Goal: Information Seeking & Learning: Check status

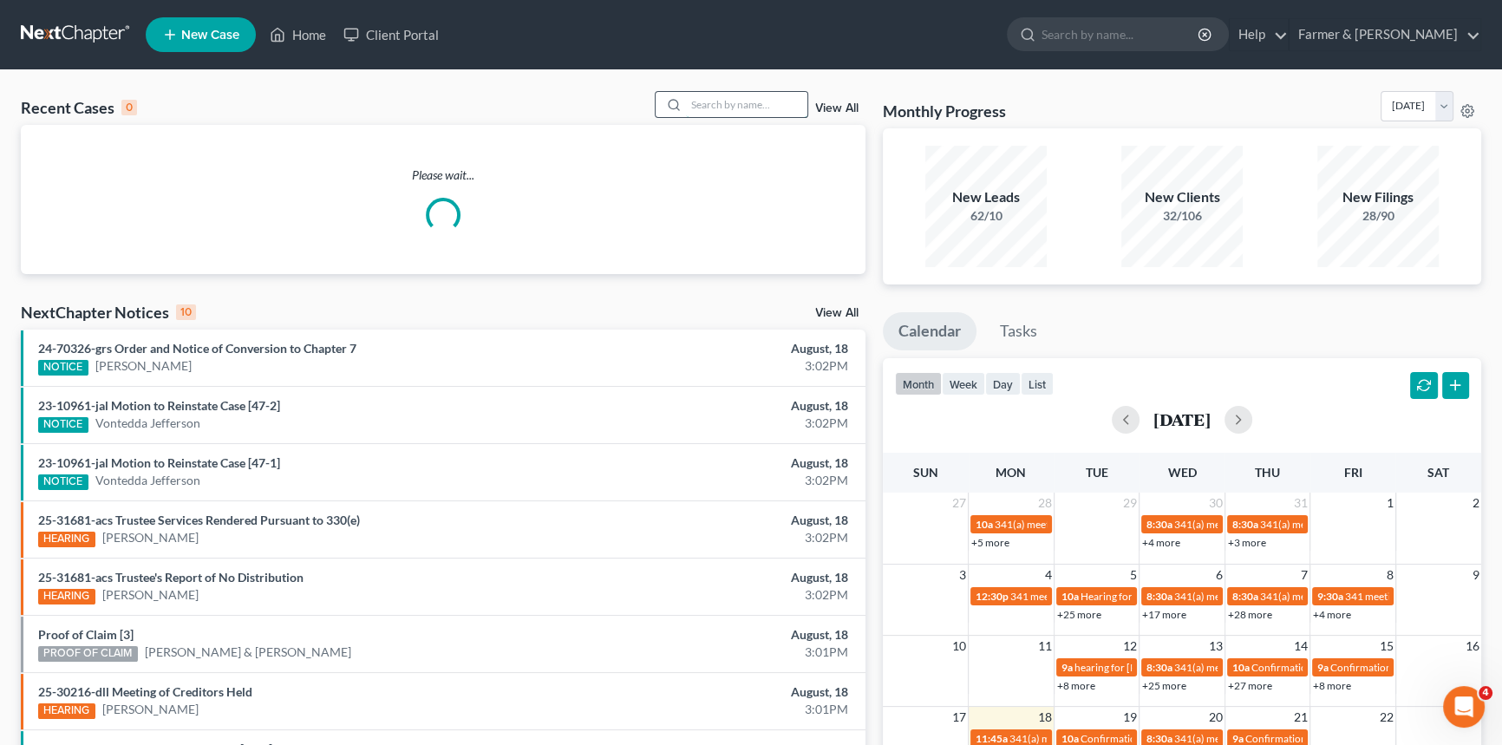
click at [744, 104] on input "search" at bounding box center [746, 104] width 121 height 25
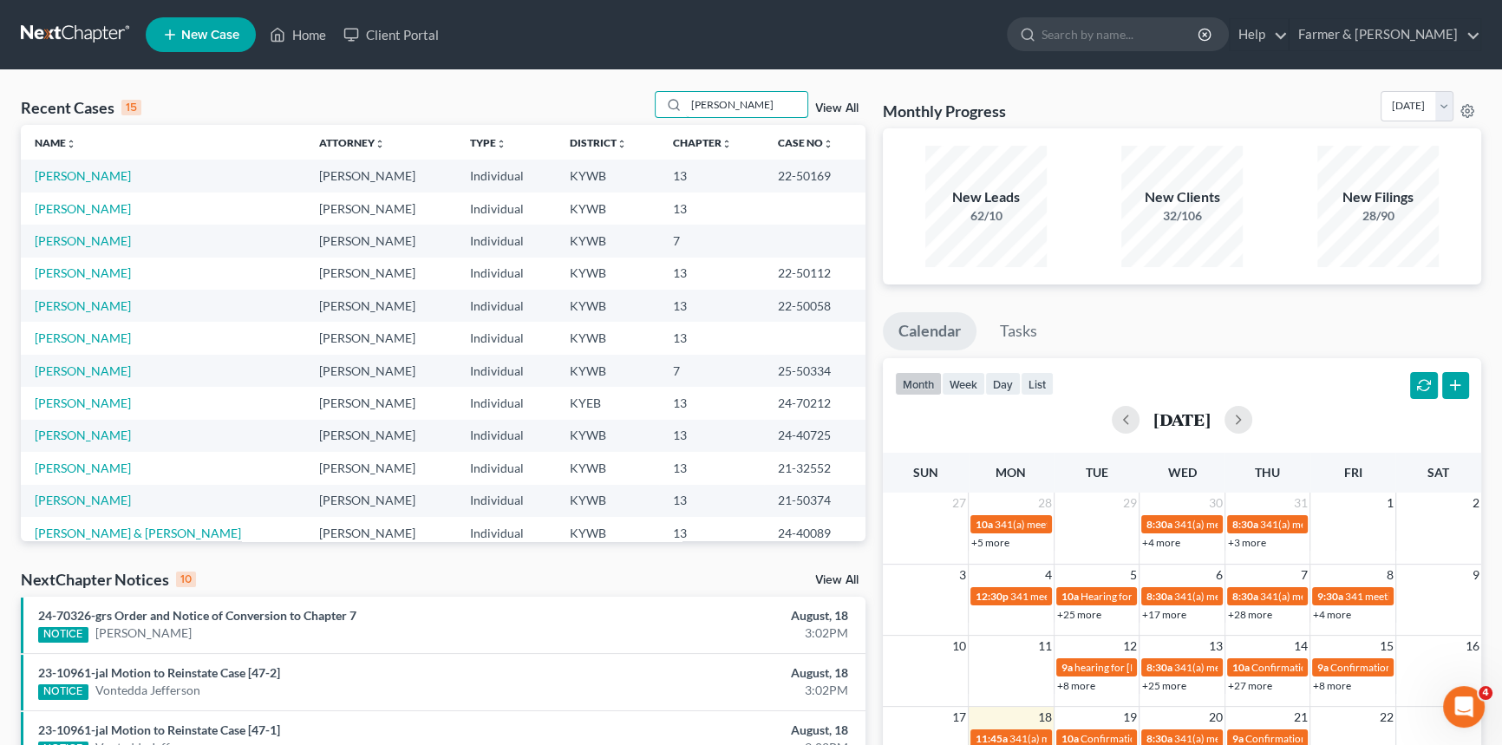
drag, startPoint x: 734, startPoint y: 109, endPoint x: 648, endPoint y: 109, distance: 85.9
click at [648, 109] on div "Recent Cases 15 [PERSON_NAME] View All" at bounding box center [443, 108] width 845 height 34
type input "[PERSON_NAME]"
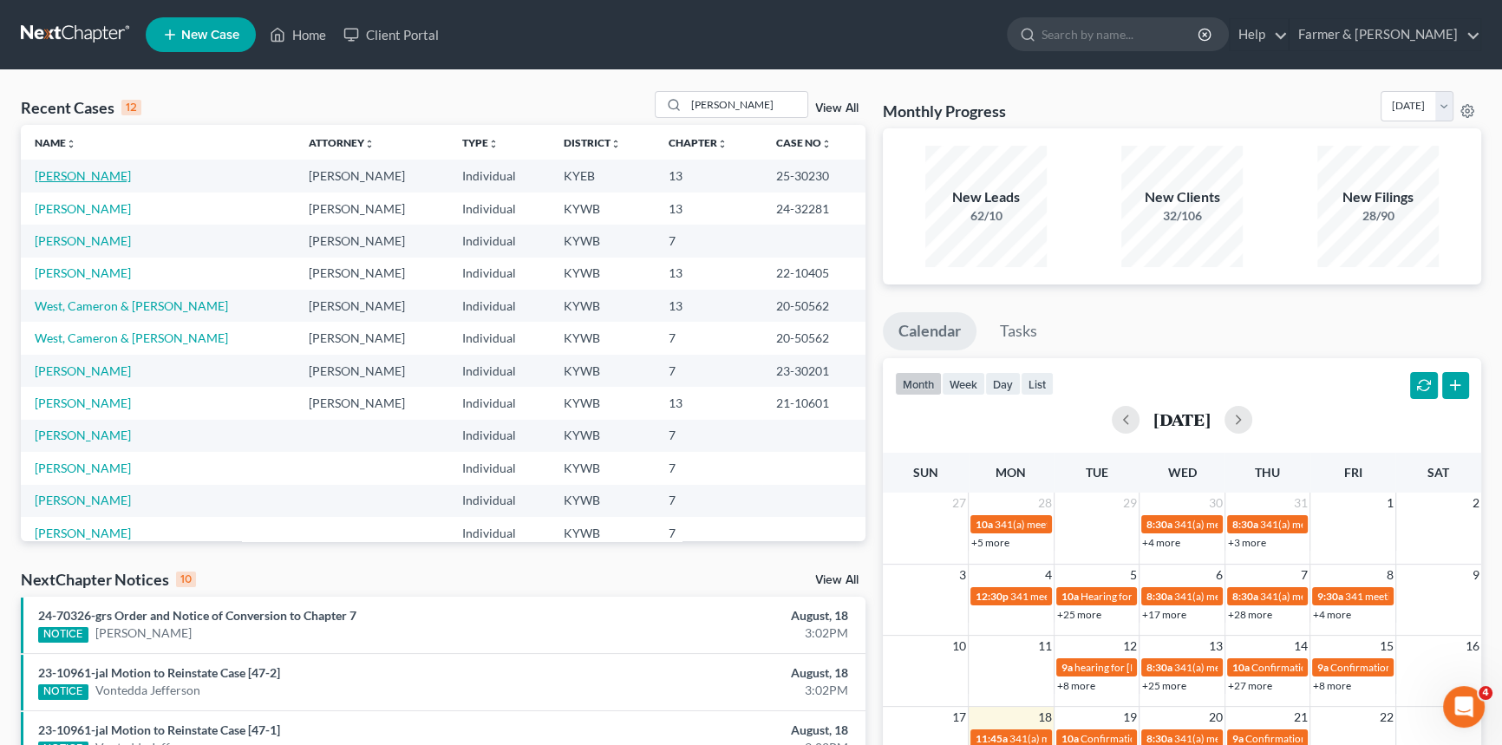
click at [69, 177] on link "[PERSON_NAME]" at bounding box center [83, 175] width 96 height 15
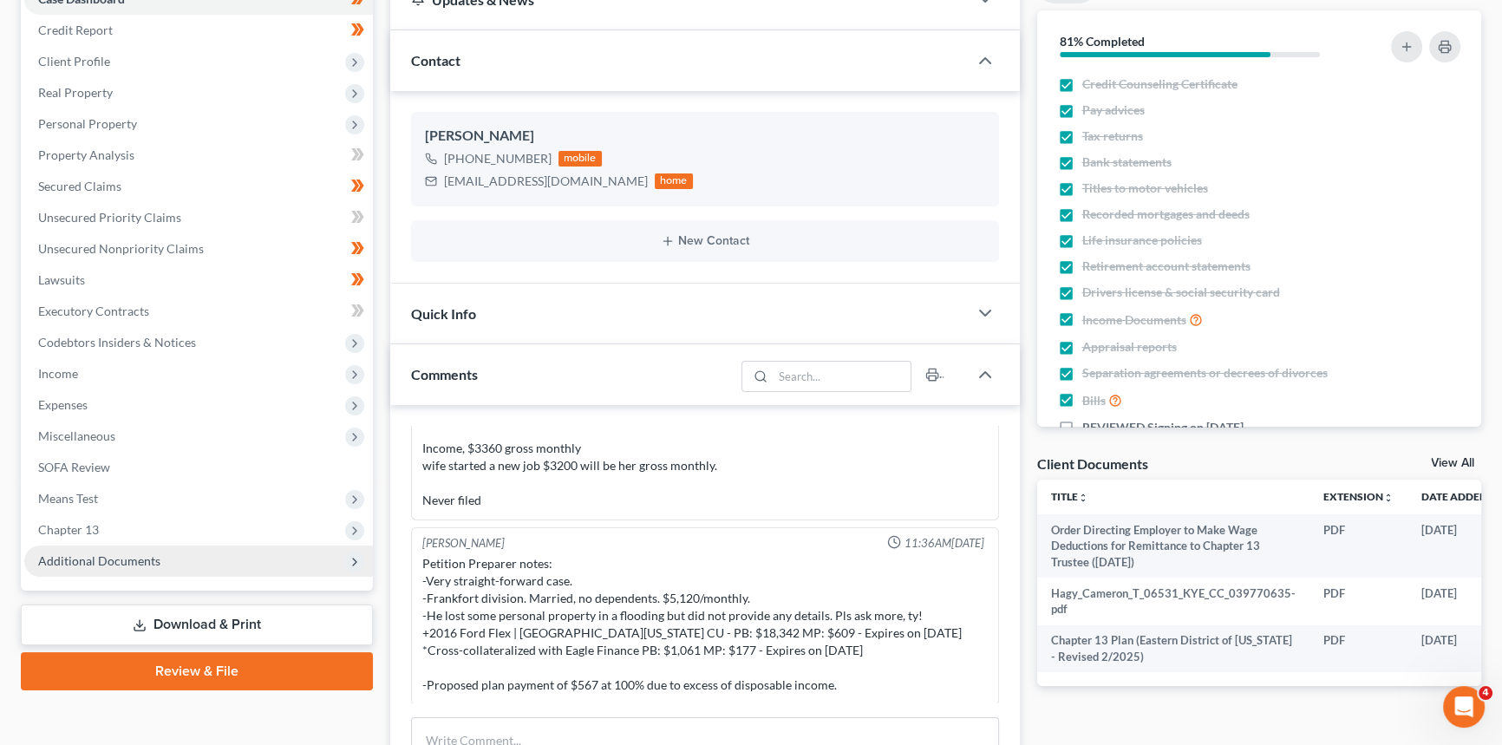
scroll to position [236, 0]
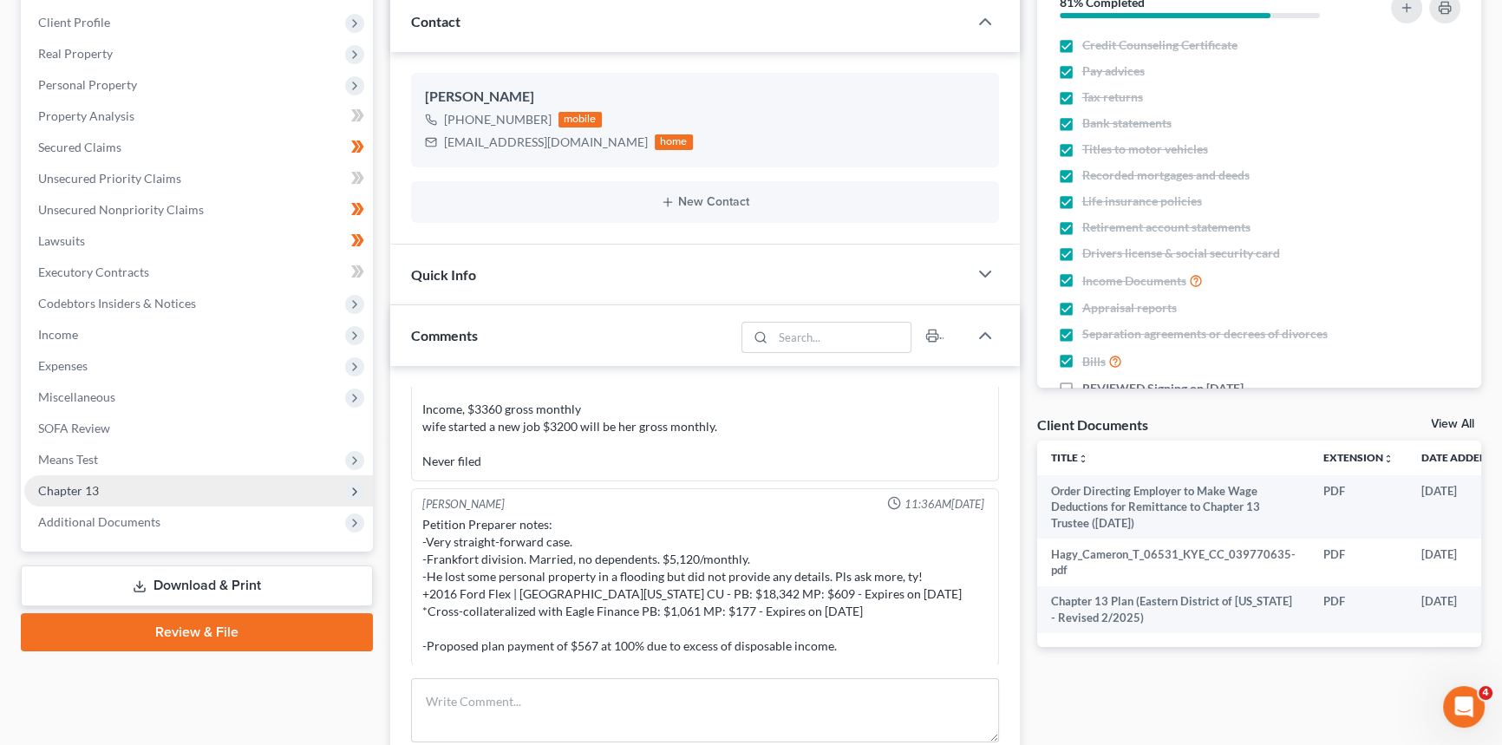
click at [108, 491] on span "Chapter 13" at bounding box center [198, 490] width 349 height 31
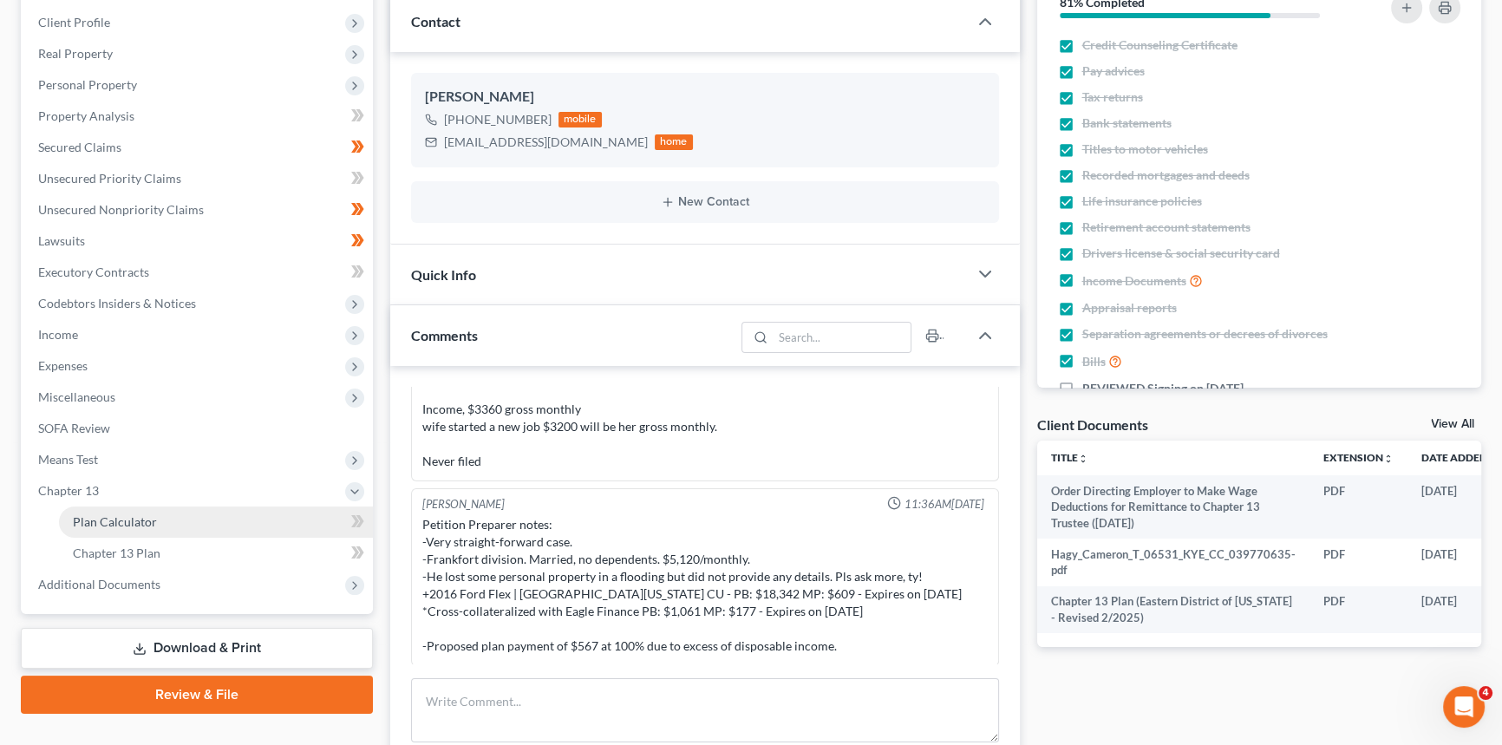
click at [119, 527] on link "Plan Calculator" at bounding box center [216, 522] width 314 height 31
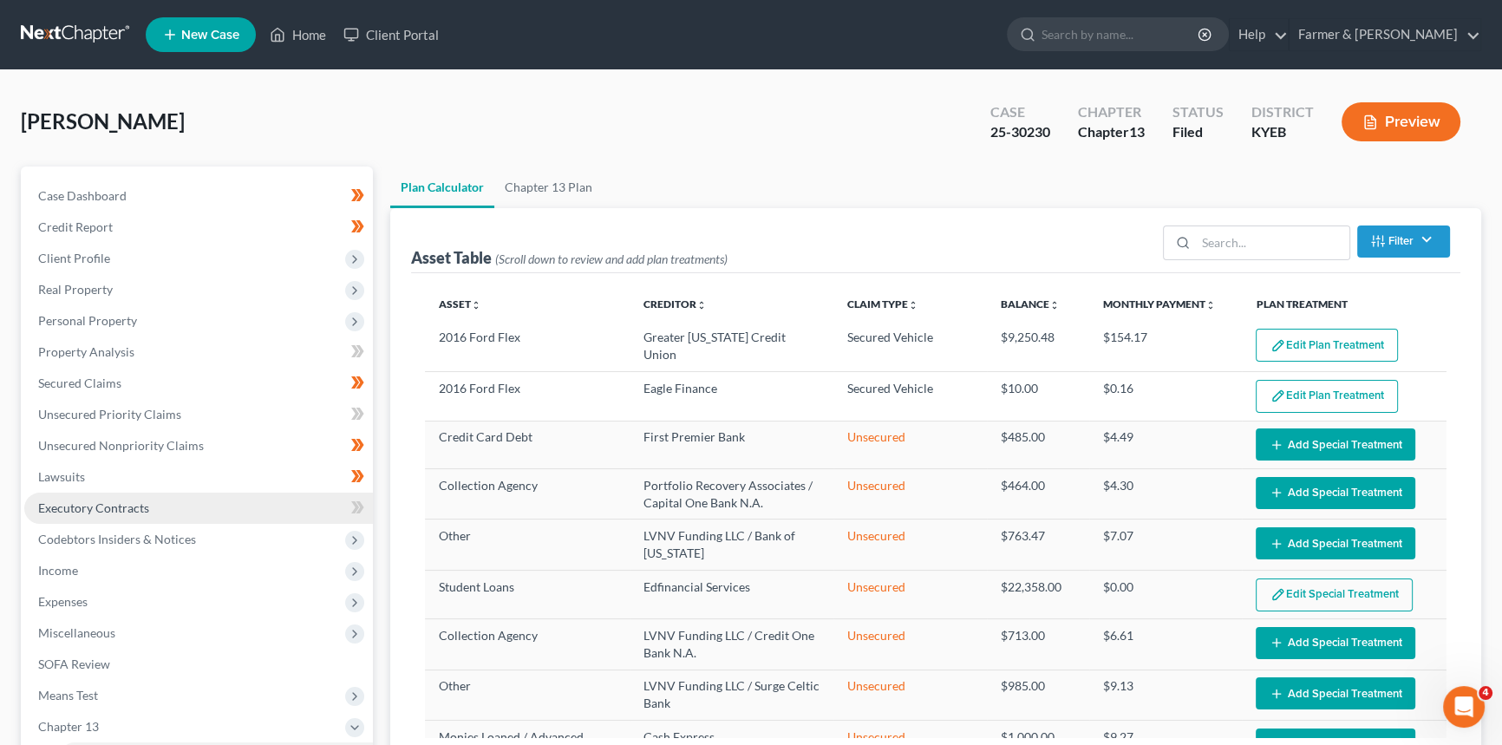
select select "59"
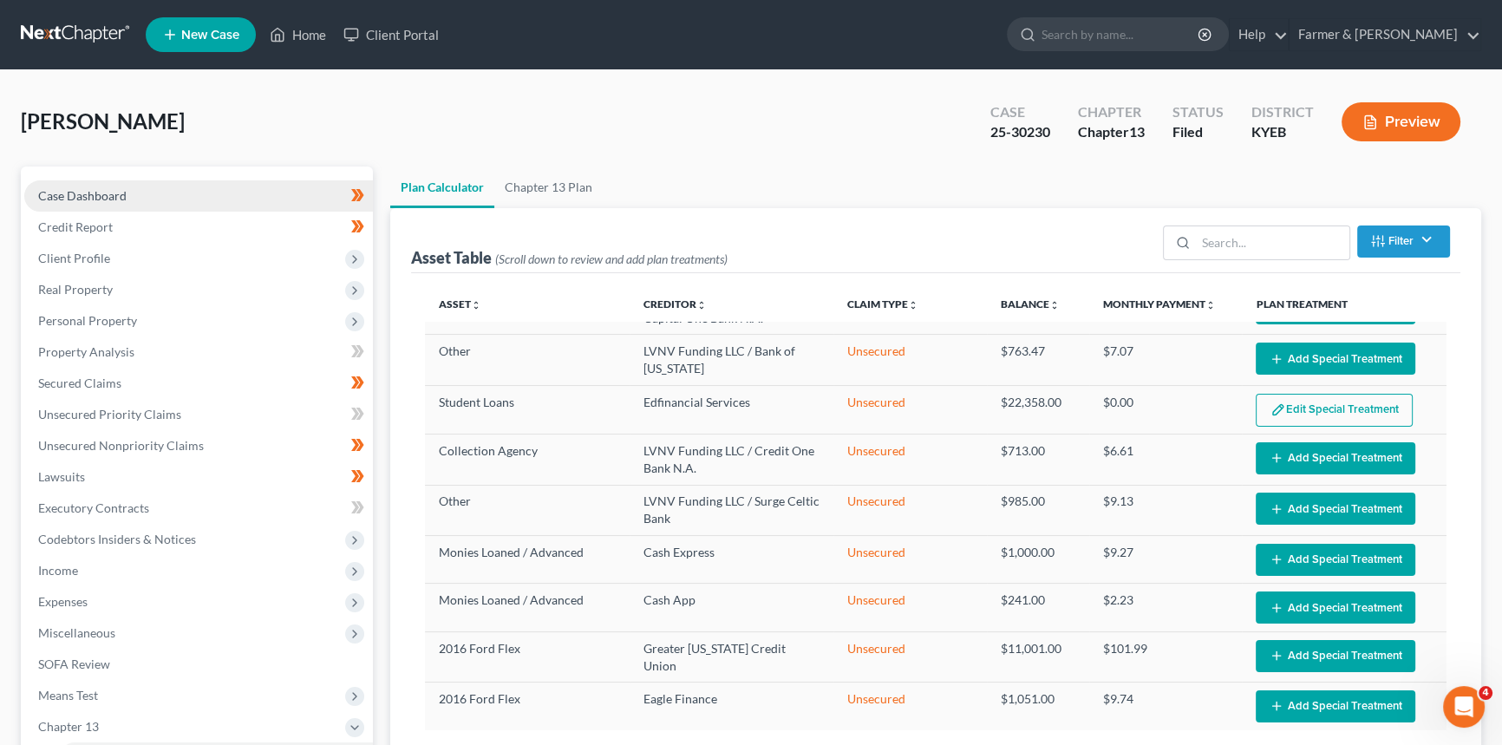
click at [112, 196] on span "Case Dashboard" at bounding box center [82, 195] width 88 height 15
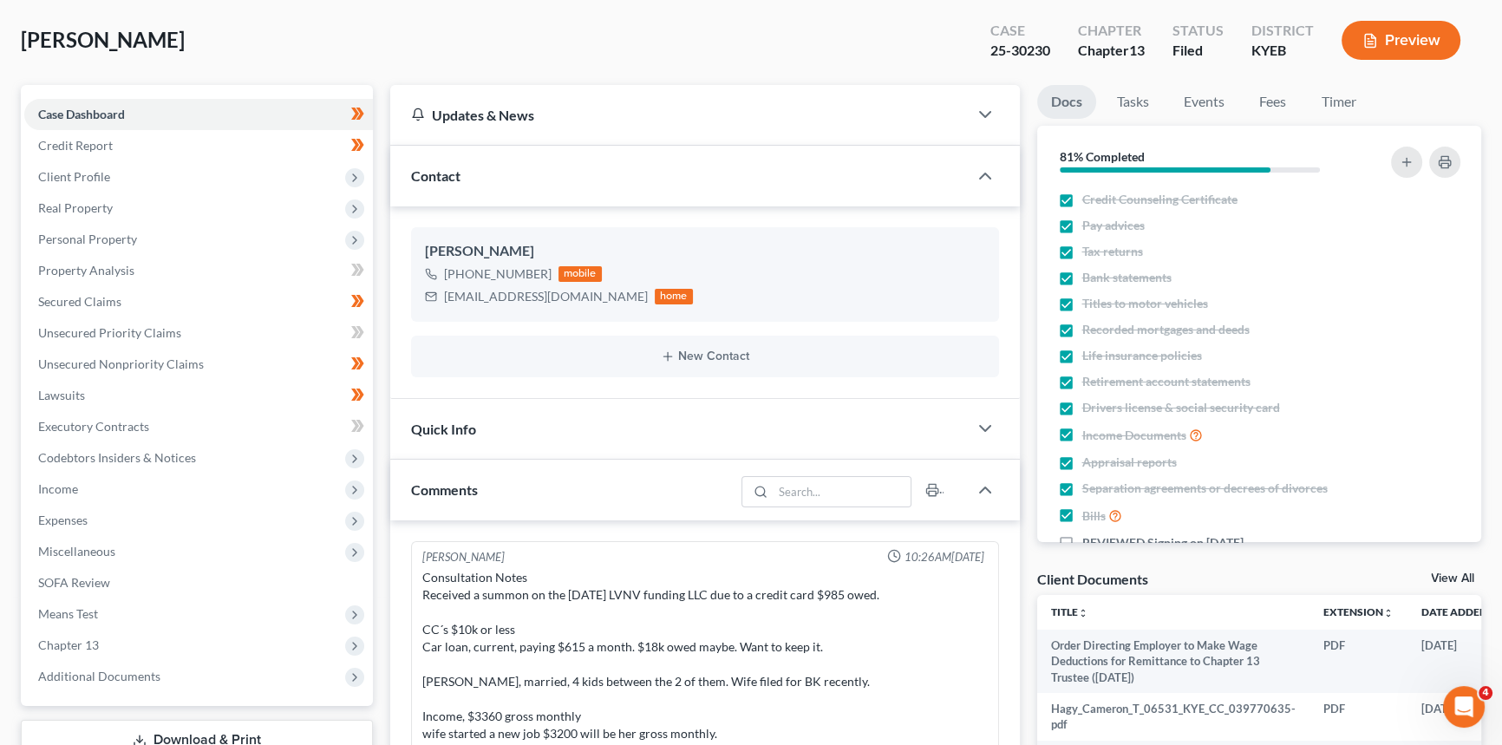
scroll to position [78, 0]
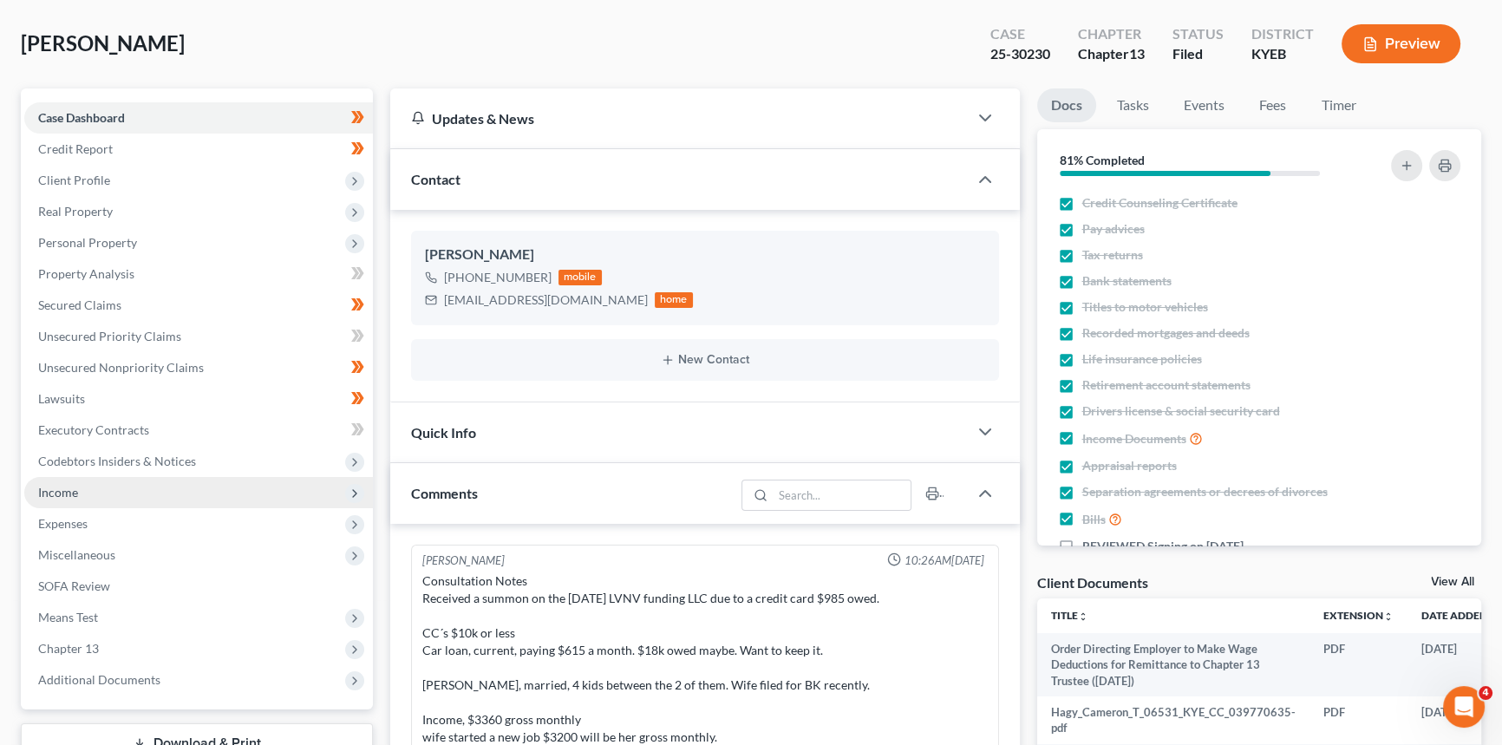
click at [59, 498] on span "Income" at bounding box center [198, 492] width 349 height 31
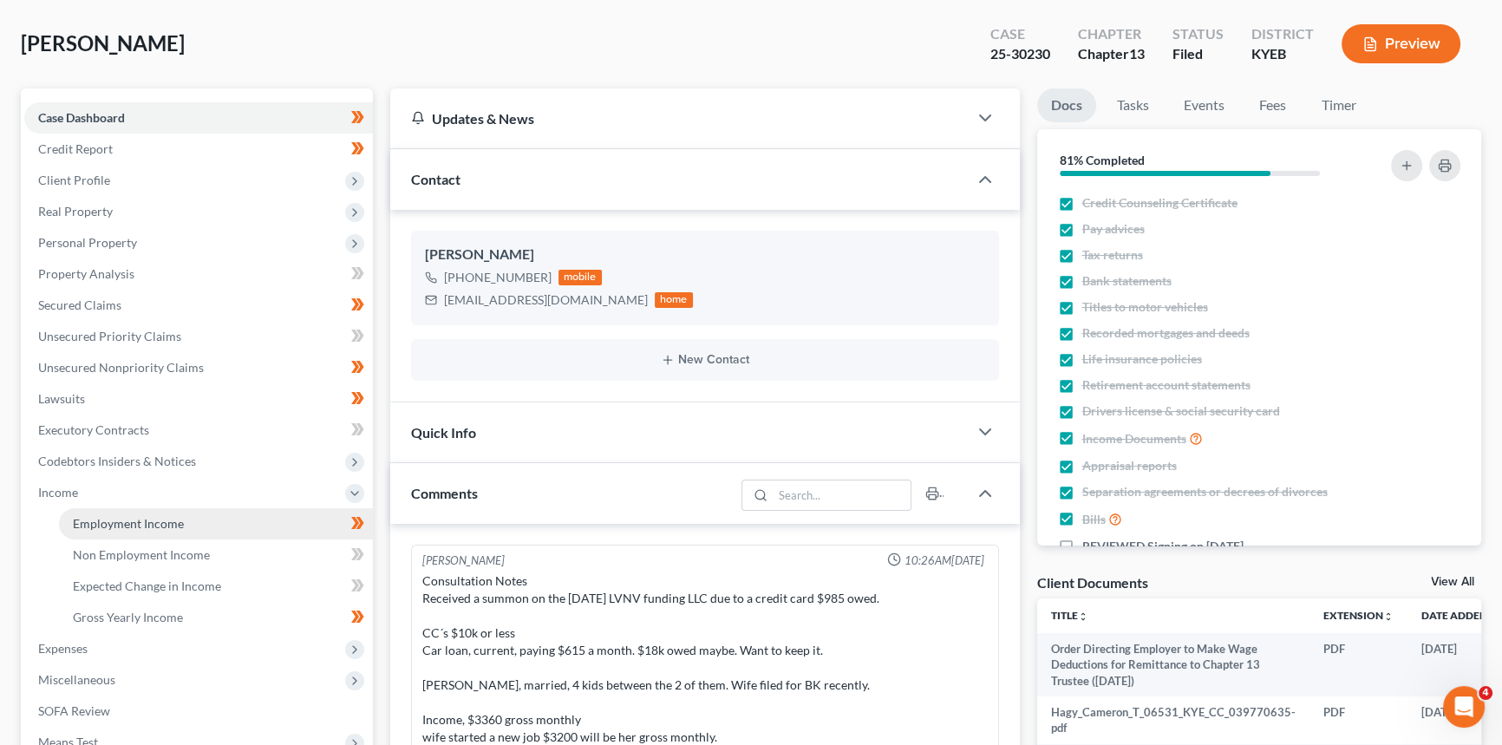
click at [88, 521] on span "Employment Income" at bounding box center [128, 523] width 111 height 15
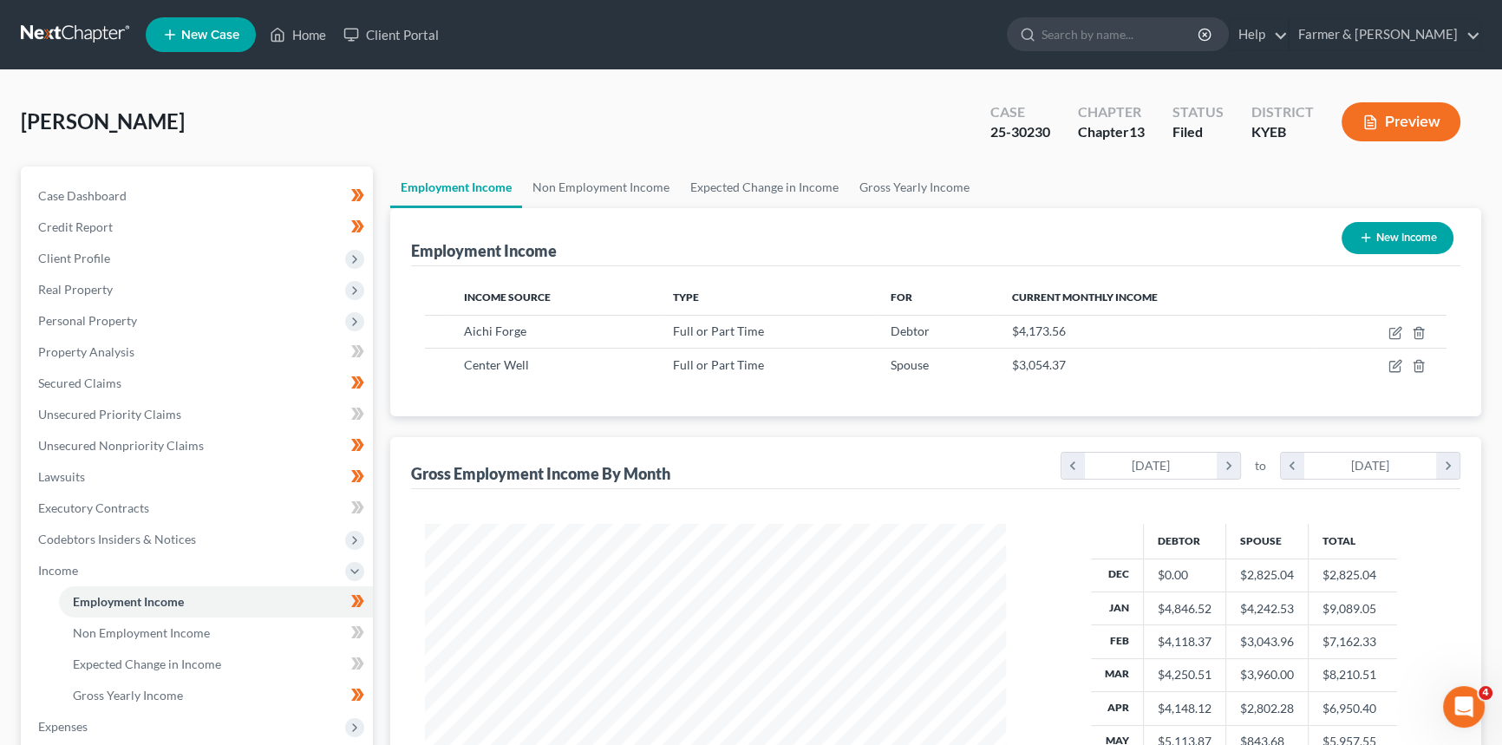
click at [1376, 119] on icon "button" at bounding box center [1371, 123] width 16 height 16
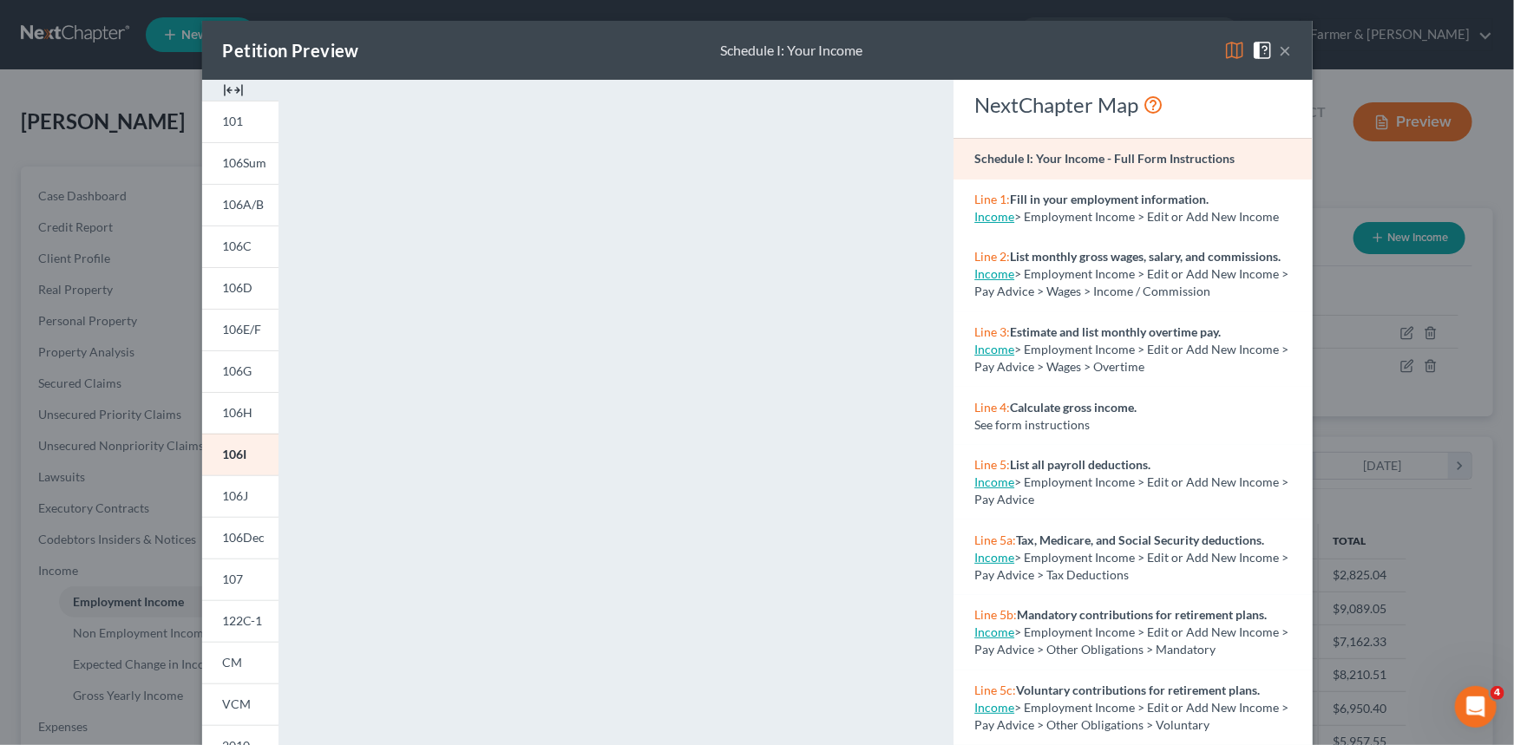
click at [1279, 49] on button "×" at bounding box center [1285, 50] width 12 height 21
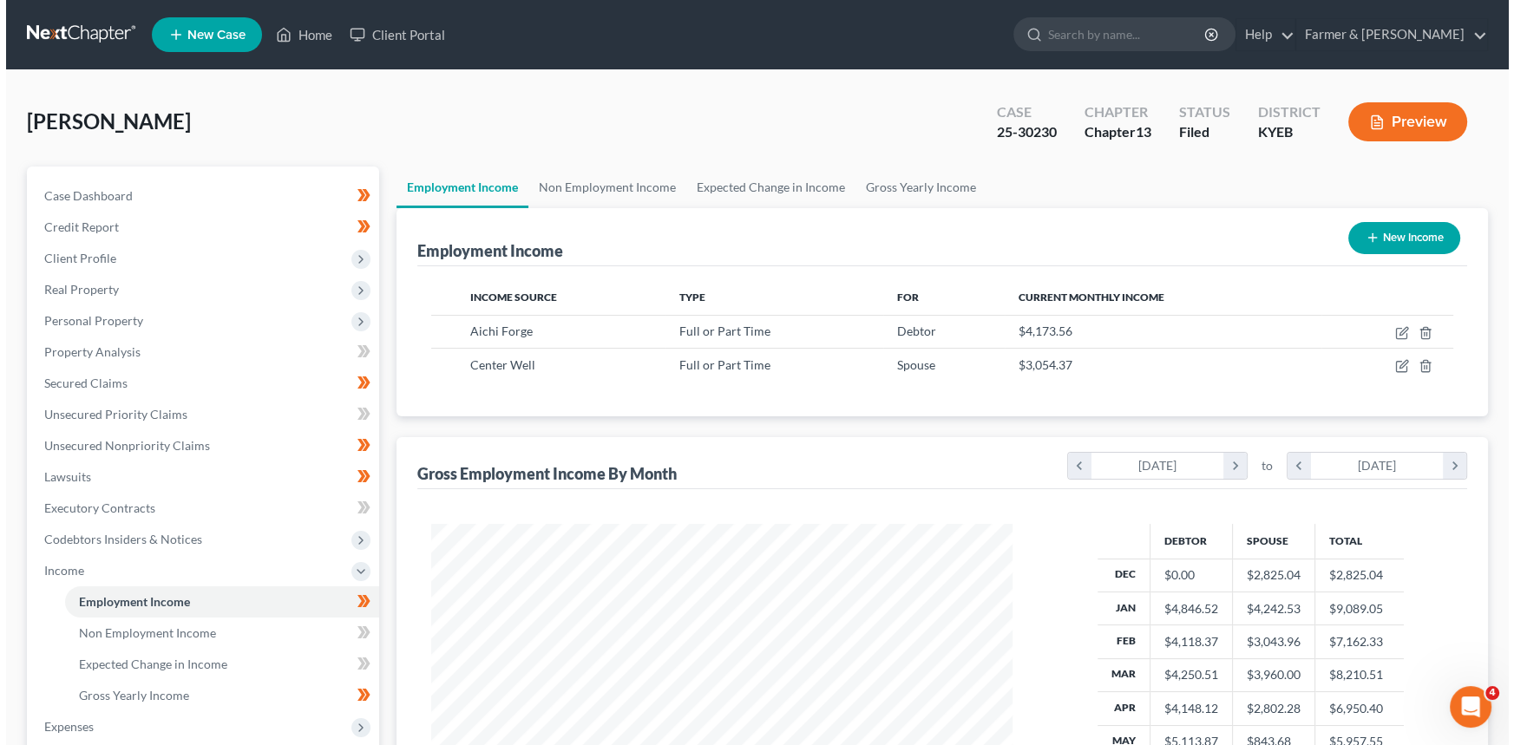
scroll to position [78, 0]
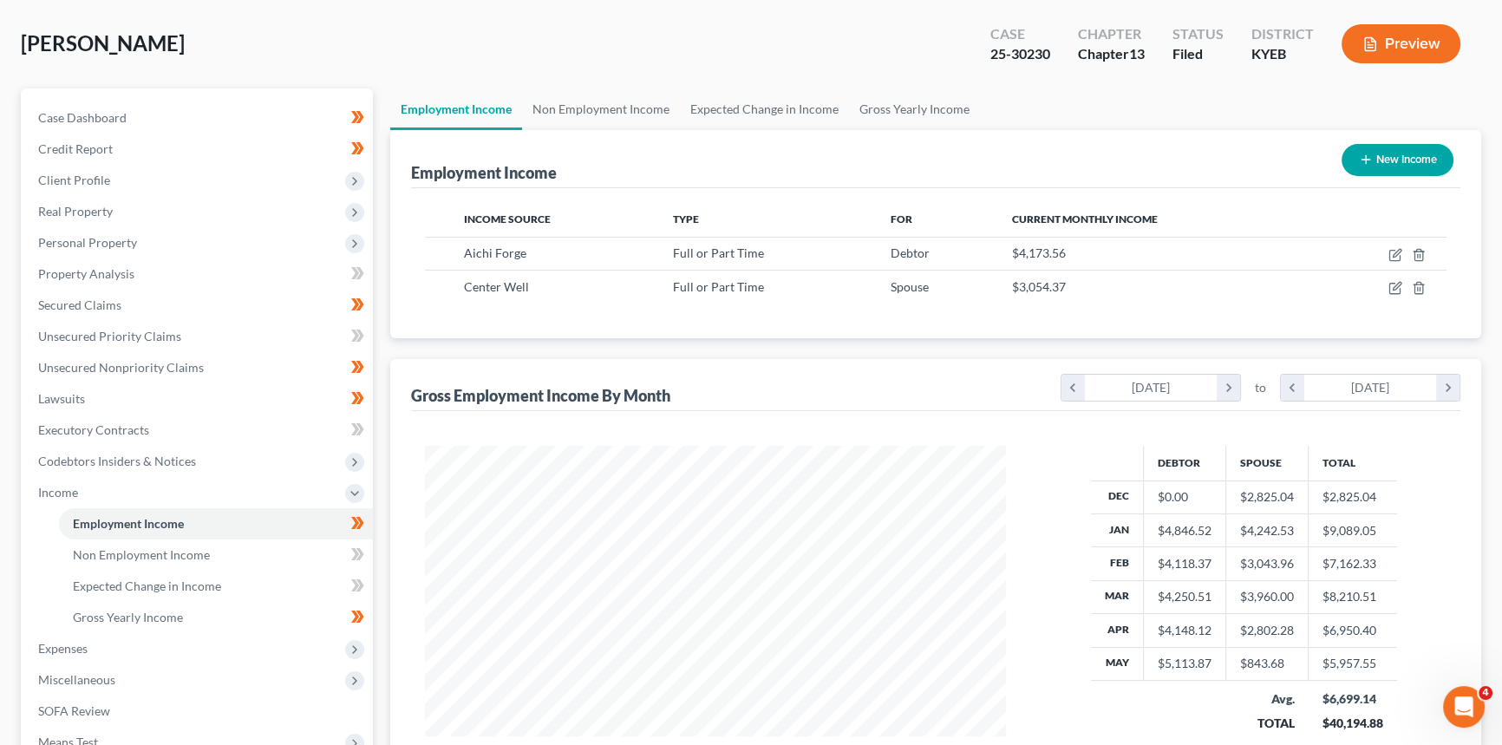
click at [1404, 43] on button "Preview" at bounding box center [1401, 43] width 119 height 39
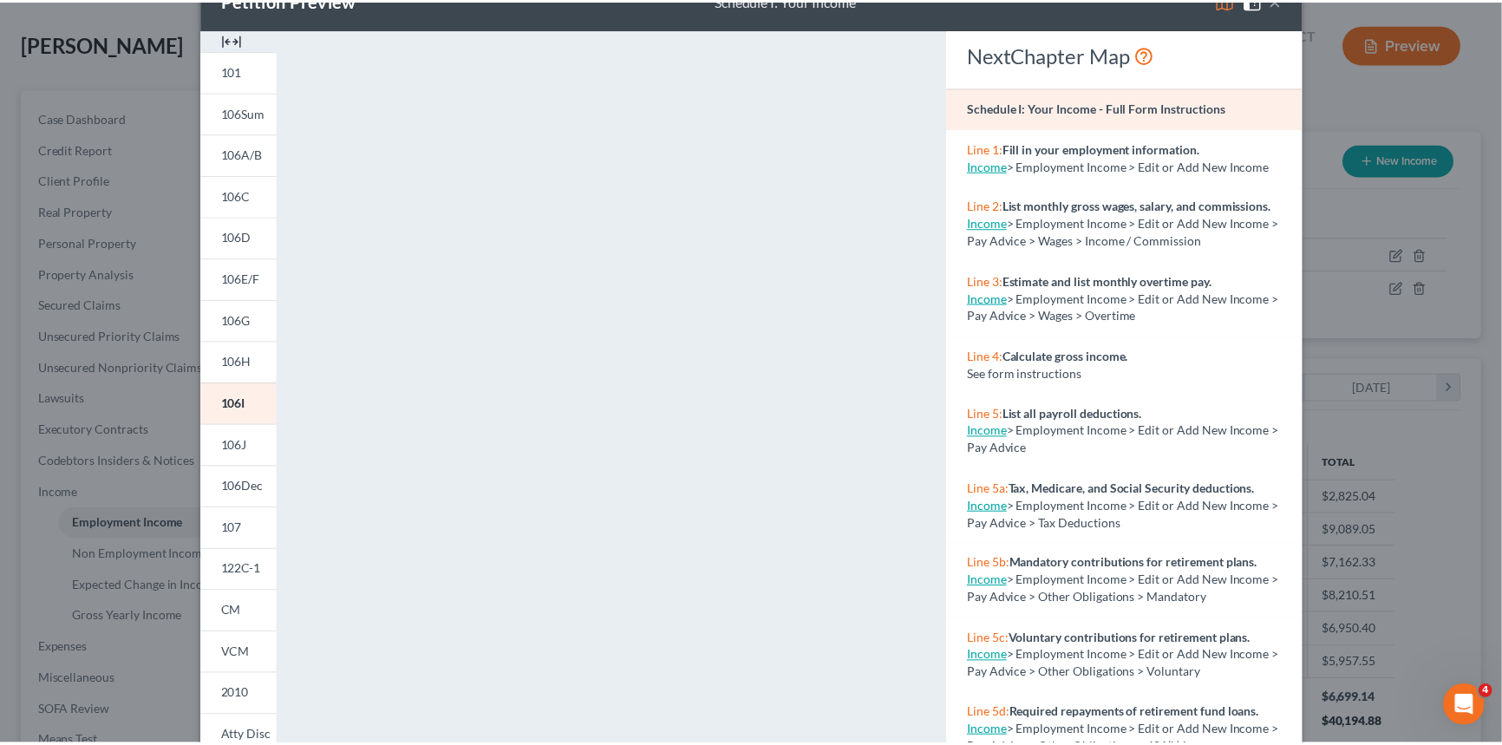
scroll to position [0, 0]
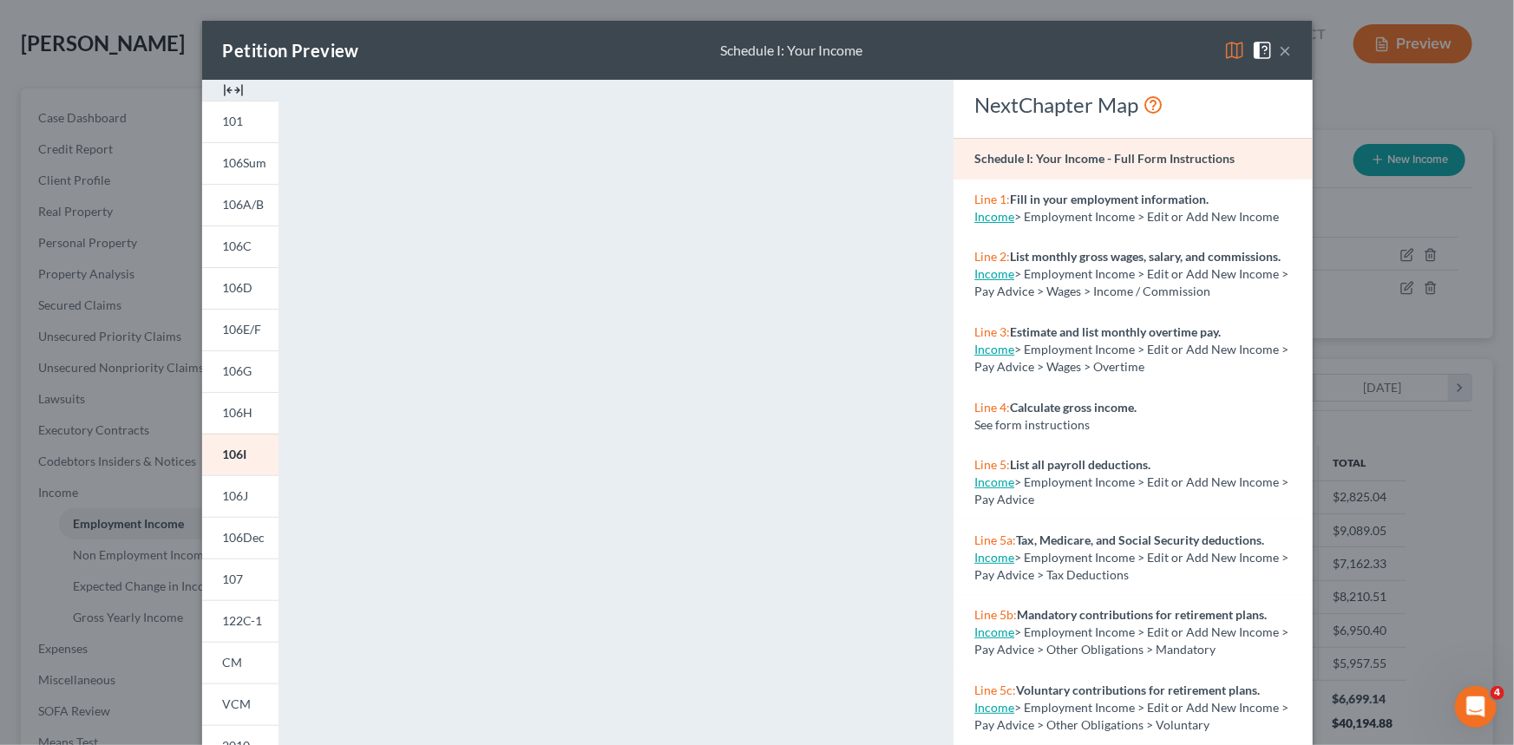
drag, startPoint x: 1280, startPoint y: 48, endPoint x: 128, endPoint y: 522, distance: 1246.6
click at [1280, 48] on button "×" at bounding box center [1285, 50] width 12 height 21
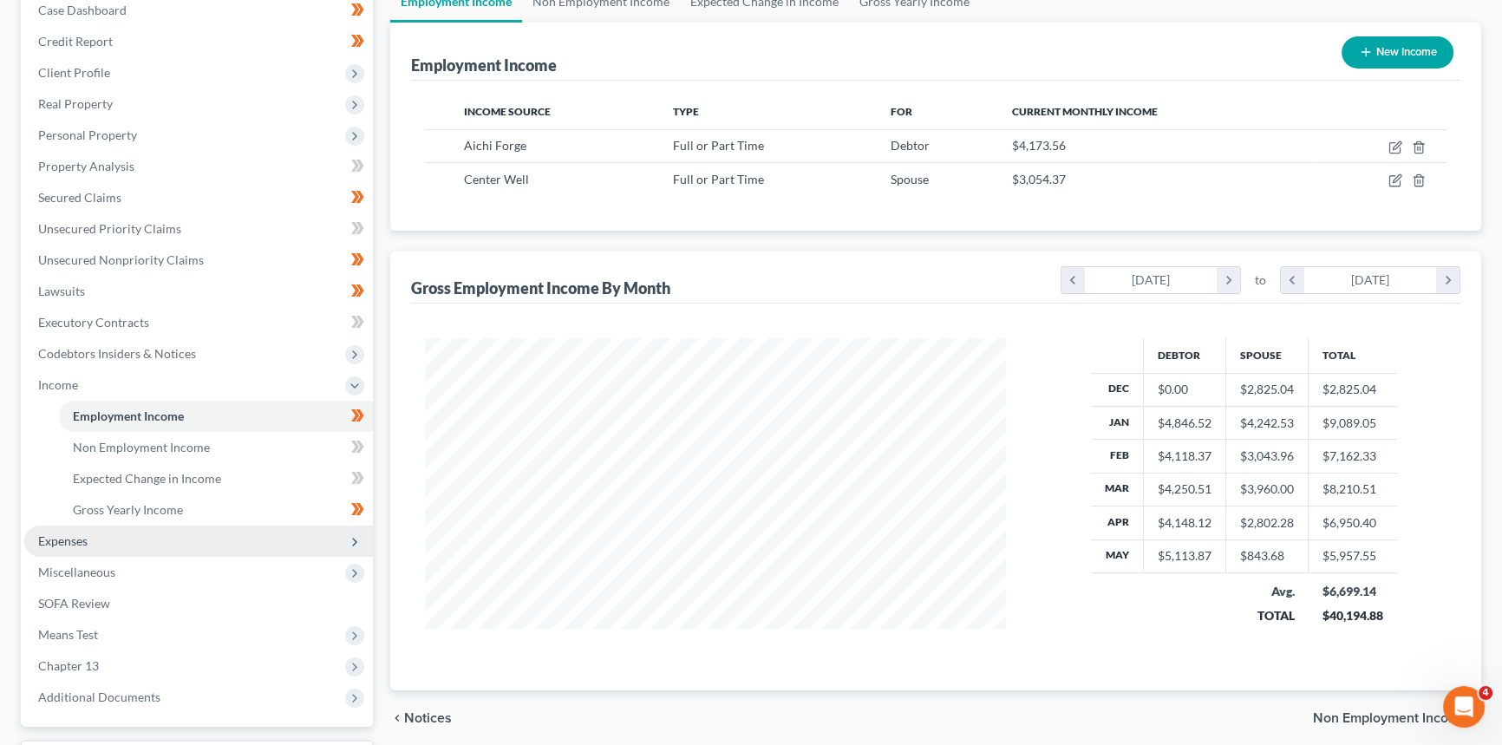
scroll to position [315, 0]
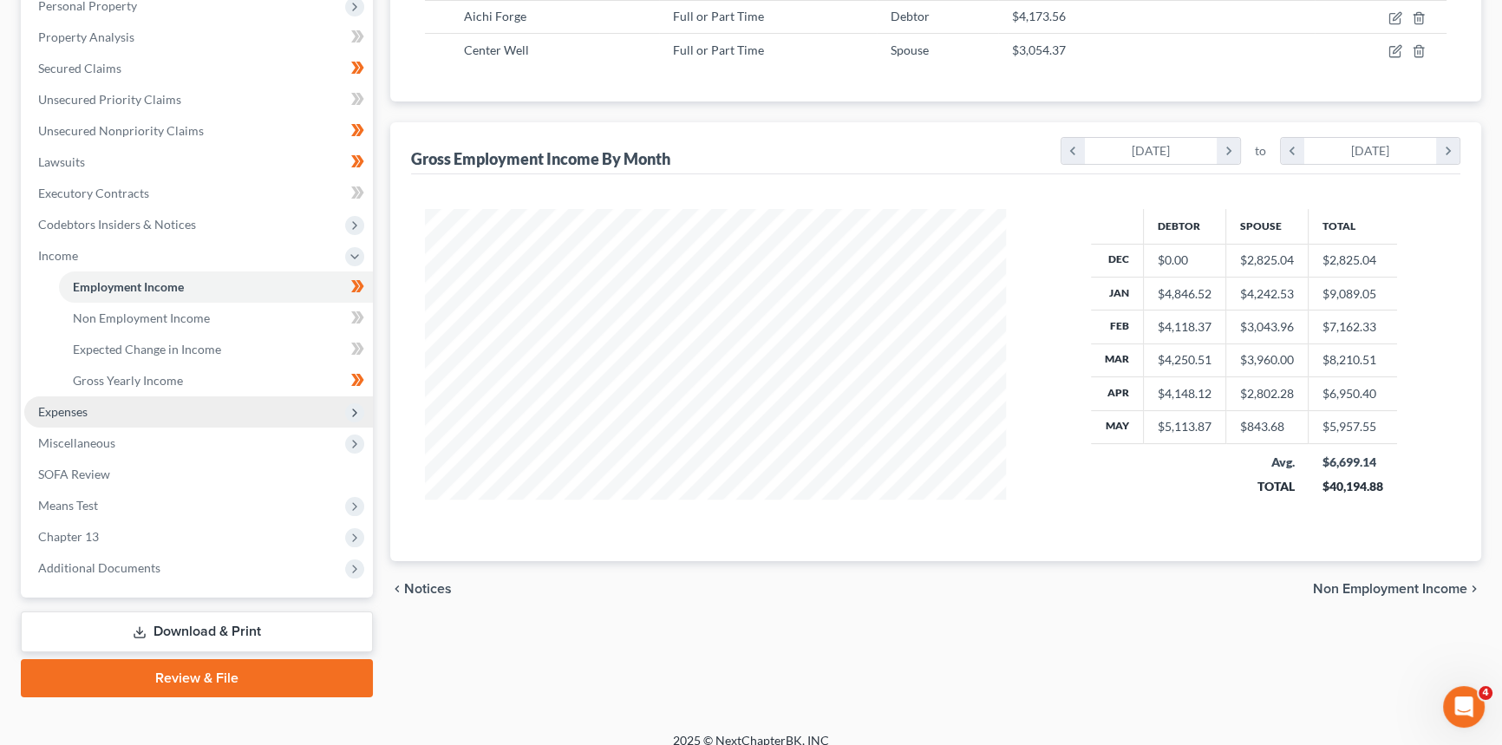
click at [97, 533] on span "Chapter 13" at bounding box center [68, 536] width 61 height 15
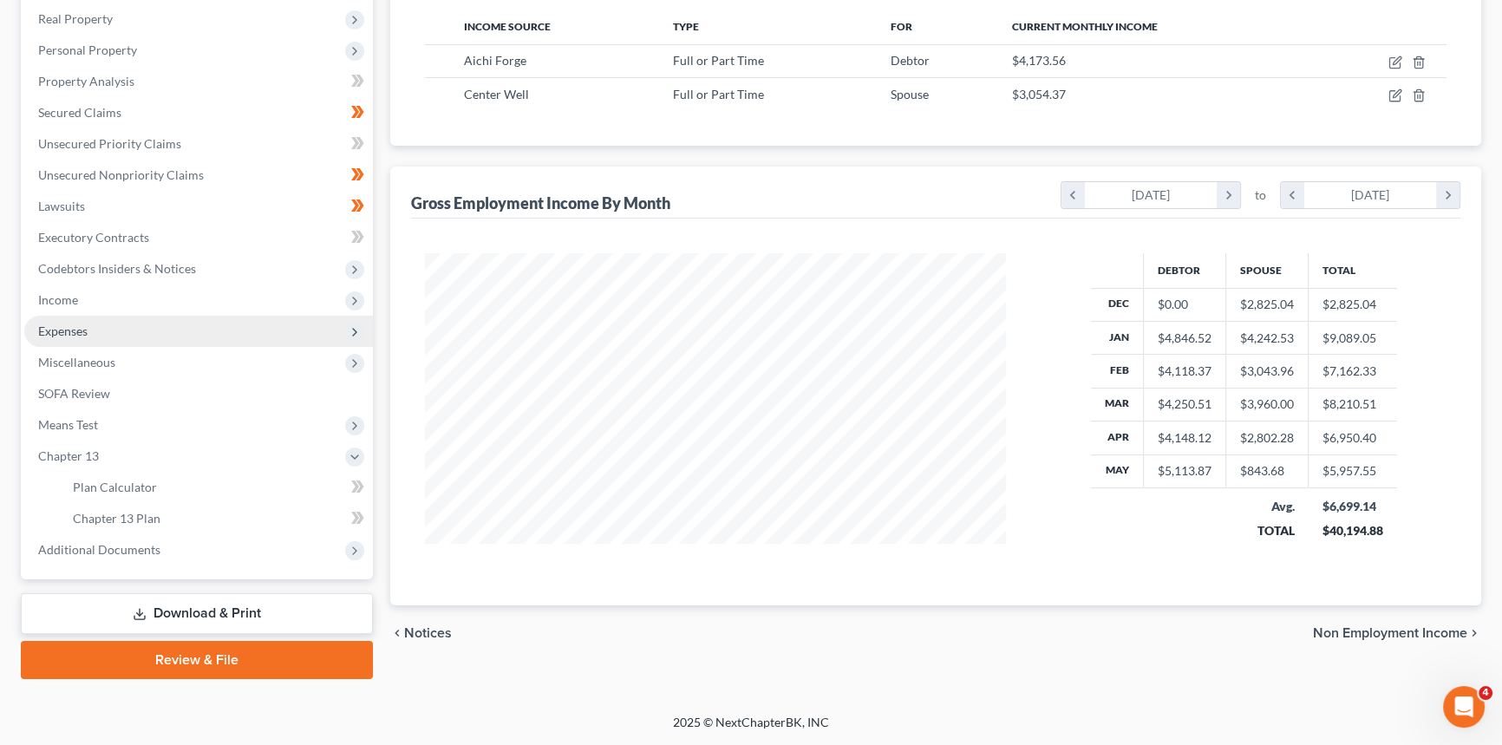
scroll to position [269, 0]
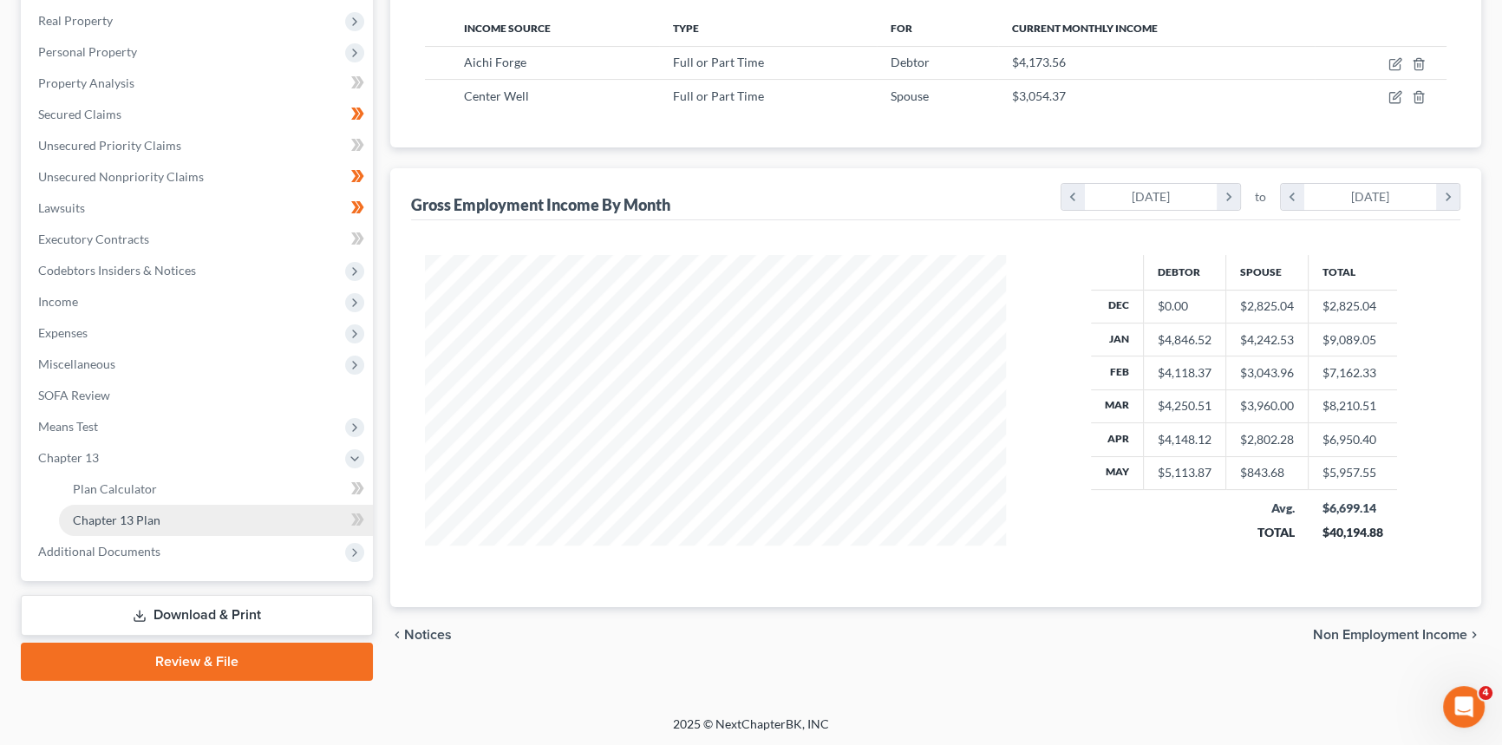
click at [115, 511] on link "Chapter 13 Plan" at bounding box center [216, 520] width 314 height 31
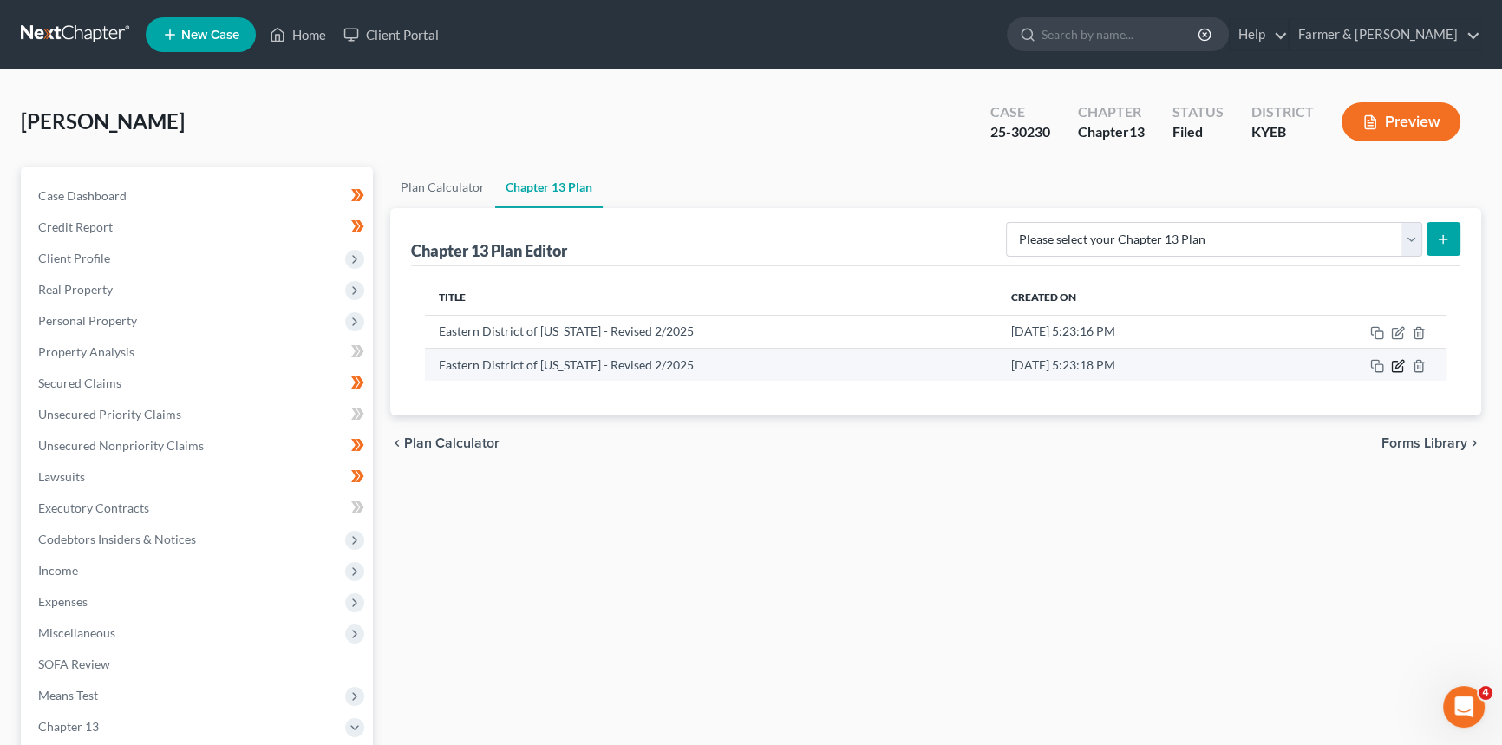
click at [1400, 364] on icon "button" at bounding box center [1400, 364] width 8 height 8
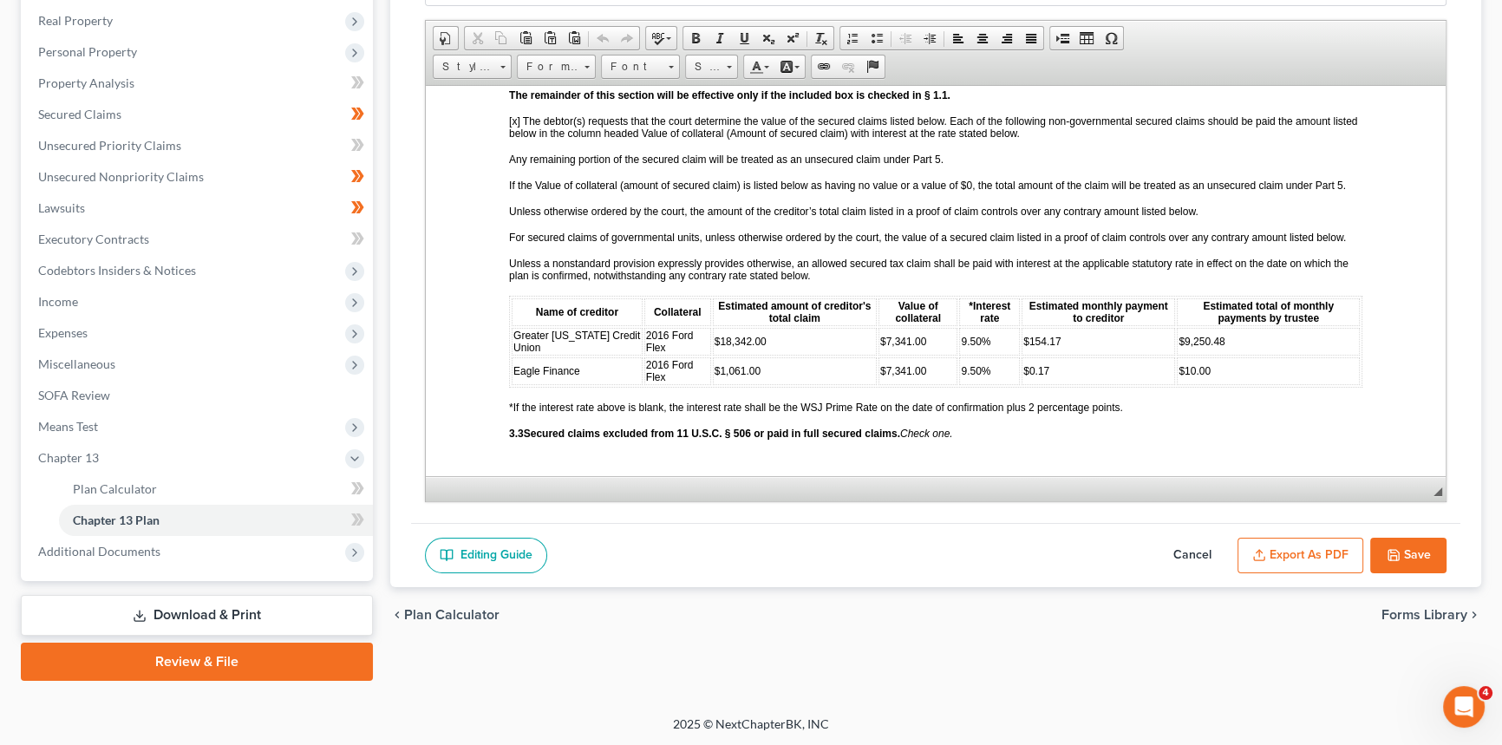
scroll to position [1735, 0]
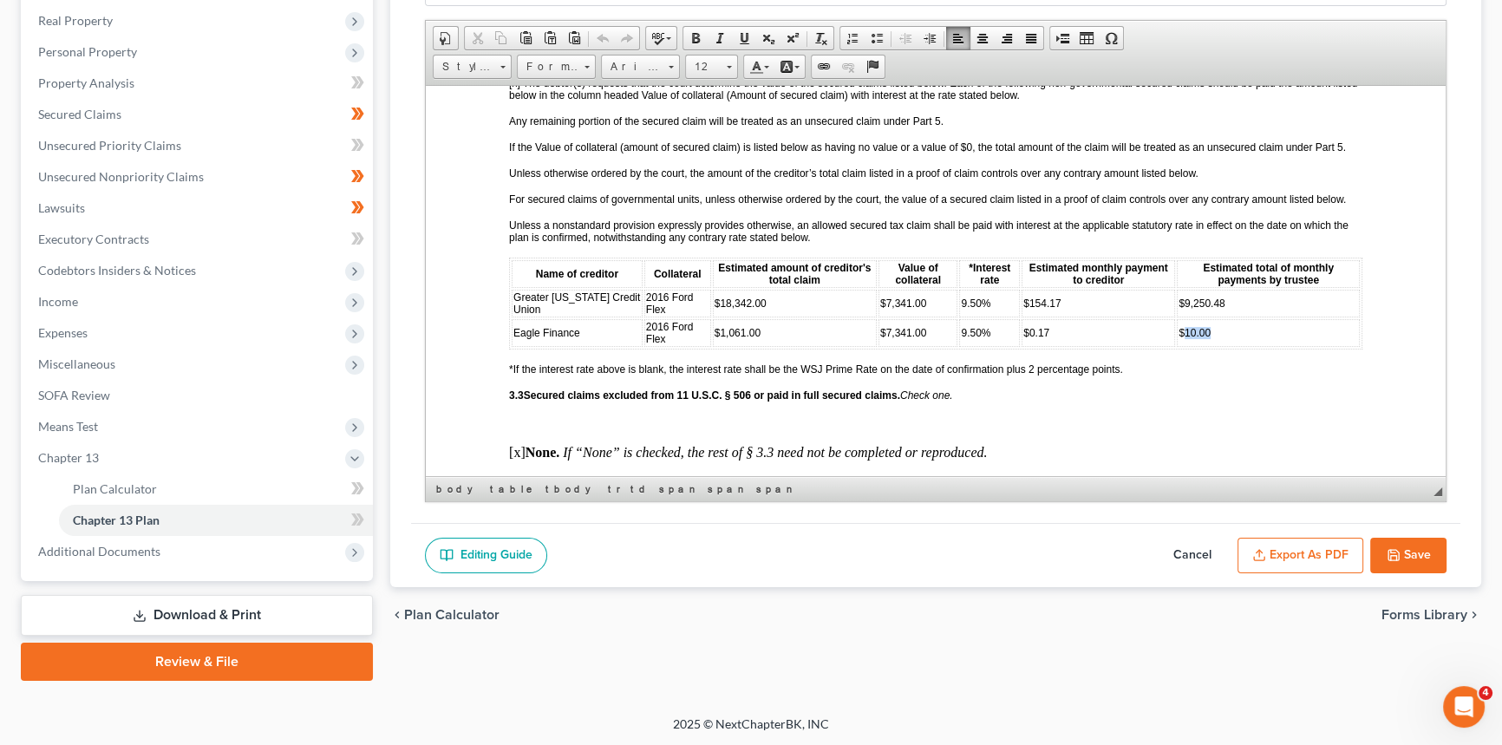
drag, startPoint x: 1207, startPoint y: 353, endPoint x: 1172, endPoint y: 353, distance: 34.7
click at [1177, 346] on td "$10.00" at bounding box center [1268, 332] width 183 height 28
click at [891, 338] on span "$7,341.00" at bounding box center [903, 332] width 46 height 12
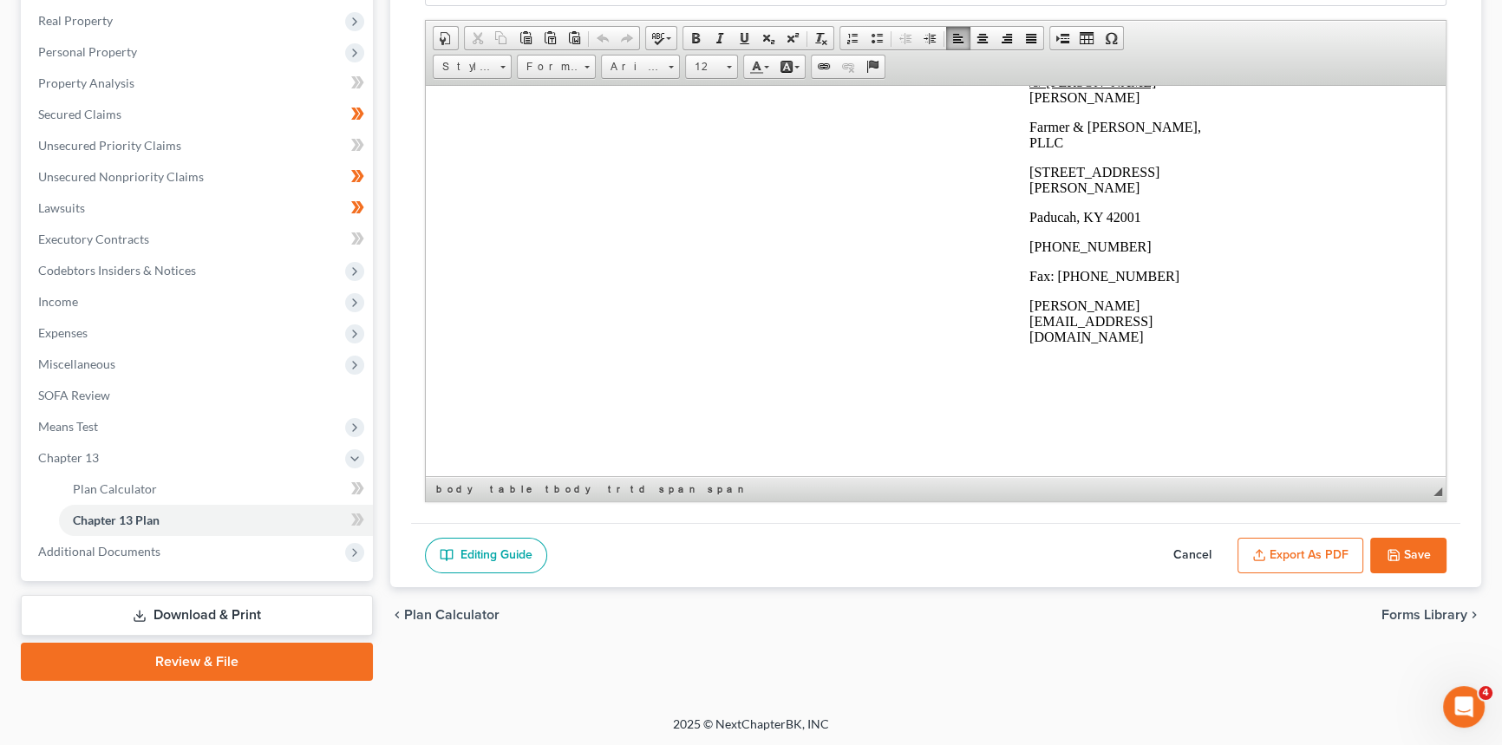
scroll to position [5183, 0]
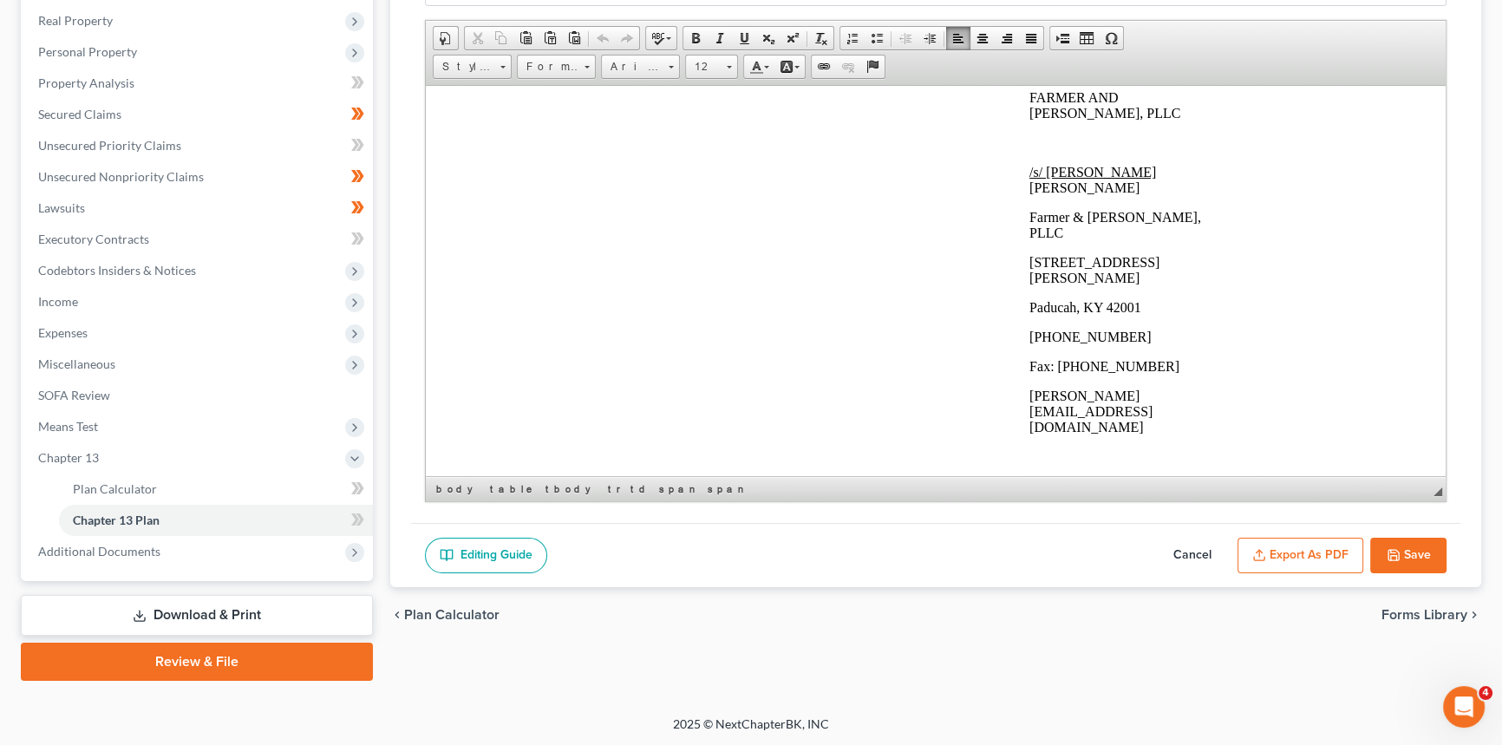
drag, startPoint x: 1058, startPoint y: 252, endPoint x: 1076, endPoint y: 250, distance: 18.4
click at [1064, 195] on p "/s/ [PERSON_NAME] [PERSON_NAME]" at bounding box center [1116, 179] width 172 height 31
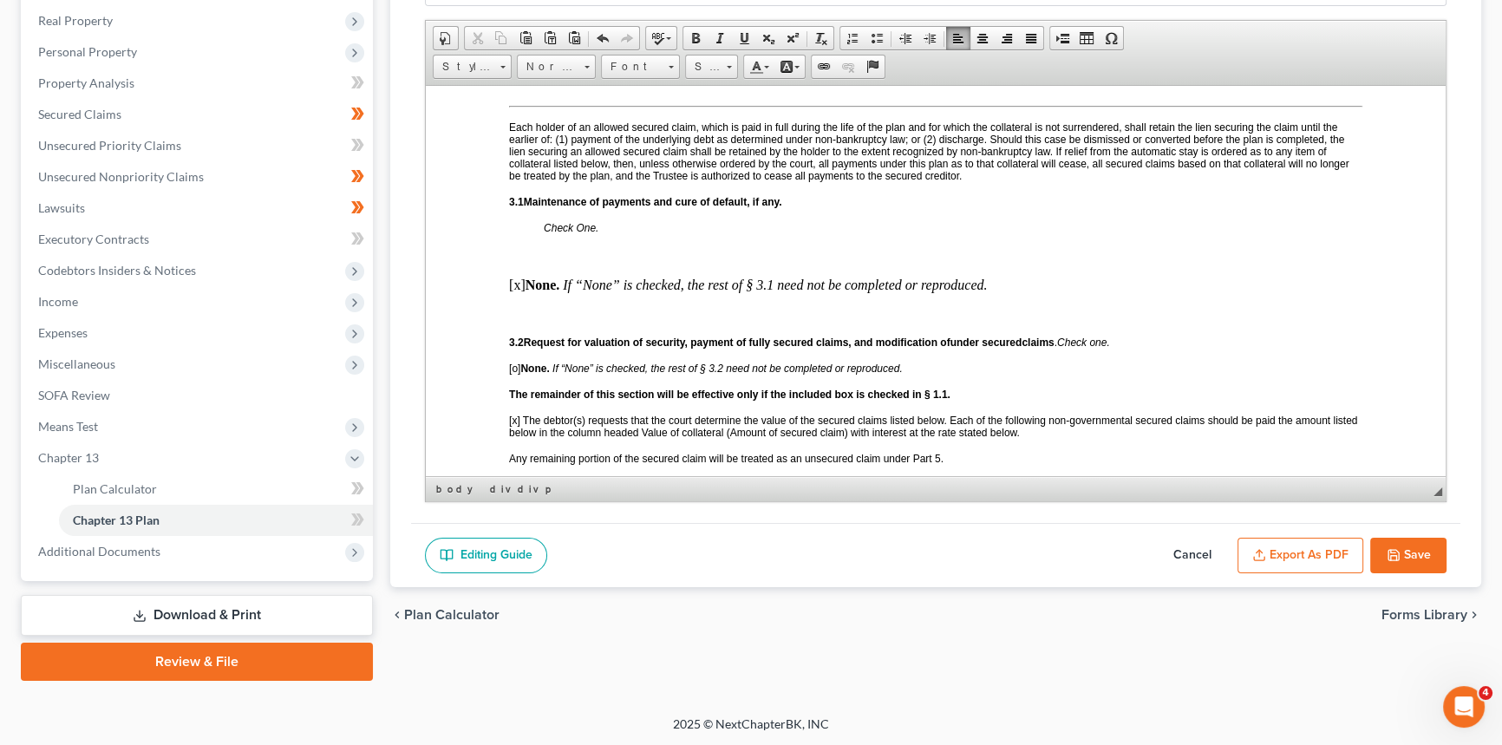
scroll to position [1713, 0]
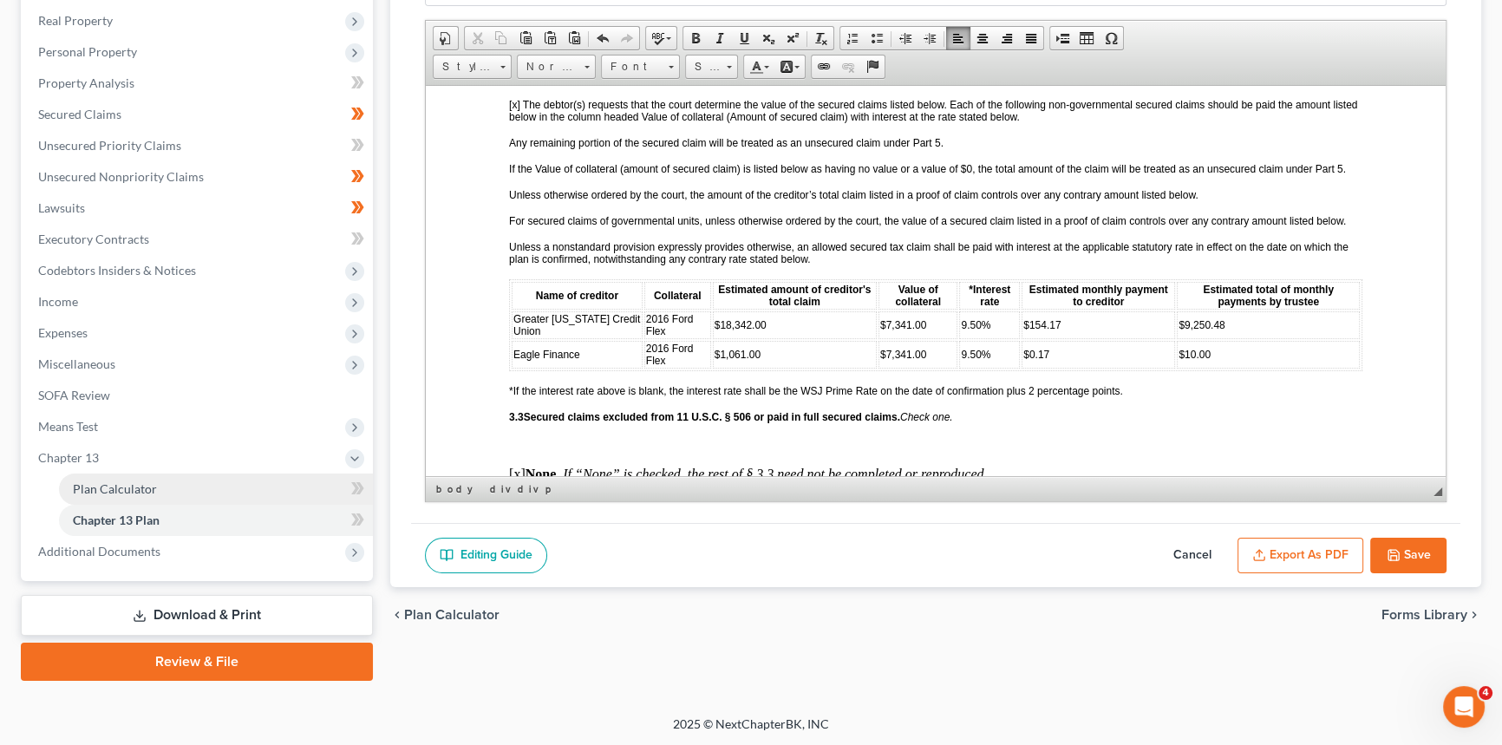
click at [129, 475] on link "Plan Calculator" at bounding box center [216, 489] width 314 height 31
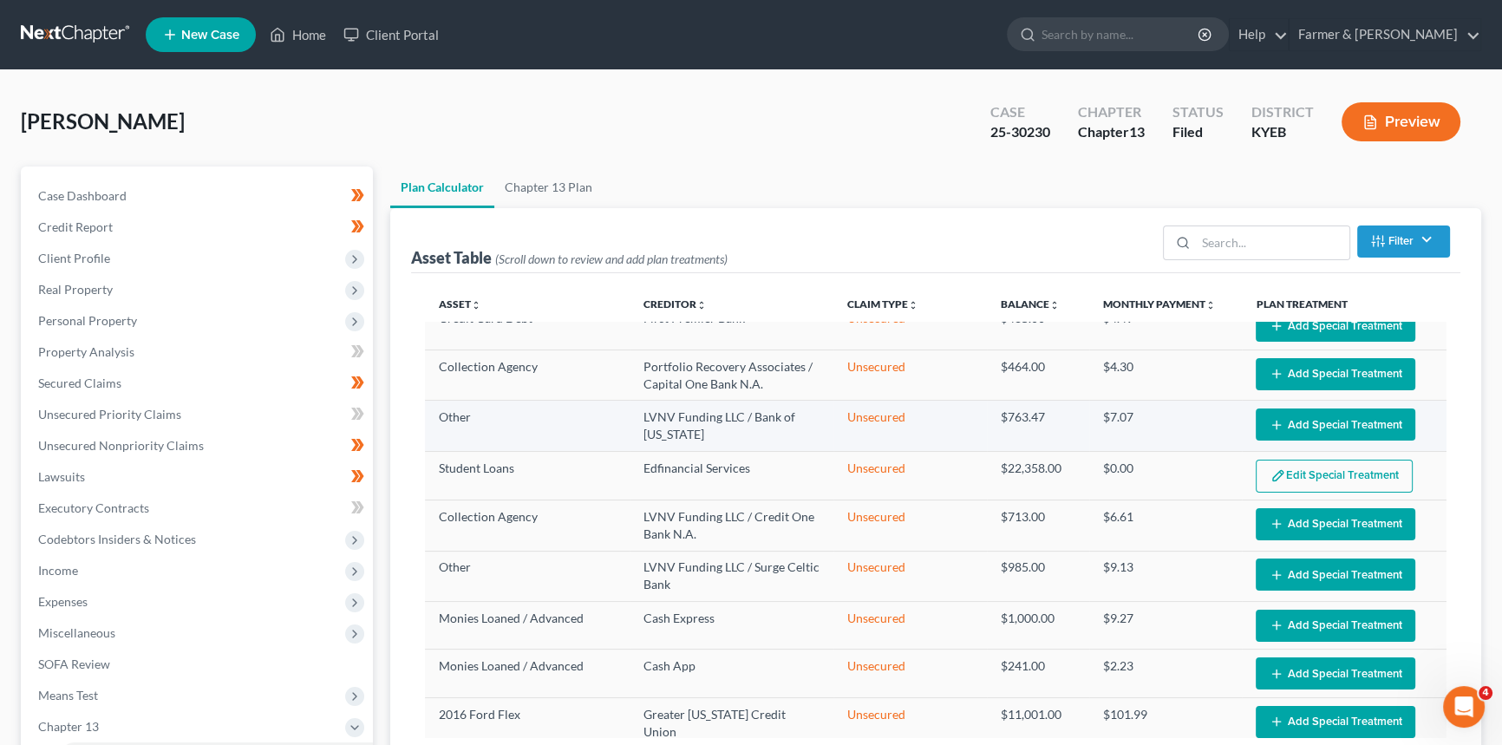
select select "59"
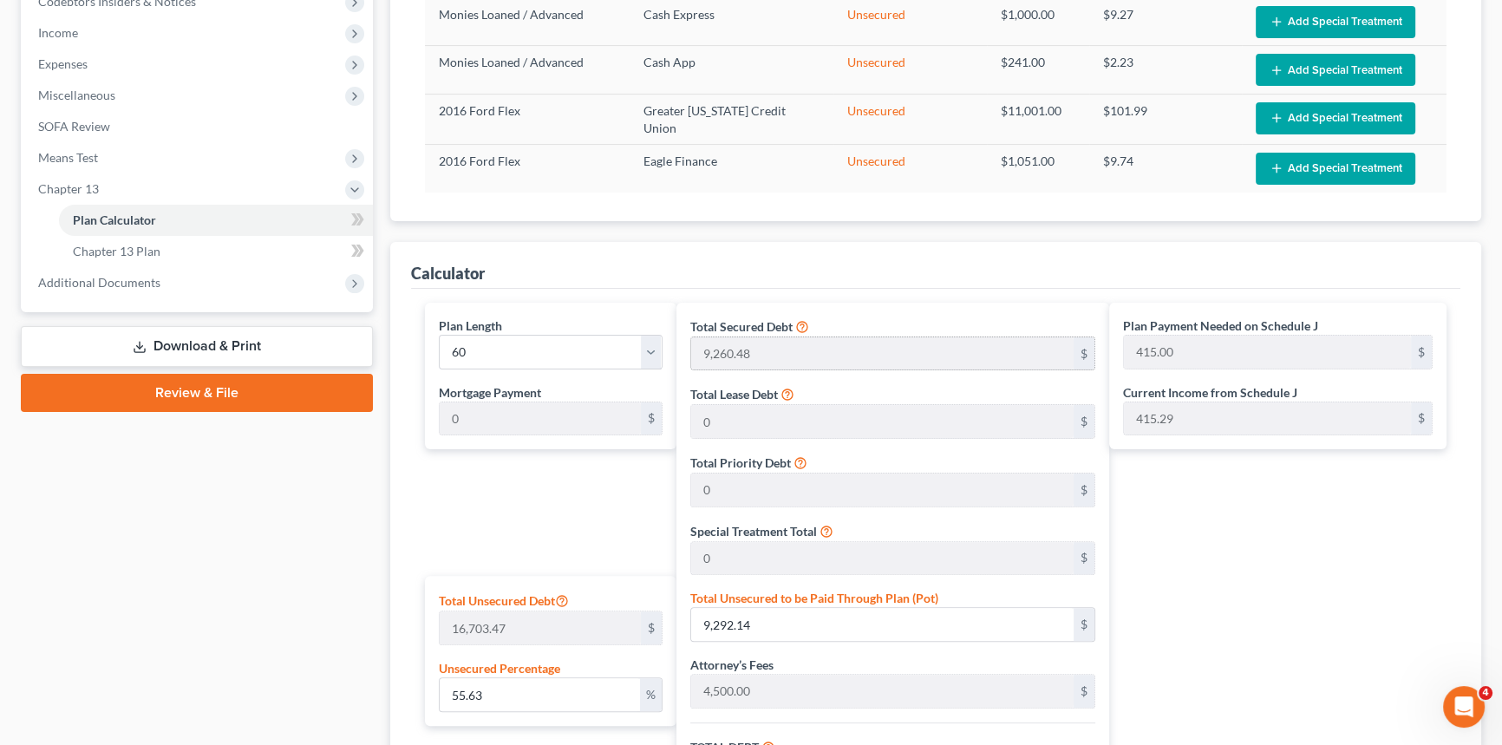
scroll to position [473, 0]
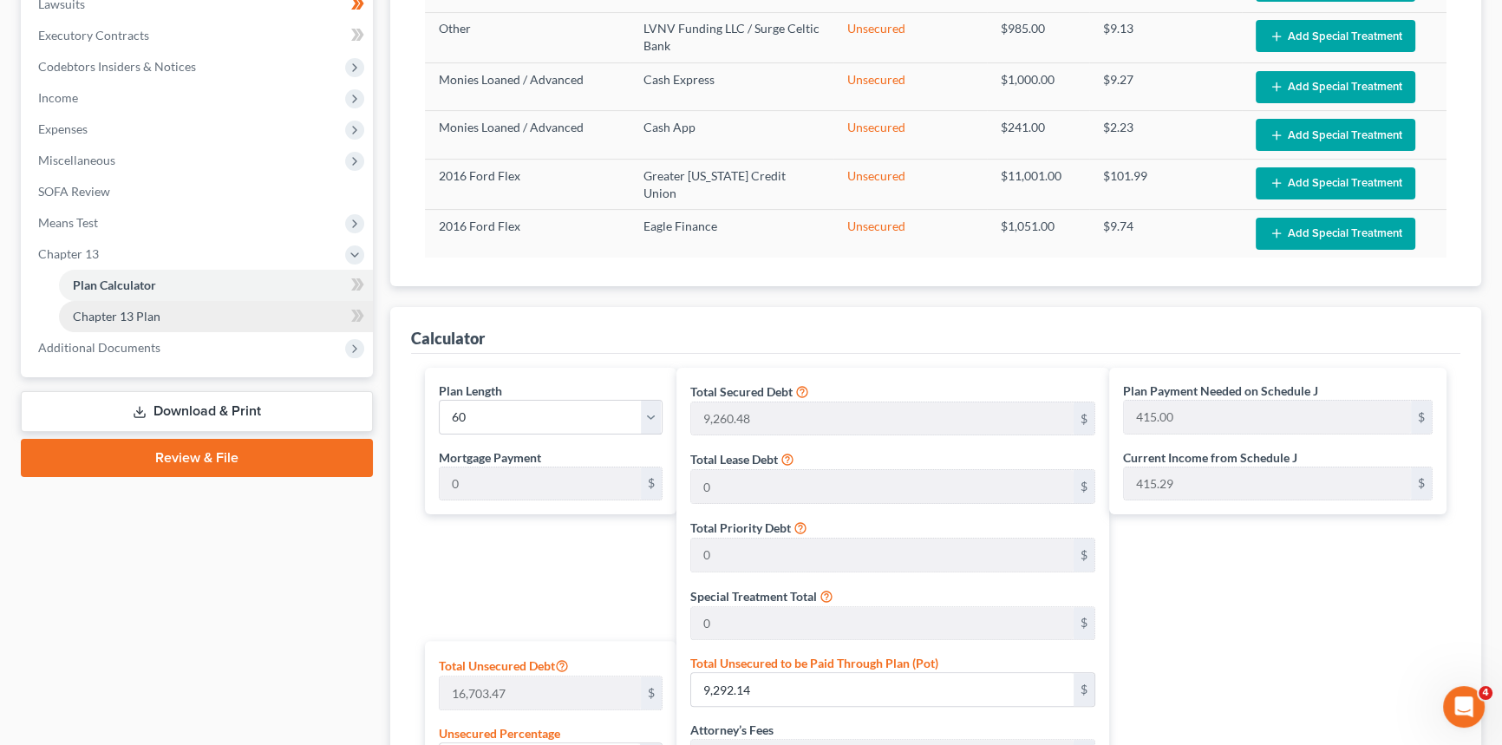
click at [152, 317] on span "Chapter 13 Plan" at bounding box center [117, 316] width 88 height 15
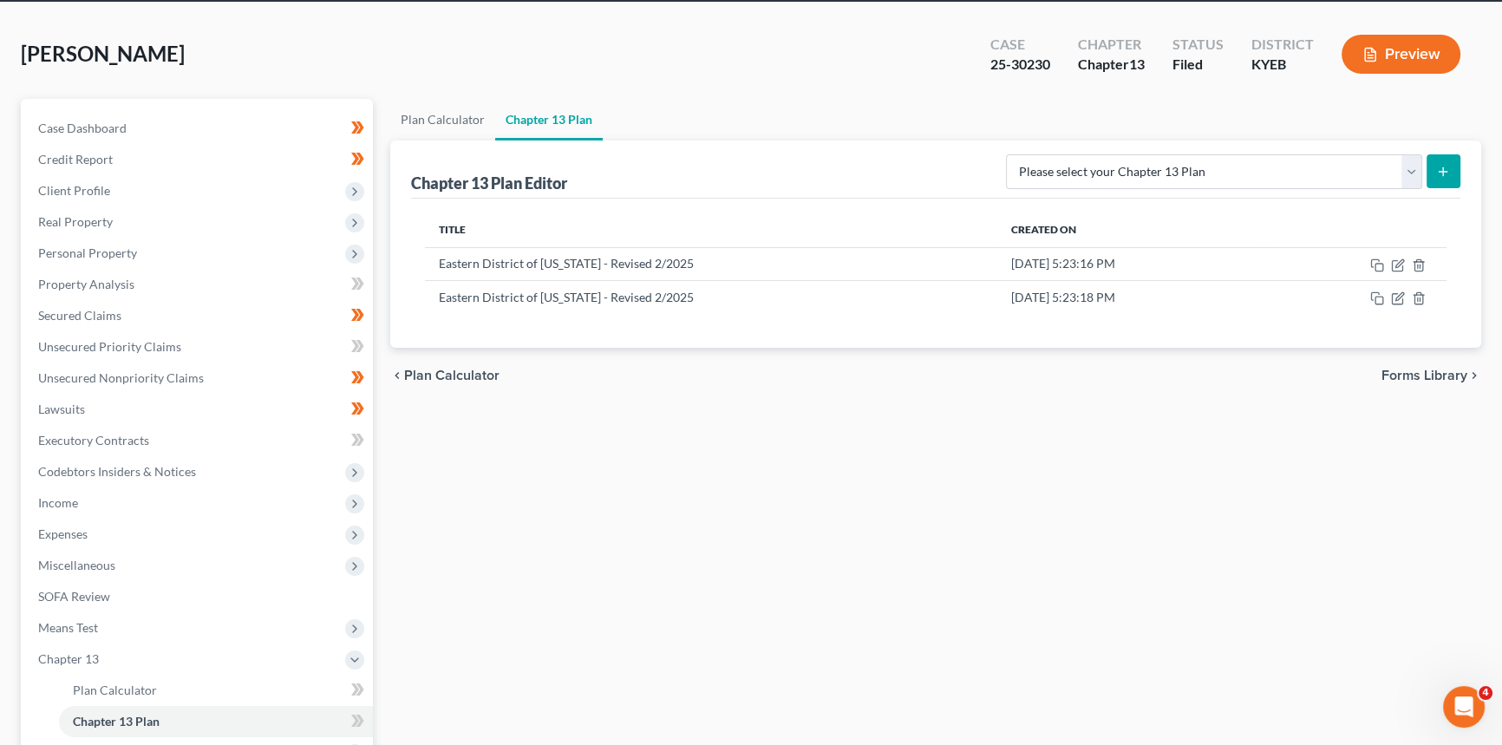
scroll to position [236, 0]
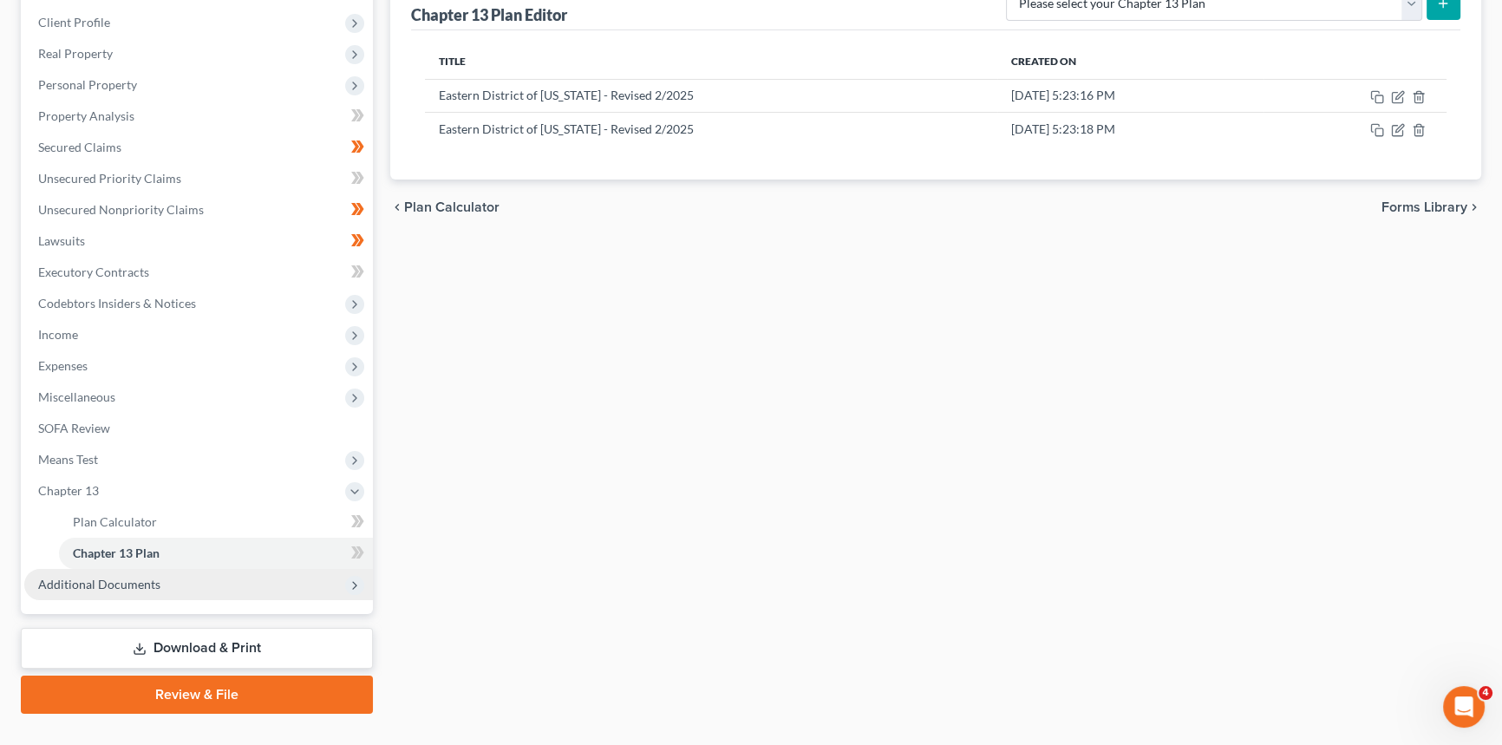
click at [131, 584] on span "Additional Documents" at bounding box center [99, 584] width 122 height 15
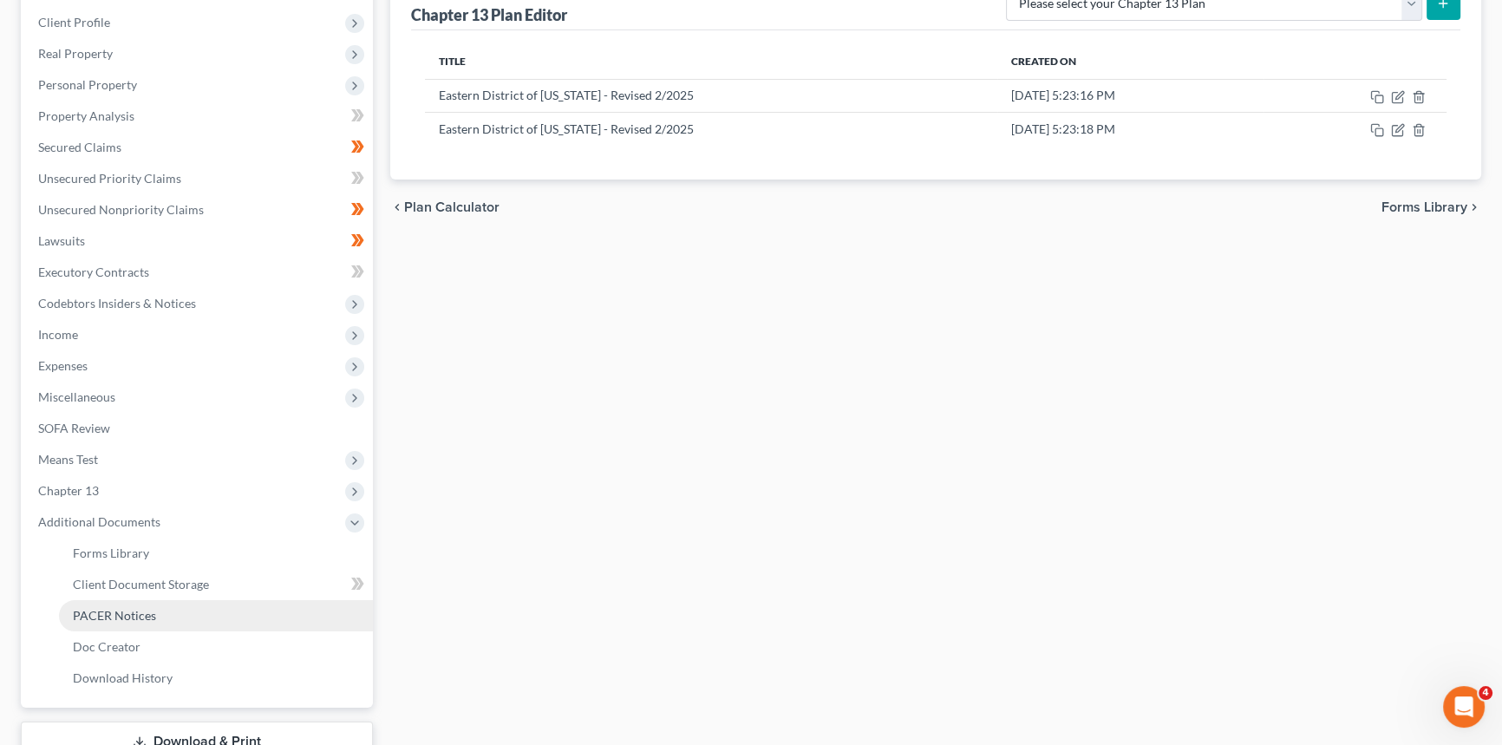
click at [144, 608] on span "PACER Notices" at bounding box center [114, 615] width 83 height 15
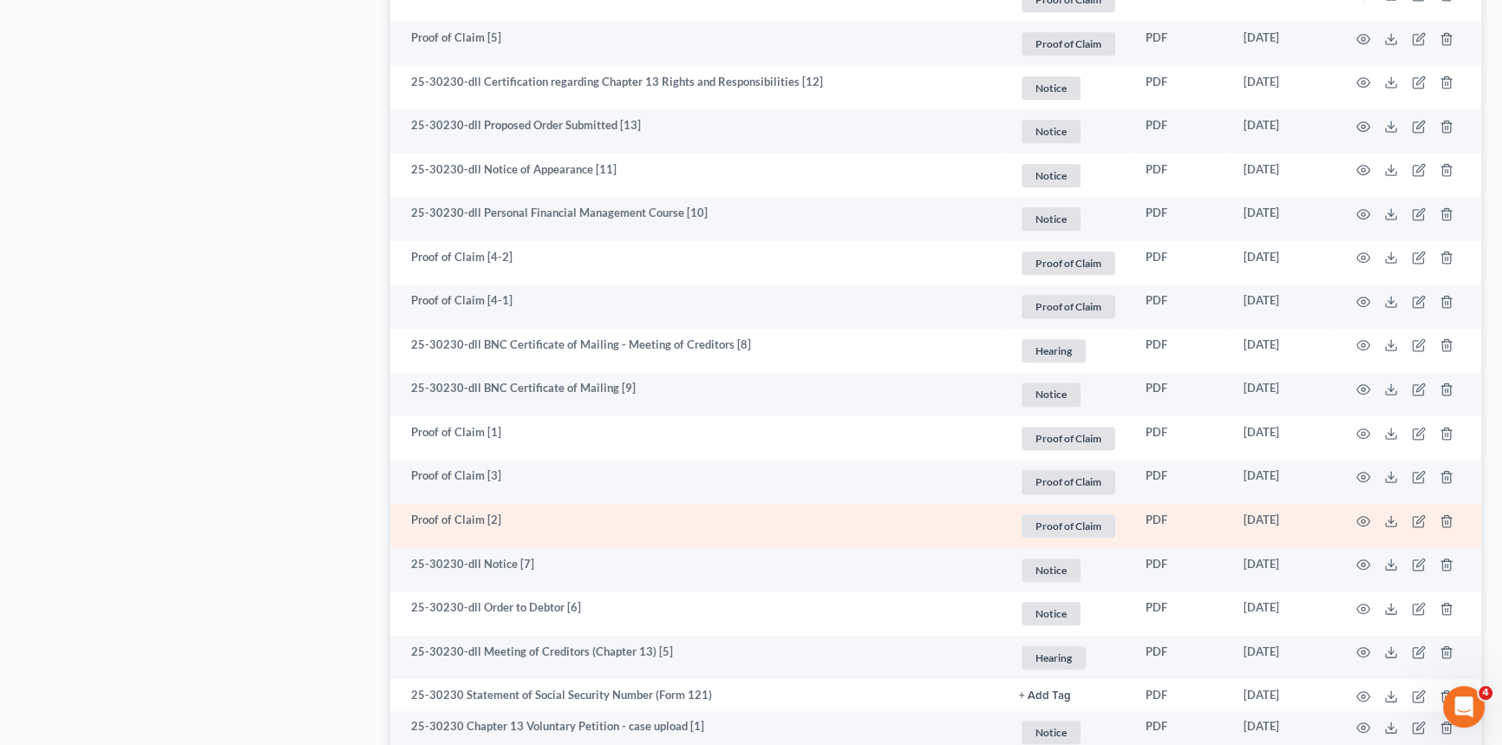
scroll to position [1413, 0]
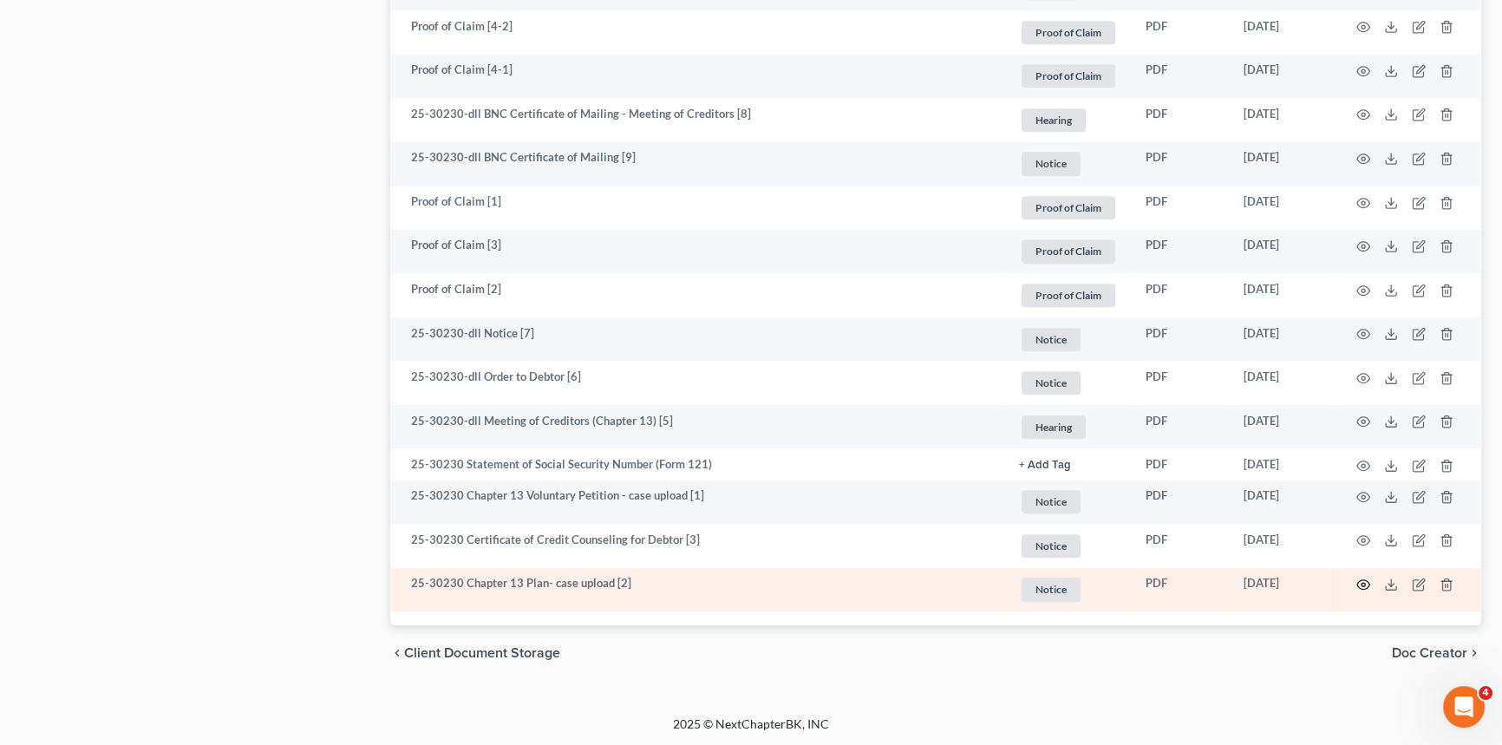
click at [1358, 582] on icon "button" at bounding box center [1364, 585] width 14 height 14
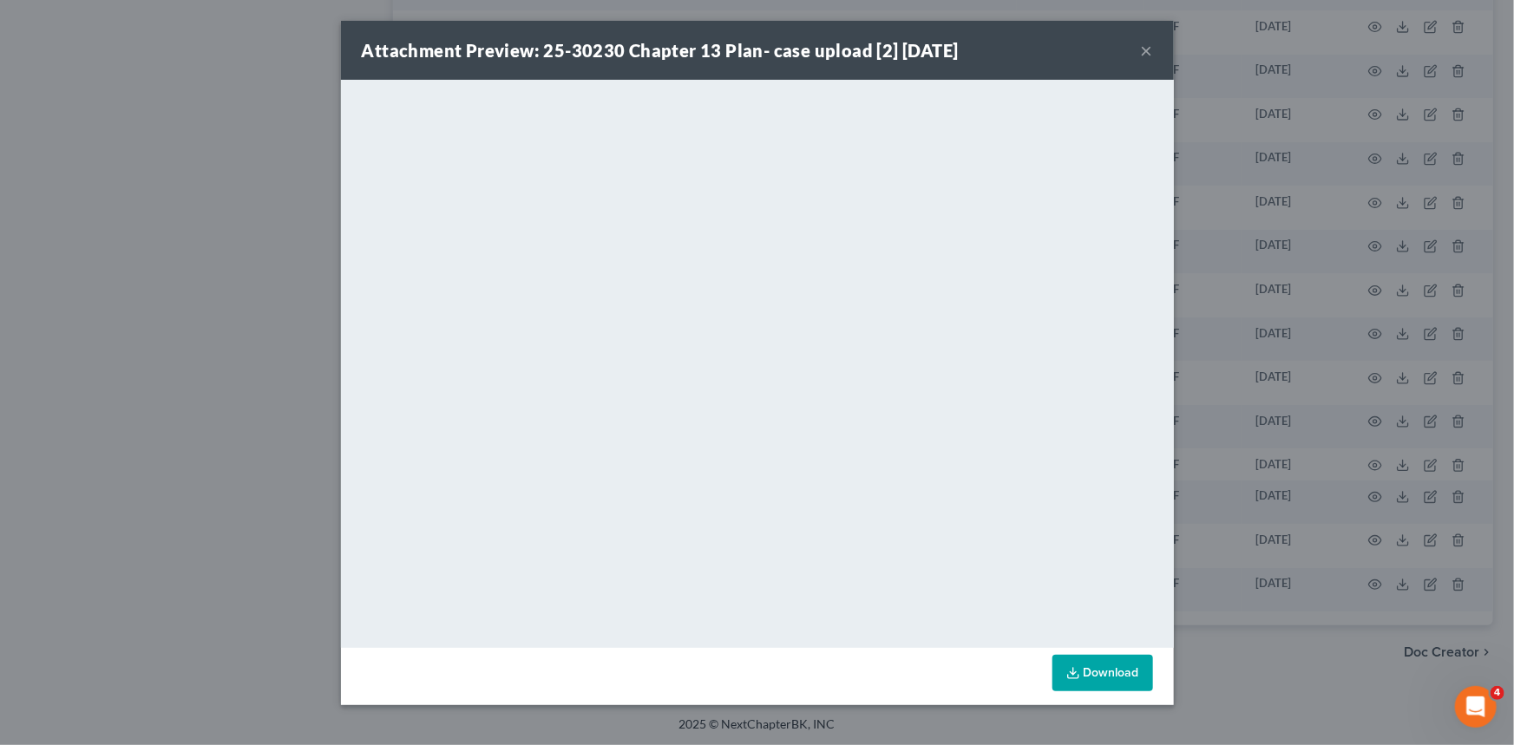
click at [1148, 54] on button "×" at bounding box center [1147, 50] width 12 height 21
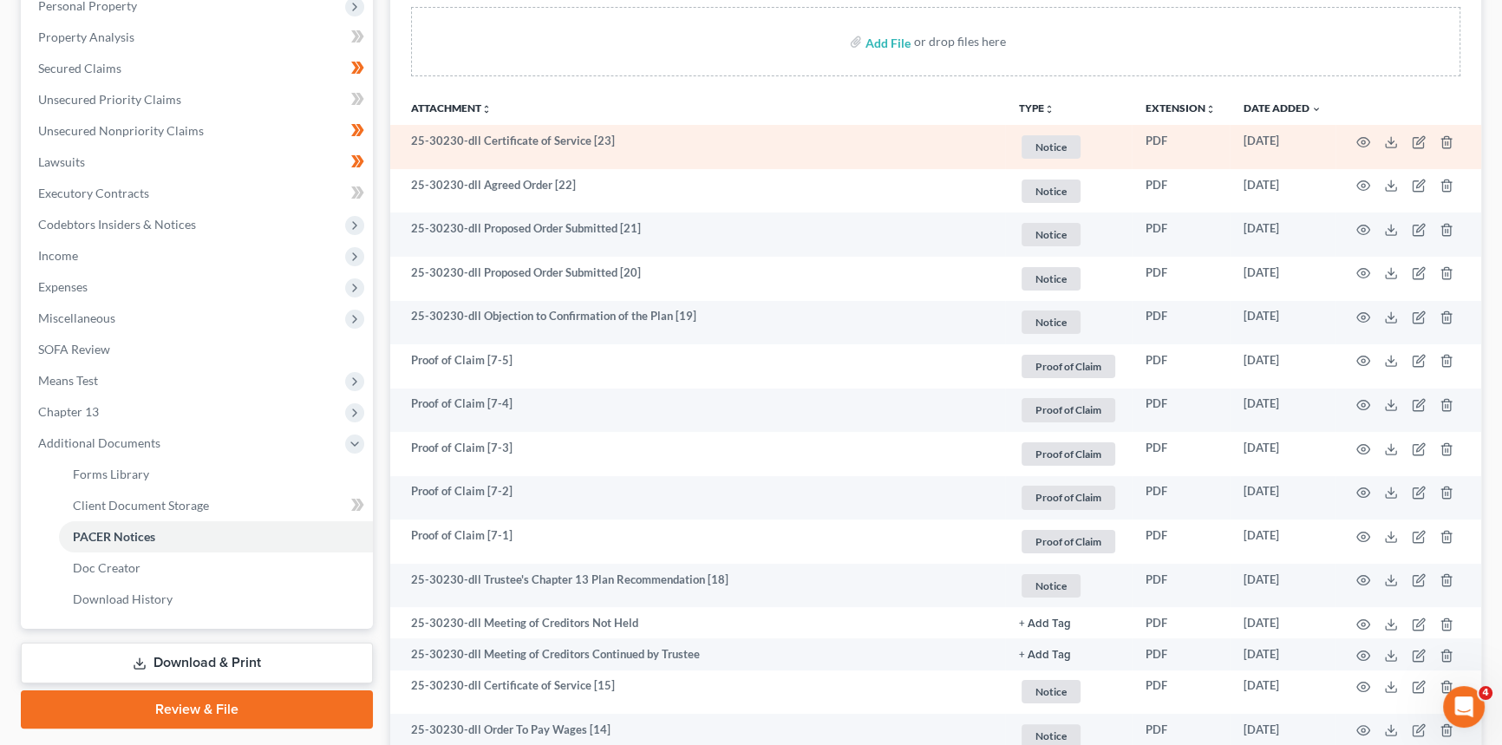
scroll to position [0, 0]
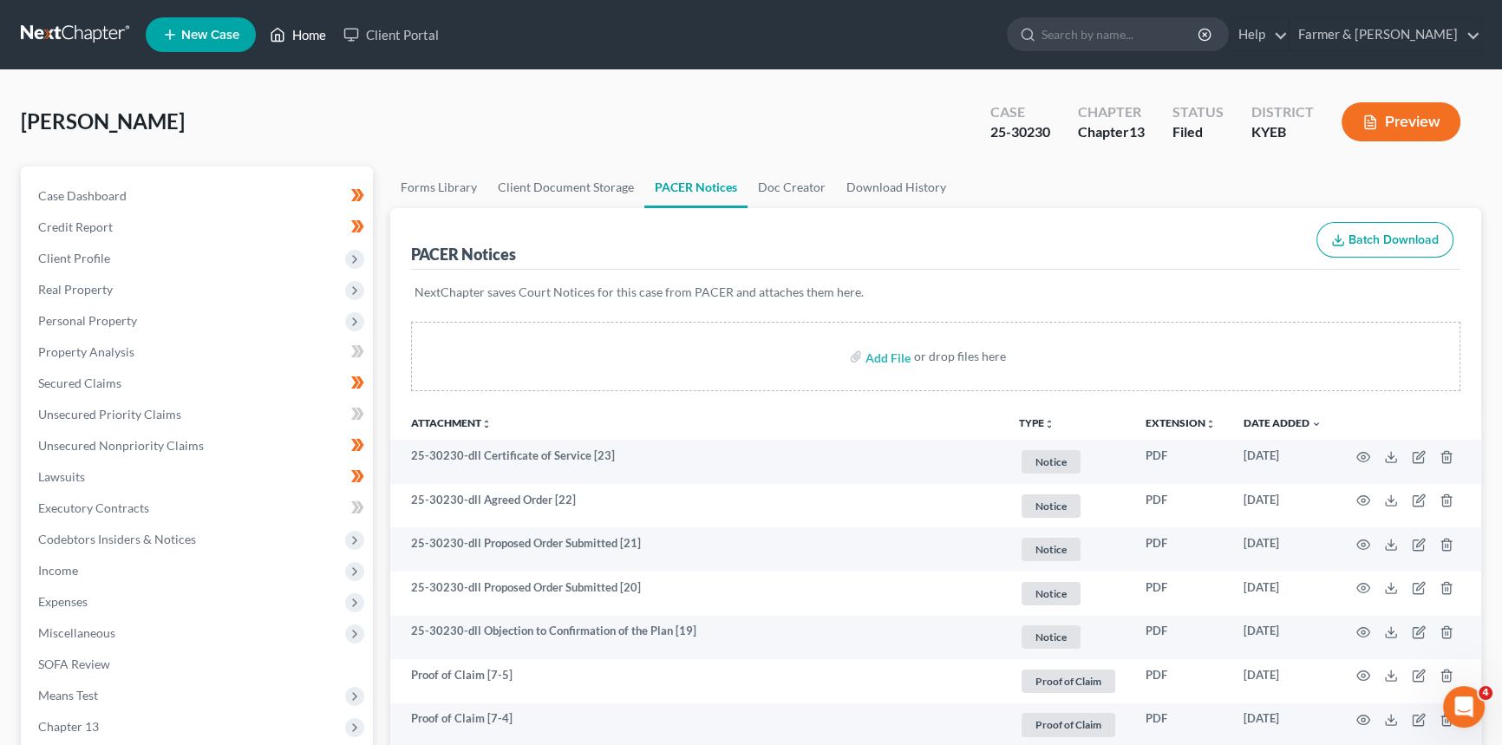
click at [305, 39] on link "Home" at bounding box center [298, 34] width 74 height 31
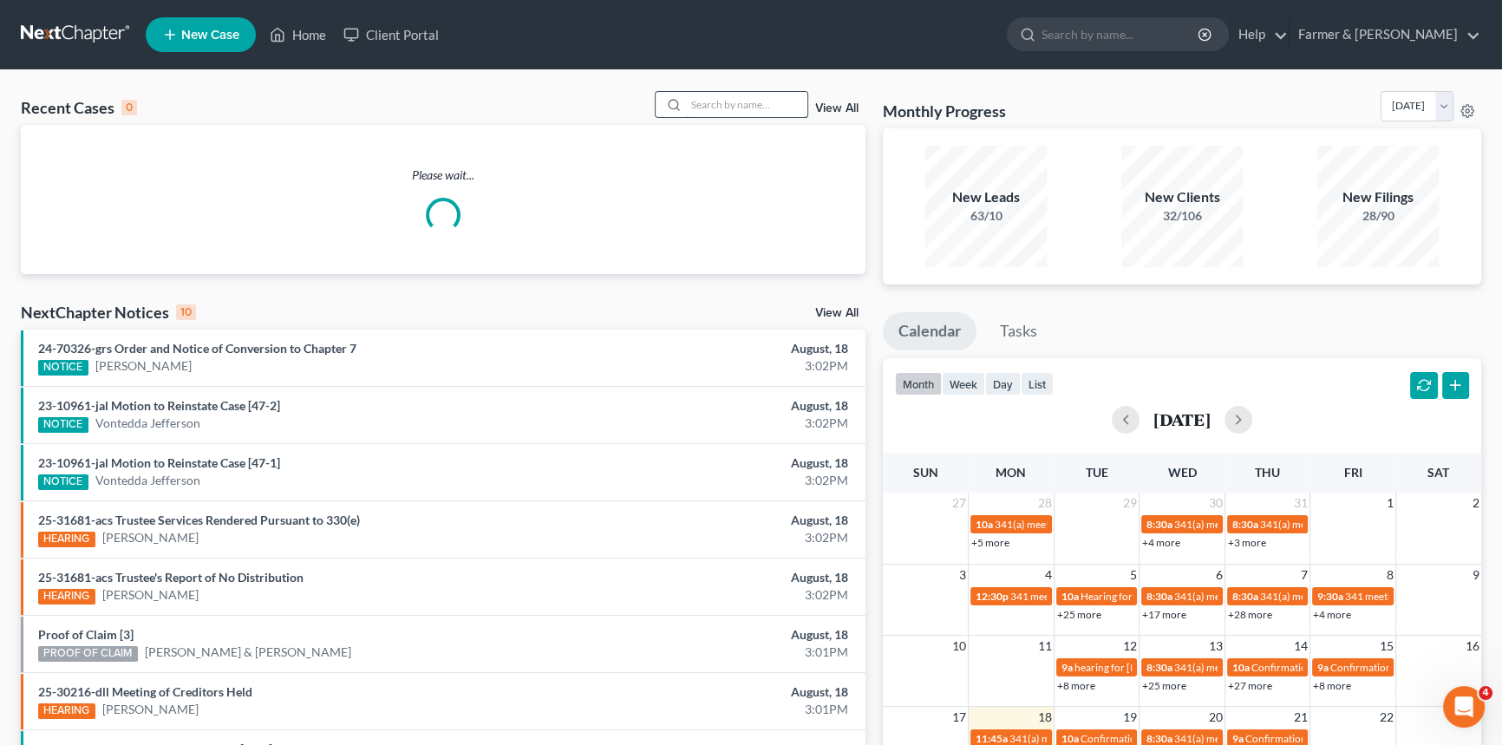
click at [744, 105] on input "search" at bounding box center [746, 104] width 121 height 25
type input "[PERSON_NAME]"
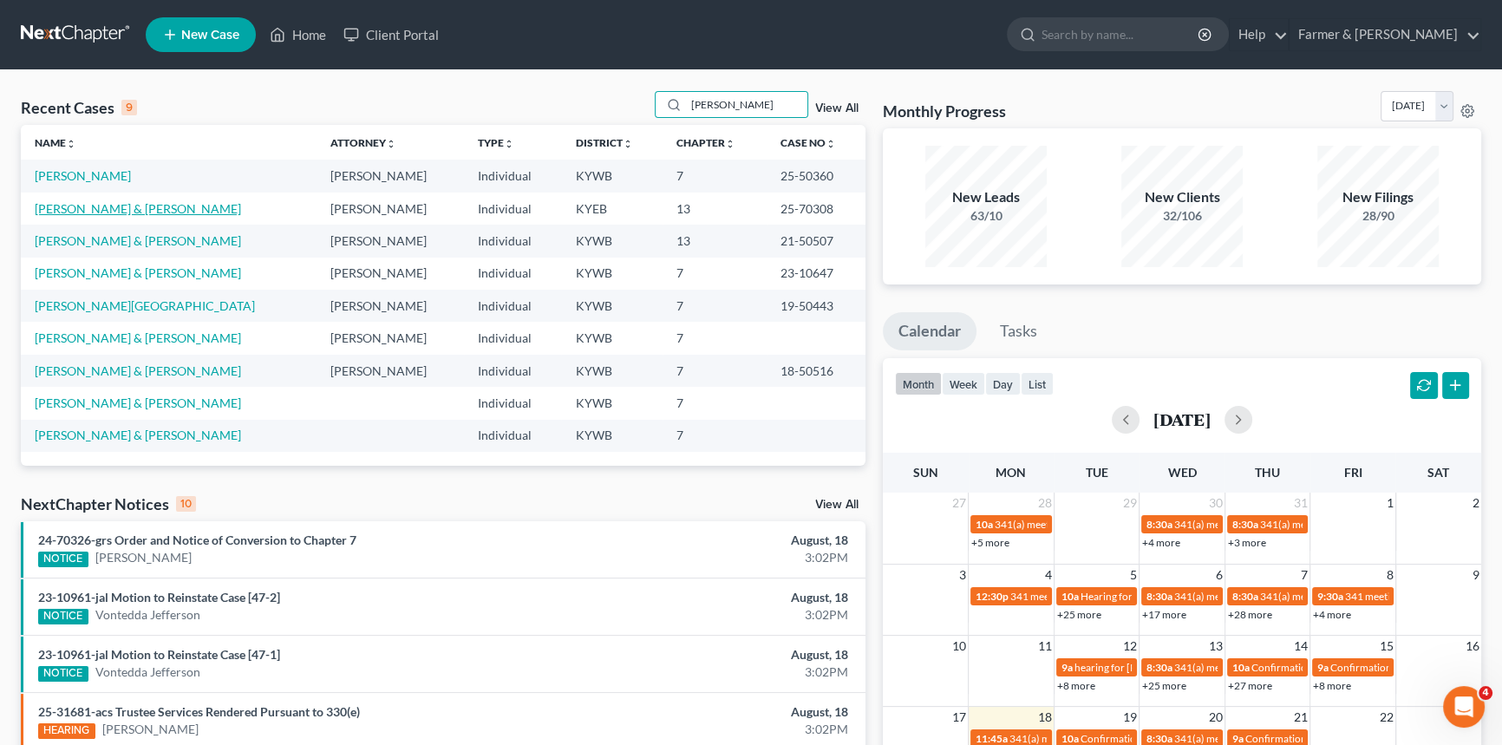
click at [135, 211] on link "[PERSON_NAME] & [PERSON_NAME]" at bounding box center [138, 208] width 206 height 15
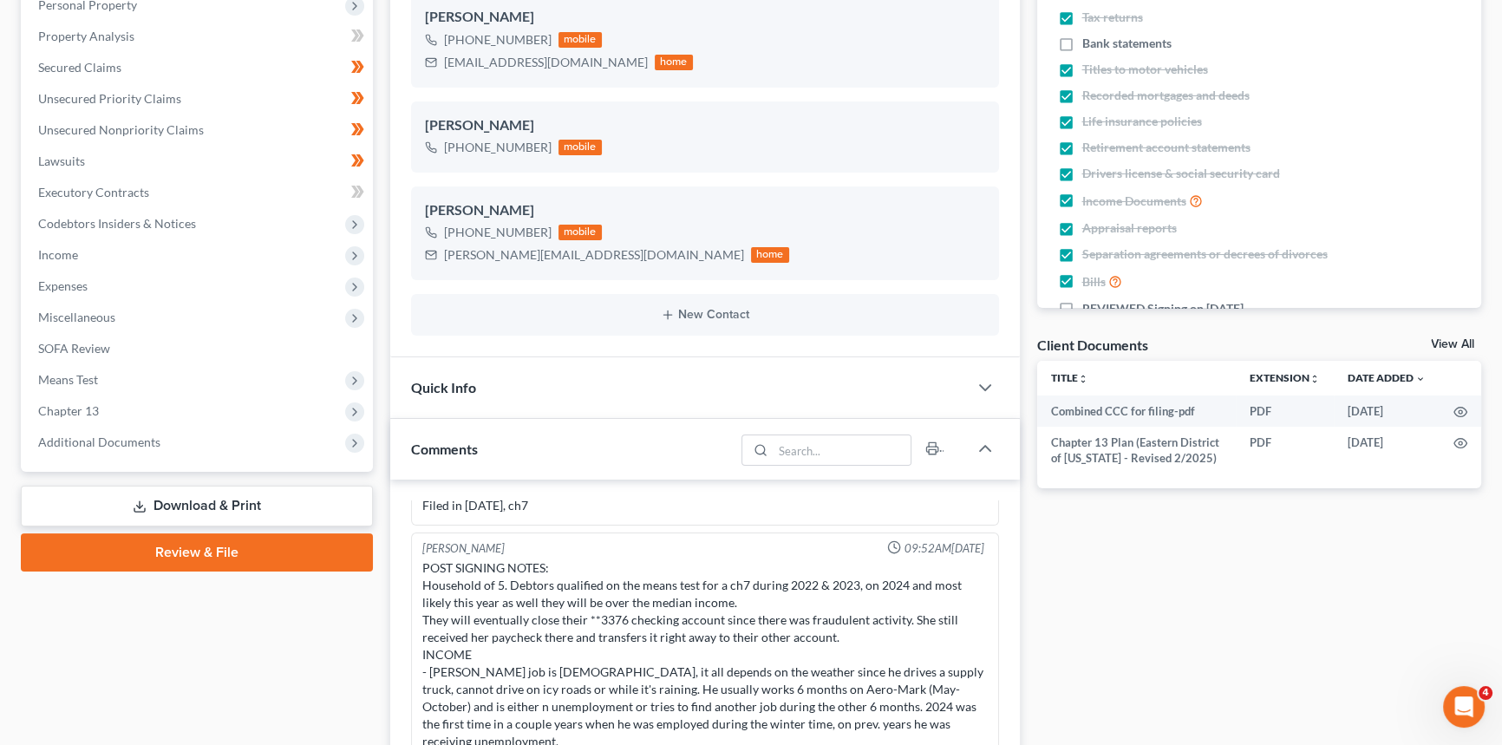
scroll to position [473, 0]
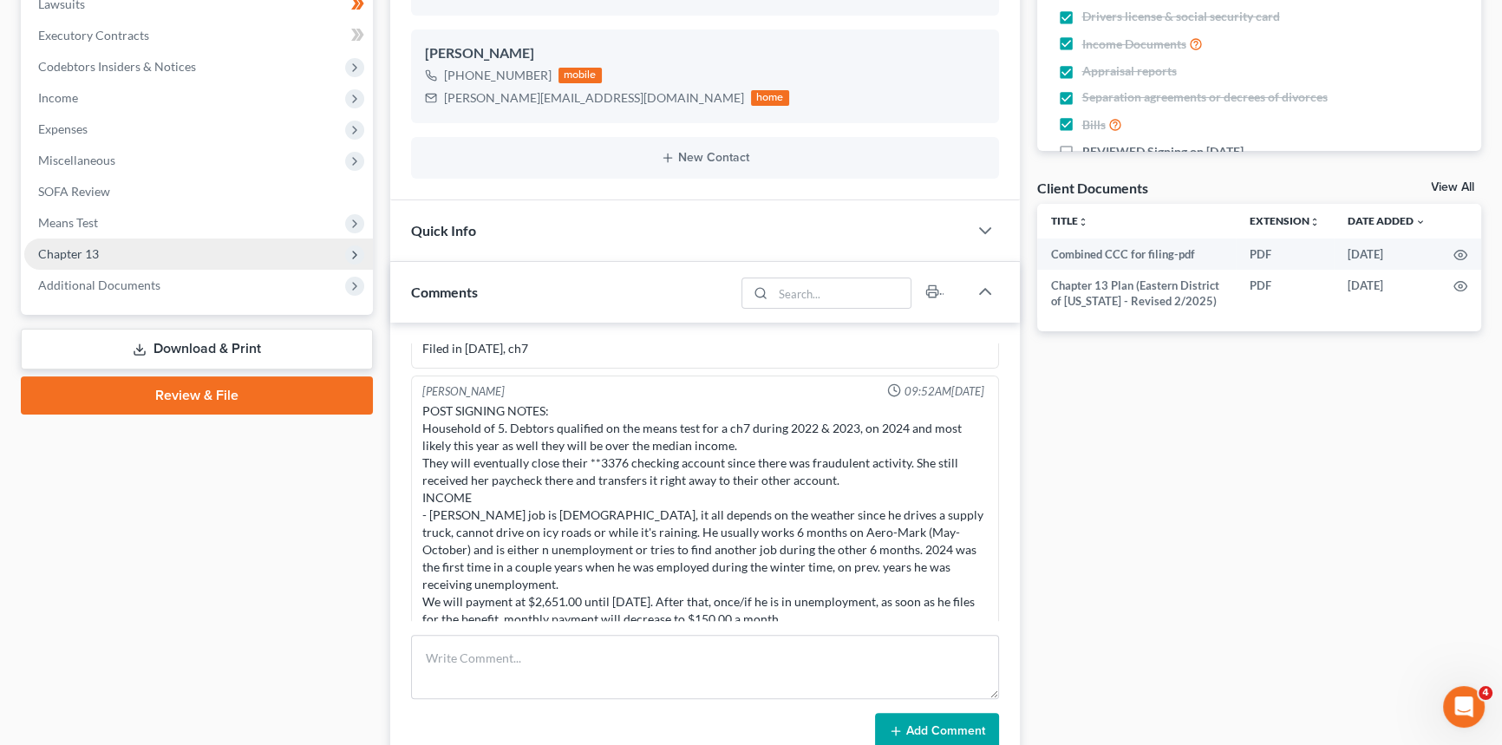
click at [92, 249] on span "Chapter 13" at bounding box center [68, 253] width 61 height 15
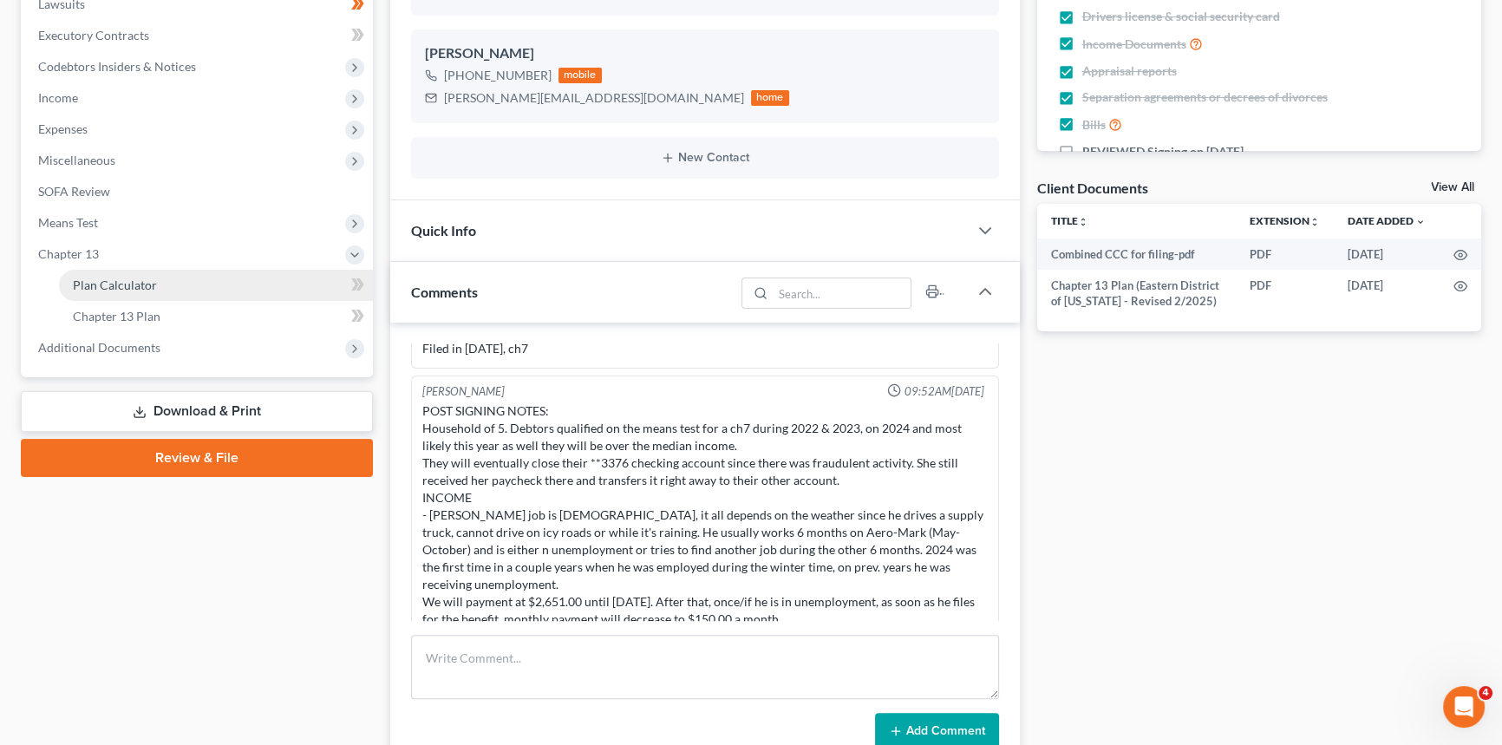
click at [128, 285] on span "Plan Calculator" at bounding box center [115, 285] width 84 height 15
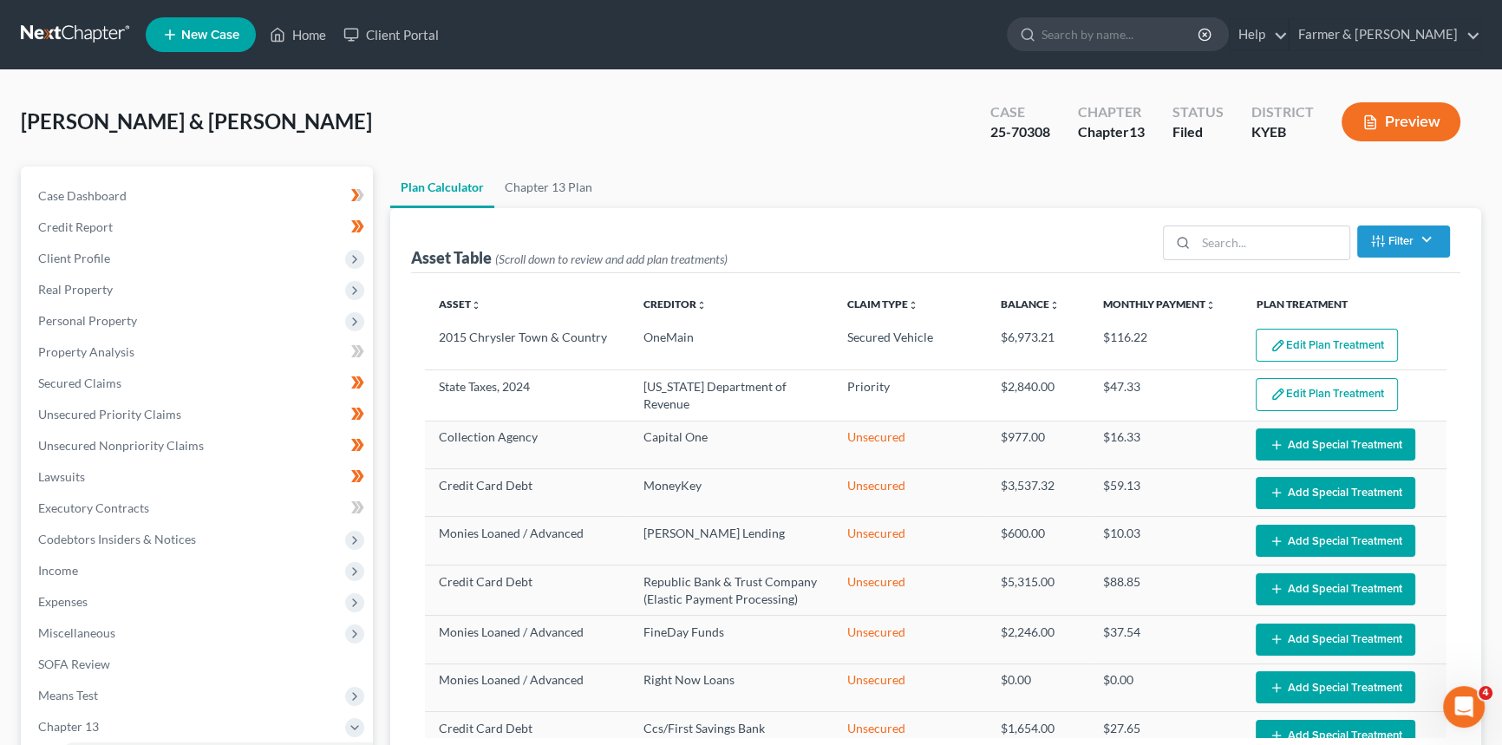
select select "59"
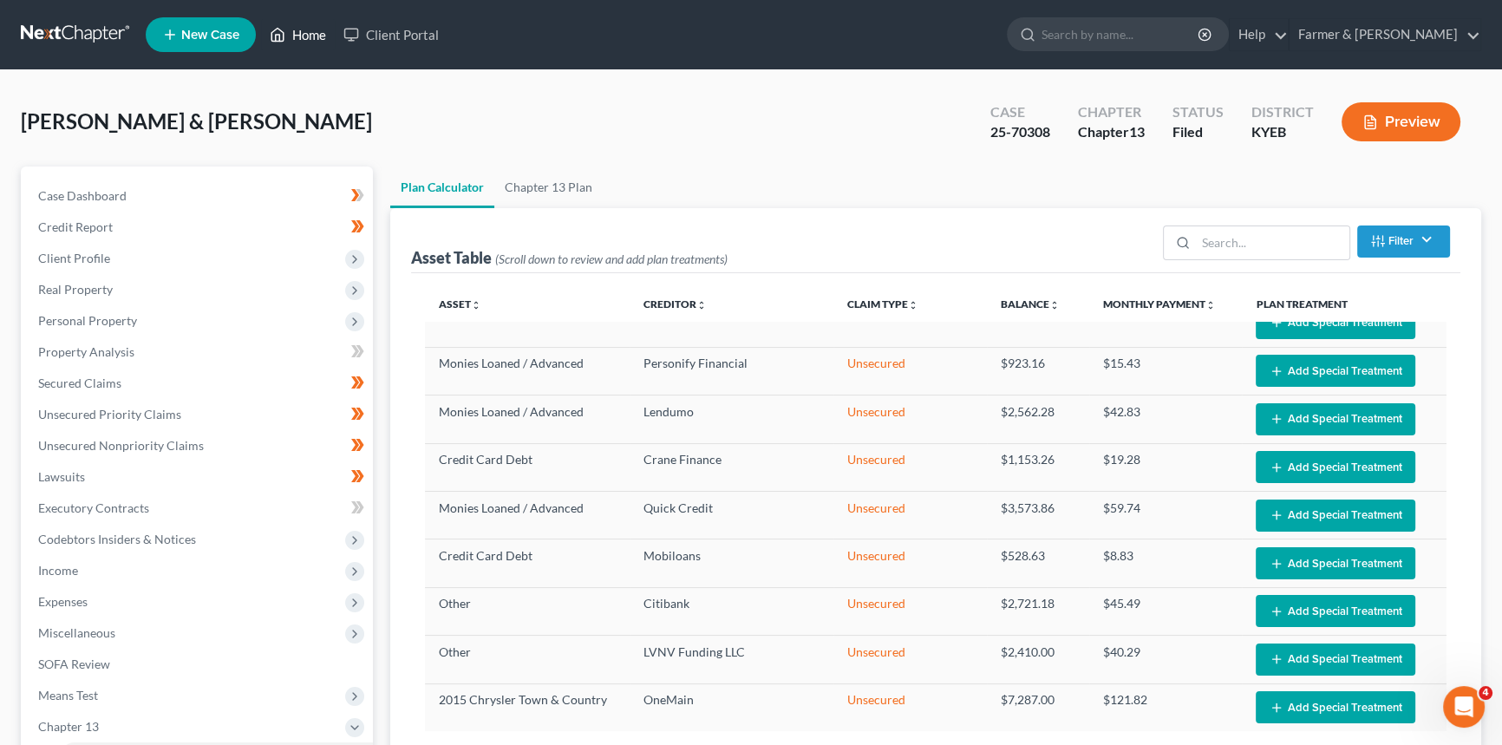
click at [311, 36] on link "Home" at bounding box center [298, 34] width 74 height 31
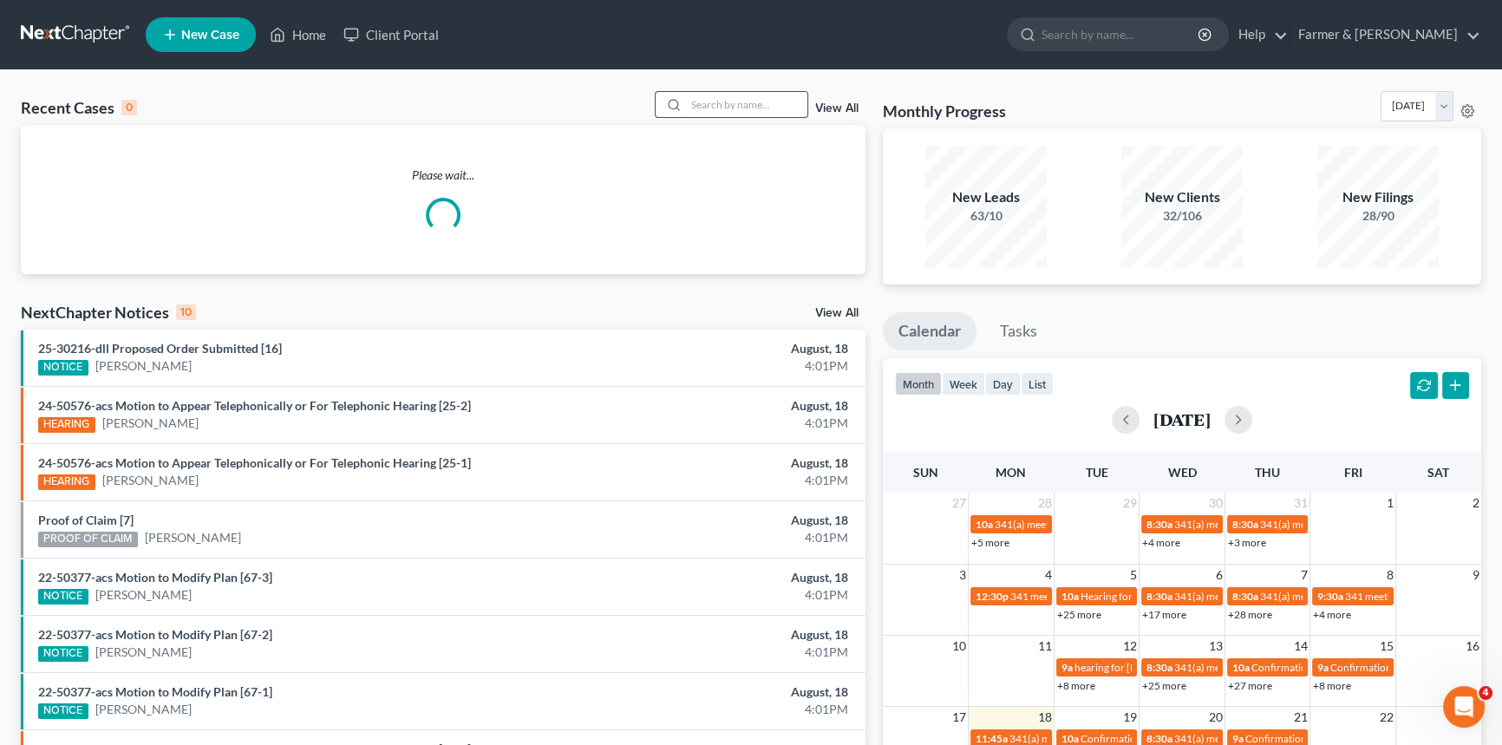
click at [736, 100] on input "search" at bounding box center [746, 104] width 121 height 25
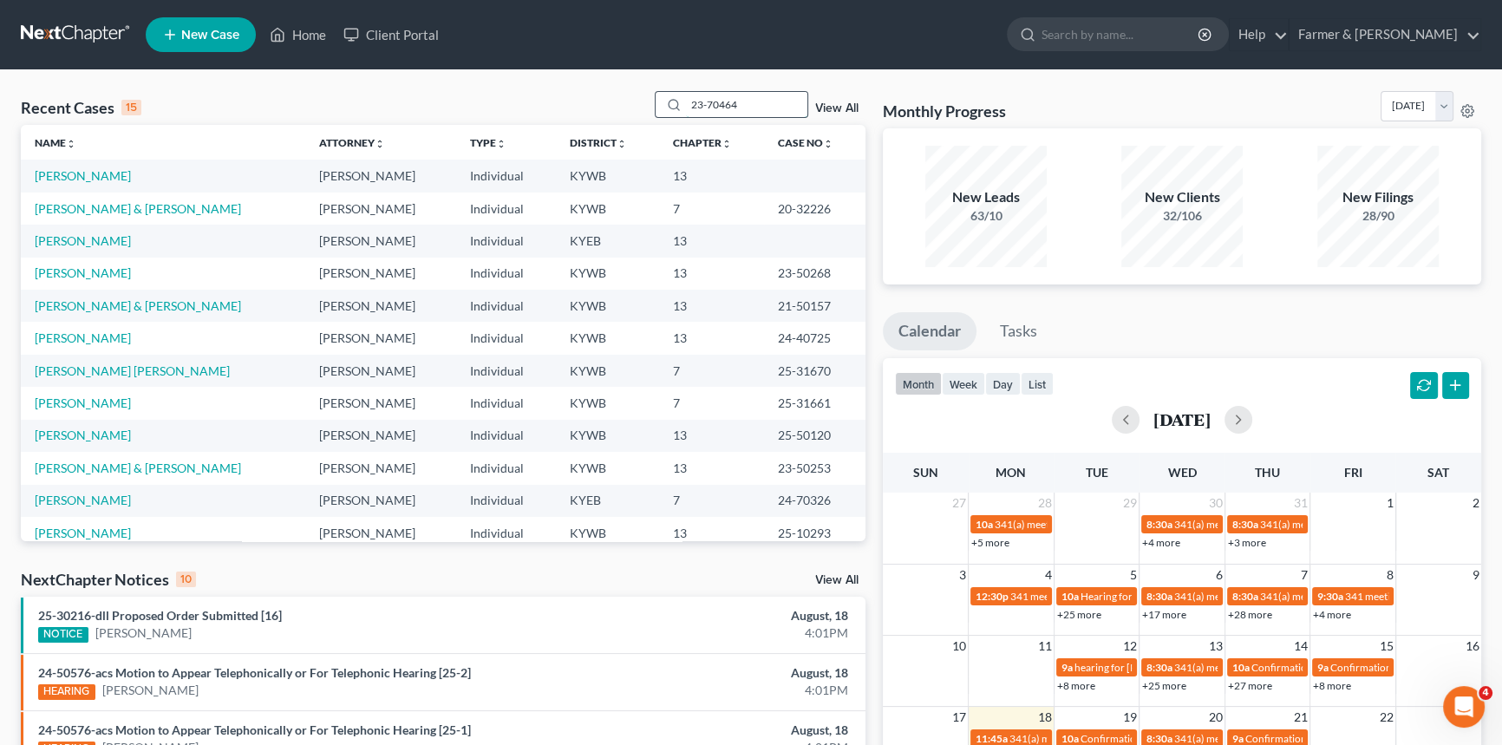
type input "23-70464"
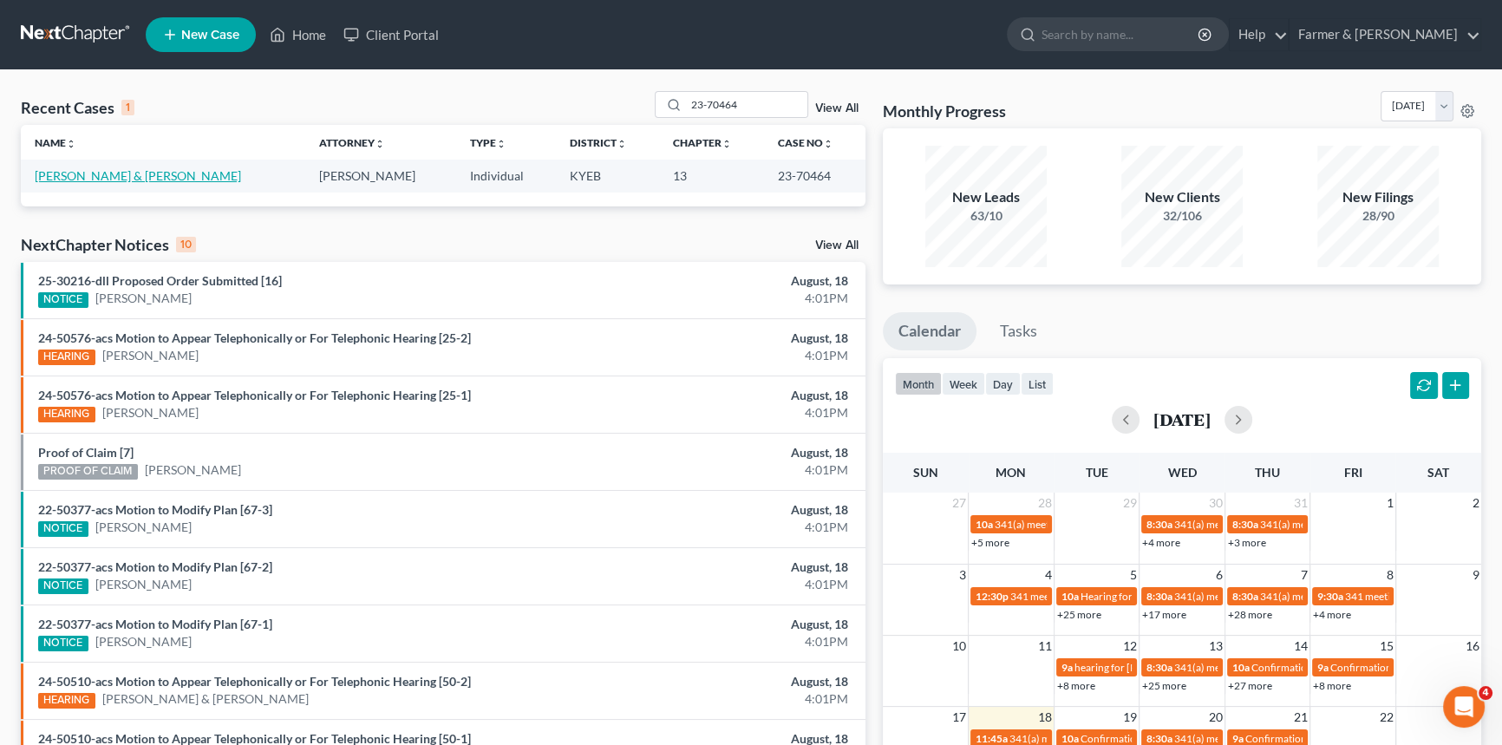
click at [131, 173] on link "[PERSON_NAME] & [PERSON_NAME]" at bounding box center [138, 175] width 206 height 15
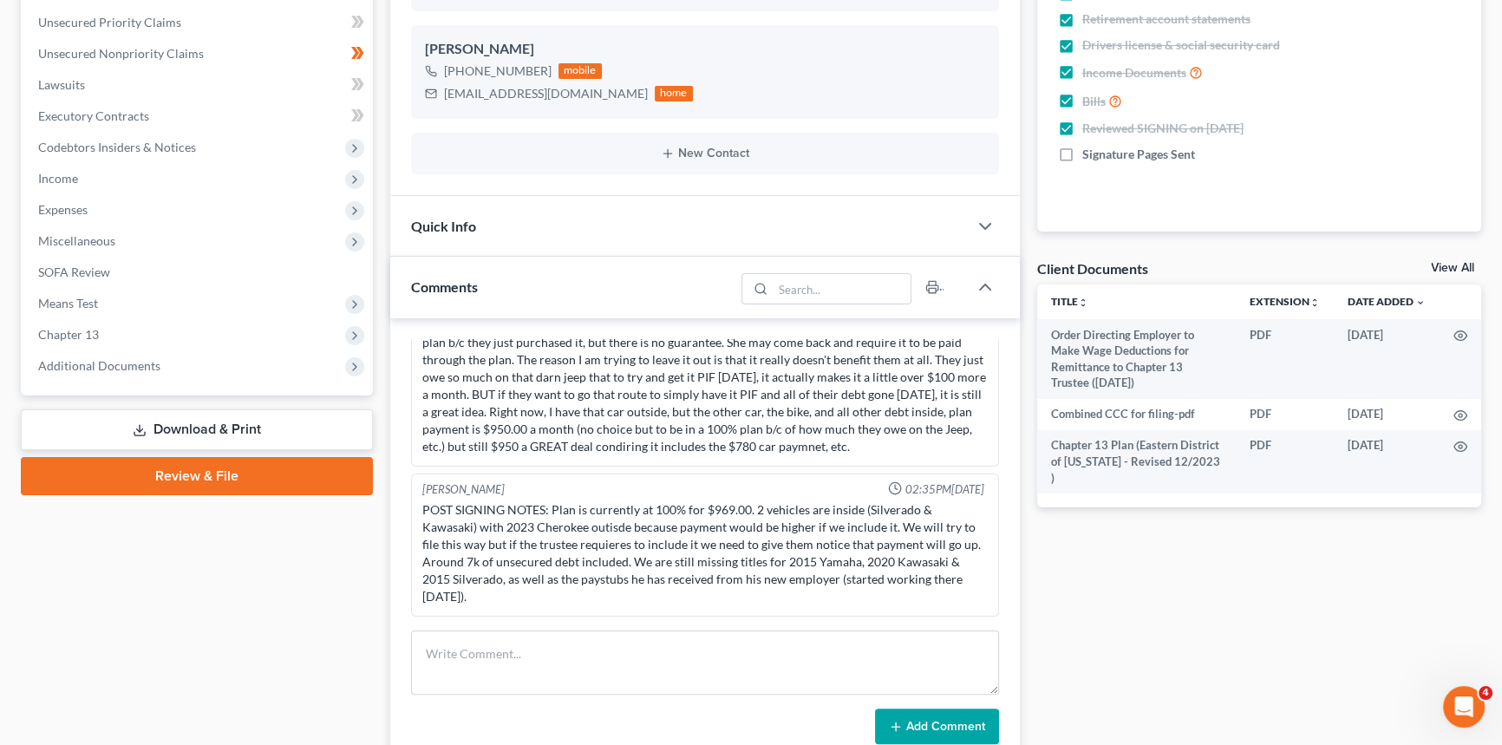
scroll to position [394, 0]
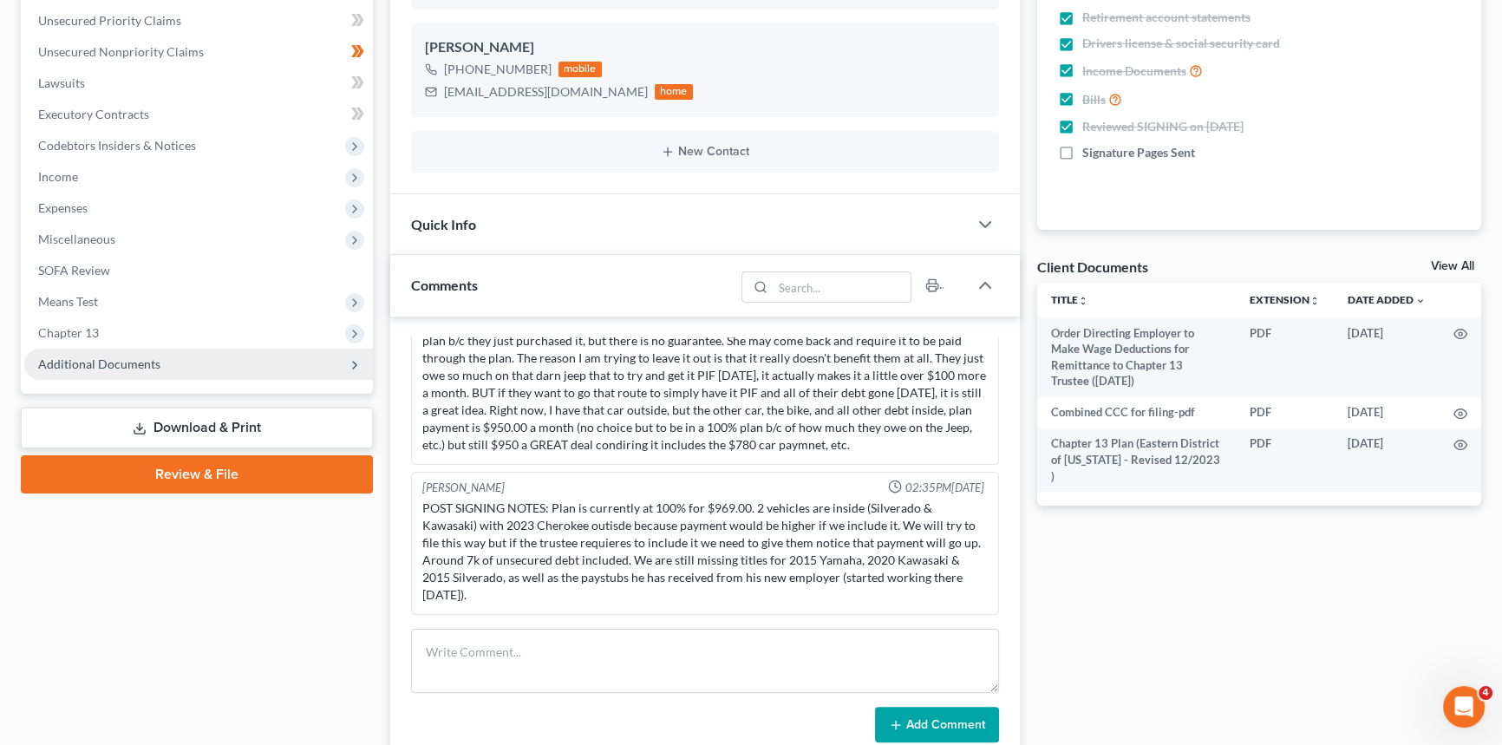
click at [129, 361] on span "Additional Documents" at bounding box center [99, 364] width 122 height 15
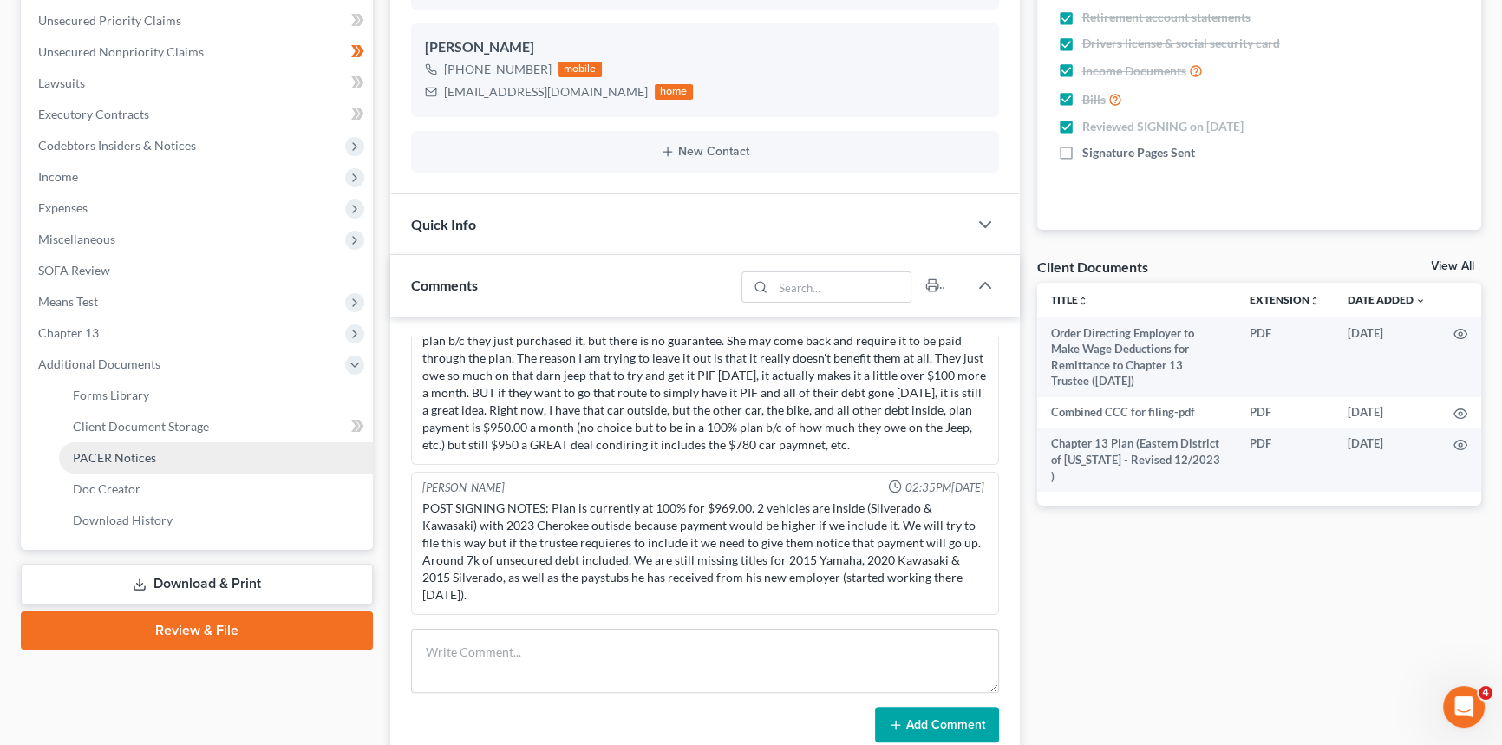
click at [133, 448] on link "PACER Notices" at bounding box center [216, 457] width 314 height 31
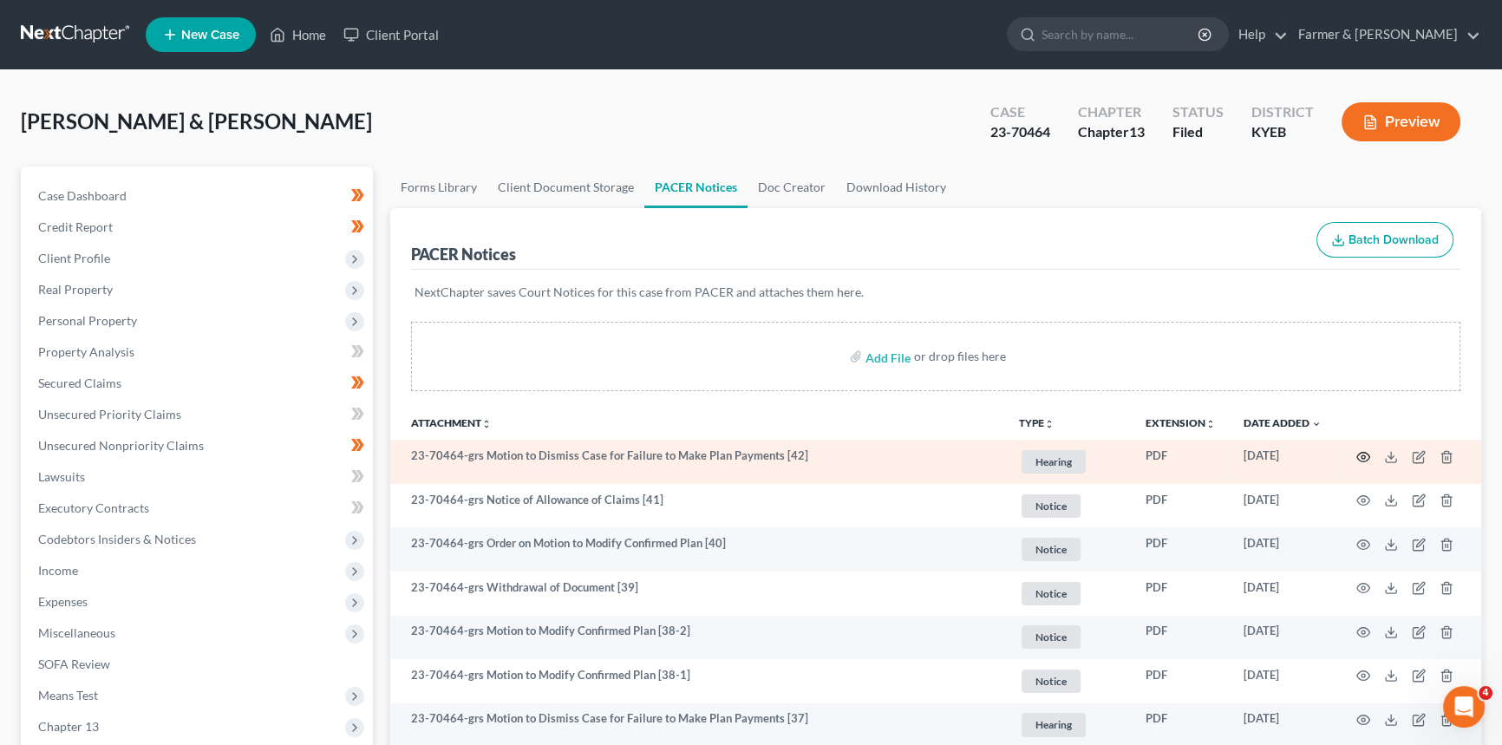
click at [1366, 455] on icon "button" at bounding box center [1364, 457] width 14 height 14
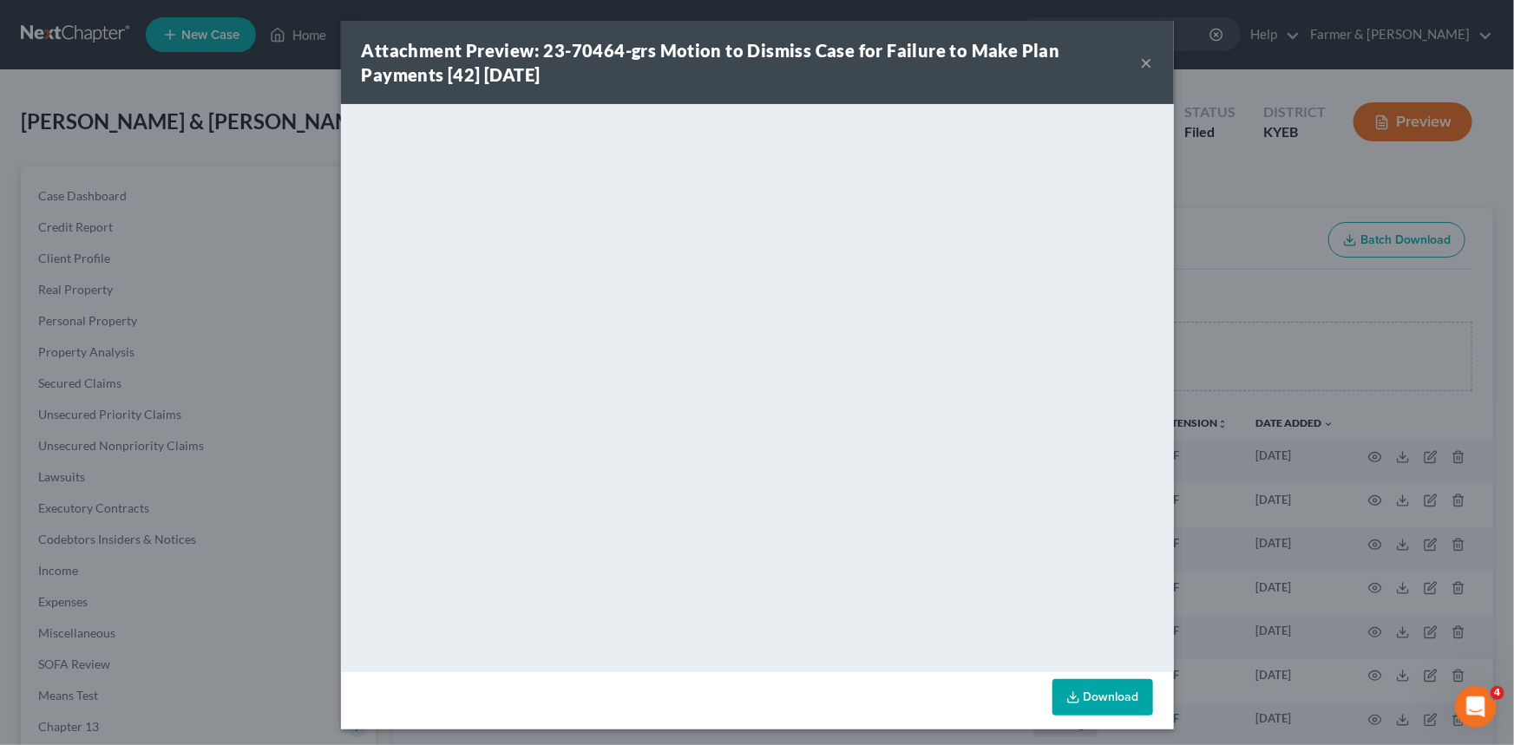
click at [1142, 68] on button "×" at bounding box center [1147, 62] width 12 height 21
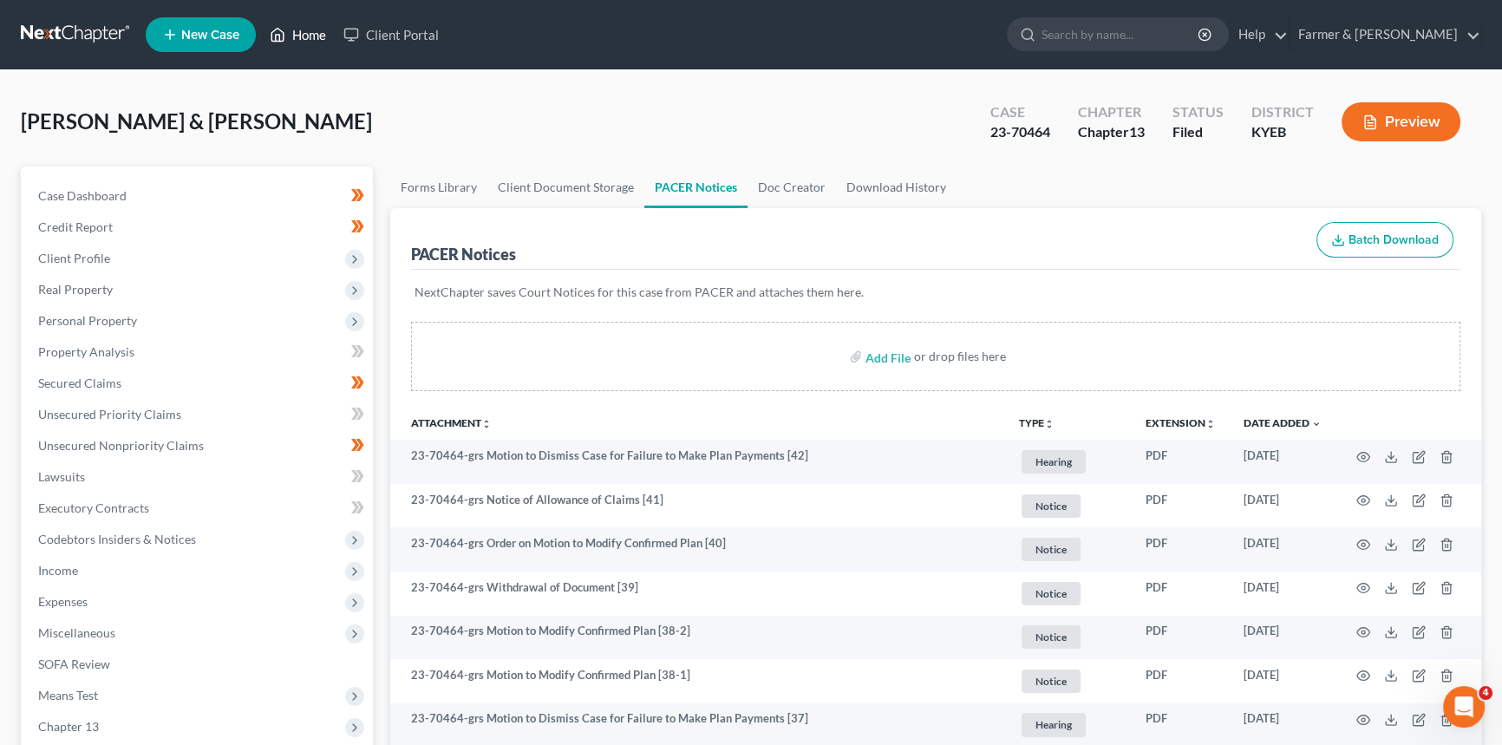
click at [304, 39] on link "Home" at bounding box center [298, 34] width 74 height 31
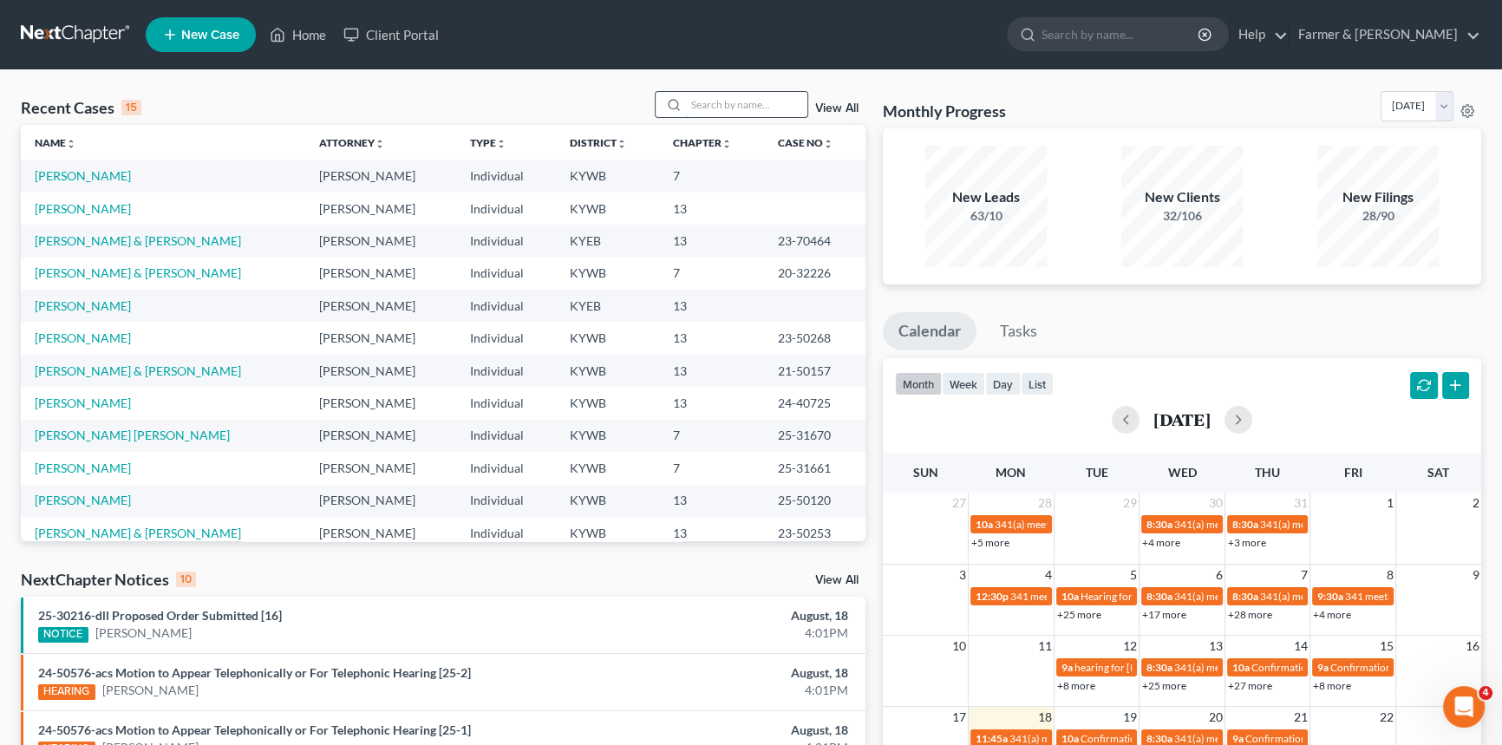
click at [755, 100] on input "search" at bounding box center [746, 104] width 121 height 25
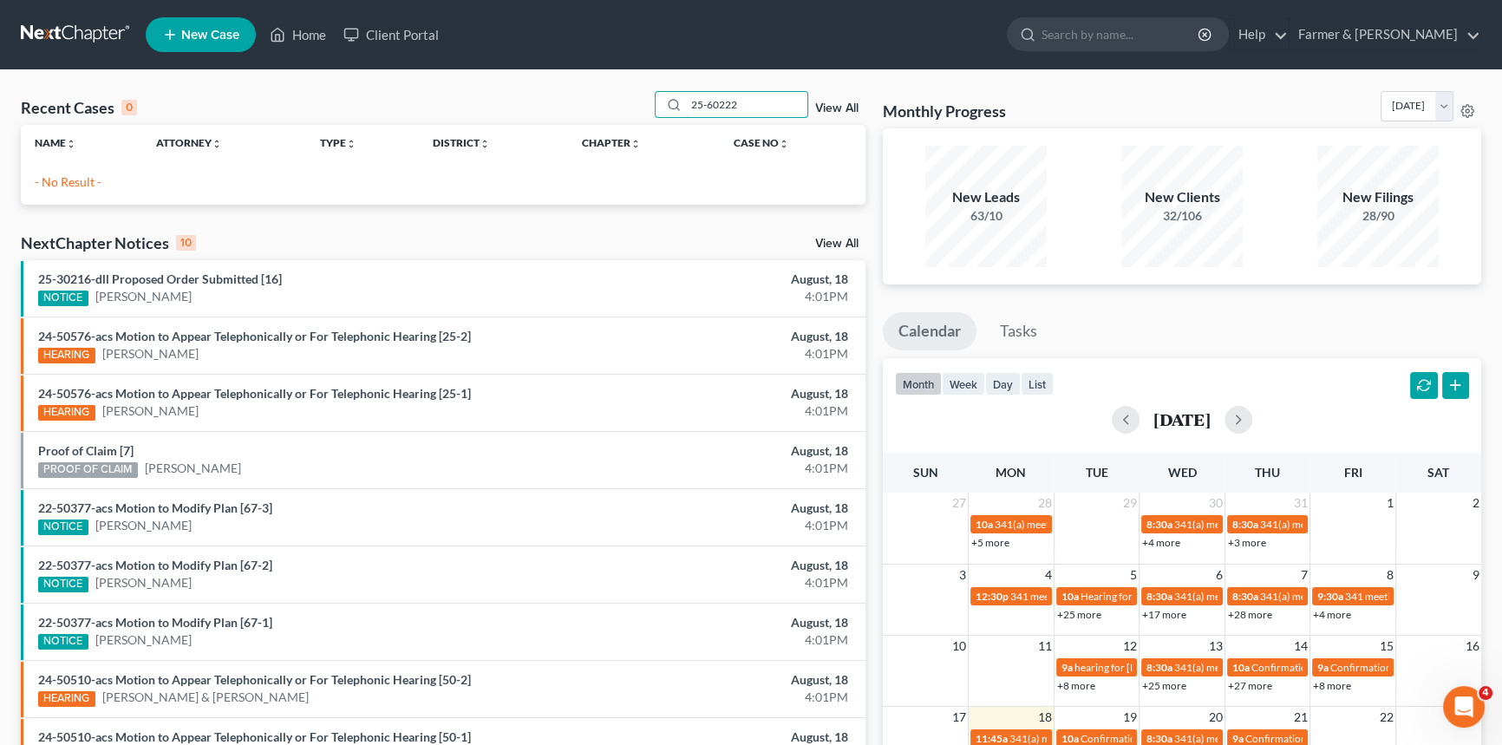
drag, startPoint x: 775, startPoint y: 110, endPoint x: 463, endPoint y: 107, distance: 312.3
click at [463, 107] on div "Recent Cases 0 25-60222 View All" at bounding box center [443, 108] width 845 height 34
type input "[PERSON_NAME]"
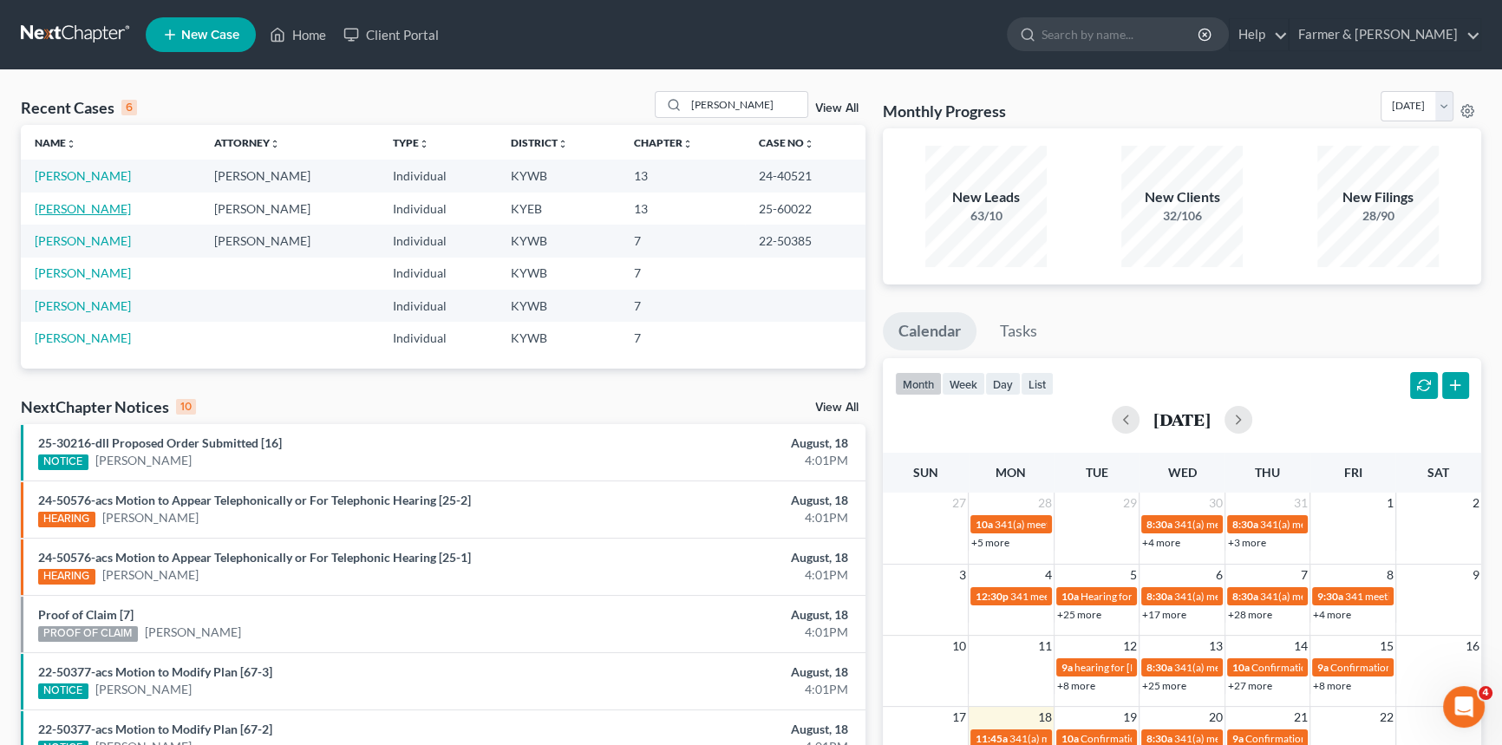
click at [82, 213] on link "[PERSON_NAME]" at bounding box center [83, 208] width 96 height 15
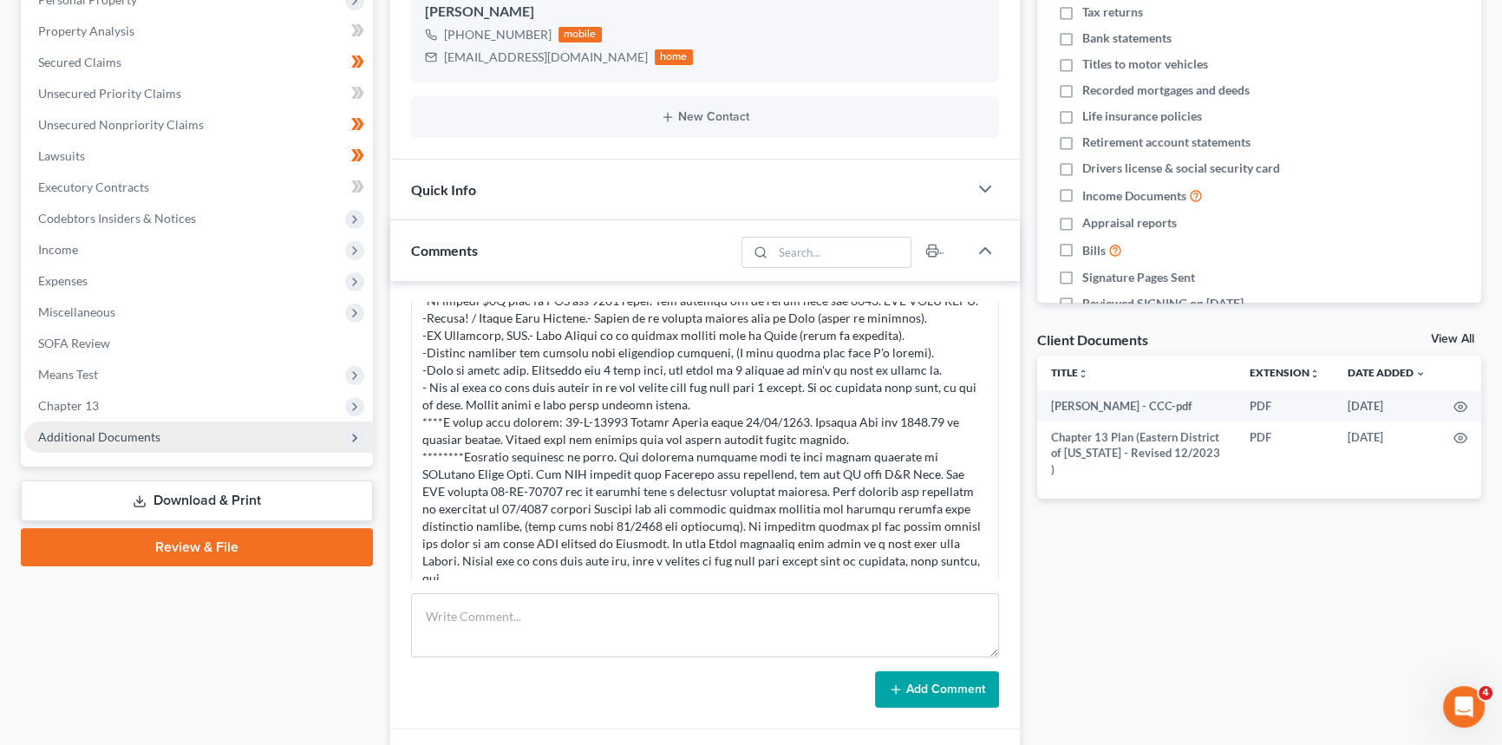
scroll to position [552, 0]
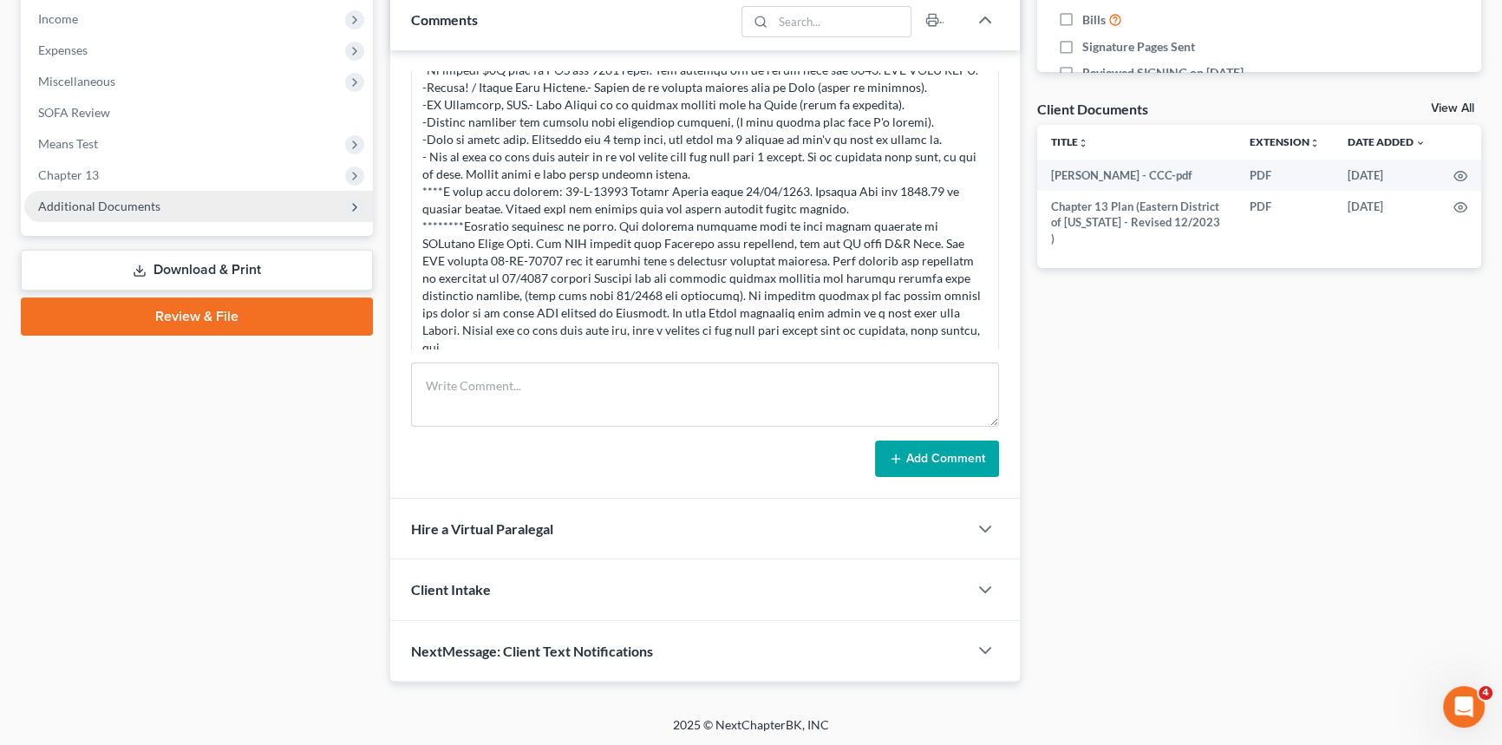
click at [121, 209] on span "Additional Documents" at bounding box center [99, 206] width 122 height 15
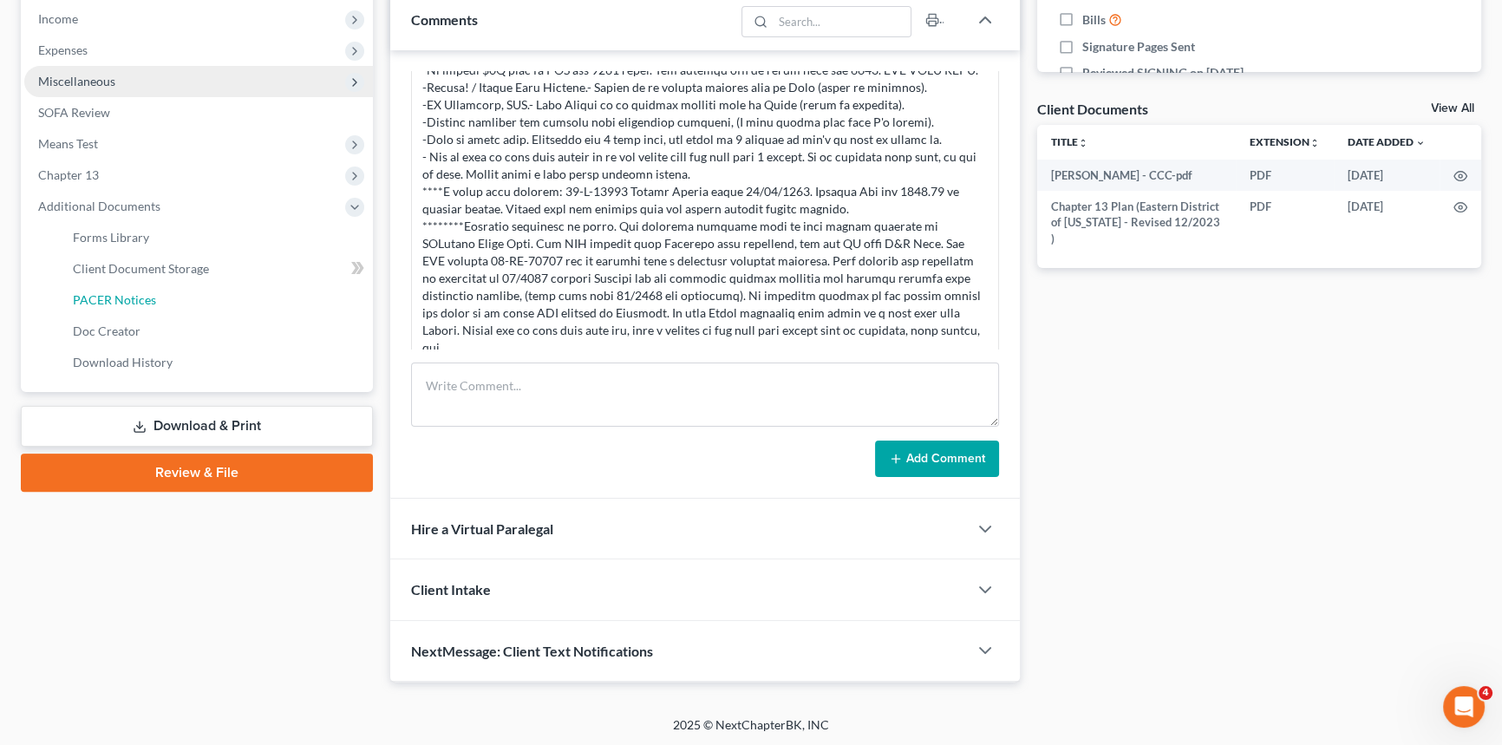
drag, startPoint x: 148, startPoint y: 299, endPoint x: 330, endPoint y: 275, distance: 183.8
click at [150, 299] on span "PACER Notices" at bounding box center [114, 299] width 83 height 15
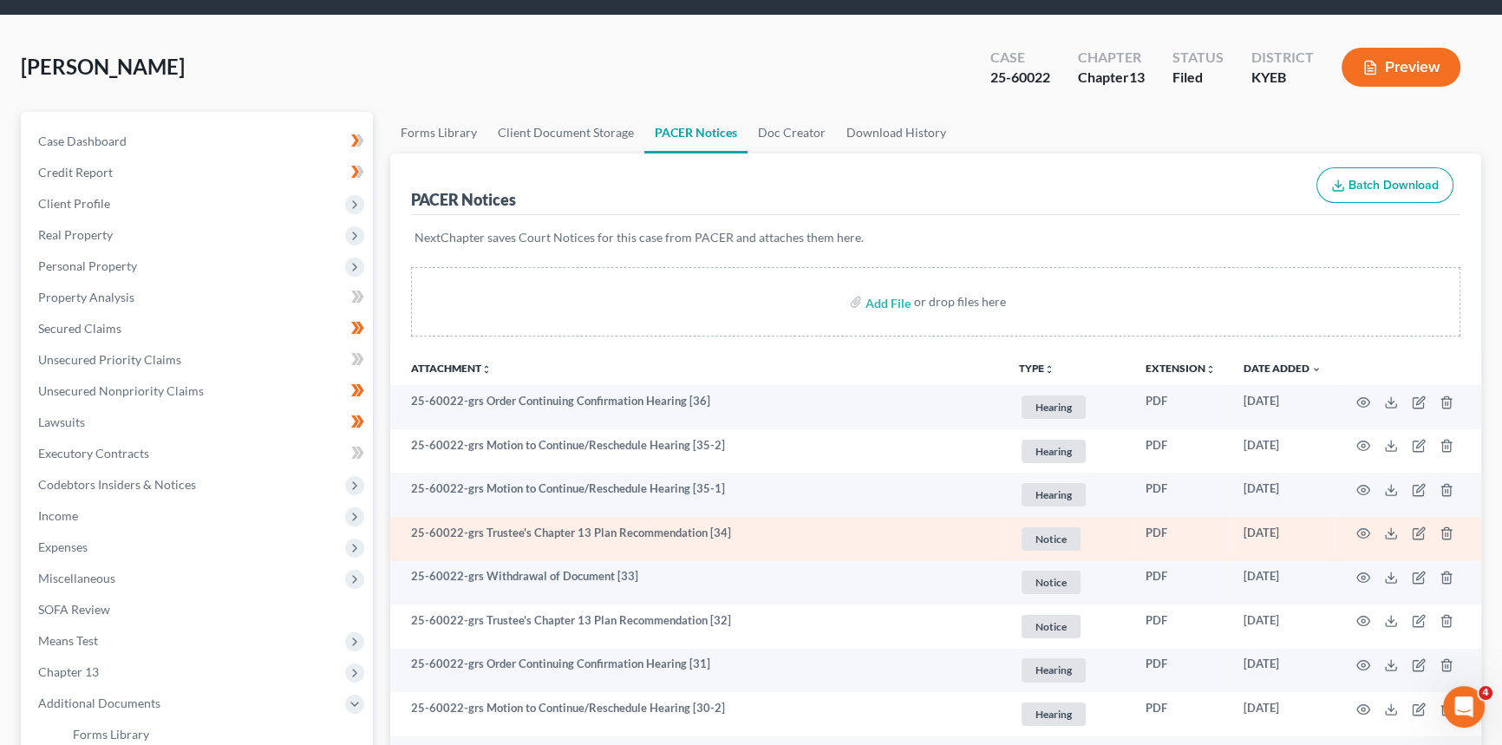
scroll to position [78, 0]
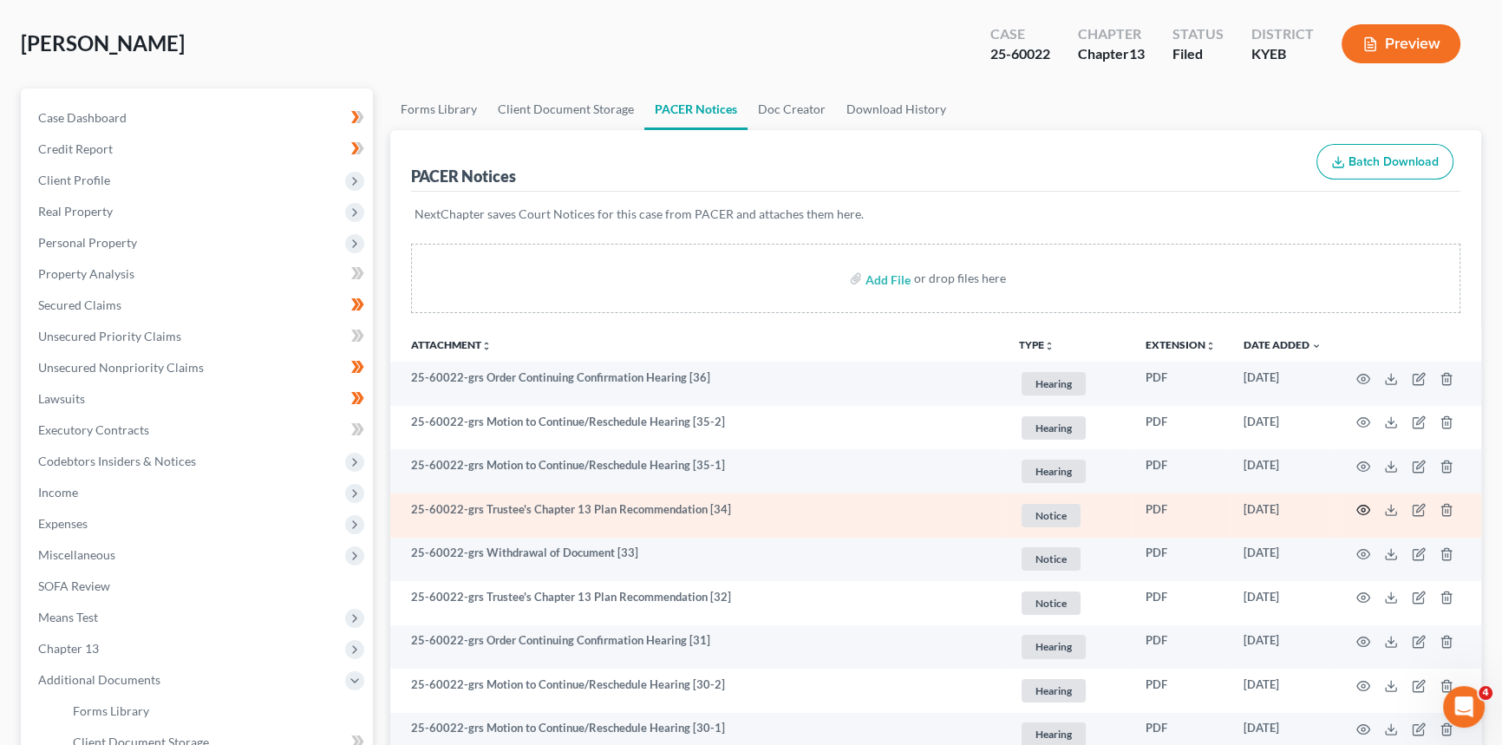
click at [1363, 507] on icon "button" at bounding box center [1364, 510] width 14 height 14
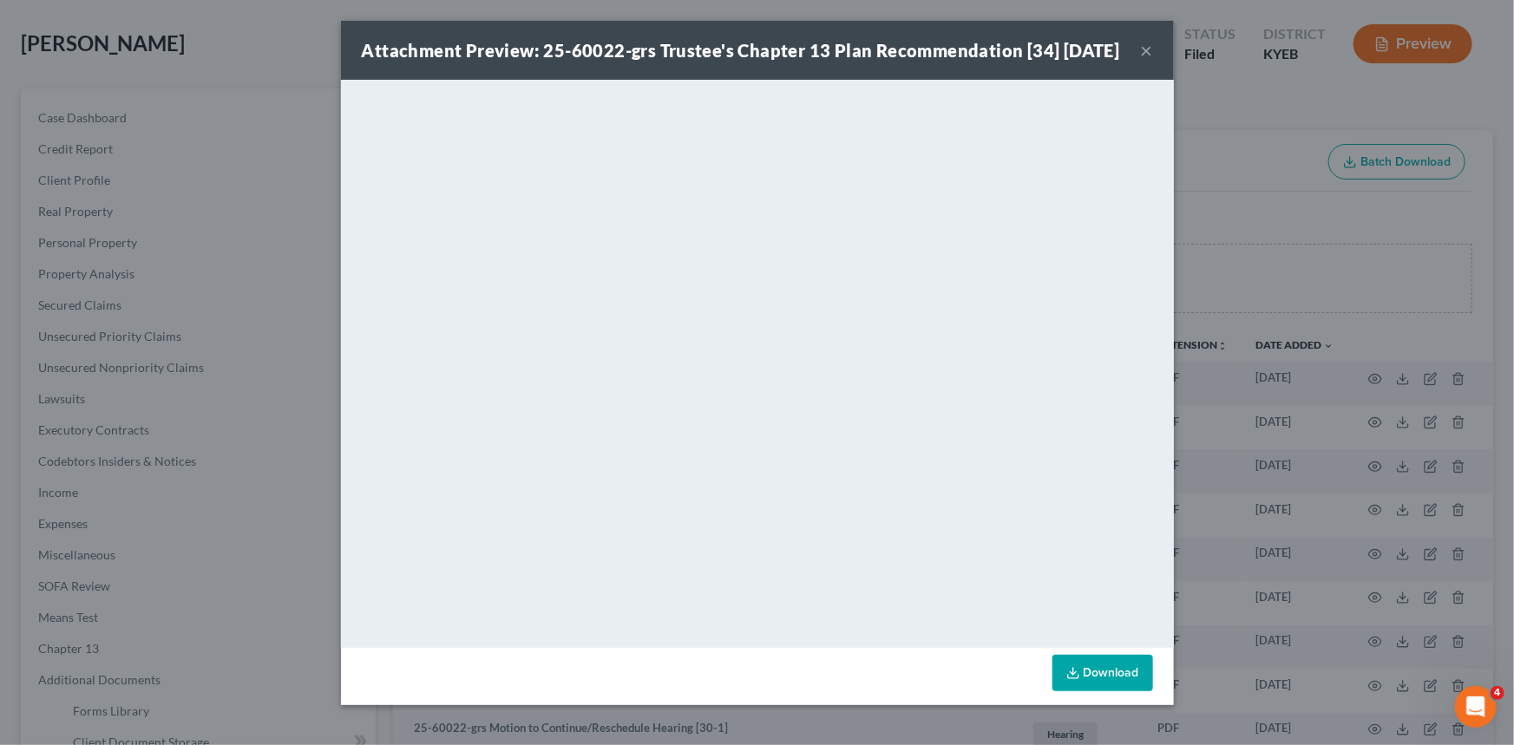
click at [1141, 61] on button "×" at bounding box center [1147, 50] width 12 height 21
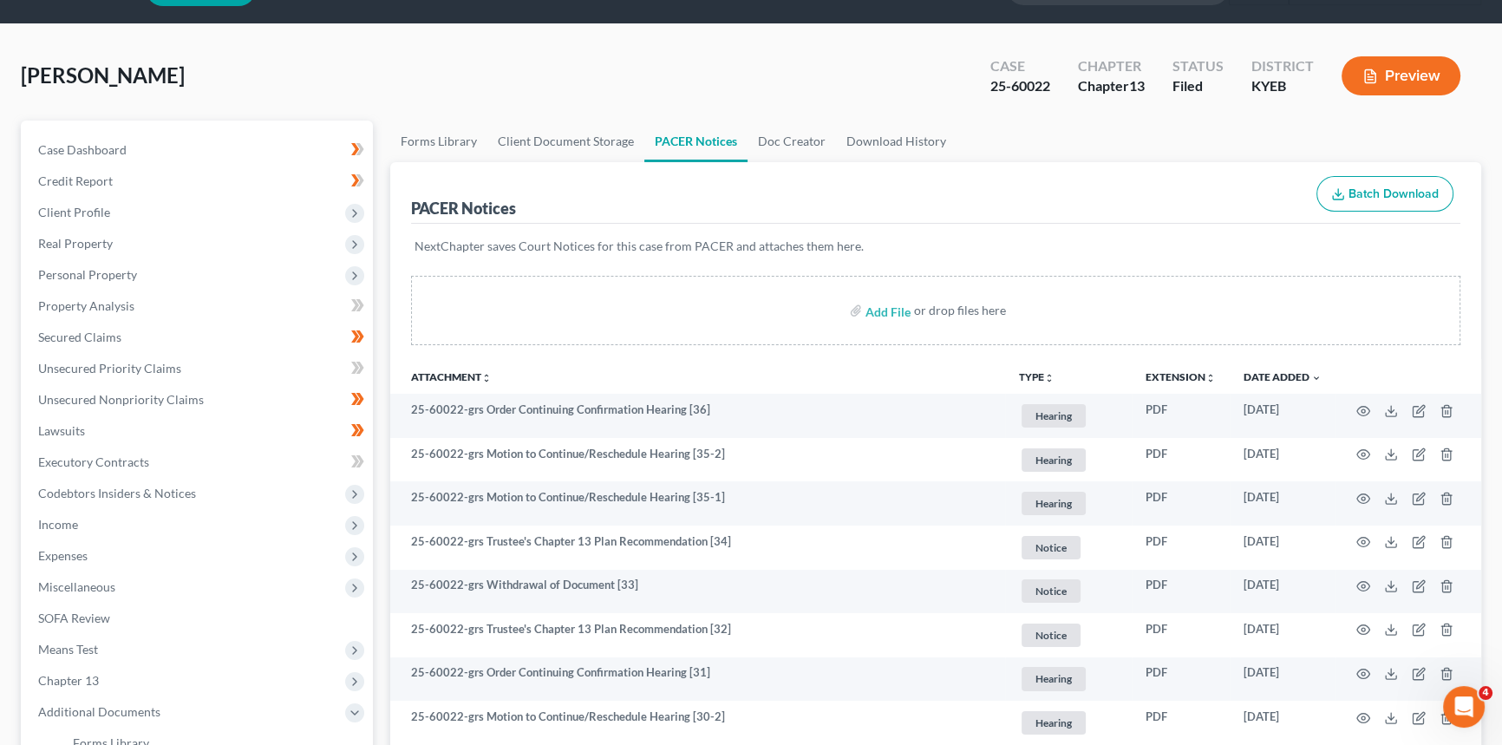
scroll to position [0, 0]
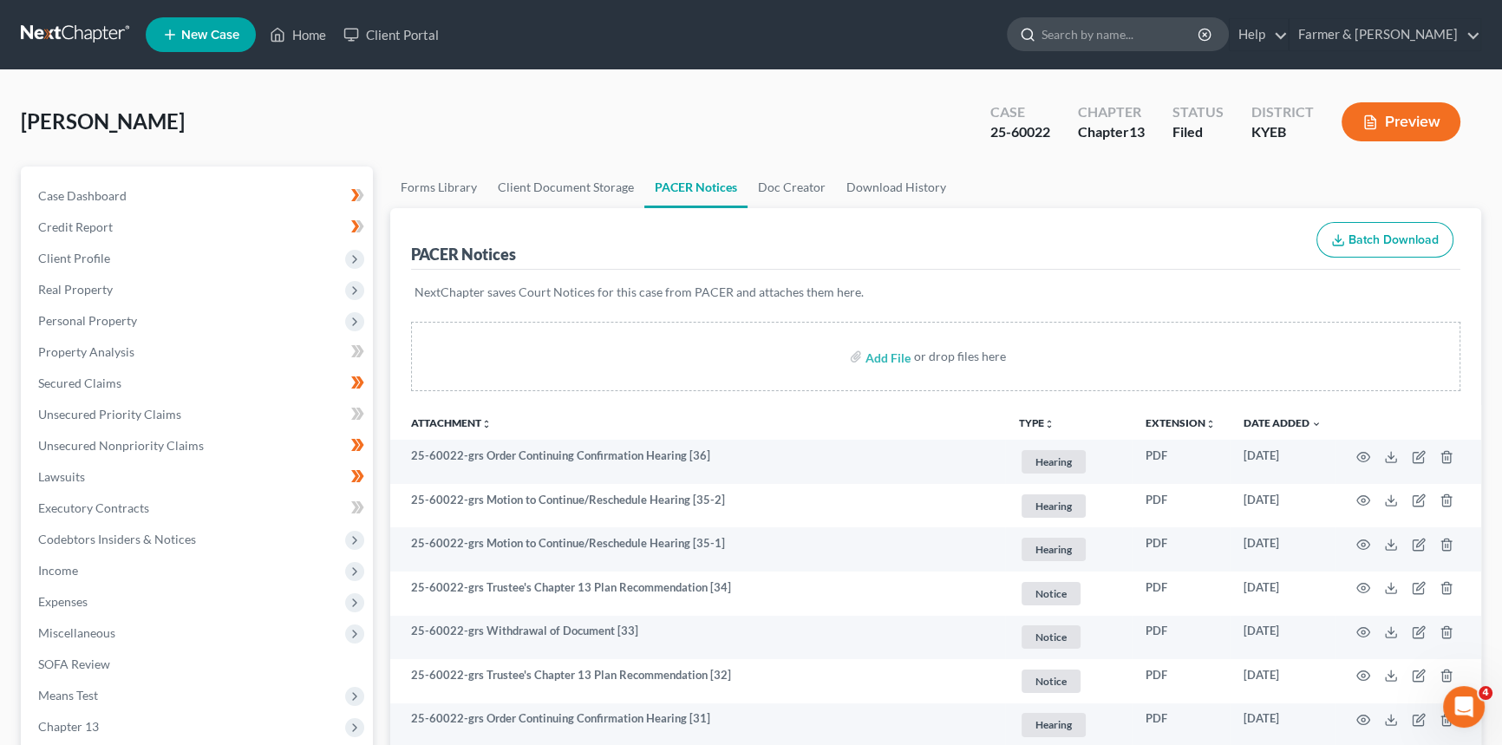
click at [1109, 33] on input "search" at bounding box center [1121, 34] width 159 height 32
click at [317, 39] on link "Home" at bounding box center [298, 34] width 74 height 31
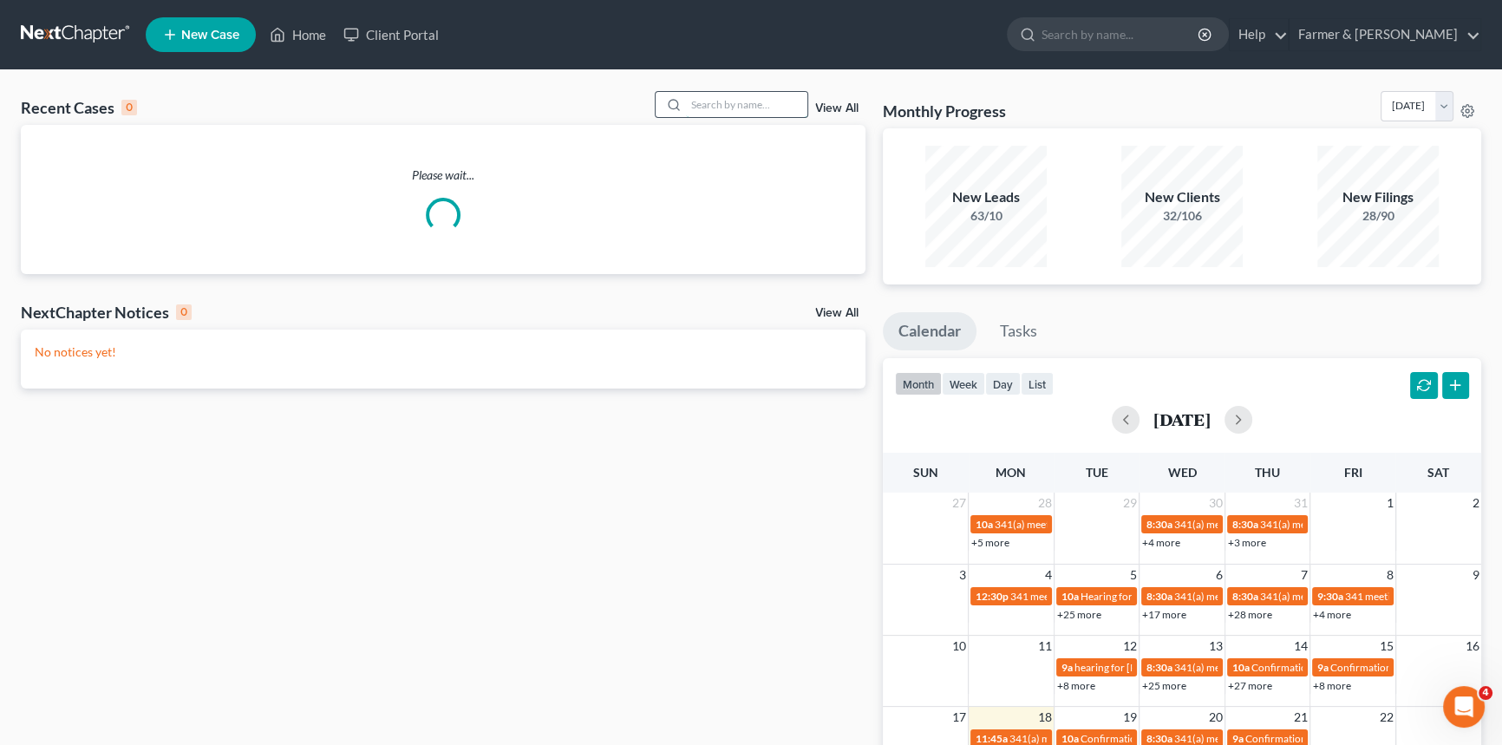
click at [704, 110] on input "search" at bounding box center [746, 104] width 121 height 25
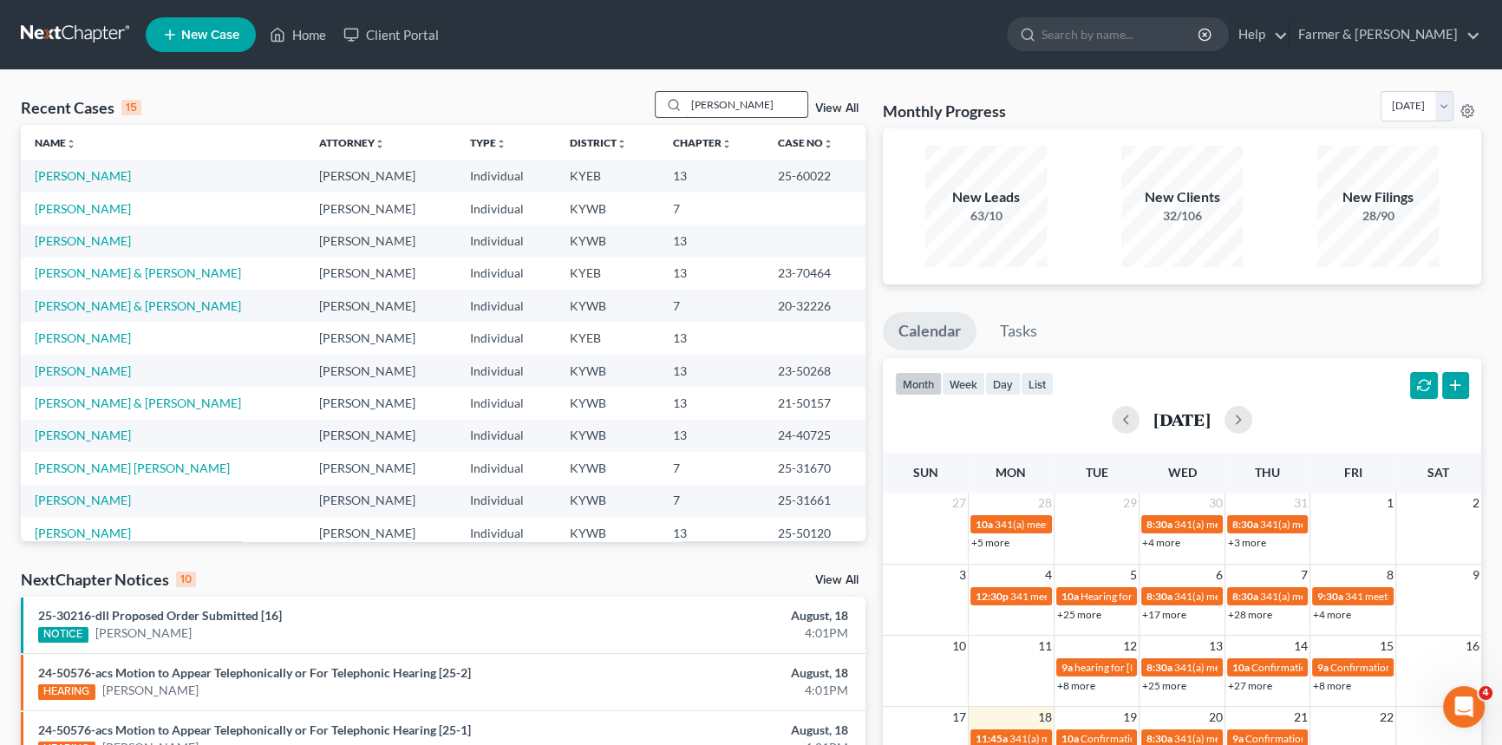
type input "[PERSON_NAME]"
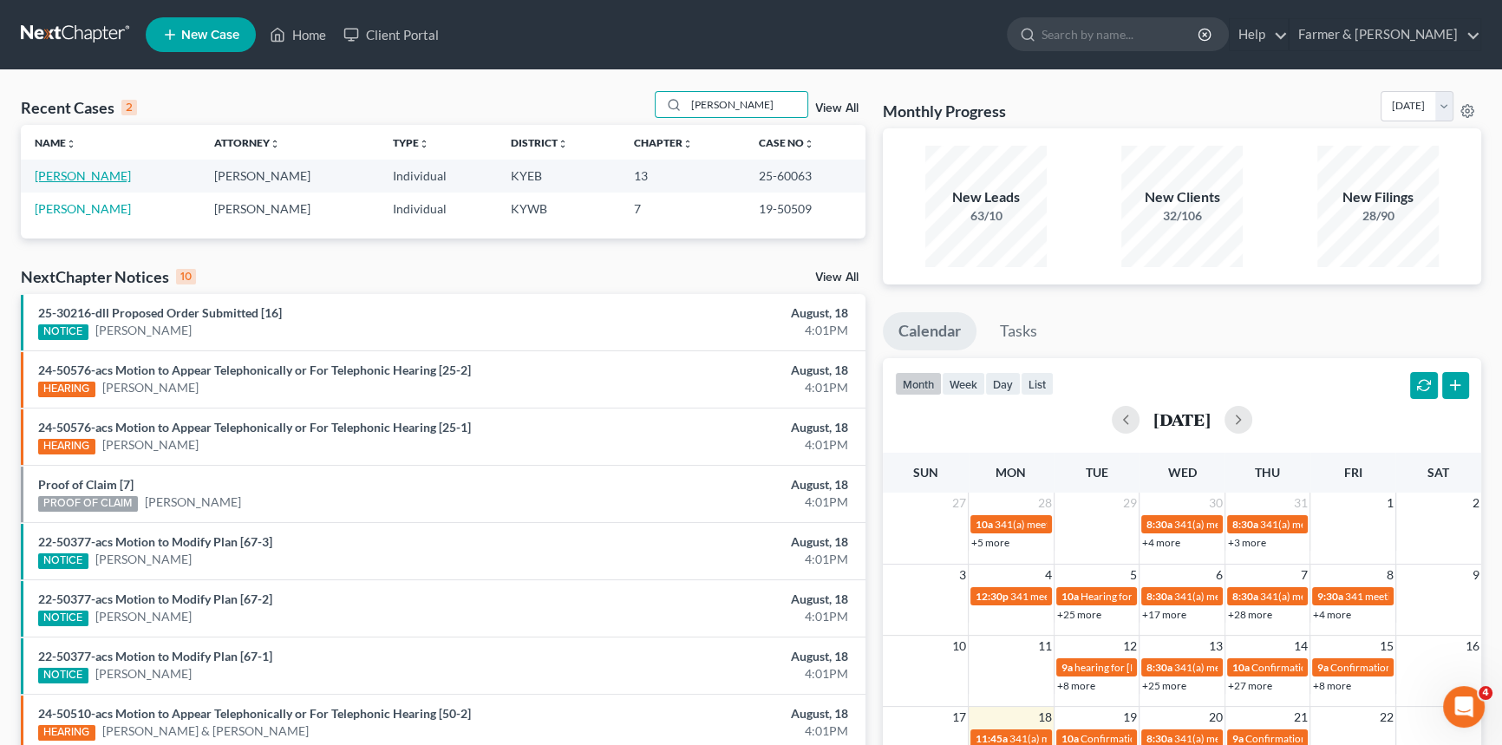
click at [91, 178] on link "[PERSON_NAME]" at bounding box center [83, 175] width 96 height 15
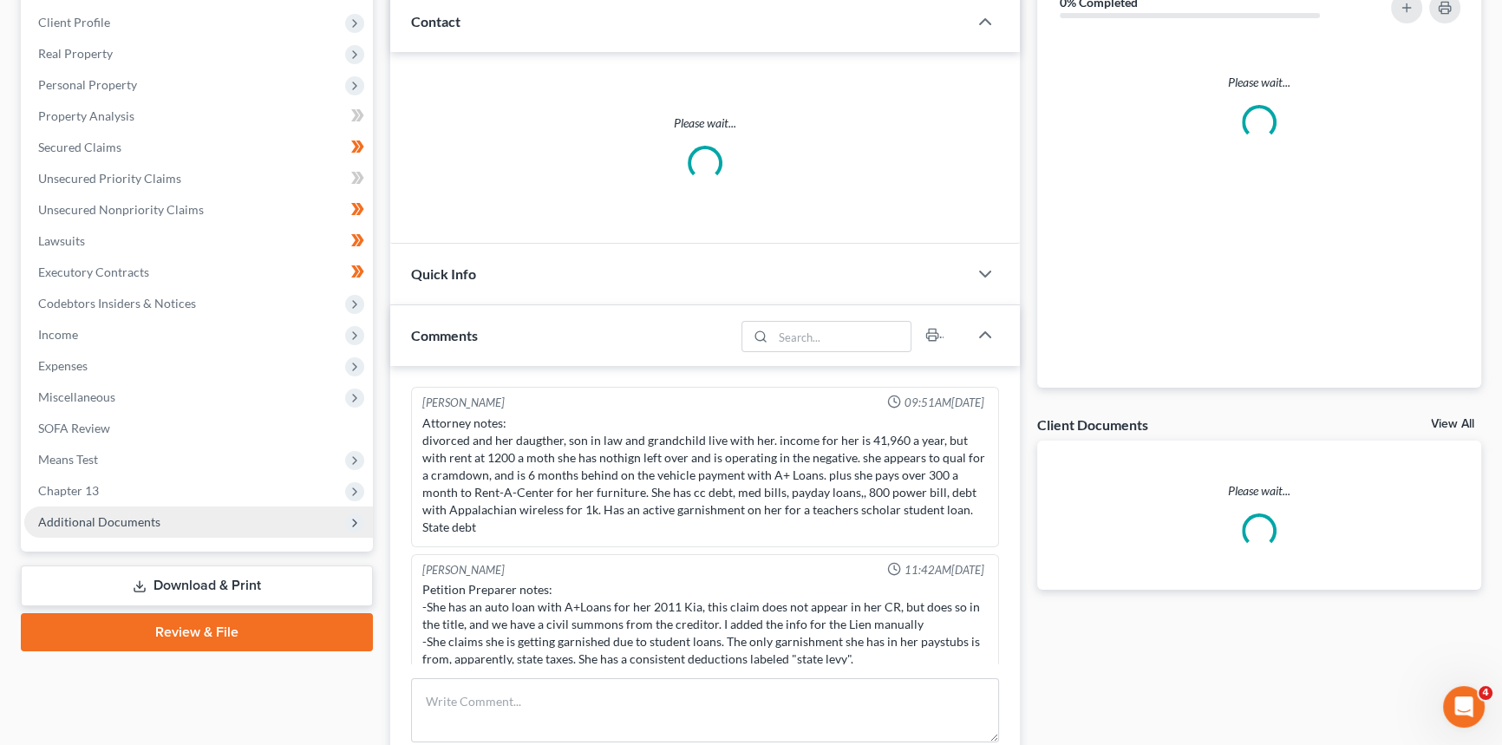
scroll to position [625, 0]
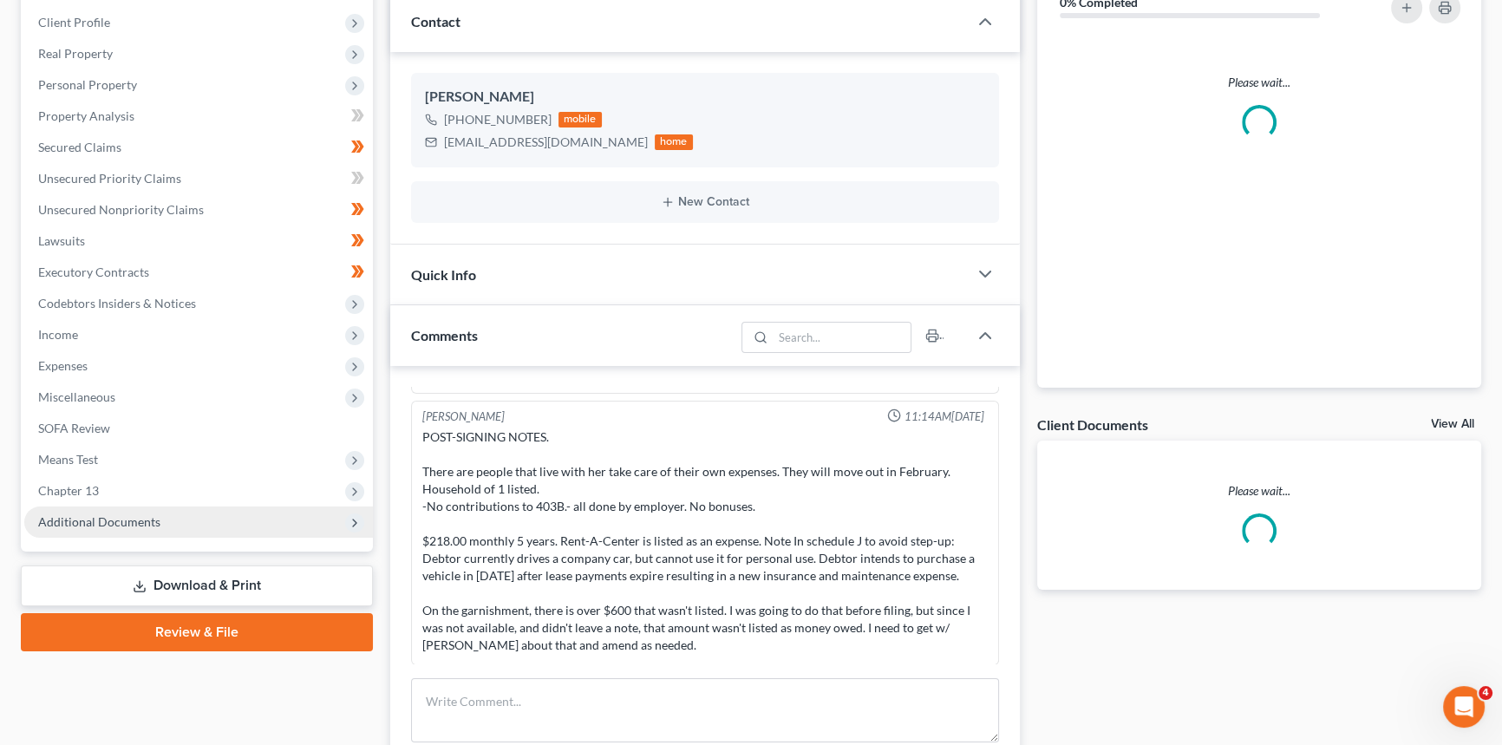
click at [131, 525] on span "Additional Documents" at bounding box center [99, 521] width 122 height 15
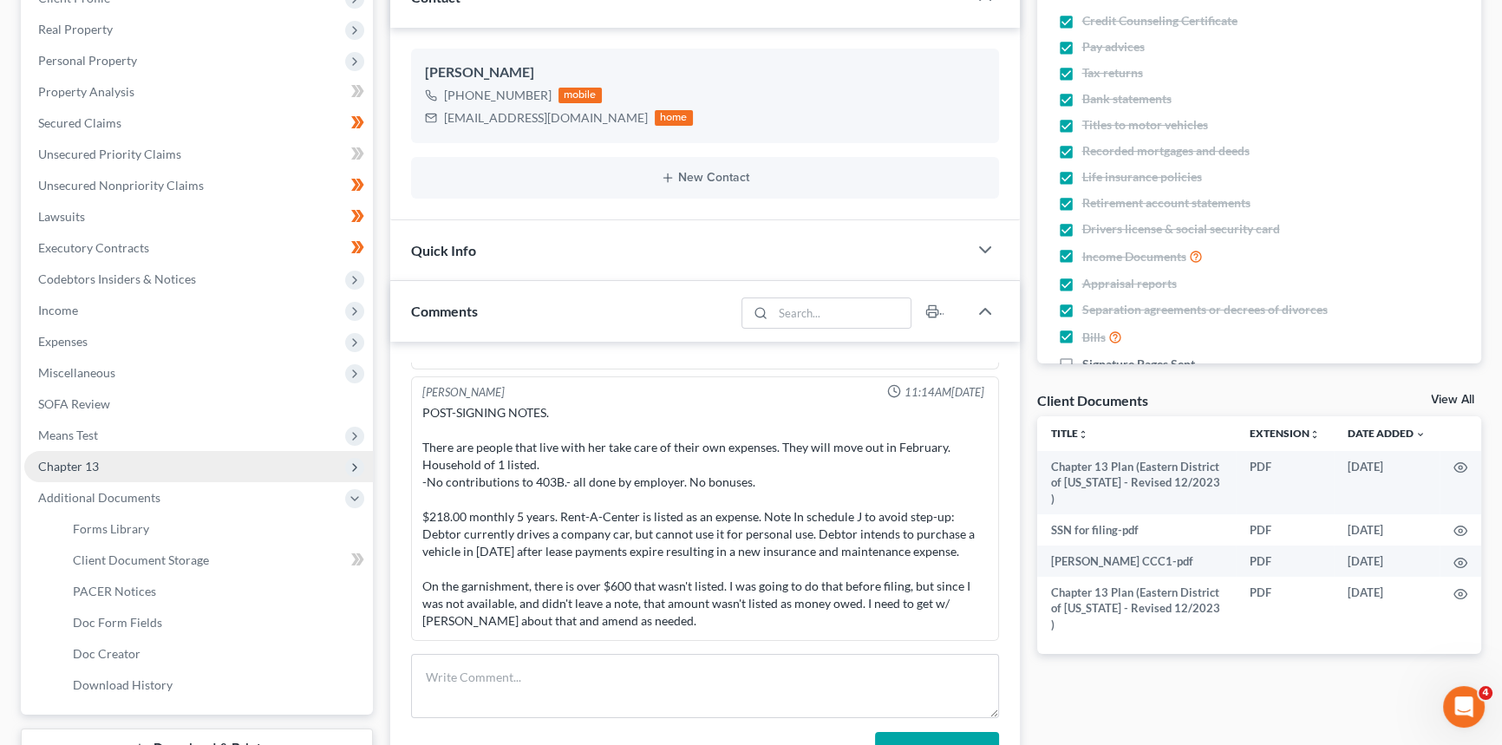
scroll to position [473, 0]
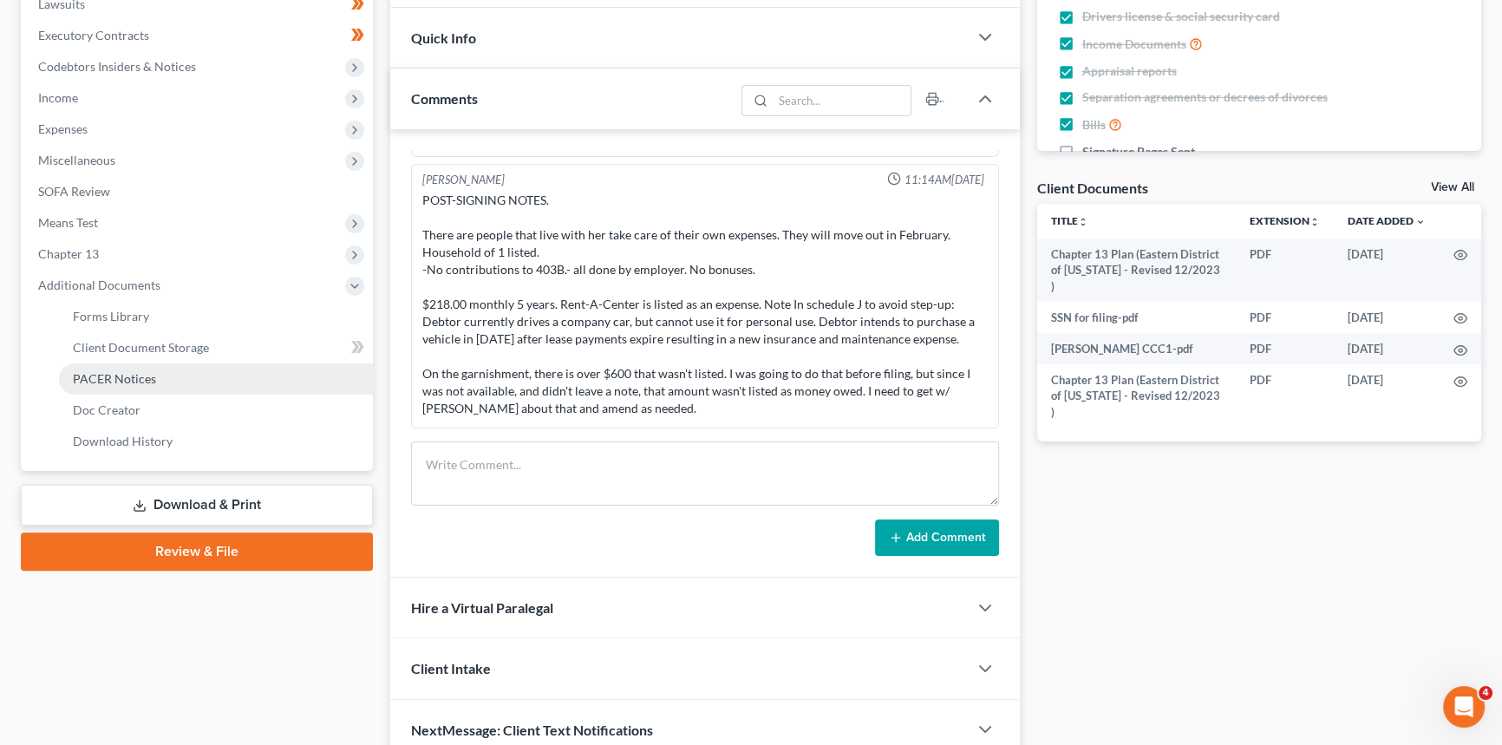
click at [126, 376] on span "PACER Notices" at bounding box center [114, 378] width 83 height 15
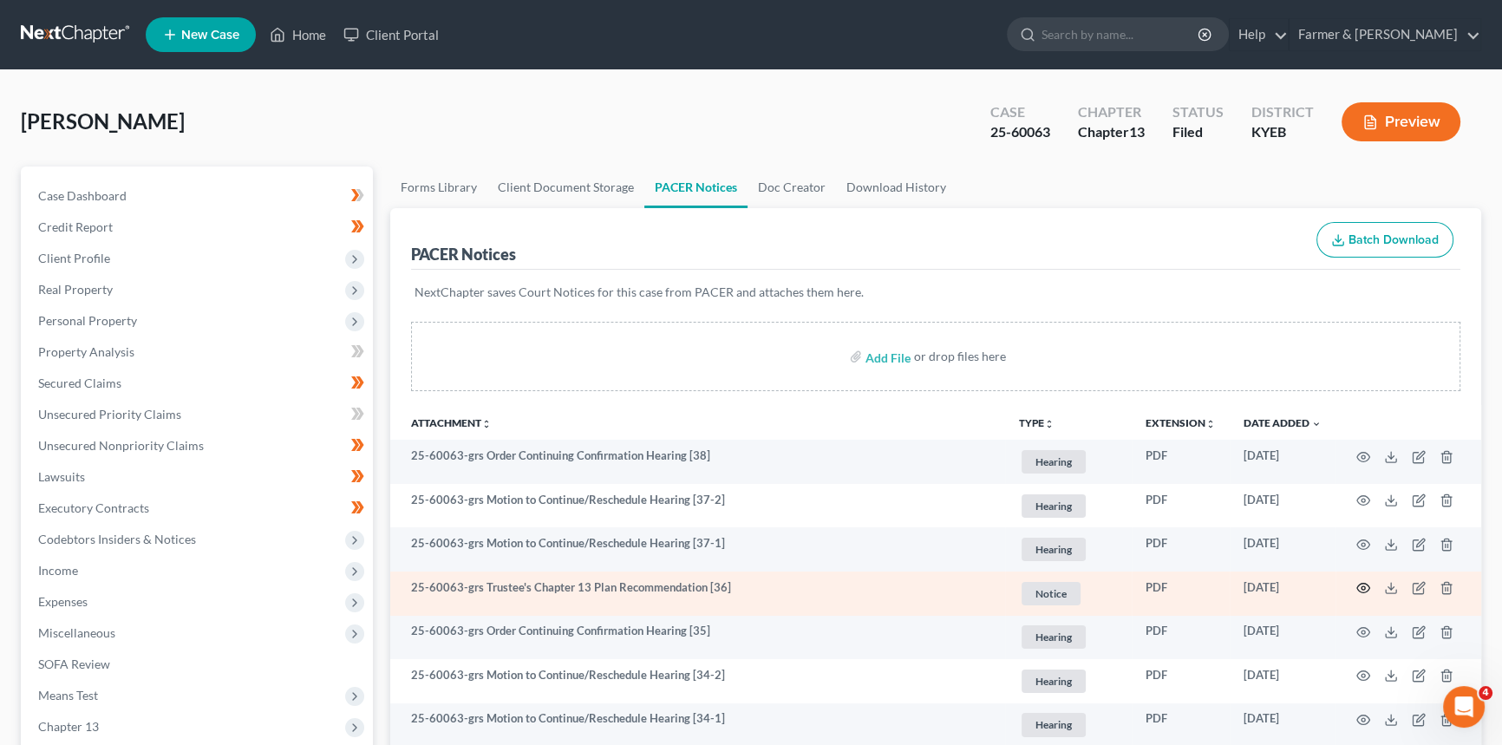
click at [1364, 590] on icon "button" at bounding box center [1364, 589] width 13 height 10
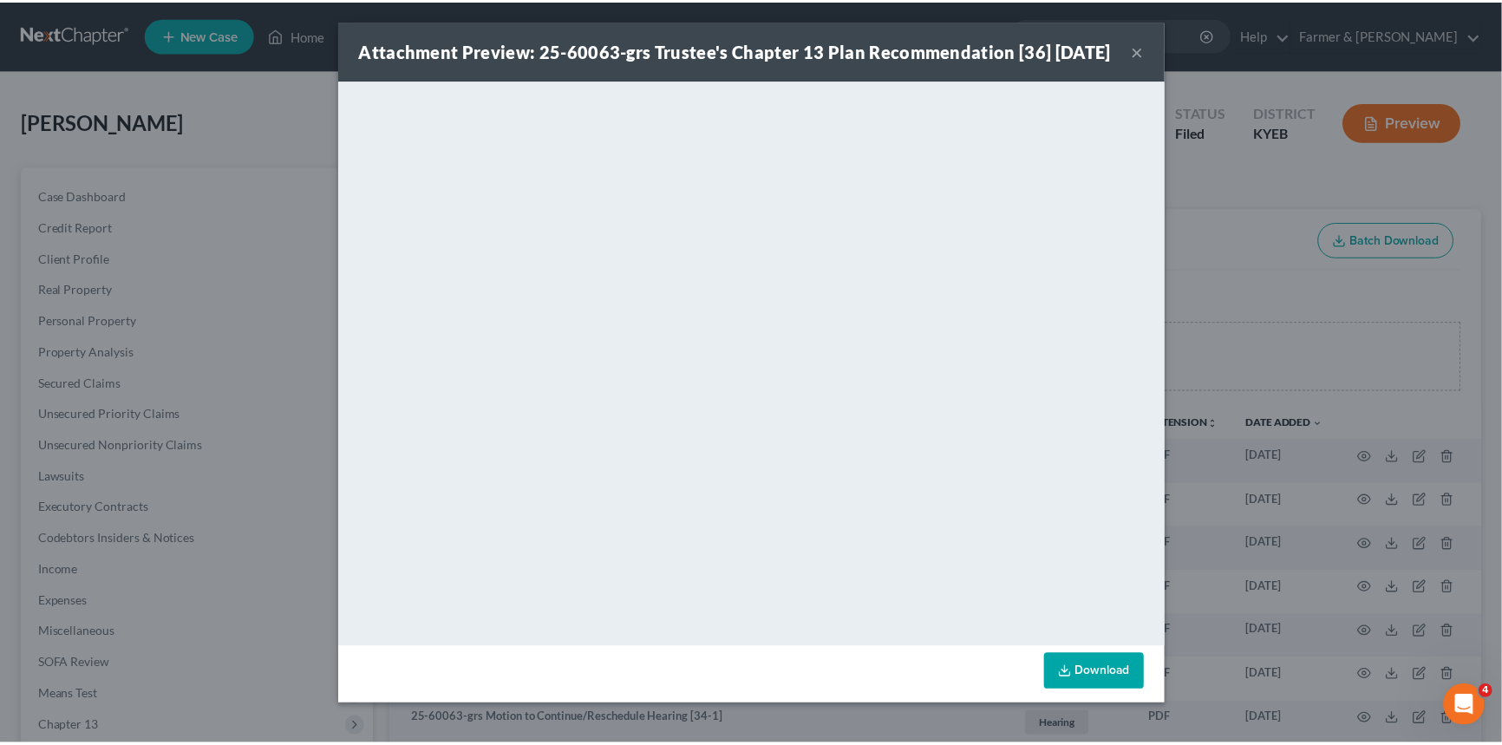
scroll to position [4, 0]
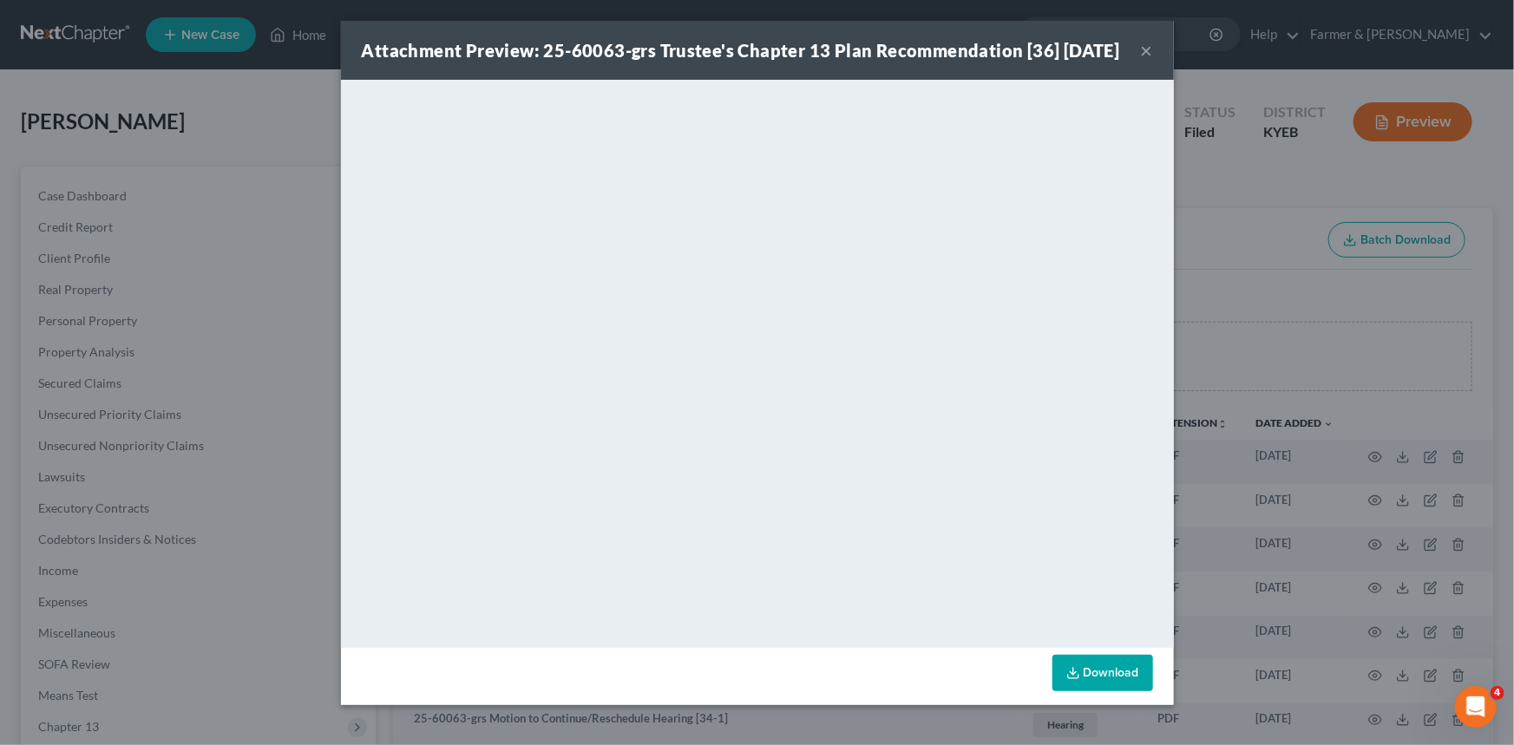
click at [1146, 58] on button "×" at bounding box center [1147, 50] width 12 height 21
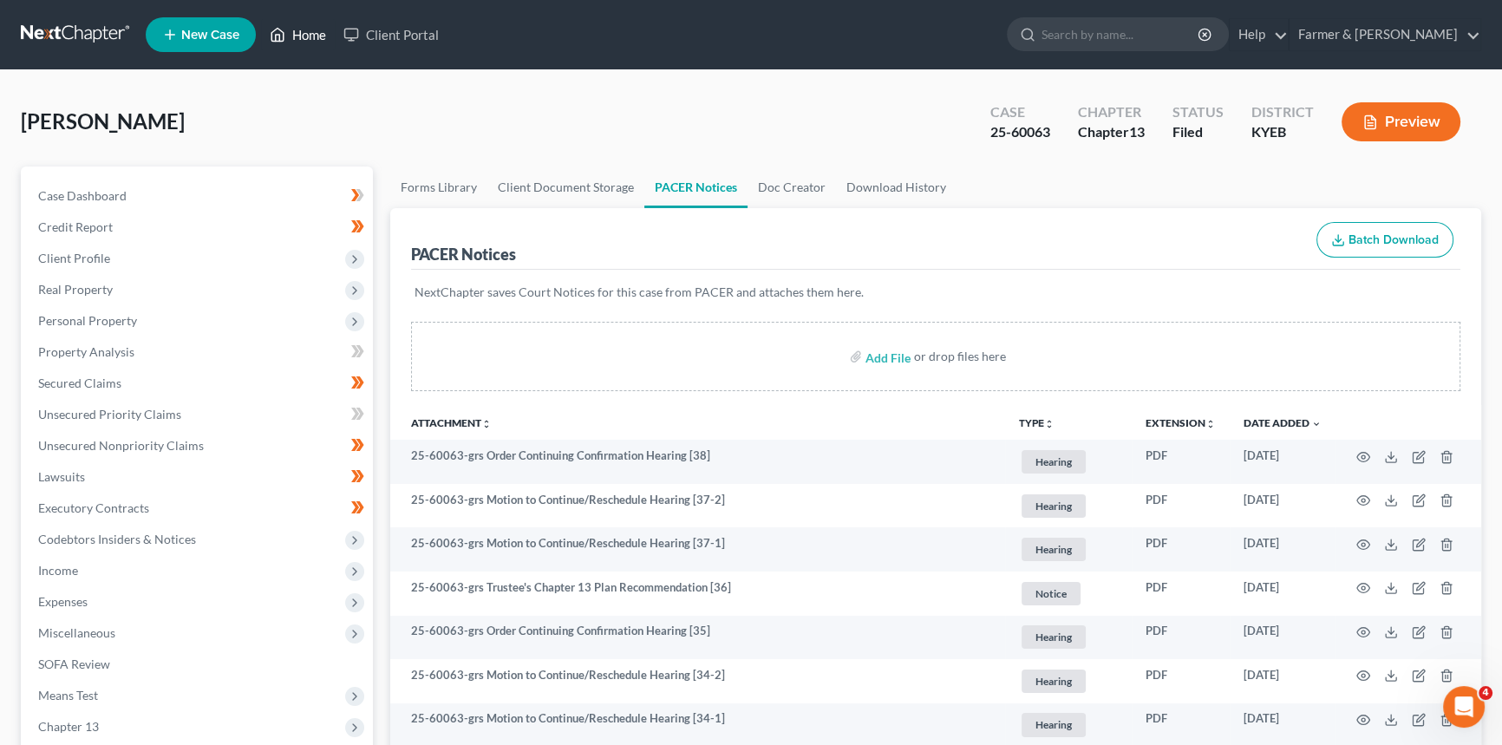
click at [312, 30] on link "Home" at bounding box center [298, 34] width 74 height 31
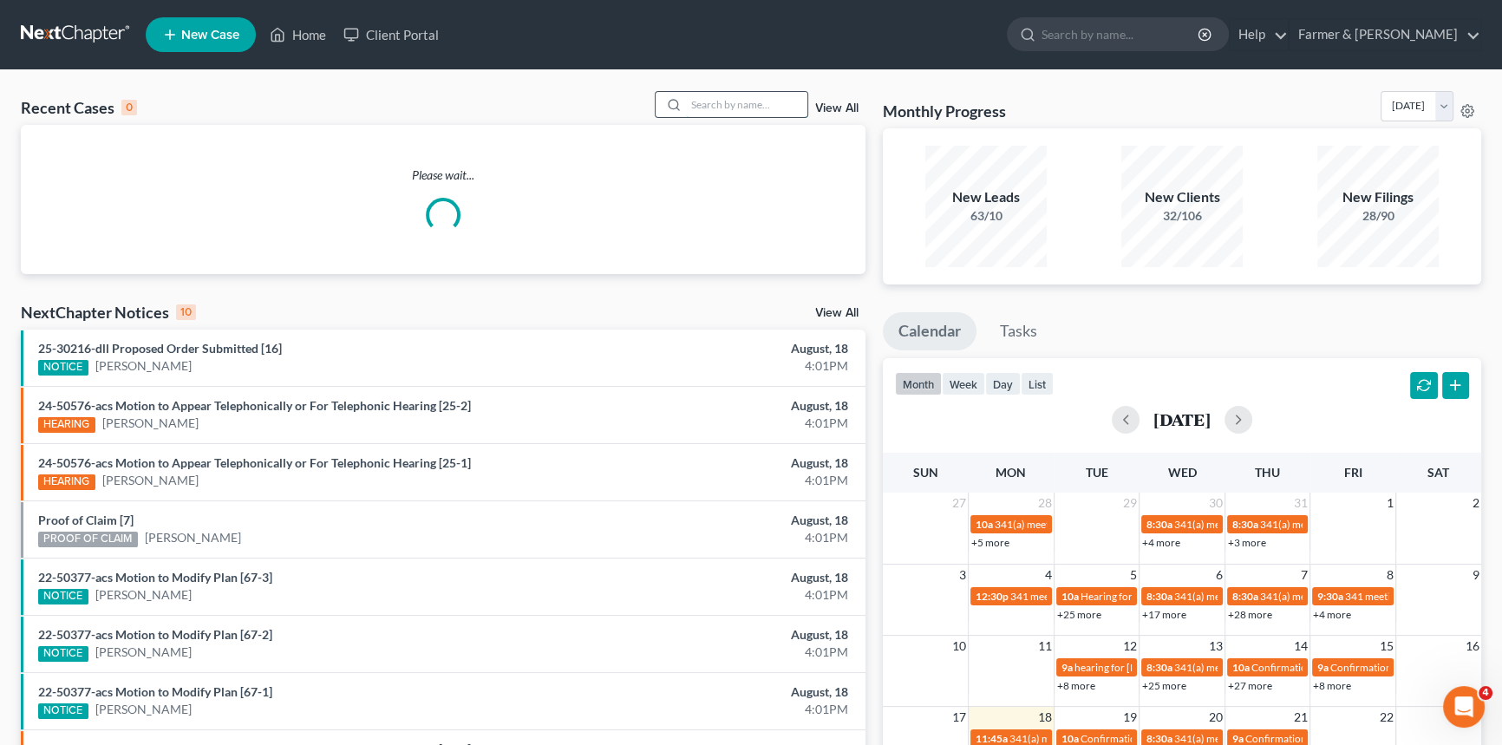
click at [757, 105] on input "search" at bounding box center [746, 104] width 121 height 25
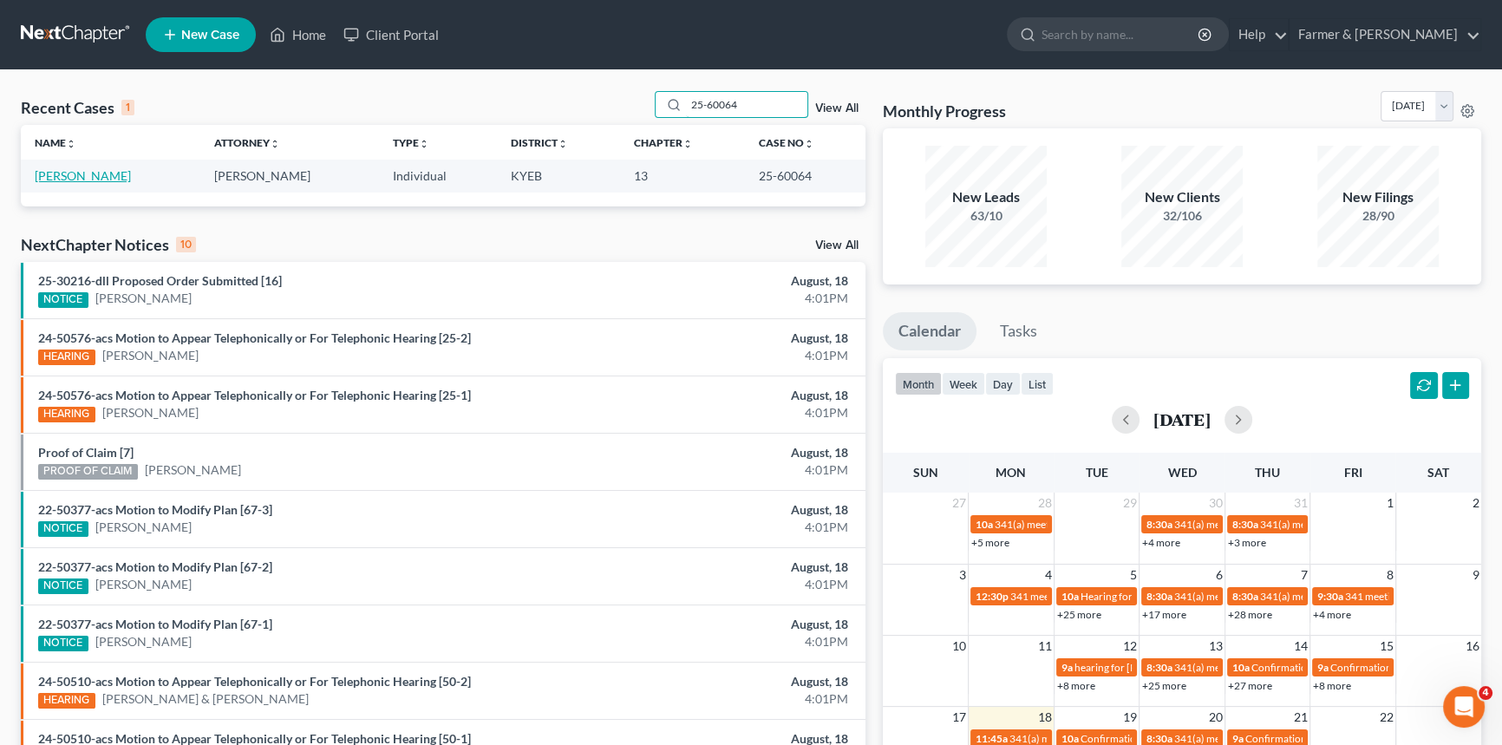
type input "25-60064"
click at [93, 171] on link "[PERSON_NAME]" at bounding box center [83, 175] width 96 height 15
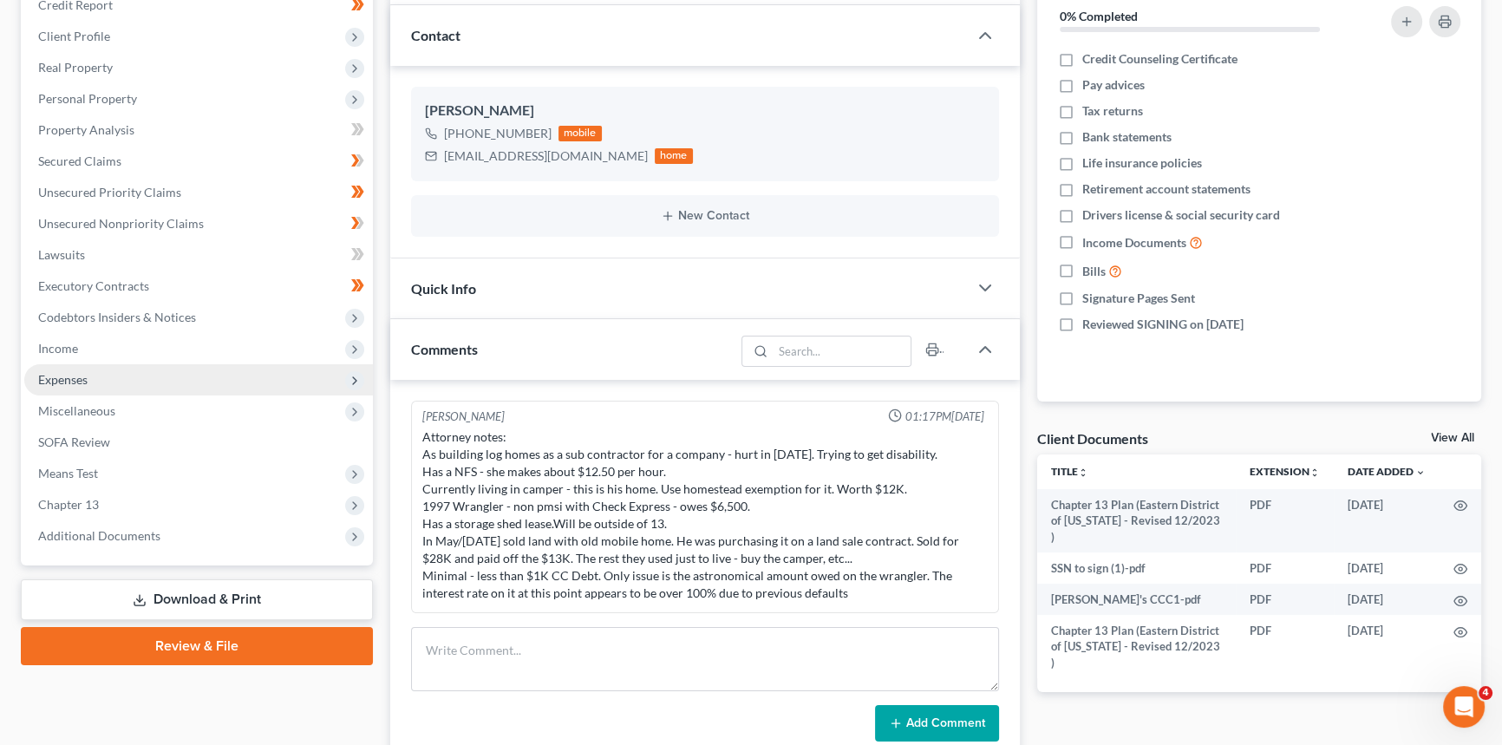
scroll to position [236, 0]
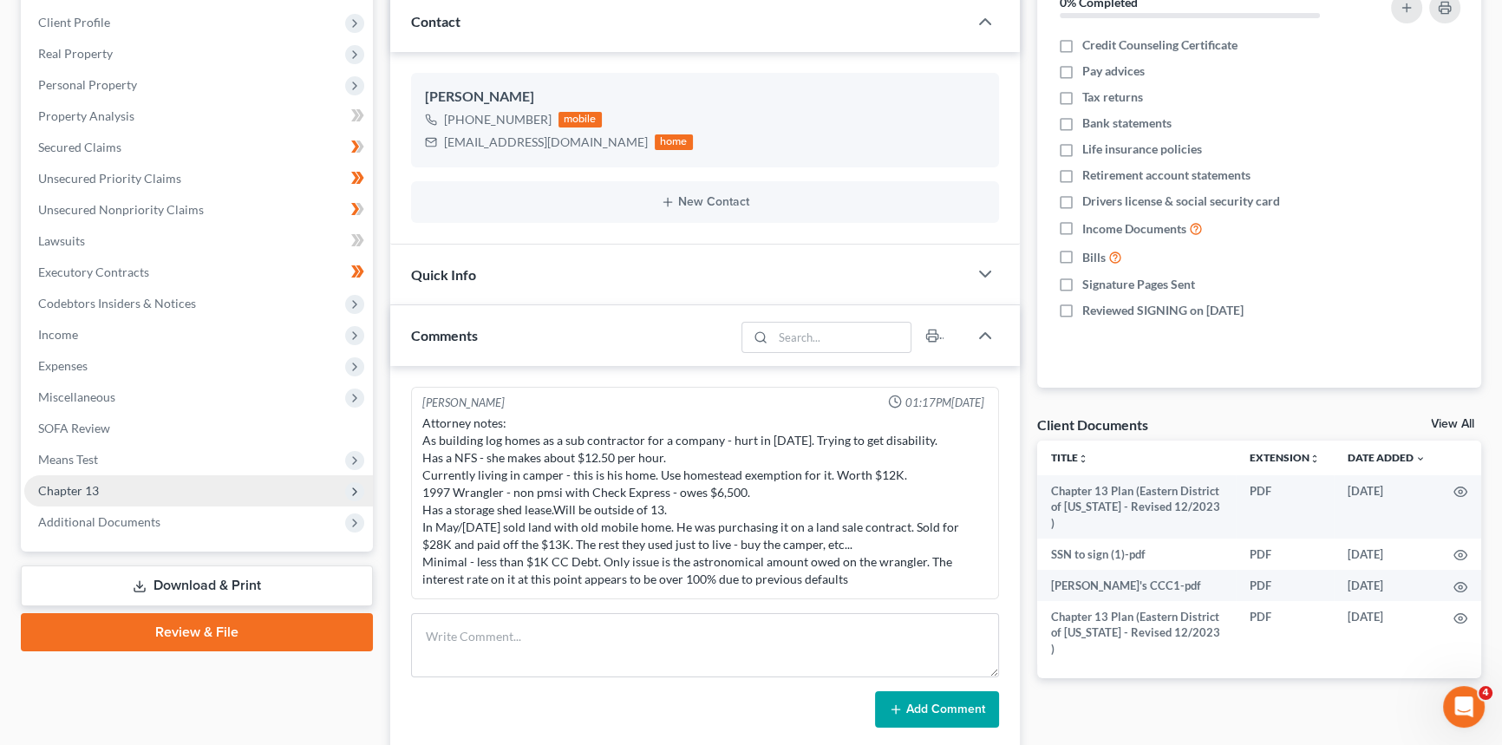
click at [82, 489] on span "Chapter 13" at bounding box center [68, 490] width 61 height 15
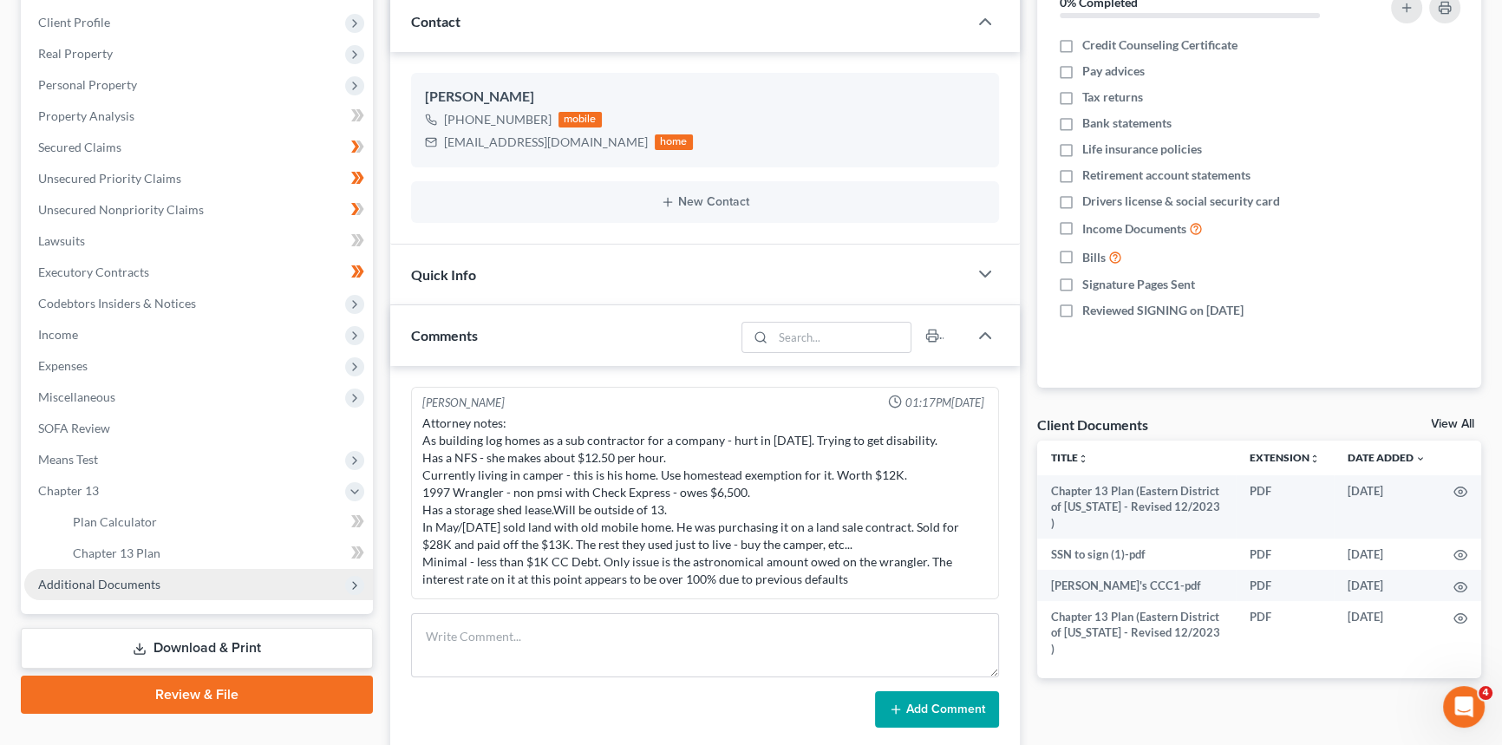
click at [142, 583] on span "Additional Documents" at bounding box center [99, 584] width 122 height 15
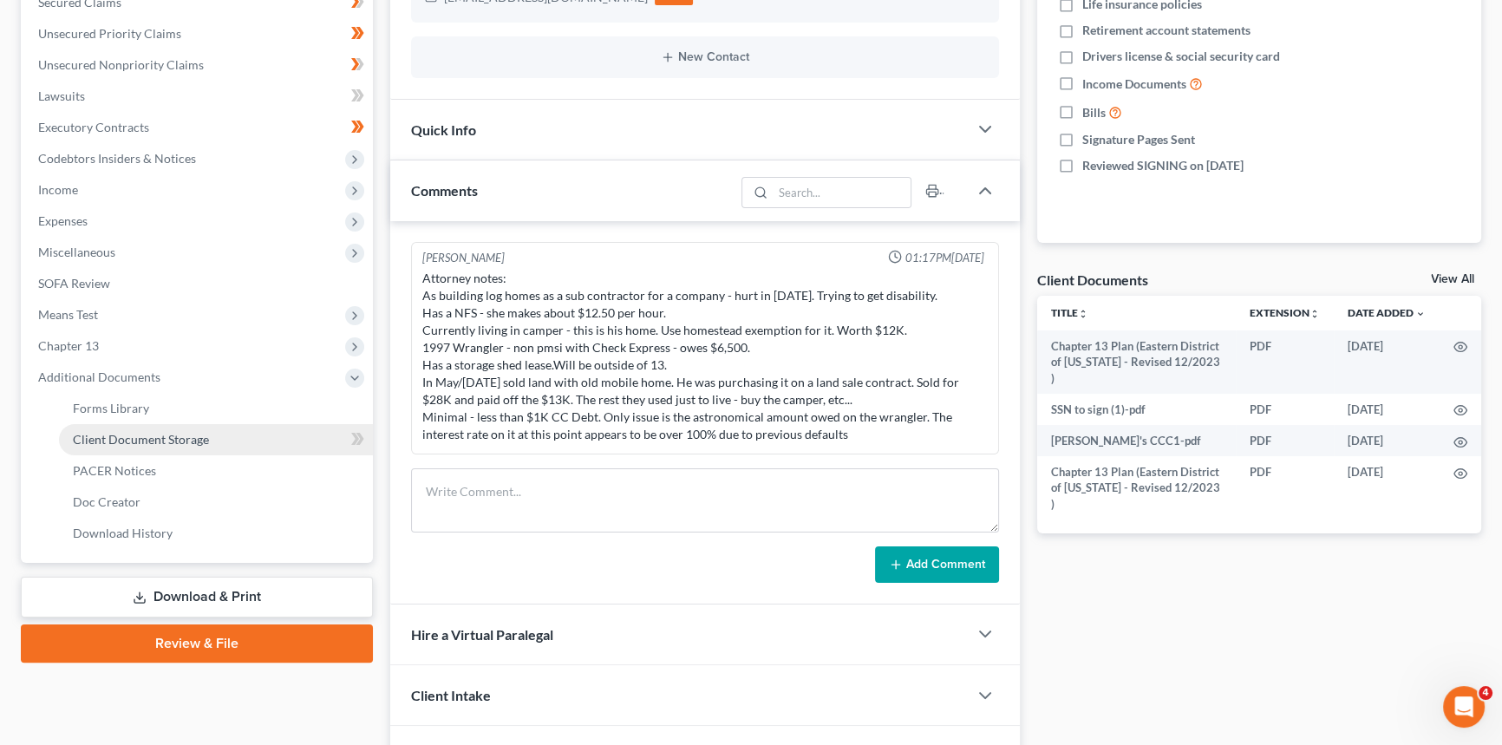
scroll to position [394, 0]
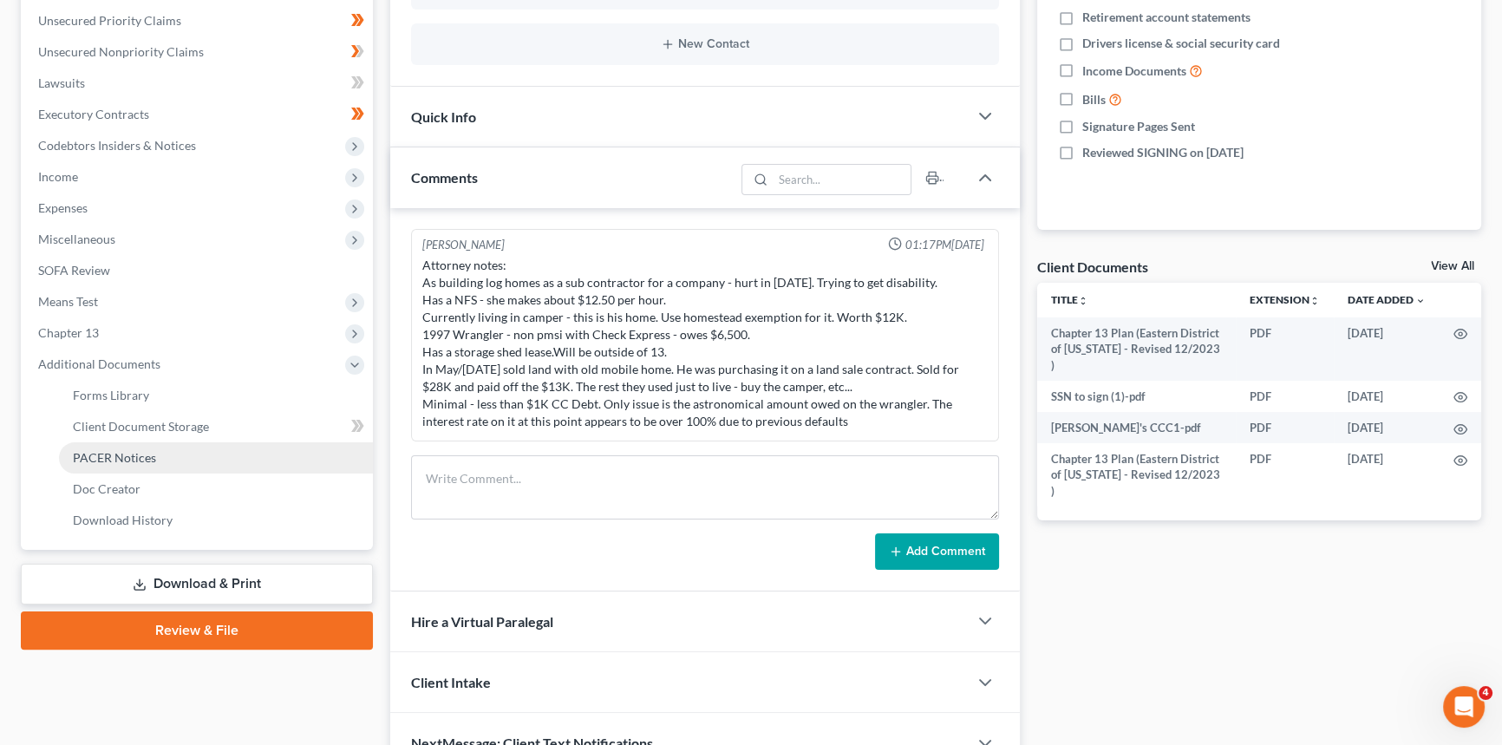
click at [128, 454] on span "PACER Notices" at bounding box center [114, 457] width 83 height 15
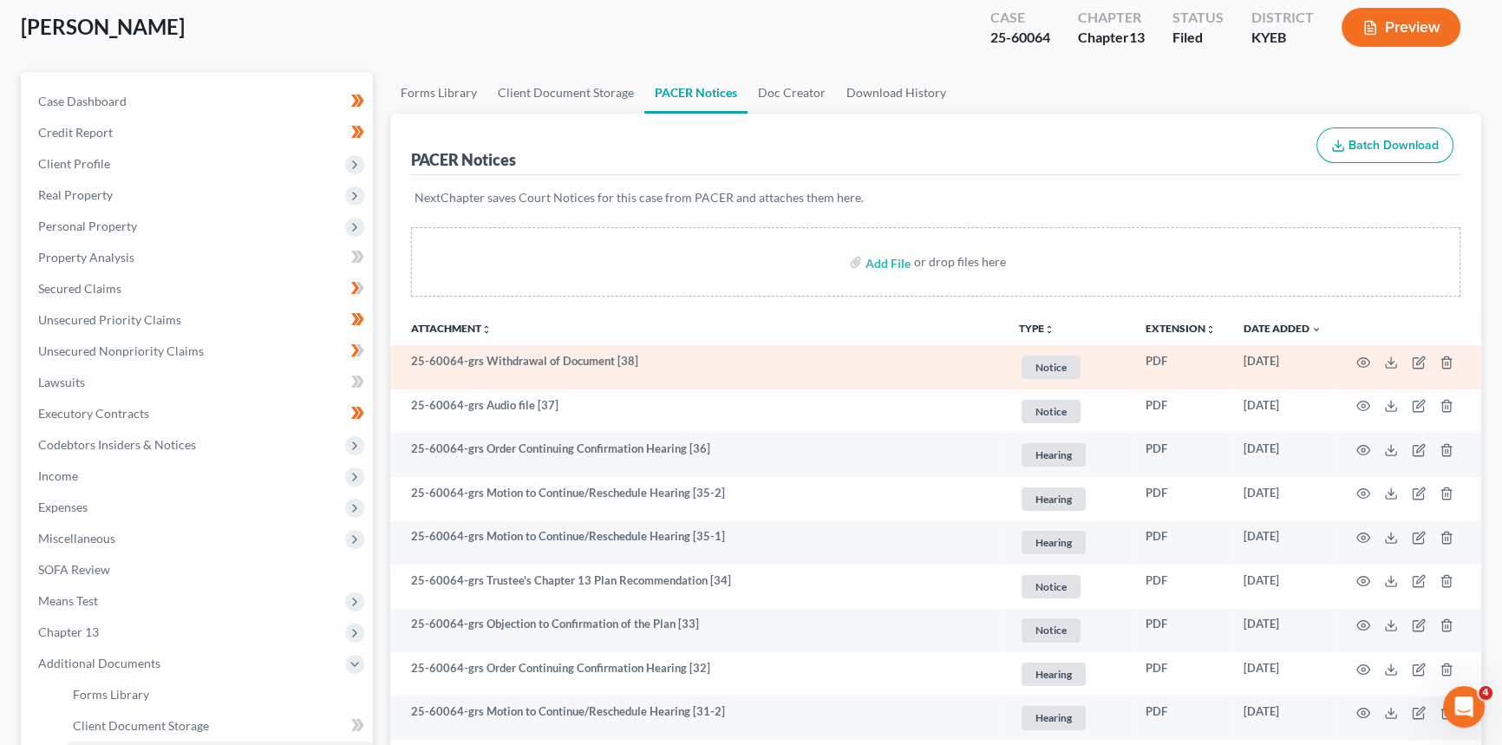
scroll to position [157, 0]
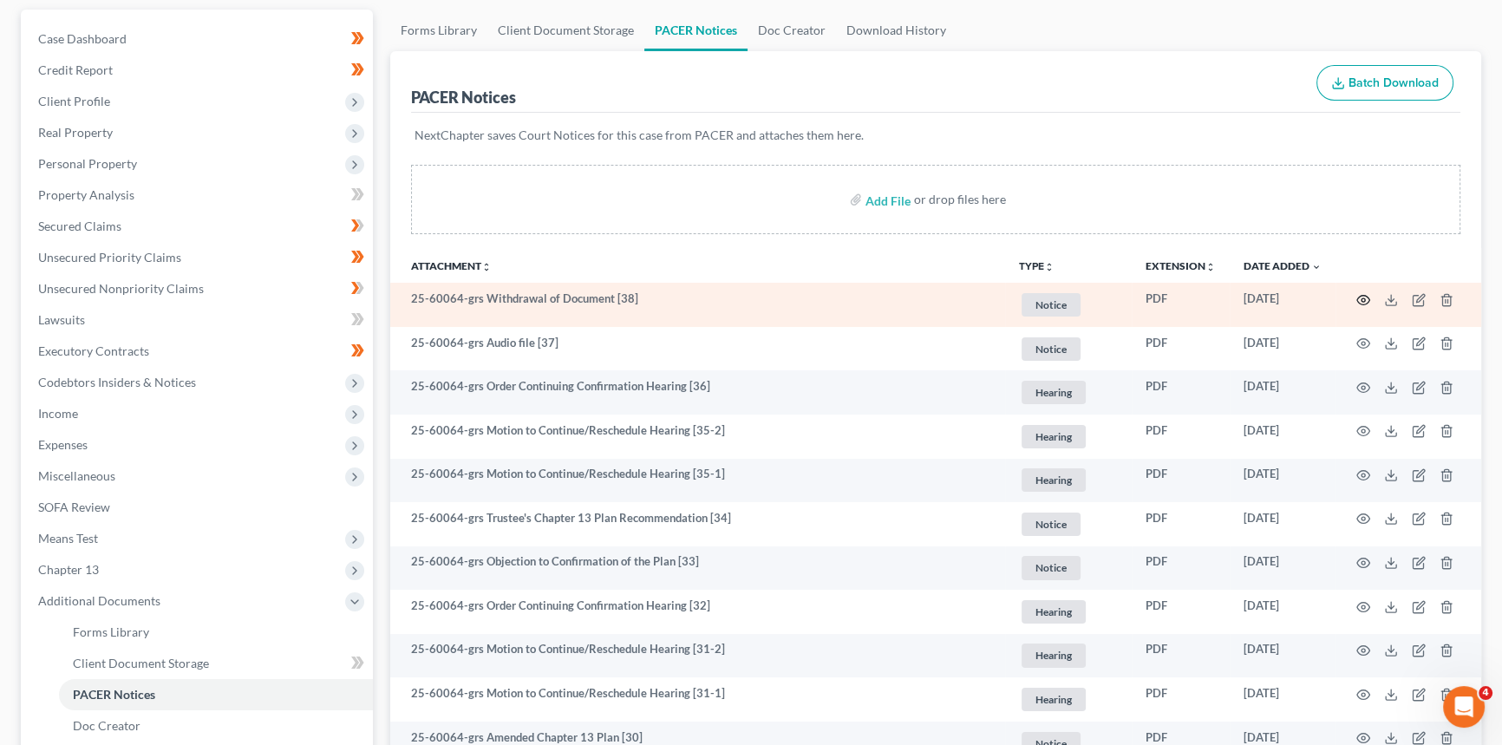
click at [1363, 298] on circle "button" at bounding box center [1363, 299] width 3 height 3
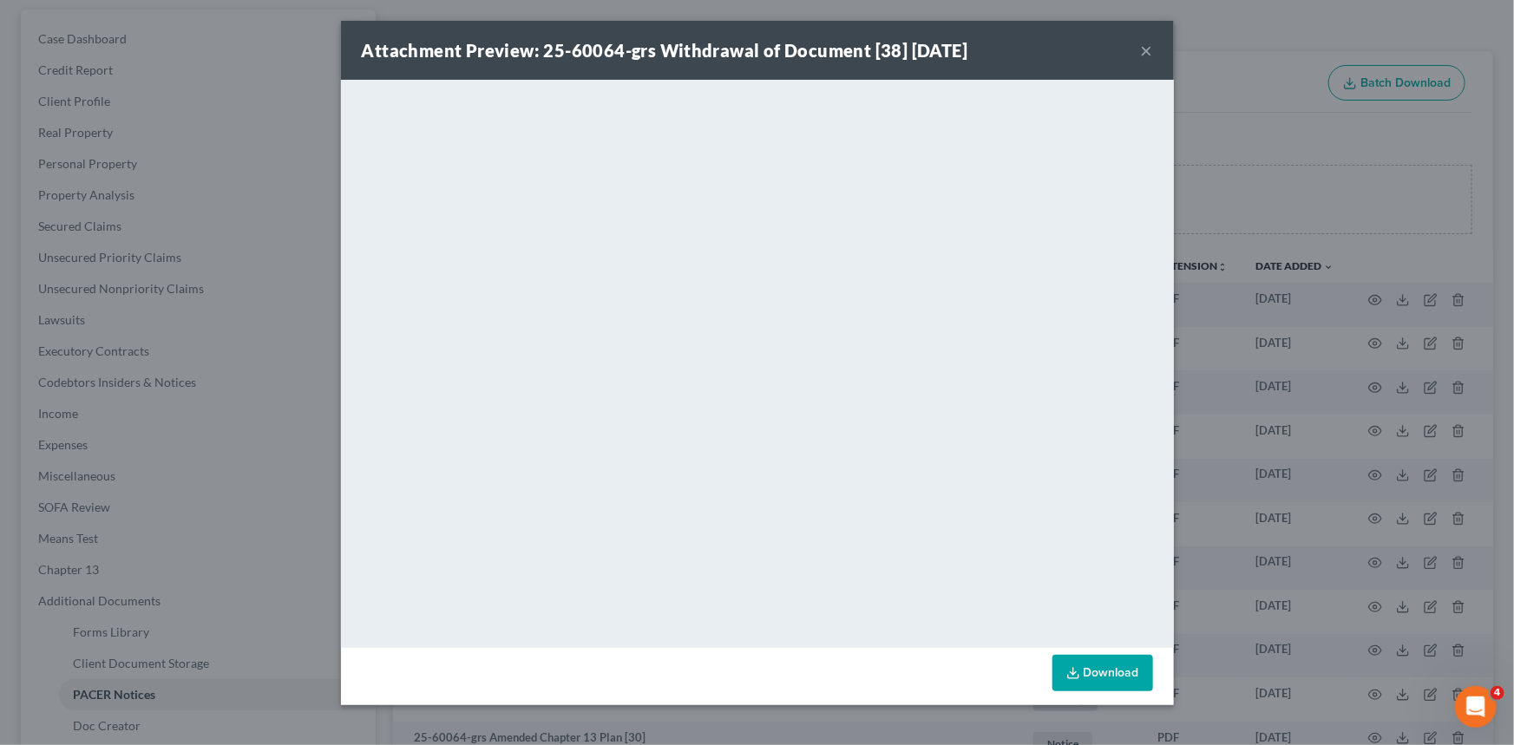
click at [1151, 51] on button "×" at bounding box center [1147, 50] width 12 height 21
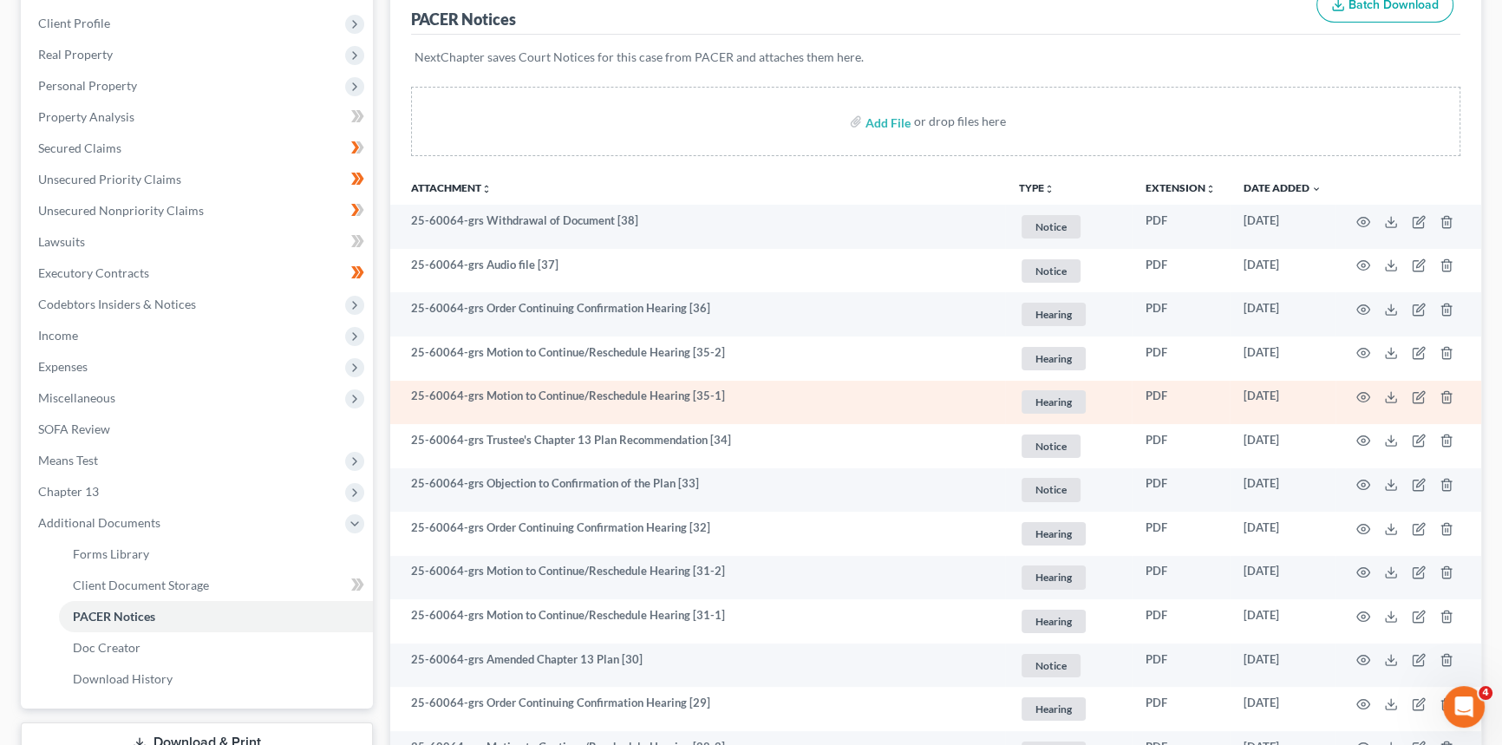
scroll to position [236, 0]
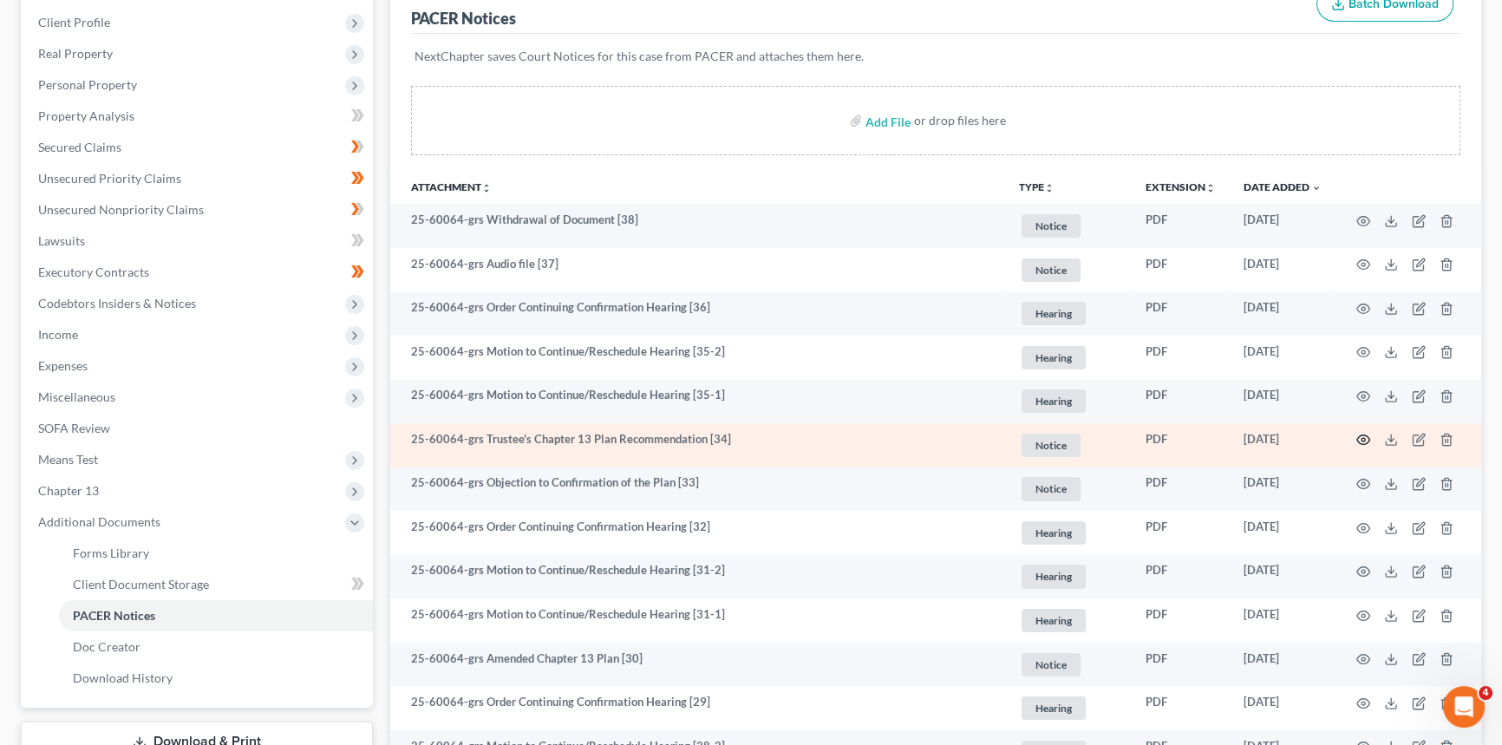
click at [1364, 434] on icon "button" at bounding box center [1364, 440] width 14 height 14
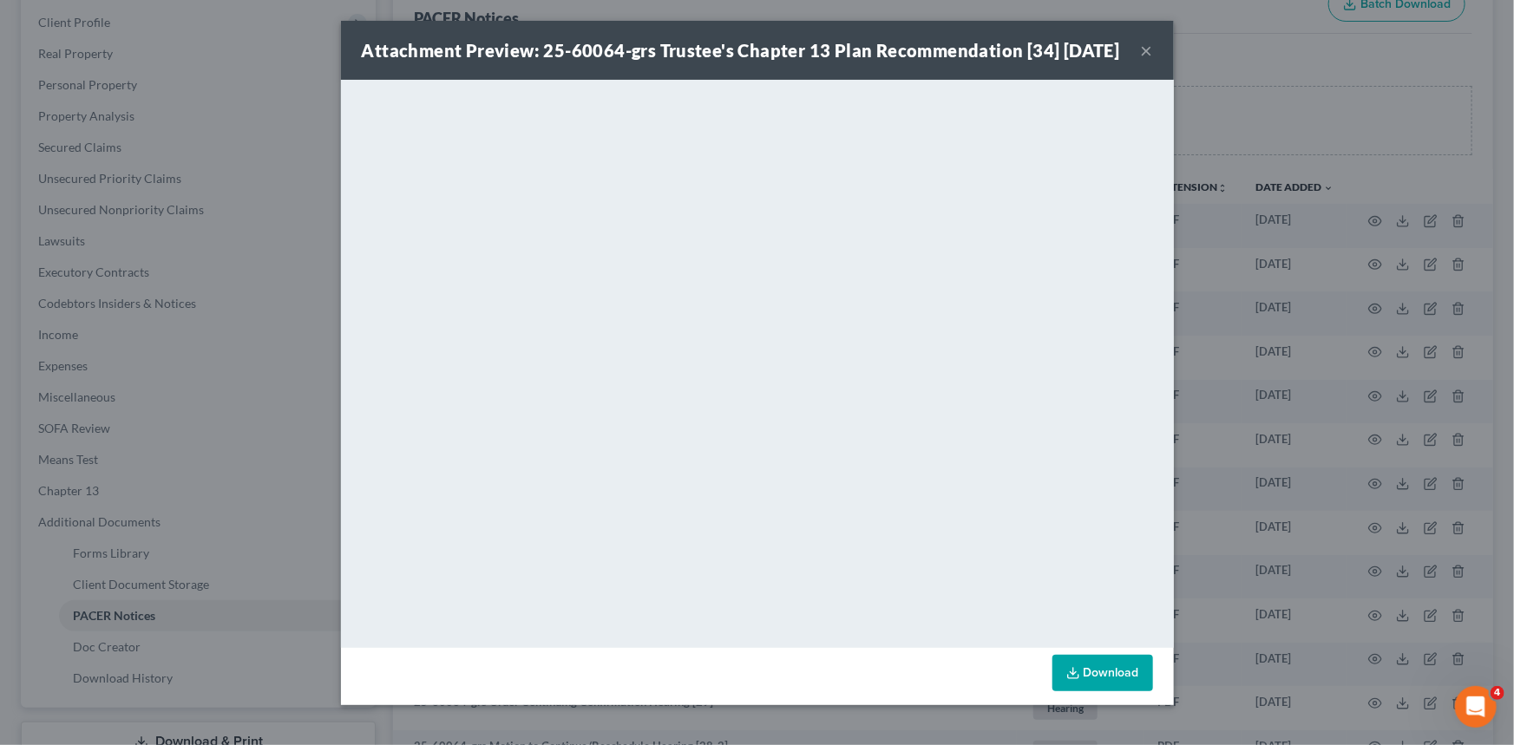
click at [1141, 61] on button "×" at bounding box center [1147, 50] width 12 height 21
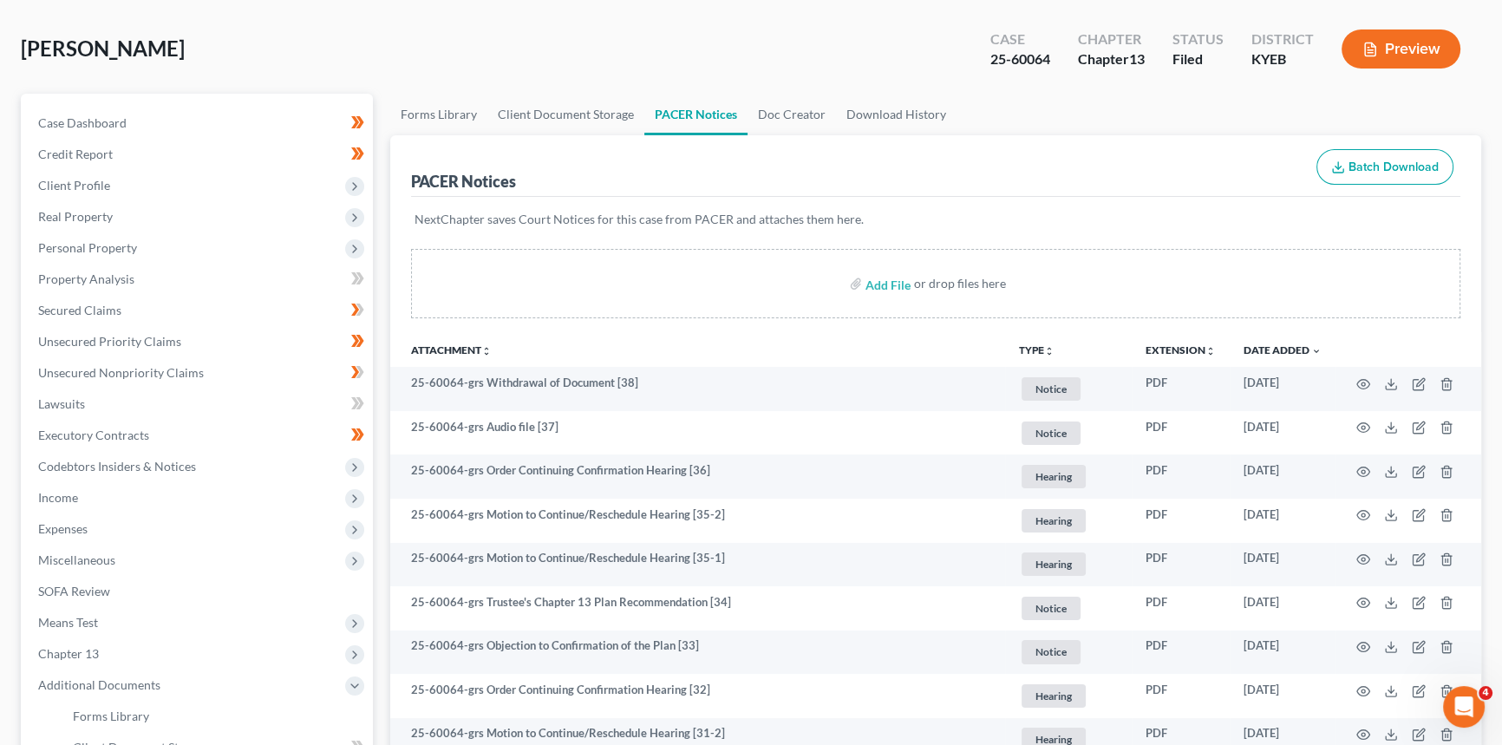
scroll to position [0, 0]
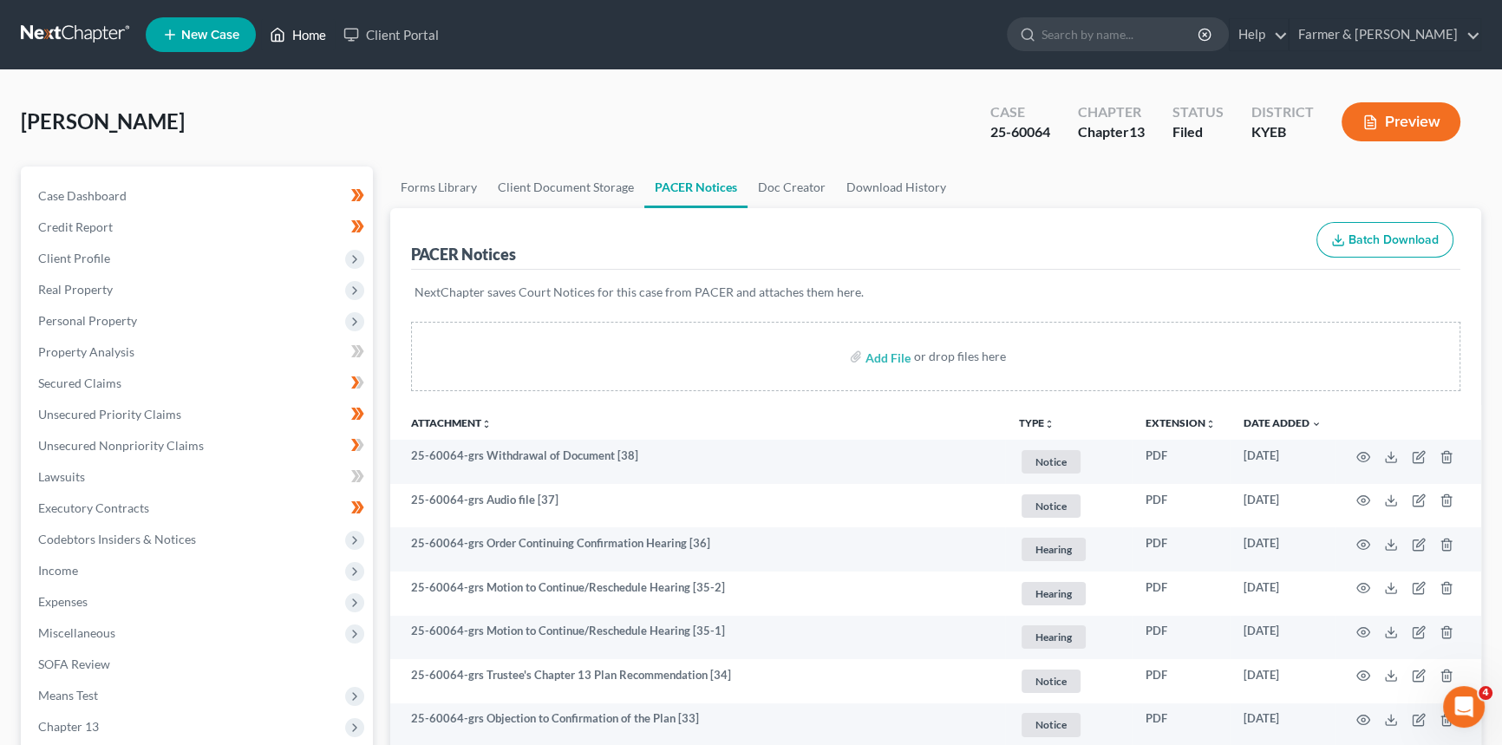
click at [328, 28] on link "Home" at bounding box center [298, 34] width 74 height 31
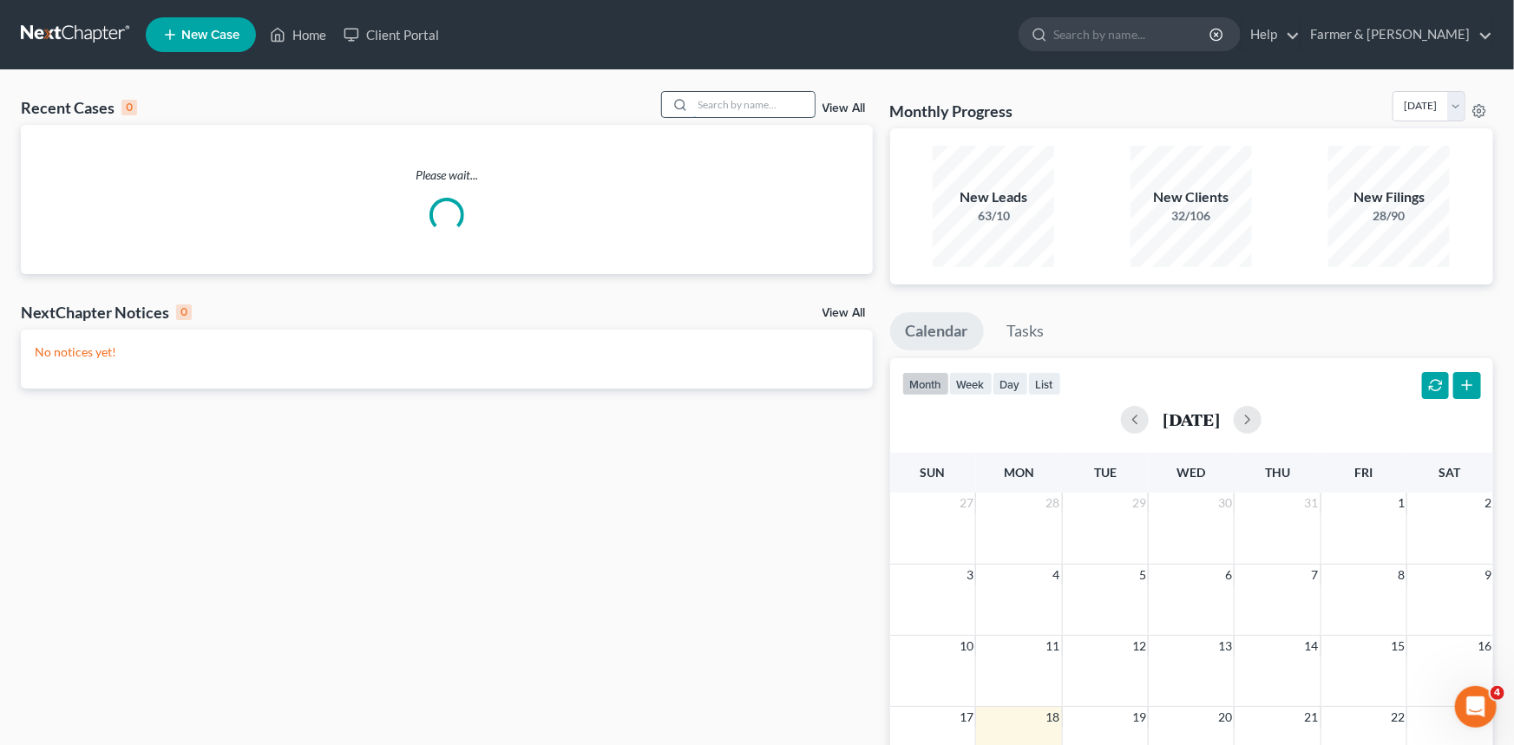
click at [745, 108] on input "search" at bounding box center [753, 104] width 121 height 25
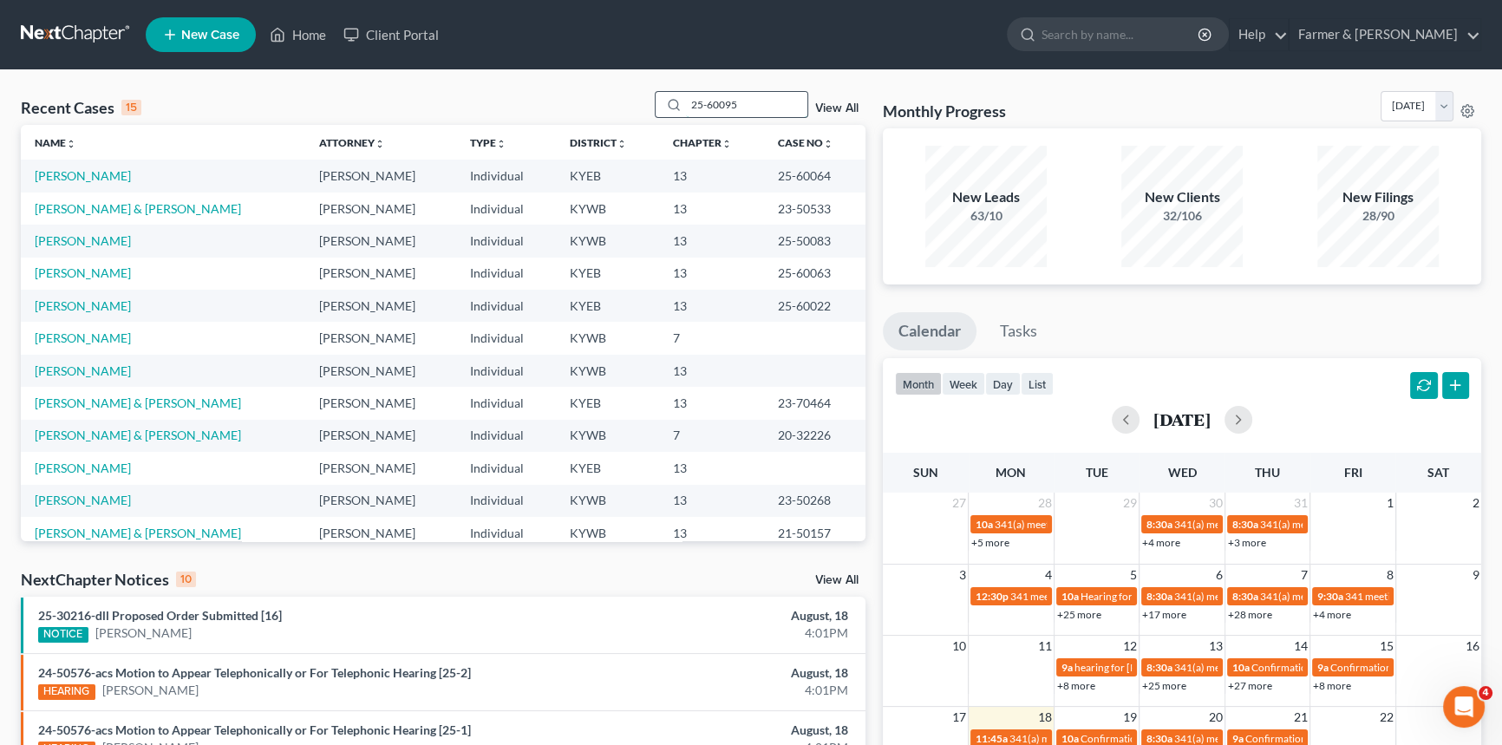
type input "25-60095"
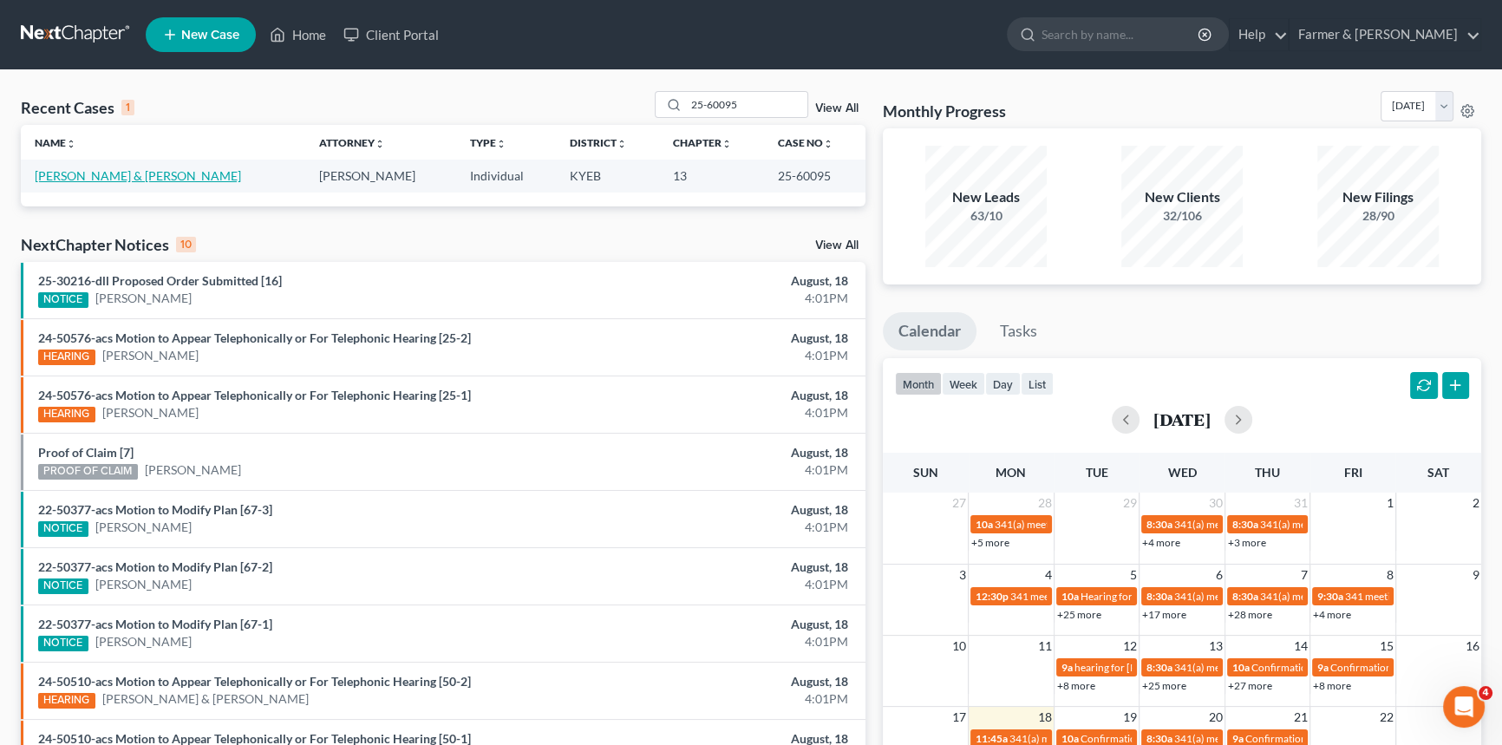
click at [113, 174] on link "[PERSON_NAME] & [PERSON_NAME]" at bounding box center [138, 175] width 206 height 15
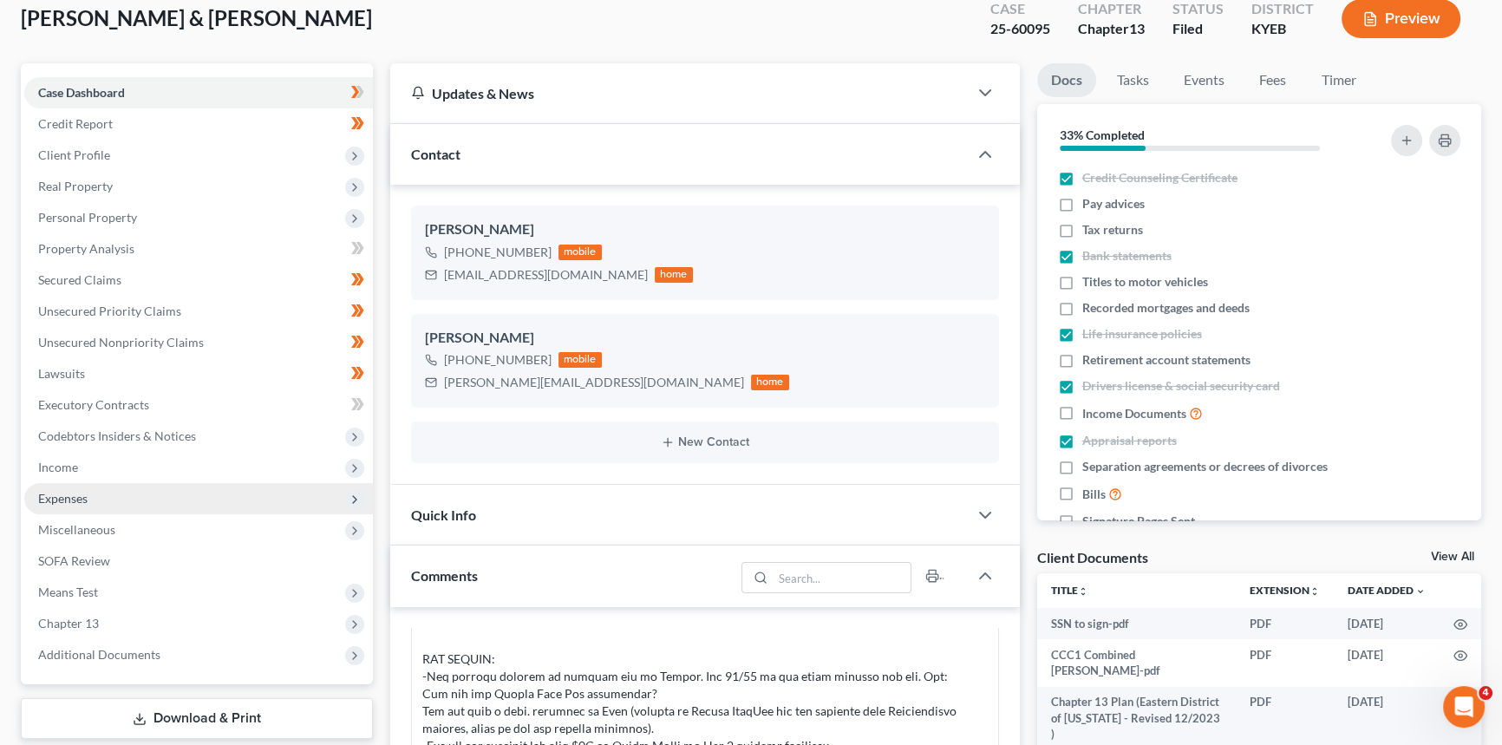
scroll to position [236, 0]
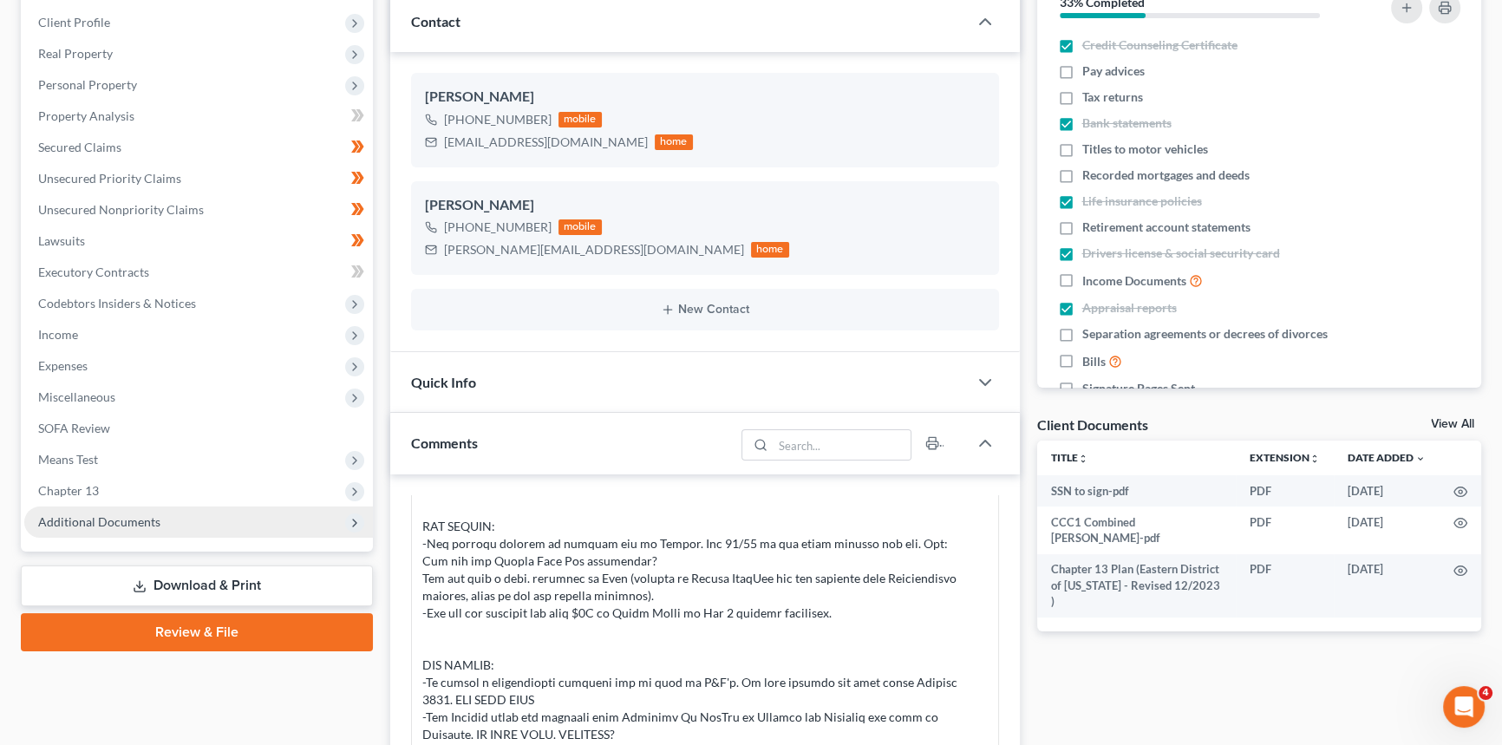
click at [96, 526] on span "Additional Documents" at bounding box center [99, 521] width 122 height 15
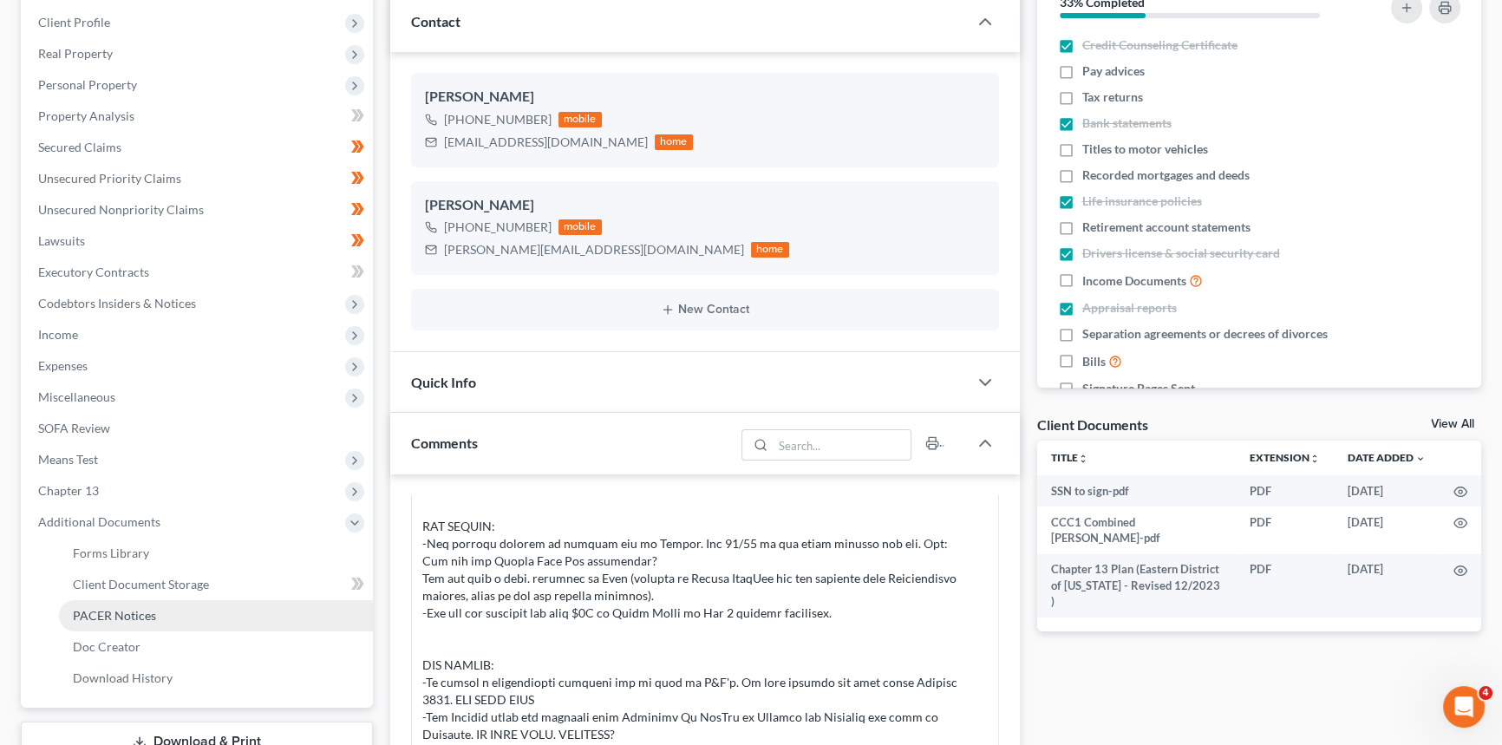
click at [121, 613] on span "PACER Notices" at bounding box center [114, 615] width 83 height 15
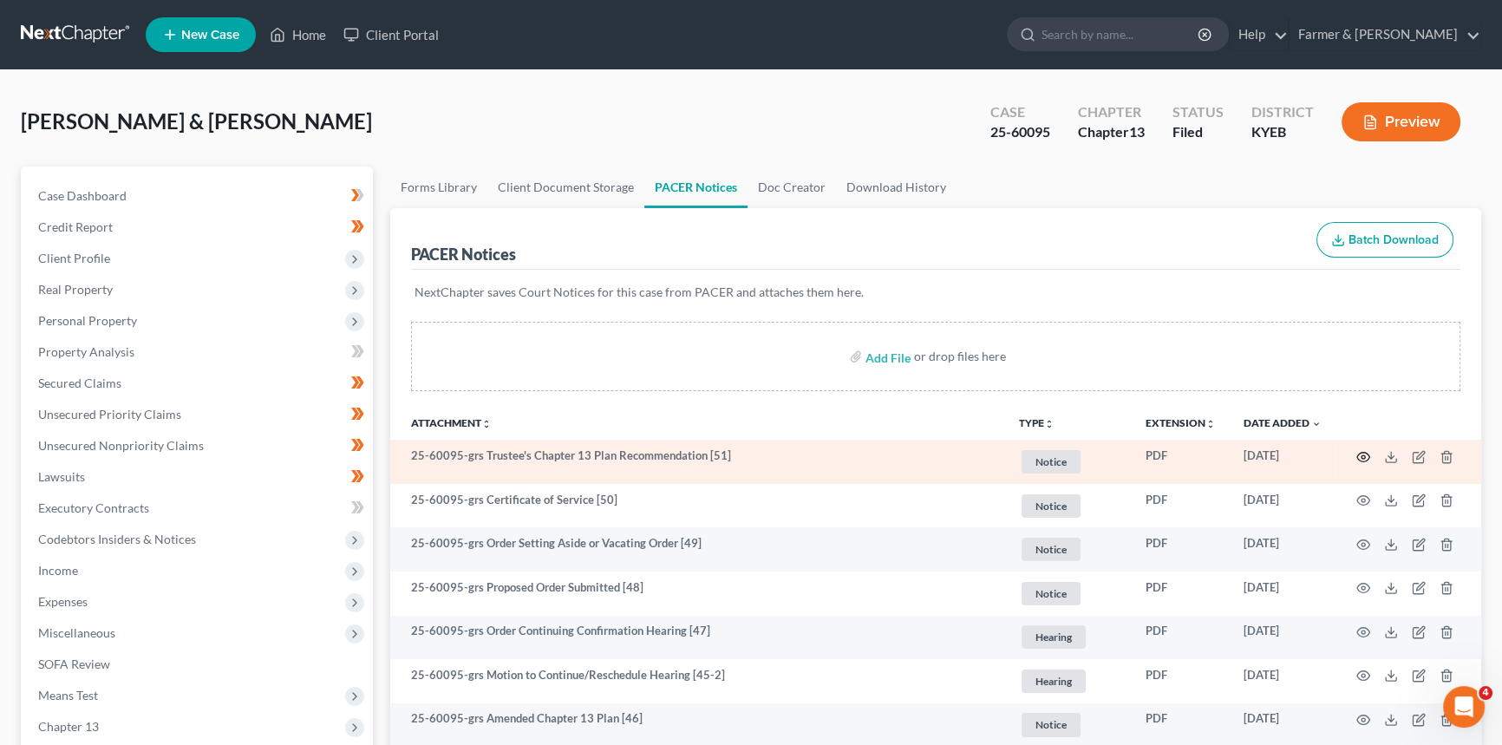
click at [1361, 454] on icon "button" at bounding box center [1364, 457] width 14 height 14
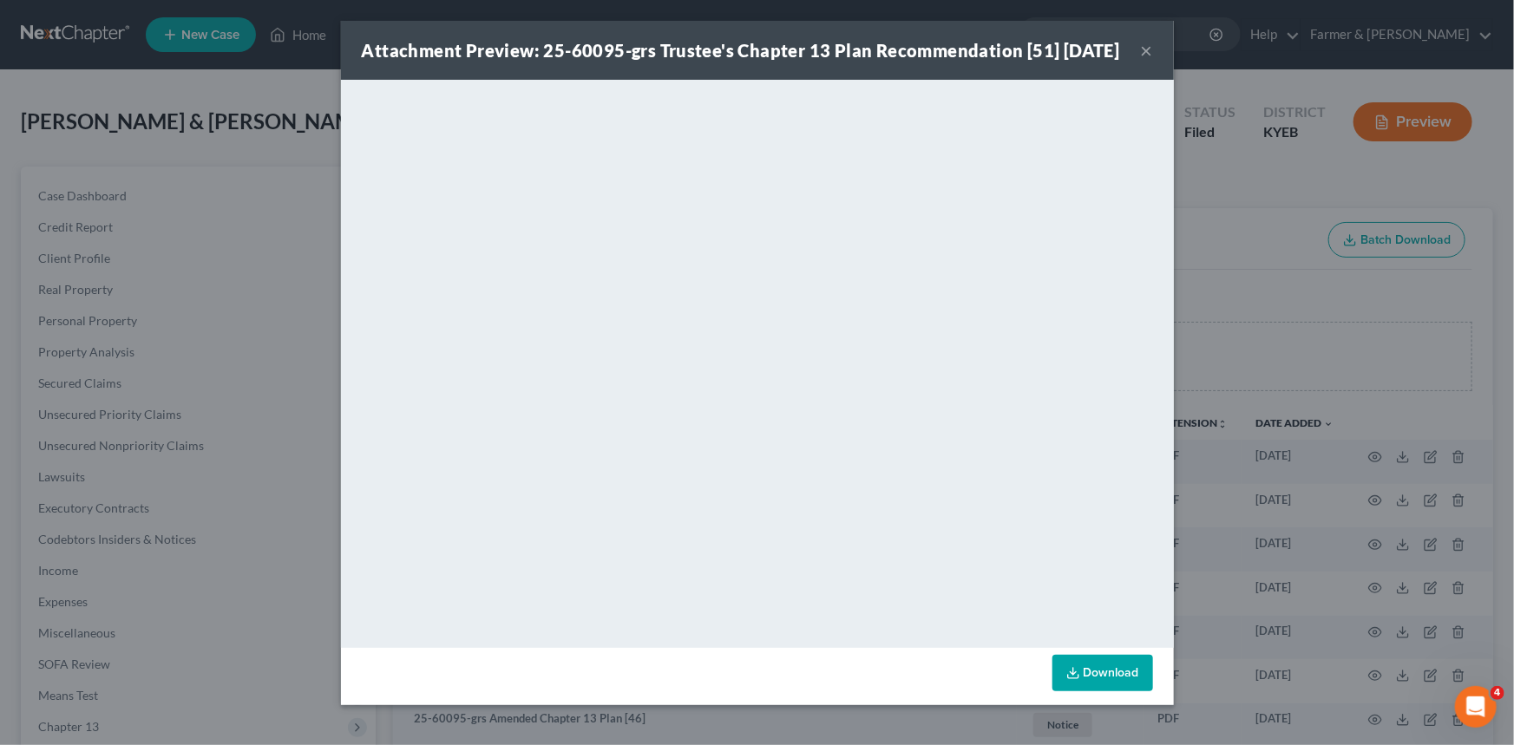
click at [1141, 60] on button "×" at bounding box center [1147, 50] width 12 height 21
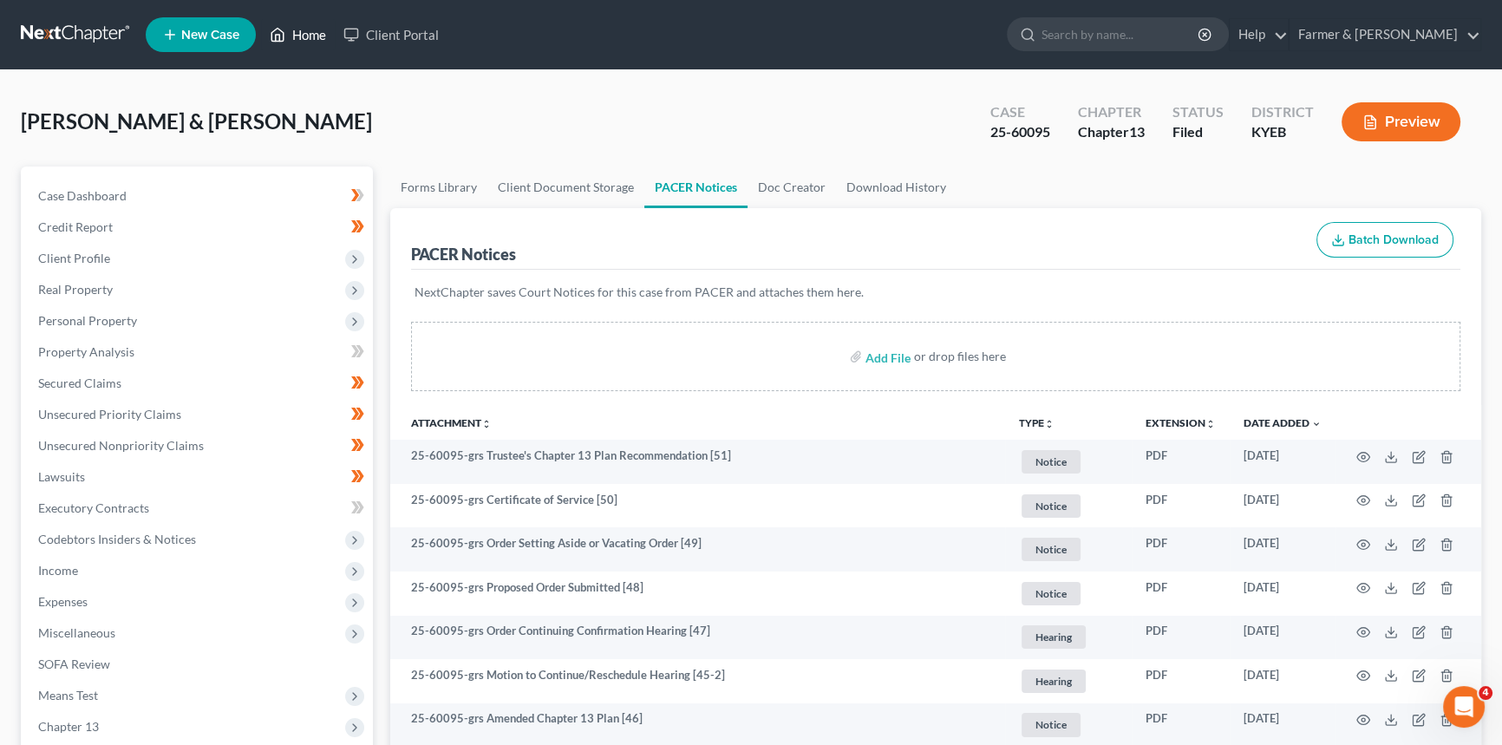
click at [308, 40] on link "Home" at bounding box center [298, 34] width 74 height 31
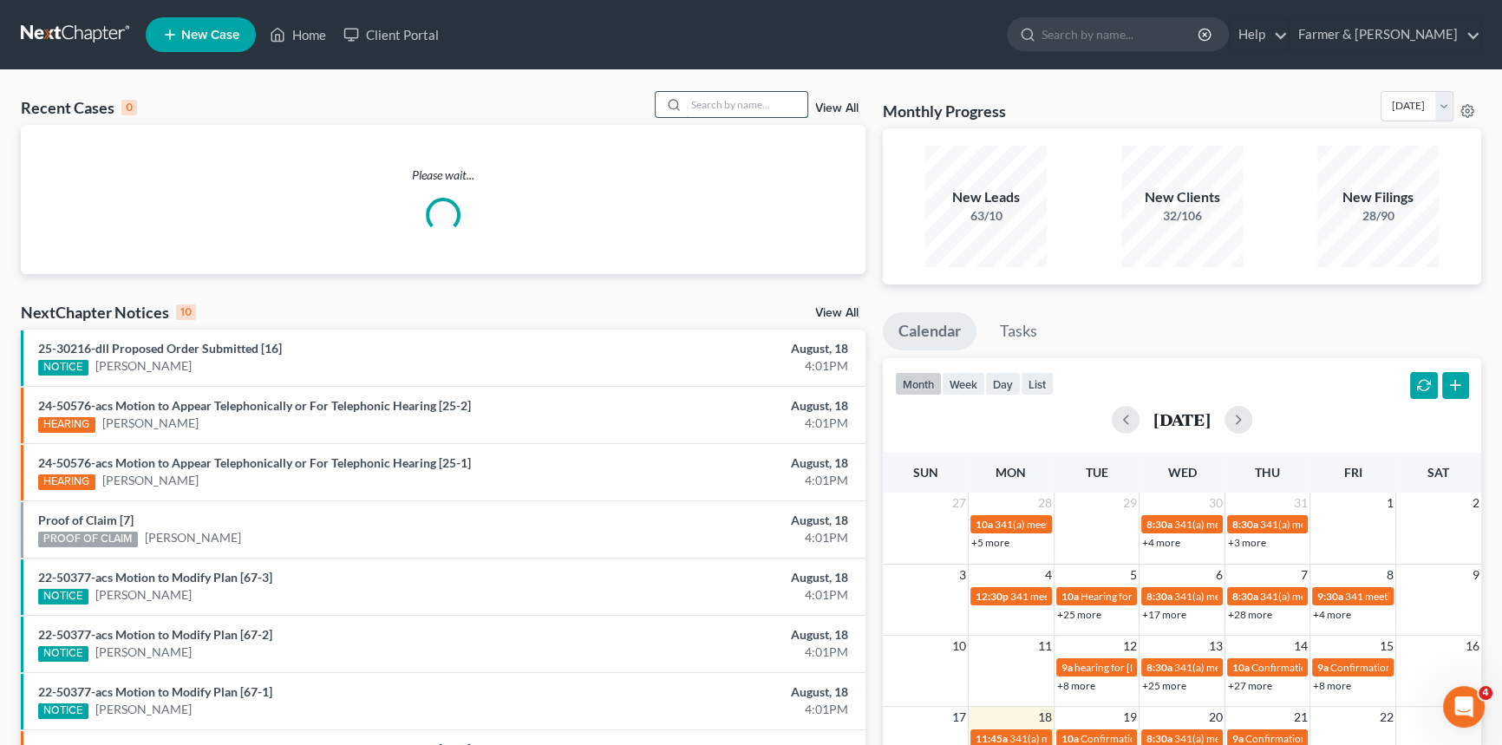
click at [737, 99] on input "search" at bounding box center [746, 104] width 121 height 25
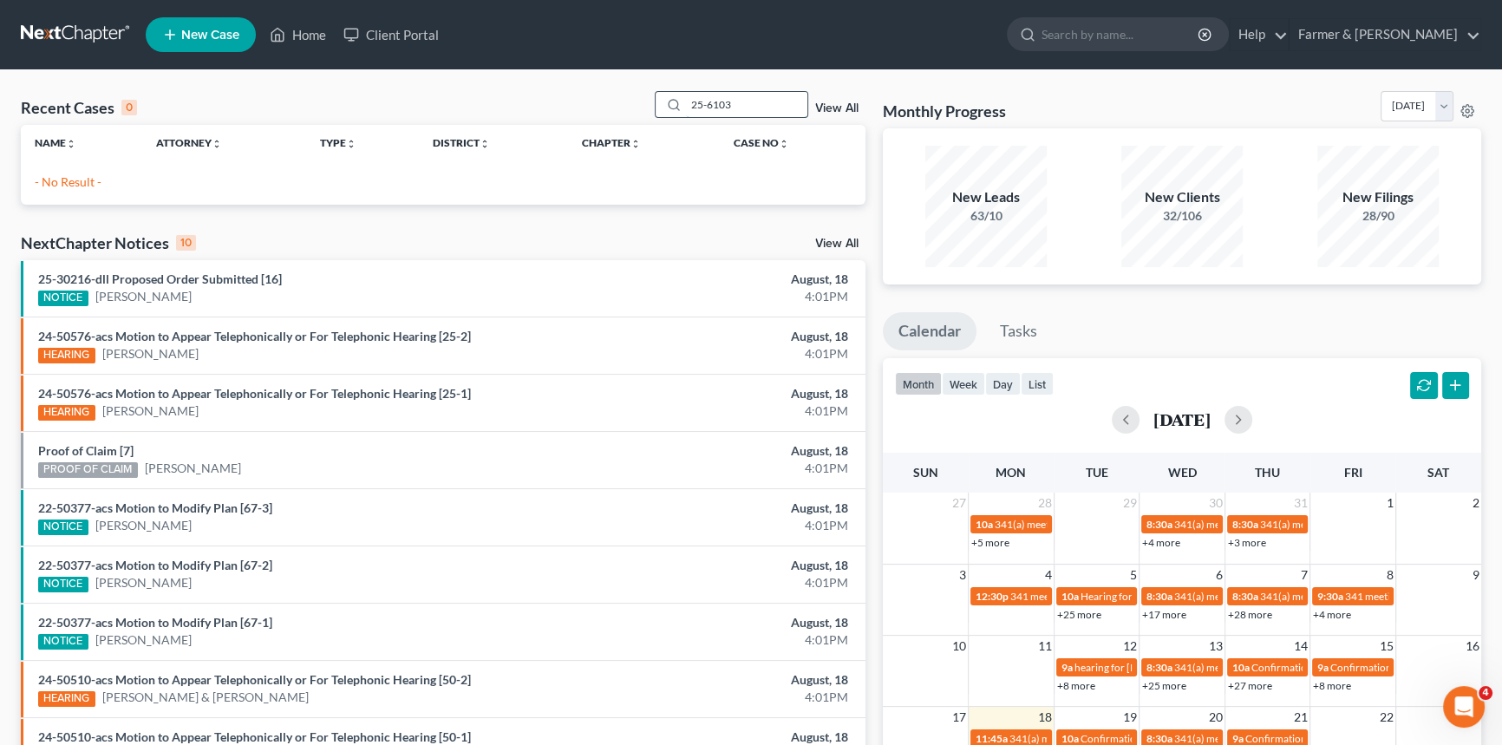
click at [711, 99] on input "25-6103" at bounding box center [746, 104] width 121 height 25
type input "25-60103"
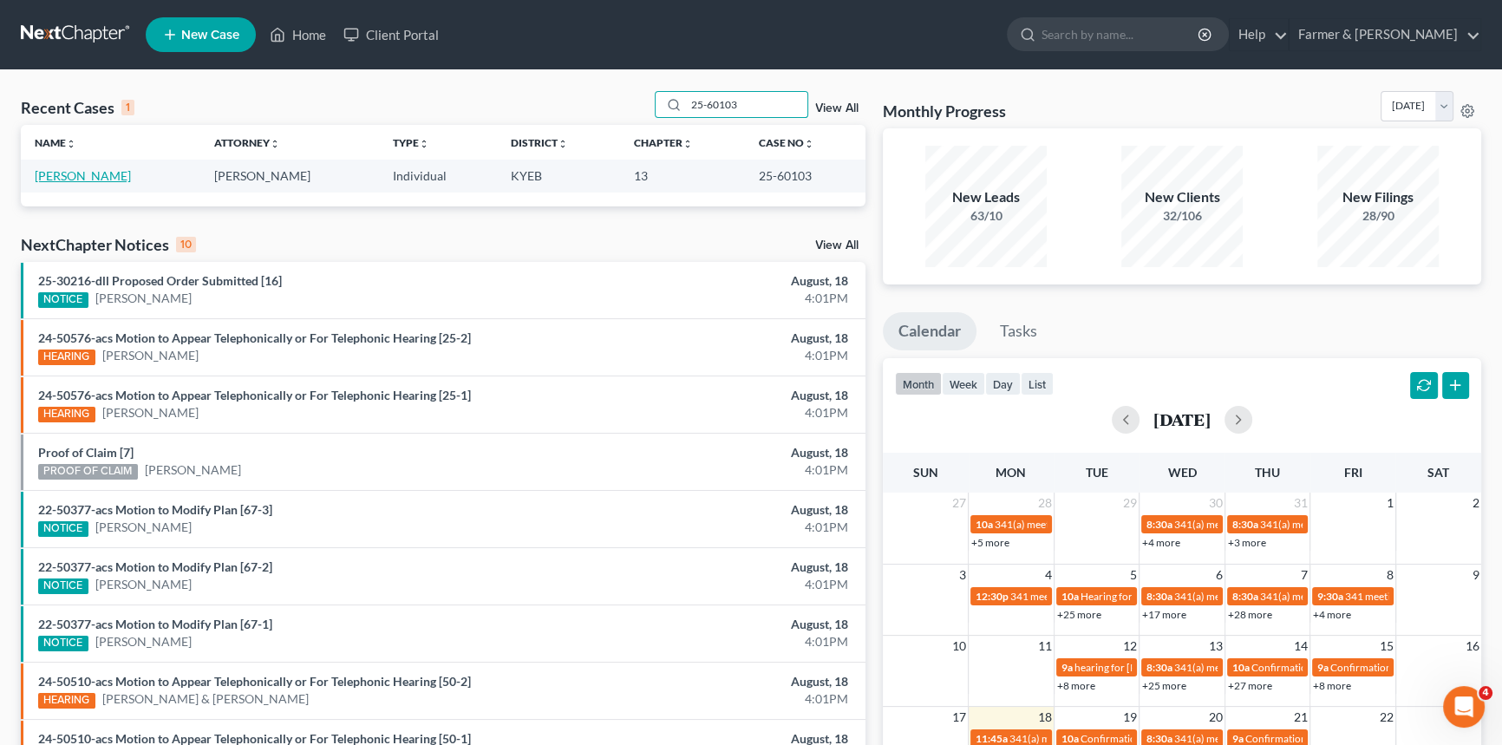
click at [82, 173] on link "[PERSON_NAME]" at bounding box center [83, 175] width 96 height 15
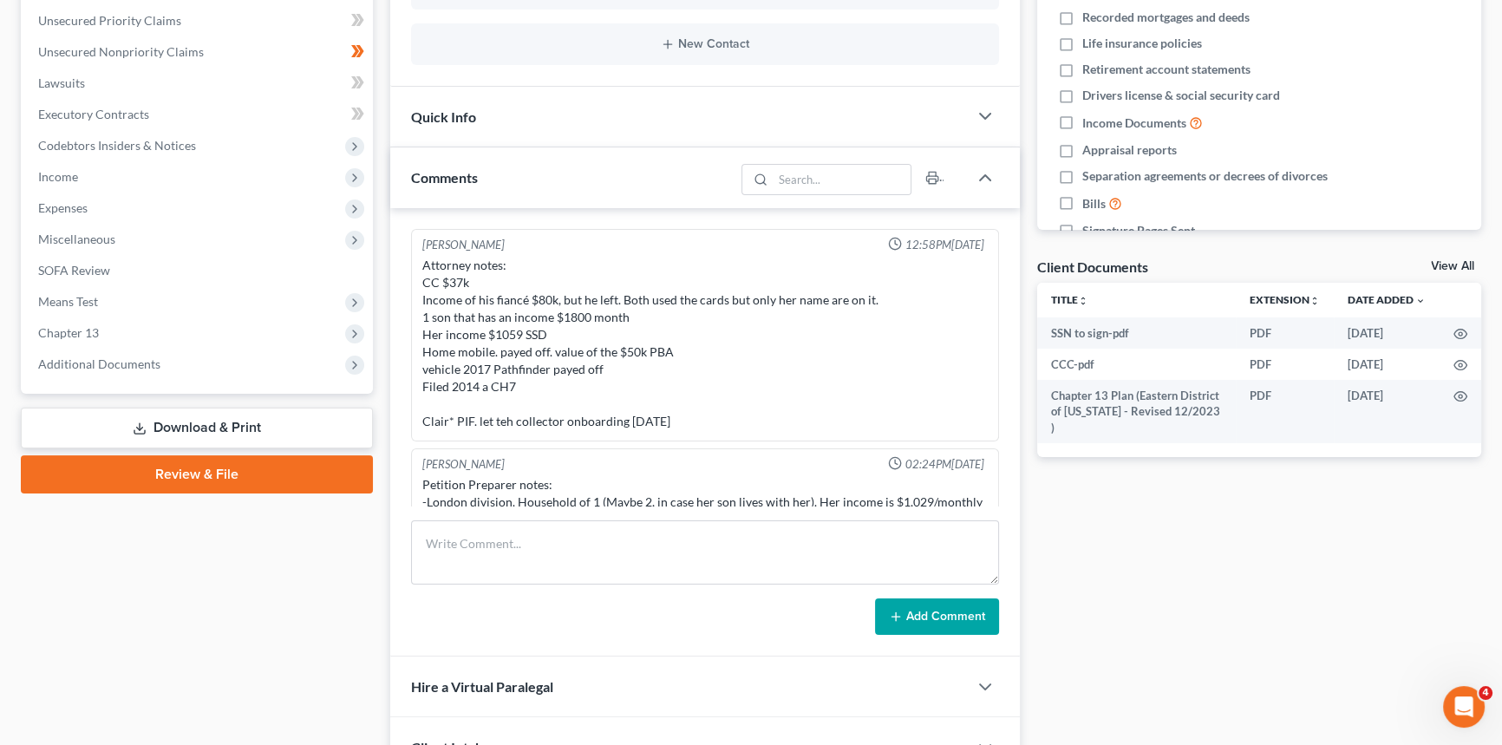
scroll to position [442, 0]
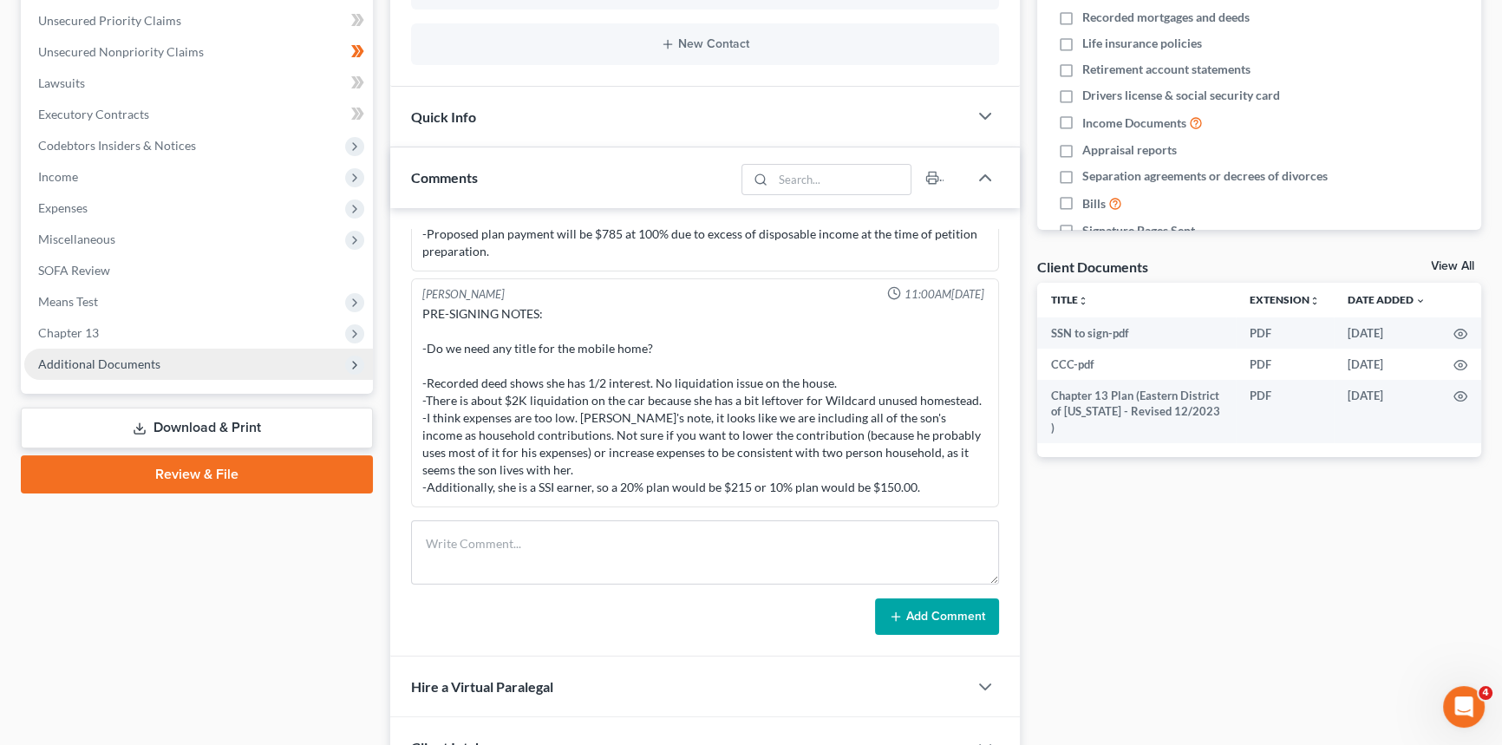
click at [93, 364] on span "Additional Documents" at bounding box center [99, 364] width 122 height 15
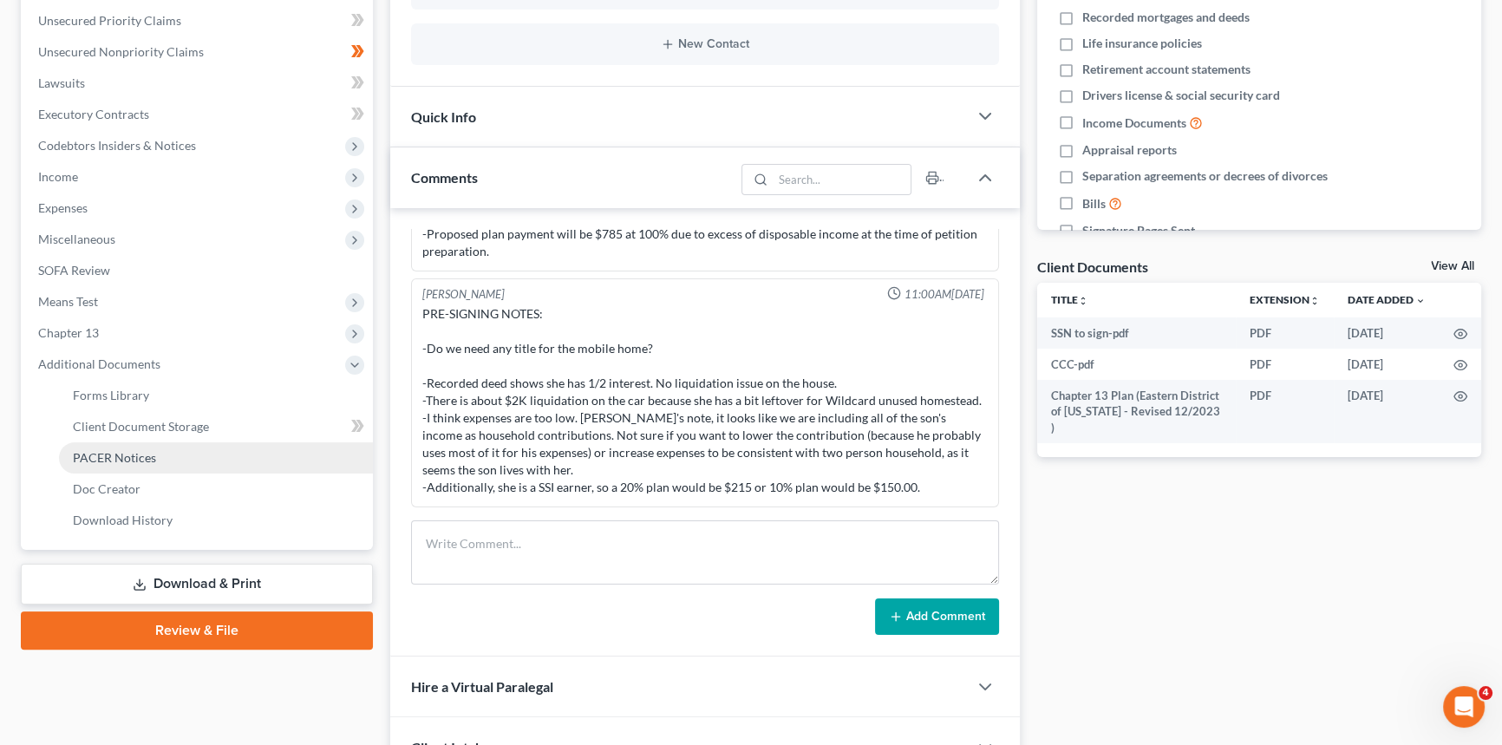
click at [121, 452] on span "PACER Notices" at bounding box center [114, 457] width 83 height 15
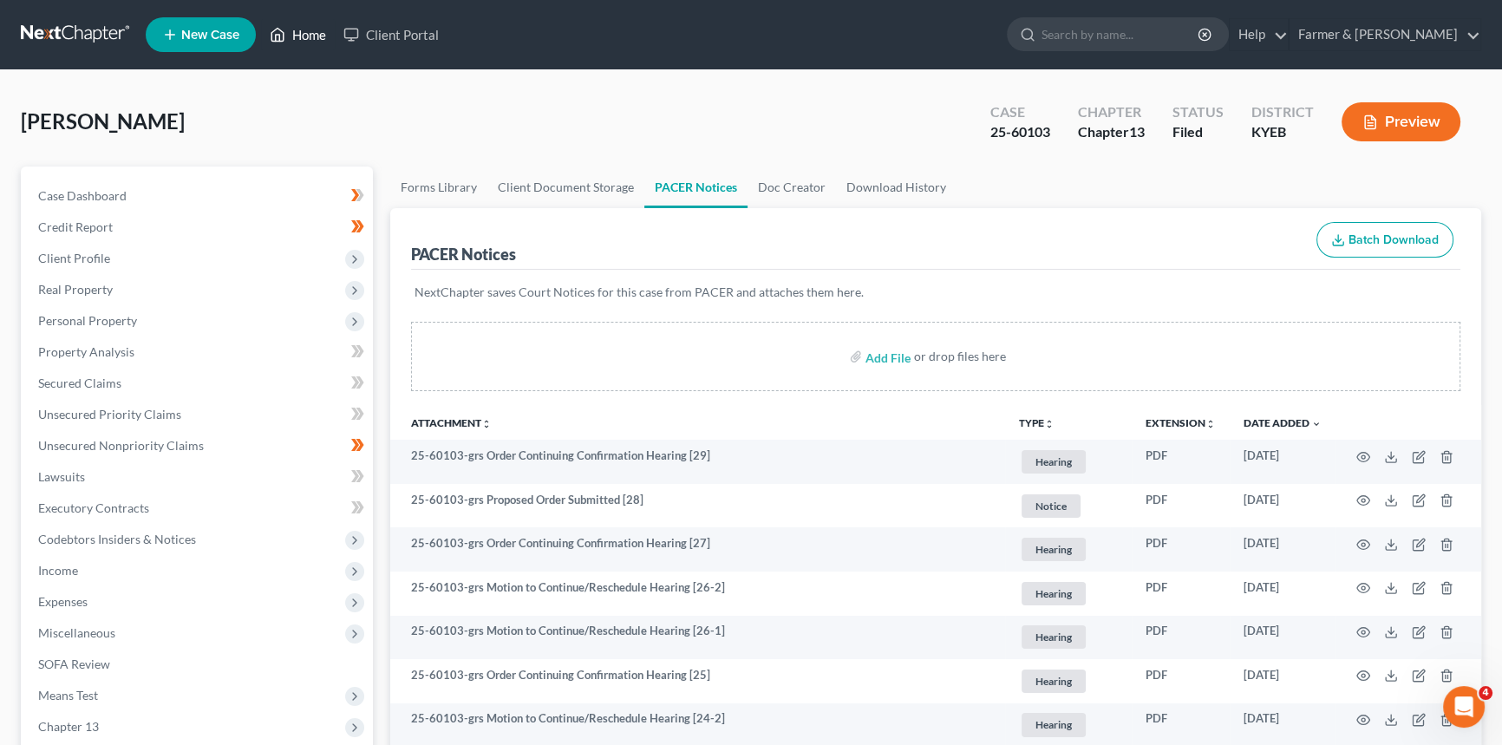
click at [309, 39] on link "Home" at bounding box center [298, 34] width 74 height 31
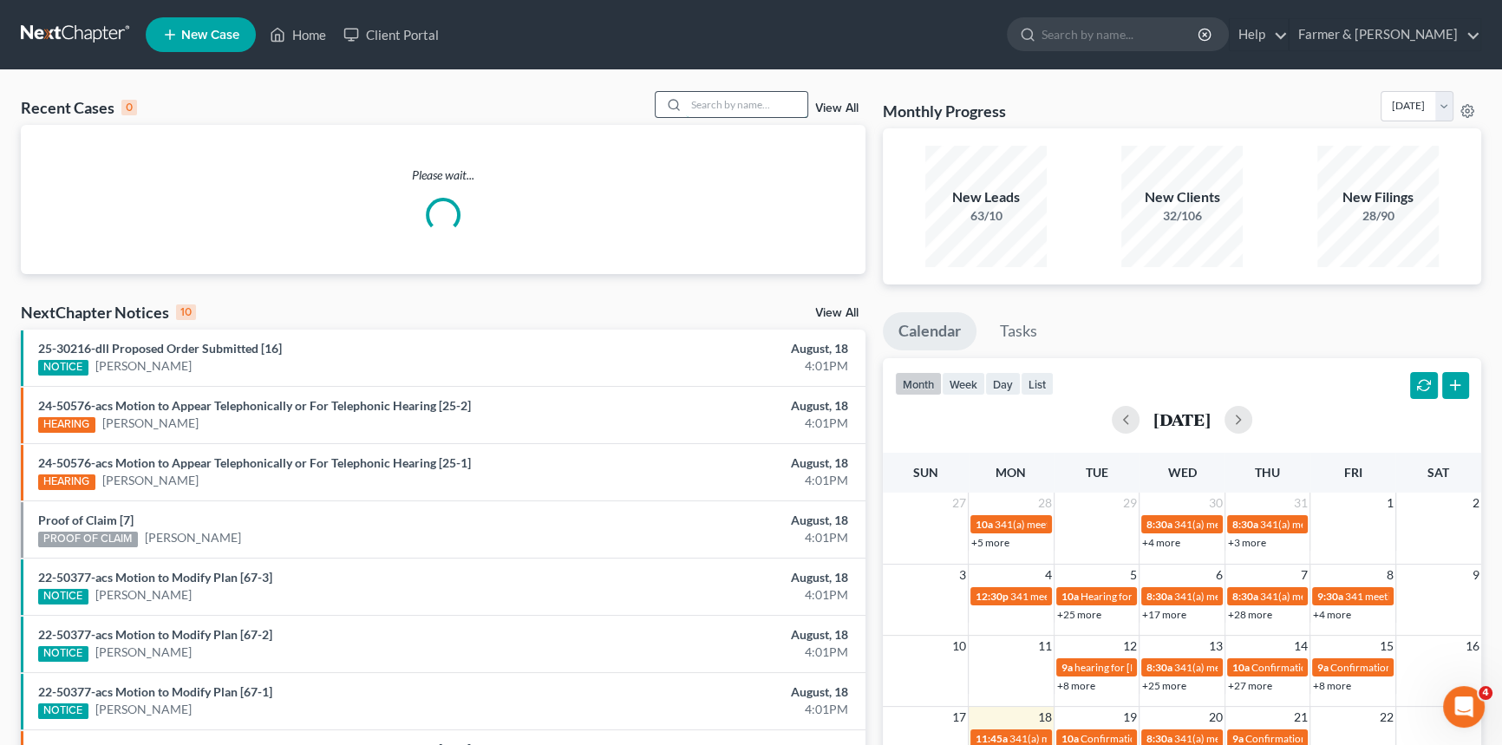
click at [694, 104] on input "search" at bounding box center [746, 104] width 121 height 25
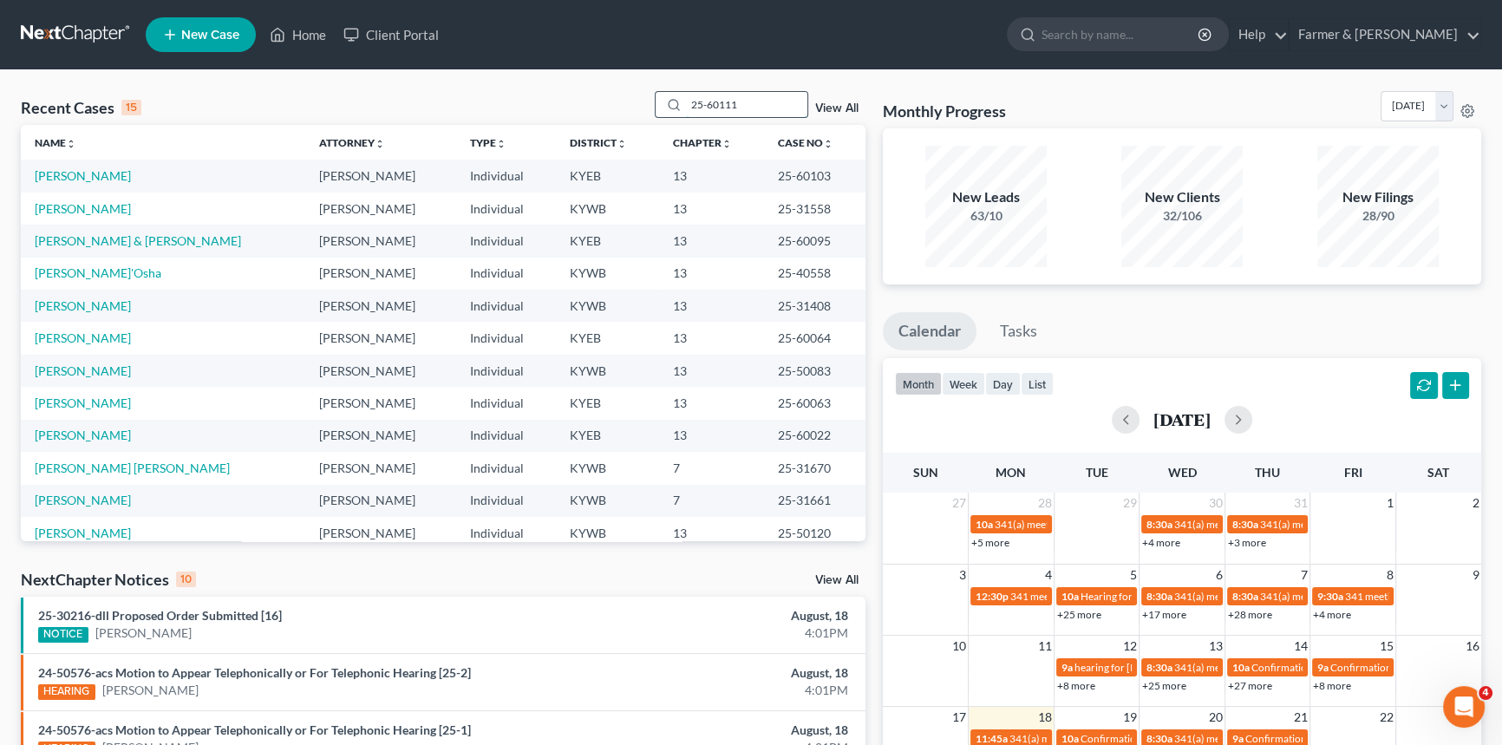
type input "25-60111"
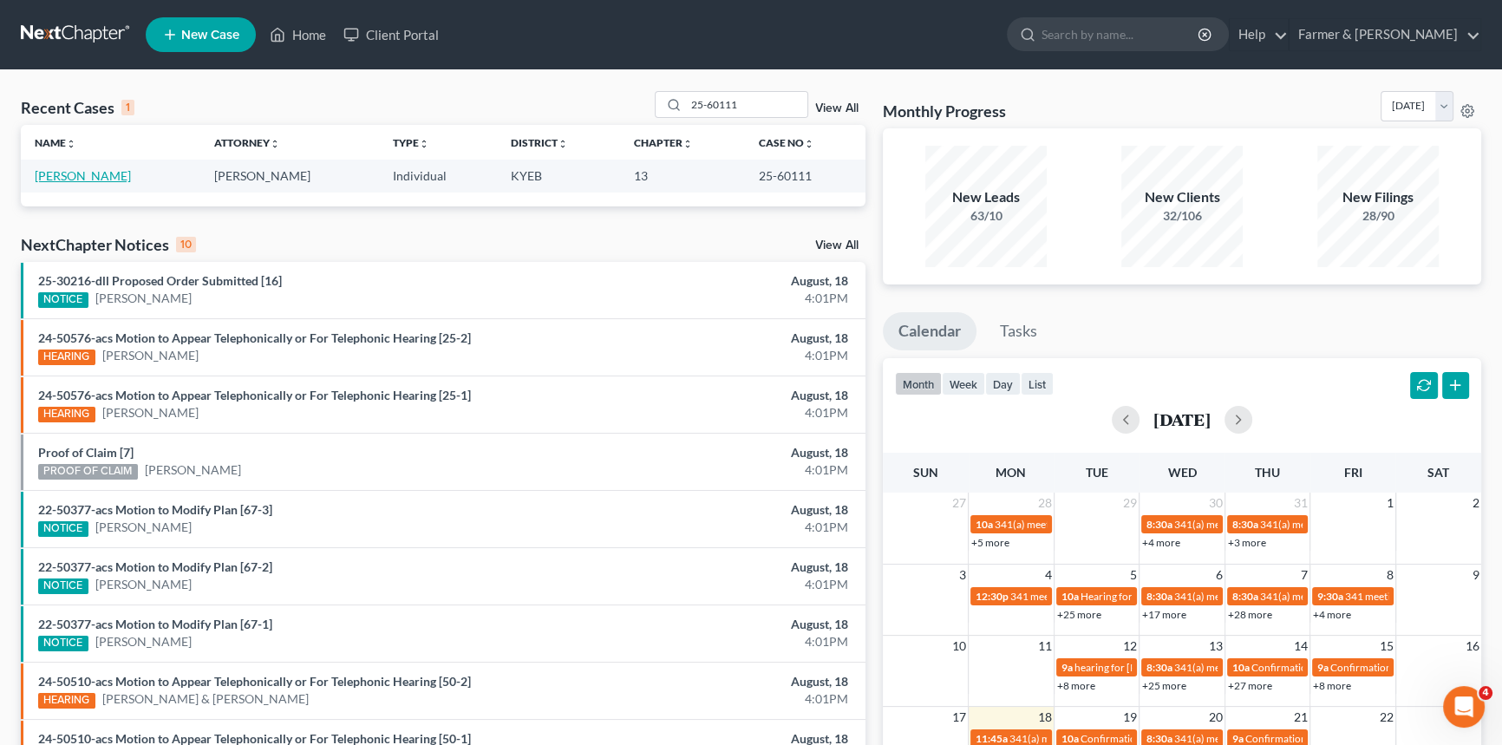
click at [54, 173] on link "[PERSON_NAME]" at bounding box center [83, 175] width 96 height 15
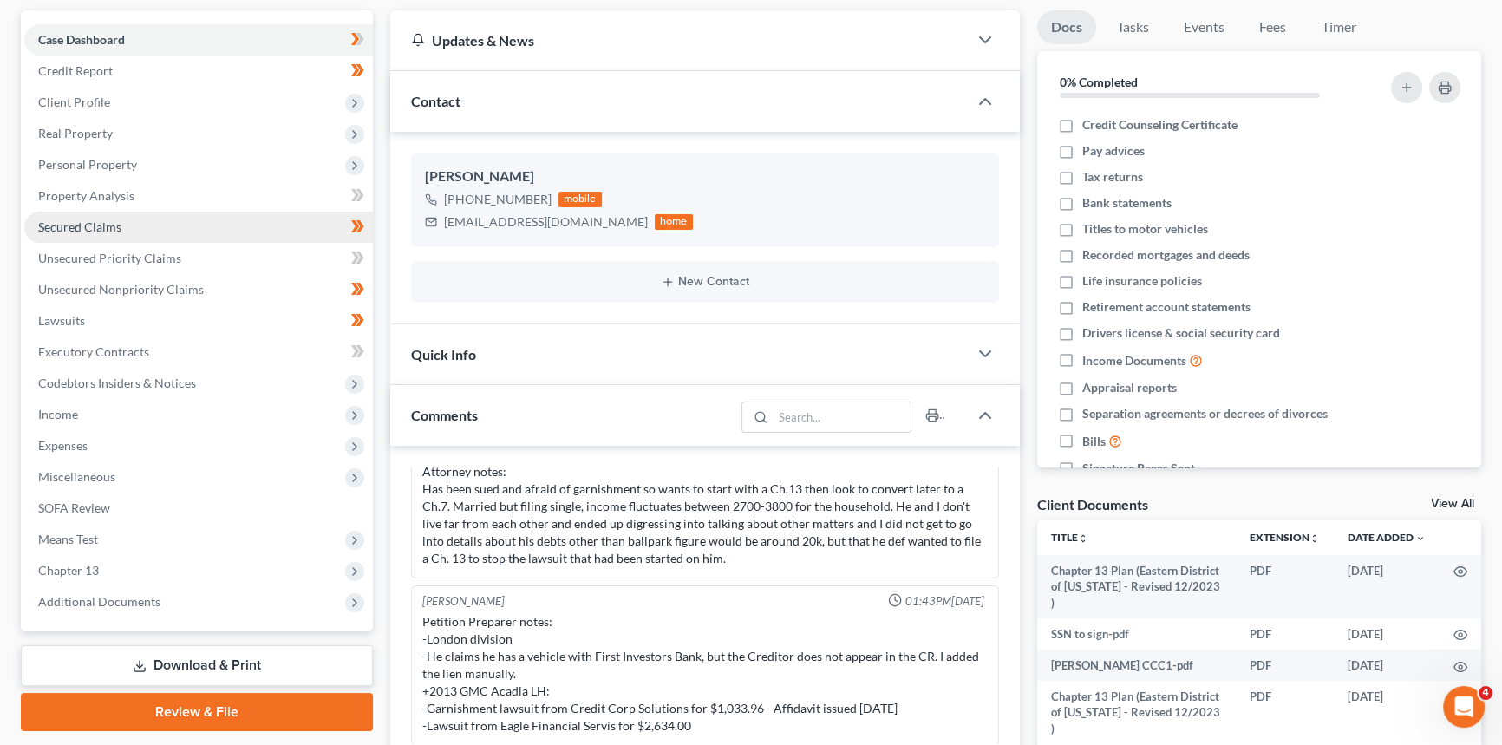
scroll to position [157, 0]
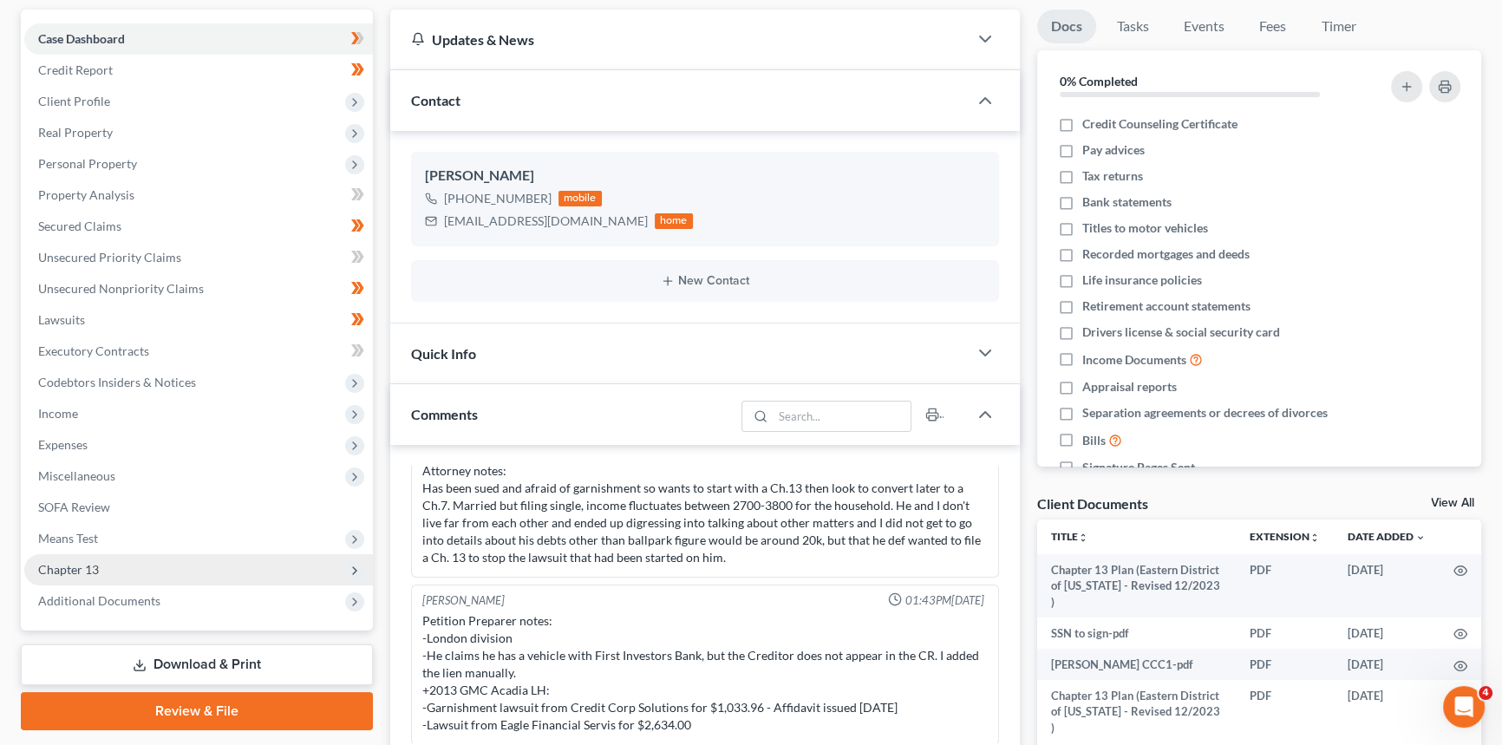
click at [115, 578] on span "Chapter 13" at bounding box center [198, 569] width 349 height 31
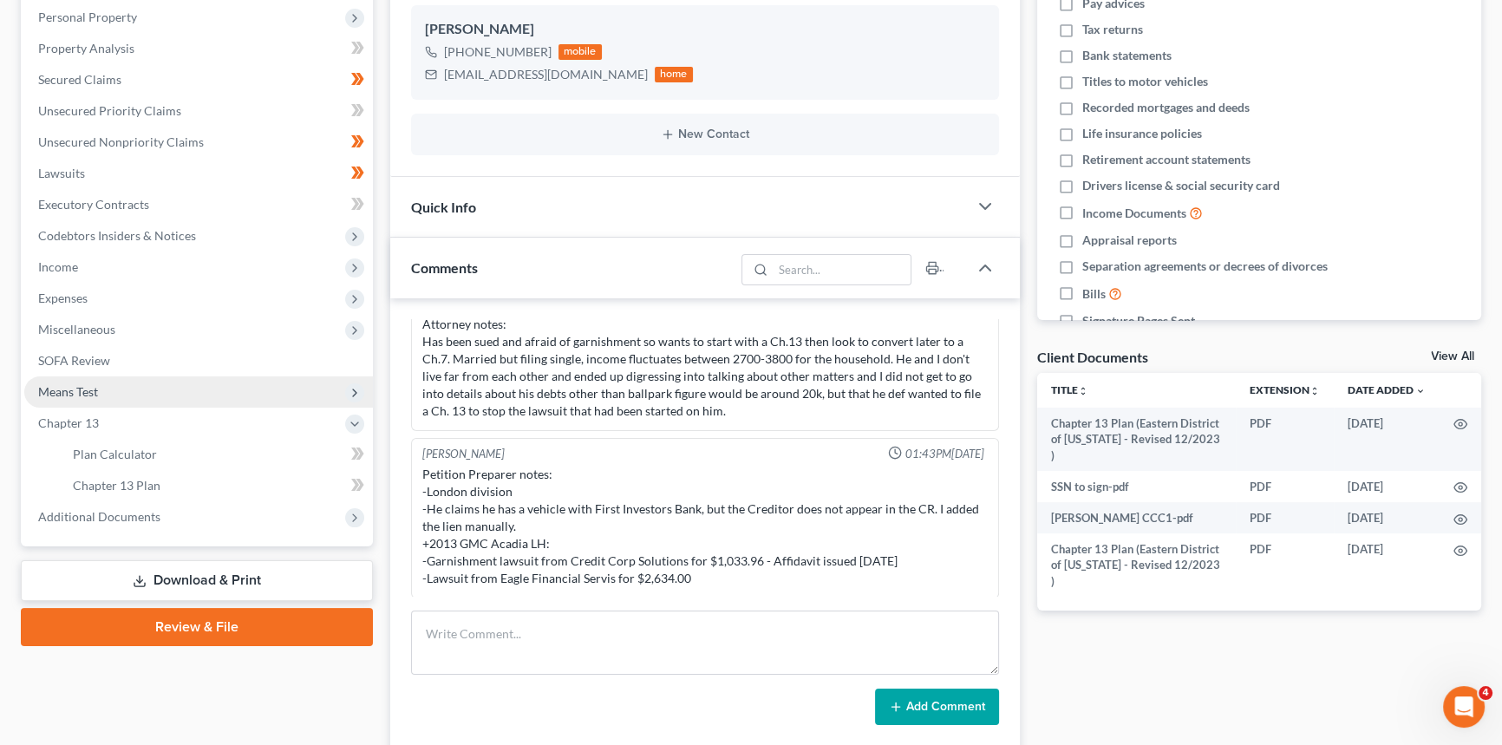
scroll to position [315, 0]
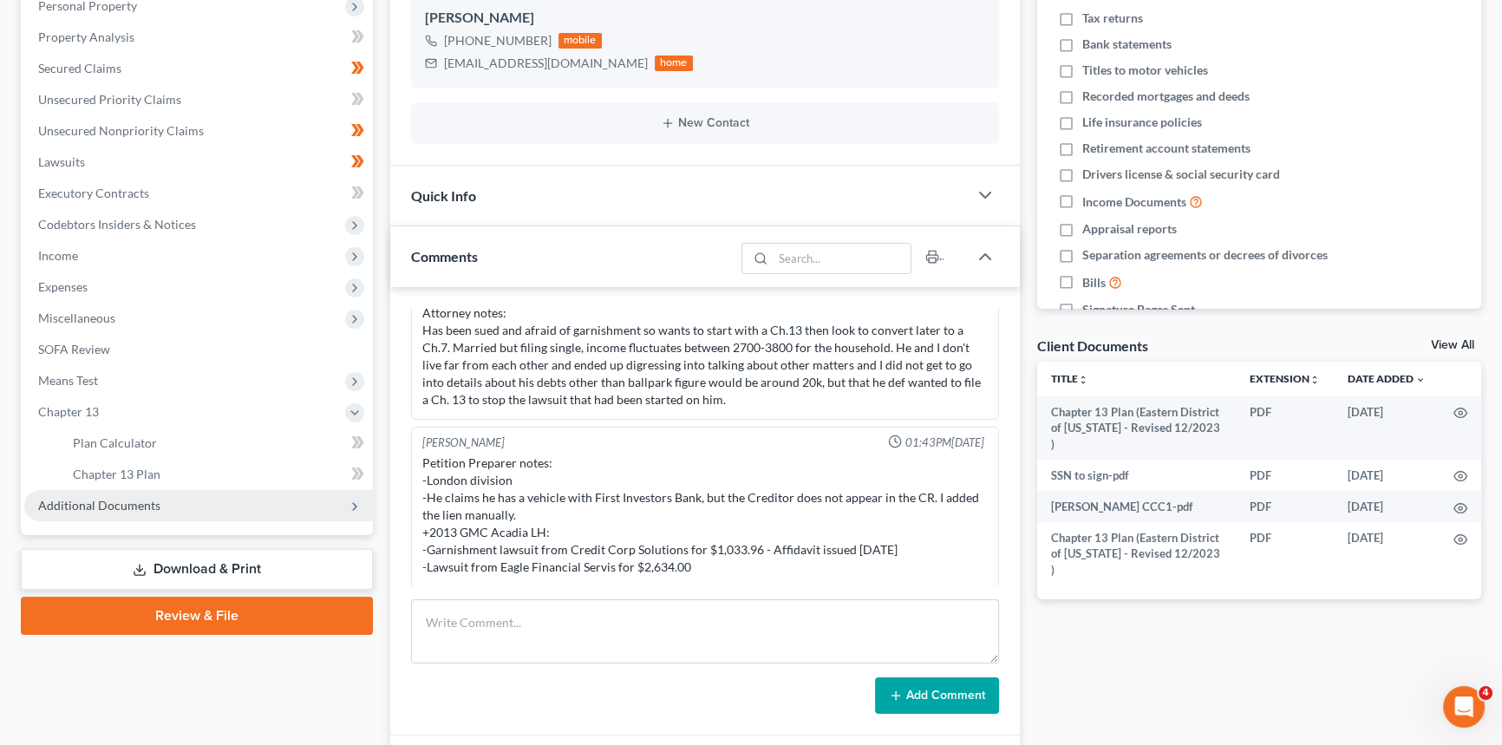
click at [143, 510] on span "Additional Documents" at bounding box center [99, 505] width 122 height 15
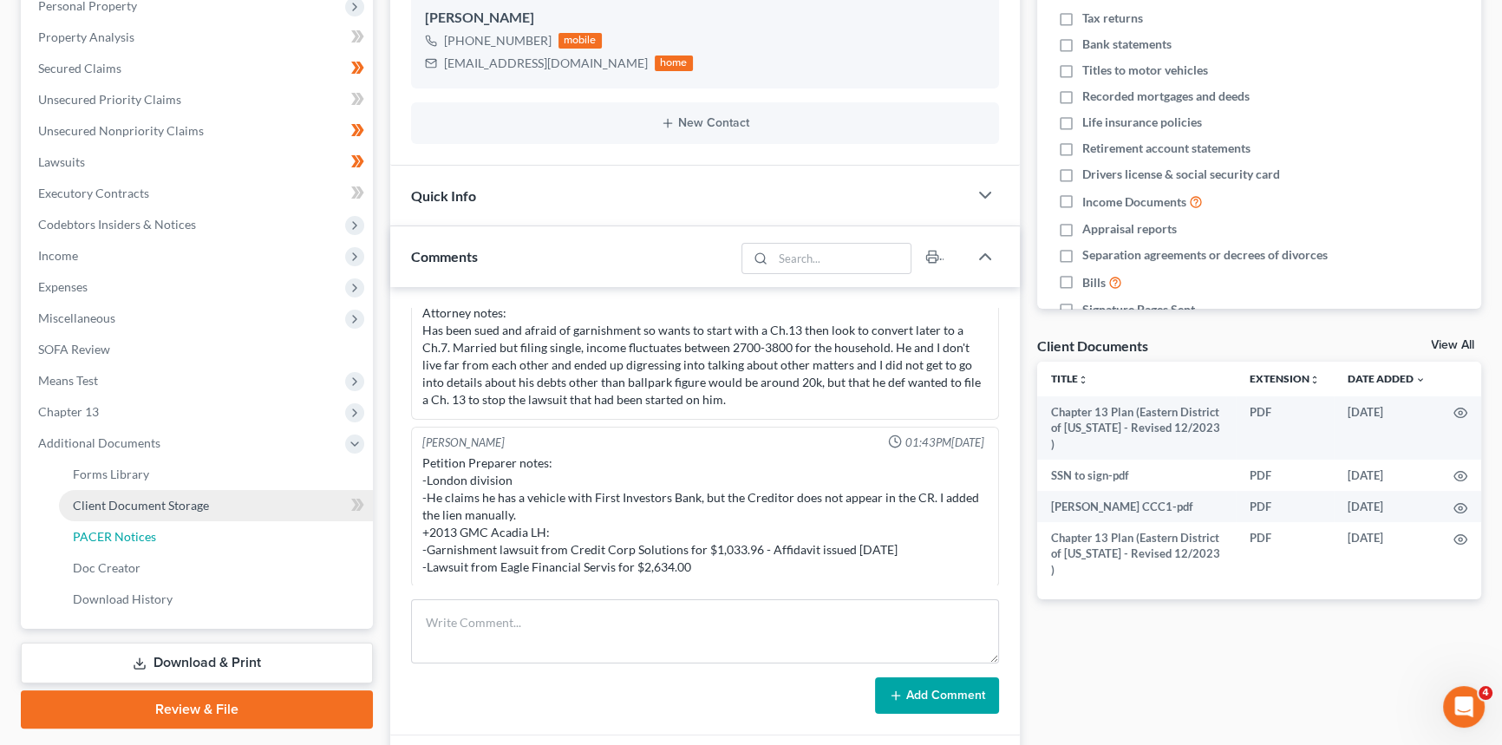
drag, startPoint x: 108, startPoint y: 538, endPoint x: 216, endPoint y: 508, distance: 111.5
click at [109, 538] on span "PACER Notices" at bounding box center [114, 536] width 83 height 15
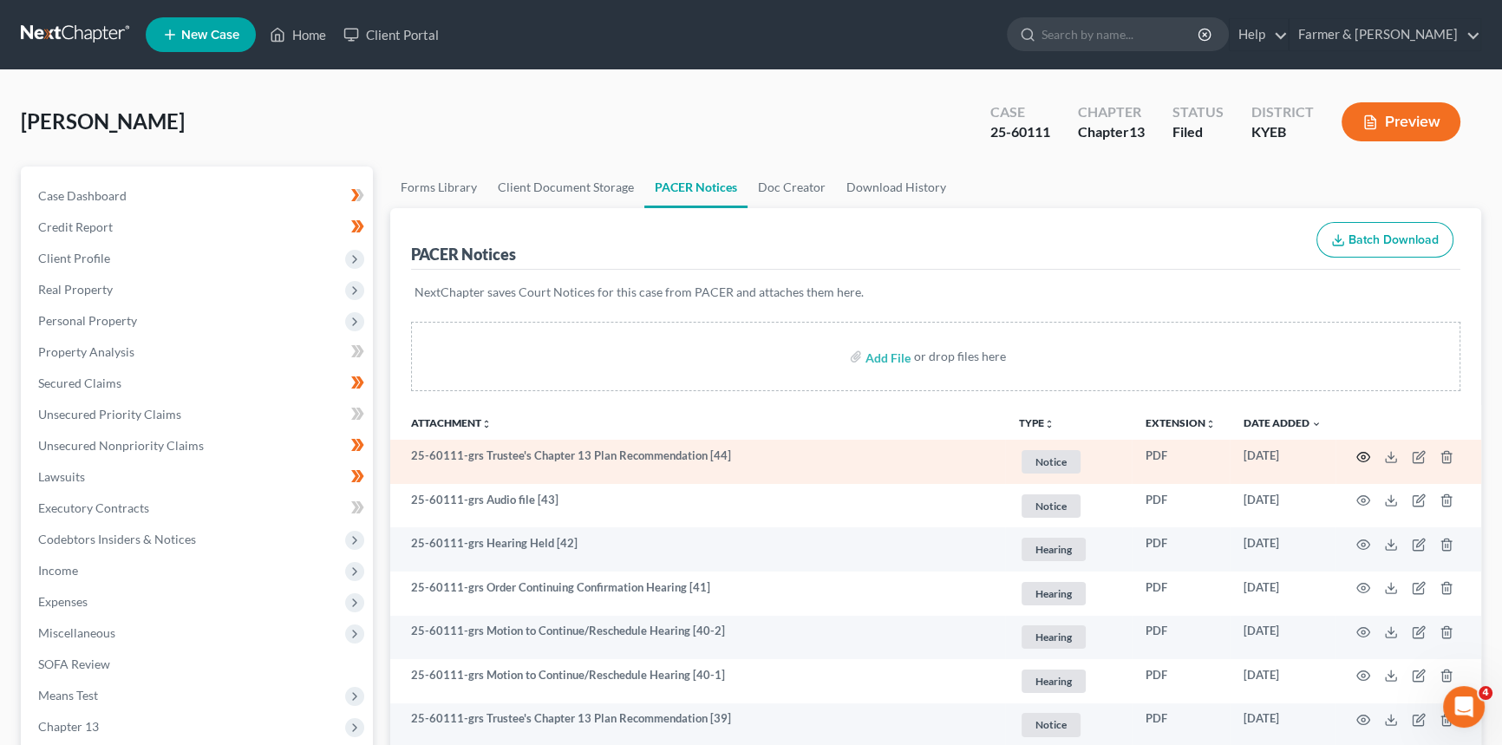
click at [1358, 455] on icon "button" at bounding box center [1364, 457] width 13 height 10
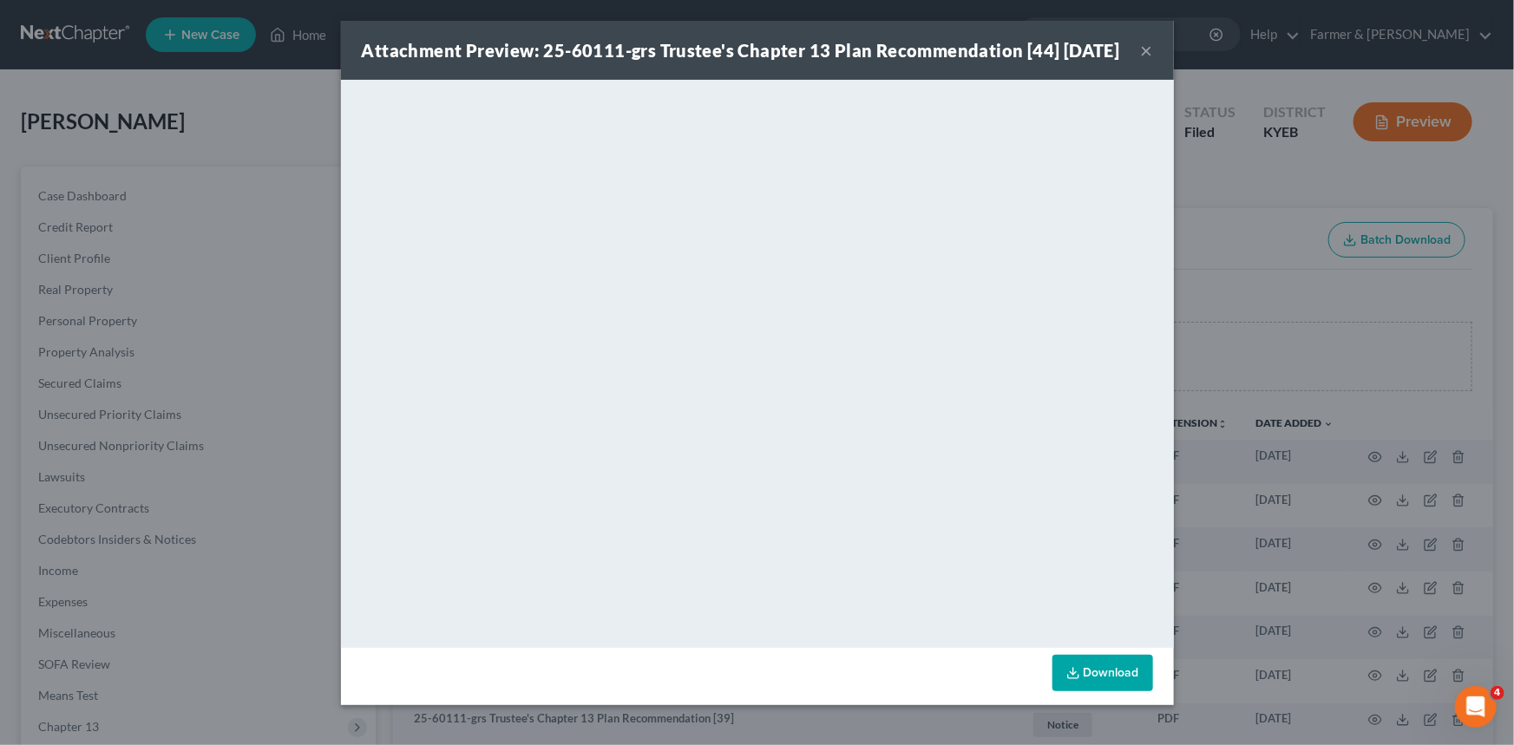
drag, startPoint x: 1145, startPoint y: 62, endPoint x: 1111, endPoint y: 108, distance: 57.1
click at [1145, 61] on button "×" at bounding box center [1147, 50] width 12 height 21
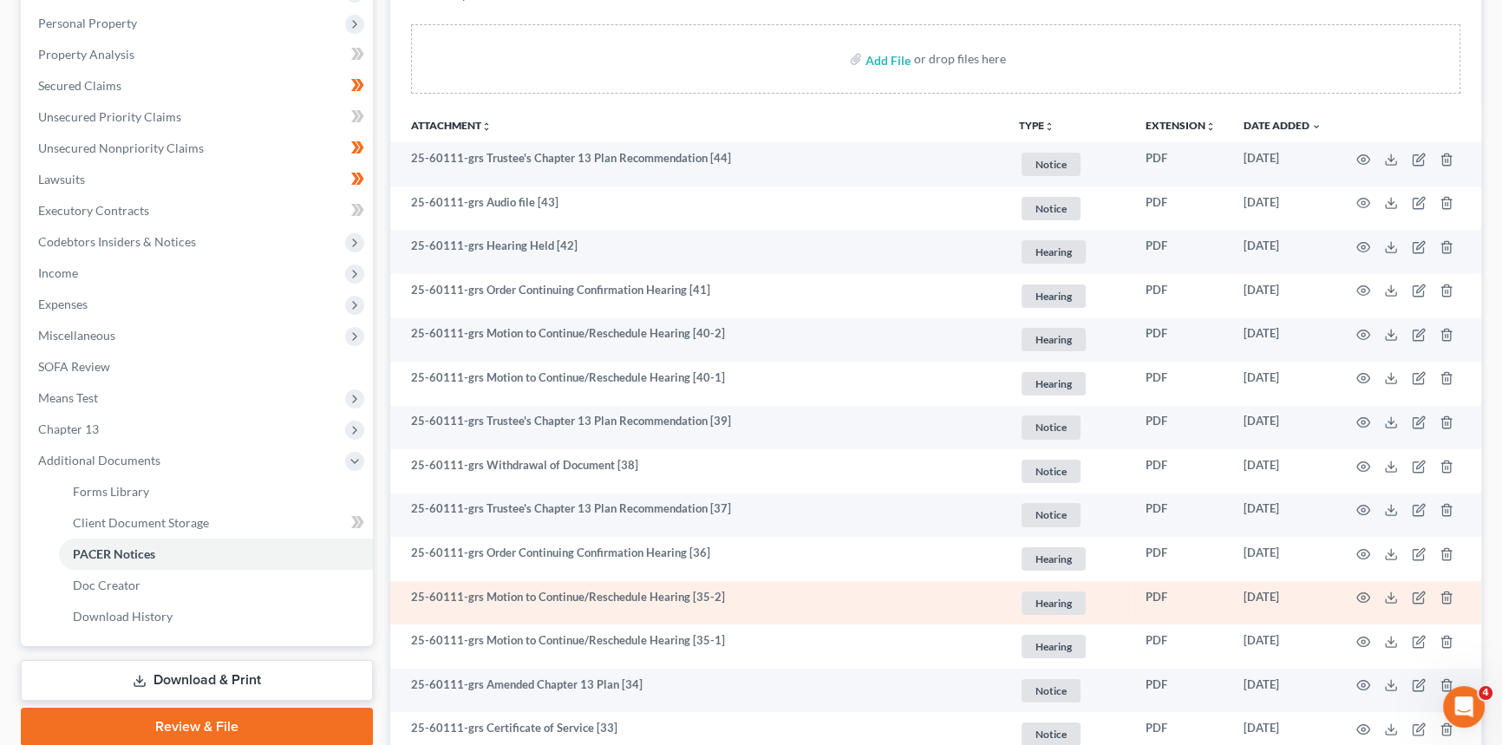
scroll to position [78, 0]
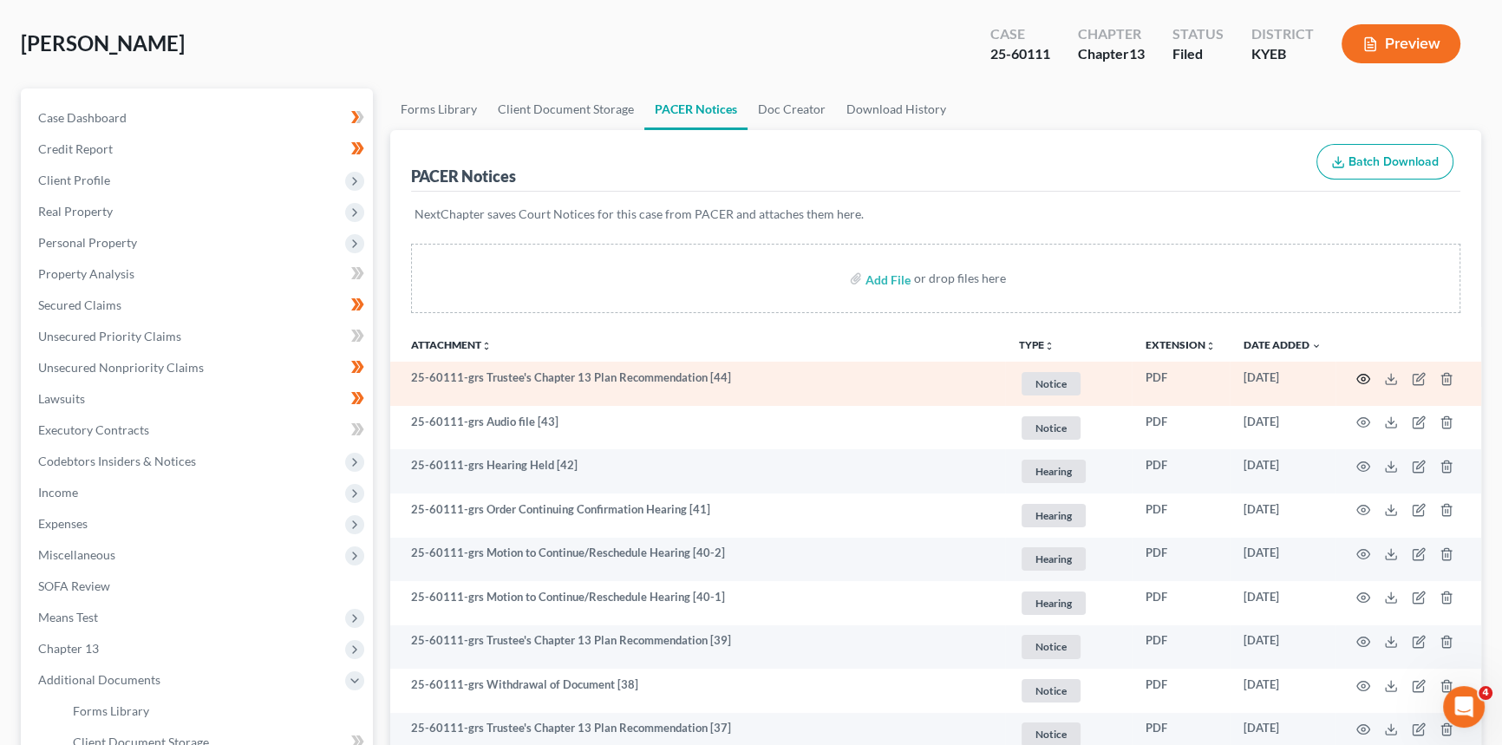
click at [1359, 372] on icon "button" at bounding box center [1364, 379] width 14 height 14
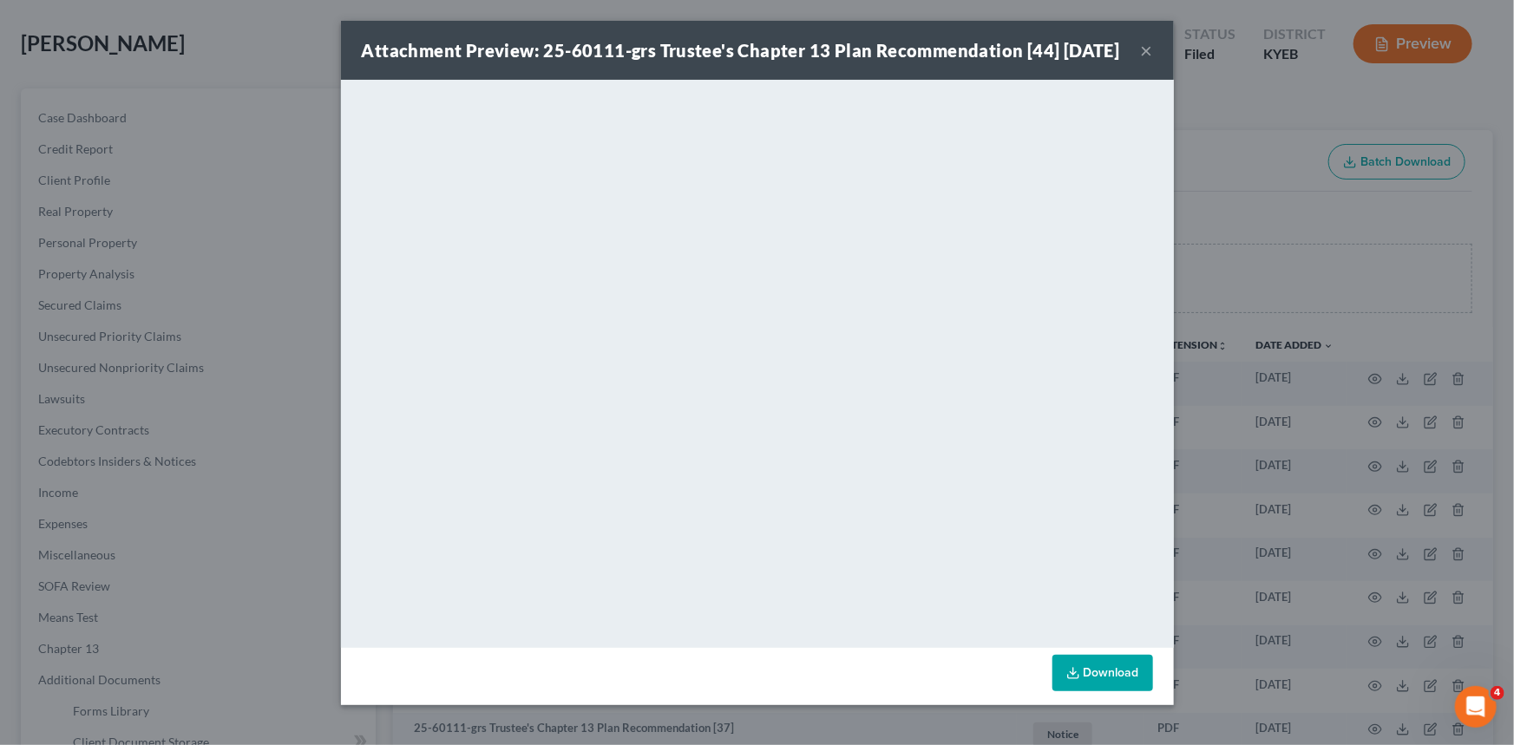
drag, startPoint x: 1139, startPoint y: 62, endPoint x: 884, endPoint y: 121, distance: 261.8
click at [1141, 61] on button "×" at bounding box center [1147, 50] width 12 height 21
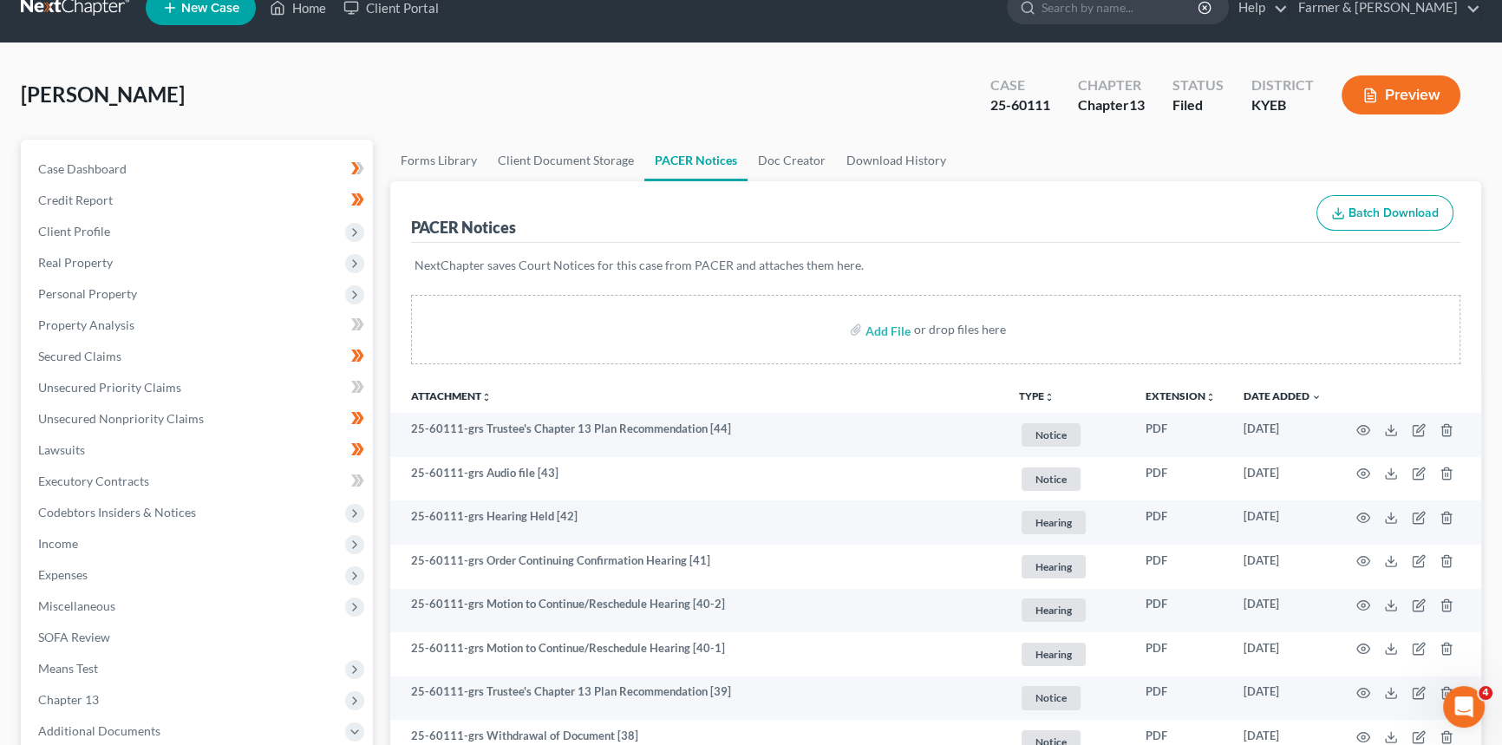
scroll to position [0, 0]
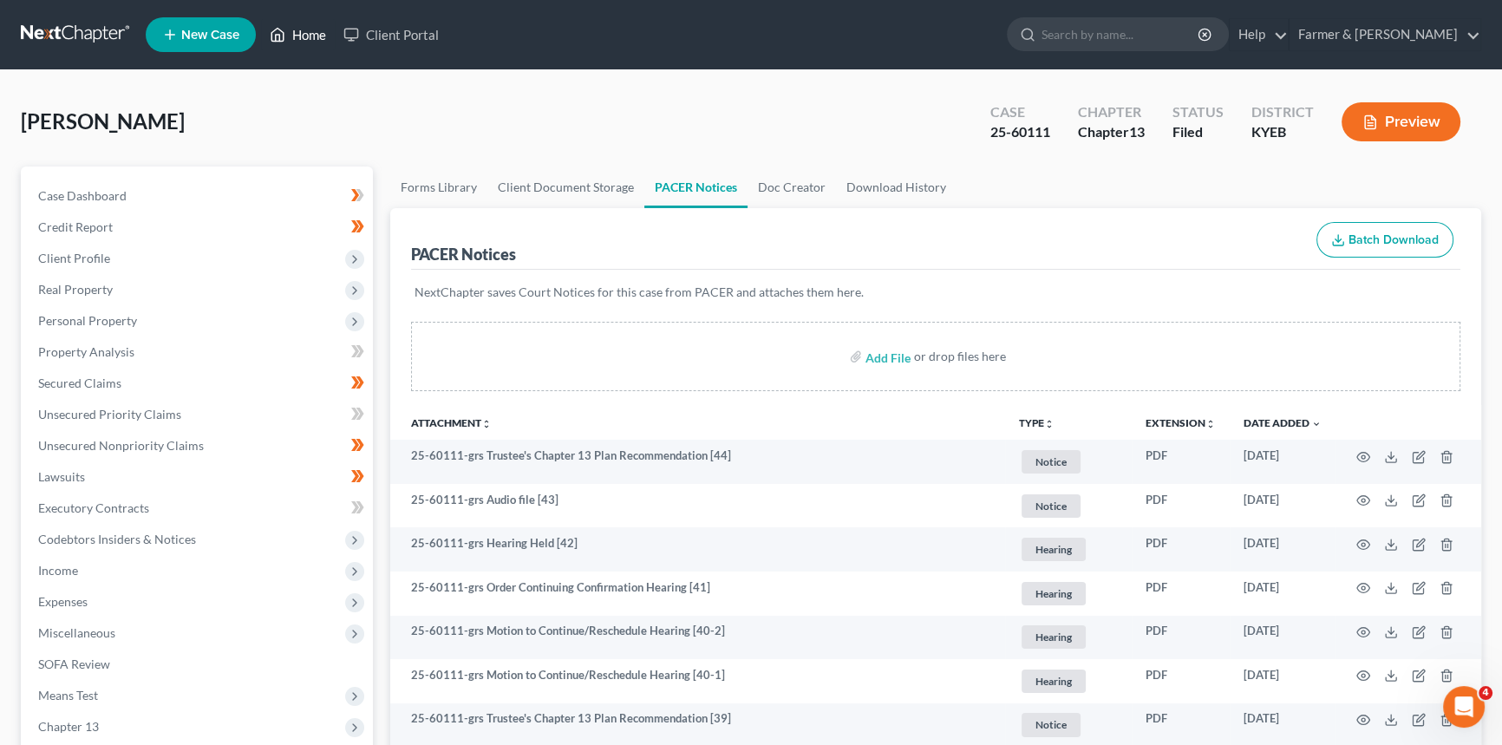
click at [312, 34] on link "Home" at bounding box center [298, 34] width 74 height 31
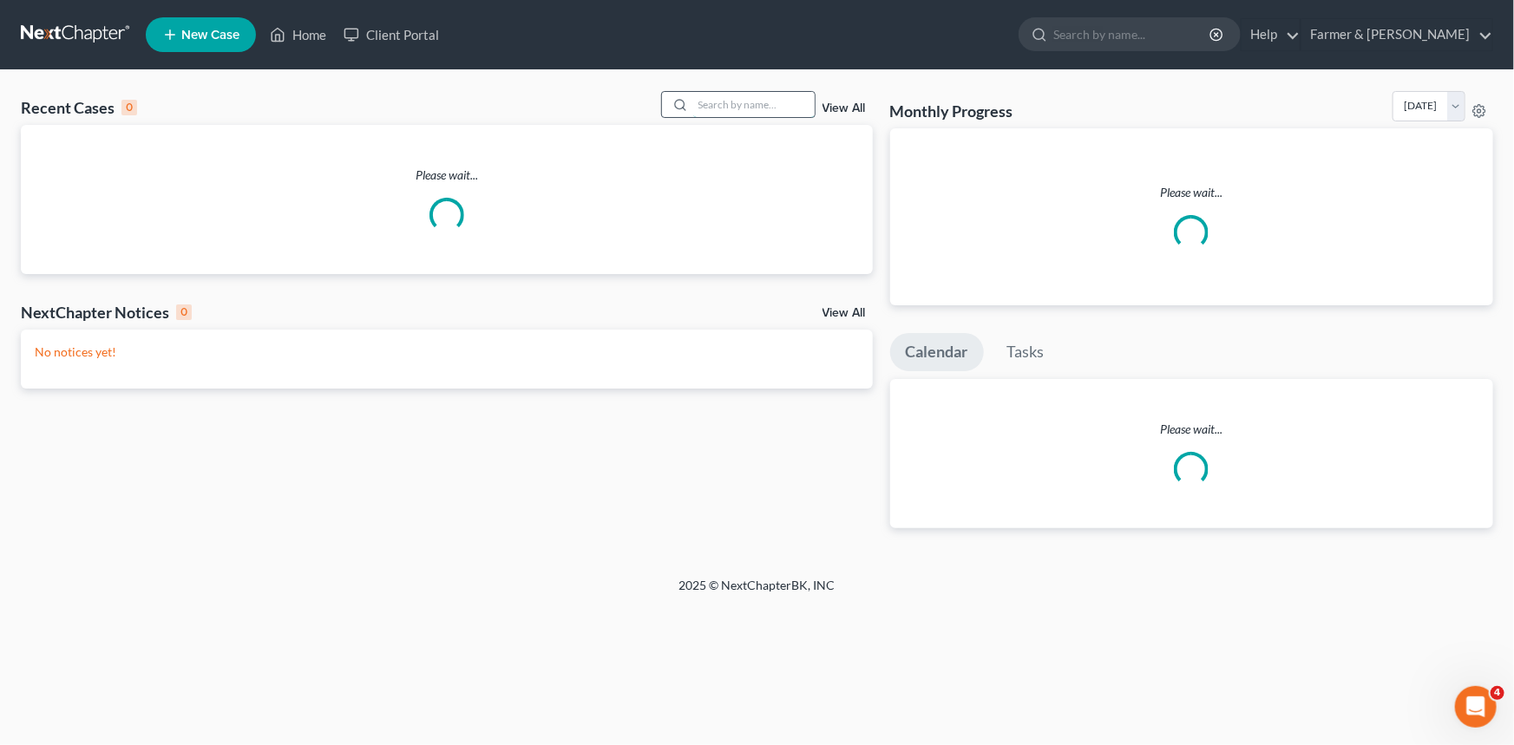
click at [743, 110] on input "search" at bounding box center [753, 104] width 121 height 25
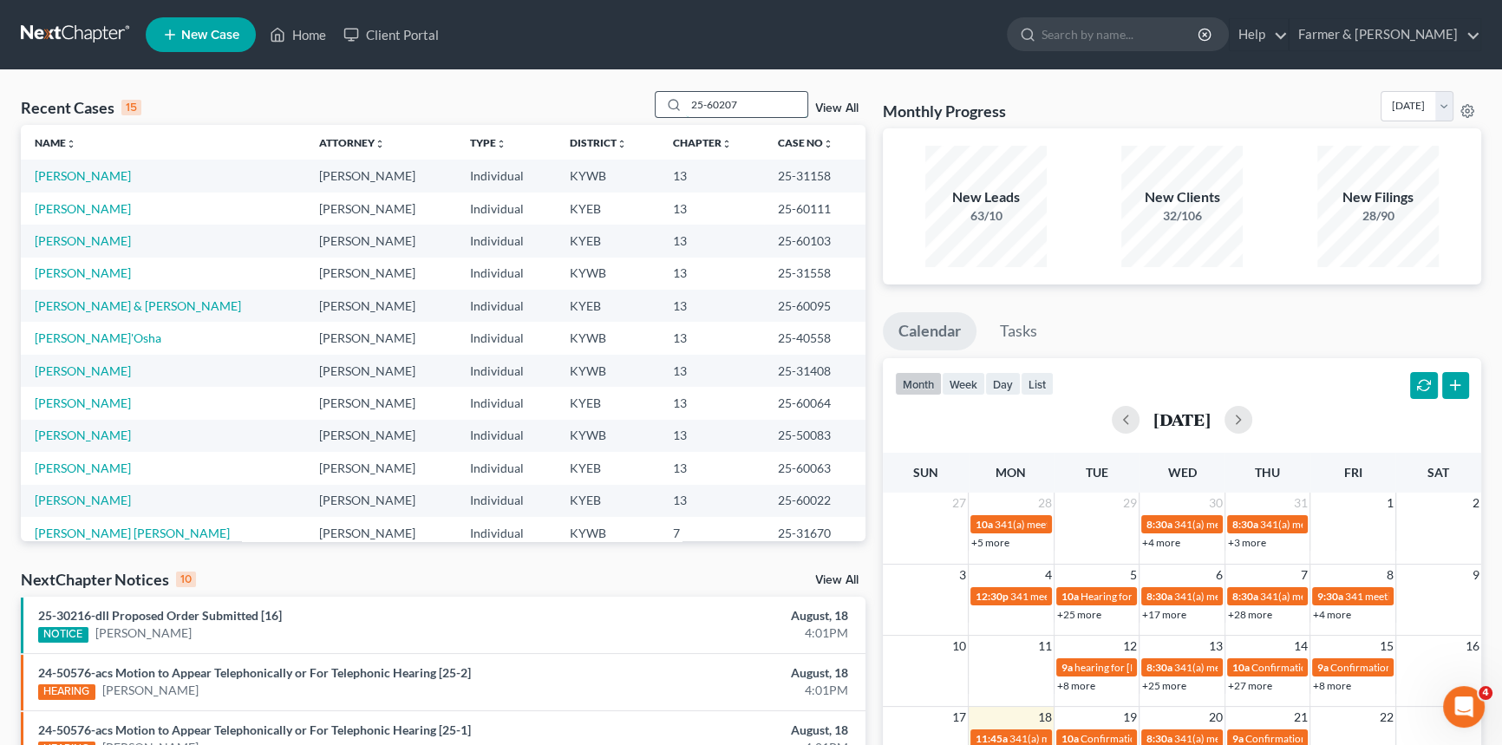
type input "25-60207"
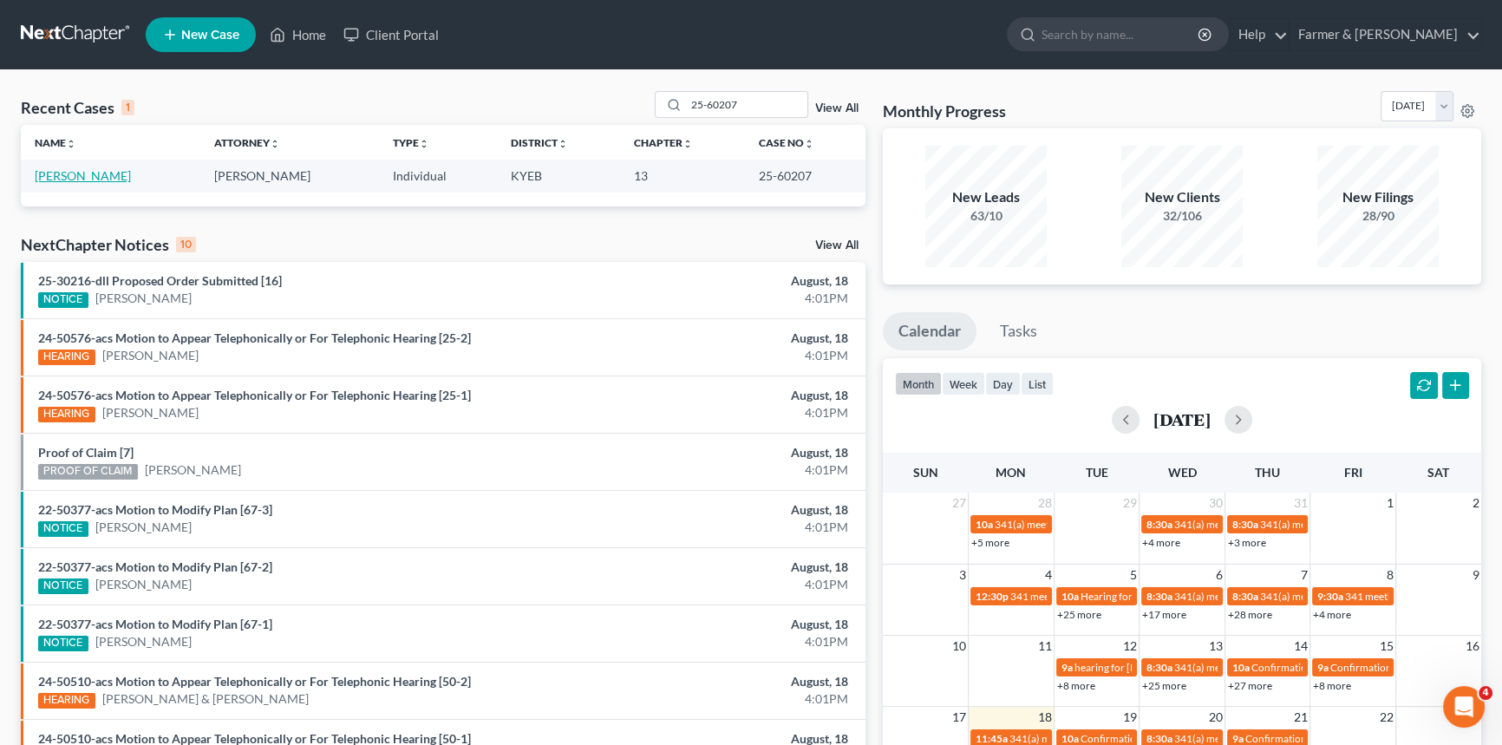
click at [69, 173] on link "[PERSON_NAME]" at bounding box center [83, 175] width 96 height 15
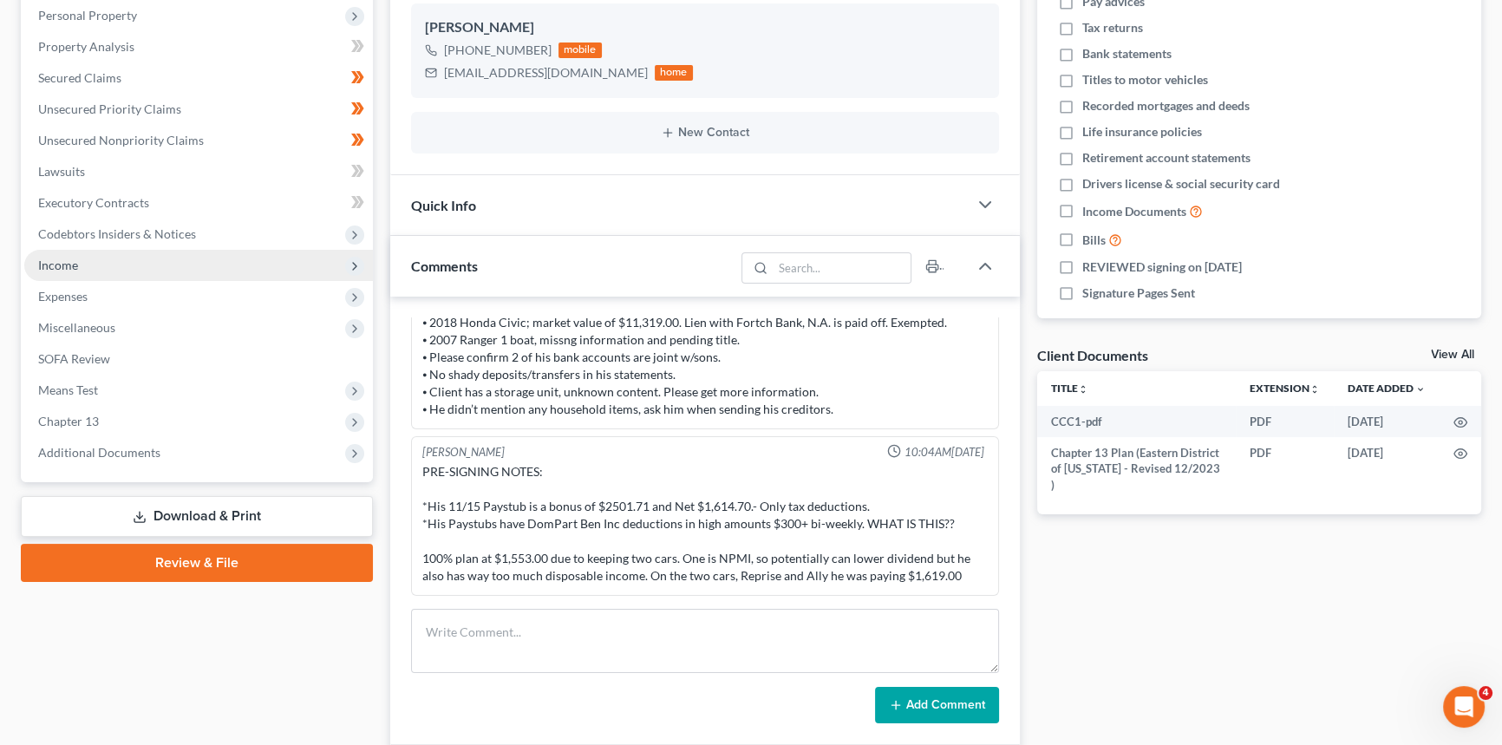
scroll to position [315, 0]
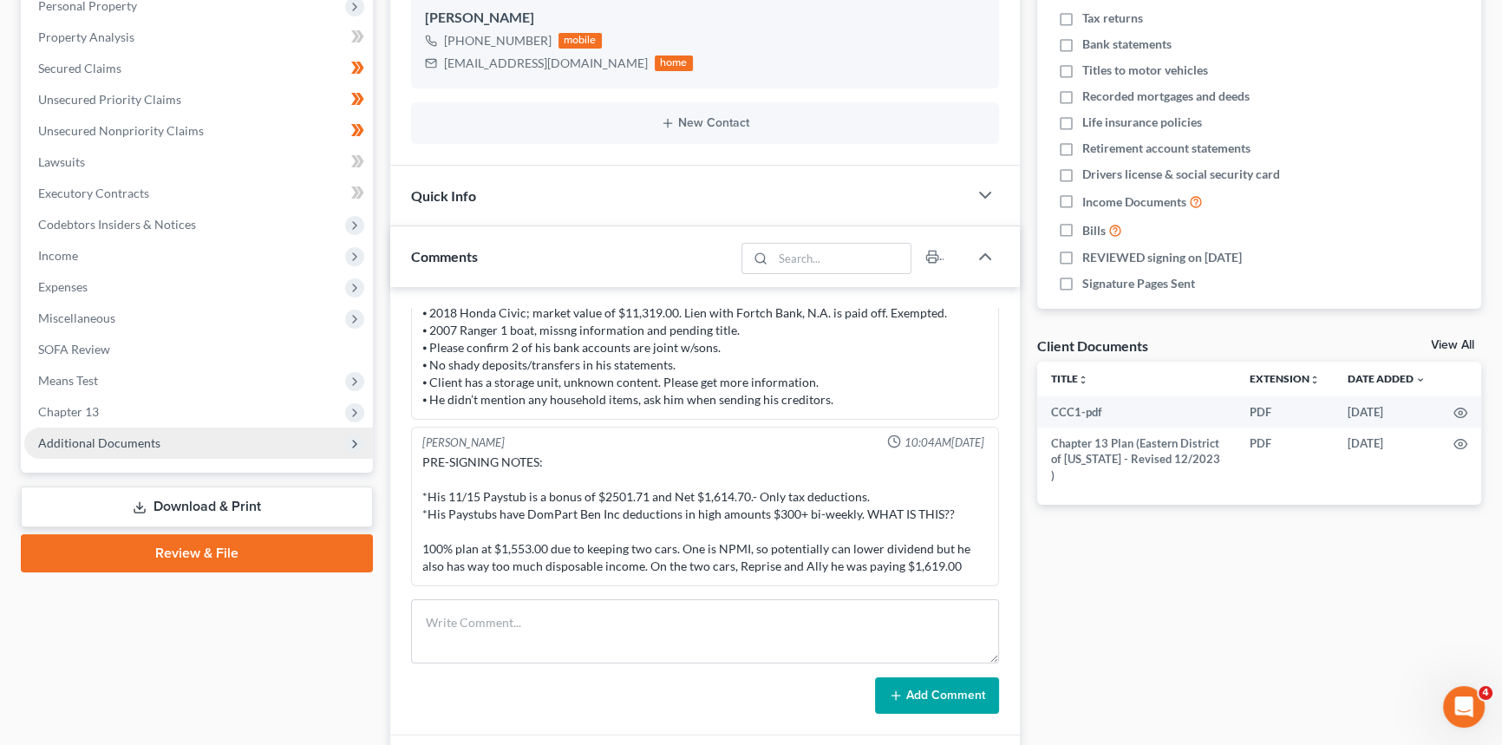
click at [154, 437] on span "Additional Documents" at bounding box center [99, 442] width 122 height 15
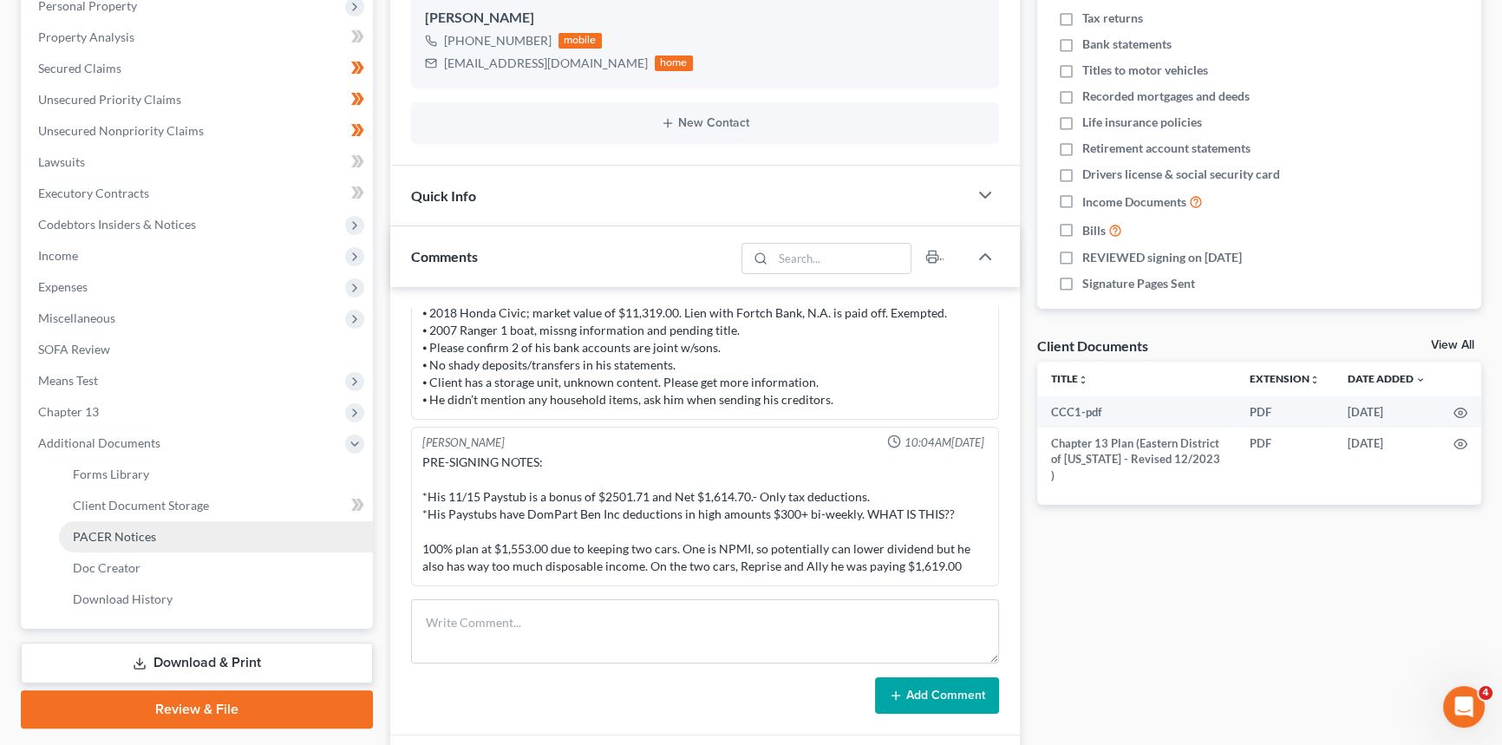
click at [128, 529] on span "PACER Notices" at bounding box center [114, 536] width 83 height 15
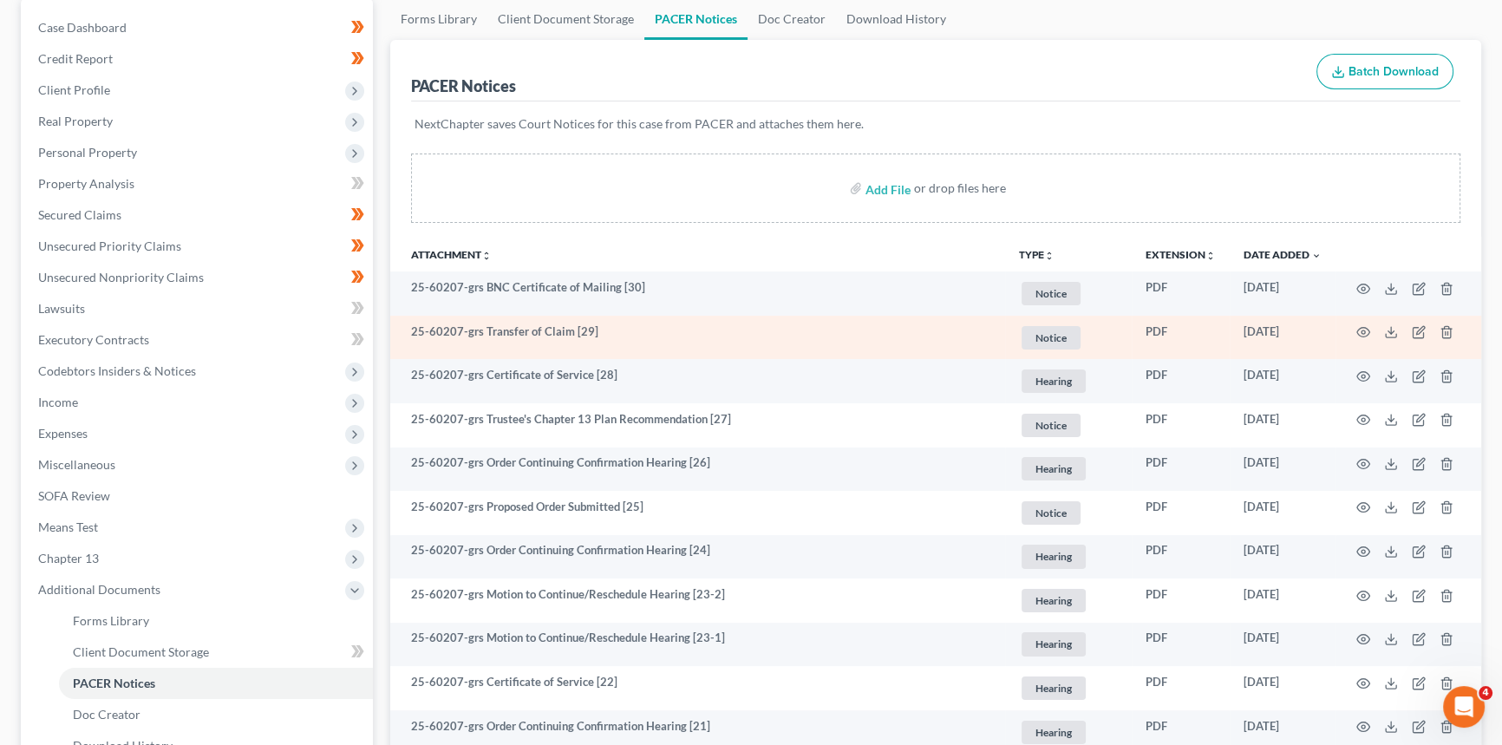
scroll to position [236, 0]
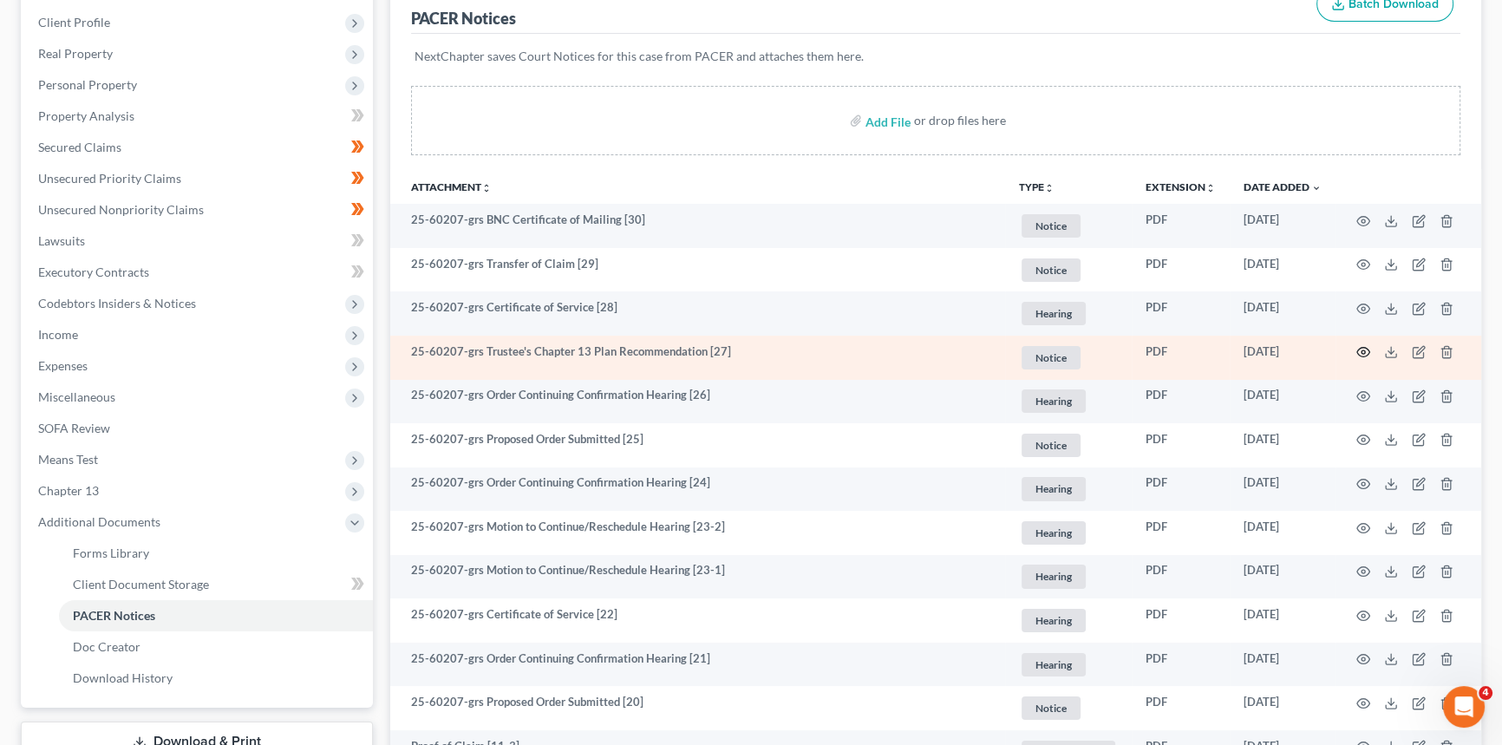
click at [1363, 347] on icon "button" at bounding box center [1364, 352] width 14 height 14
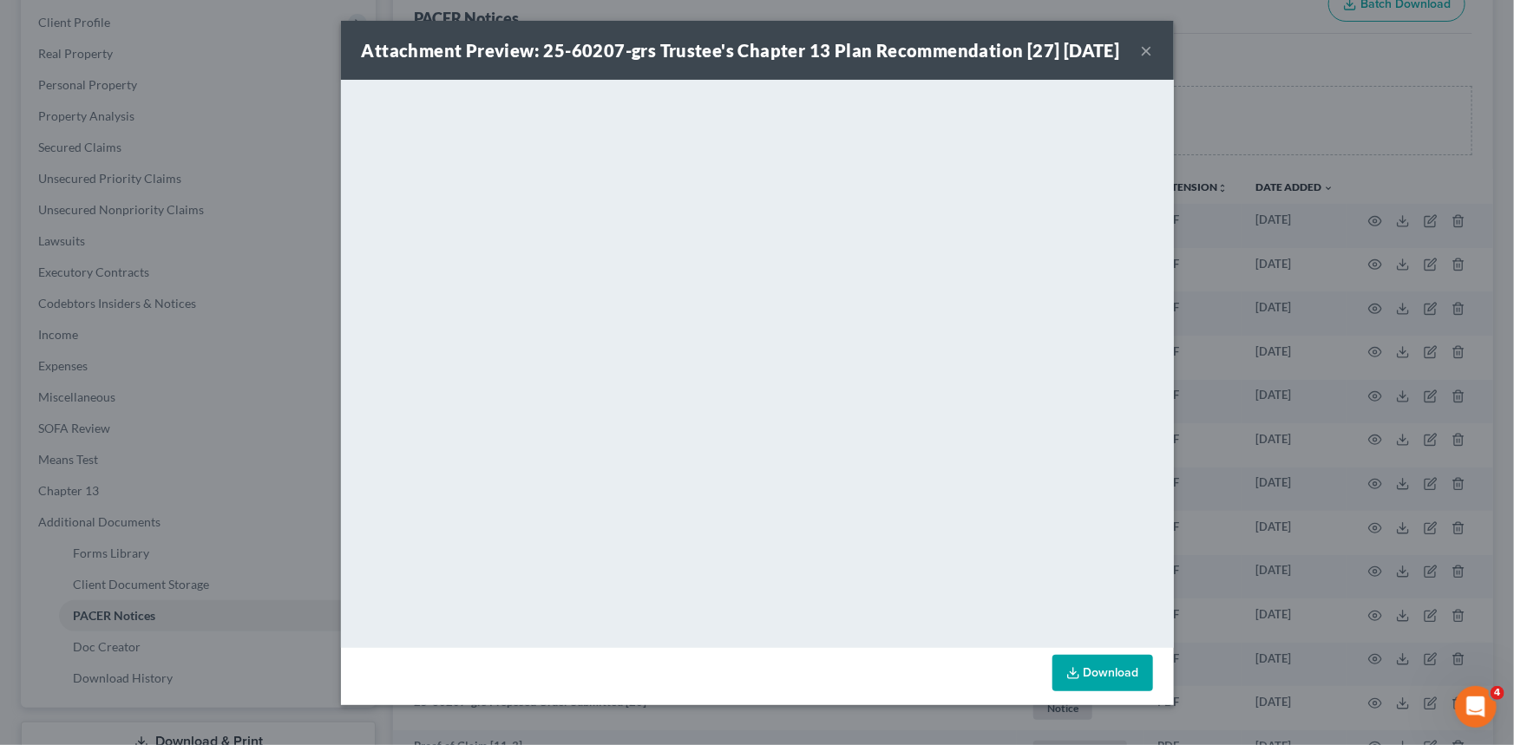
click at [1142, 60] on button "×" at bounding box center [1147, 50] width 12 height 21
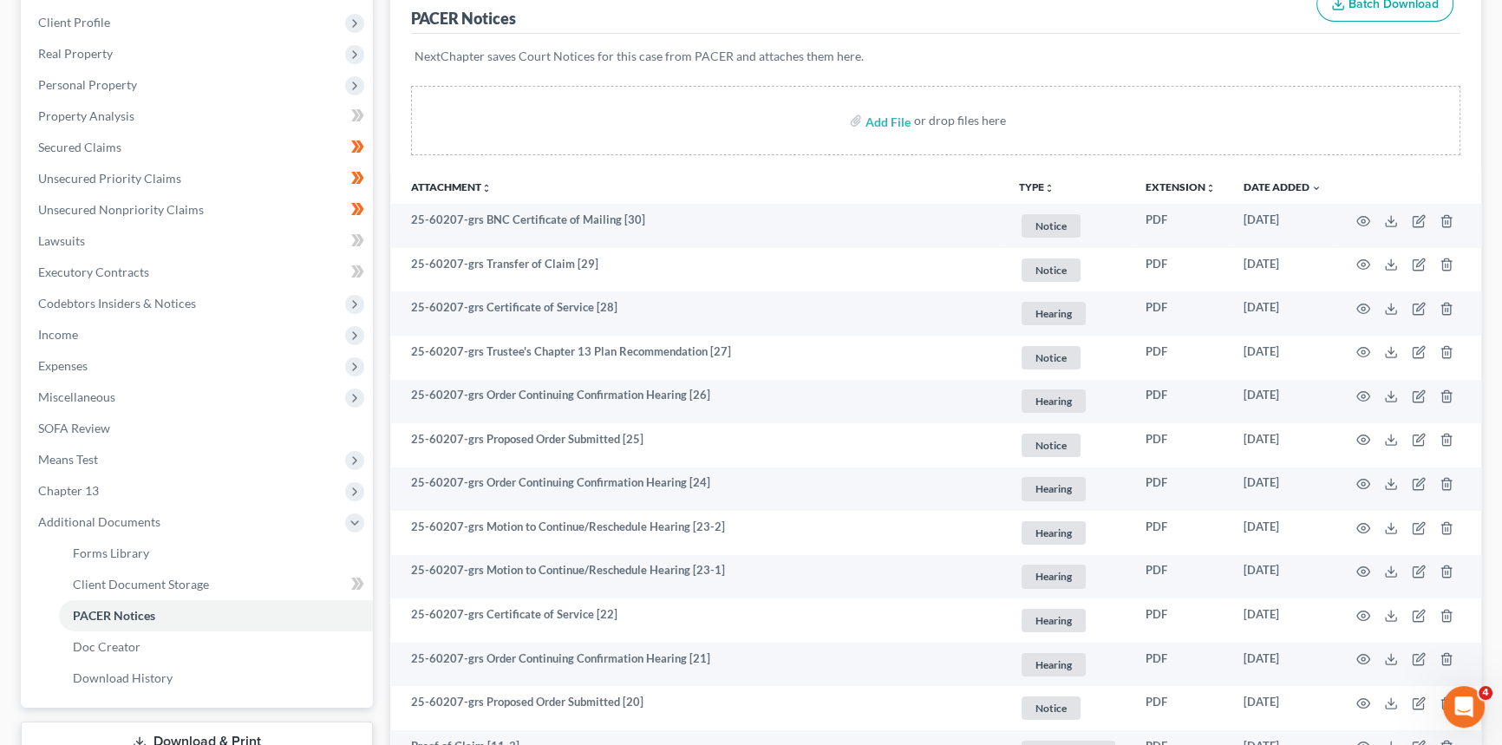
scroll to position [0, 0]
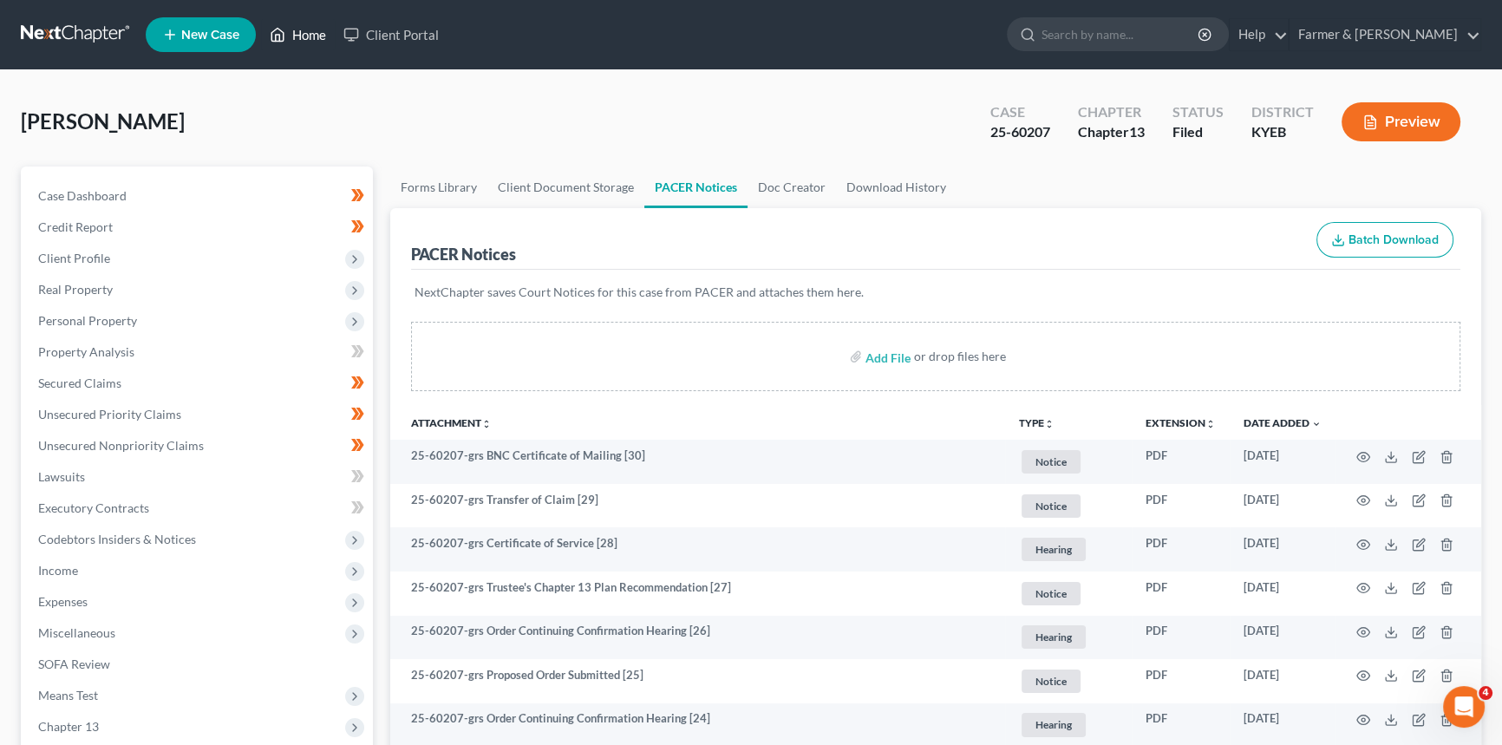
click at [316, 38] on link "Home" at bounding box center [298, 34] width 74 height 31
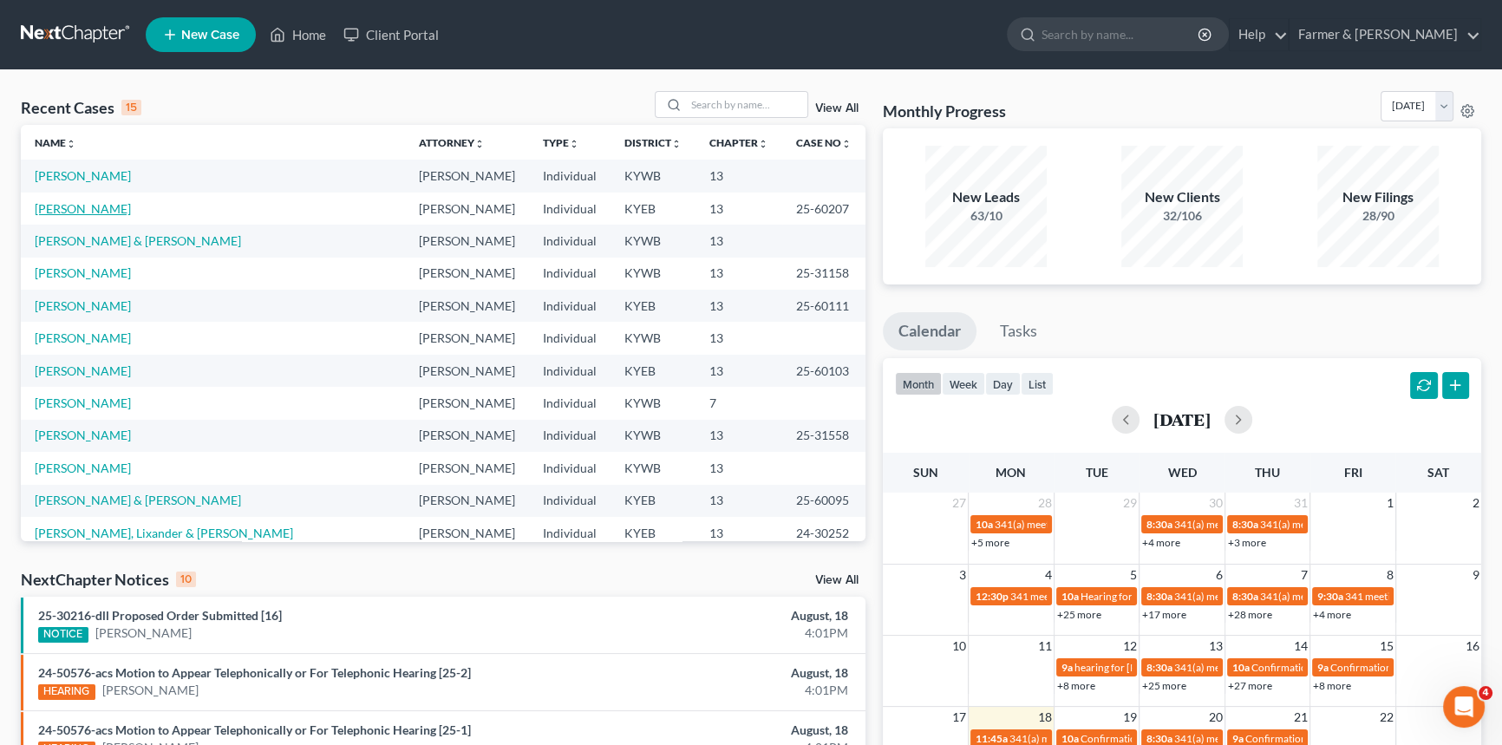
click at [88, 207] on link "[PERSON_NAME]" at bounding box center [83, 208] width 96 height 15
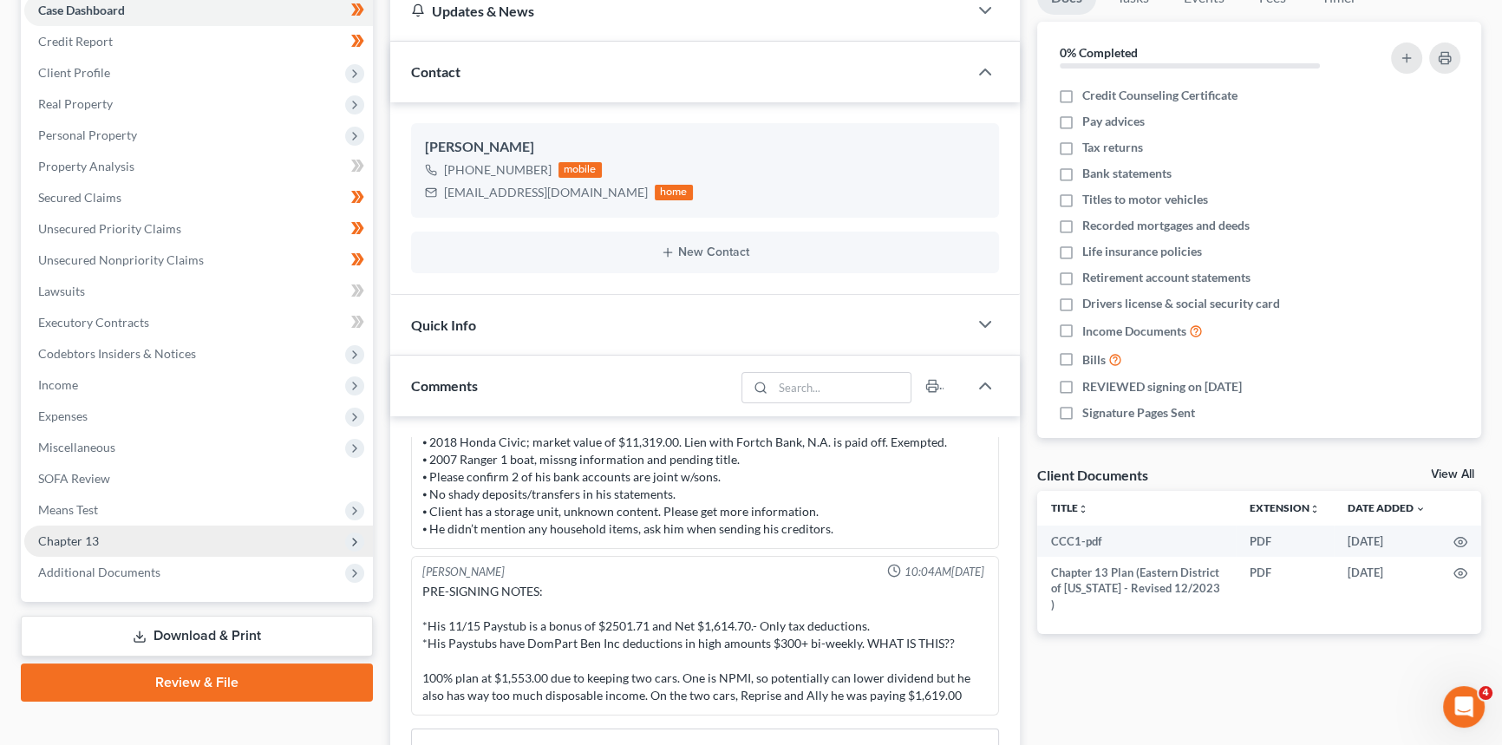
scroll to position [157, 0]
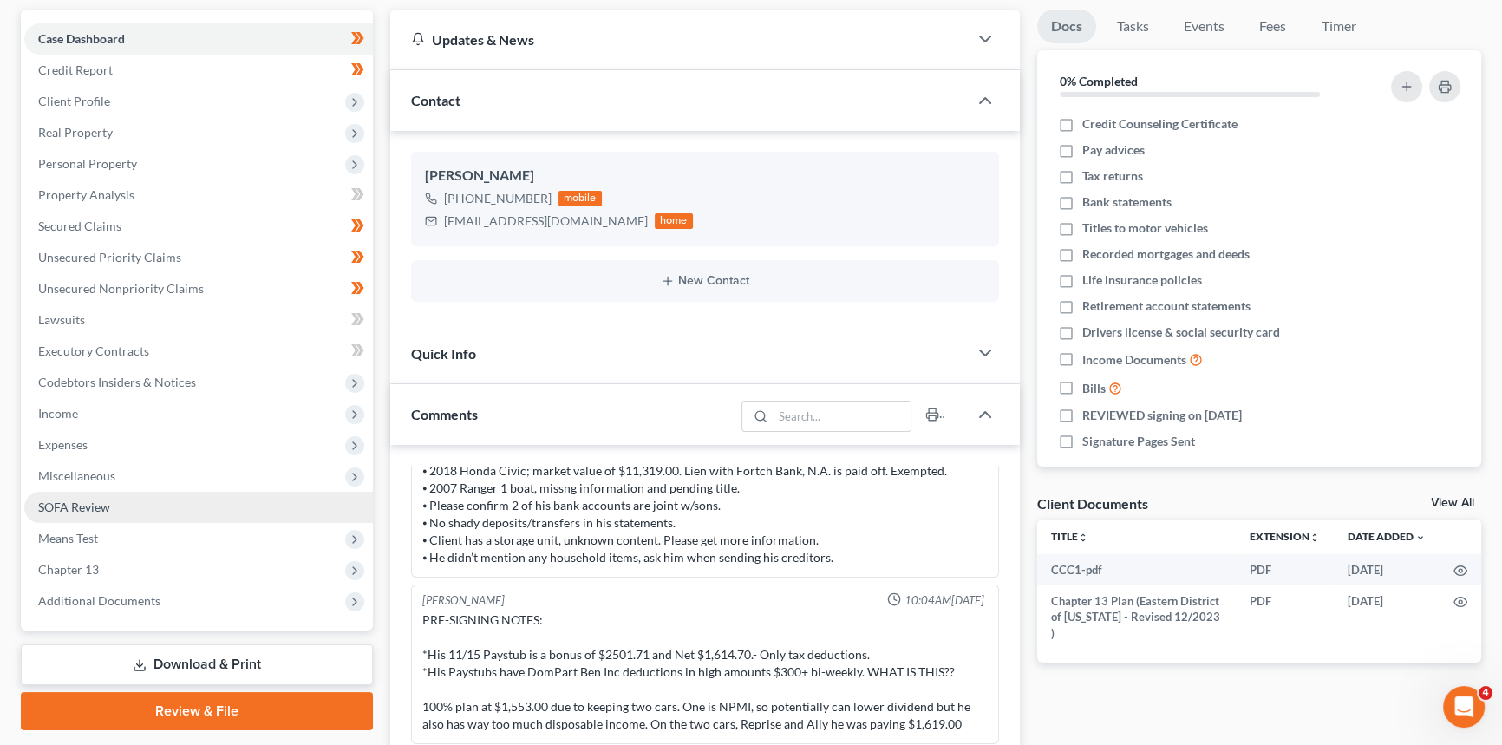
click at [89, 600] on span "Additional Documents" at bounding box center [99, 600] width 122 height 15
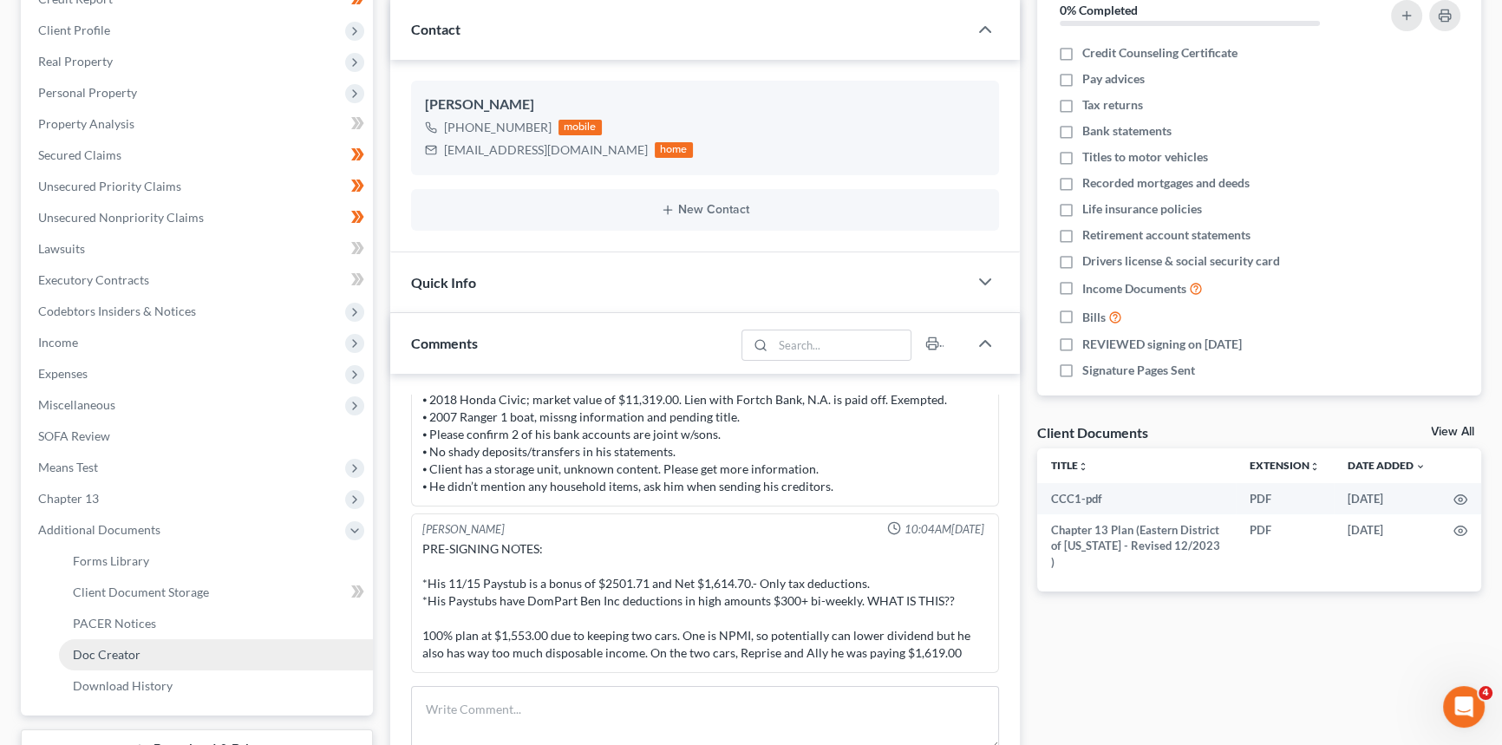
scroll to position [394, 0]
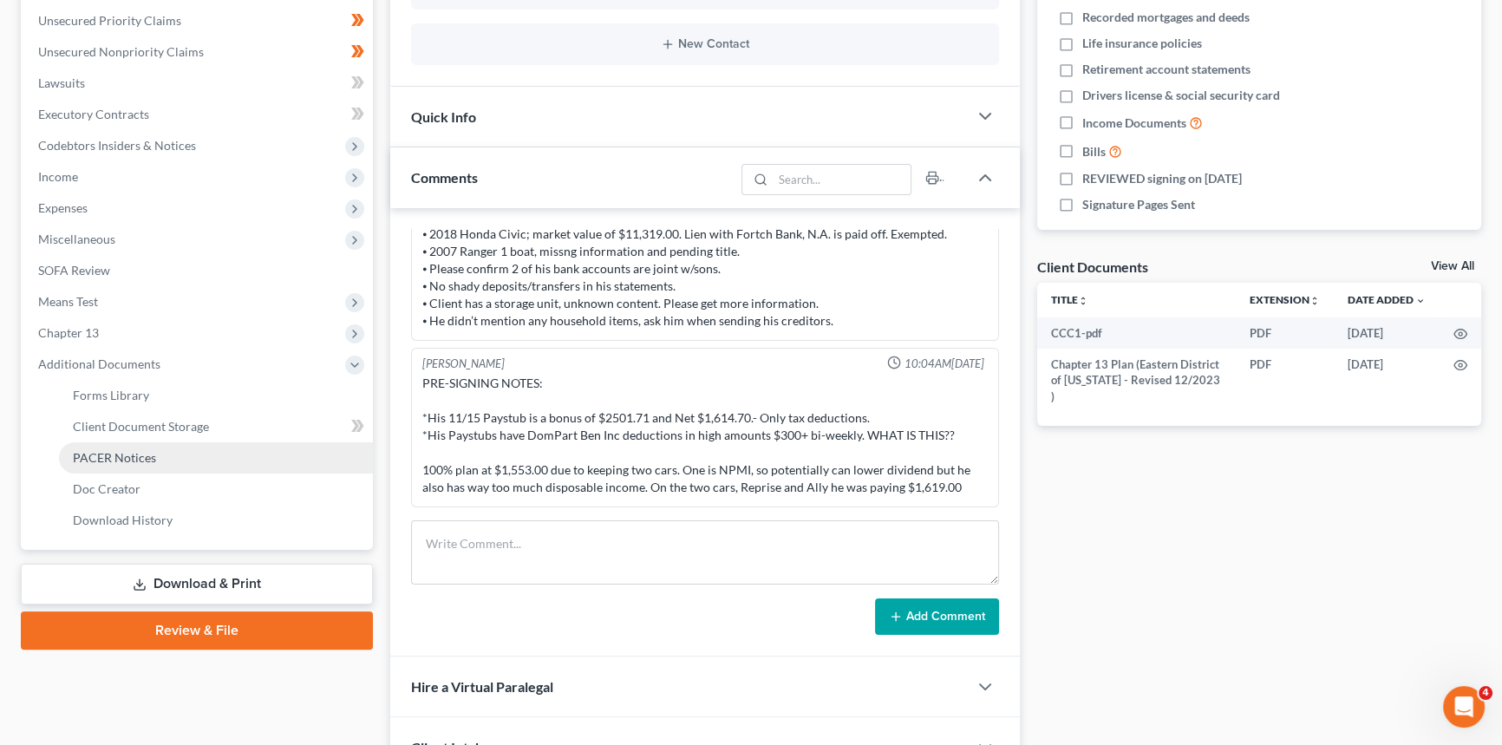
click at [105, 456] on span "PACER Notices" at bounding box center [114, 457] width 83 height 15
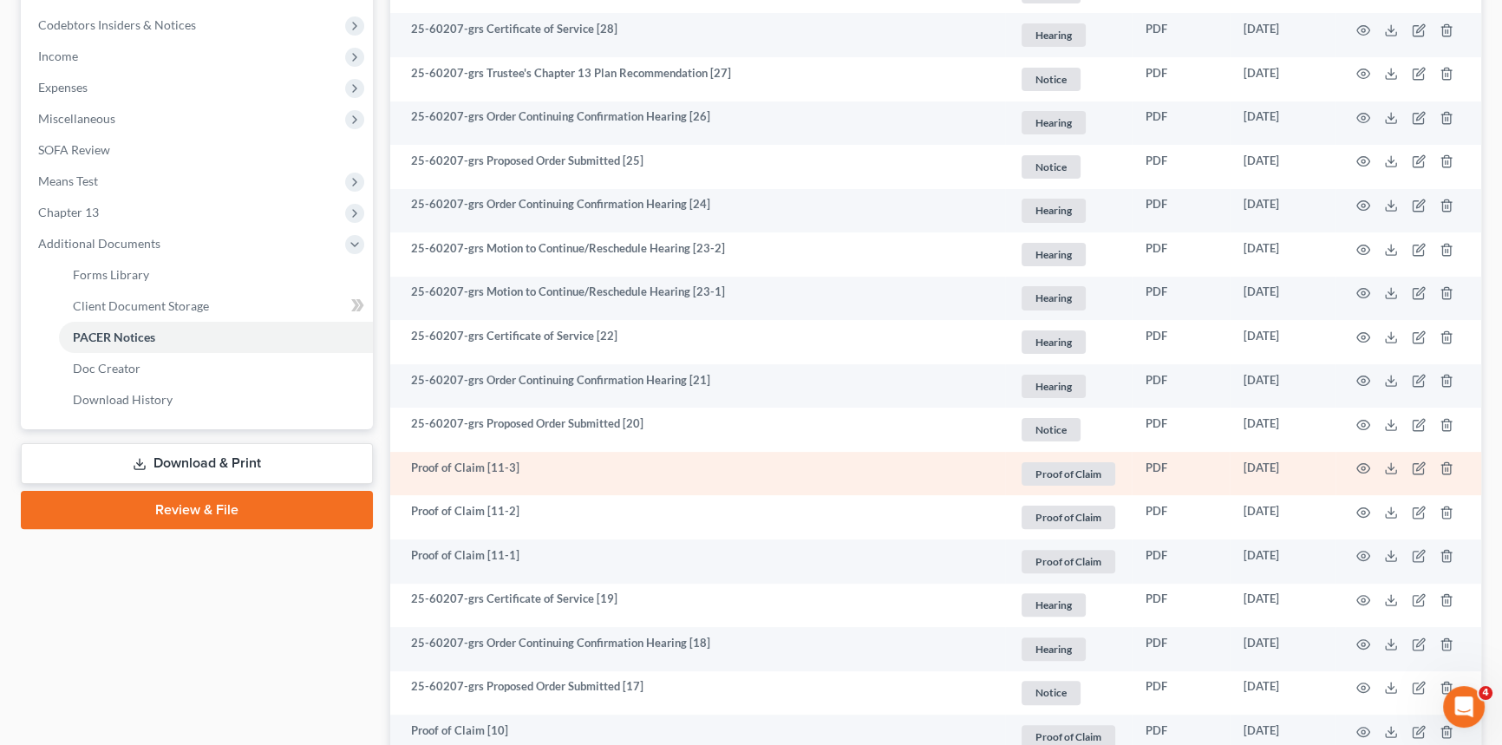
scroll to position [552, 0]
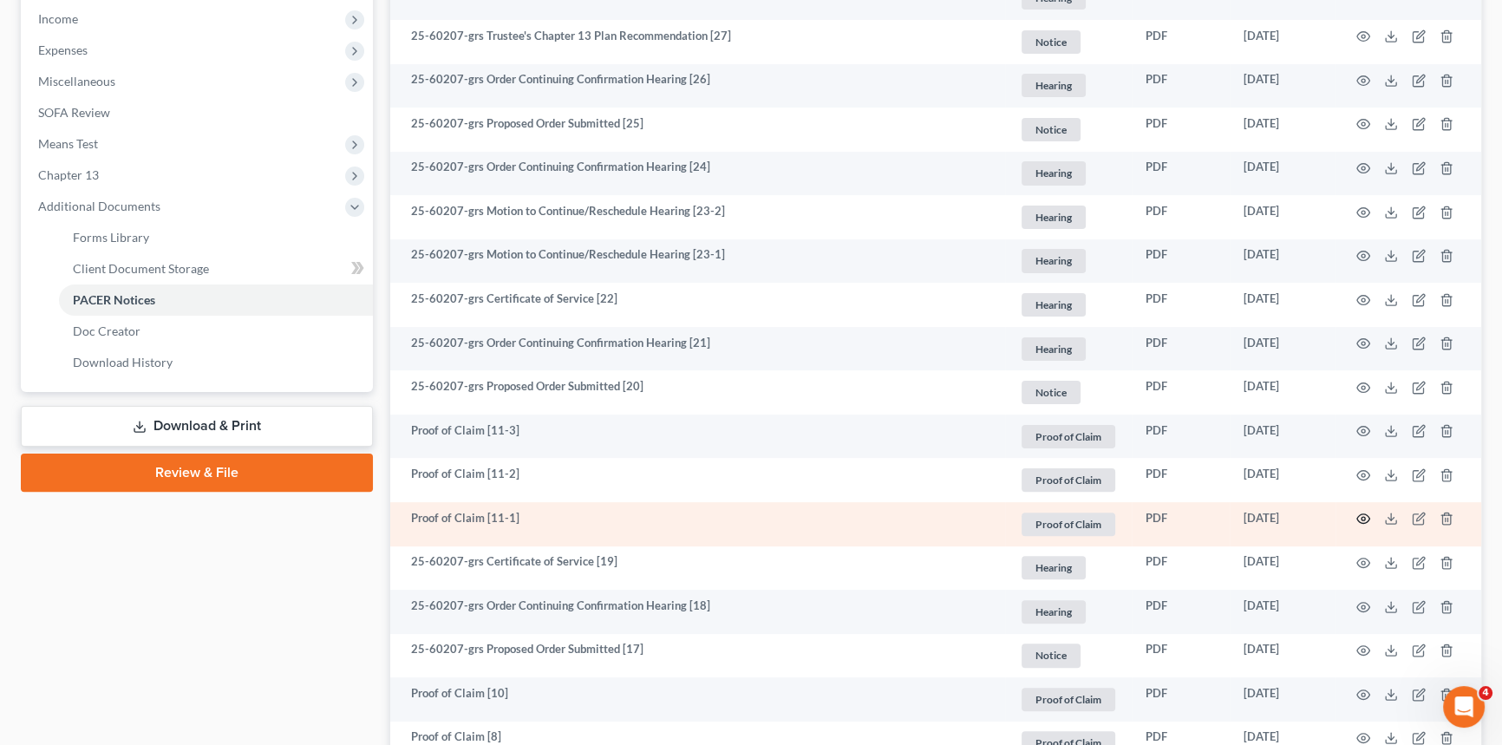
click at [1366, 516] on icon "button" at bounding box center [1364, 519] width 14 height 14
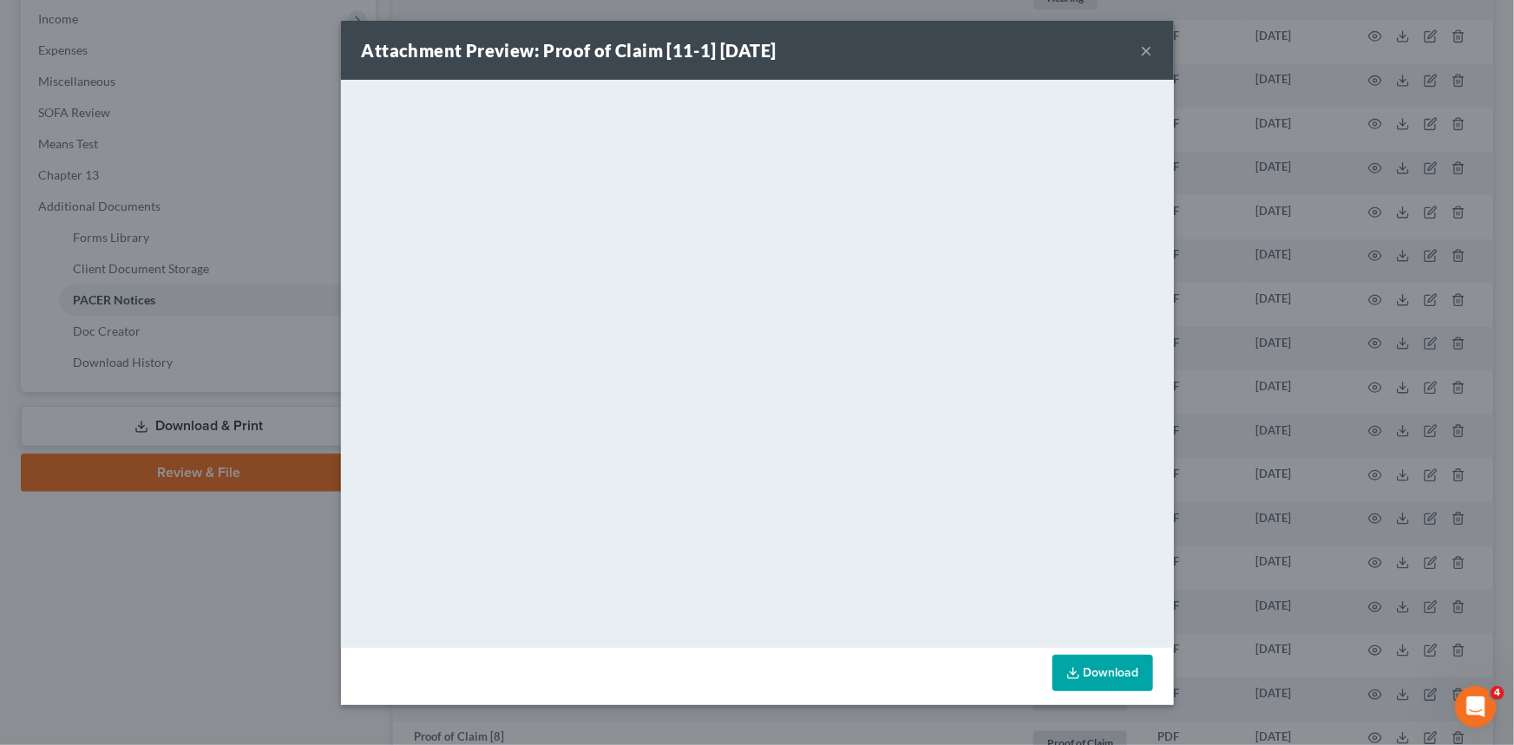
click at [1146, 49] on button "×" at bounding box center [1147, 50] width 12 height 21
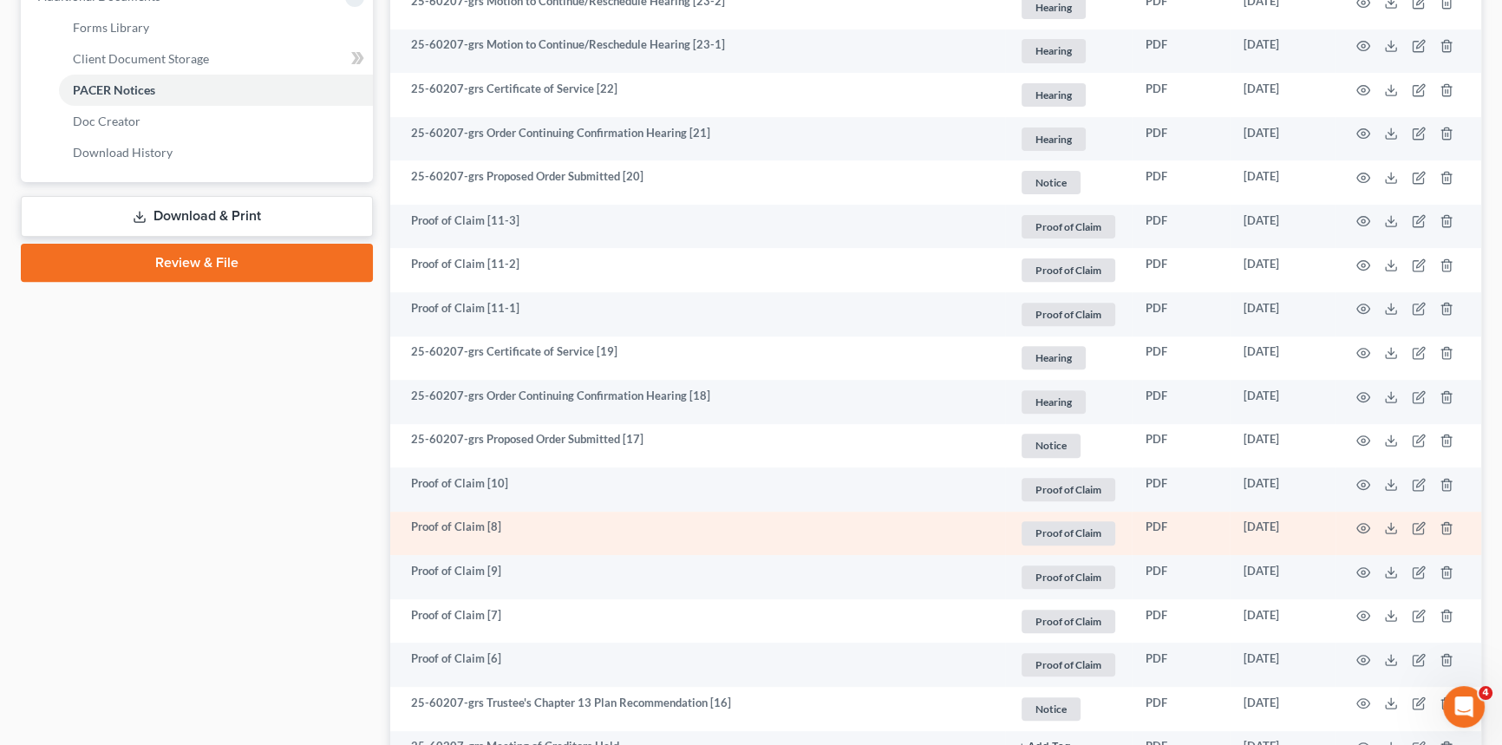
scroll to position [788, 0]
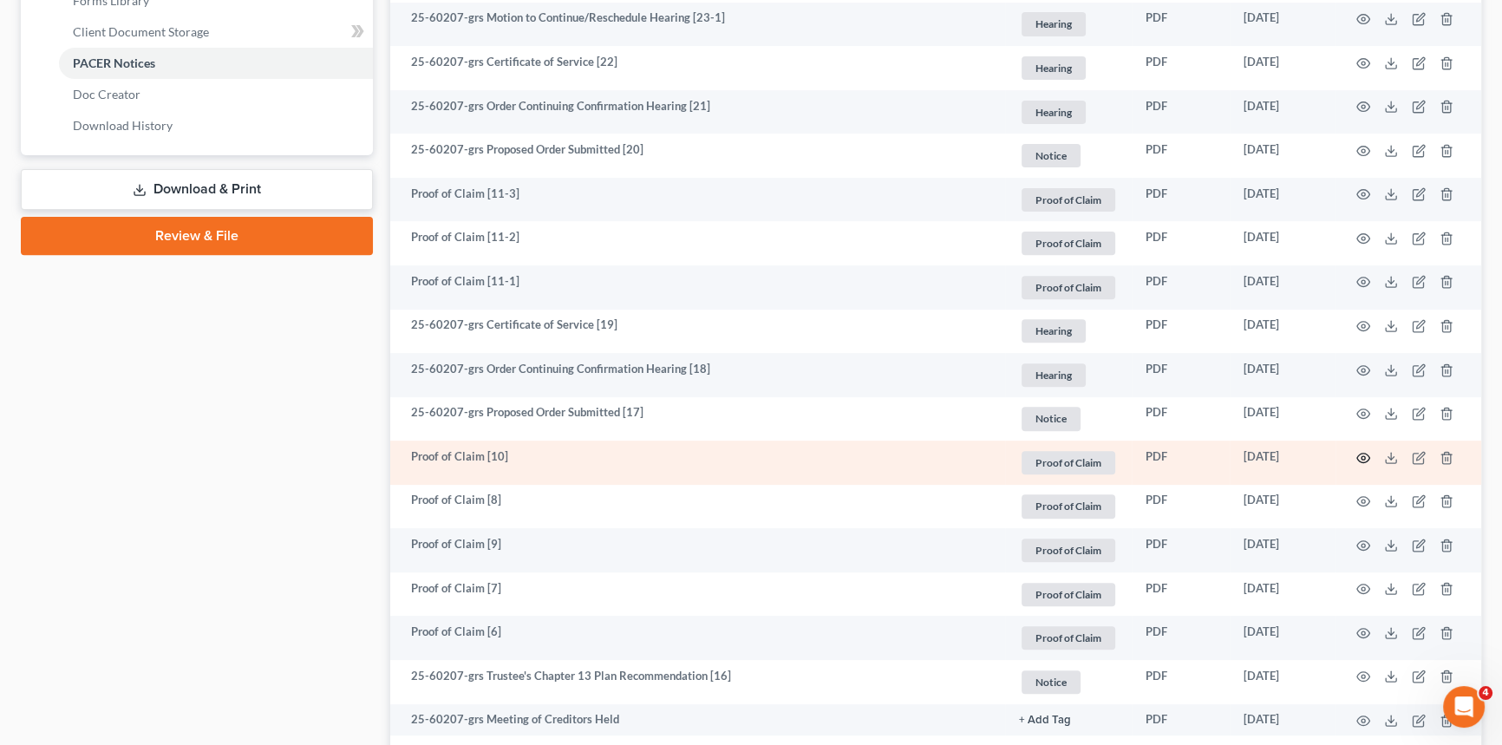
click at [1364, 457] on circle "button" at bounding box center [1363, 457] width 3 height 3
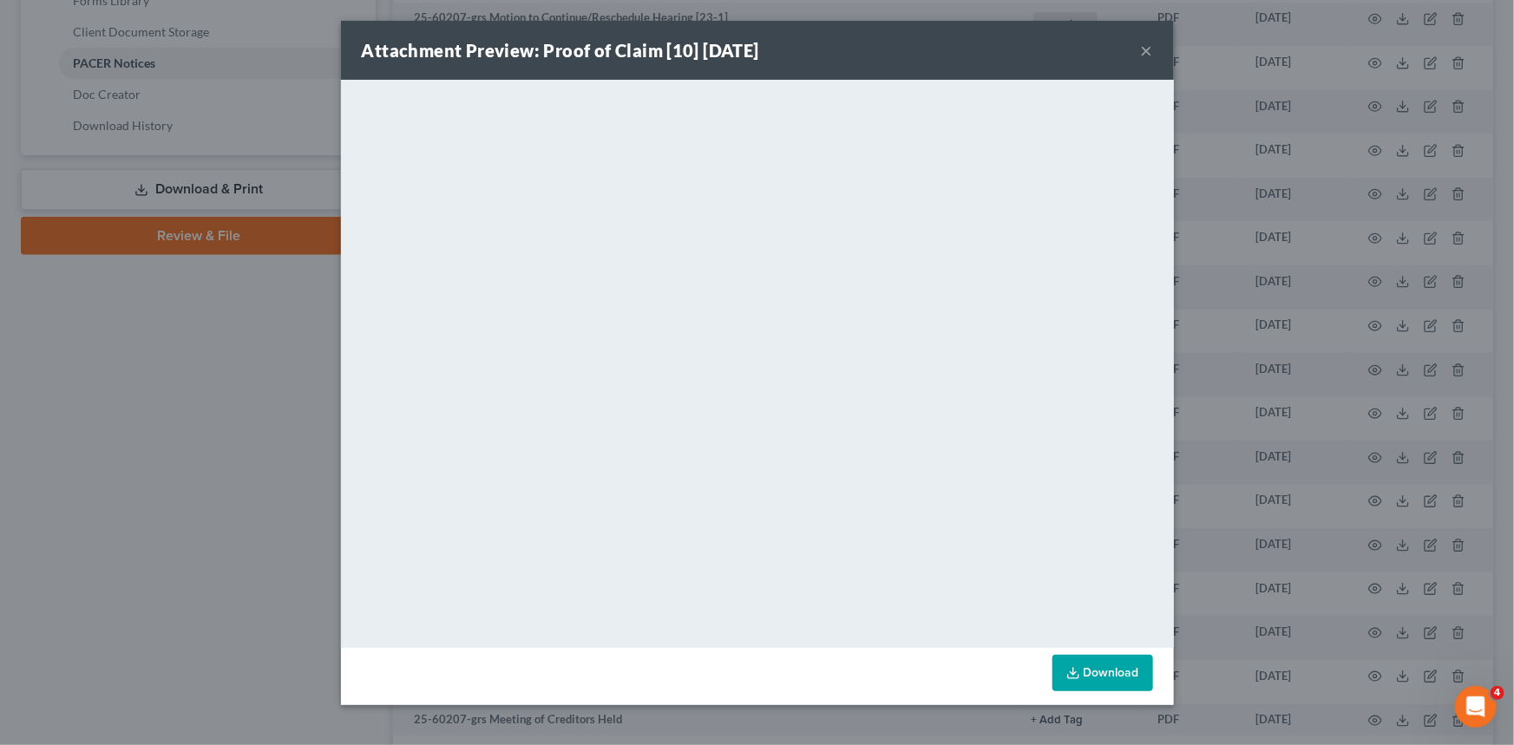
click at [1146, 51] on button "×" at bounding box center [1147, 50] width 12 height 21
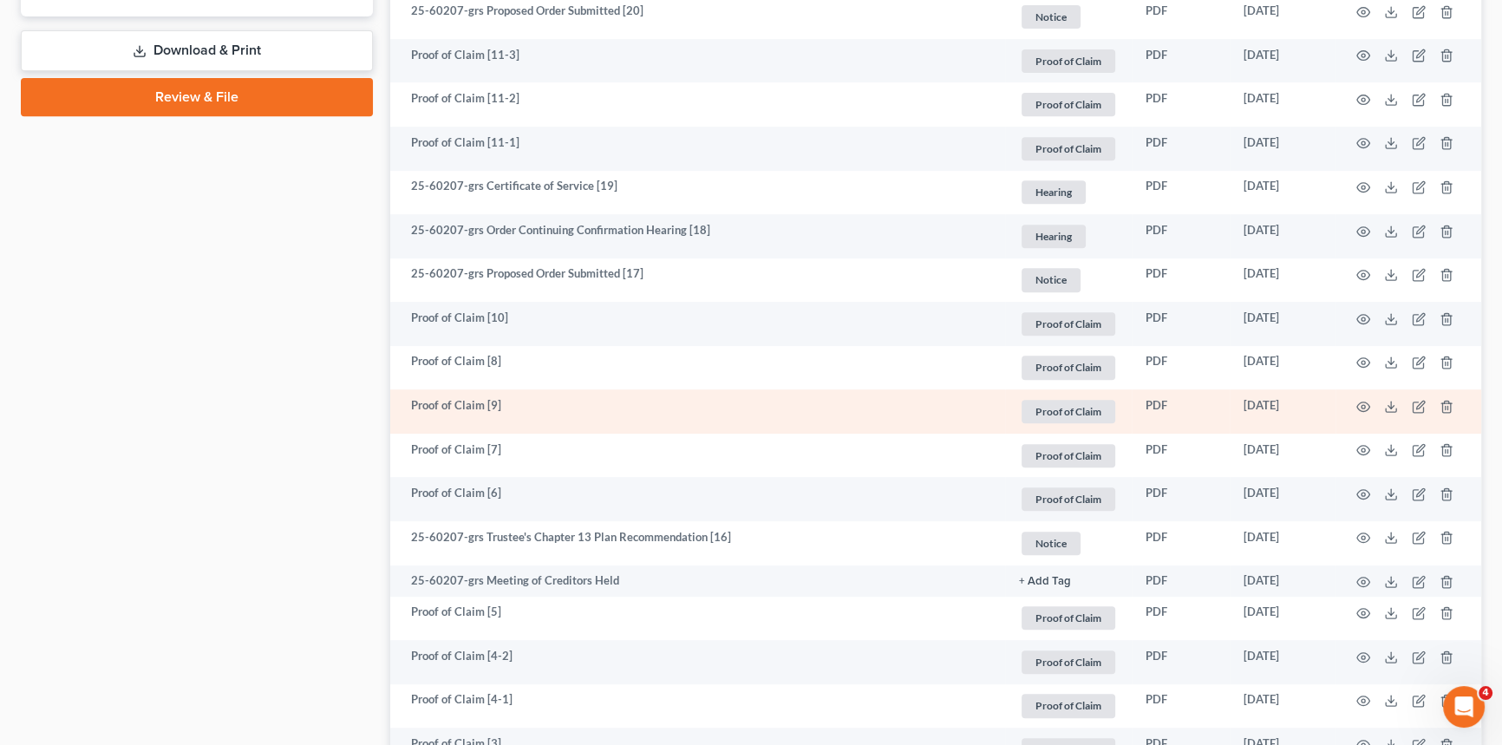
scroll to position [945, 0]
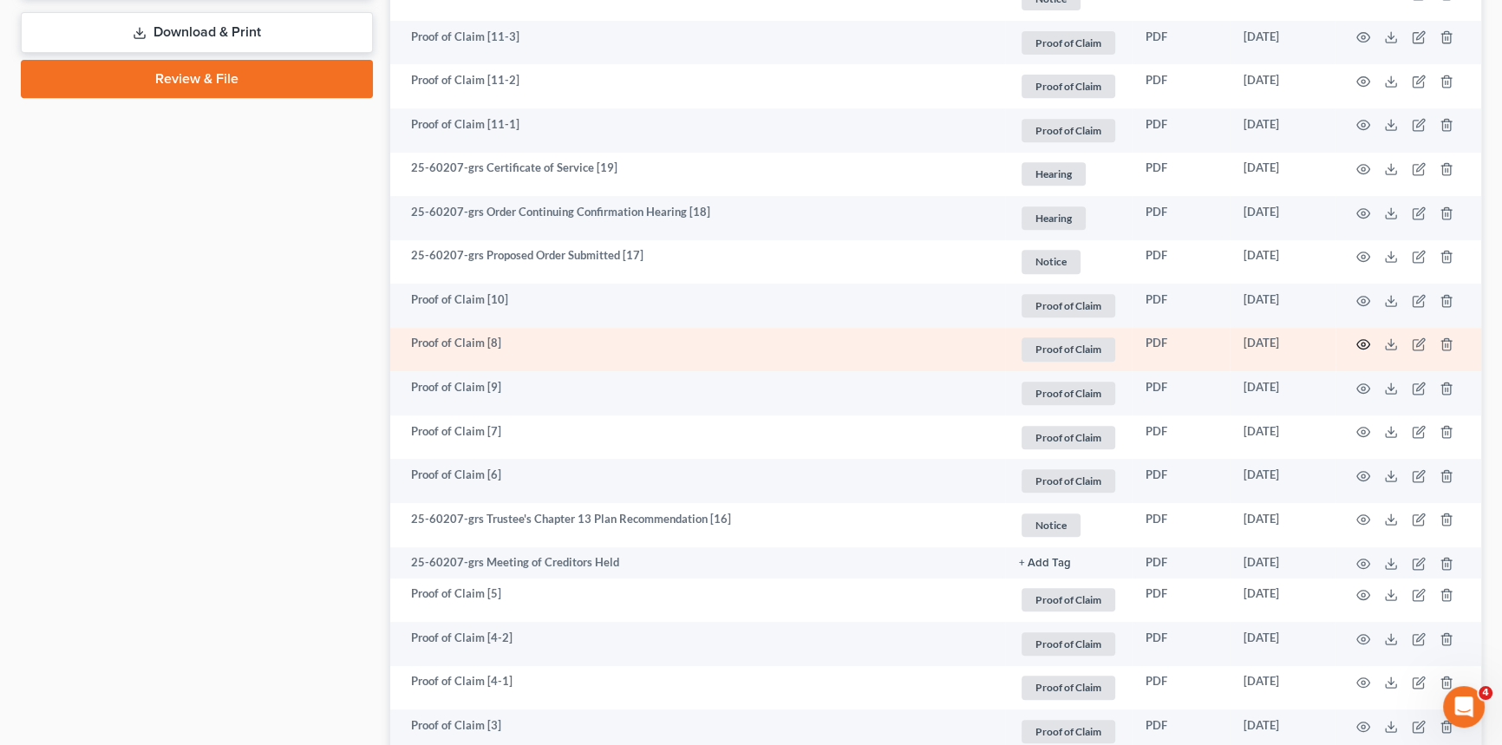
click at [1362, 341] on icon "button" at bounding box center [1364, 344] width 14 height 14
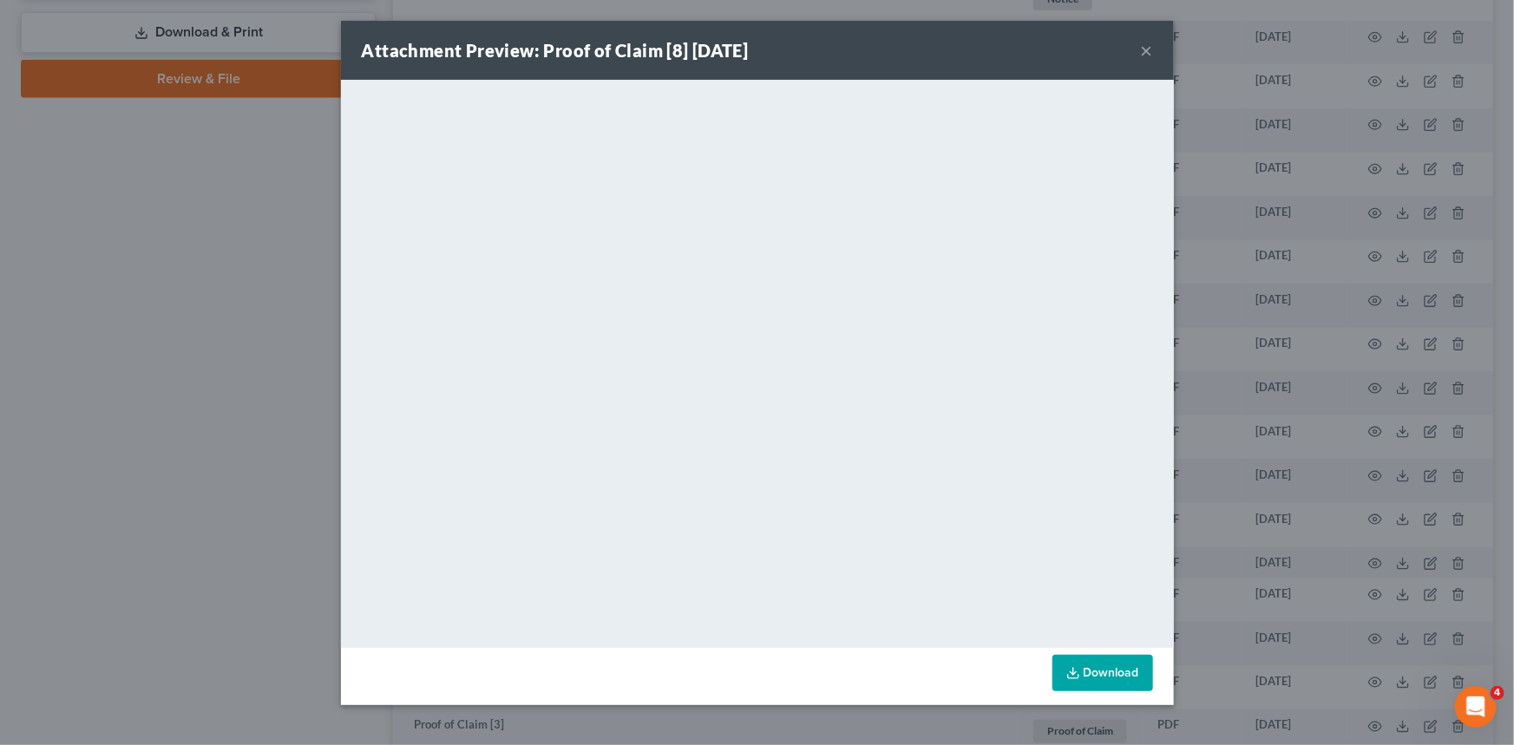
drag, startPoint x: 1148, startPoint y: 46, endPoint x: 1188, endPoint y: 95, distance: 62.9
click at [1148, 45] on button "×" at bounding box center [1147, 50] width 12 height 21
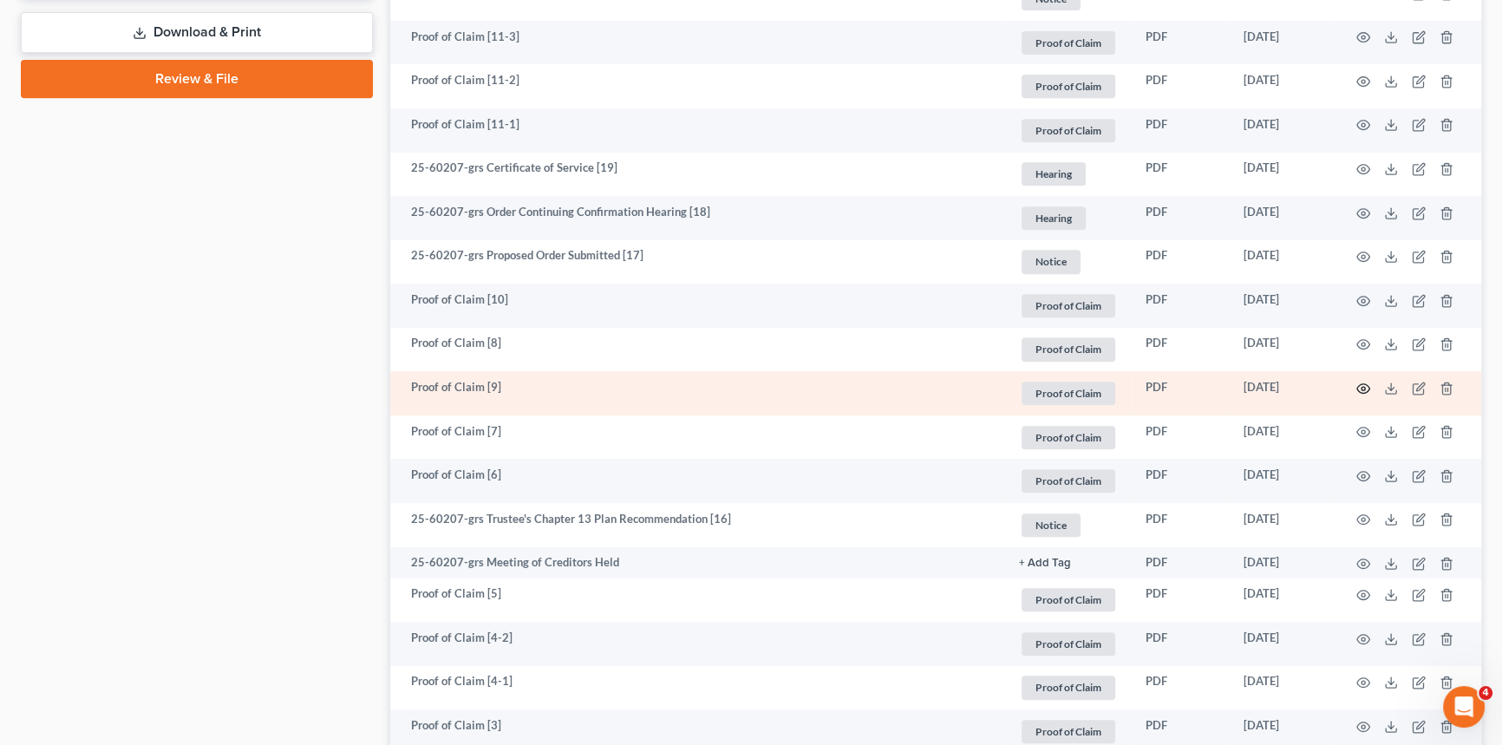
click at [1367, 388] on icon "button" at bounding box center [1364, 389] width 14 height 14
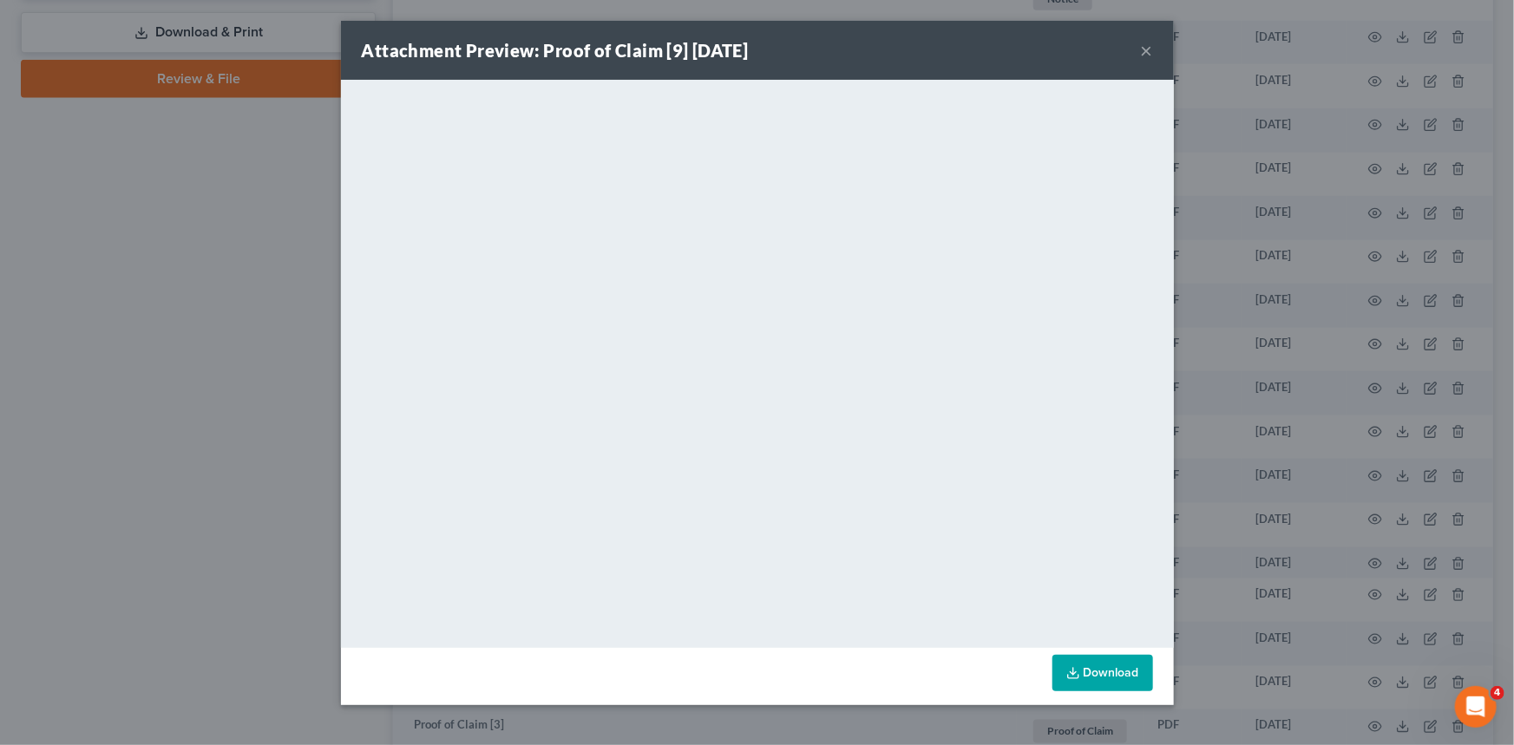
click at [1145, 49] on button "×" at bounding box center [1147, 50] width 12 height 21
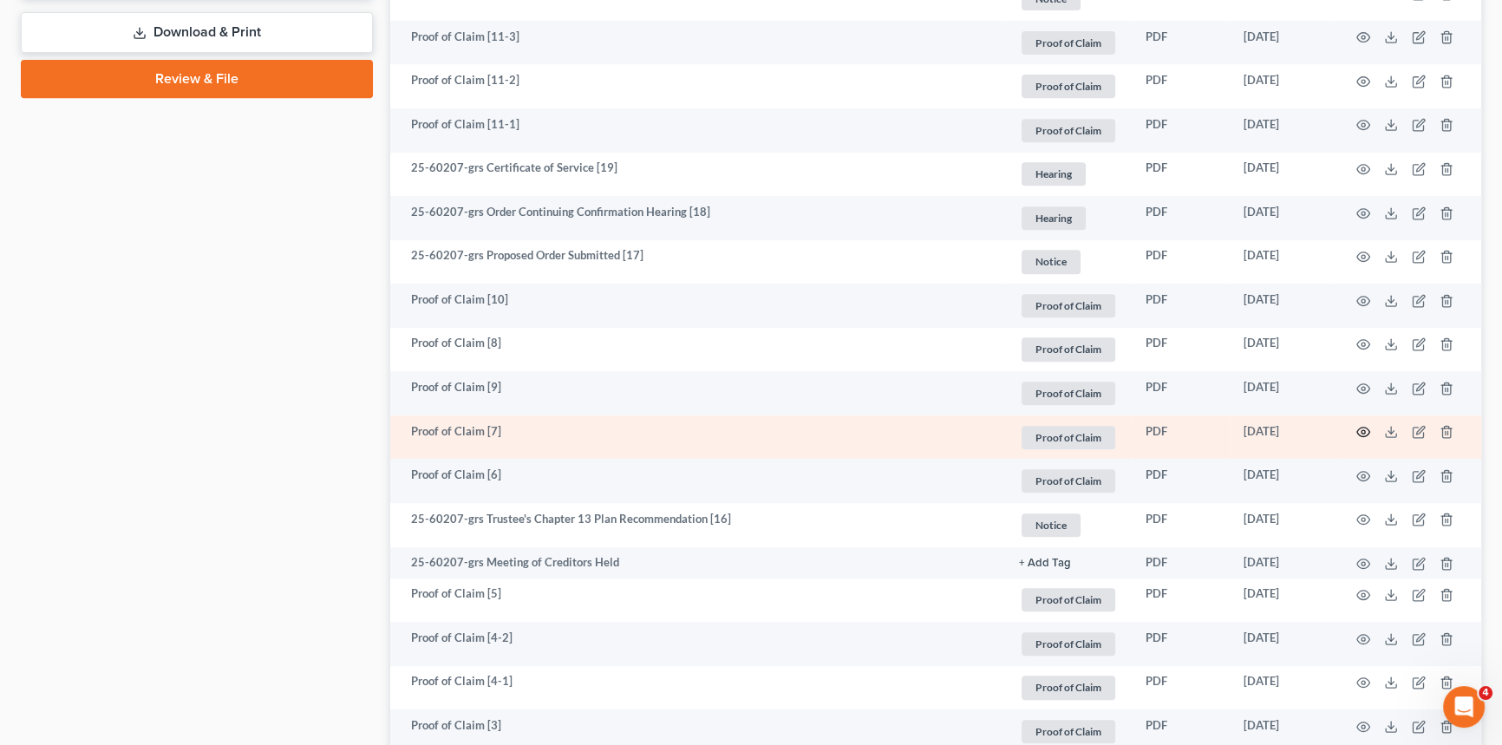
click at [1364, 432] on icon "button" at bounding box center [1364, 432] width 14 height 14
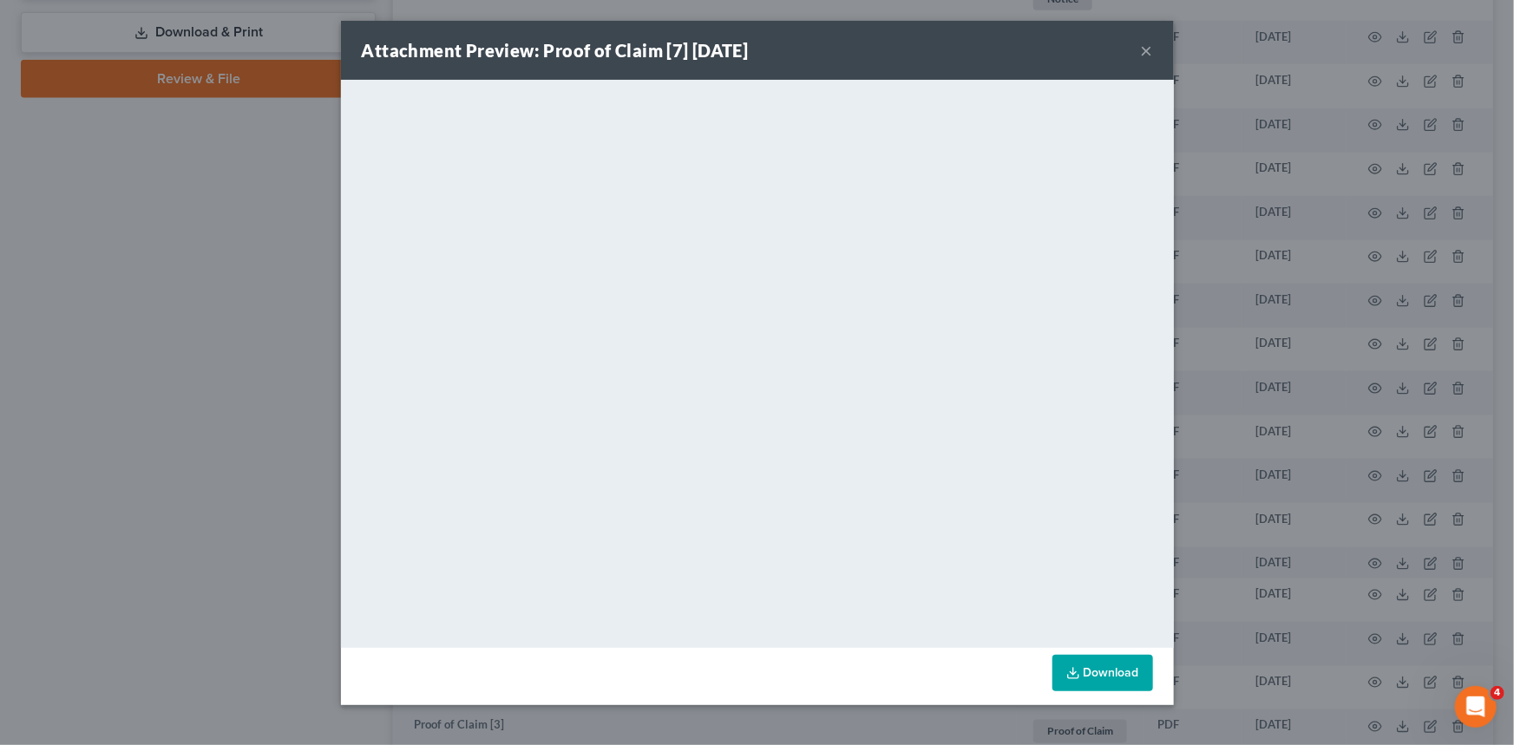
click at [1147, 51] on button "×" at bounding box center [1147, 50] width 12 height 21
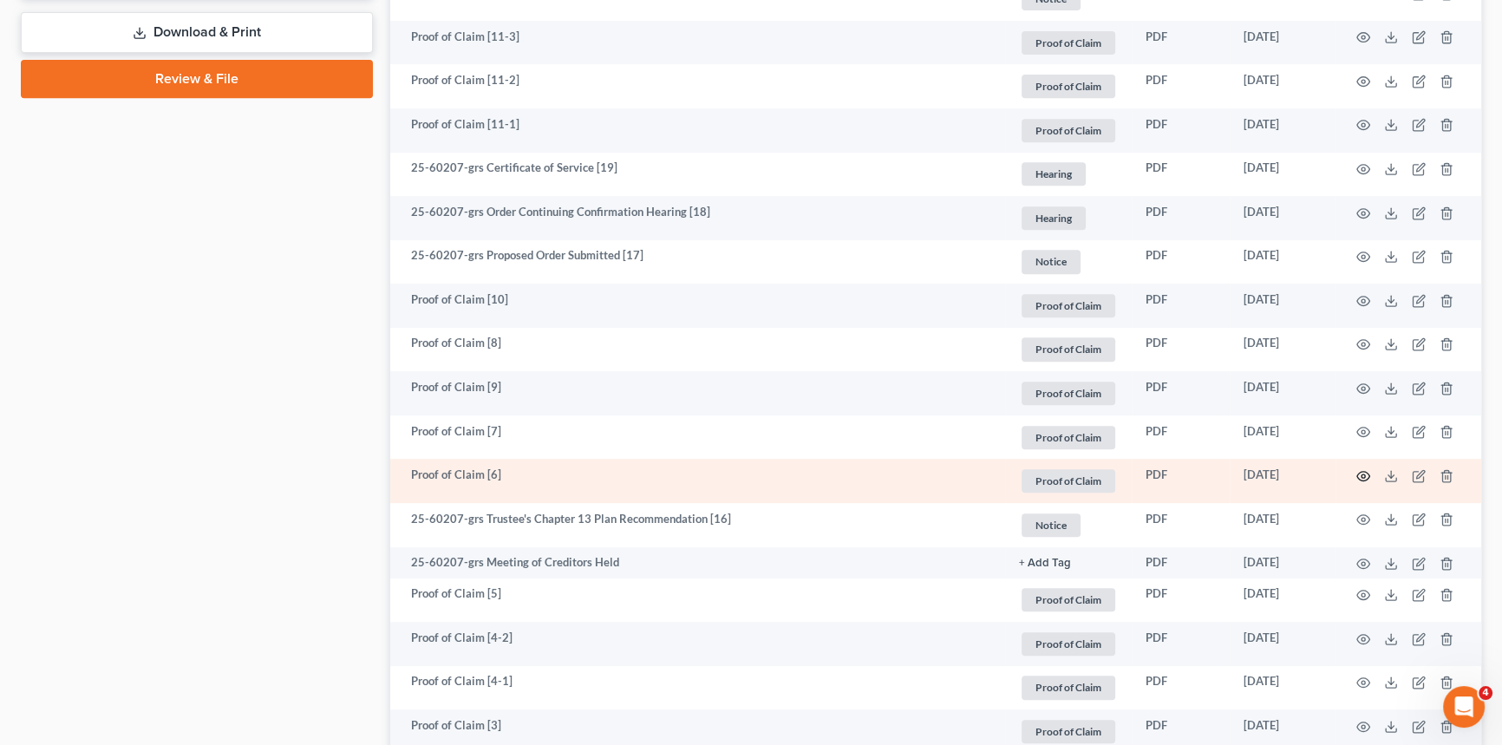
click at [1362, 474] on circle "button" at bounding box center [1363, 475] width 3 height 3
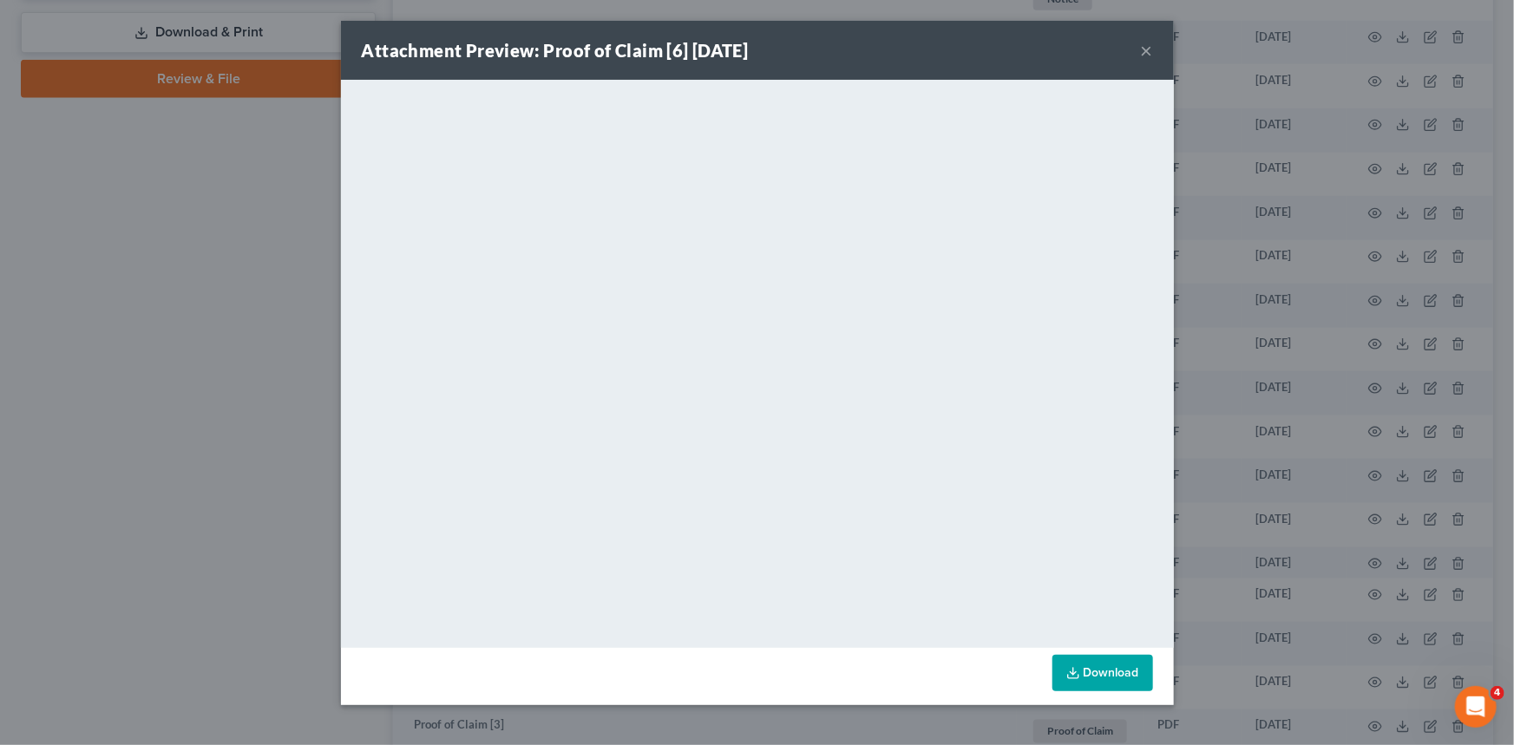
drag, startPoint x: 1148, startPoint y: 49, endPoint x: 1124, endPoint y: 85, distance: 43.1
click at [1148, 50] on button "×" at bounding box center [1147, 50] width 12 height 21
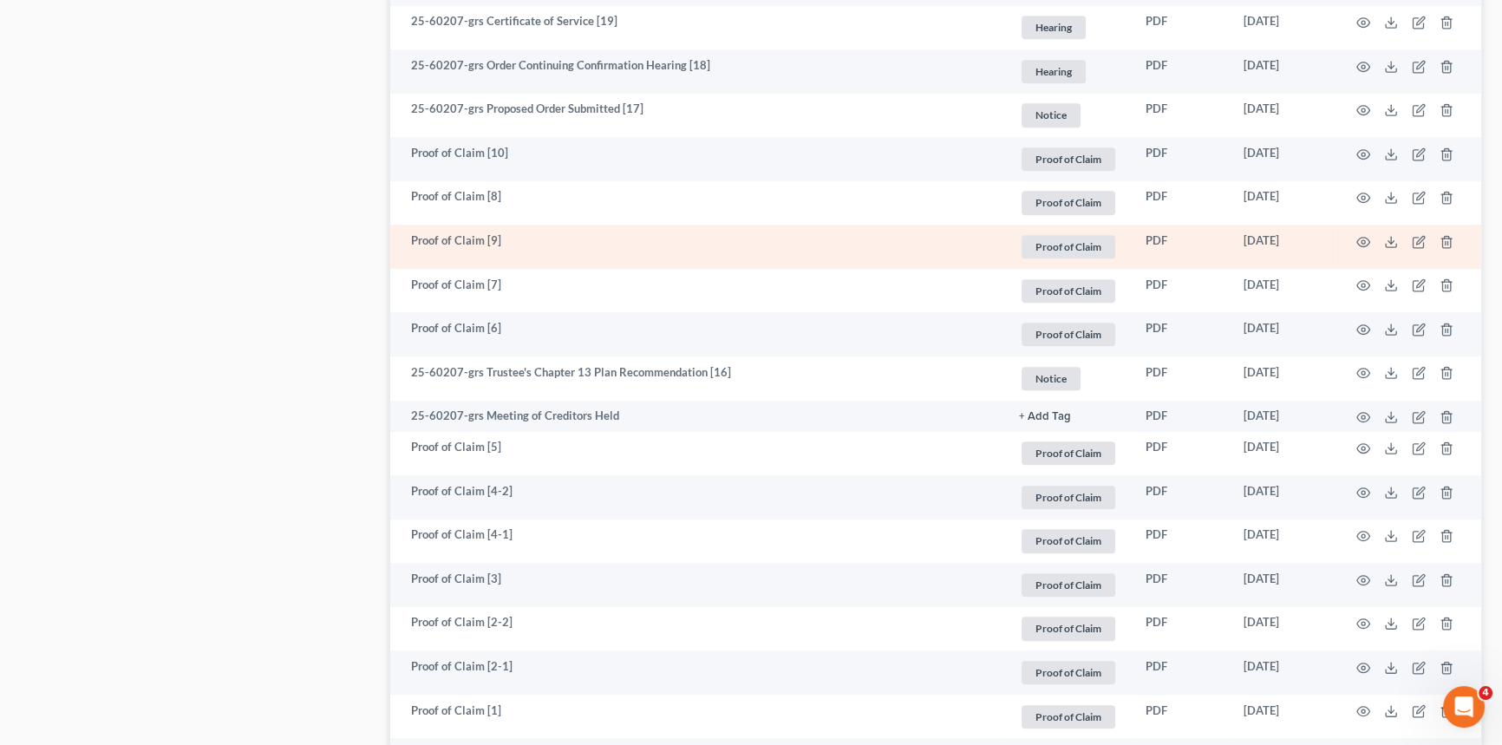
scroll to position [1103, 0]
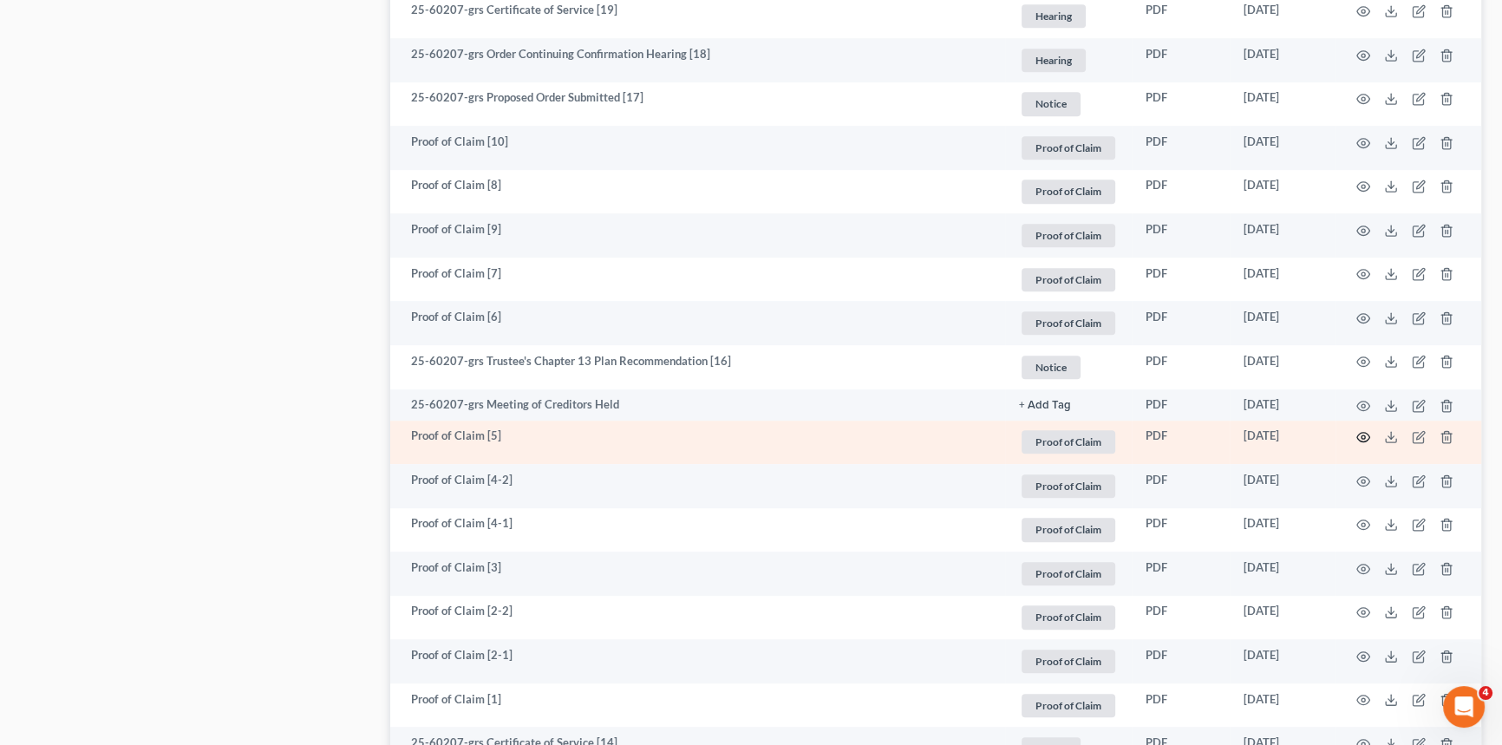
click at [1368, 433] on icon "button" at bounding box center [1364, 438] width 13 height 10
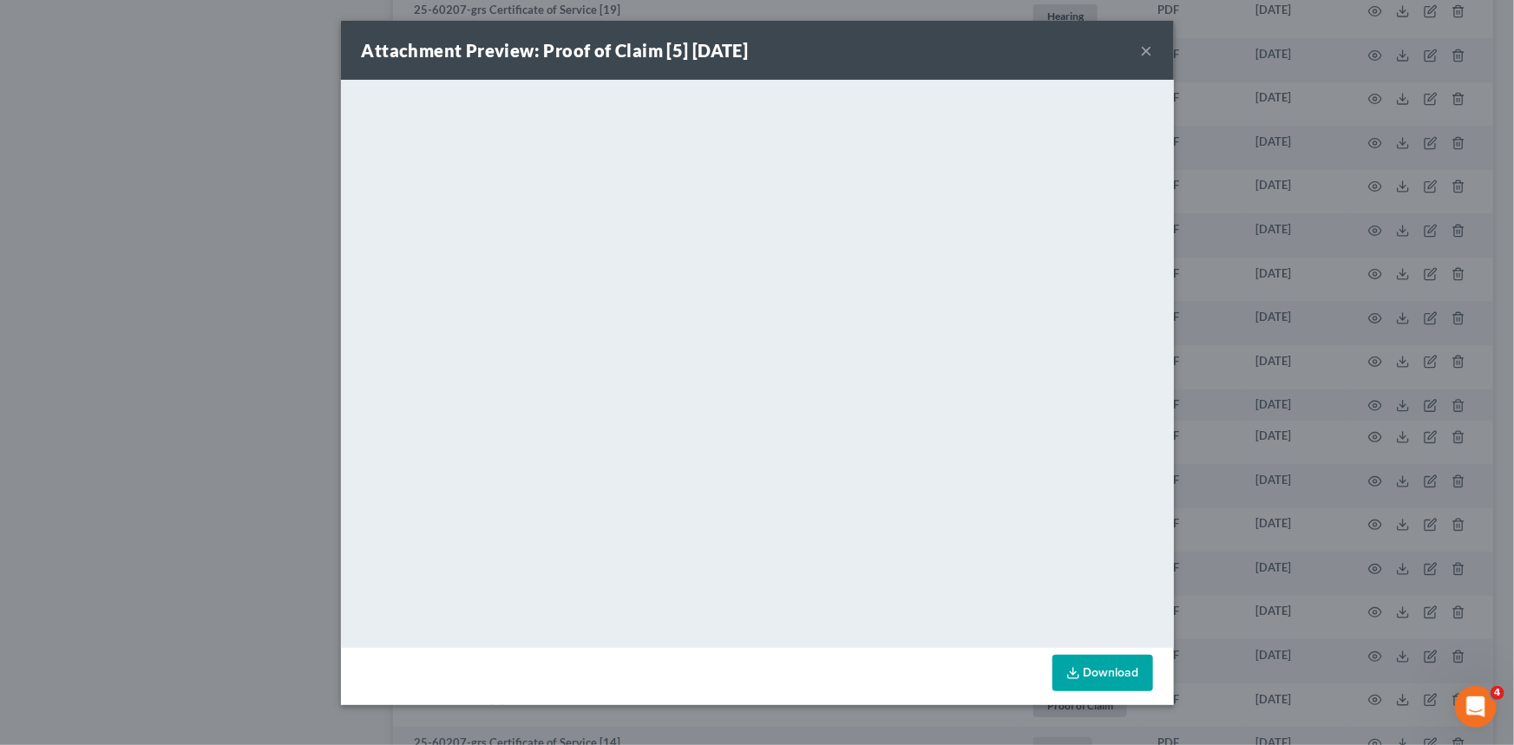
click at [1142, 54] on button "×" at bounding box center [1147, 50] width 12 height 21
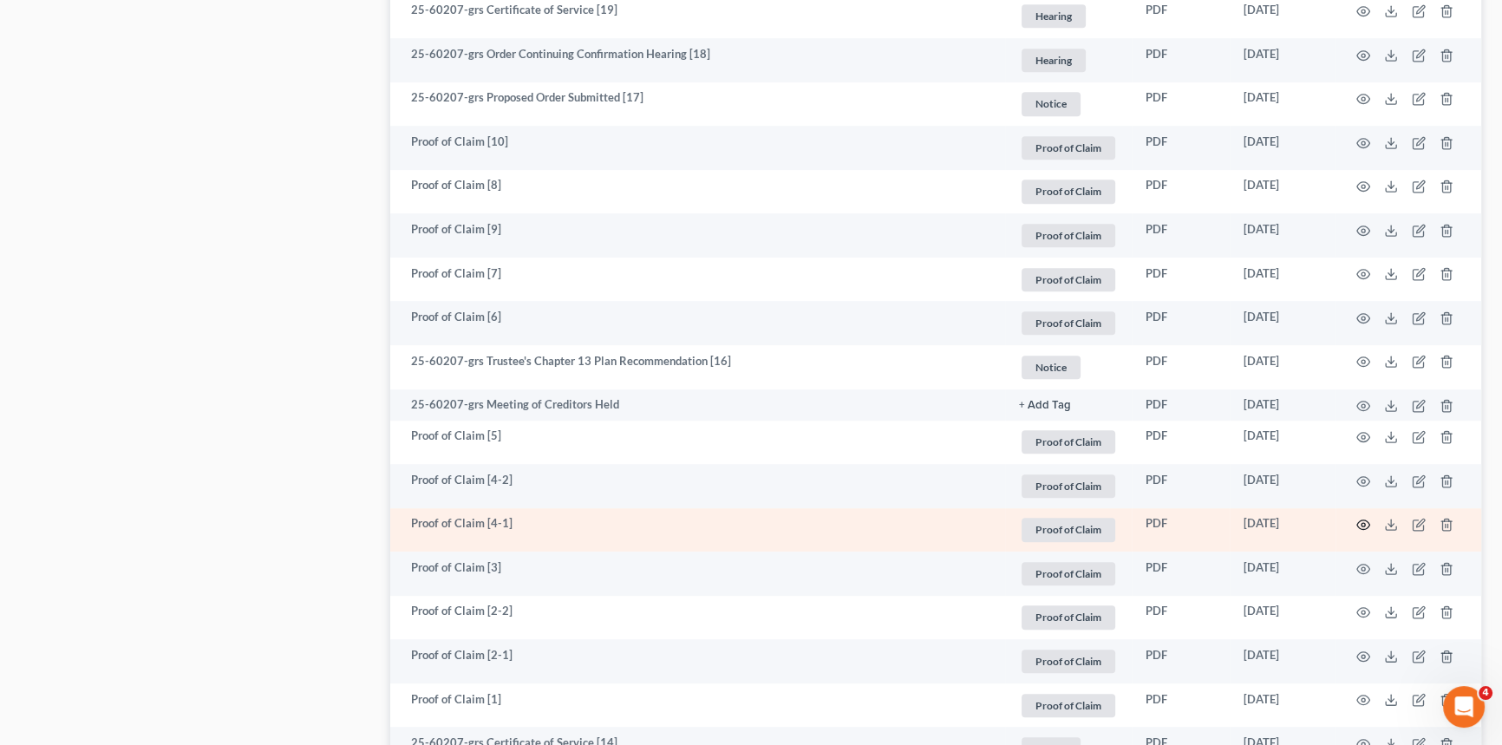
click at [1361, 524] on icon "button" at bounding box center [1364, 525] width 14 height 14
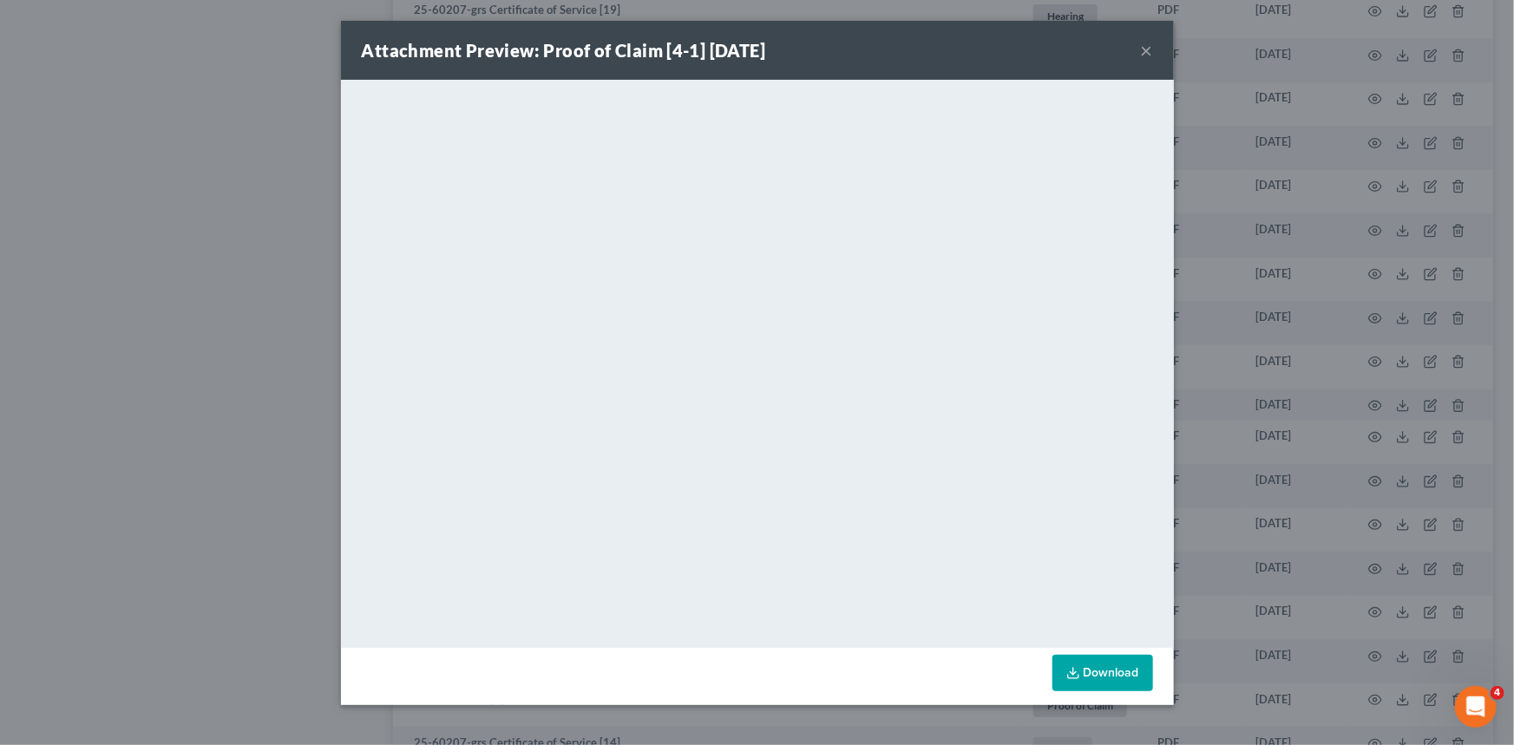
click at [1149, 51] on button "×" at bounding box center [1147, 50] width 12 height 21
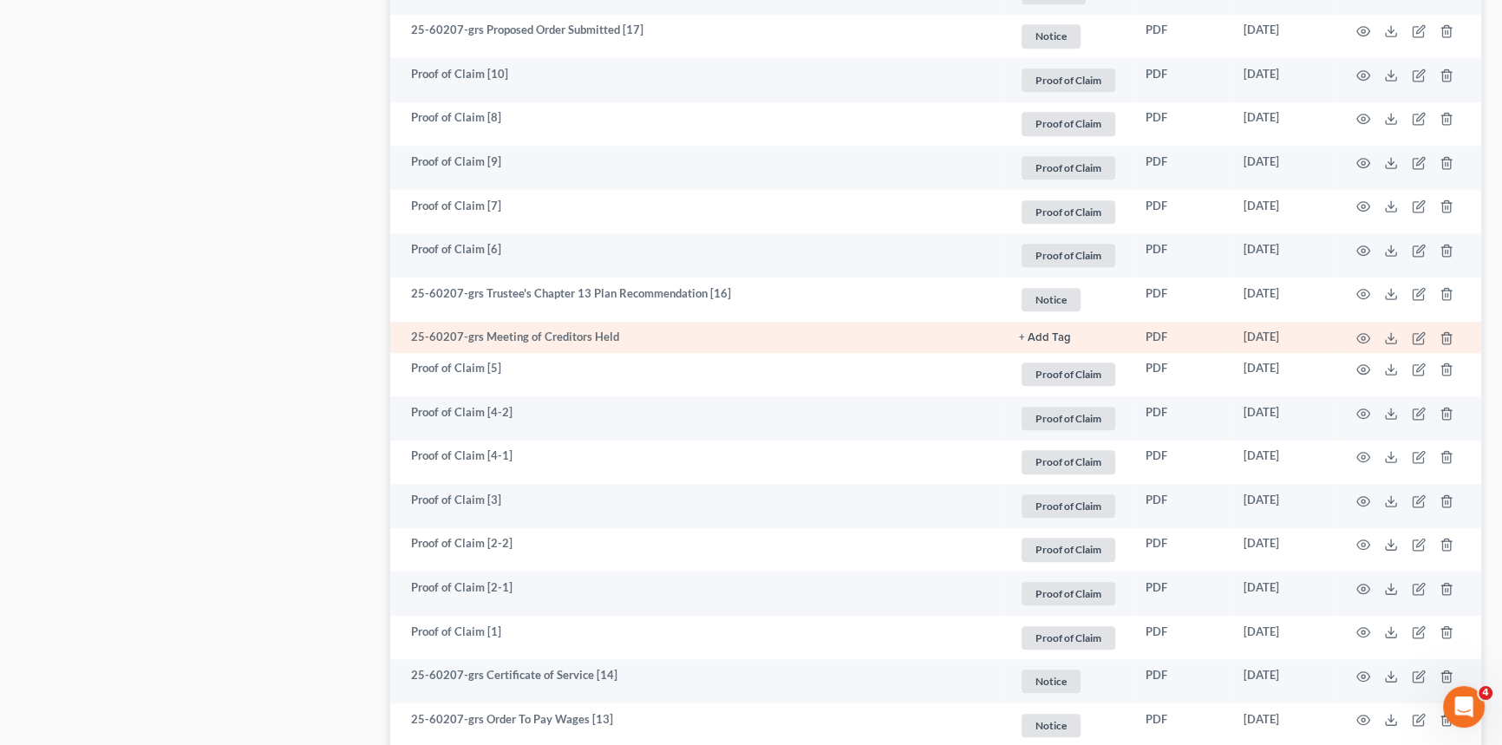
scroll to position [1261, 0]
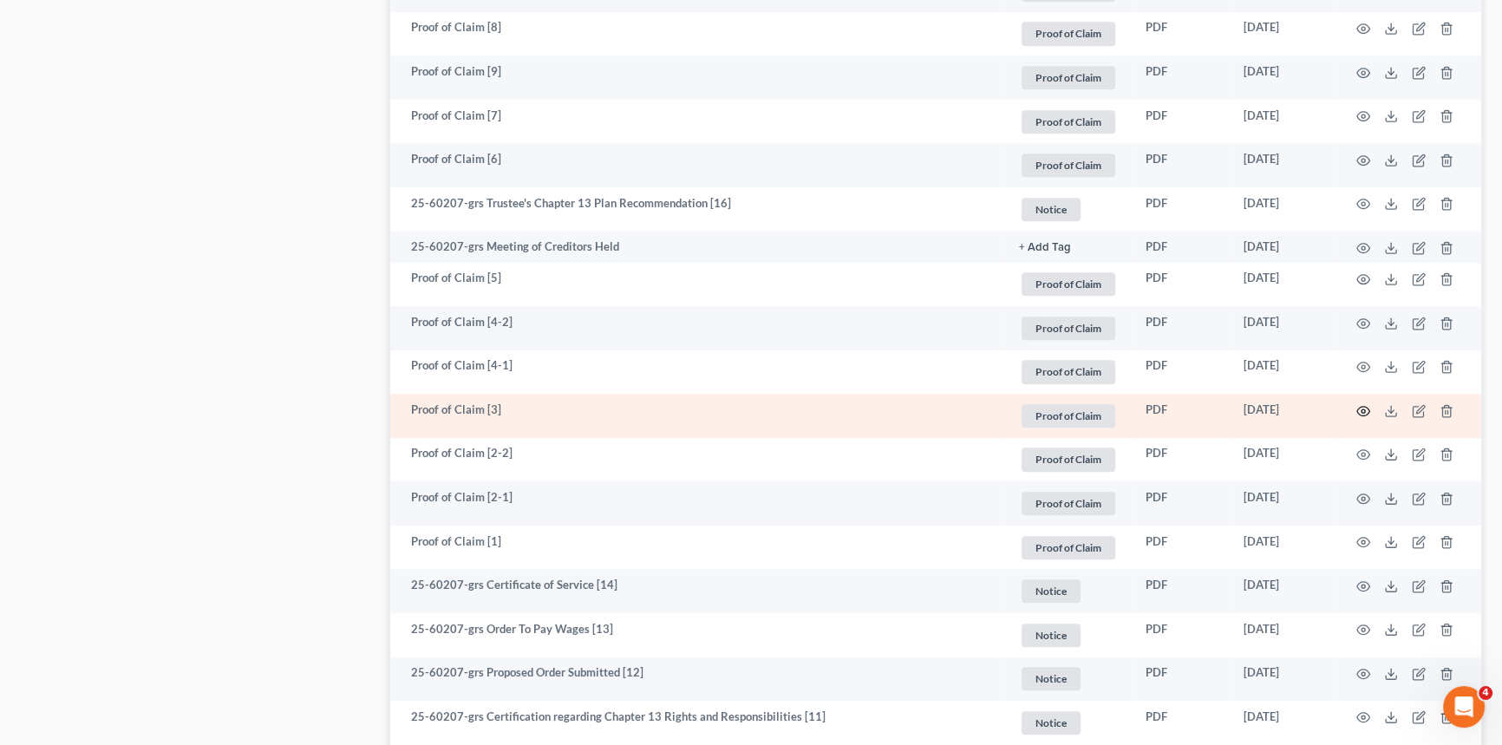
click at [1359, 406] on icon "button" at bounding box center [1364, 411] width 13 height 10
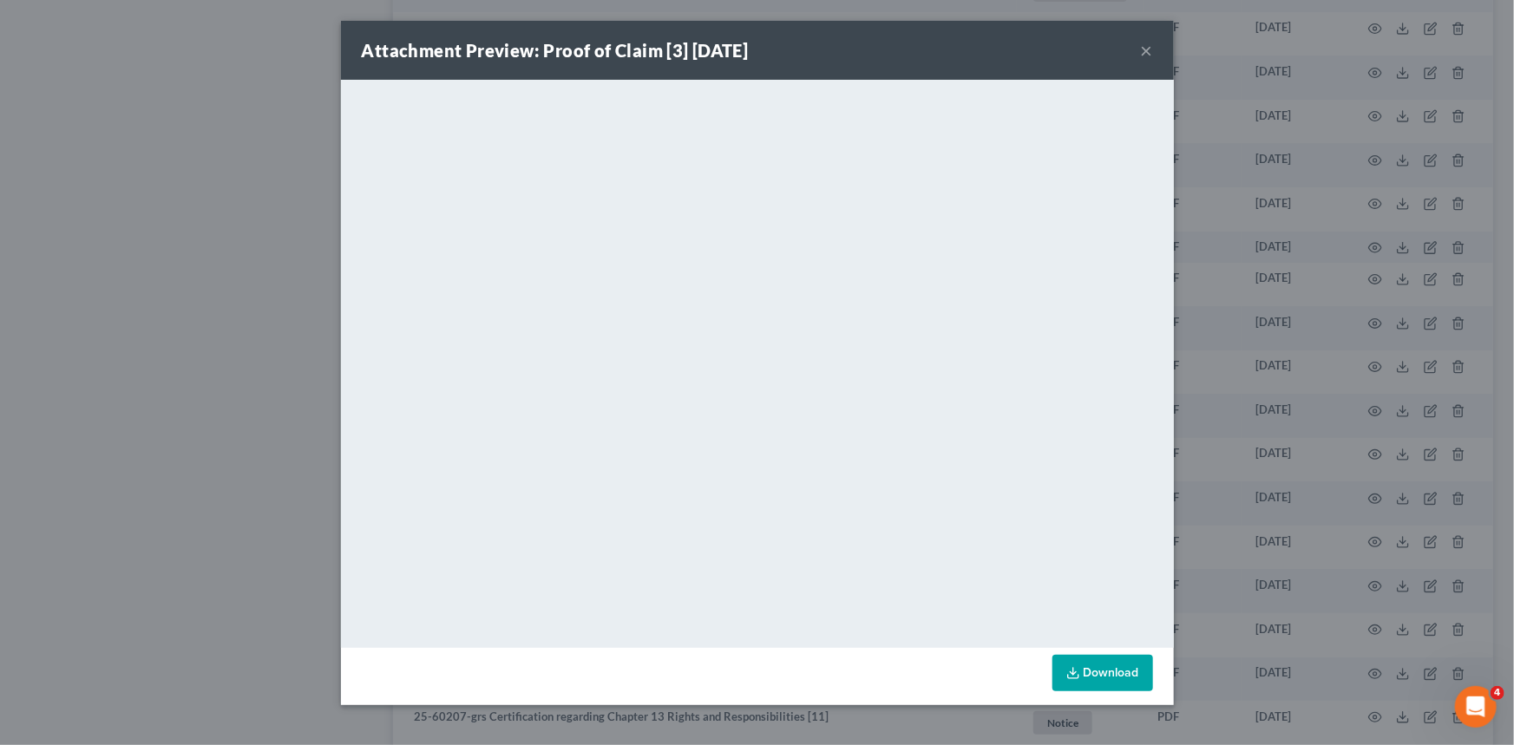
click at [1145, 54] on button "×" at bounding box center [1147, 50] width 12 height 21
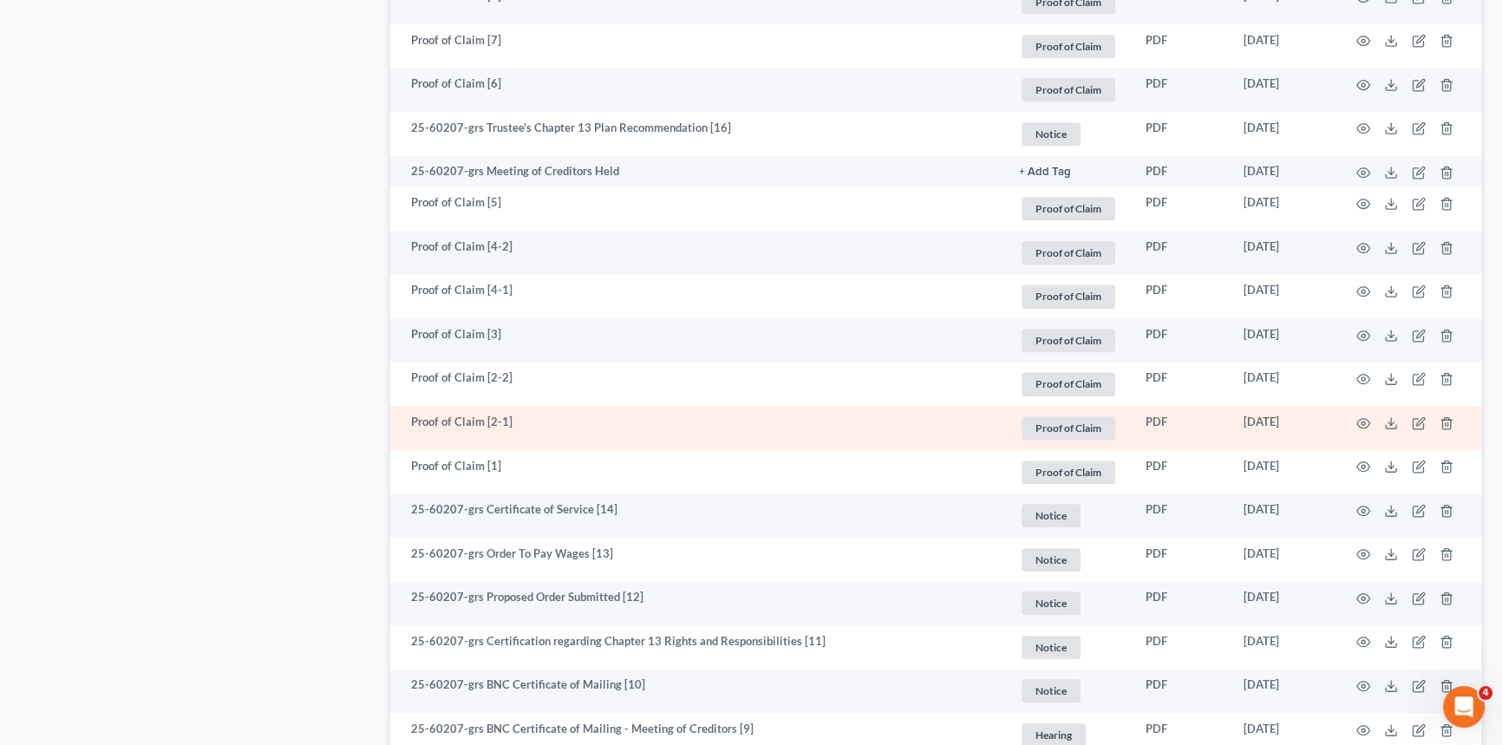
scroll to position [1340, 0]
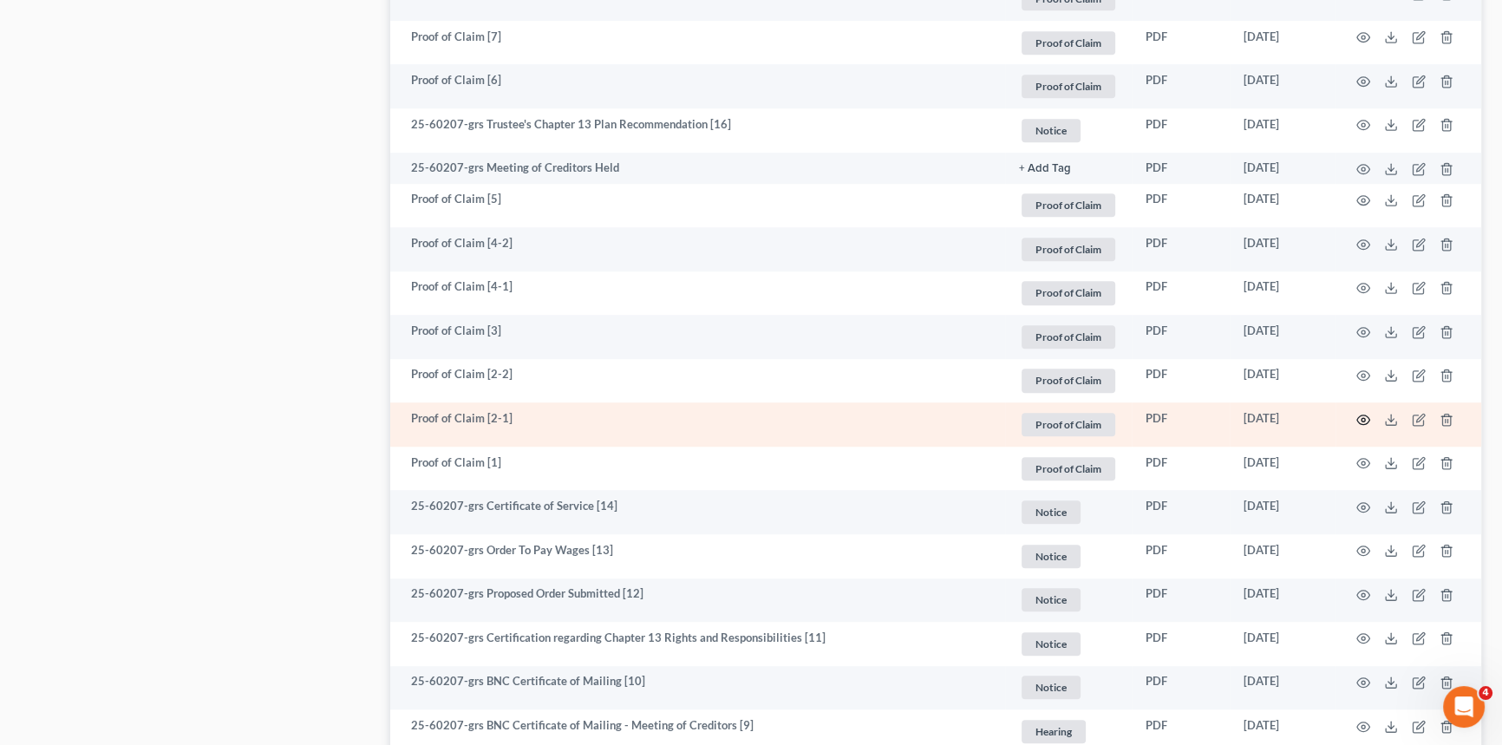
click at [1362, 418] on circle "button" at bounding box center [1363, 419] width 3 height 3
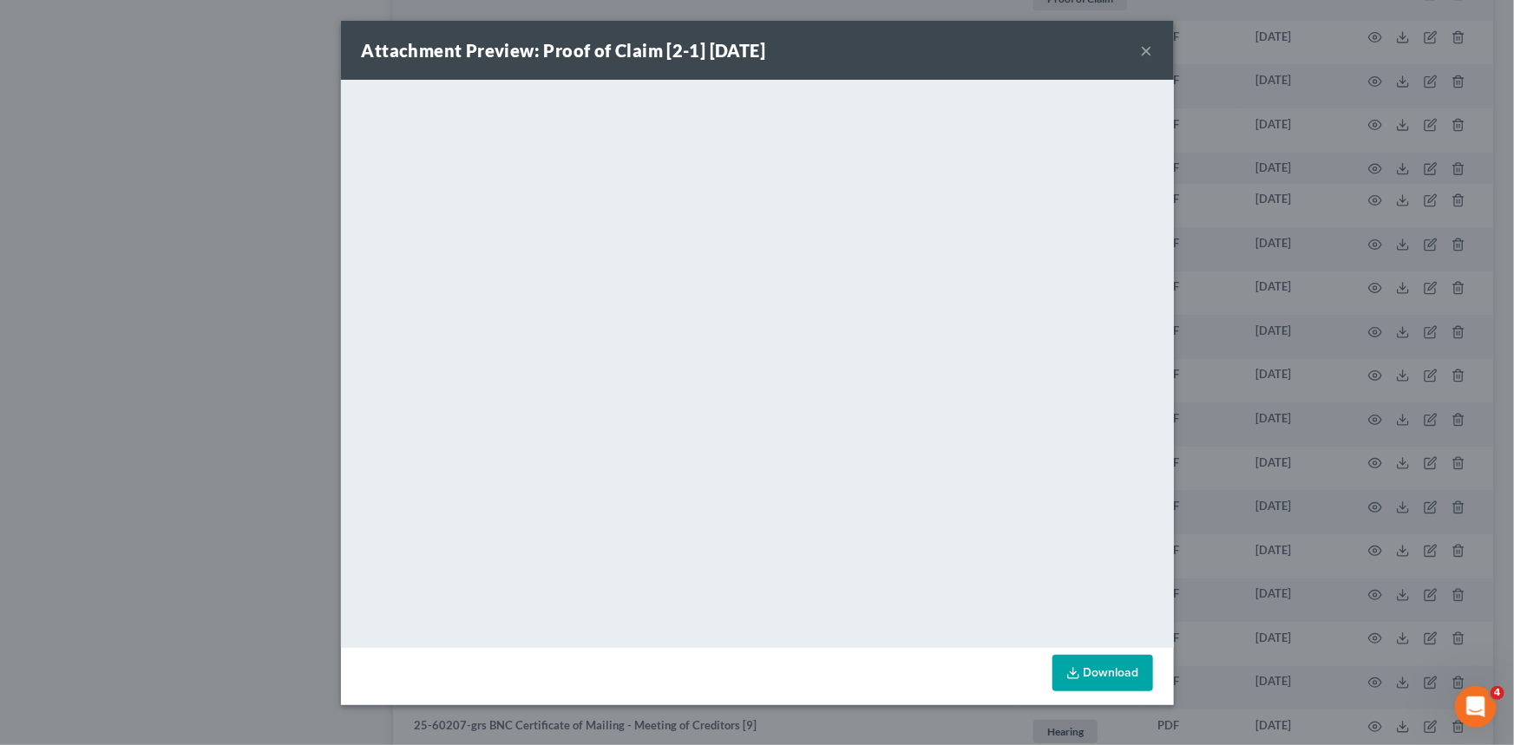
click at [1152, 49] on button "×" at bounding box center [1147, 50] width 12 height 21
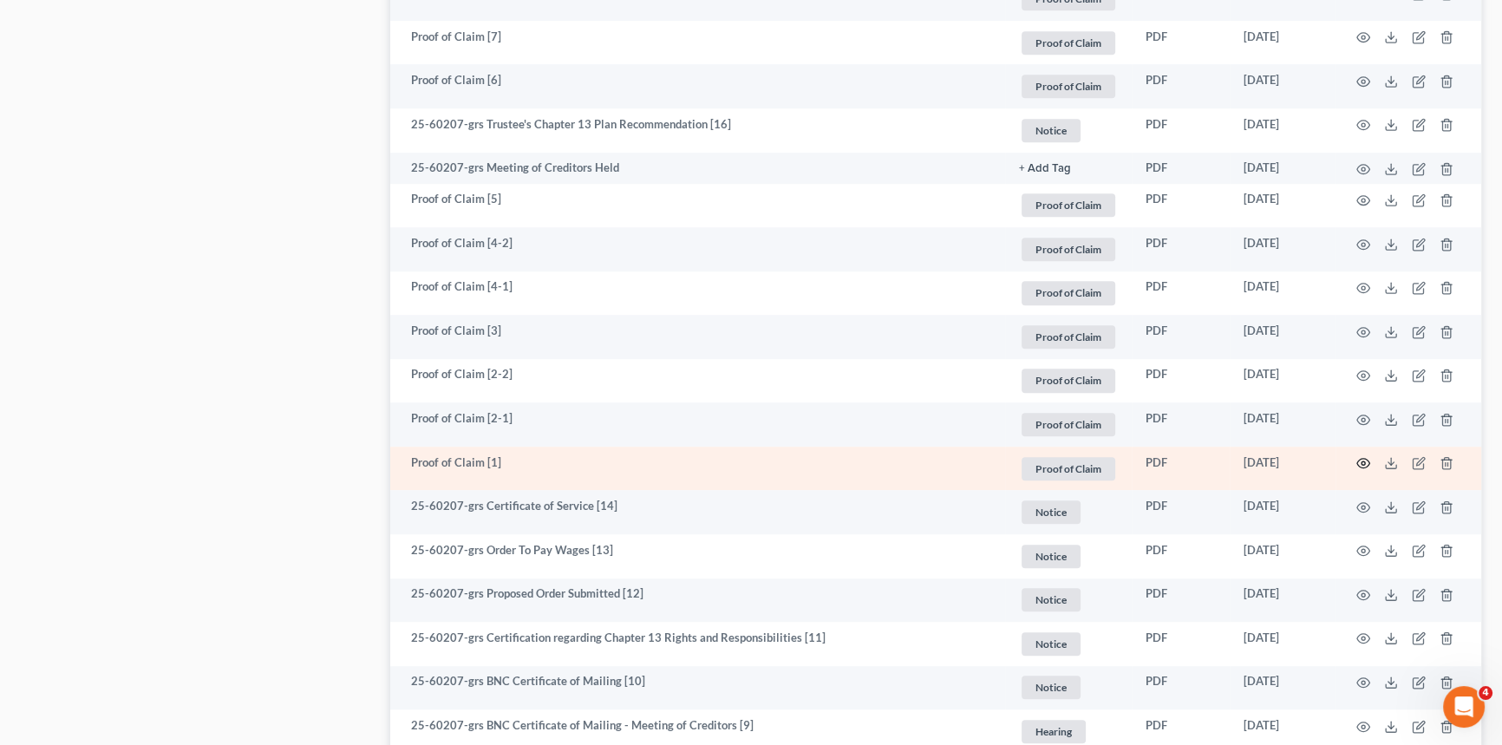
click at [1367, 460] on icon "button" at bounding box center [1364, 463] width 14 height 14
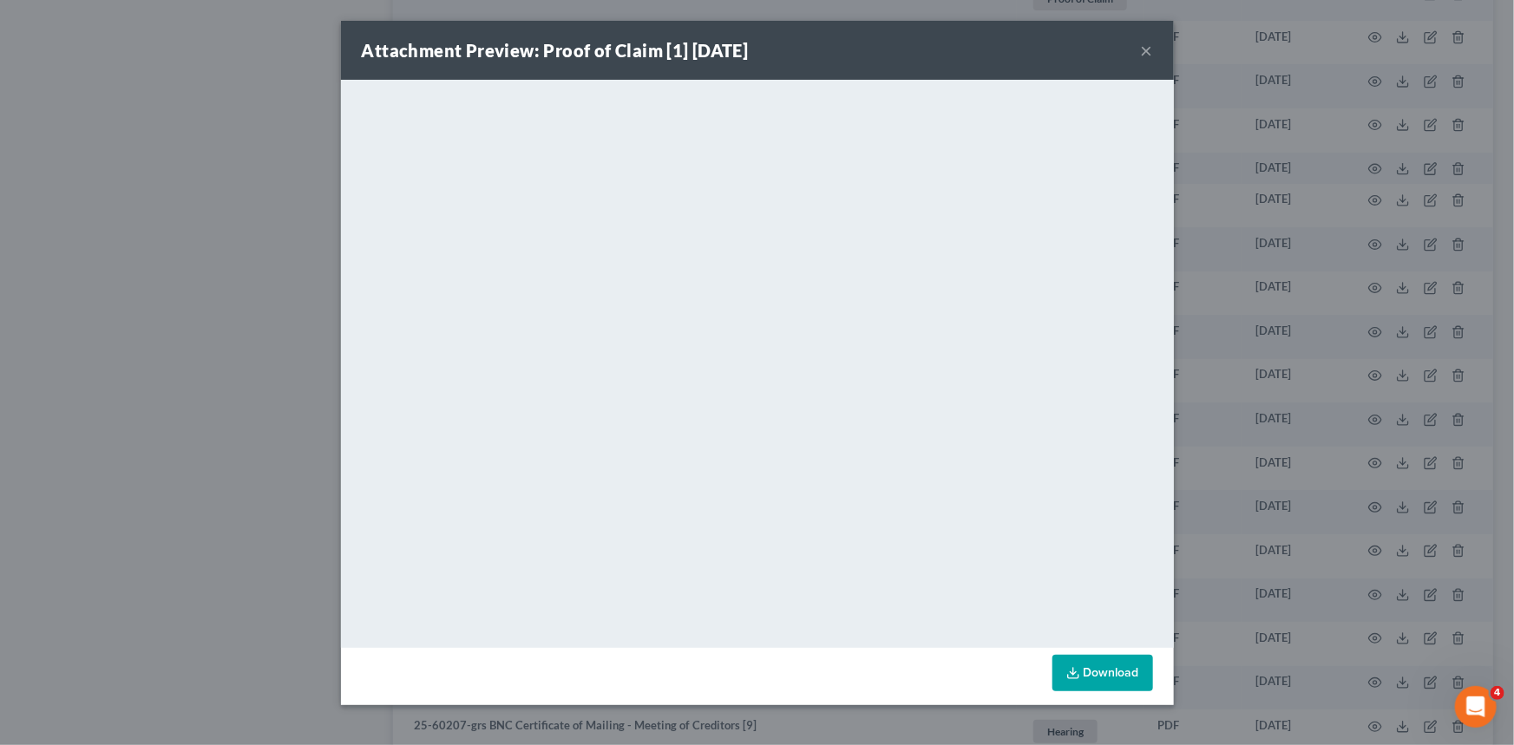
click at [1144, 51] on button "×" at bounding box center [1147, 50] width 12 height 21
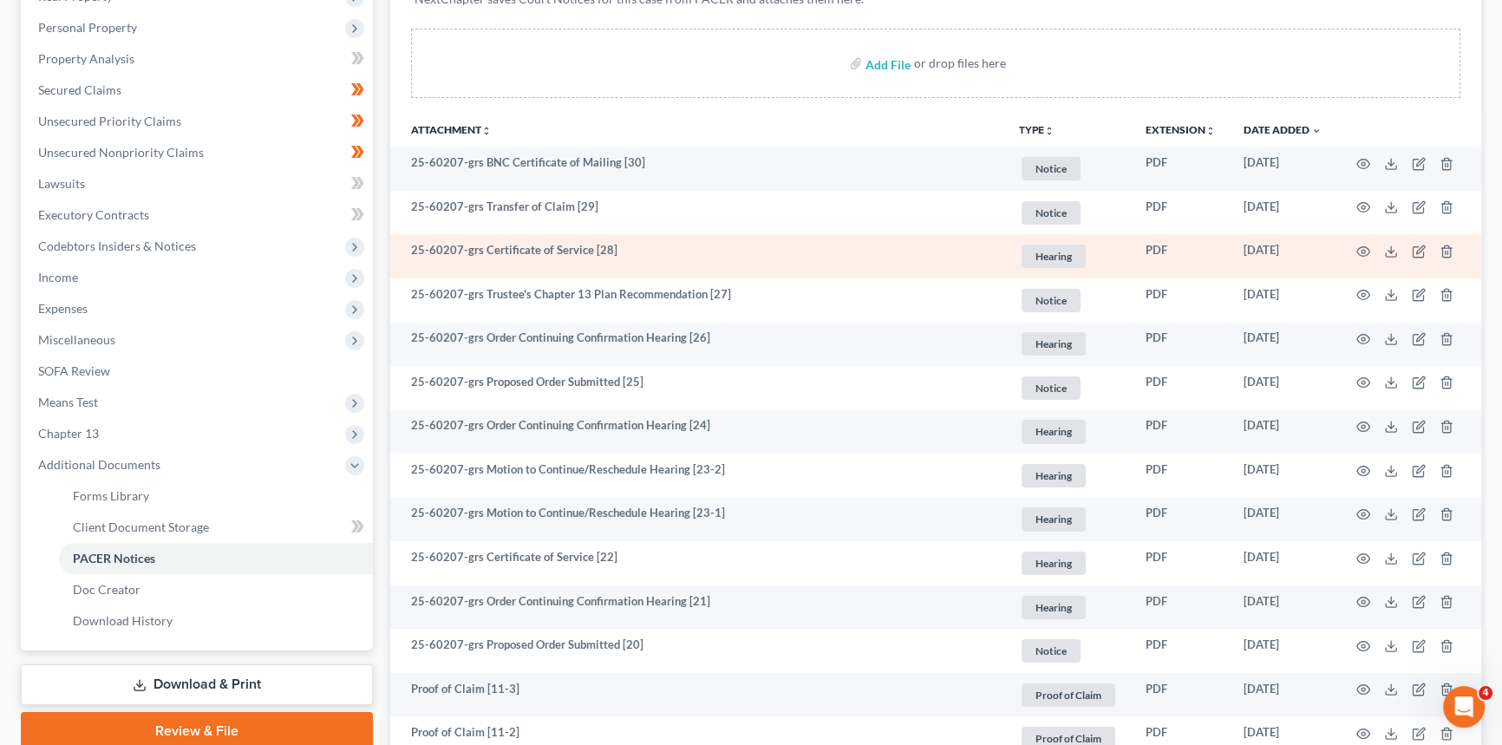
scroll to position [0, 0]
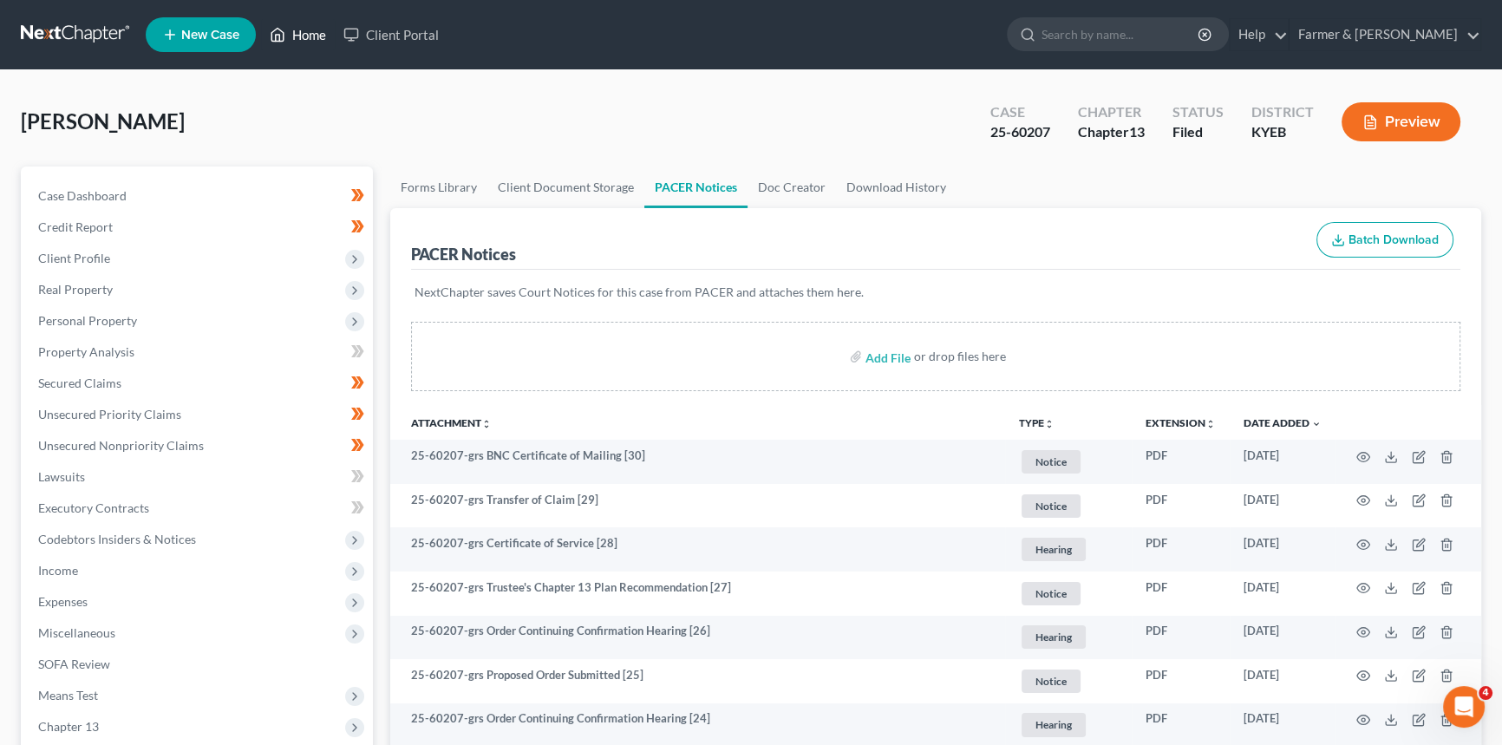
click at [304, 36] on link "Home" at bounding box center [298, 34] width 74 height 31
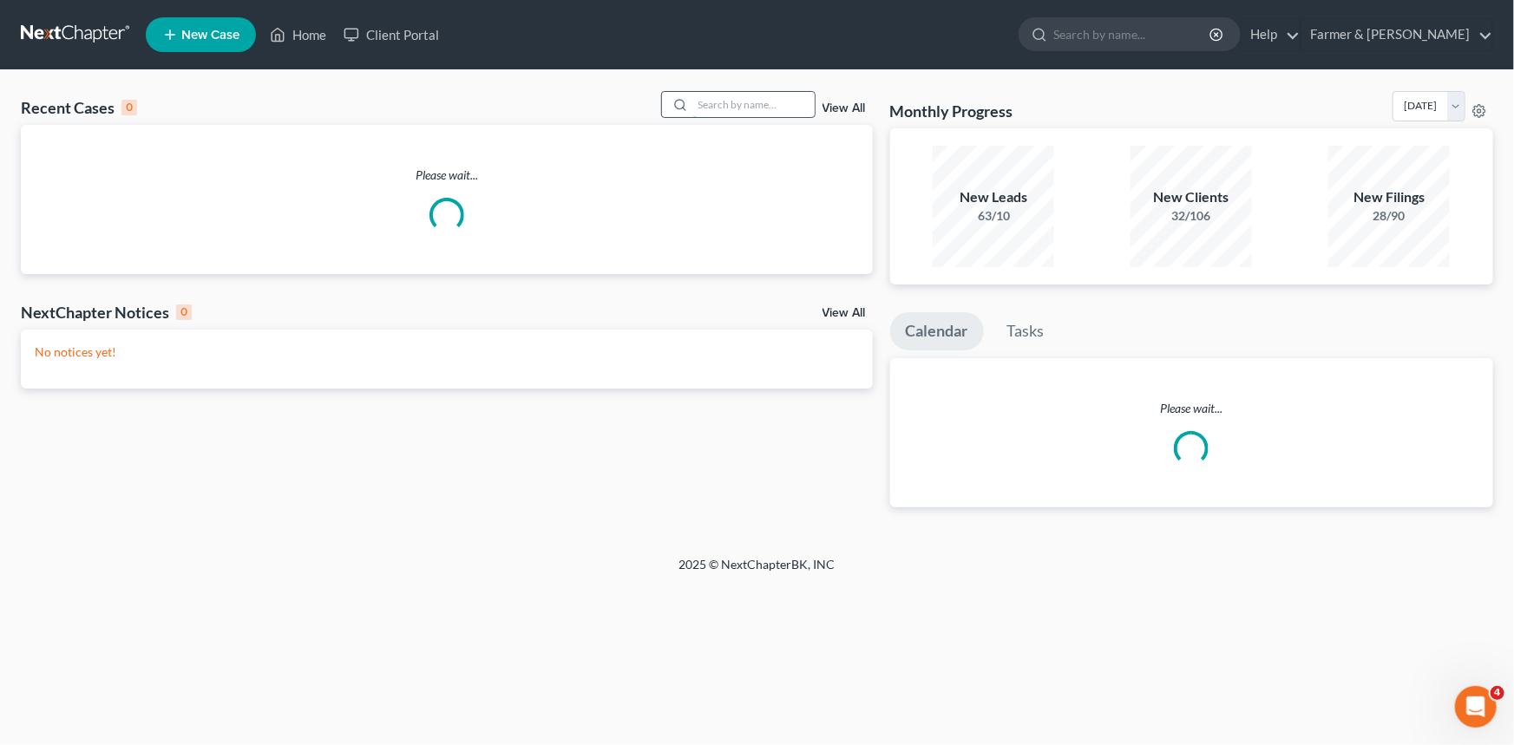
click at [773, 100] on input "search" at bounding box center [753, 104] width 121 height 25
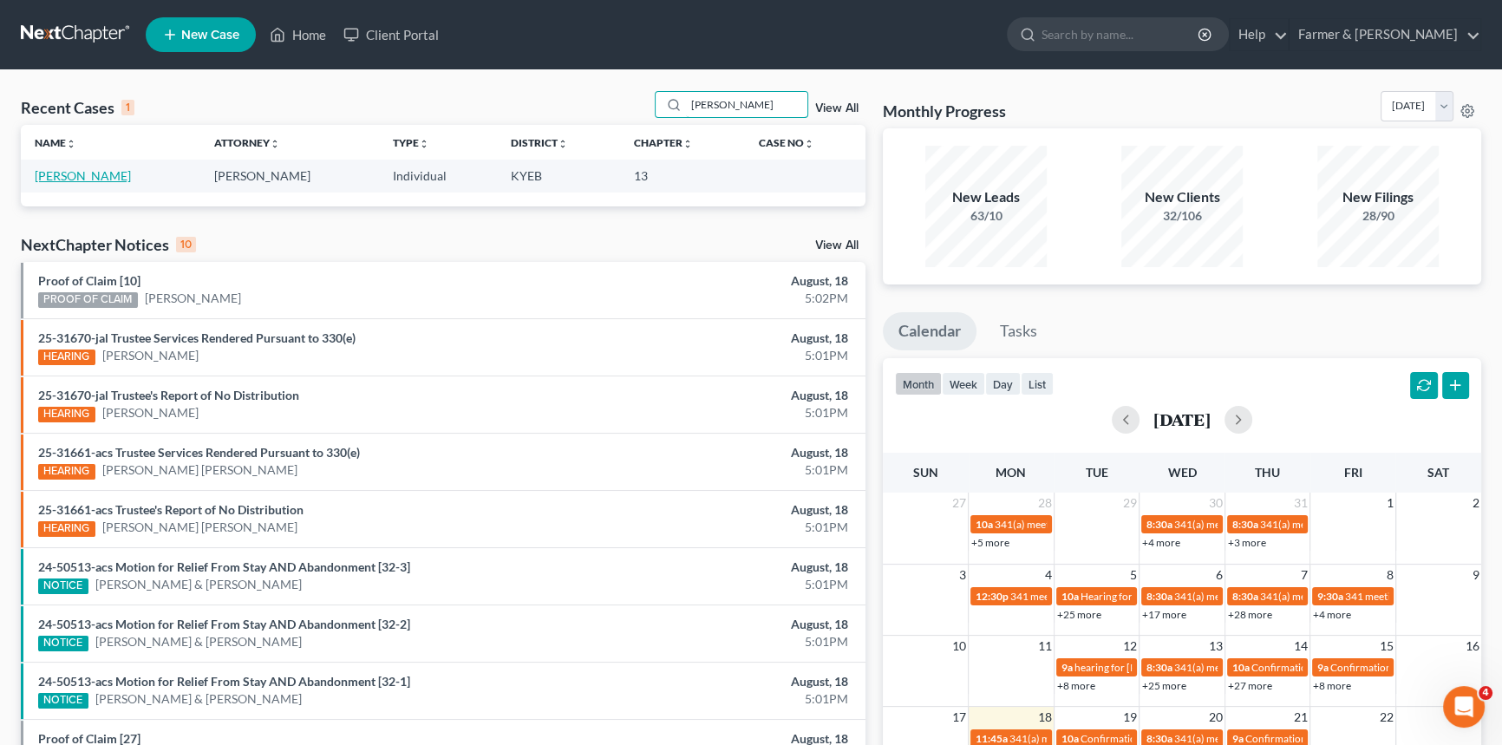
type input "[PERSON_NAME]"
click at [68, 176] on link "[PERSON_NAME]" at bounding box center [83, 175] width 96 height 15
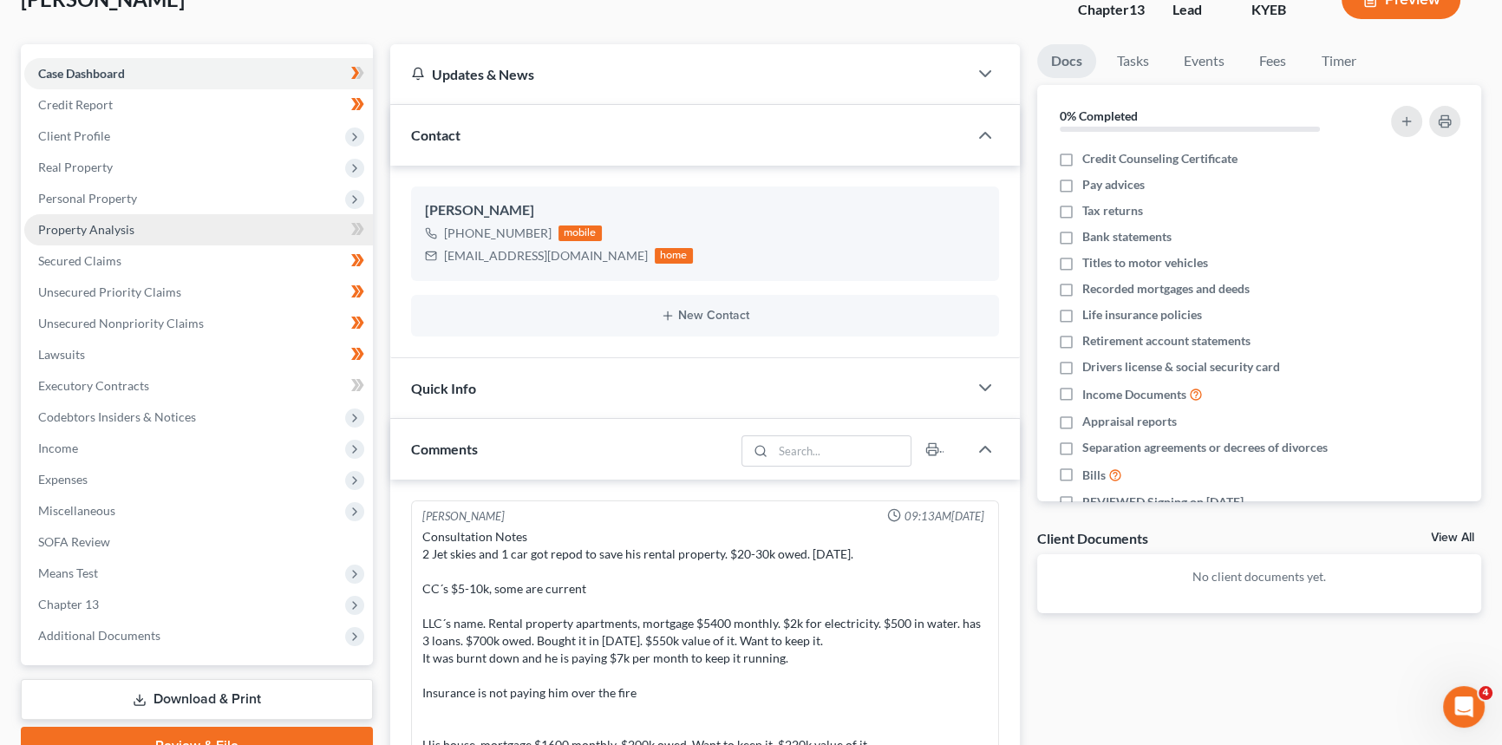
scroll to position [78, 0]
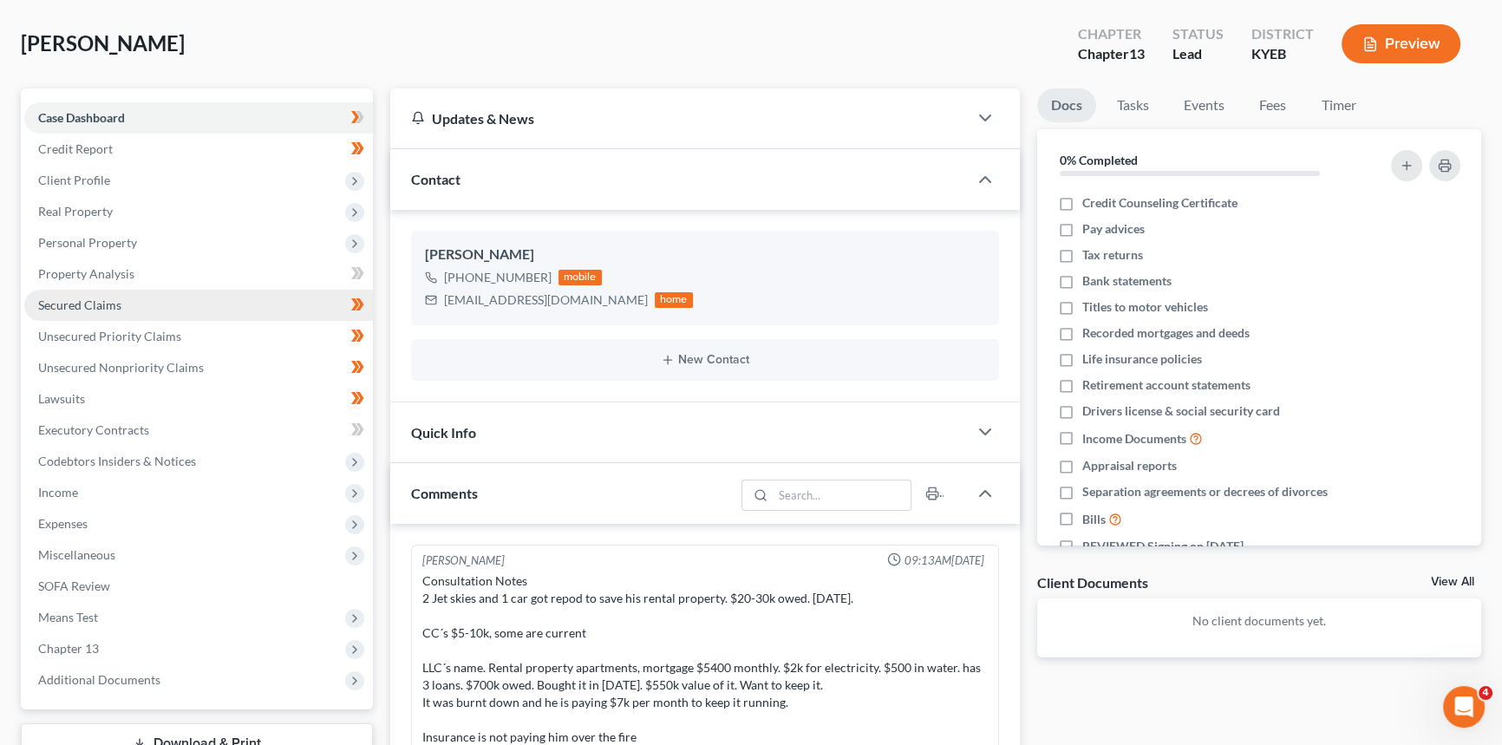
click at [92, 302] on span "Secured Claims" at bounding box center [79, 305] width 83 height 15
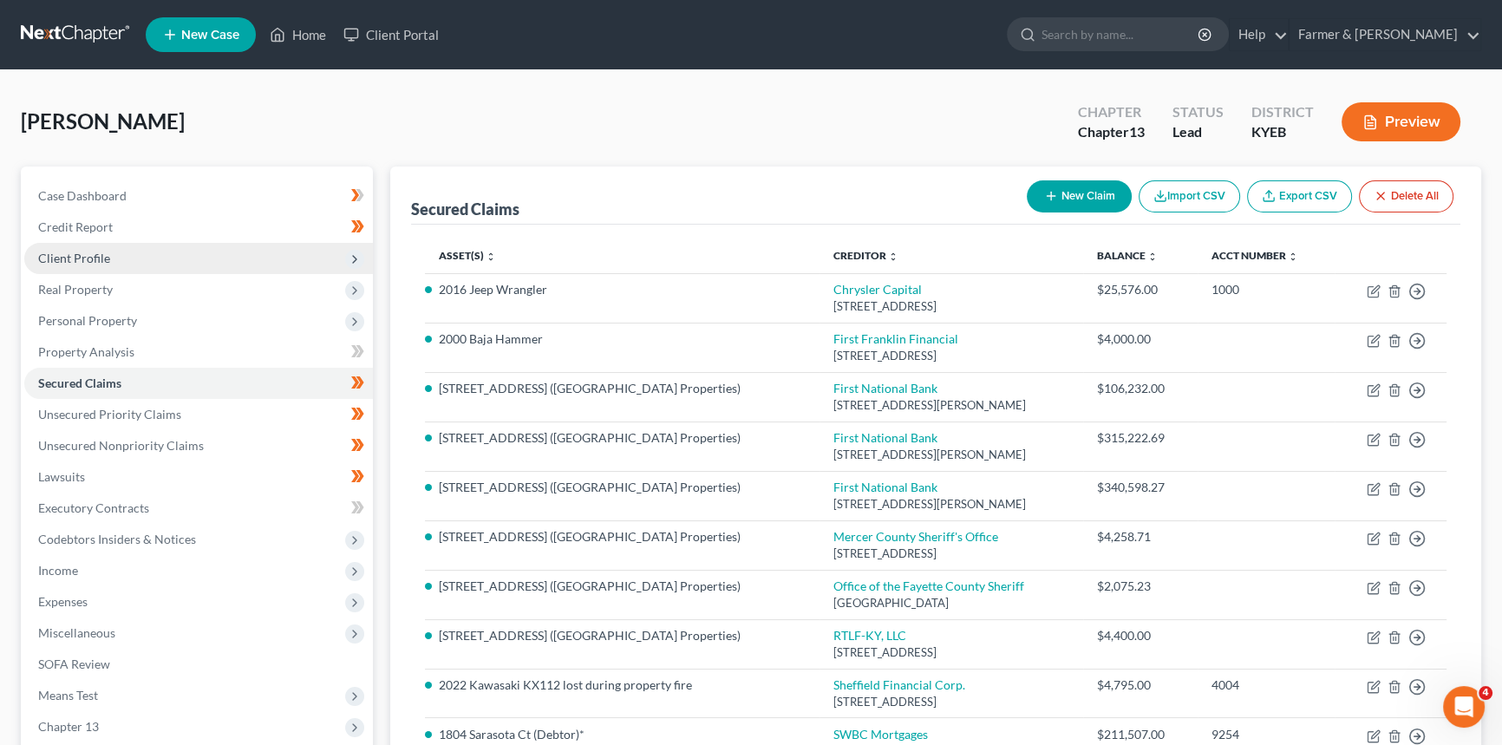
click at [87, 252] on span "Client Profile" at bounding box center [74, 258] width 72 height 15
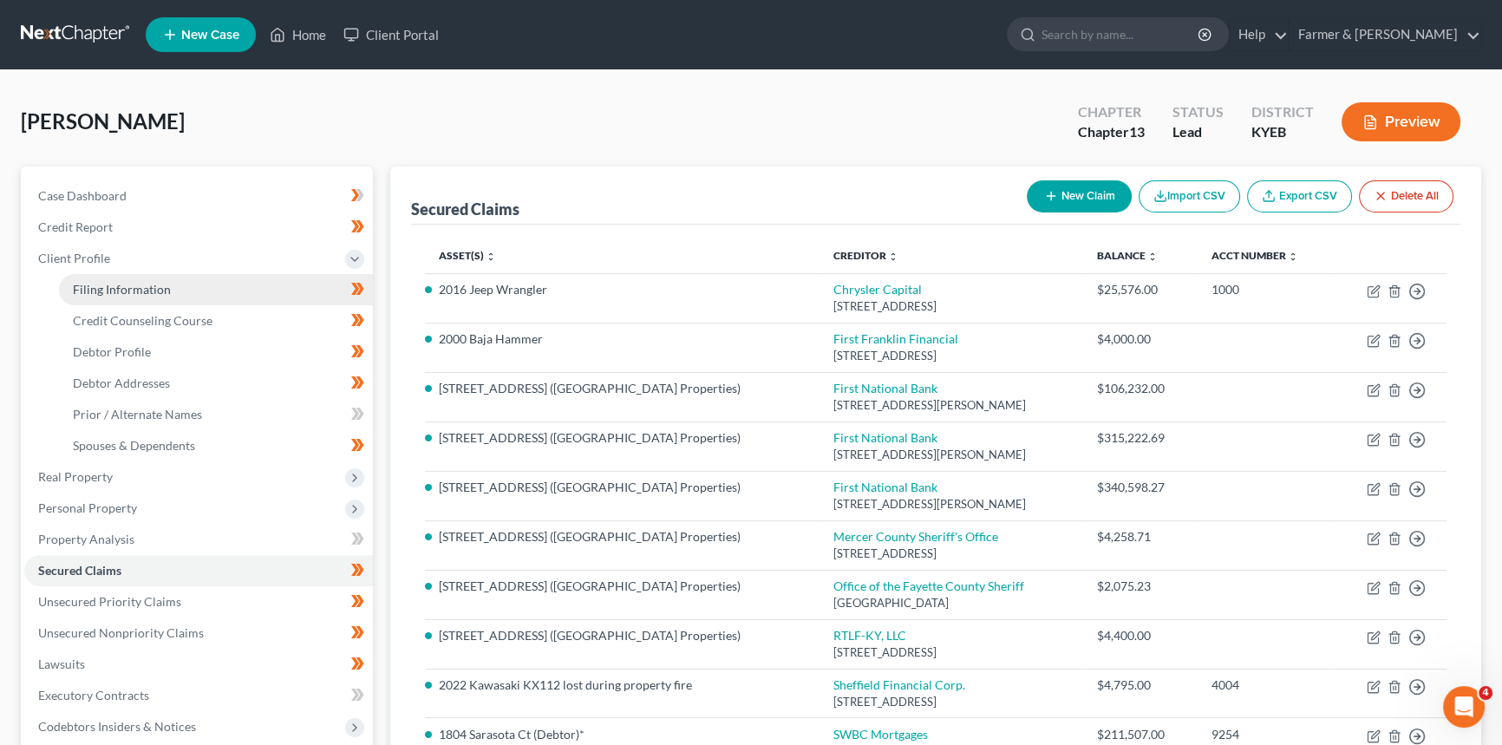
click at [73, 285] on span "Filing Information" at bounding box center [122, 289] width 98 height 15
select select "1"
select select "0"
select select "3"
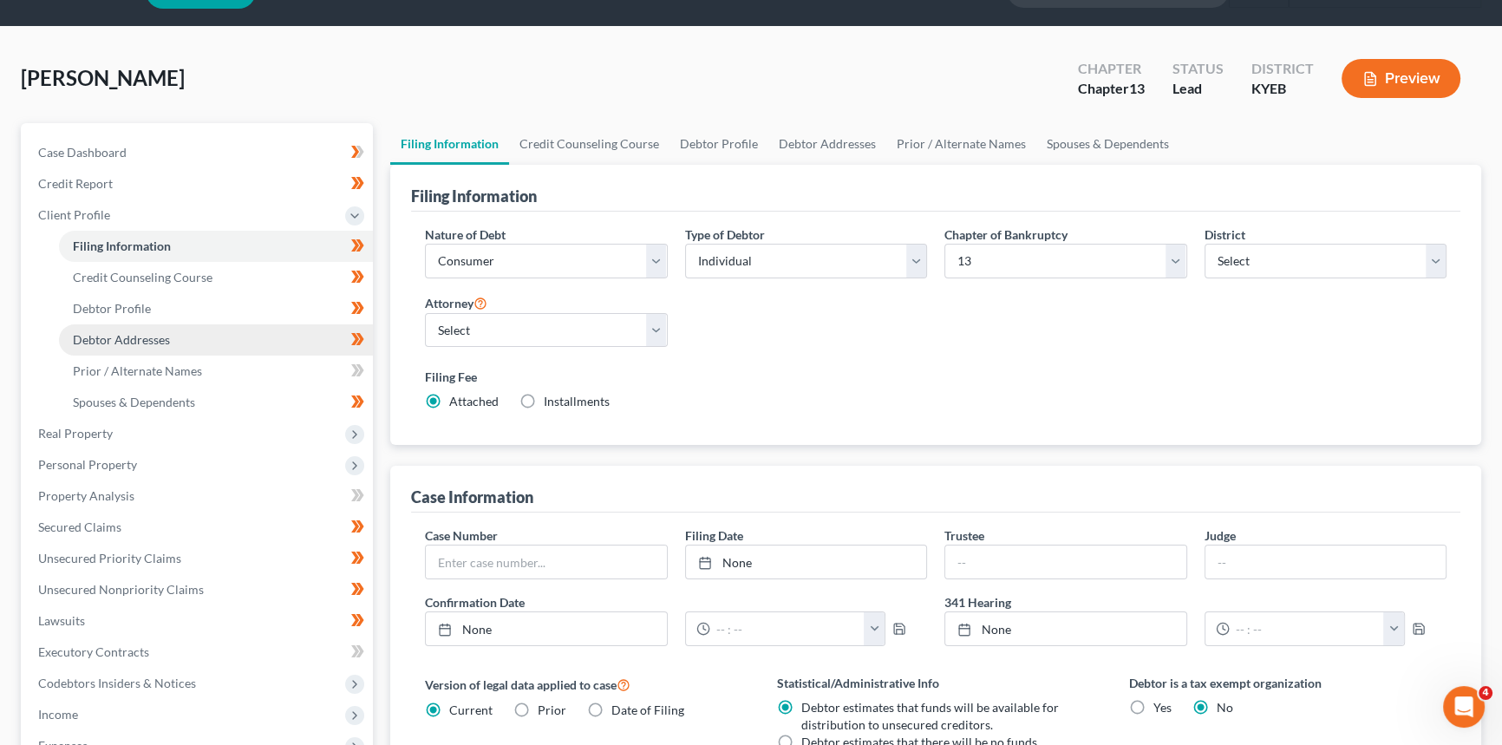
scroll to position [78, 0]
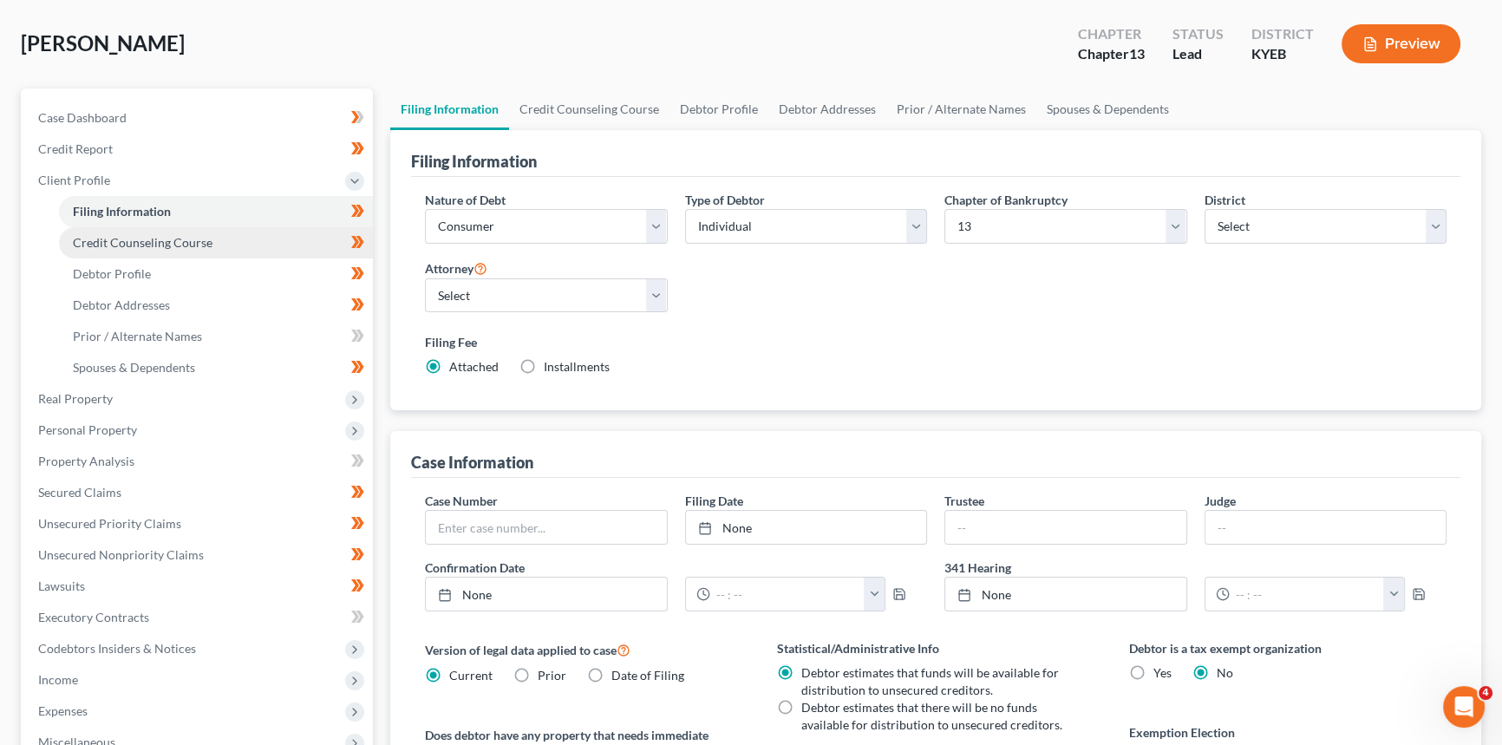
click at [120, 232] on link "Credit Counseling Course" at bounding box center [216, 242] width 314 height 31
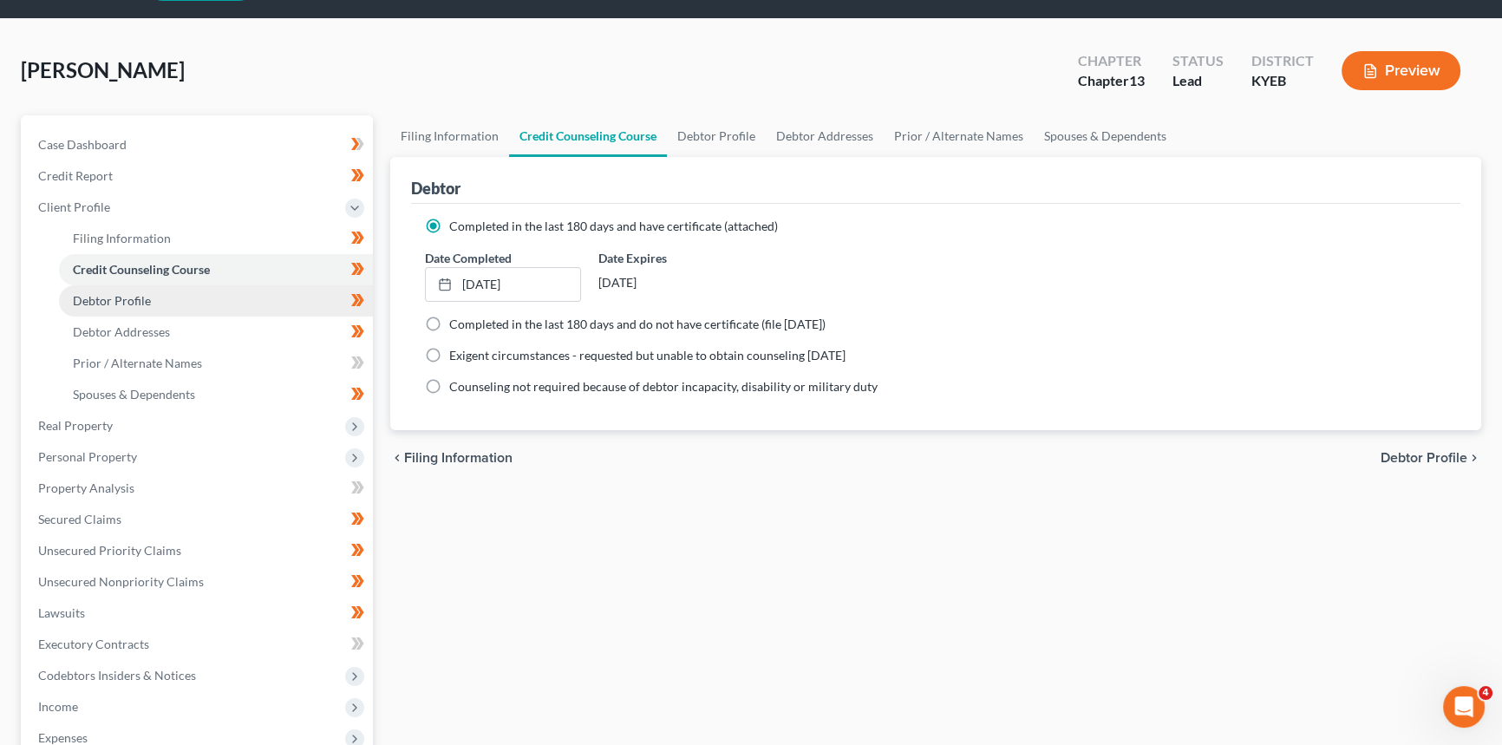
scroll to position [78, 0]
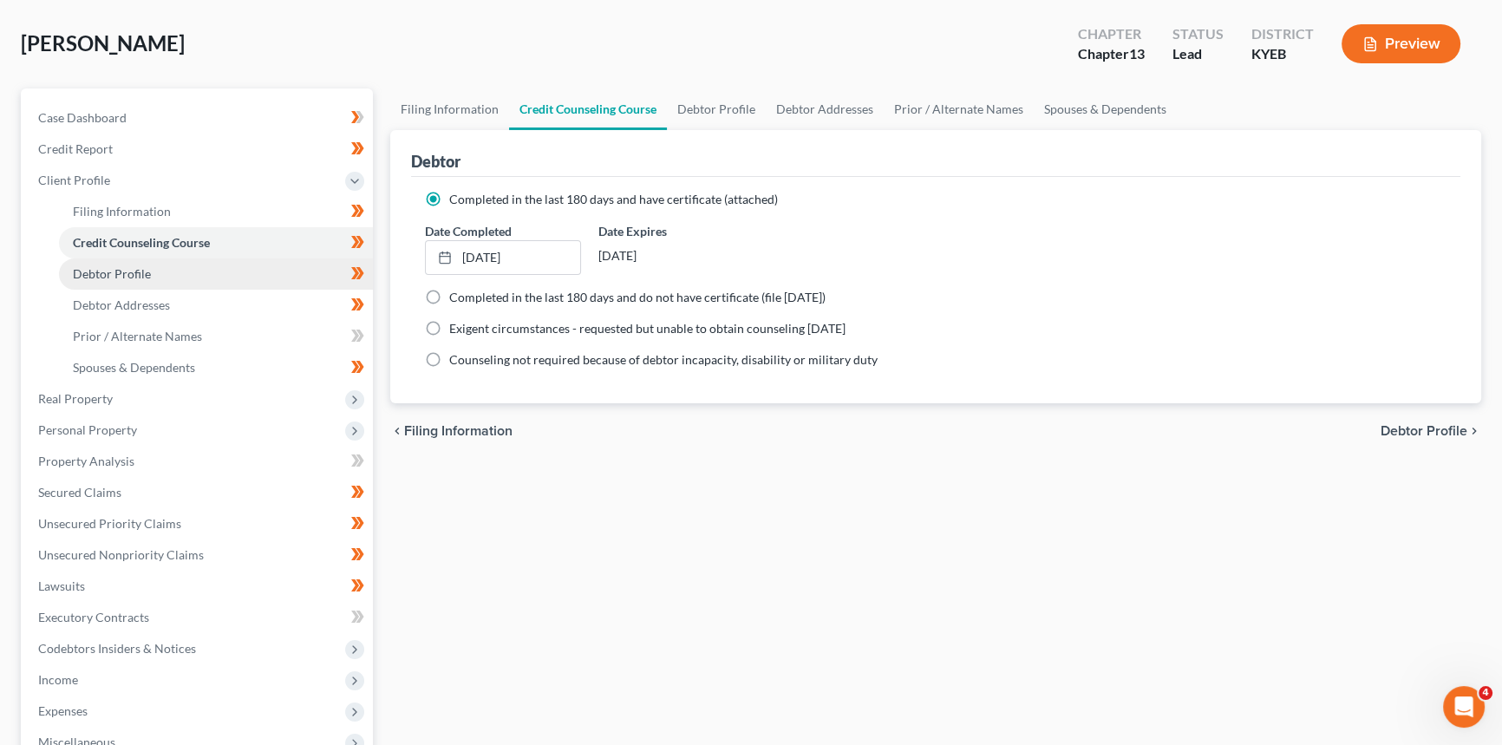
click at [165, 272] on link "Debtor Profile" at bounding box center [216, 273] width 314 height 31
select select "3"
select select "2"
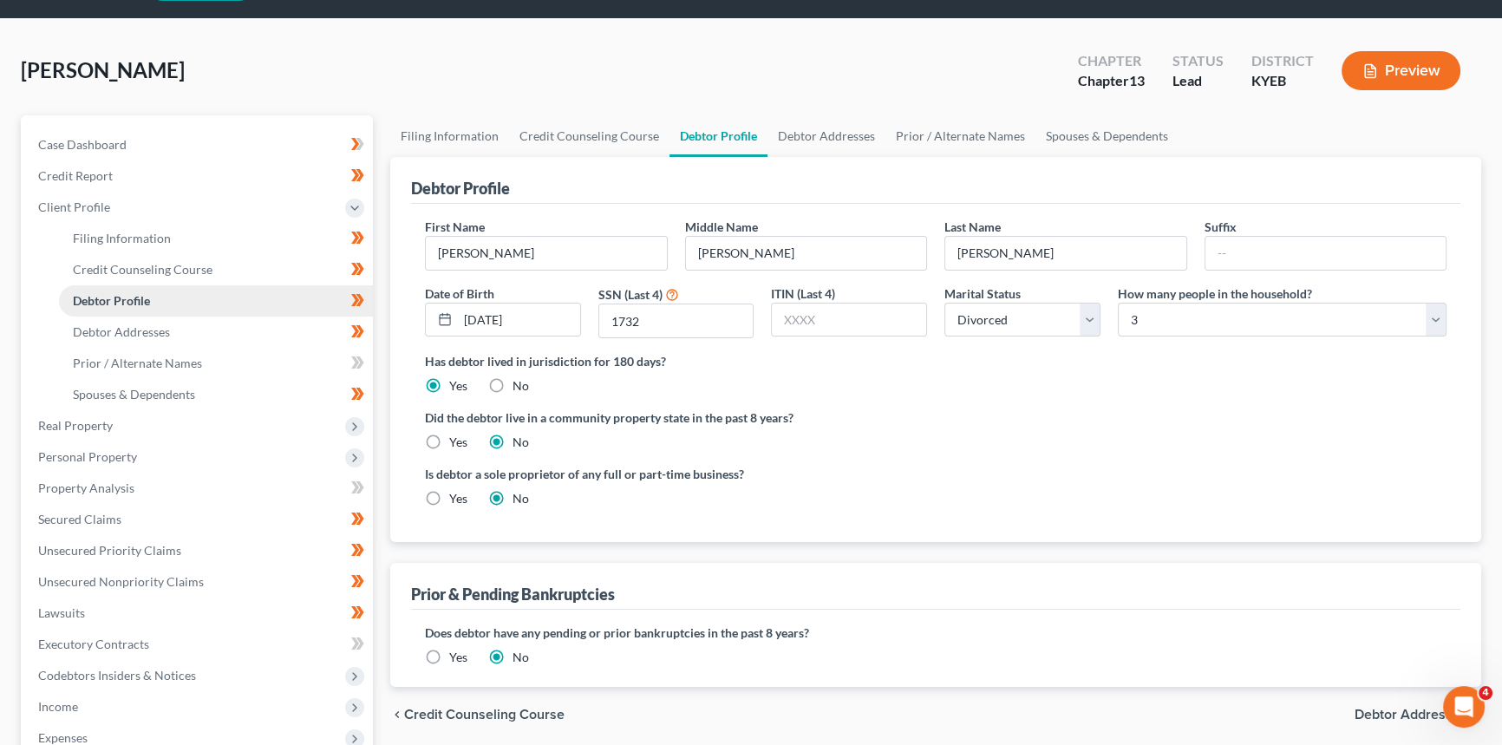
scroll to position [78, 0]
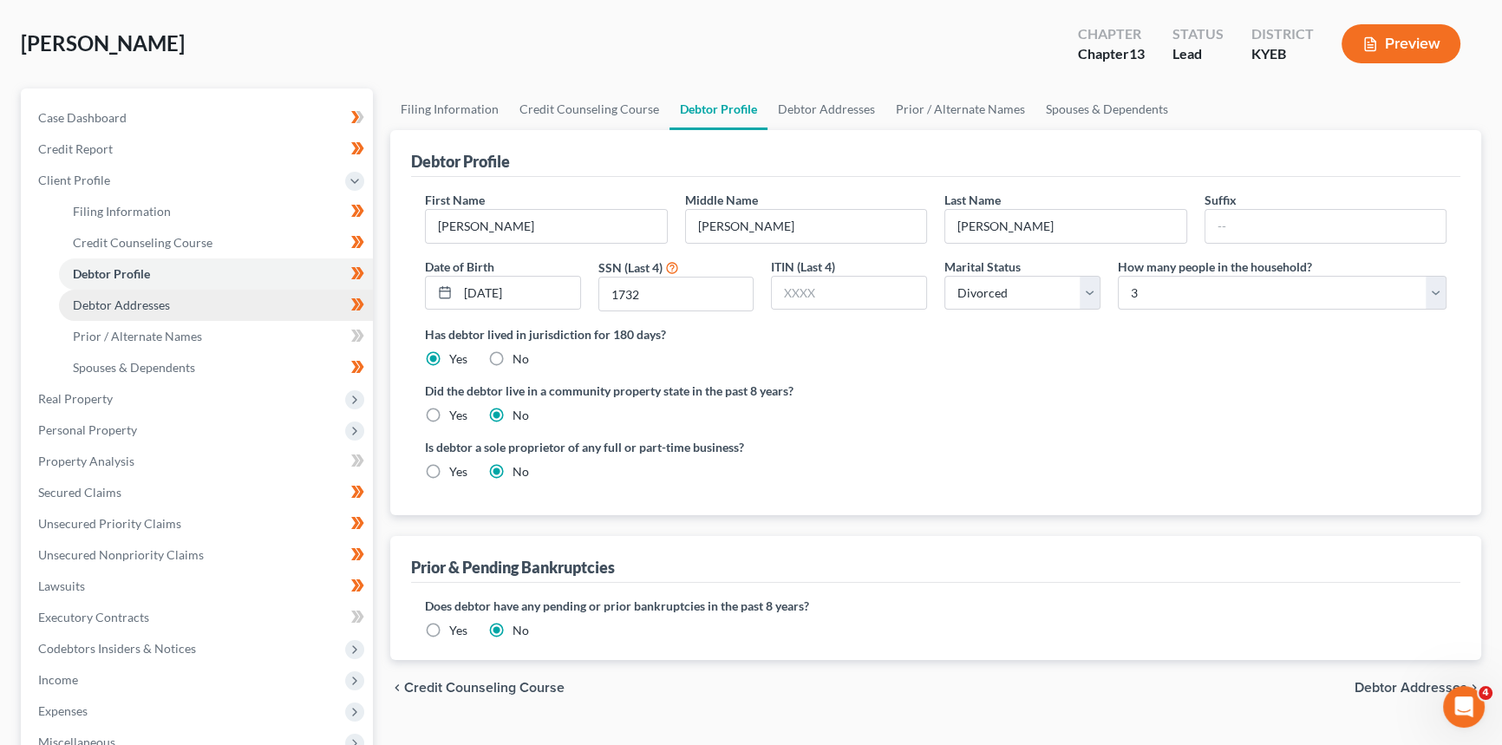
click at [128, 307] on span "Debtor Addresses" at bounding box center [121, 305] width 97 height 15
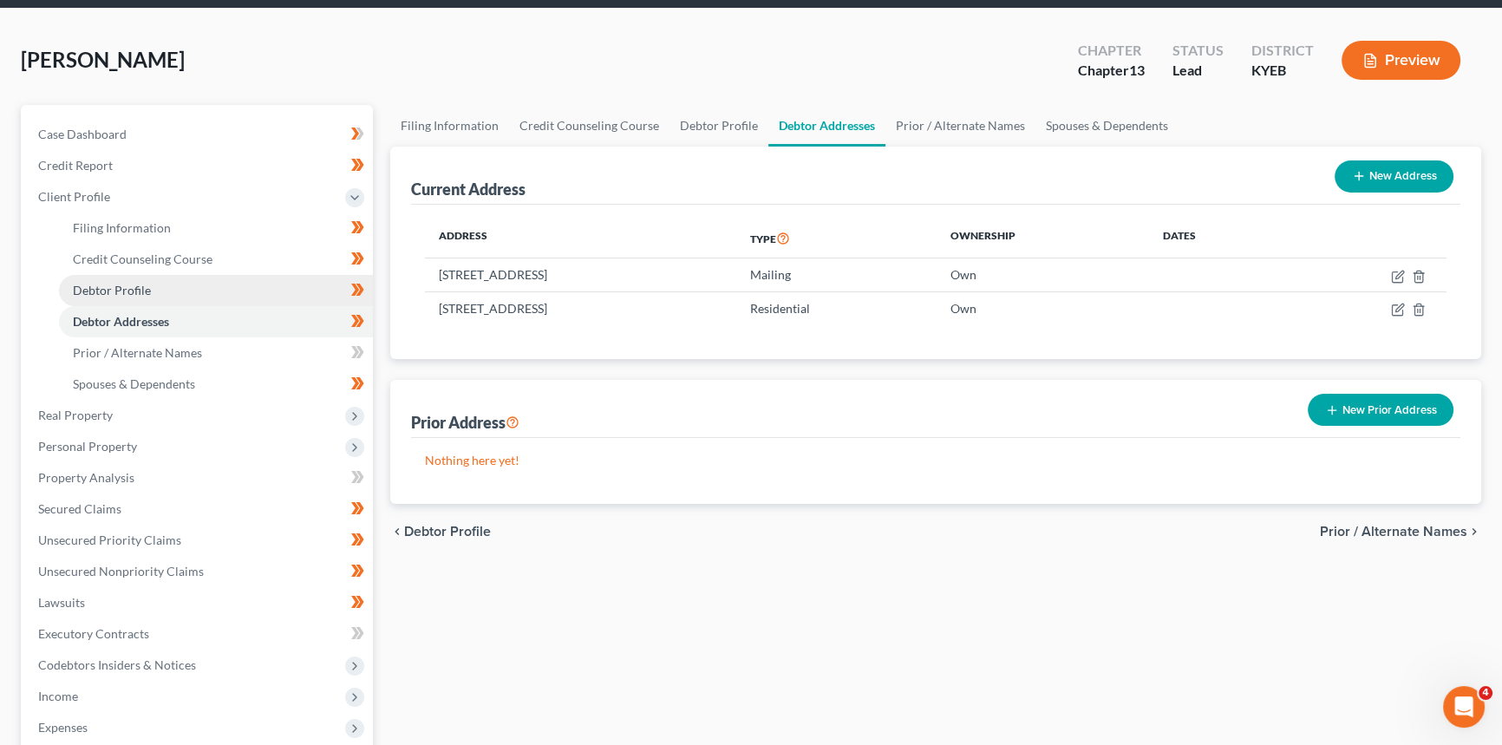
scroll to position [157, 0]
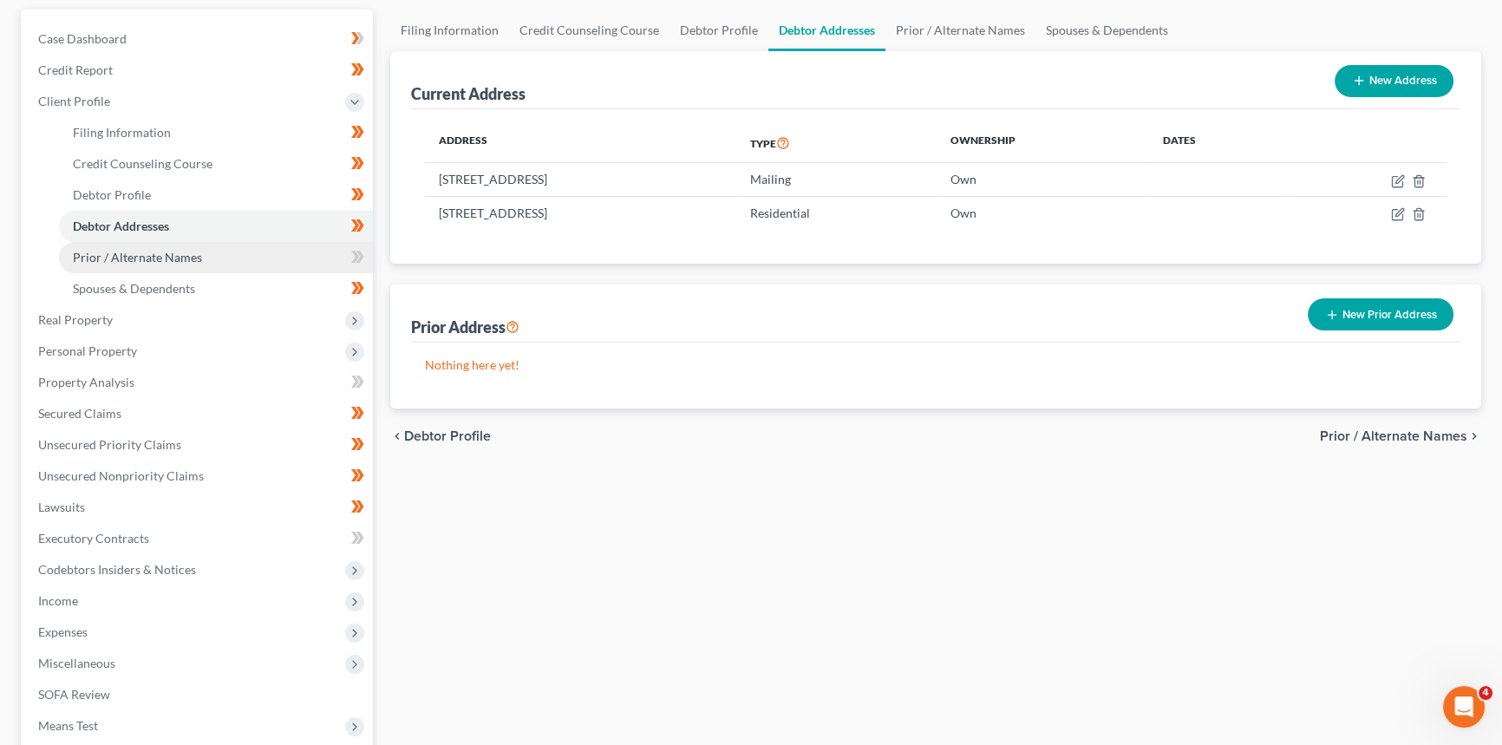
click at [159, 259] on span "Prior / Alternate Names" at bounding box center [137, 257] width 129 height 15
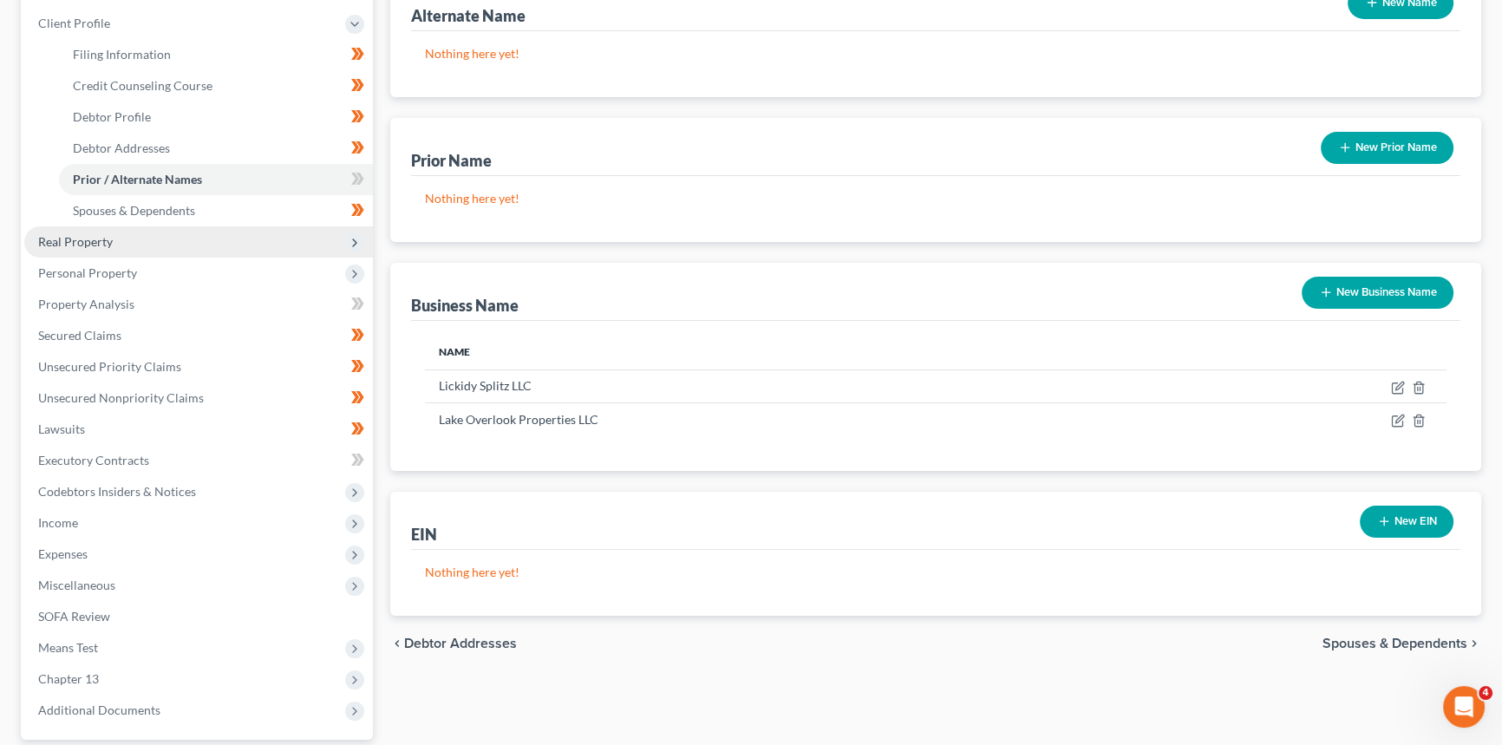
scroll to position [236, 0]
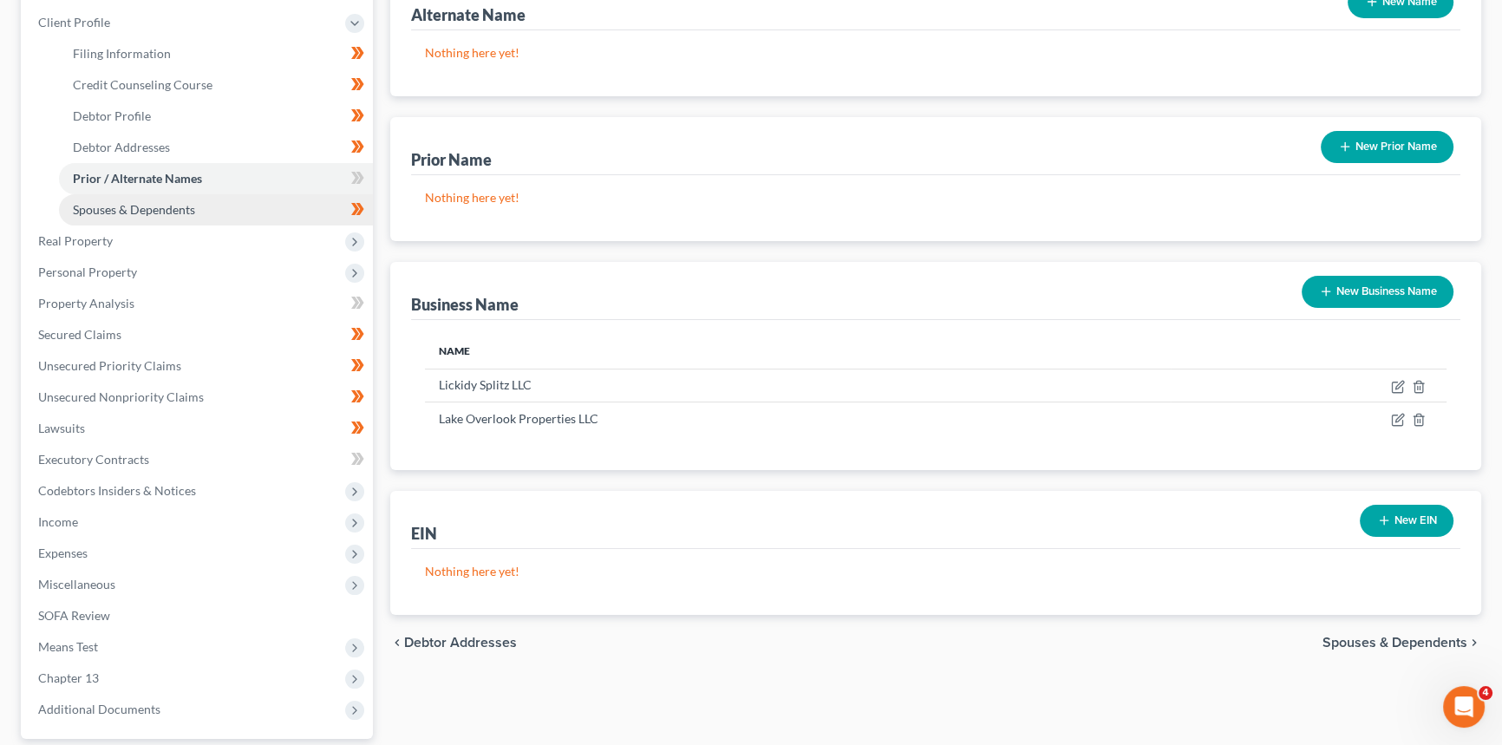
click at [138, 209] on span "Spouses & Dependents" at bounding box center [134, 209] width 122 height 15
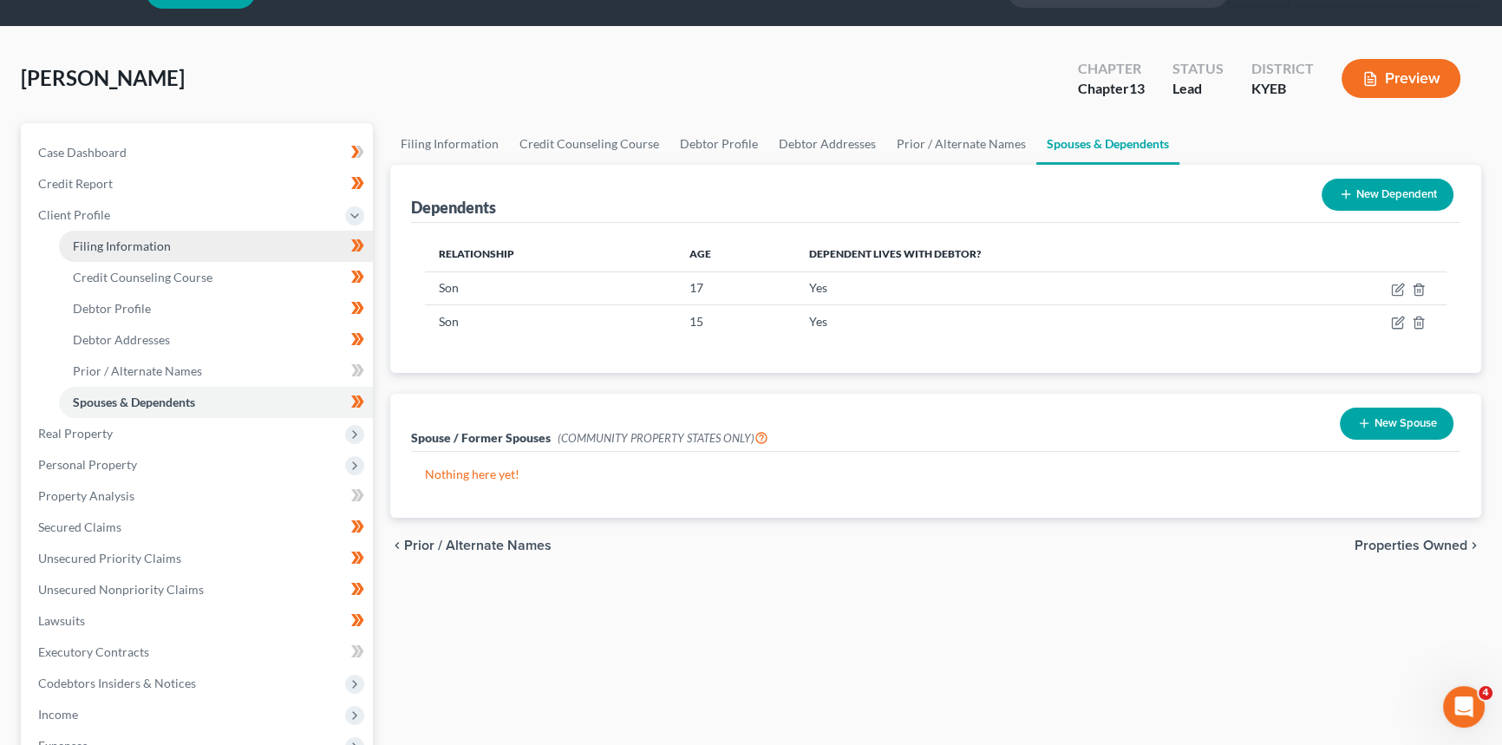
scroll to position [157, 0]
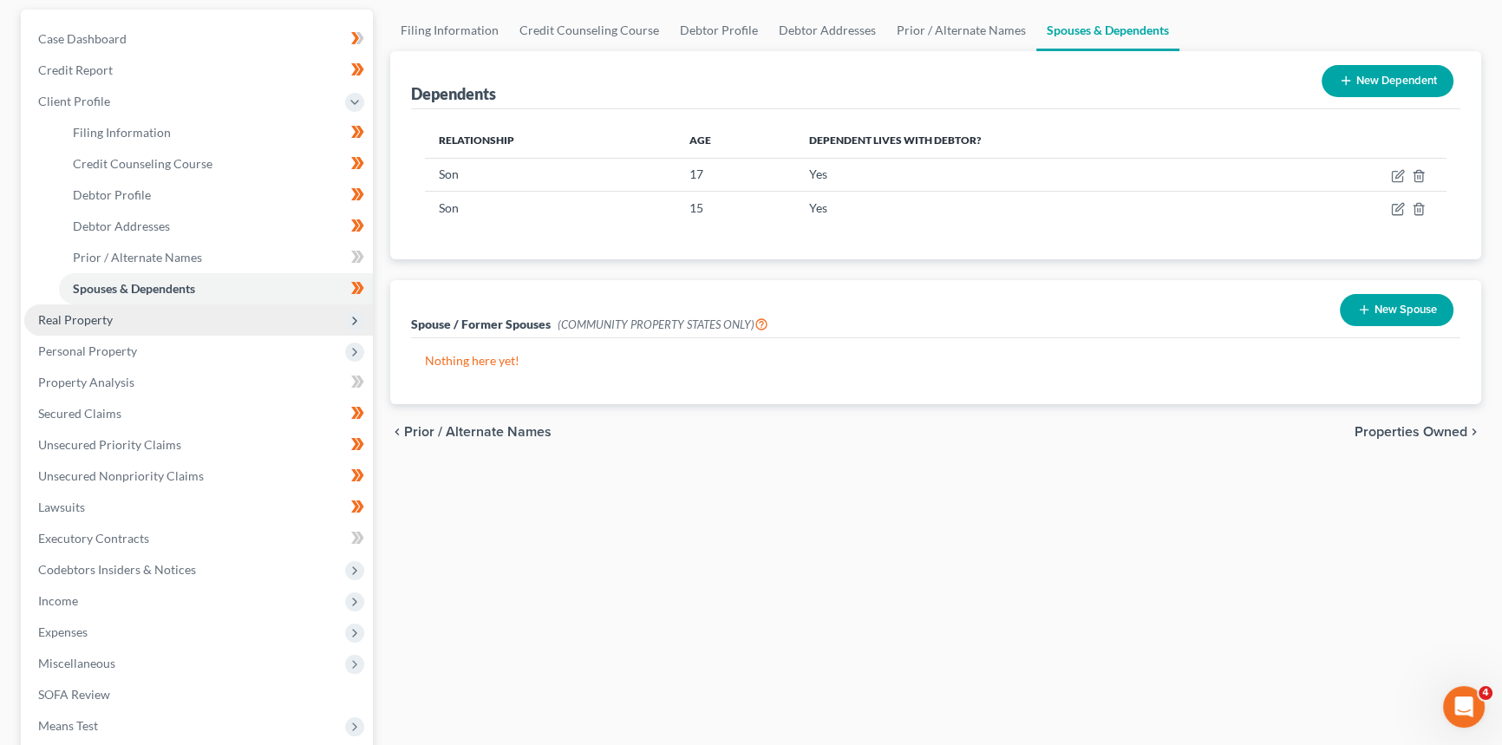
drag, startPoint x: 80, startPoint y: 330, endPoint x: 111, endPoint y: 307, distance: 38.5
click at [82, 330] on span "Real Property" at bounding box center [198, 319] width 349 height 31
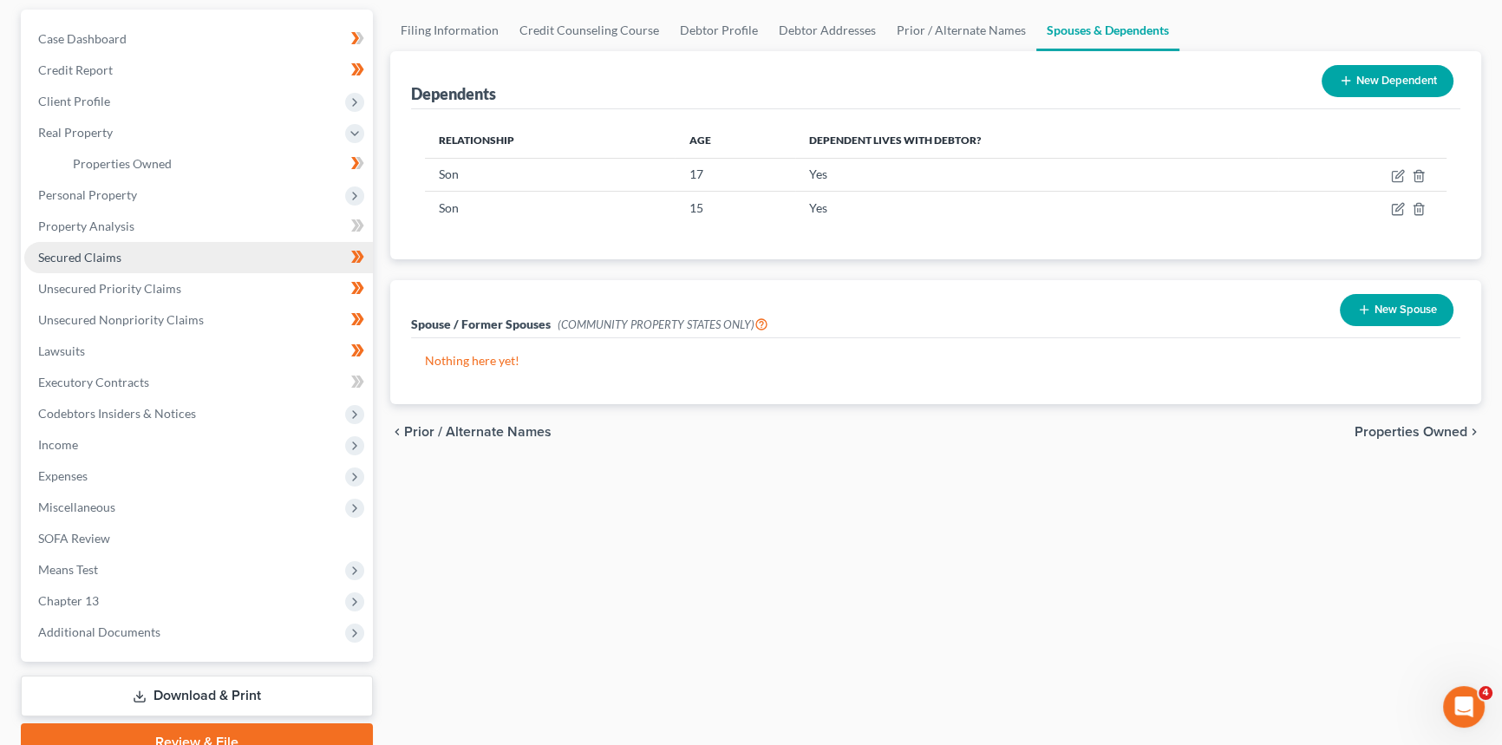
click at [142, 258] on link "Secured Claims" at bounding box center [198, 257] width 349 height 31
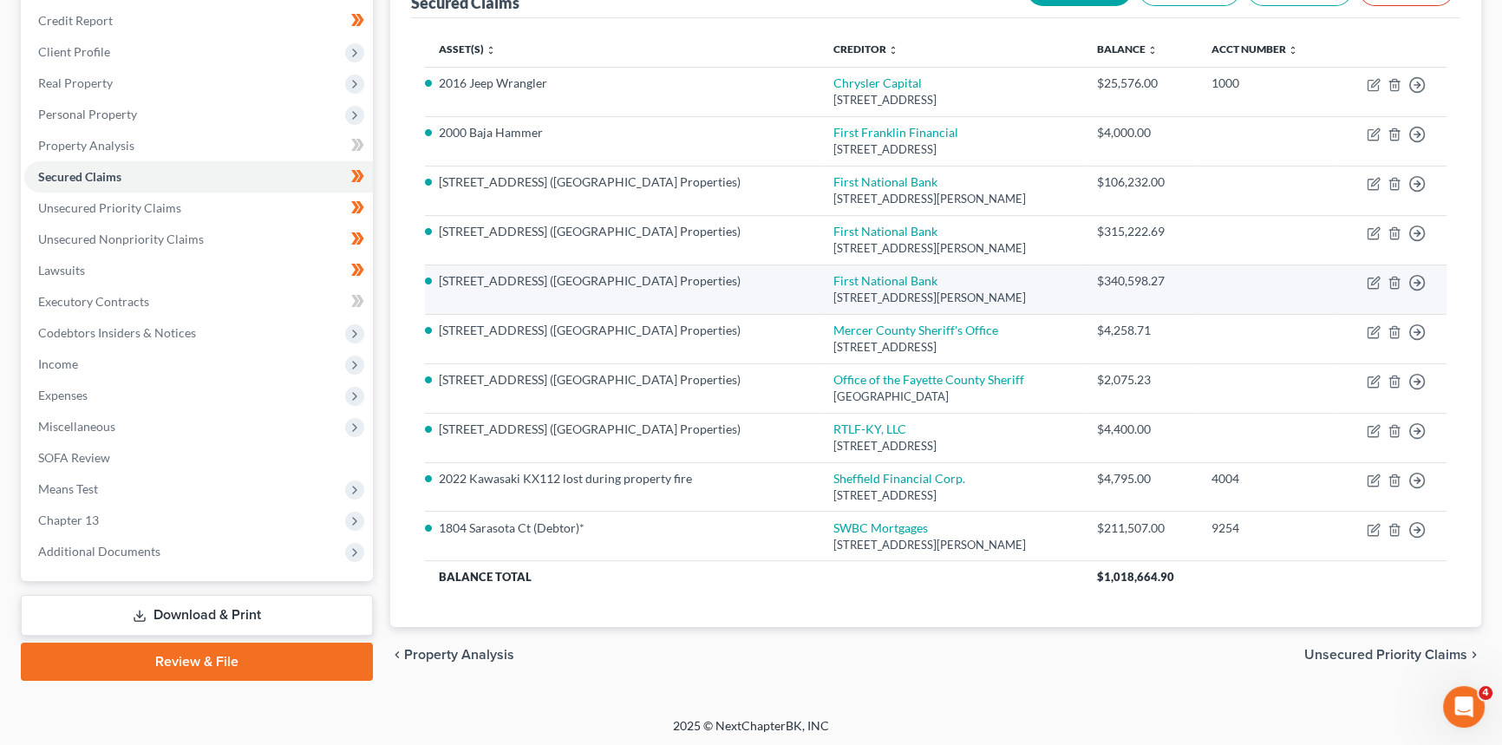
scroll to position [208, 0]
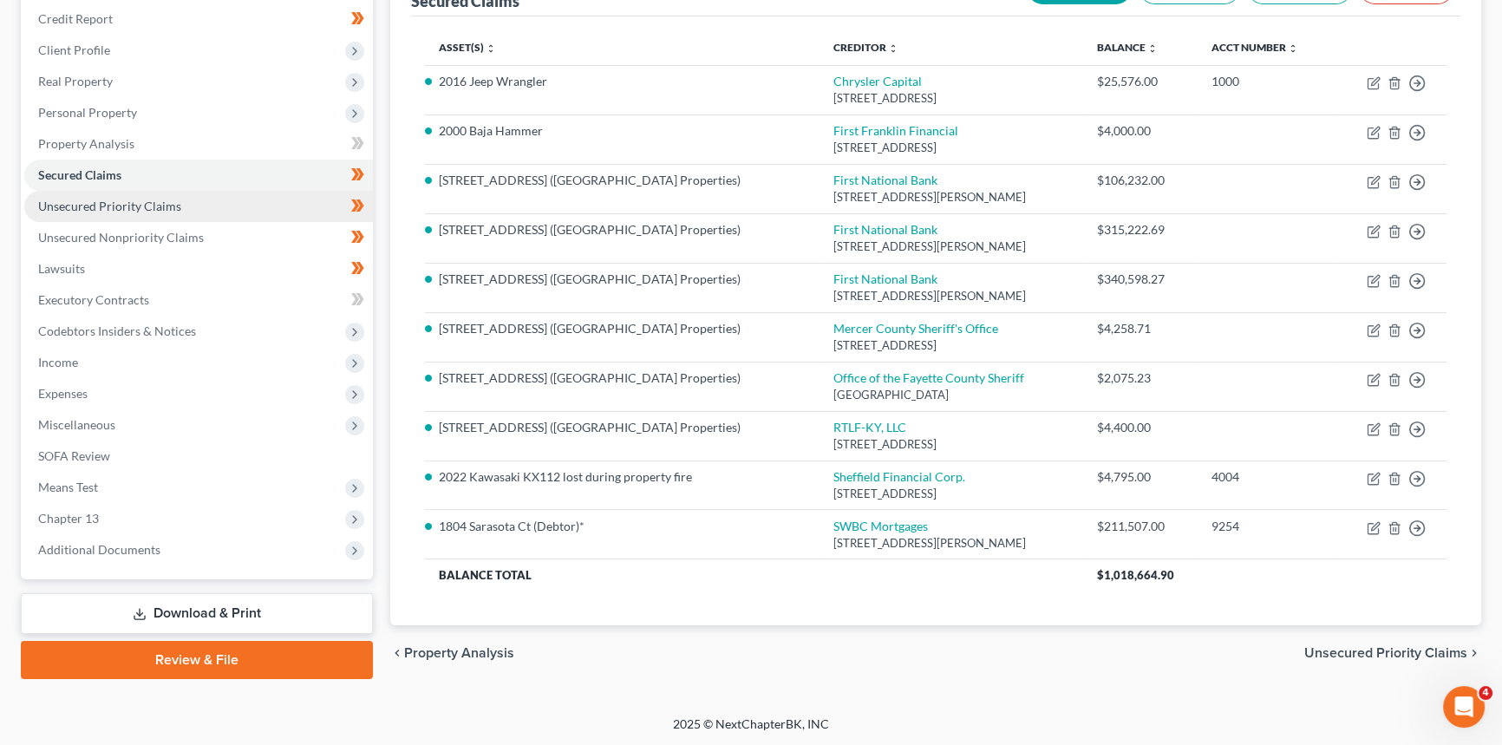
click at [147, 213] on link "Unsecured Priority Claims" at bounding box center [198, 206] width 349 height 31
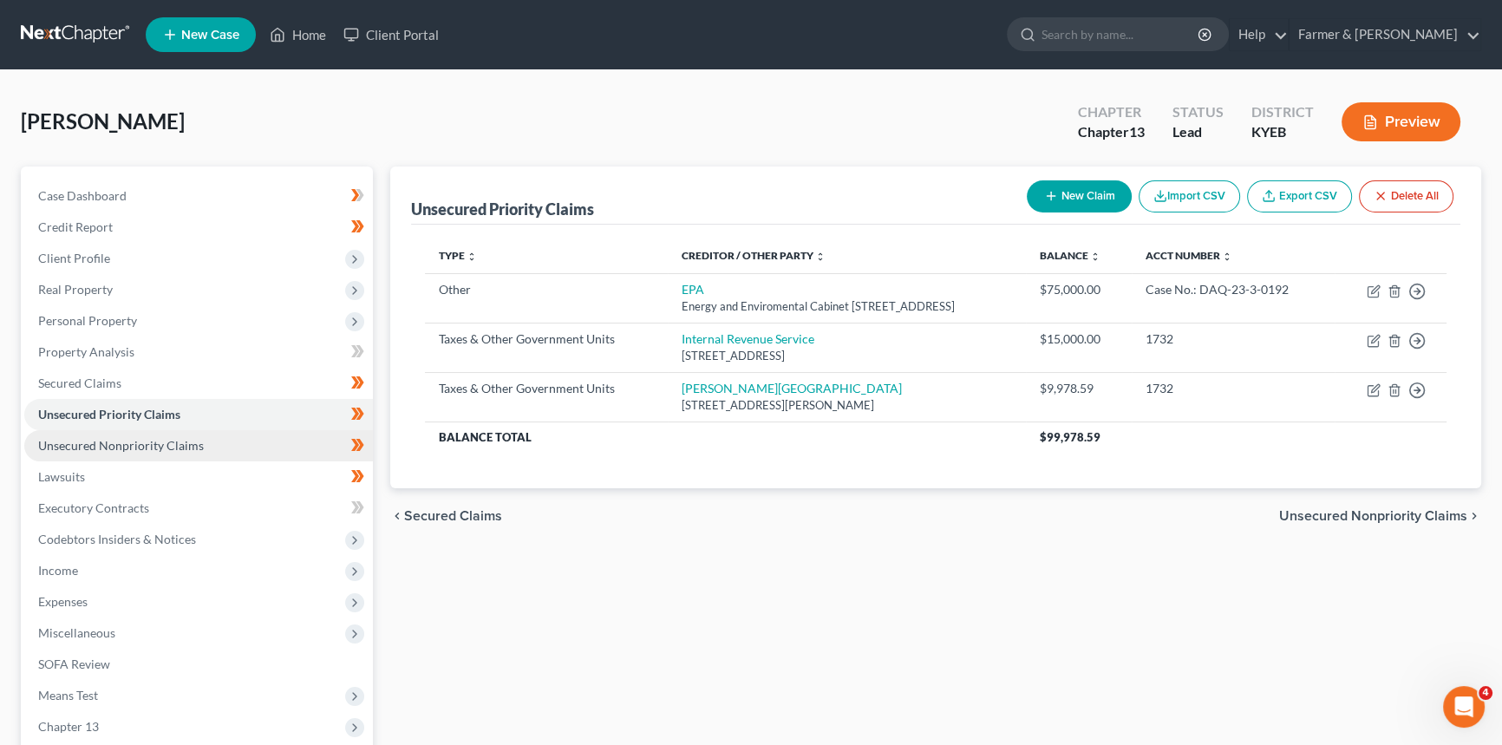
click at [115, 440] on span "Unsecured Nonpriority Claims" at bounding box center [121, 445] width 166 height 15
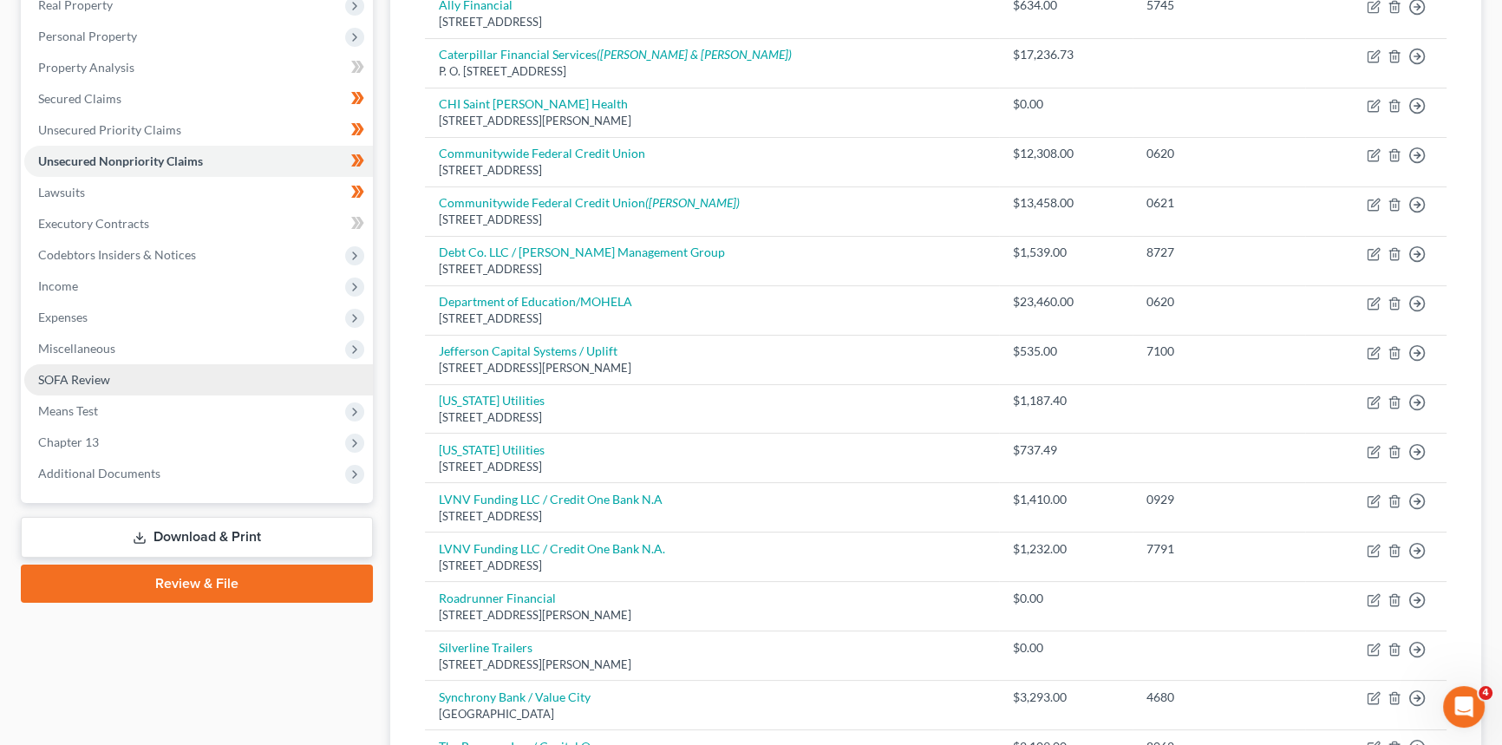
scroll to position [315, 0]
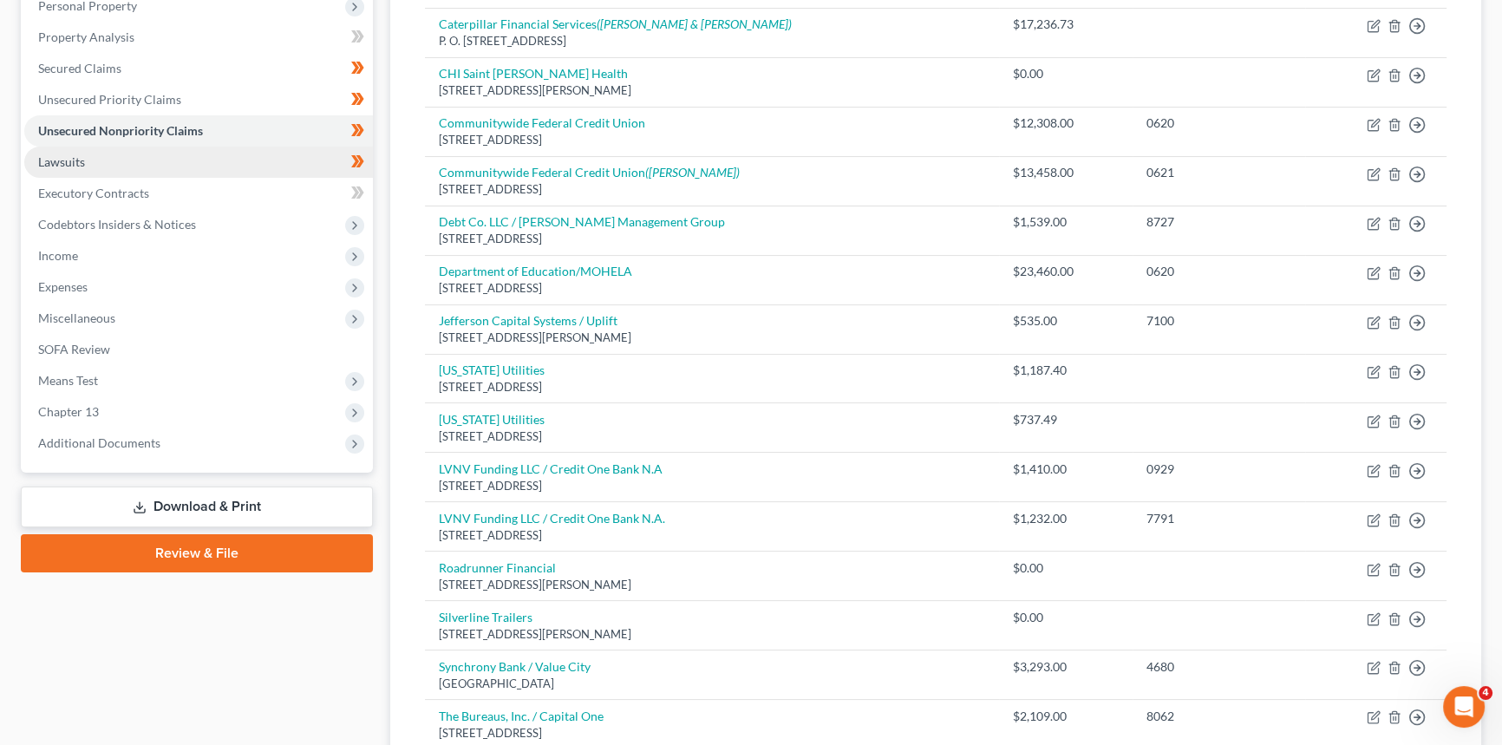
click at [80, 166] on span "Lawsuits" at bounding box center [61, 161] width 47 height 15
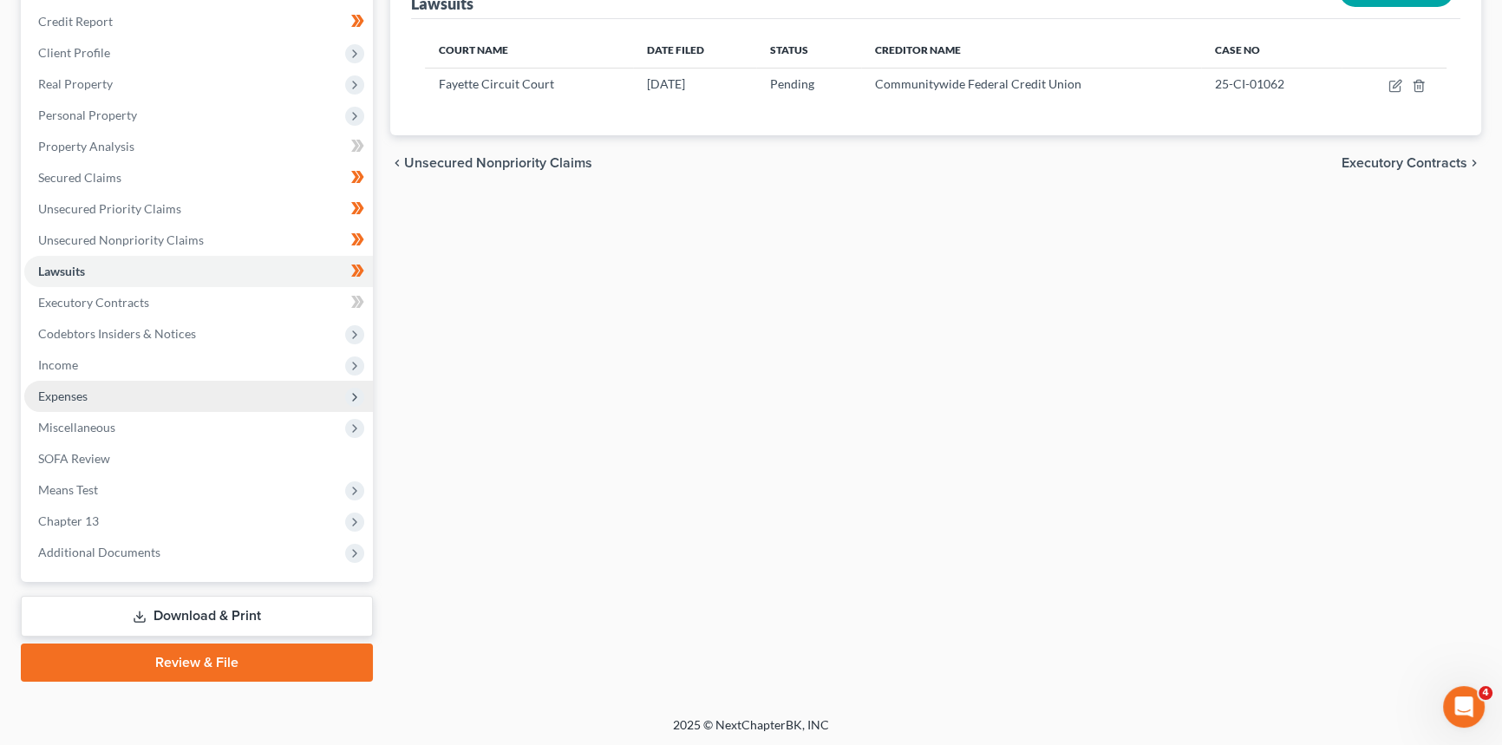
drag, startPoint x: 88, startPoint y: 519, endPoint x: 156, endPoint y: 406, distance: 132.0
click at [88, 519] on span "Chapter 13" at bounding box center [68, 521] width 61 height 15
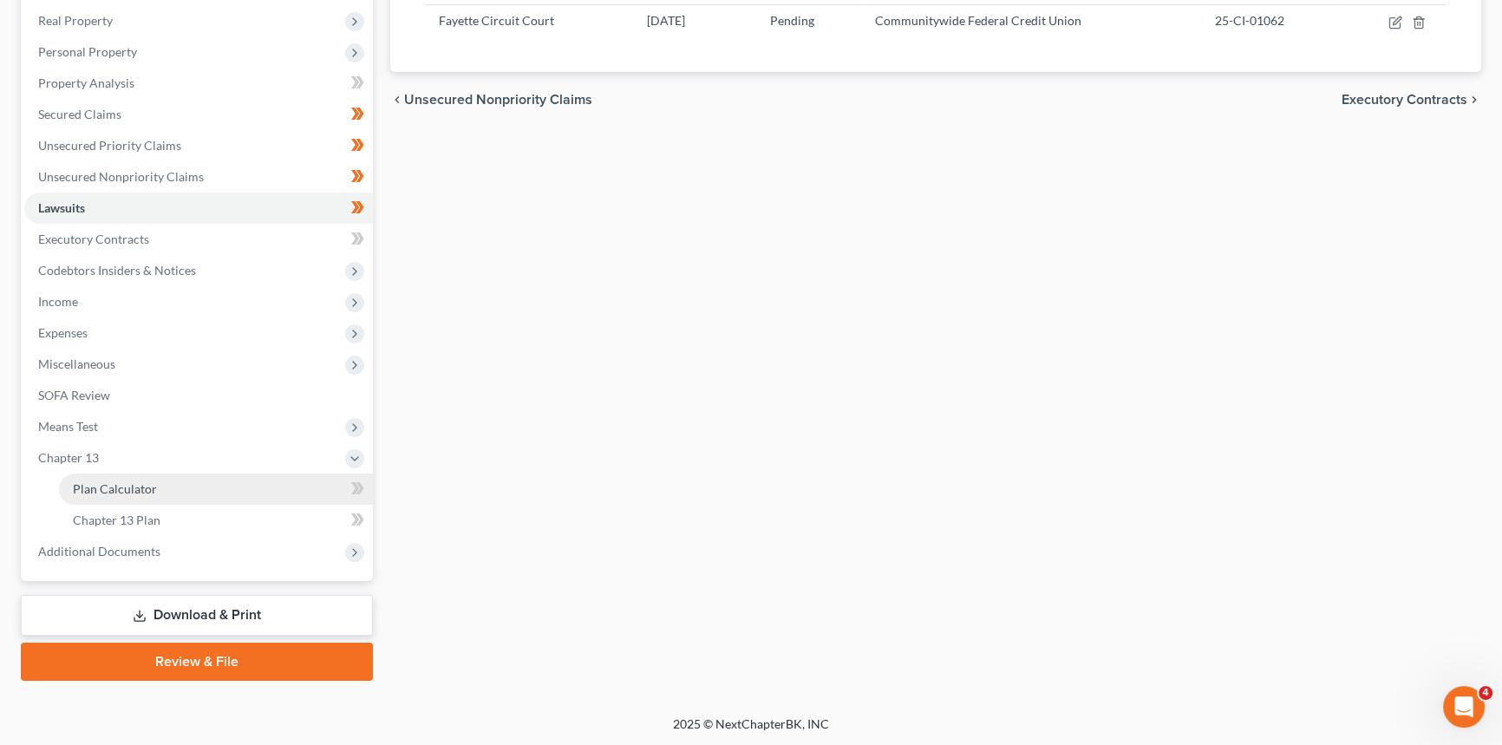
click at [119, 481] on span "Plan Calculator" at bounding box center [115, 488] width 84 height 15
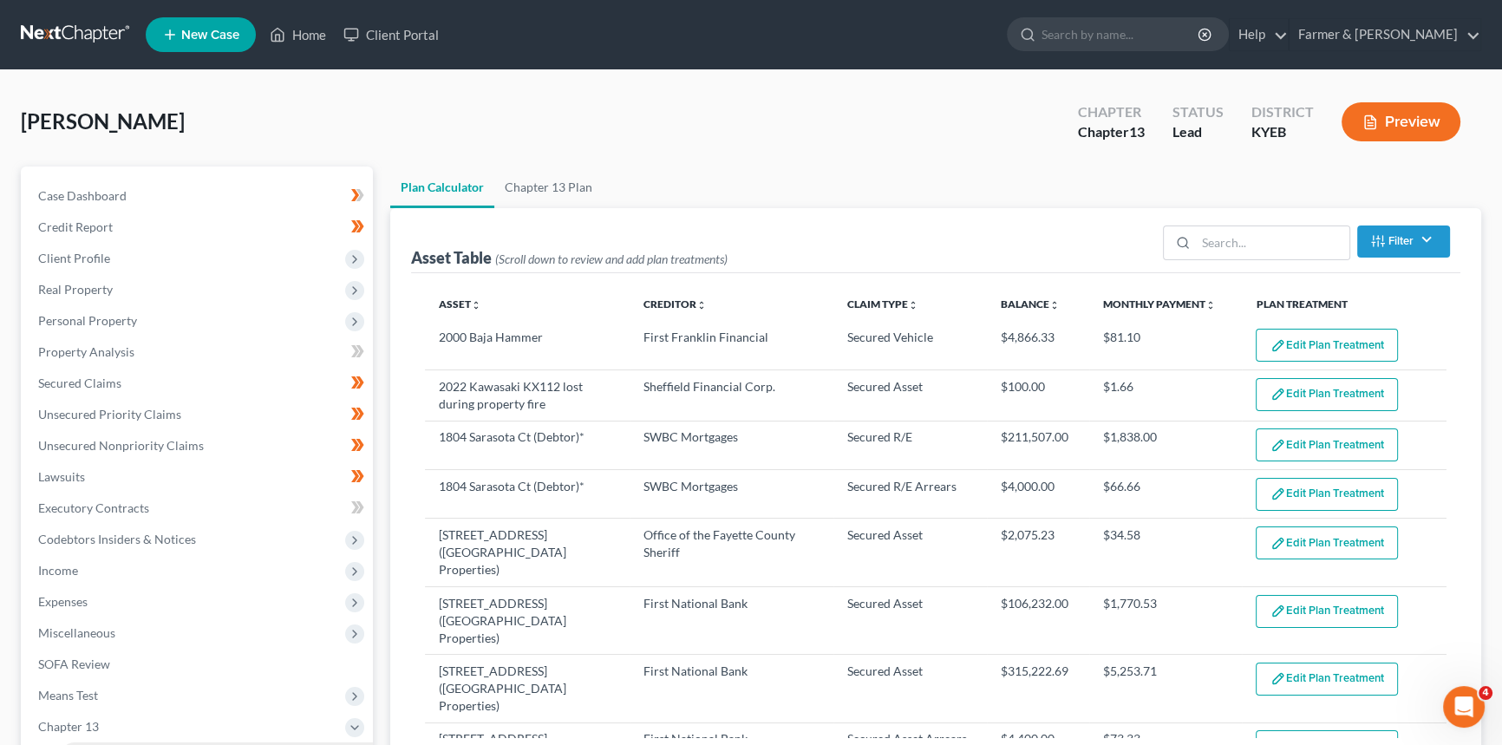
select select "59"
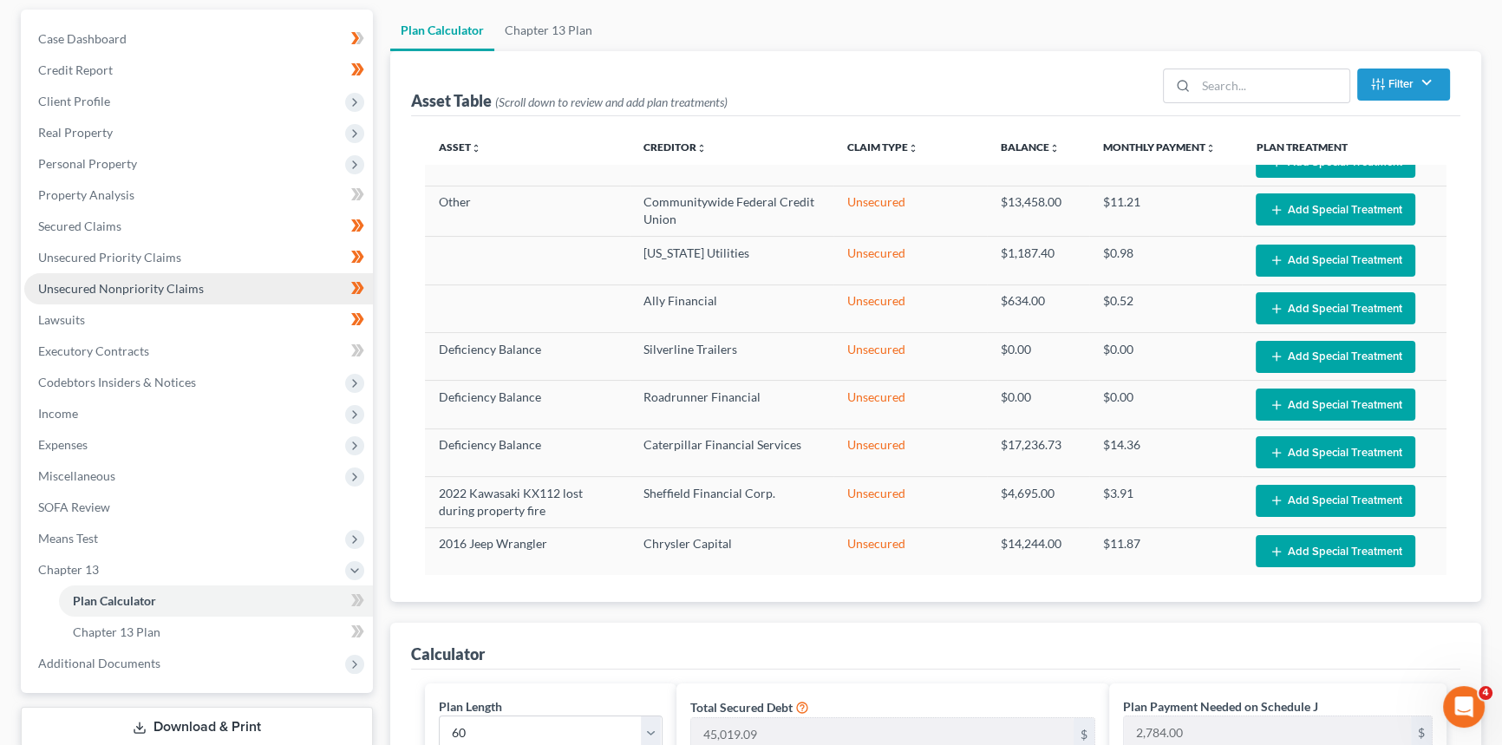
click at [219, 280] on link "Unsecured Nonpriority Claims" at bounding box center [198, 288] width 349 height 31
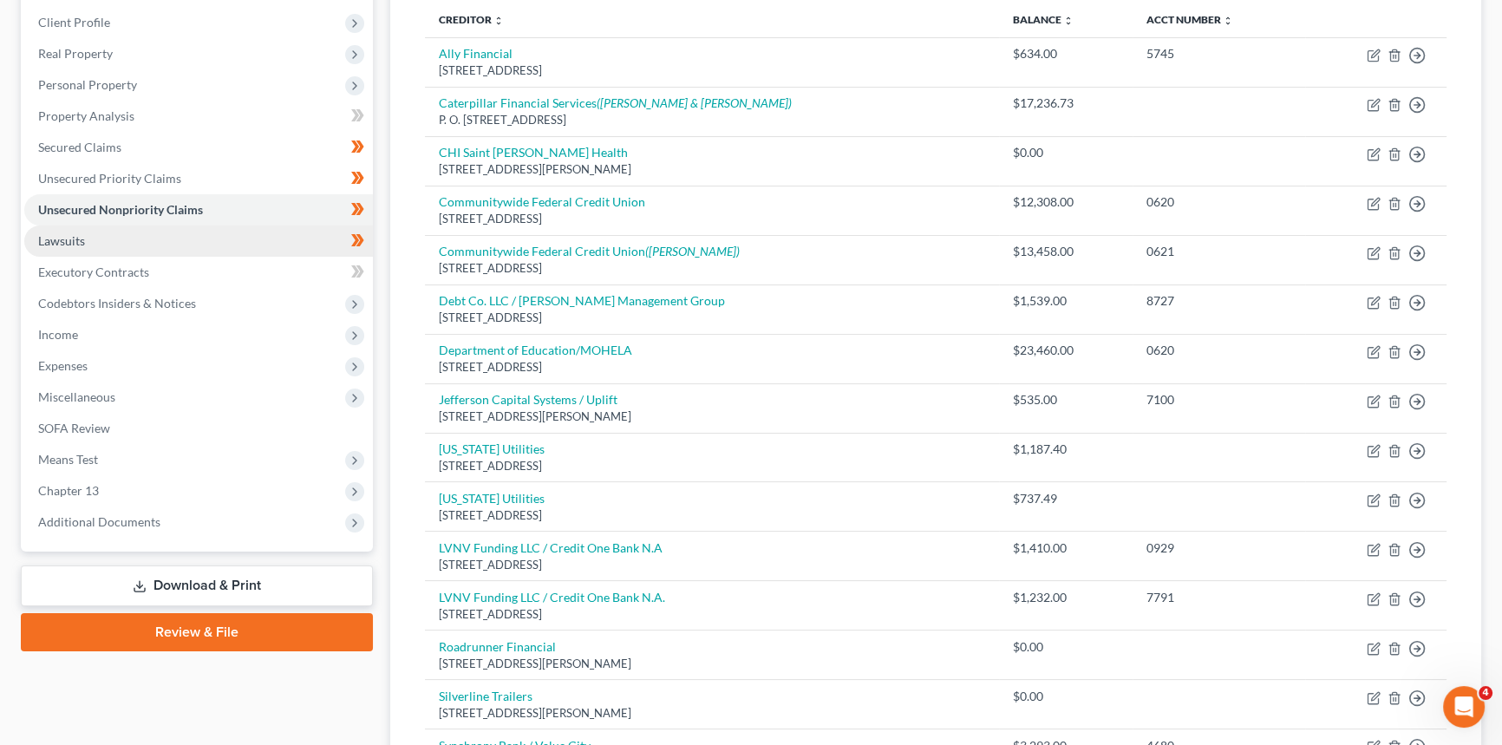
click at [75, 238] on span "Lawsuits" at bounding box center [61, 240] width 47 height 15
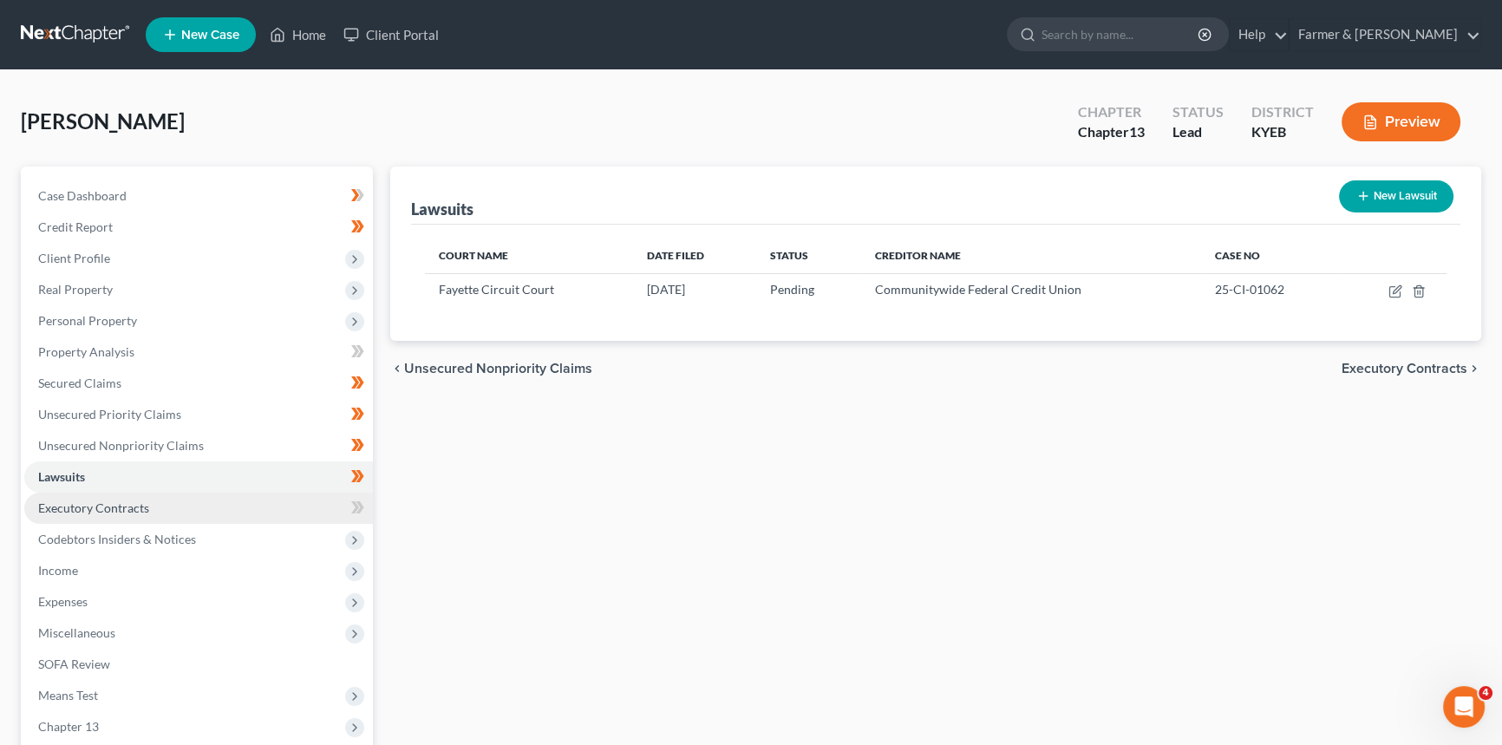
click at [113, 504] on span "Executory Contracts" at bounding box center [93, 508] width 111 height 15
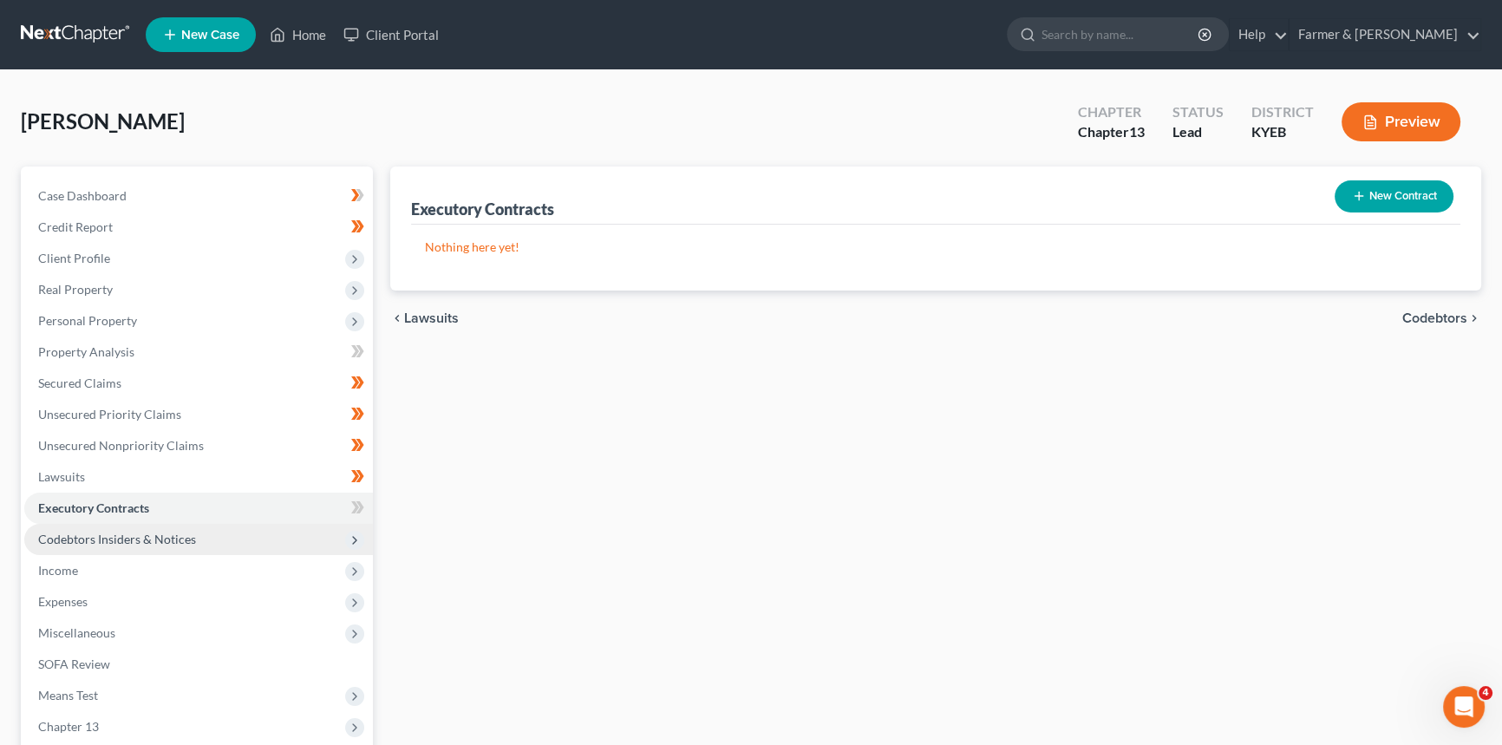
click at [113, 528] on span "Codebtors Insiders & Notices" at bounding box center [198, 539] width 349 height 31
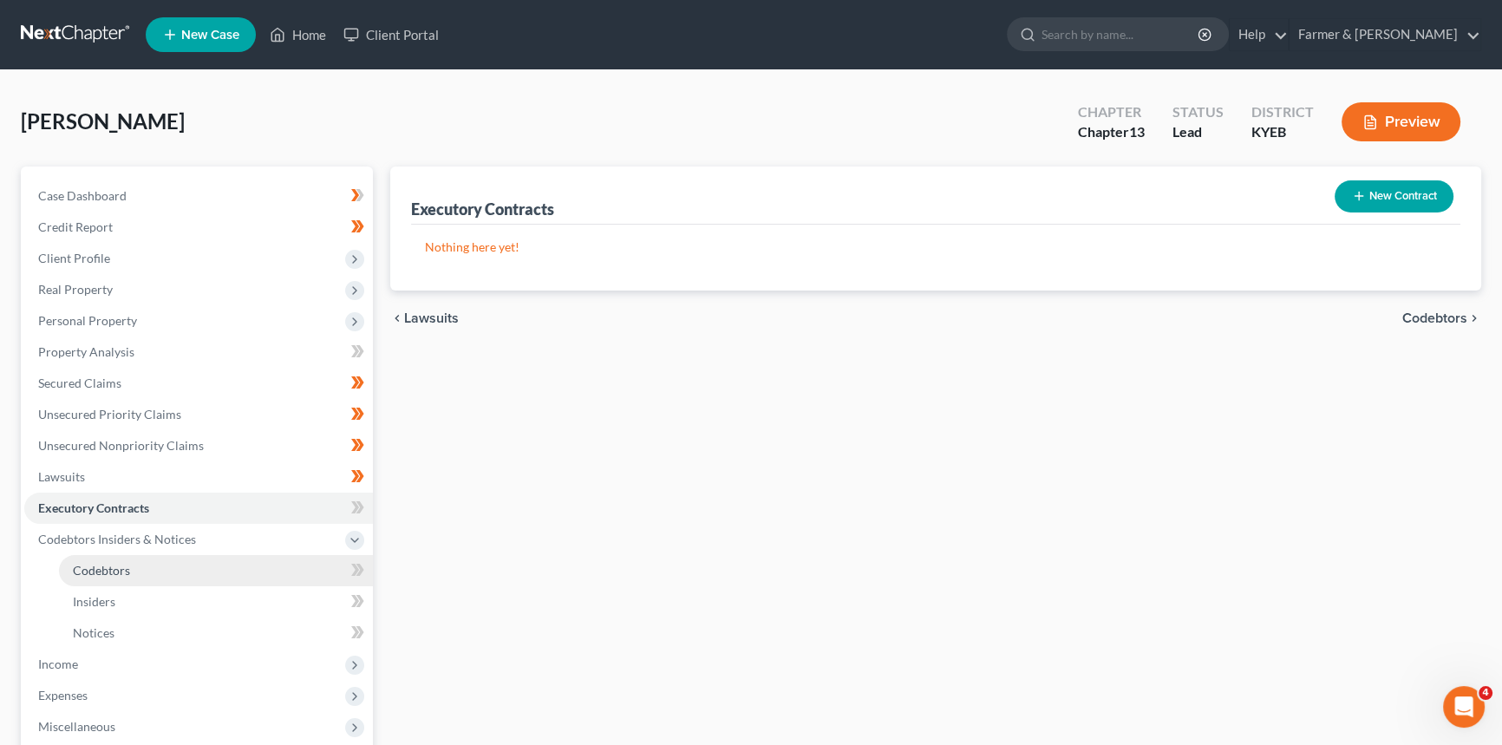
click at [140, 560] on link "Codebtors" at bounding box center [216, 570] width 314 height 31
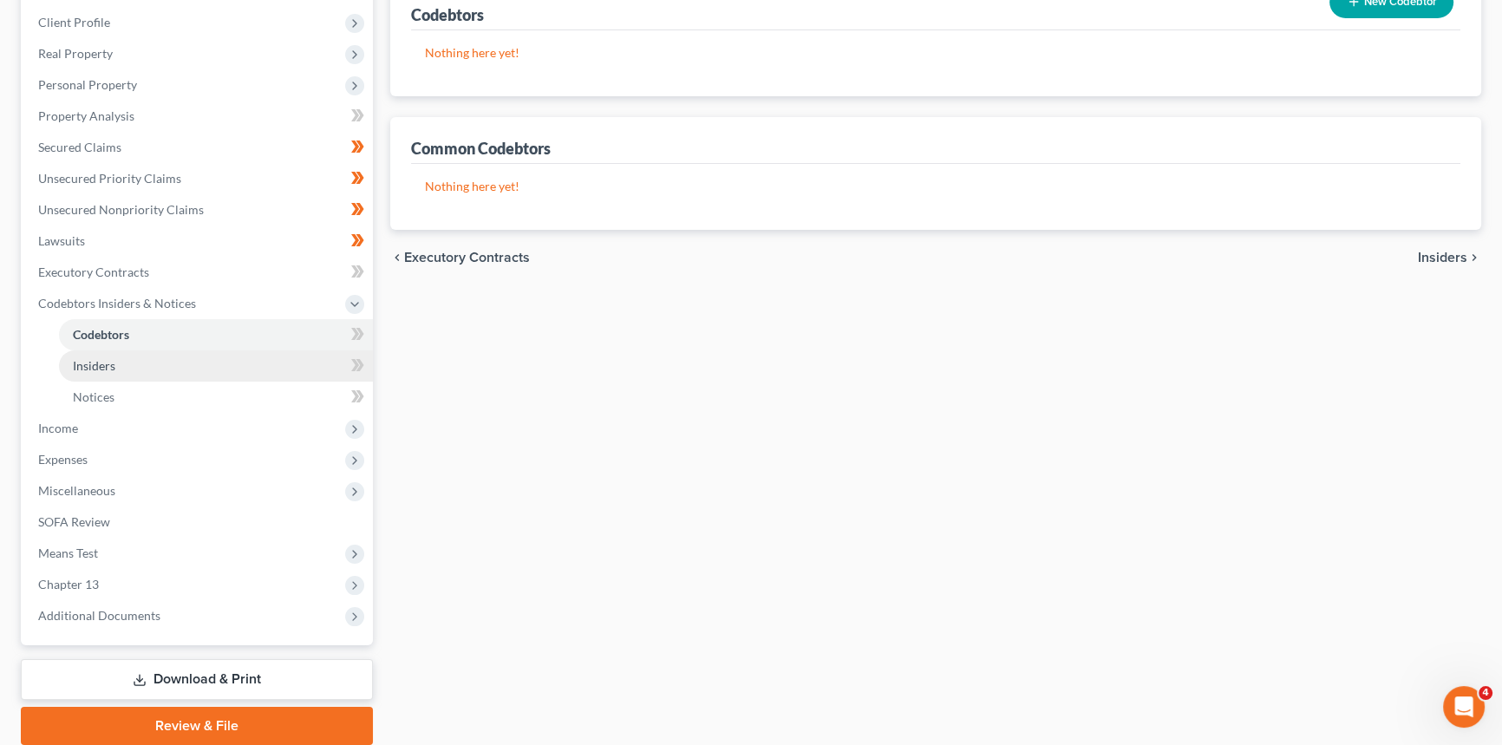
click at [121, 357] on link "Insiders" at bounding box center [216, 365] width 314 height 31
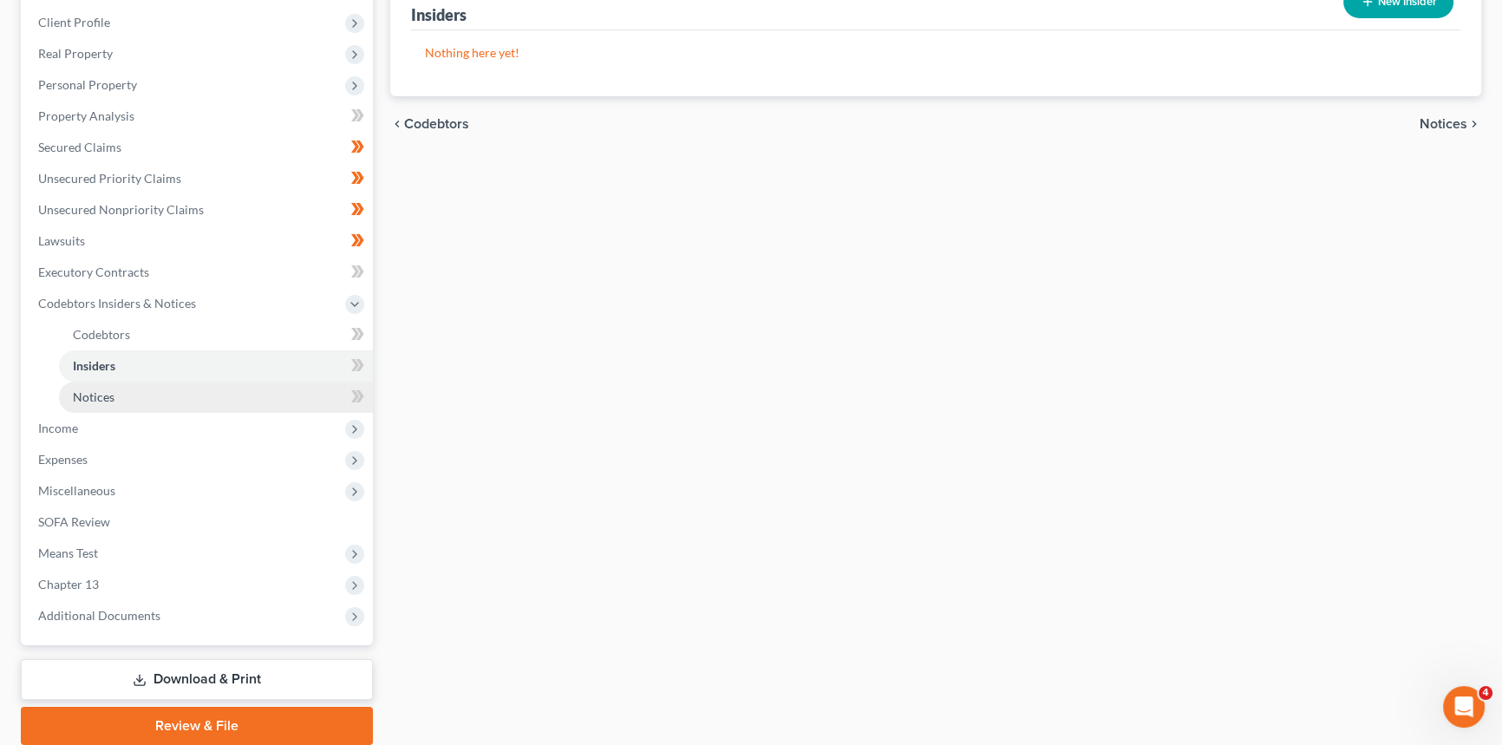
click at [131, 389] on link "Notices" at bounding box center [216, 397] width 314 height 31
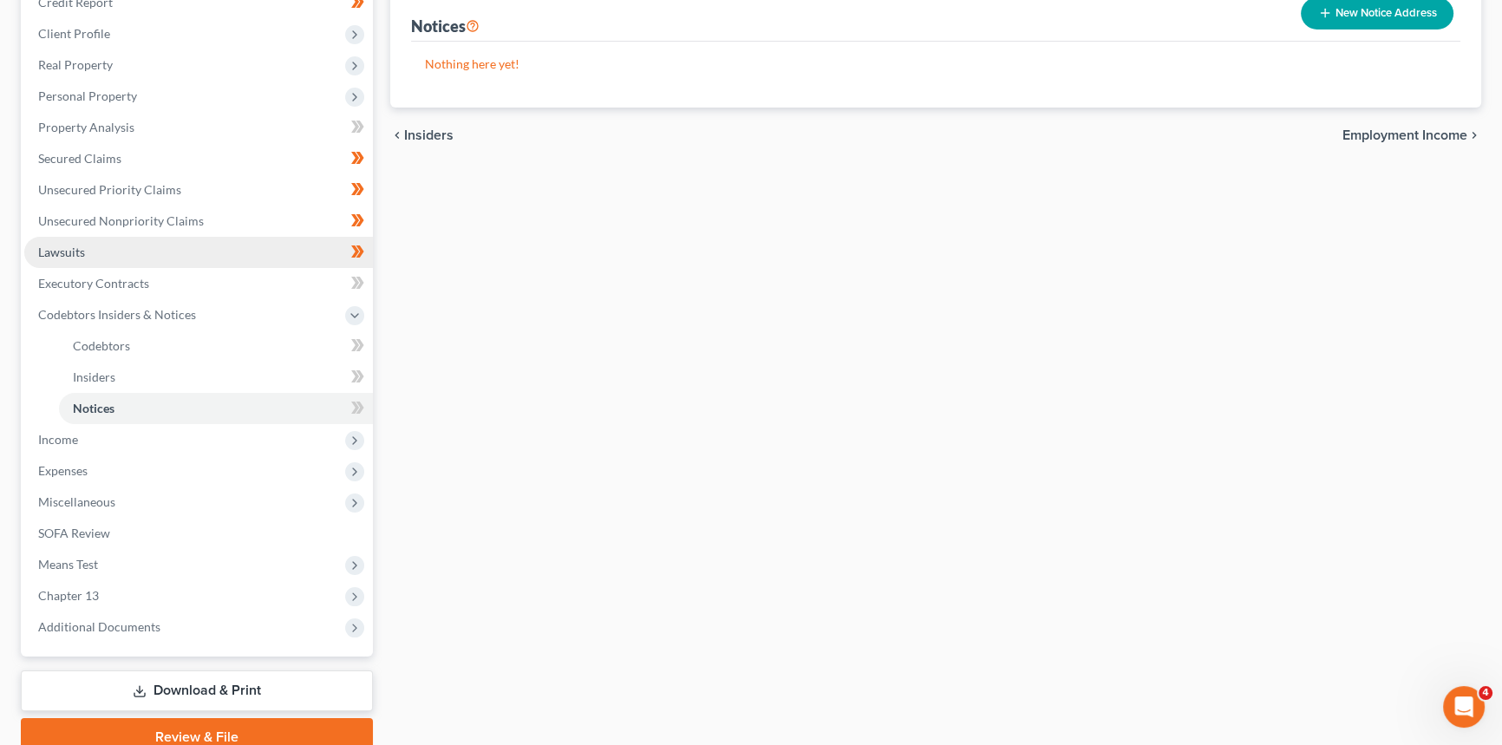
scroll to position [299, 0]
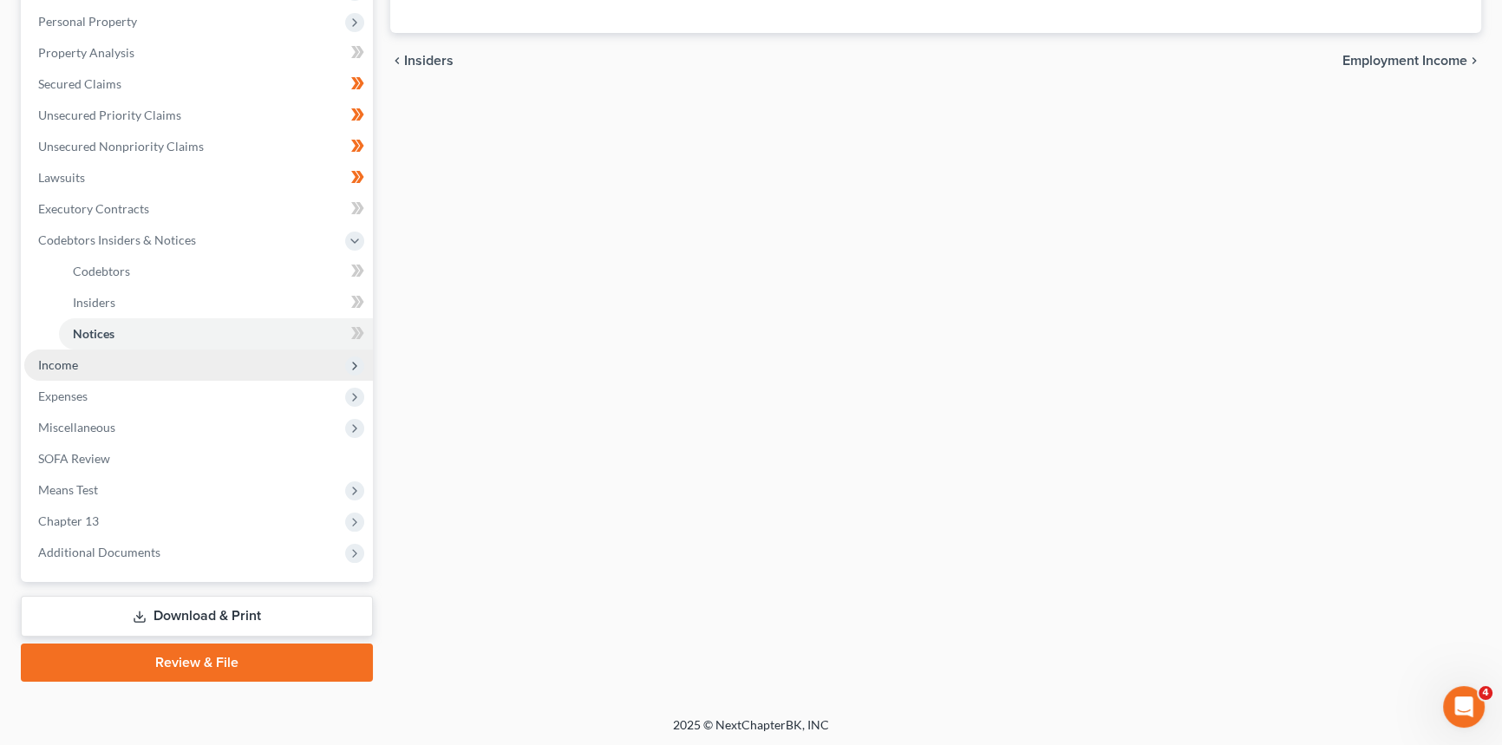
click at [74, 368] on span "Income" at bounding box center [58, 364] width 40 height 15
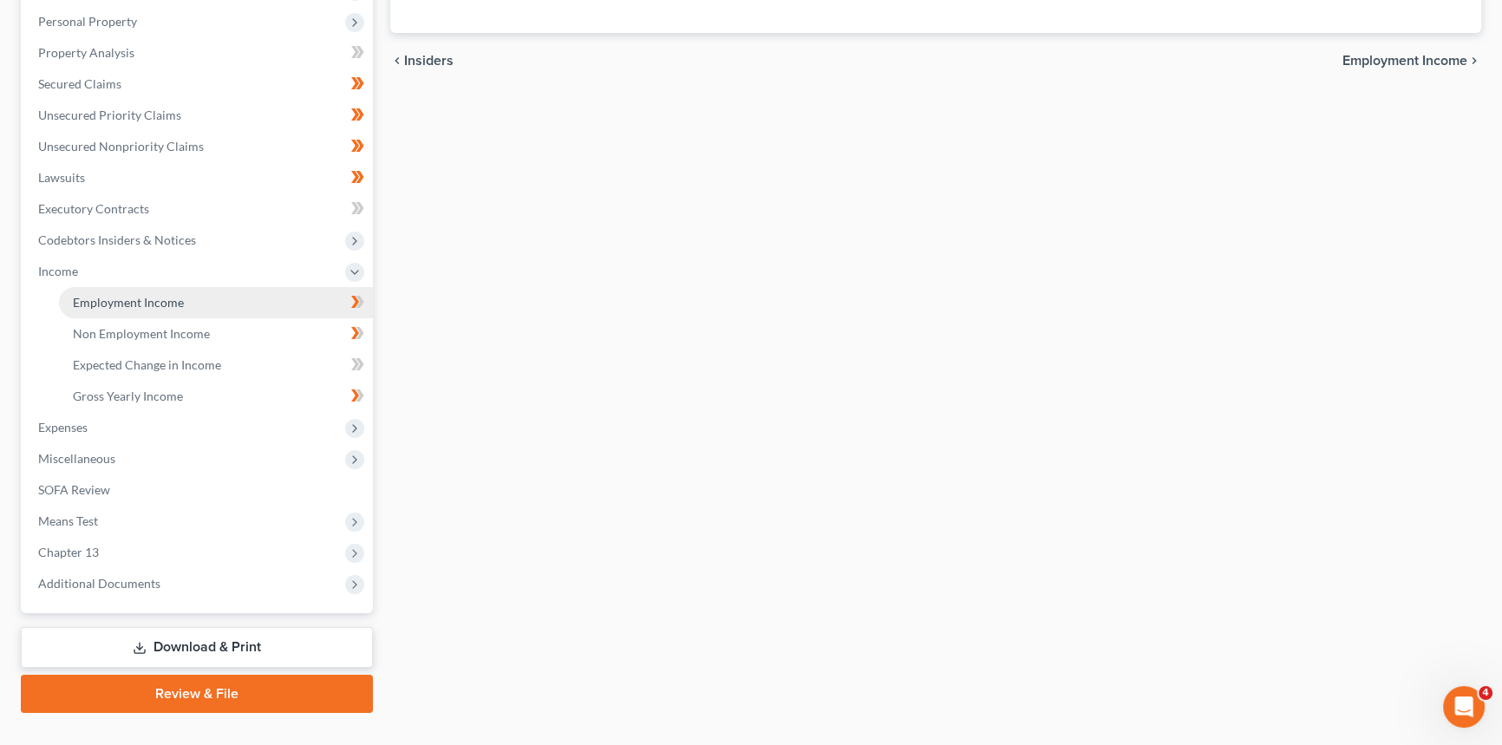
click at [159, 306] on span "Employment Income" at bounding box center [128, 302] width 111 height 15
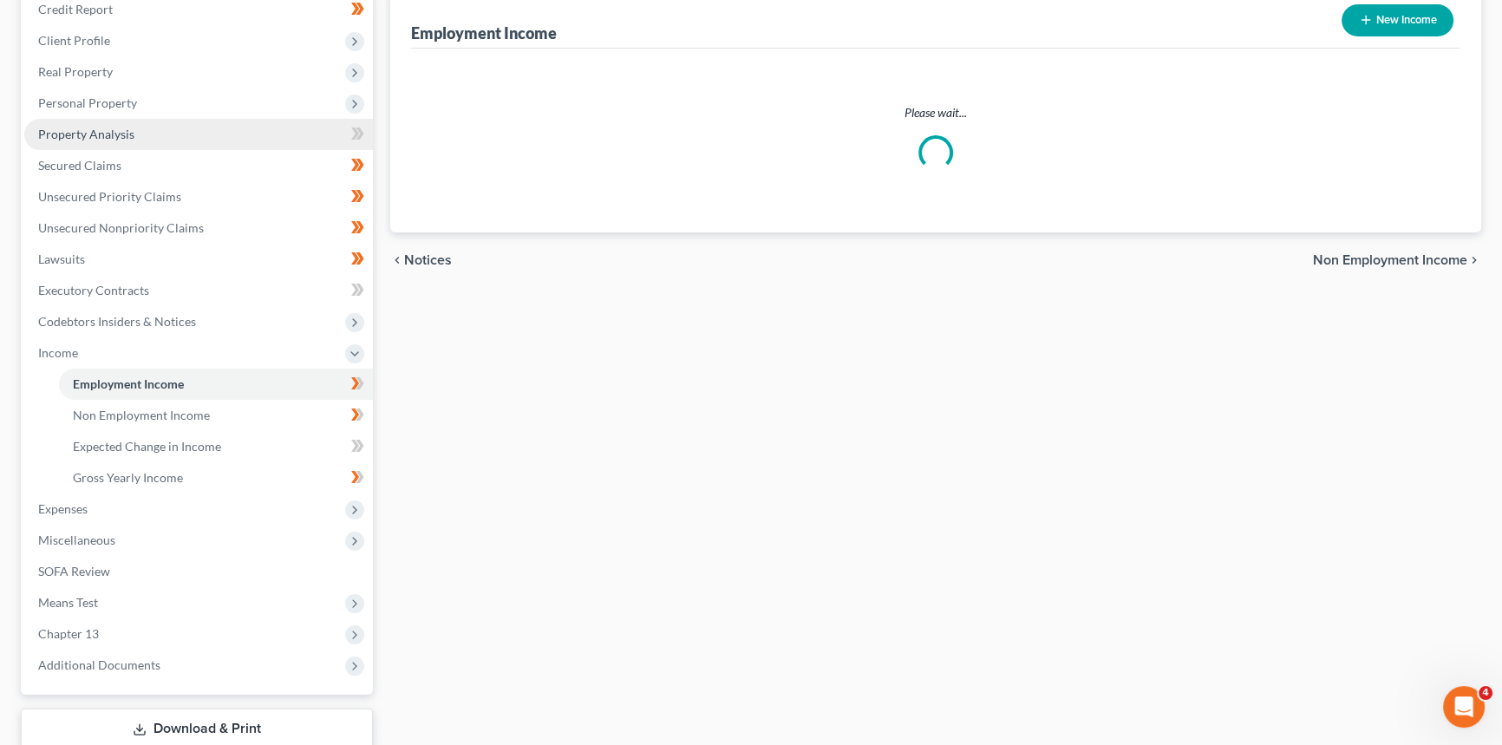
scroll to position [49, 0]
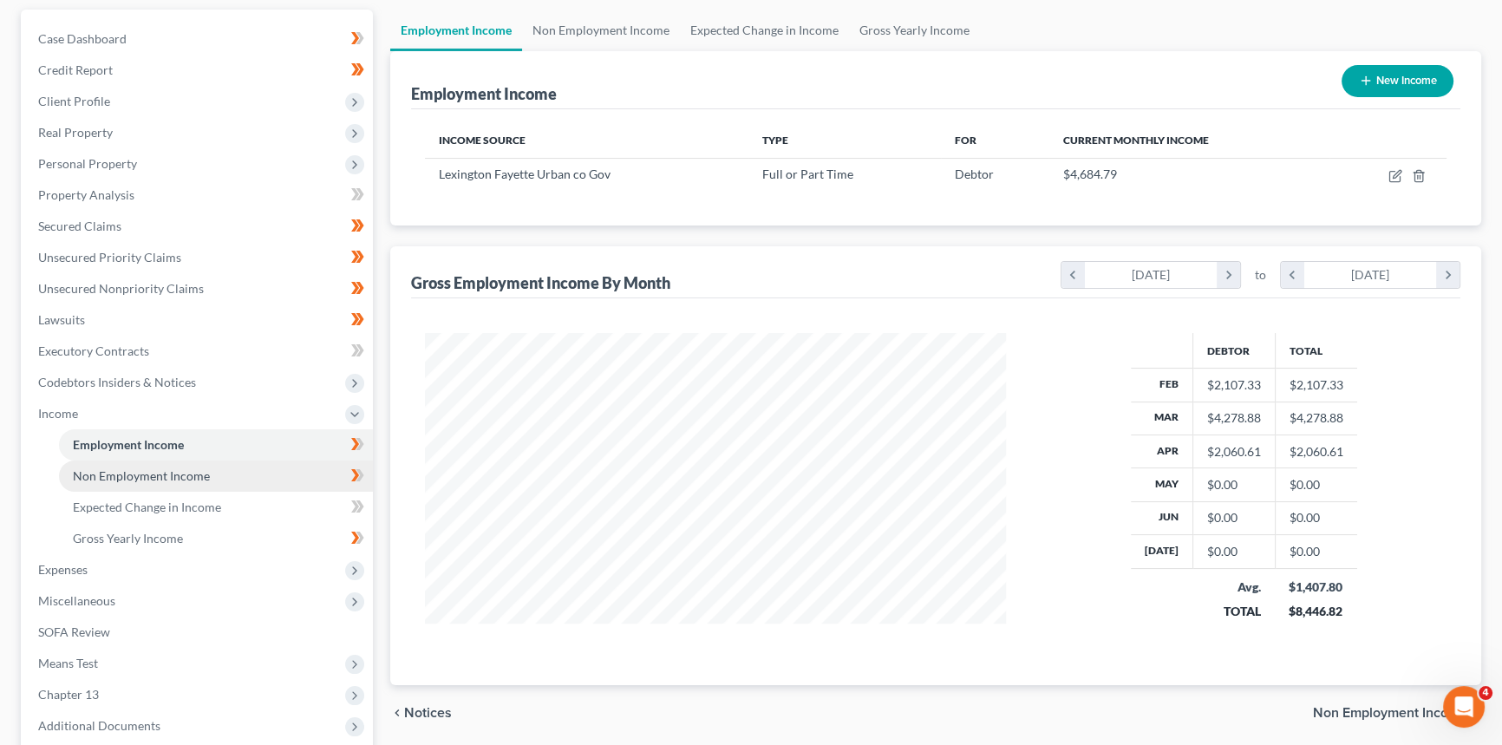
click at [147, 477] on span "Non Employment Income" at bounding box center [141, 475] width 137 height 15
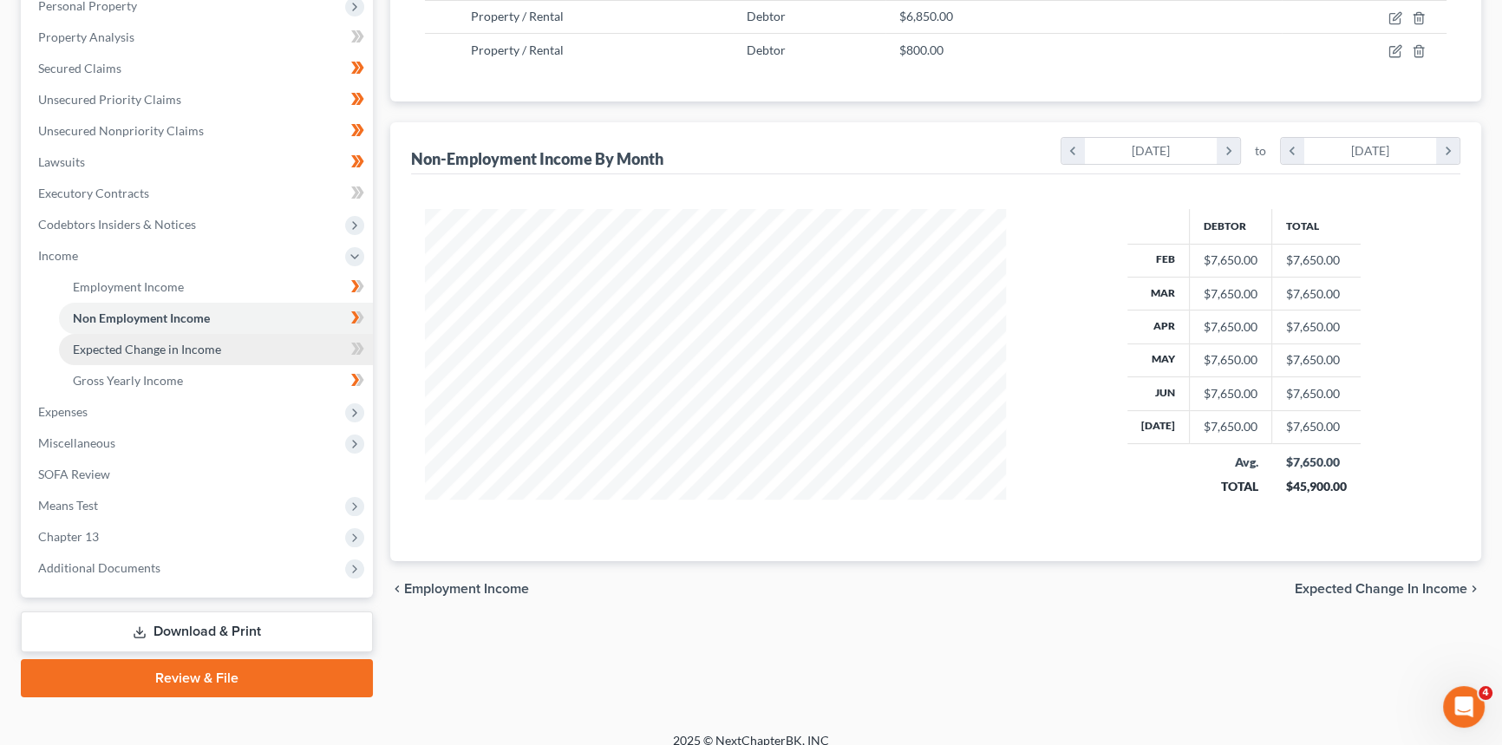
click at [147, 346] on span "Expected Change in Income" at bounding box center [147, 349] width 148 height 15
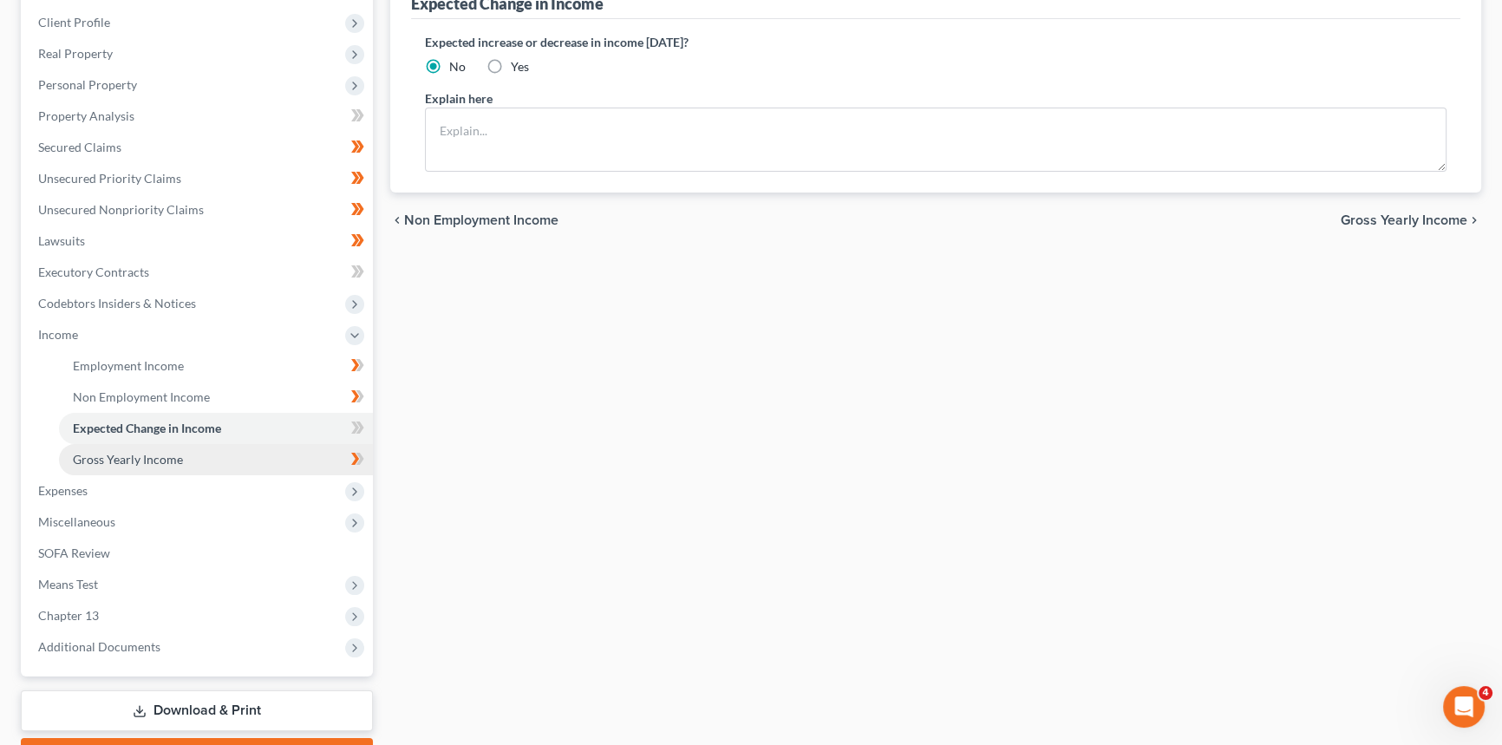
click at [134, 471] on link "Gross Yearly Income" at bounding box center [216, 459] width 314 height 31
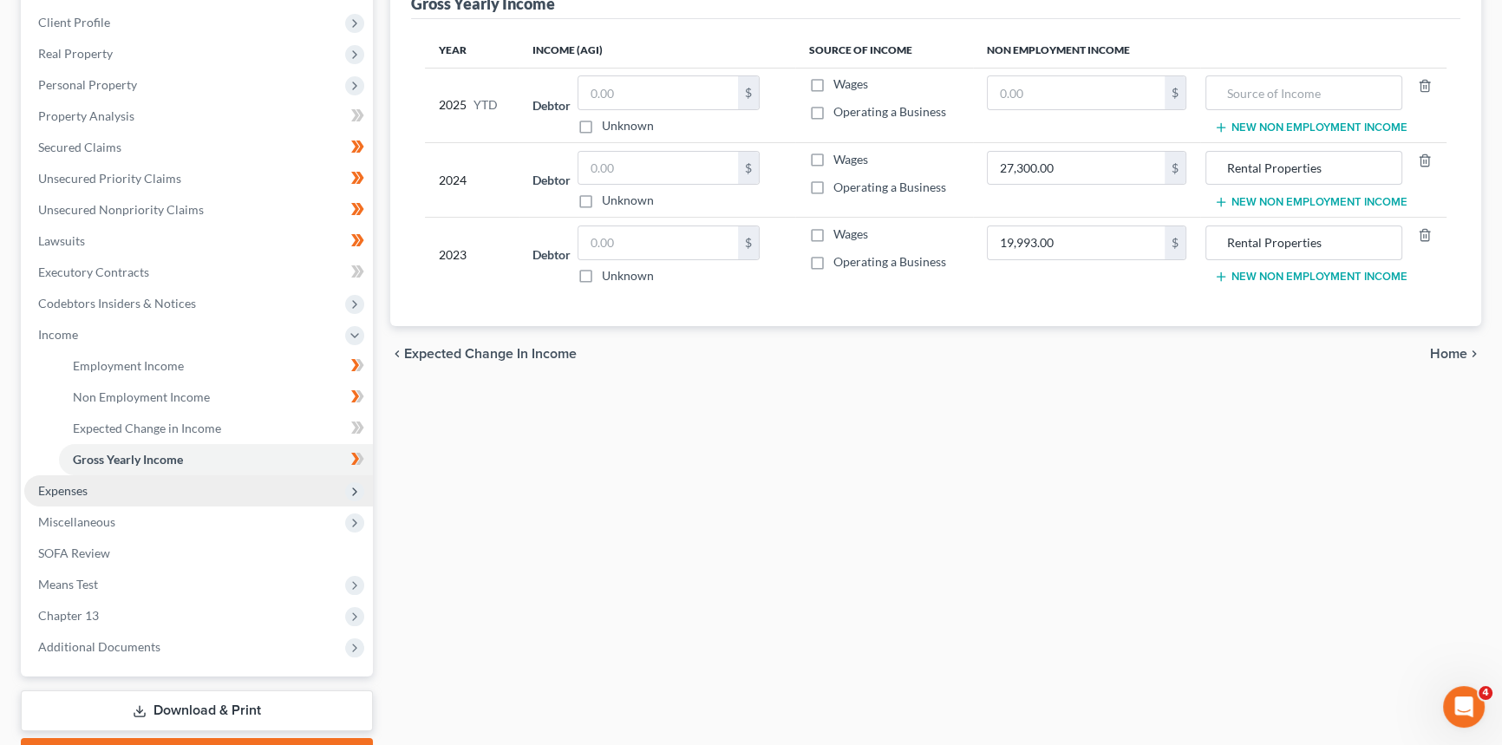
click at [71, 485] on span "Expenses" at bounding box center [62, 490] width 49 height 15
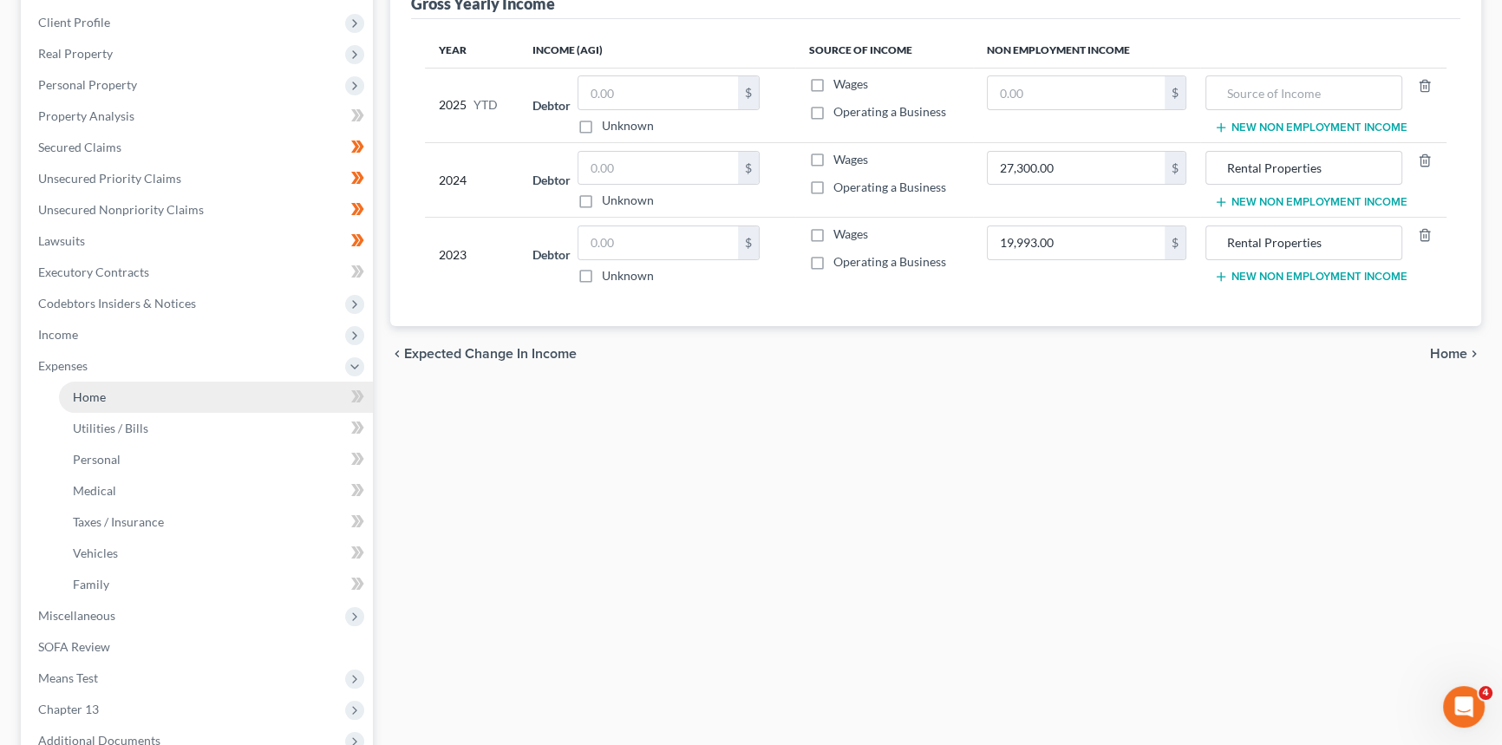
click at [90, 389] on span "Home" at bounding box center [89, 396] width 33 height 15
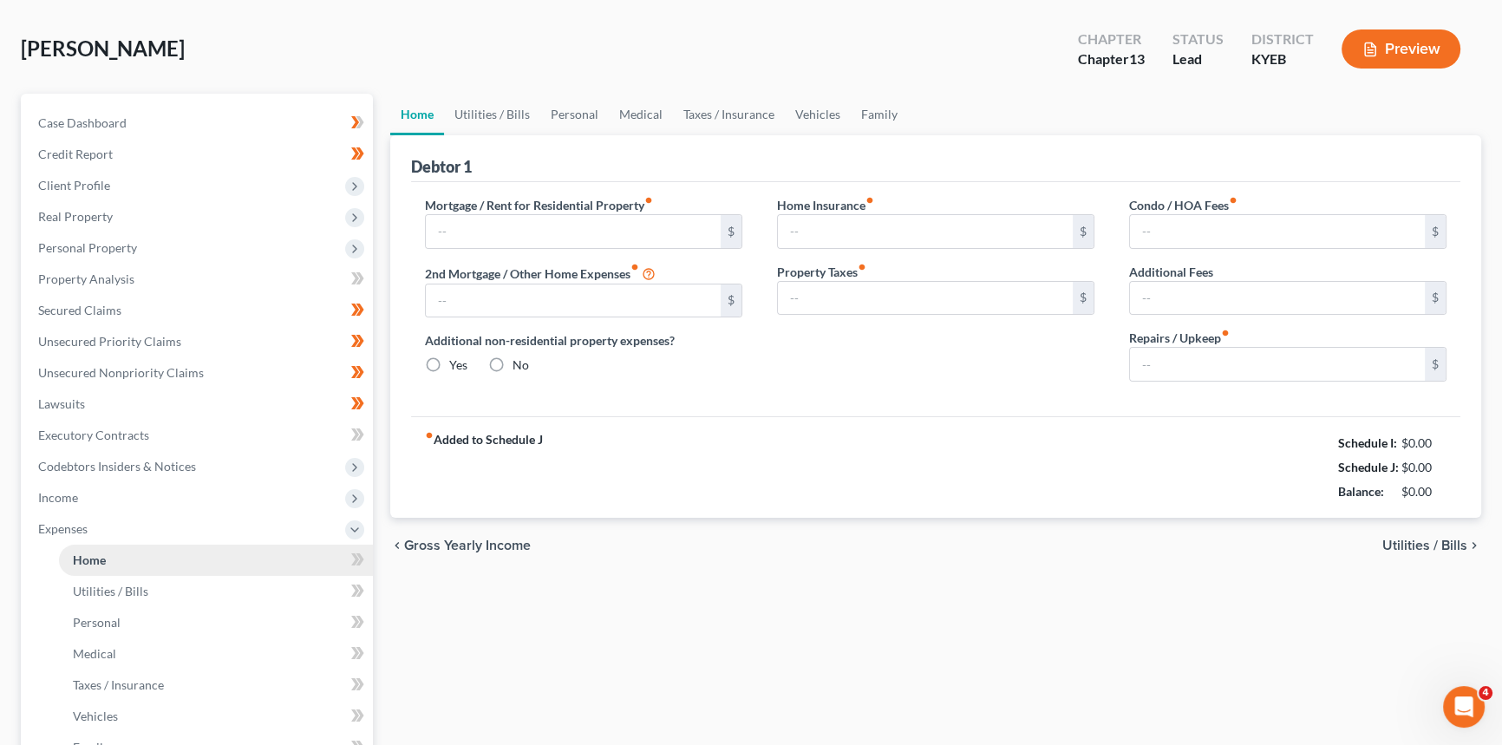
type input "1,838.47"
type input "0.00"
radio input "true"
type input "0.00"
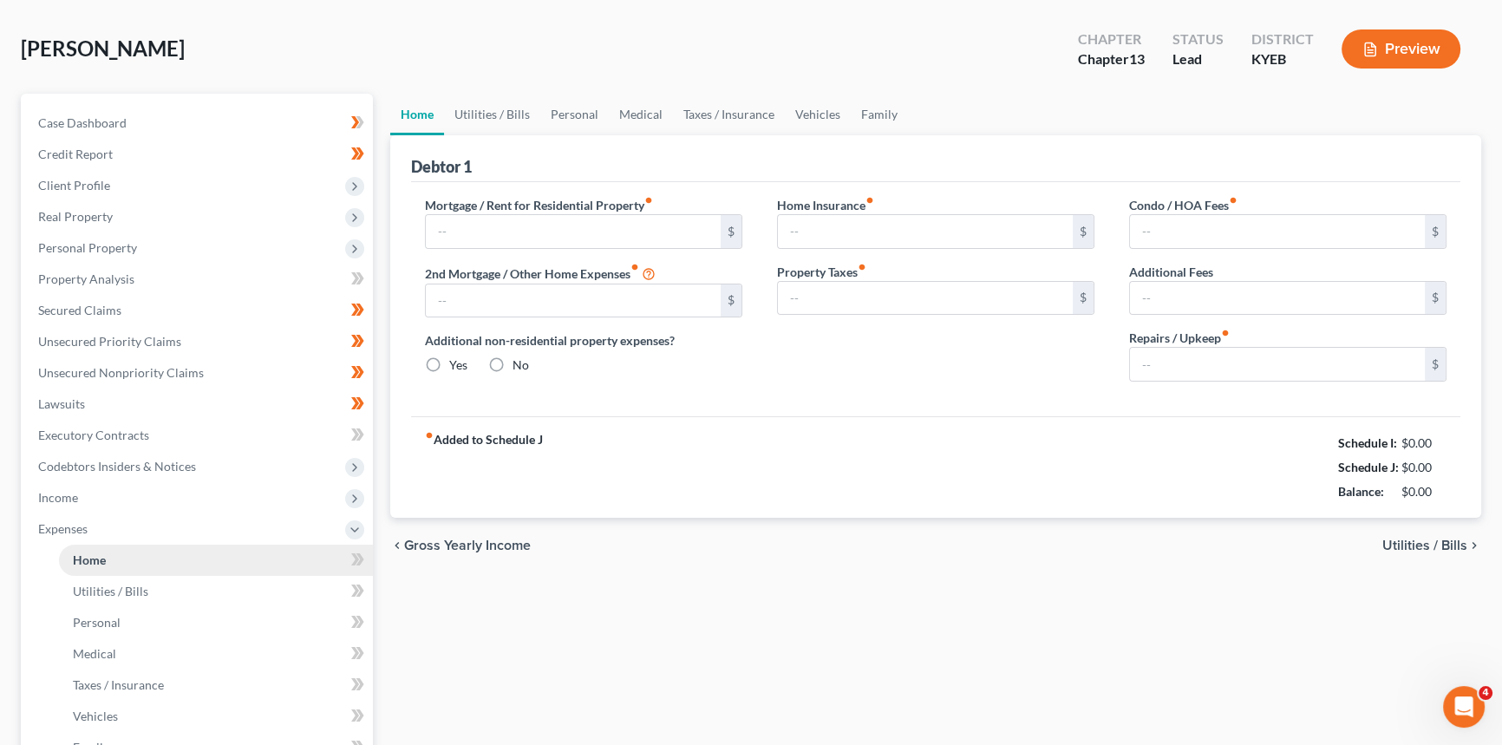
type input "0.00"
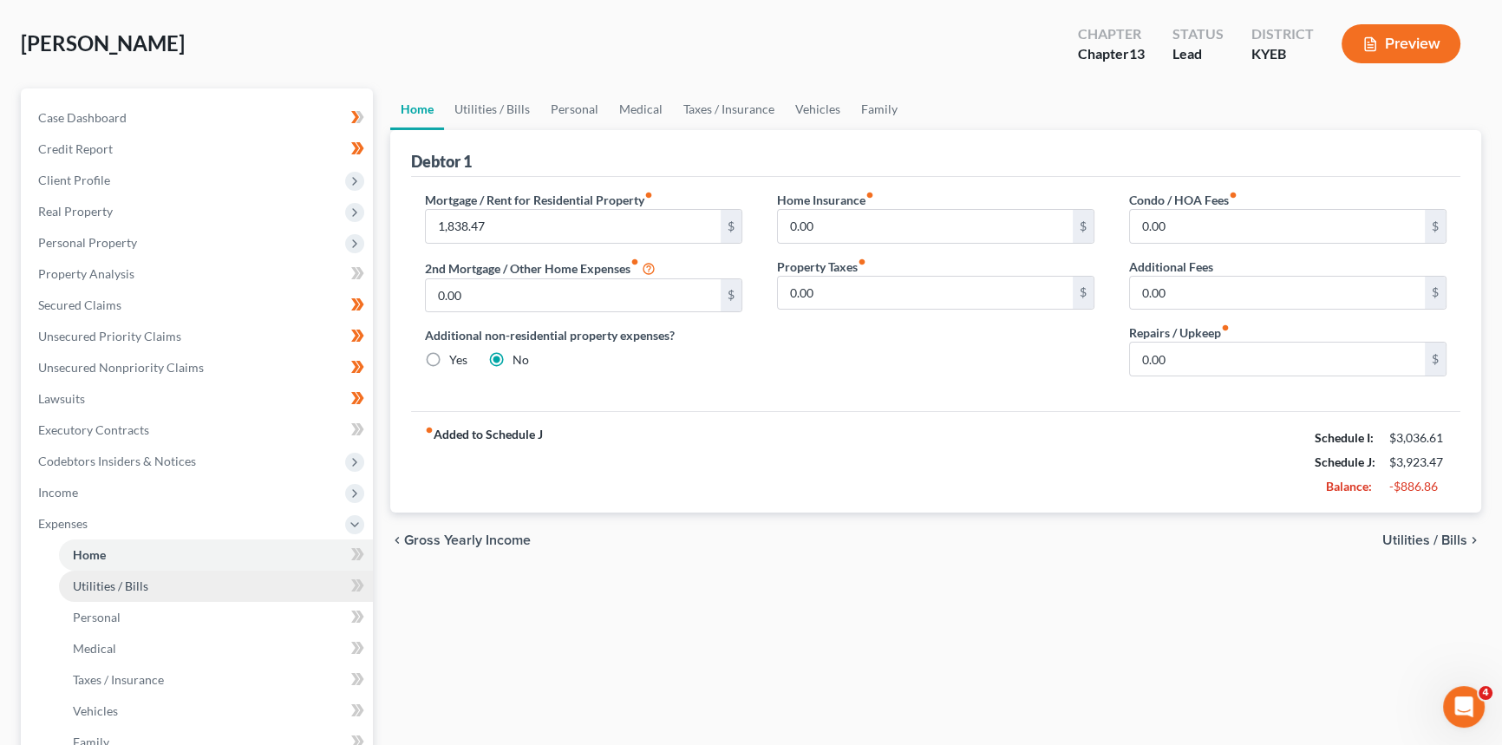
click at [100, 586] on span "Utilities / Bills" at bounding box center [110, 586] width 75 height 15
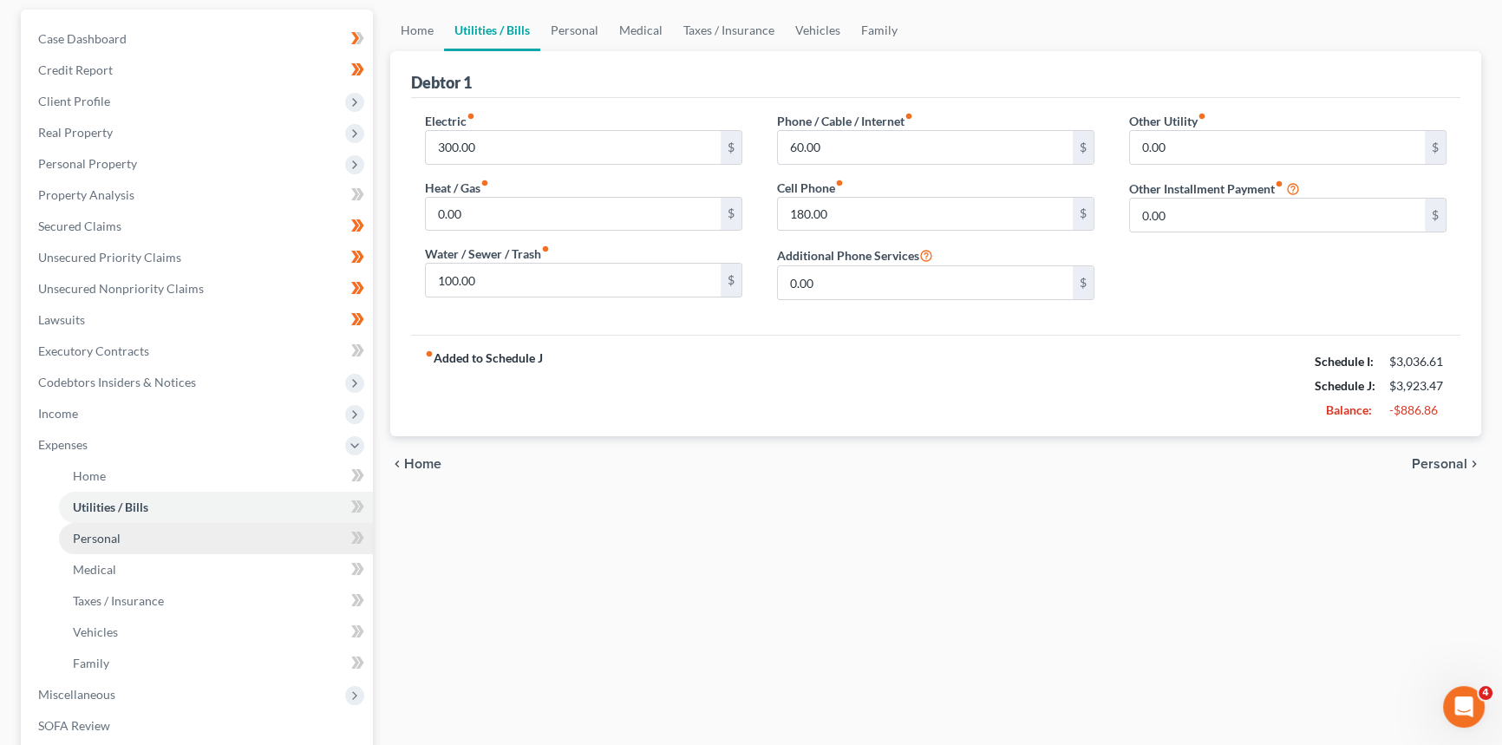
click at [90, 540] on span "Personal" at bounding box center [97, 538] width 48 height 15
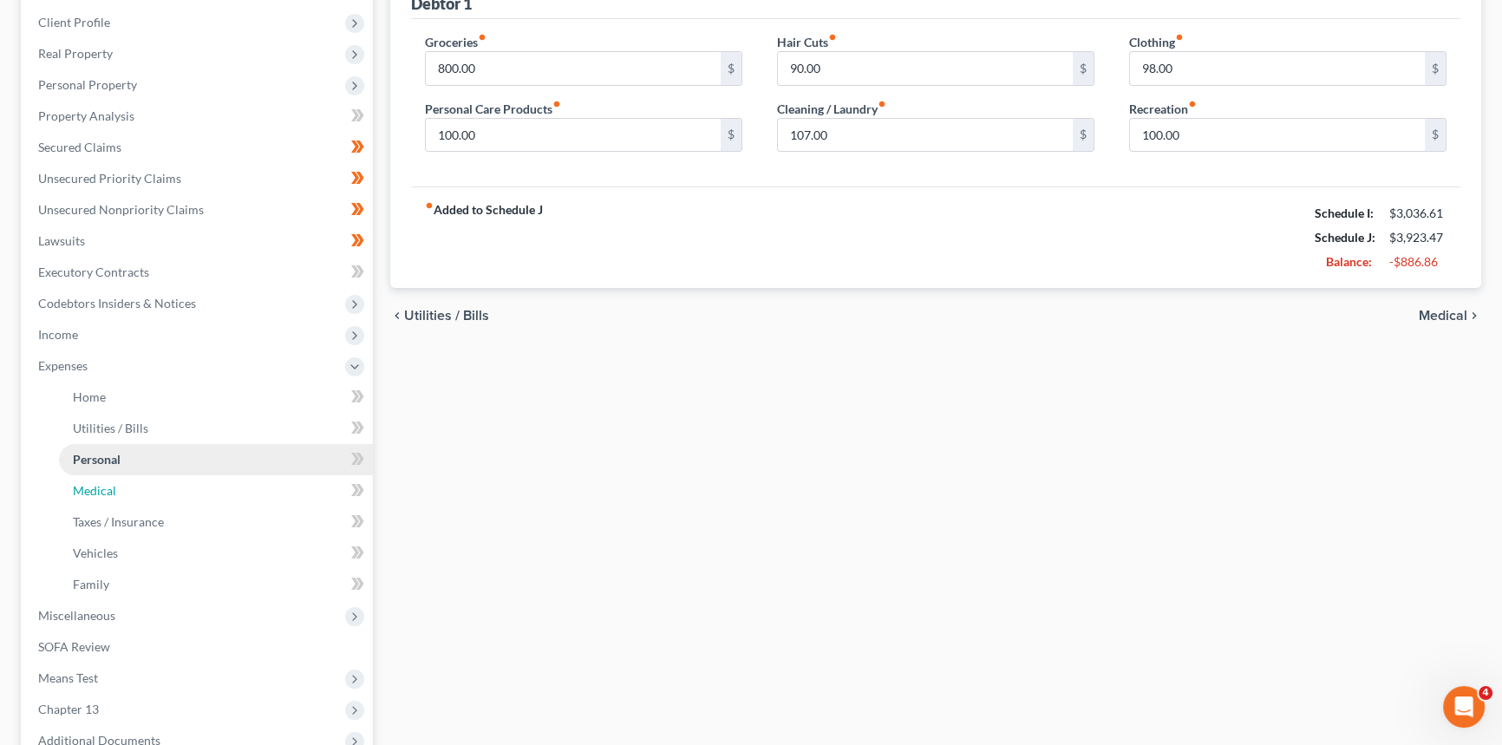
click at [114, 492] on span "Medical" at bounding box center [94, 490] width 43 height 15
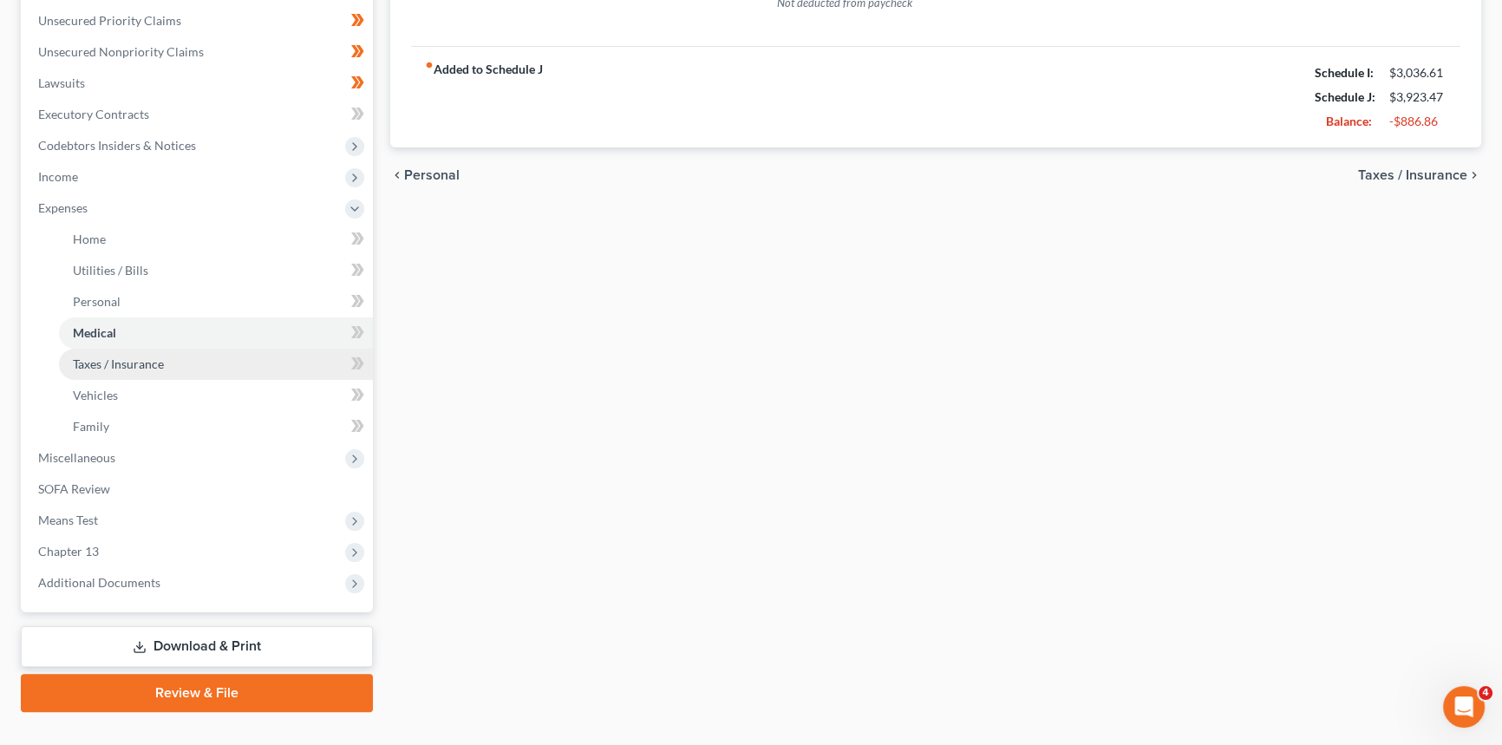
click at [121, 367] on span "Taxes / Insurance" at bounding box center [118, 364] width 91 height 15
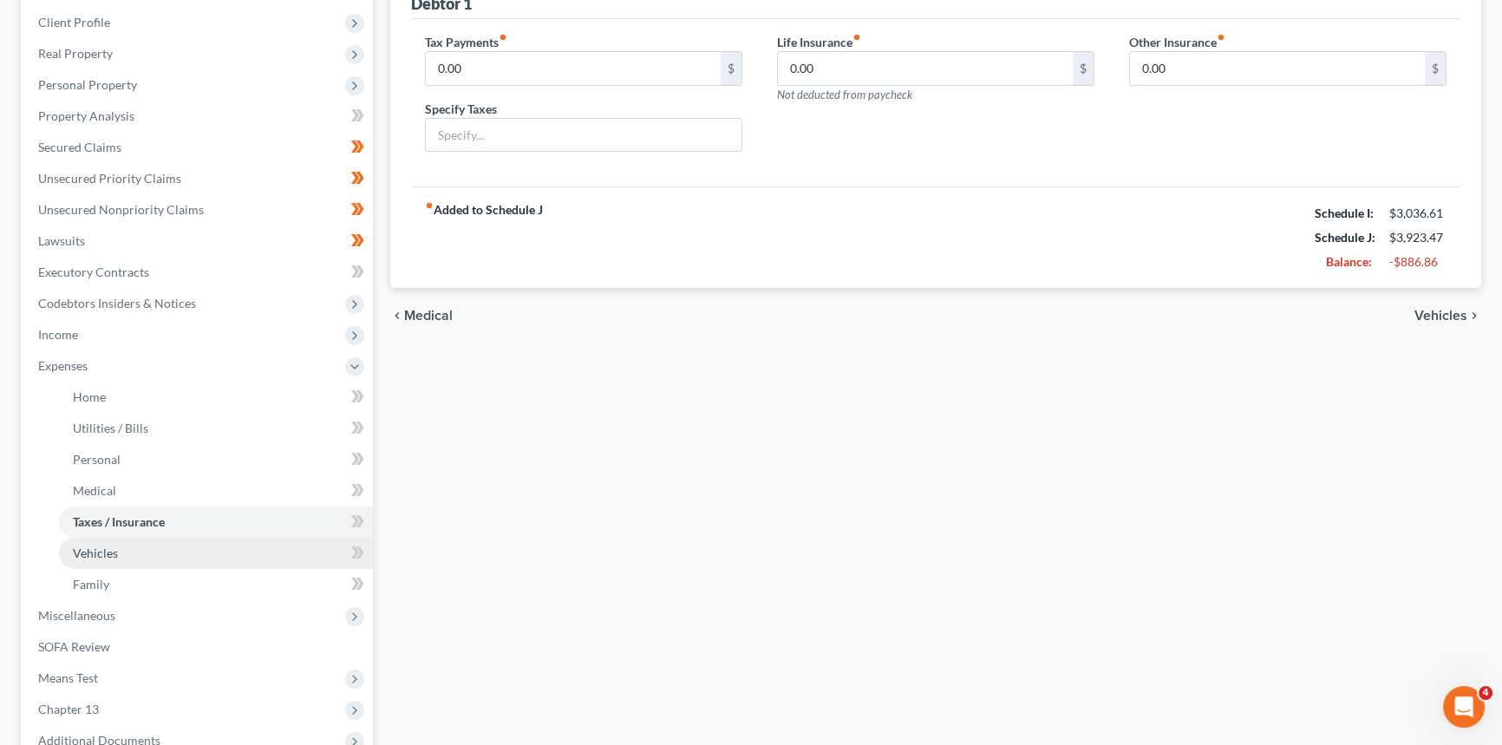
click at [95, 564] on link "Vehicles" at bounding box center [216, 553] width 314 height 31
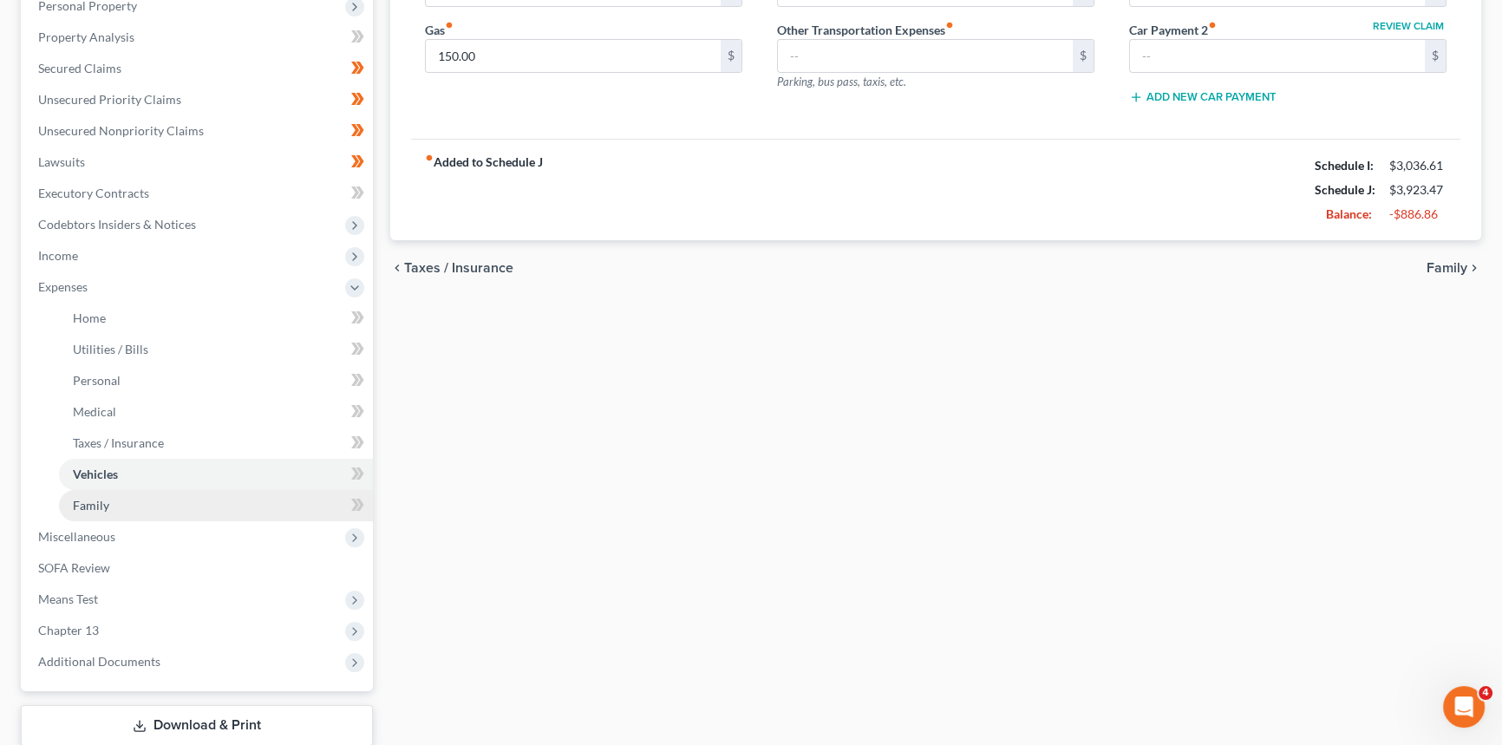
click at [97, 501] on span "Family" at bounding box center [91, 505] width 36 height 15
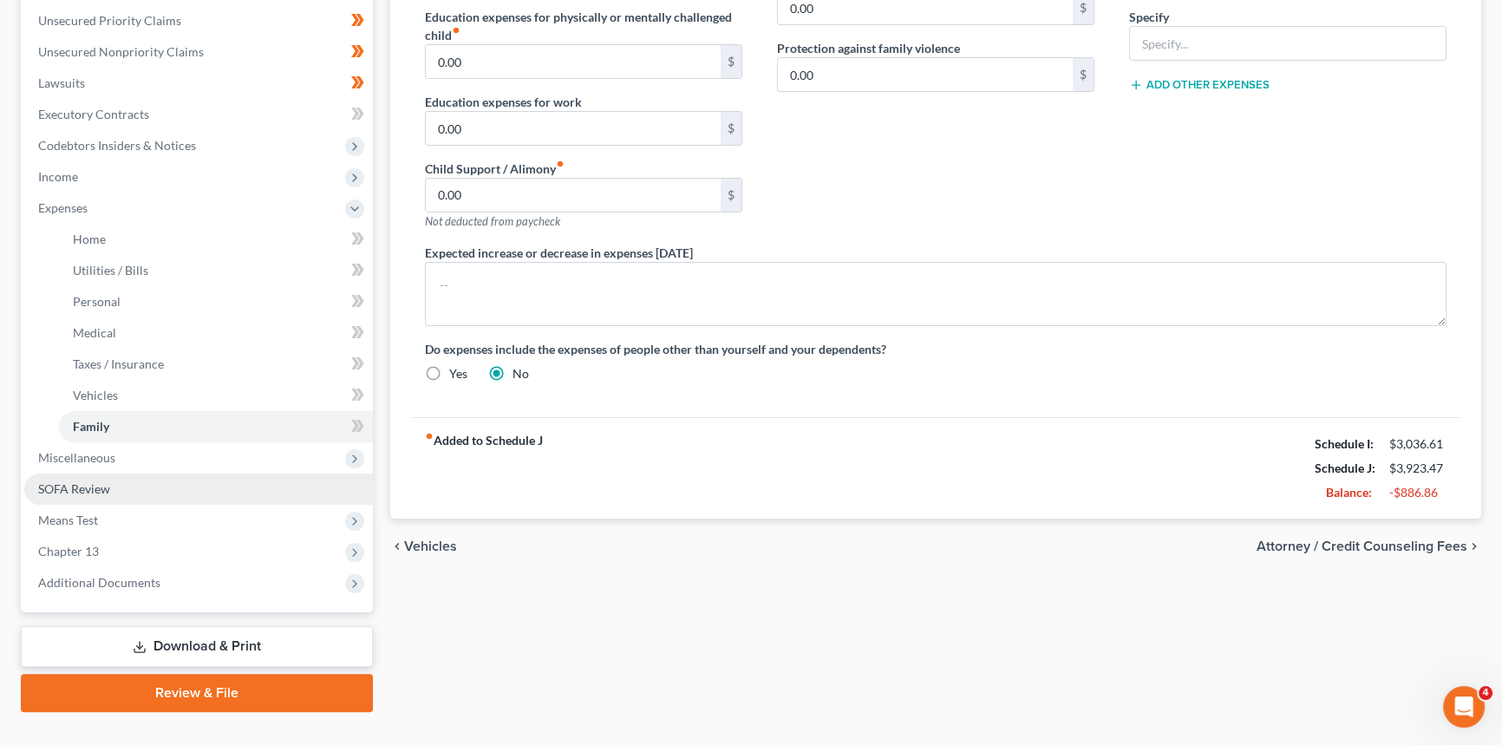
click at [106, 474] on link "SOFA Review" at bounding box center [198, 489] width 349 height 31
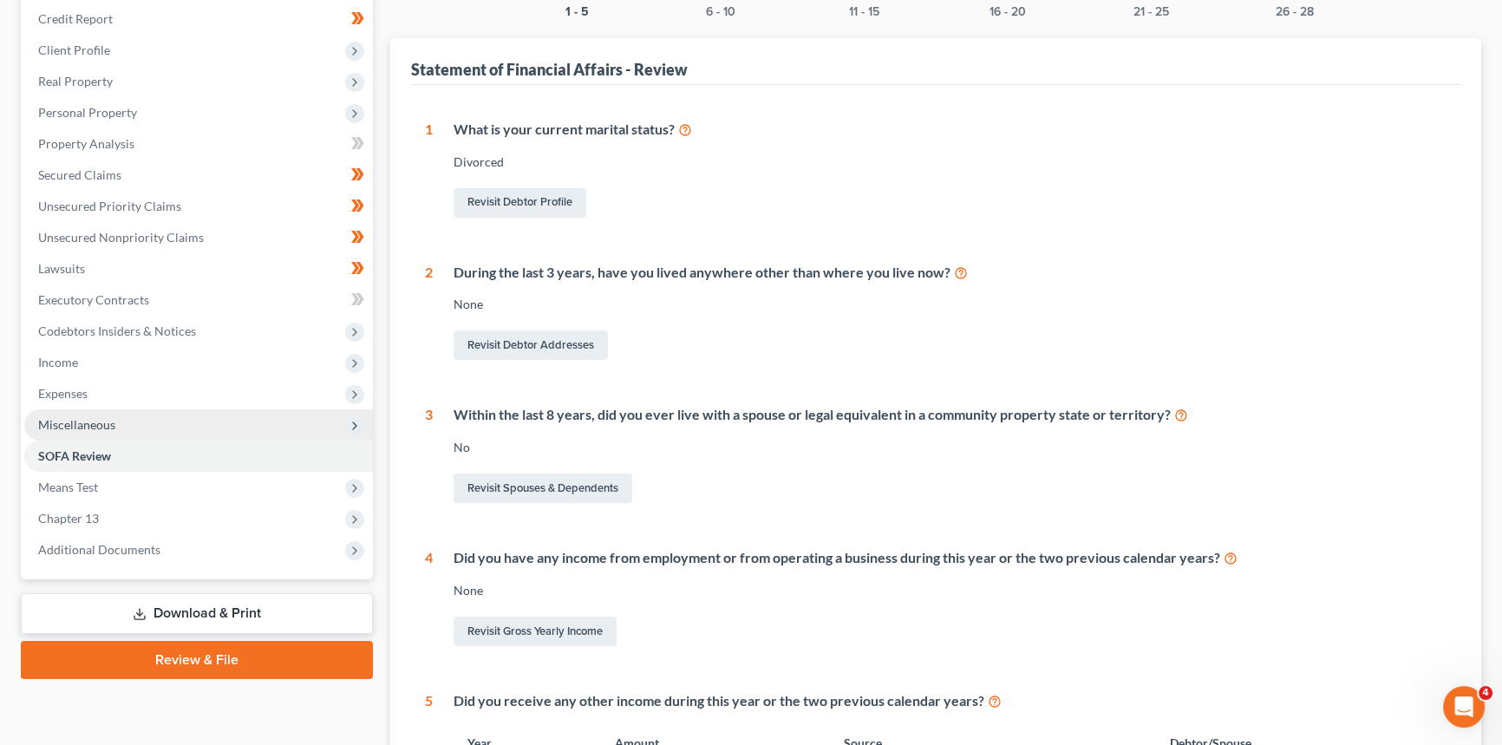
click at [90, 422] on span "Miscellaneous" at bounding box center [76, 424] width 77 height 15
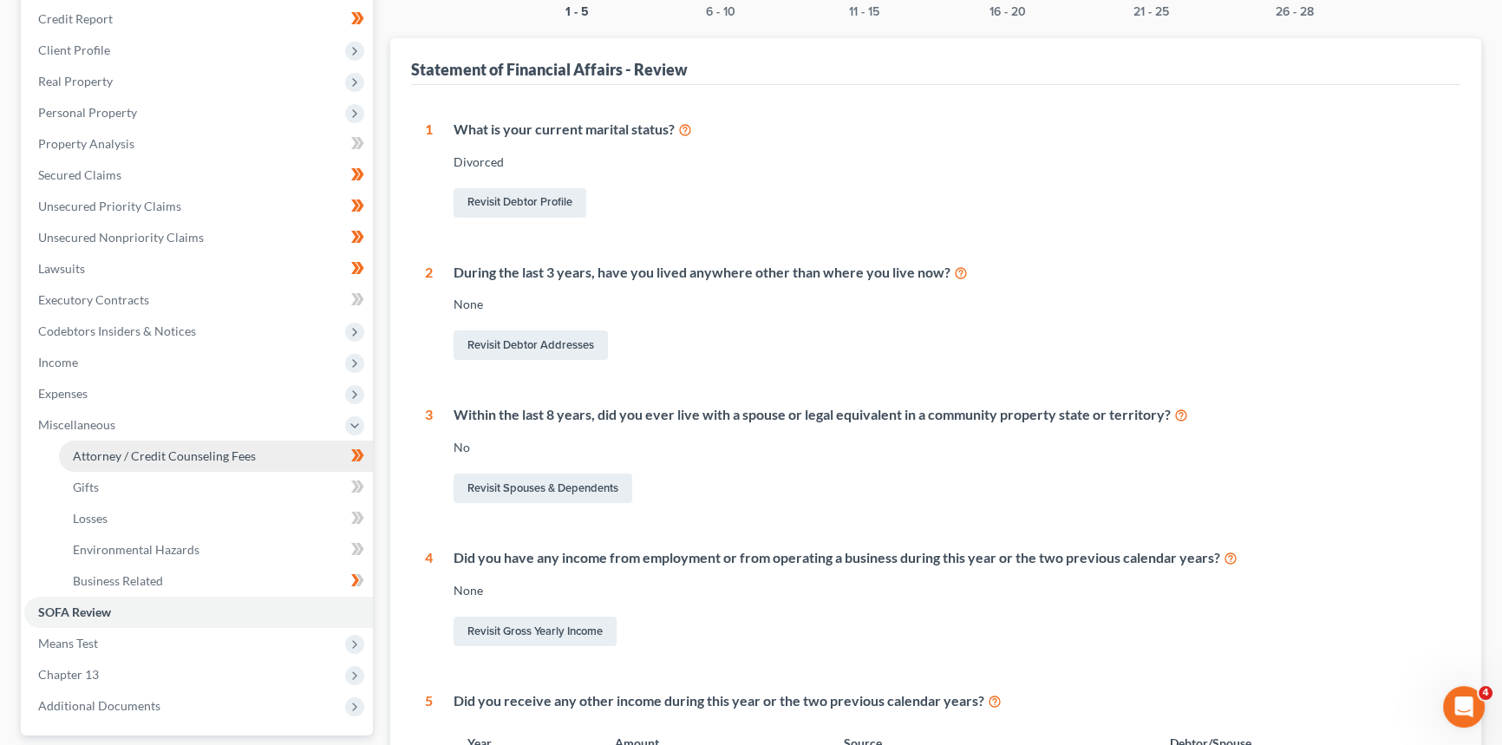
click at [115, 450] on span "Attorney / Credit Counseling Fees" at bounding box center [164, 455] width 183 height 15
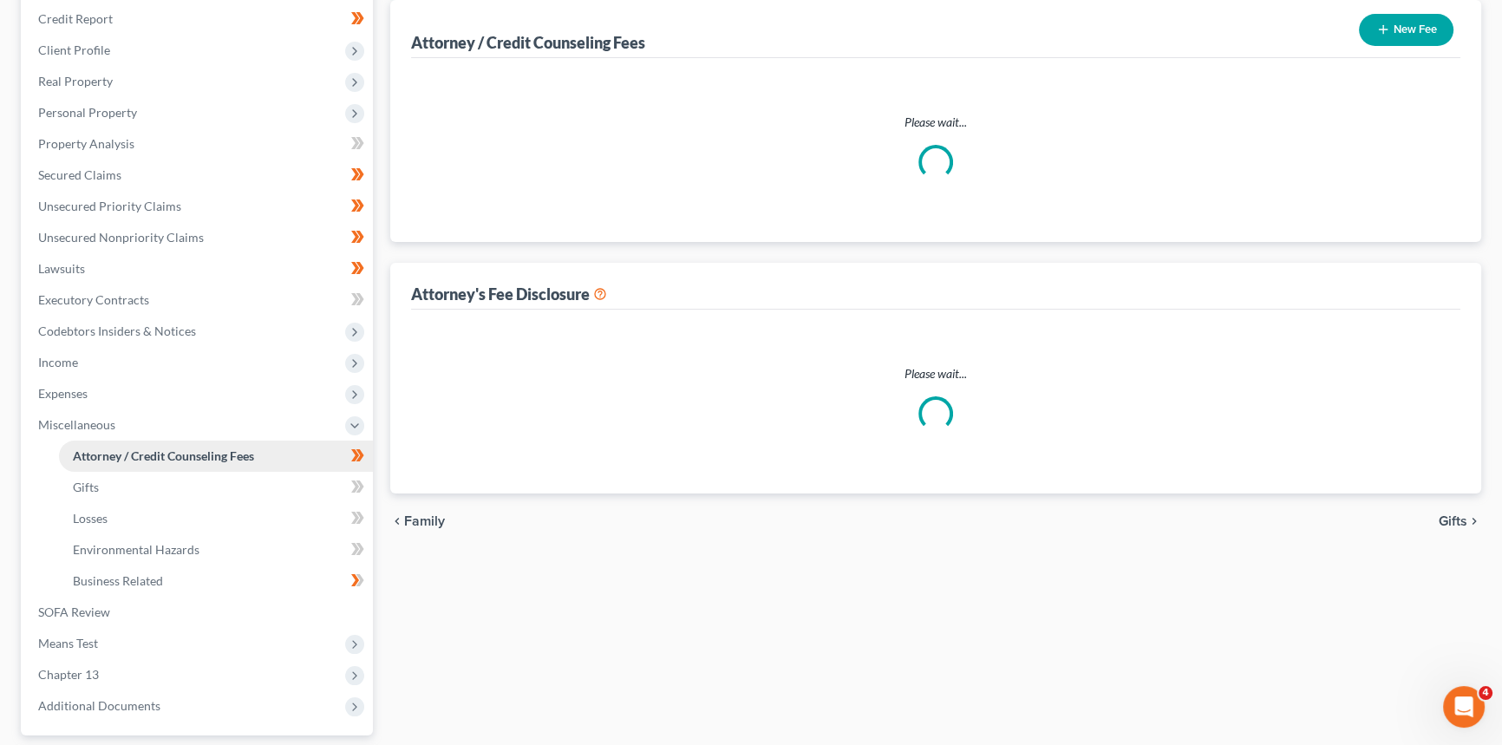
select select "0"
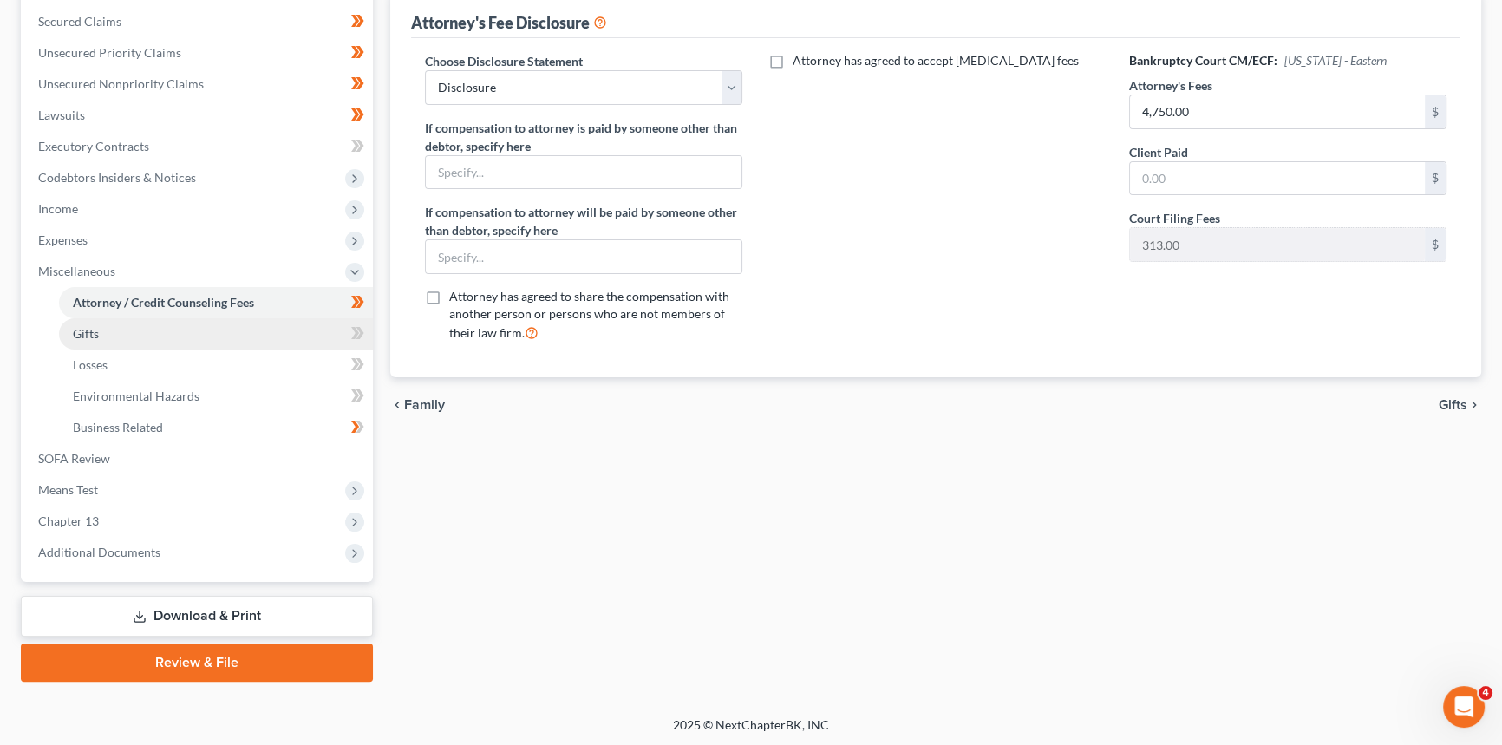
click at [97, 329] on span "Gifts" at bounding box center [86, 333] width 26 height 15
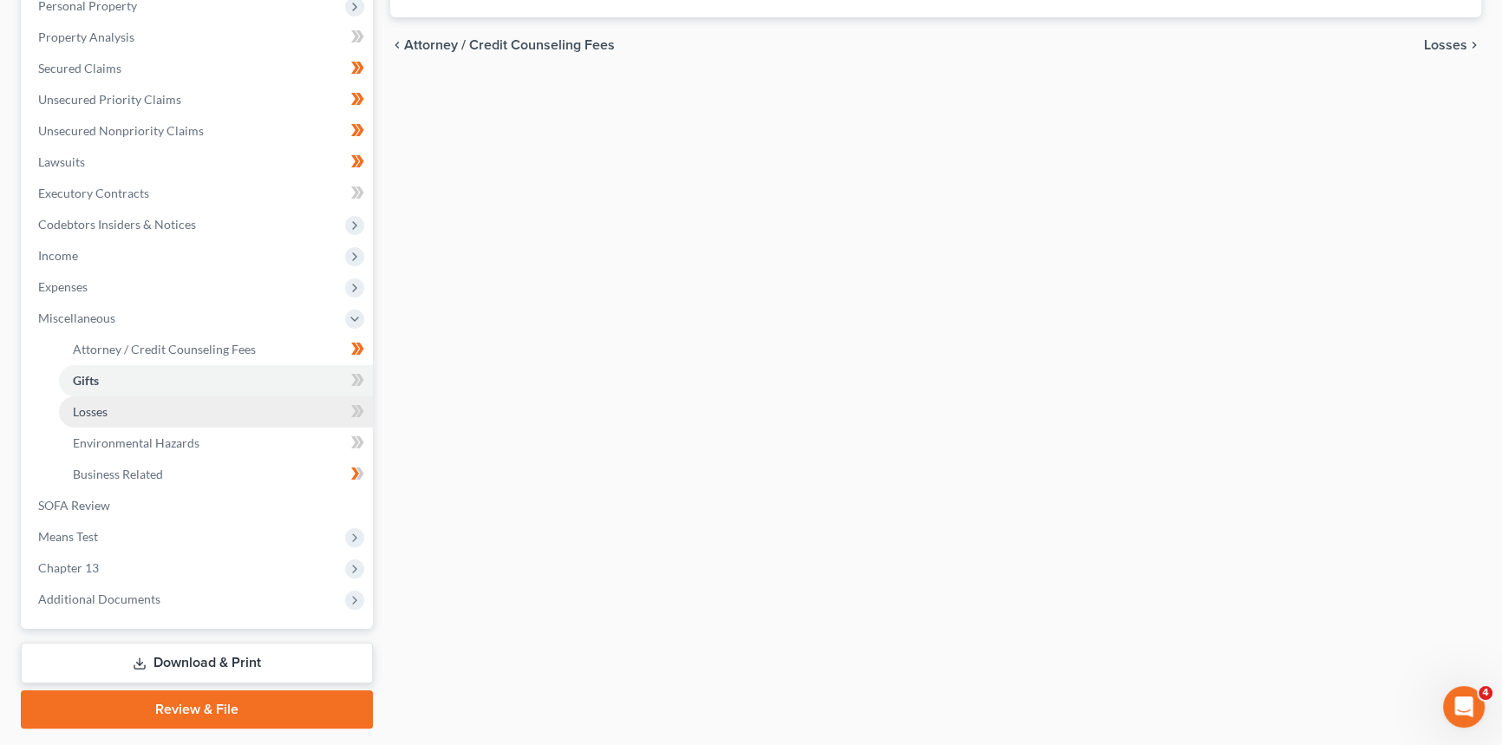
click at [130, 415] on link "Losses" at bounding box center [216, 411] width 314 height 31
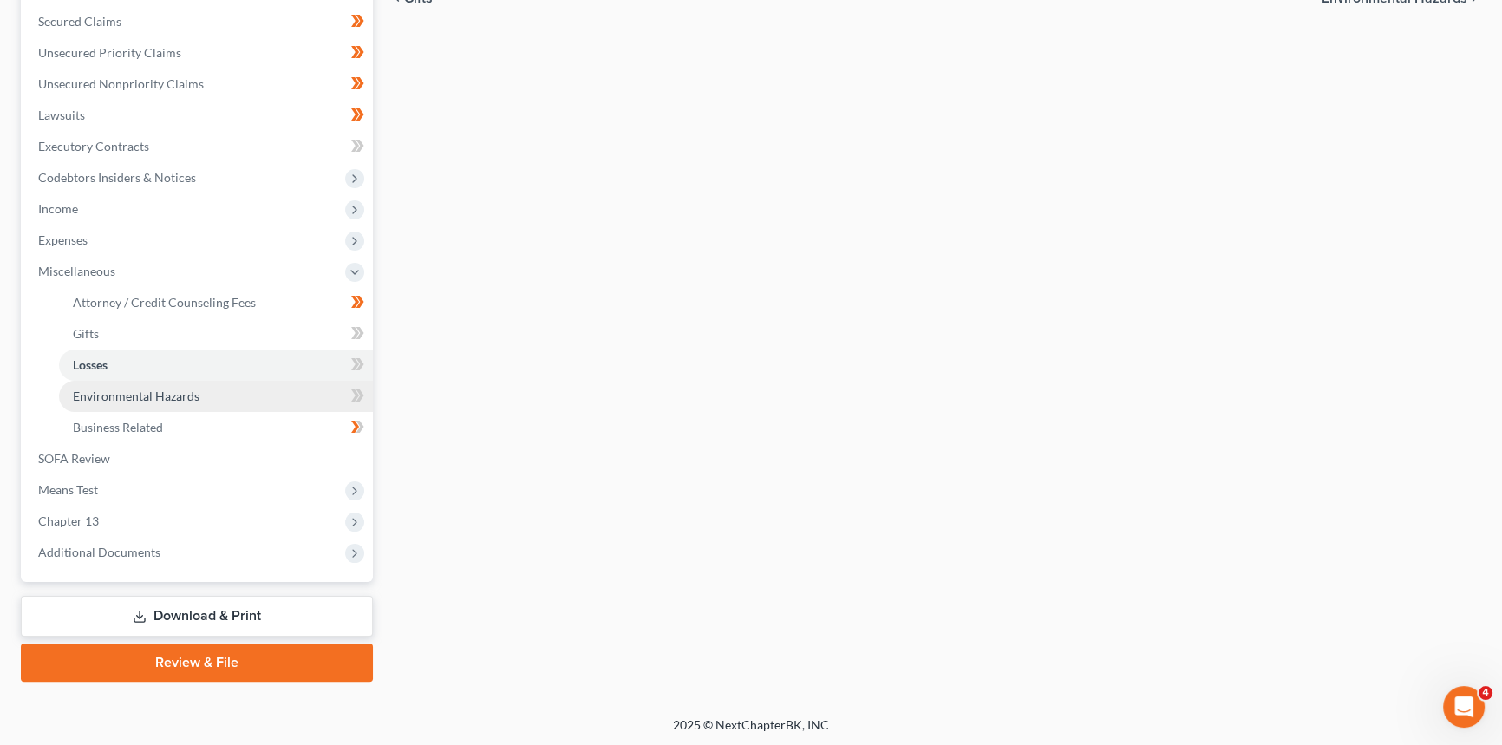
click at [154, 389] on span "Environmental Hazards" at bounding box center [136, 396] width 127 height 15
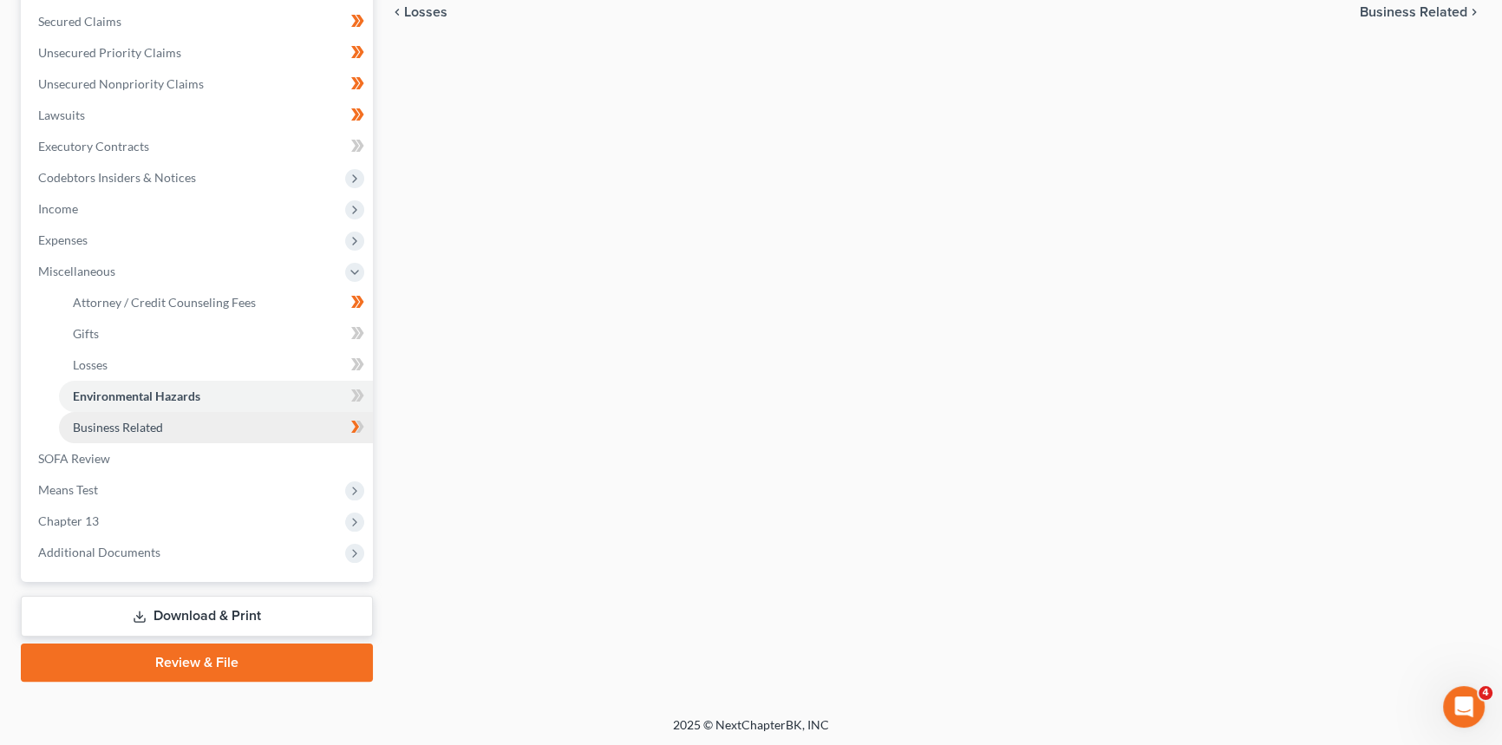
click at [87, 433] on link "Business Related" at bounding box center [216, 427] width 314 height 31
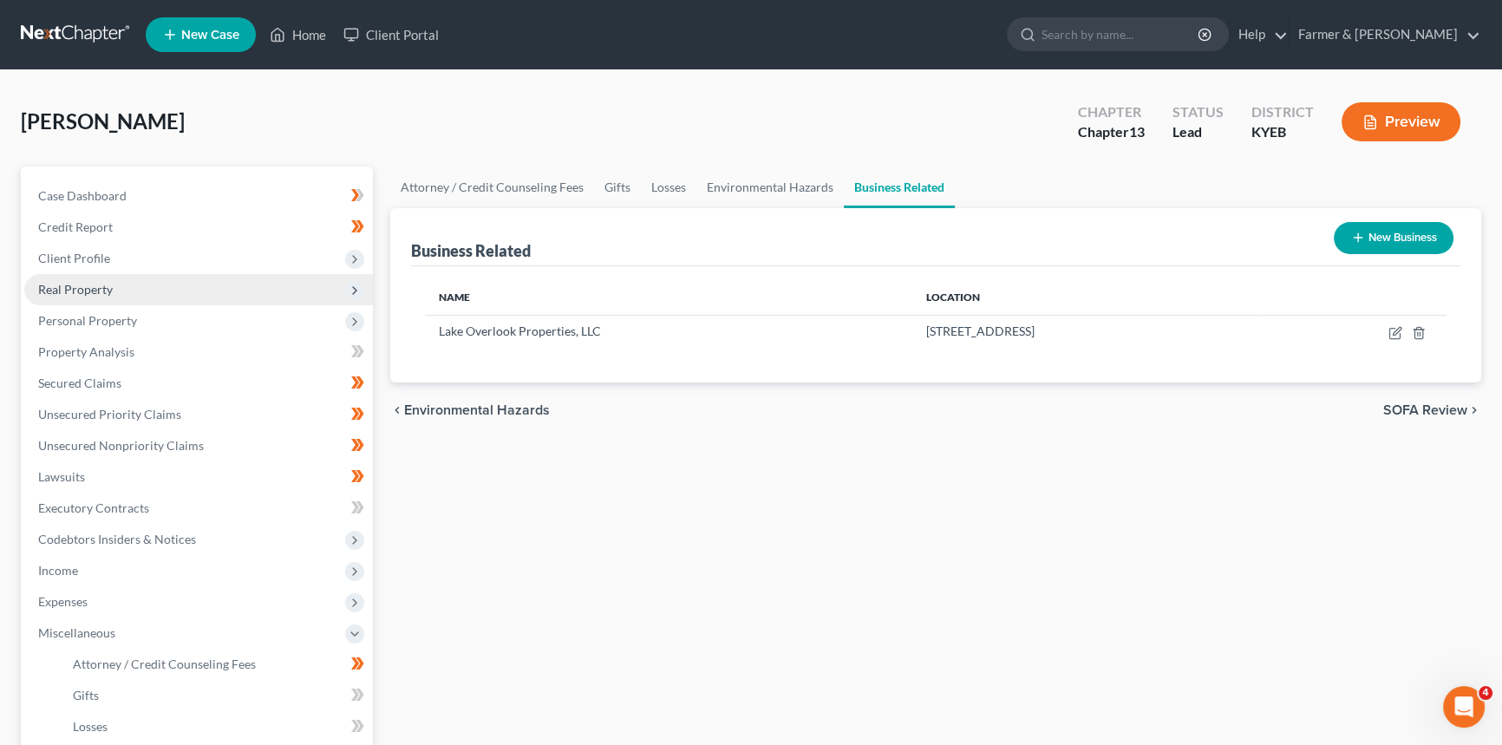
click at [87, 290] on span "Real Property" at bounding box center [75, 289] width 75 height 15
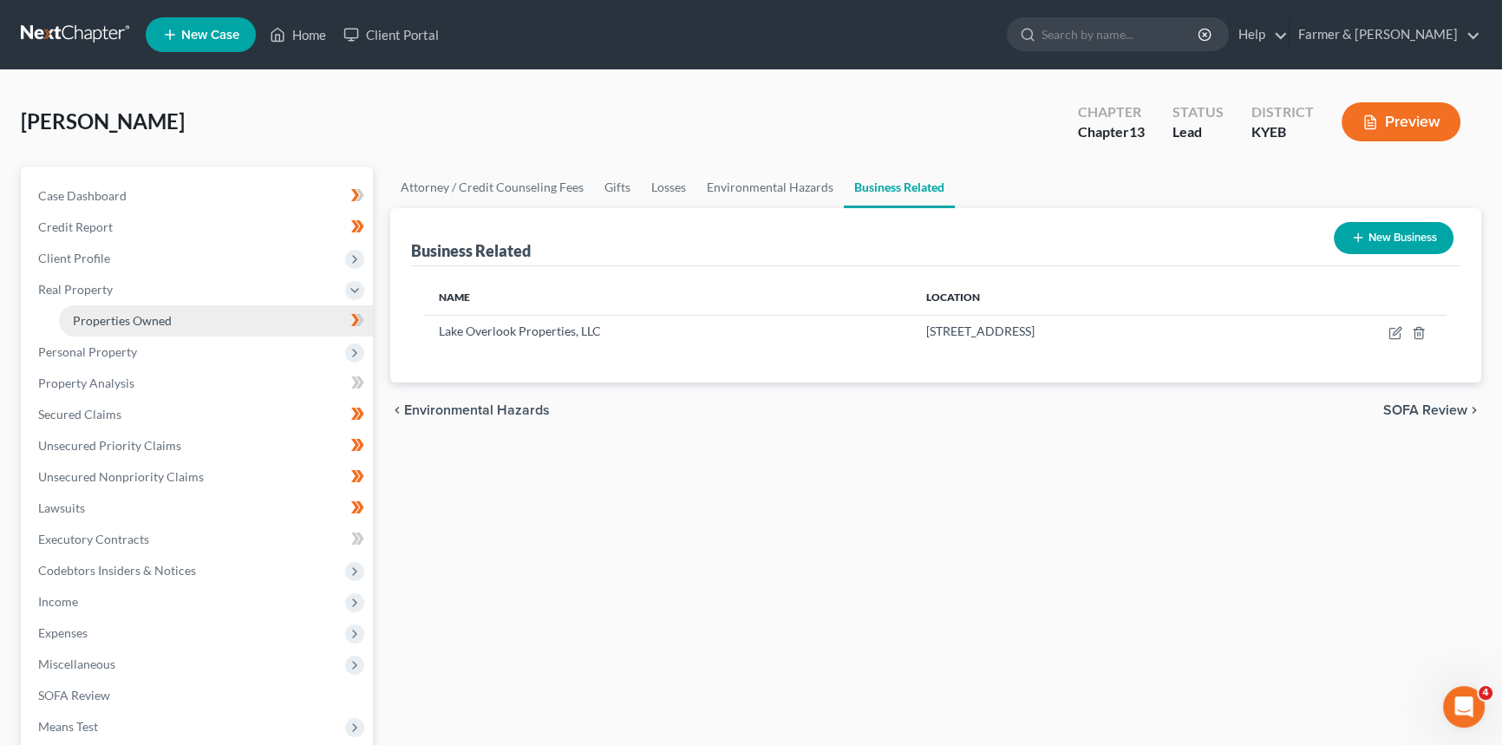
click at [107, 315] on span "Properties Owned" at bounding box center [122, 320] width 99 height 15
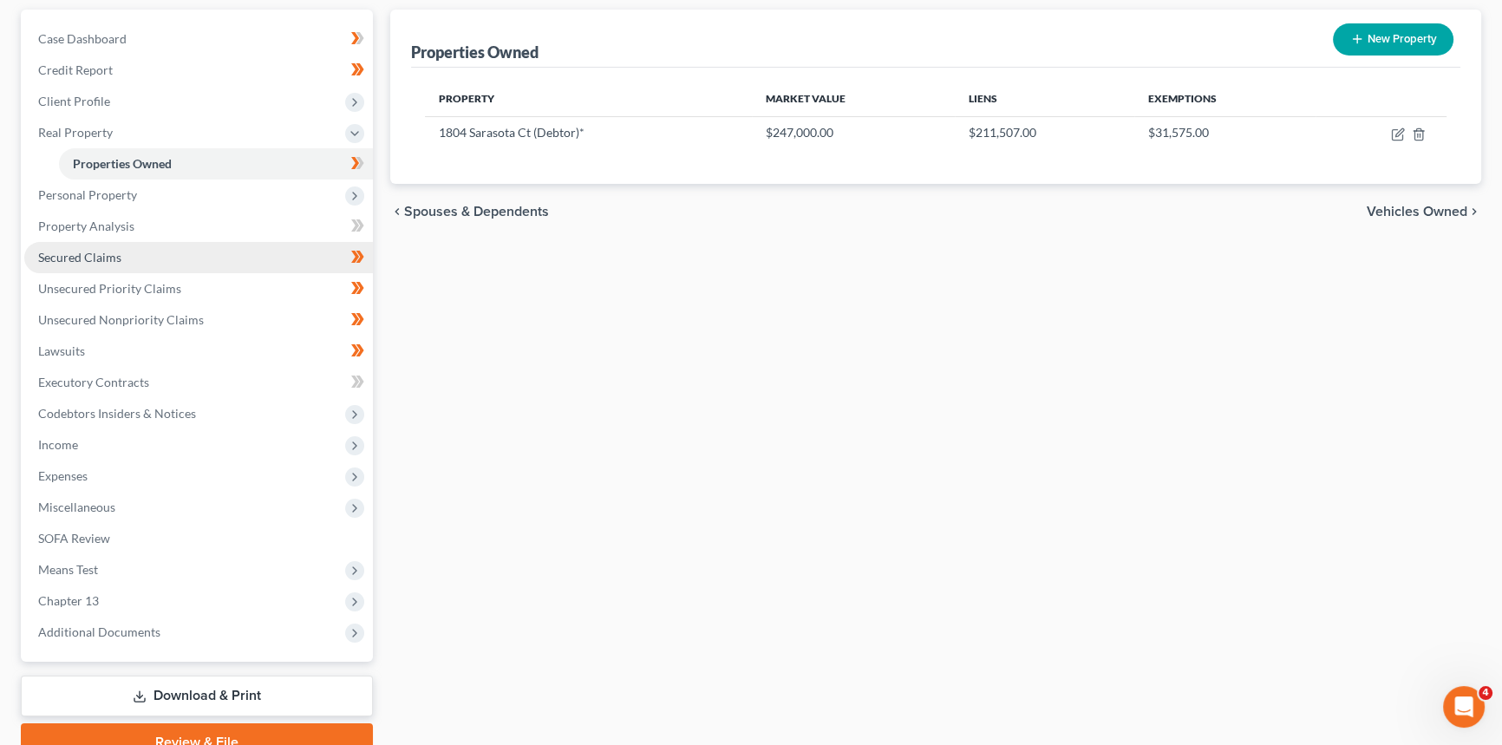
click at [107, 257] on span "Secured Claims" at bounding box center [79, 257] width 83 height 15
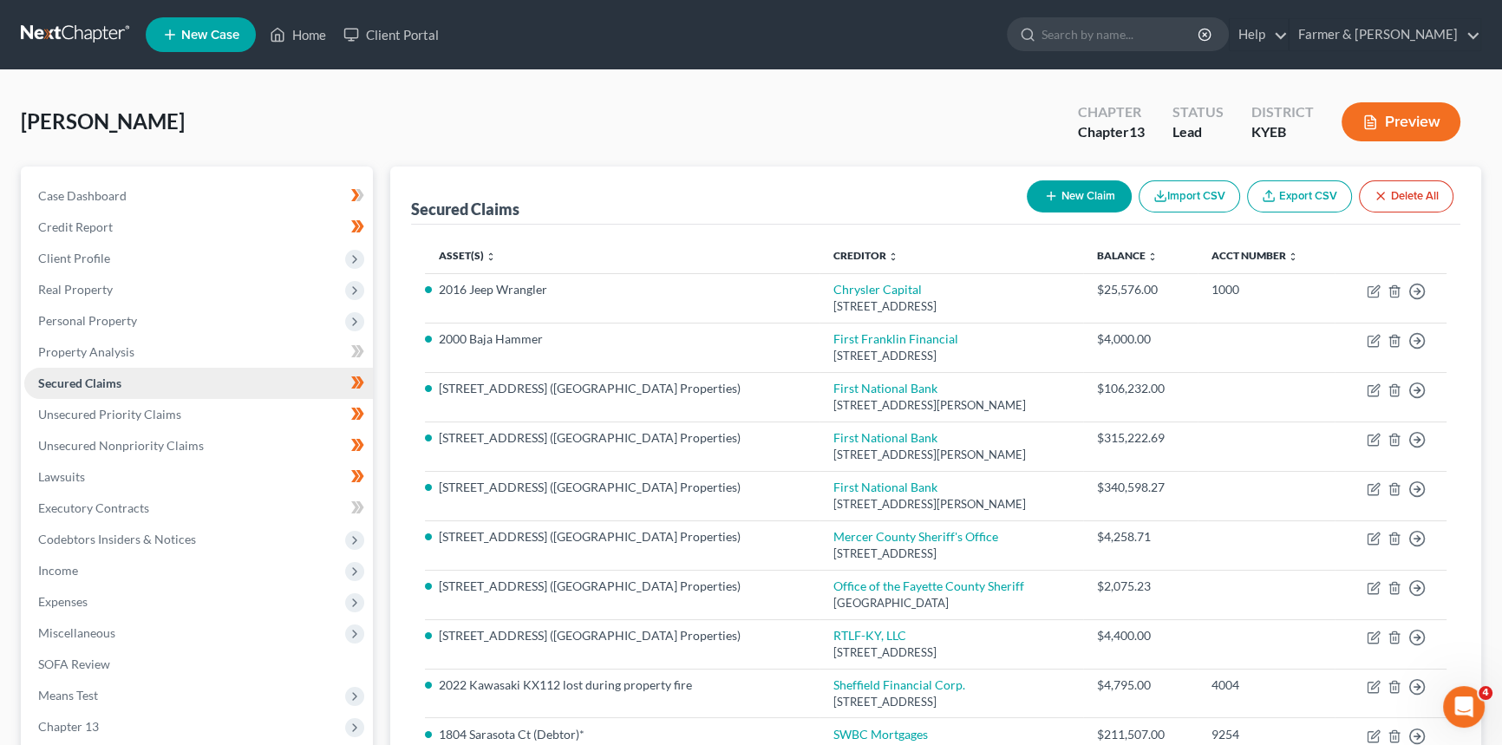
click at [144, 385] on link "Secured Claims" at bounding box center [198, 383] width 349 height 31
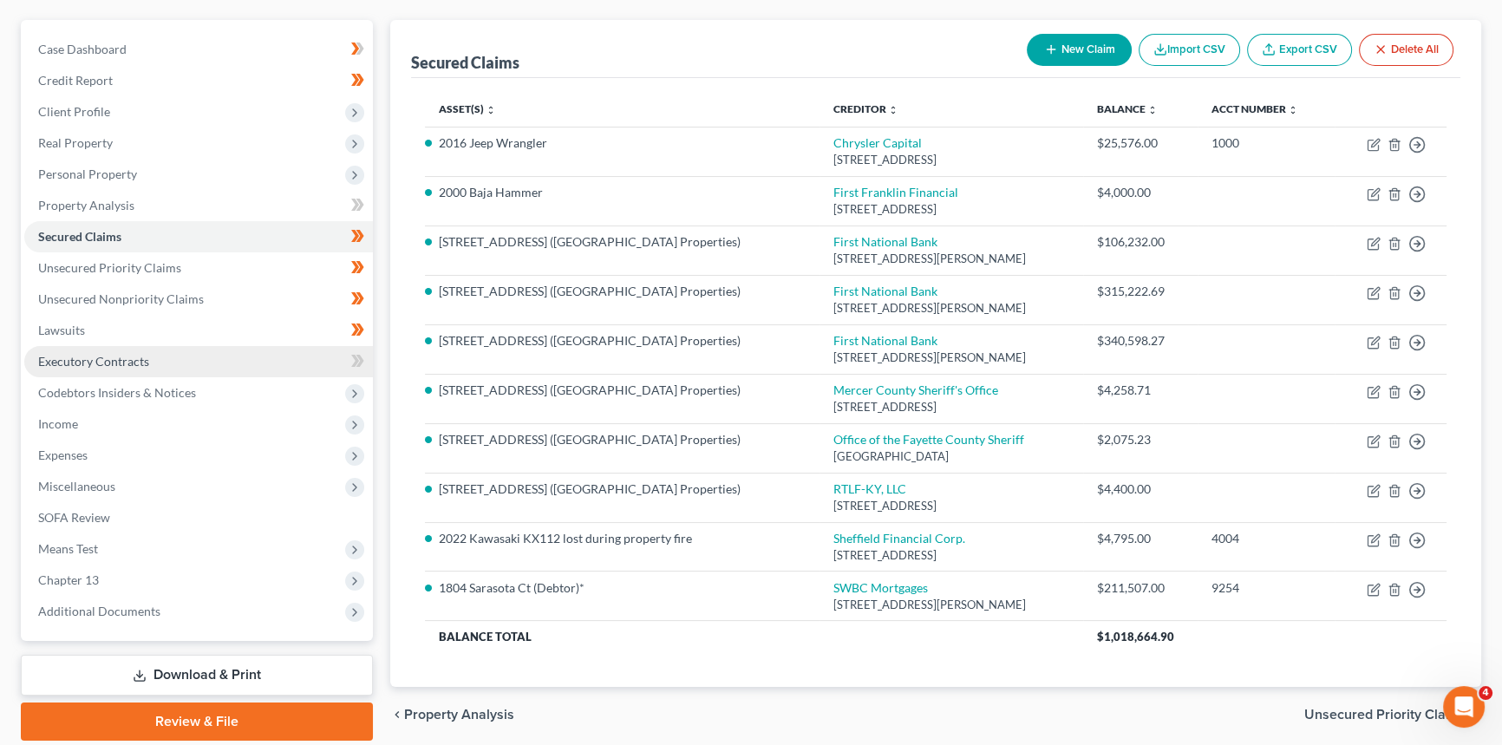
scroll to position [50, 0]
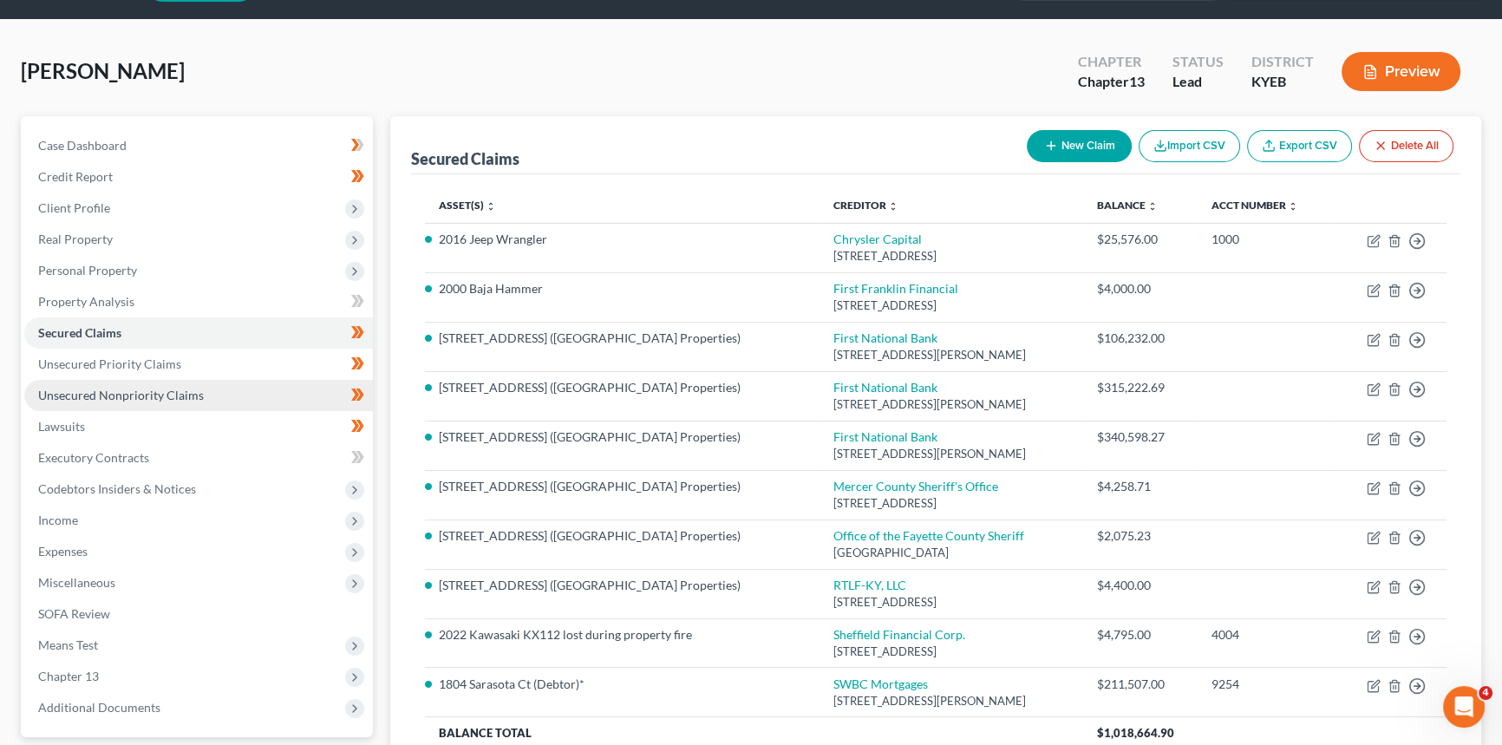
click at [165, 380] on link "Unsecured Nonpriority Claims" at bounding box center [198, 395] width 349 height 31
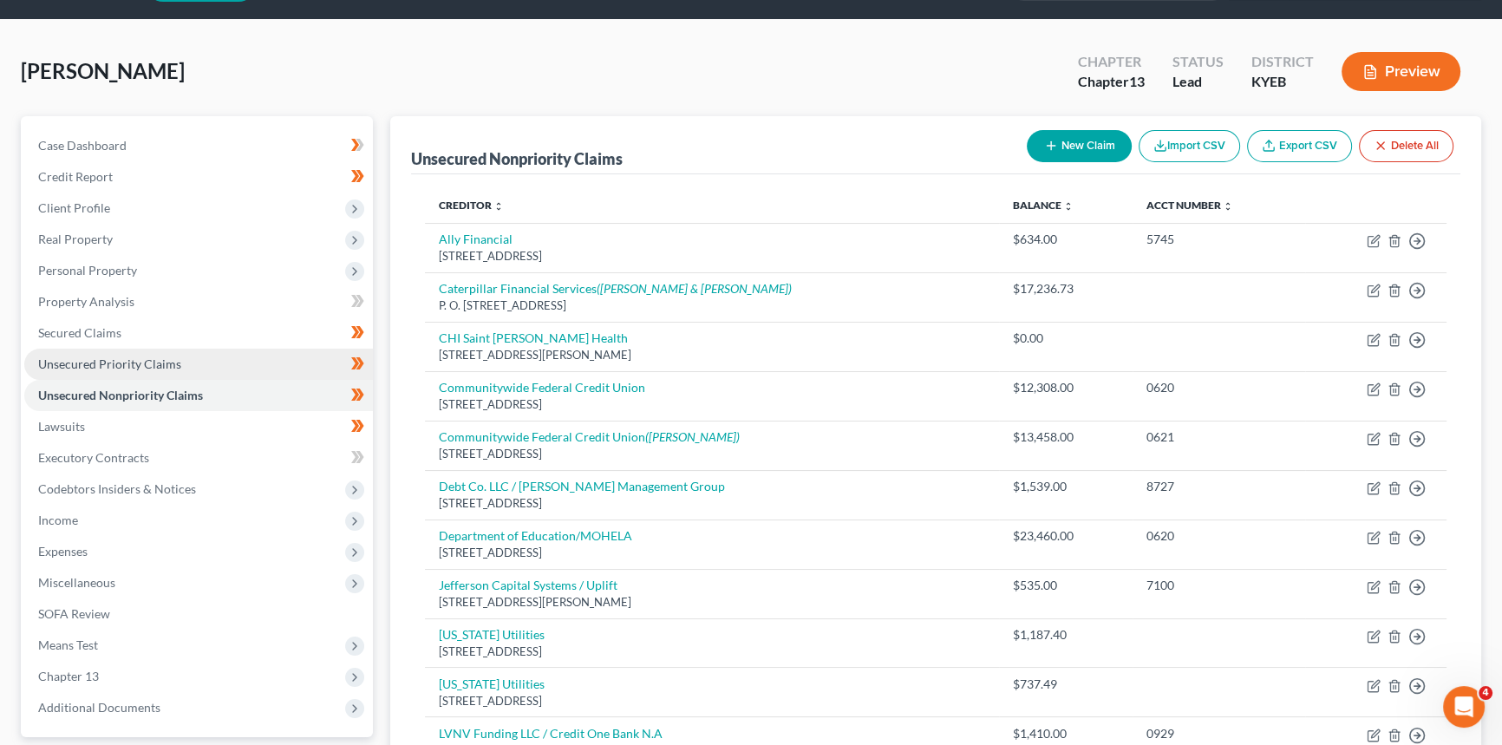
scroll to position [49, 0]
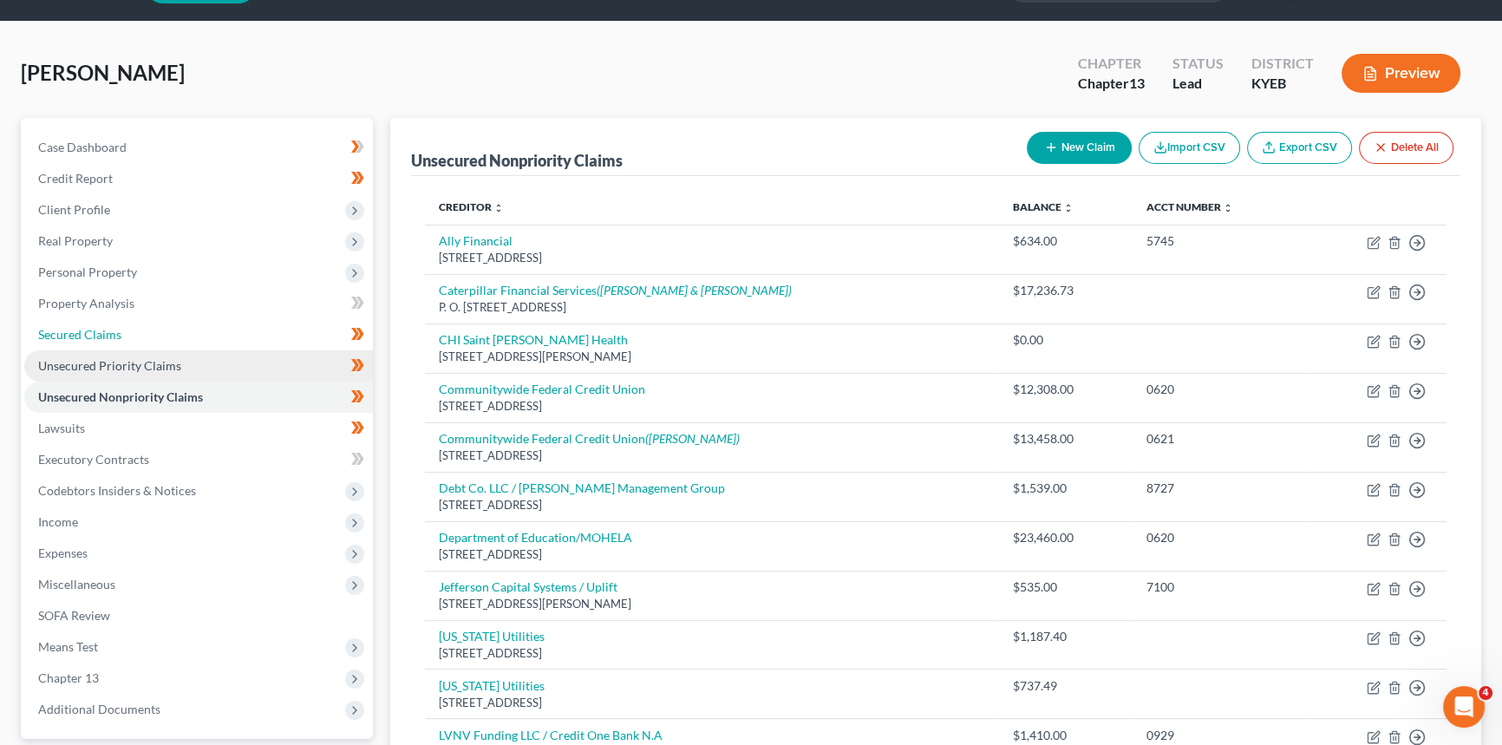
click at [167, 350] on link "Secured Claims" at bounding box center [198, 334] width 349 height 31
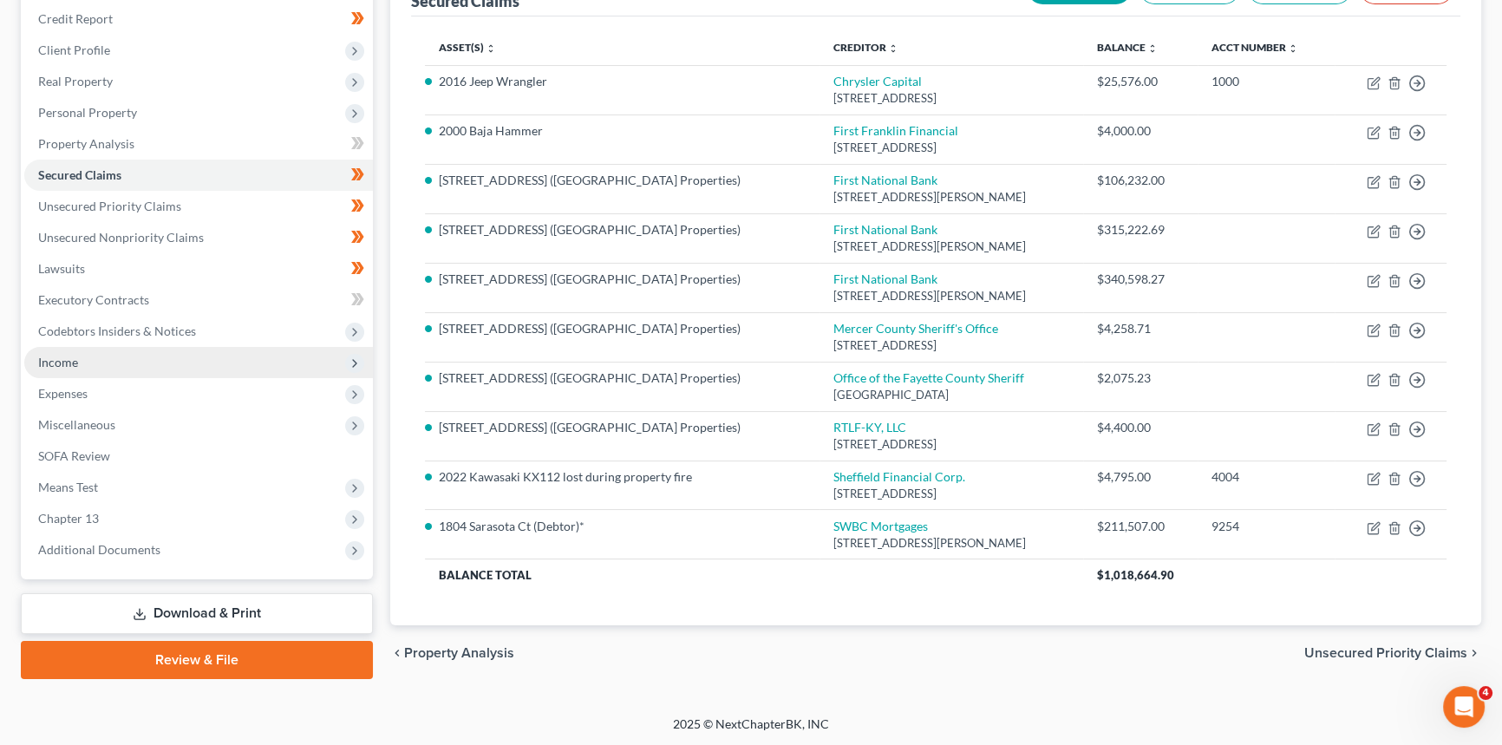
scroll to position [129, 0]
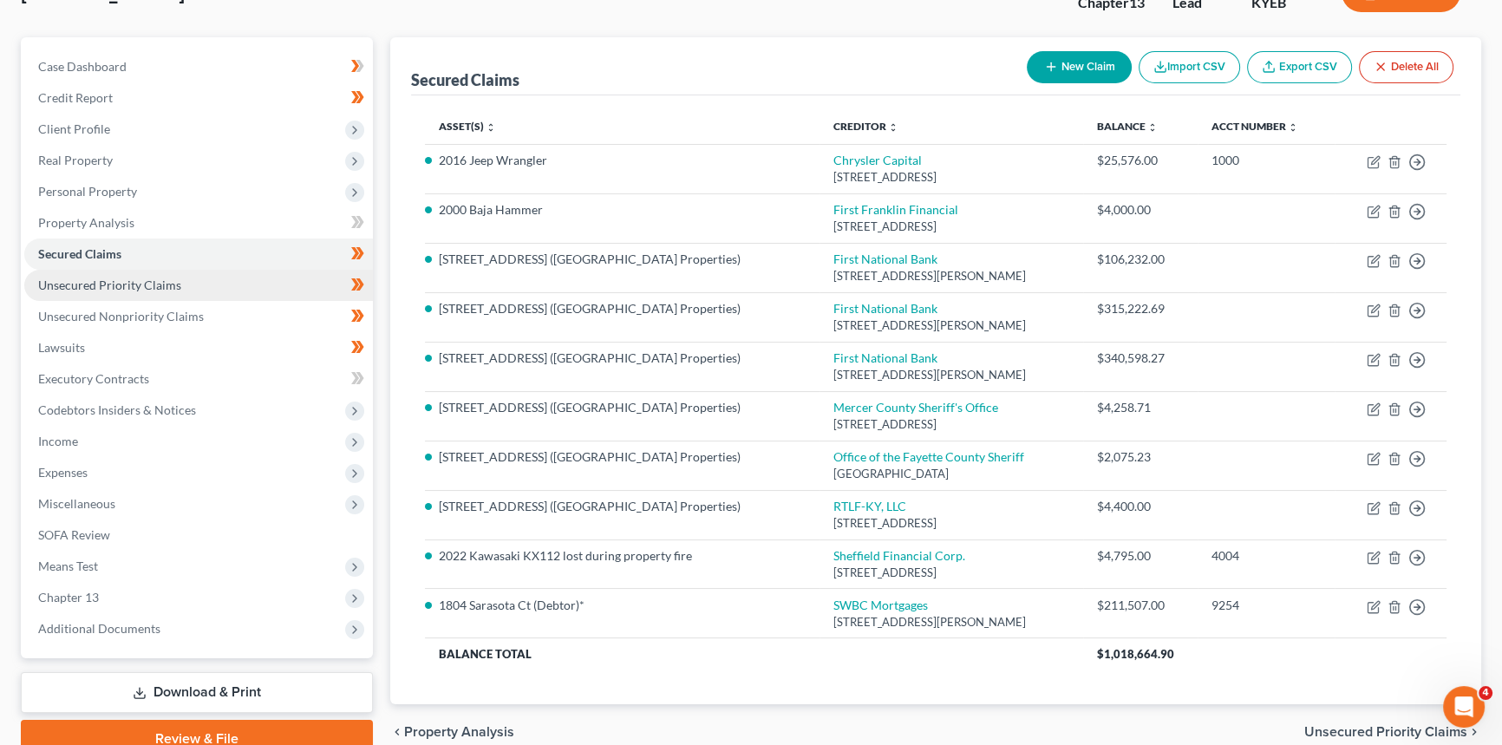
click at [121, 286] on span "Unsecured Priority Claims" at bounding box center [109, 285] width 143 height 15
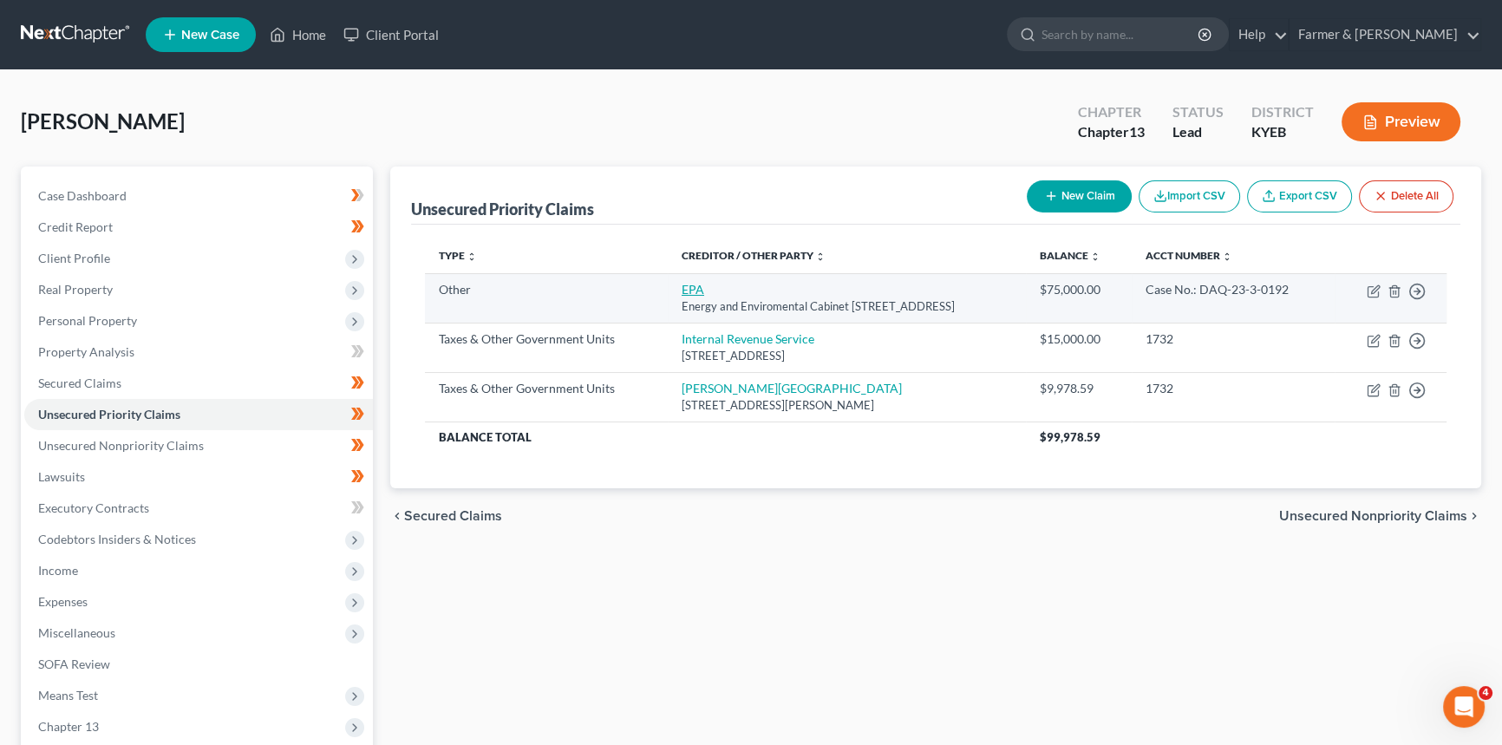
click at [682, 293] on link "EPA" at bounding box center [693, 289] width 23 height 15
select select "9"
select select "18"
select select "0"
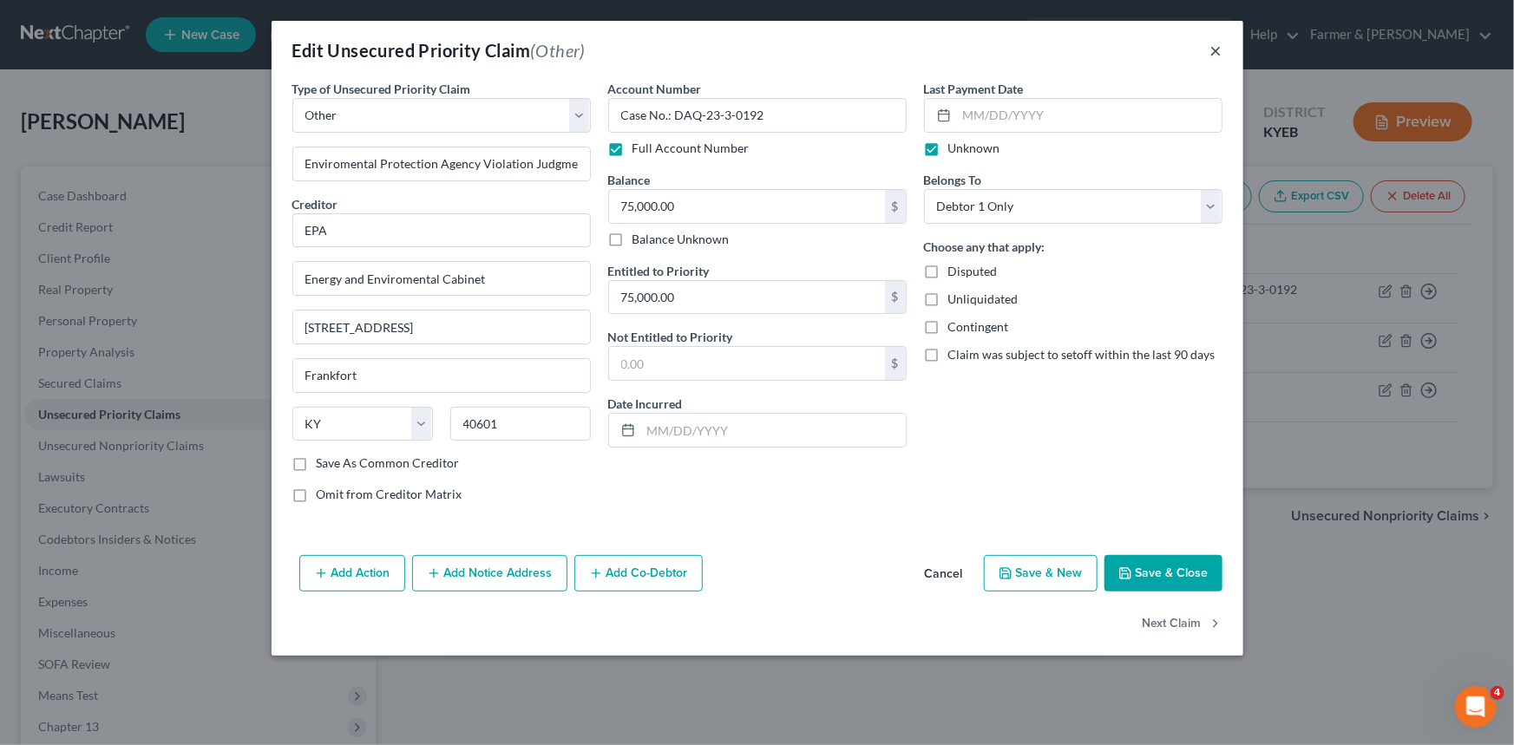
click at [1210, 52] on button "×" at bounding box center [1216, 50] width 12 height 21
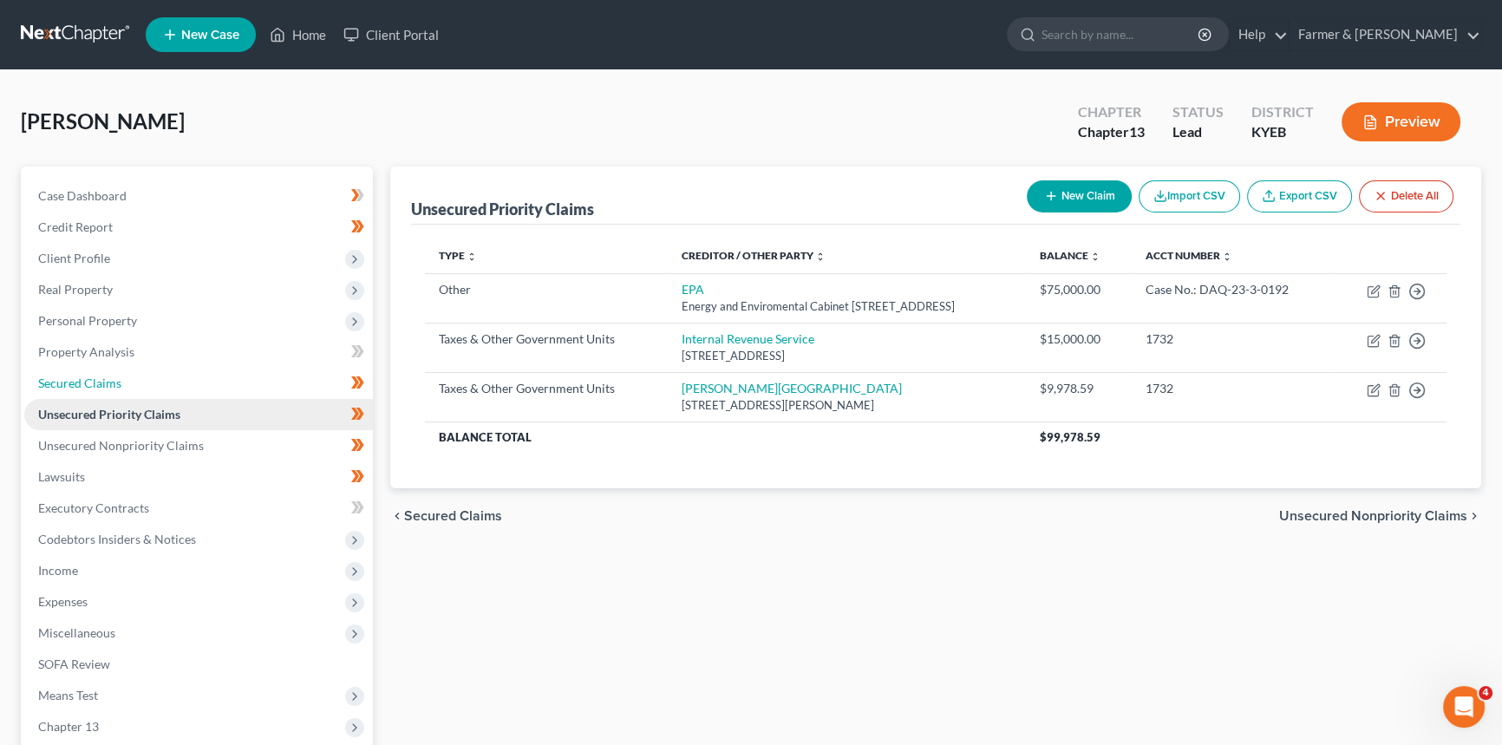
drag, startPoint x: 82, startPoint y: 378, endPoint x: 283, endPoint y: 413, distance: 203.4
click at [82, 378] on span "Secured Claims" at bounding box center [79, 383] width 83 height 15
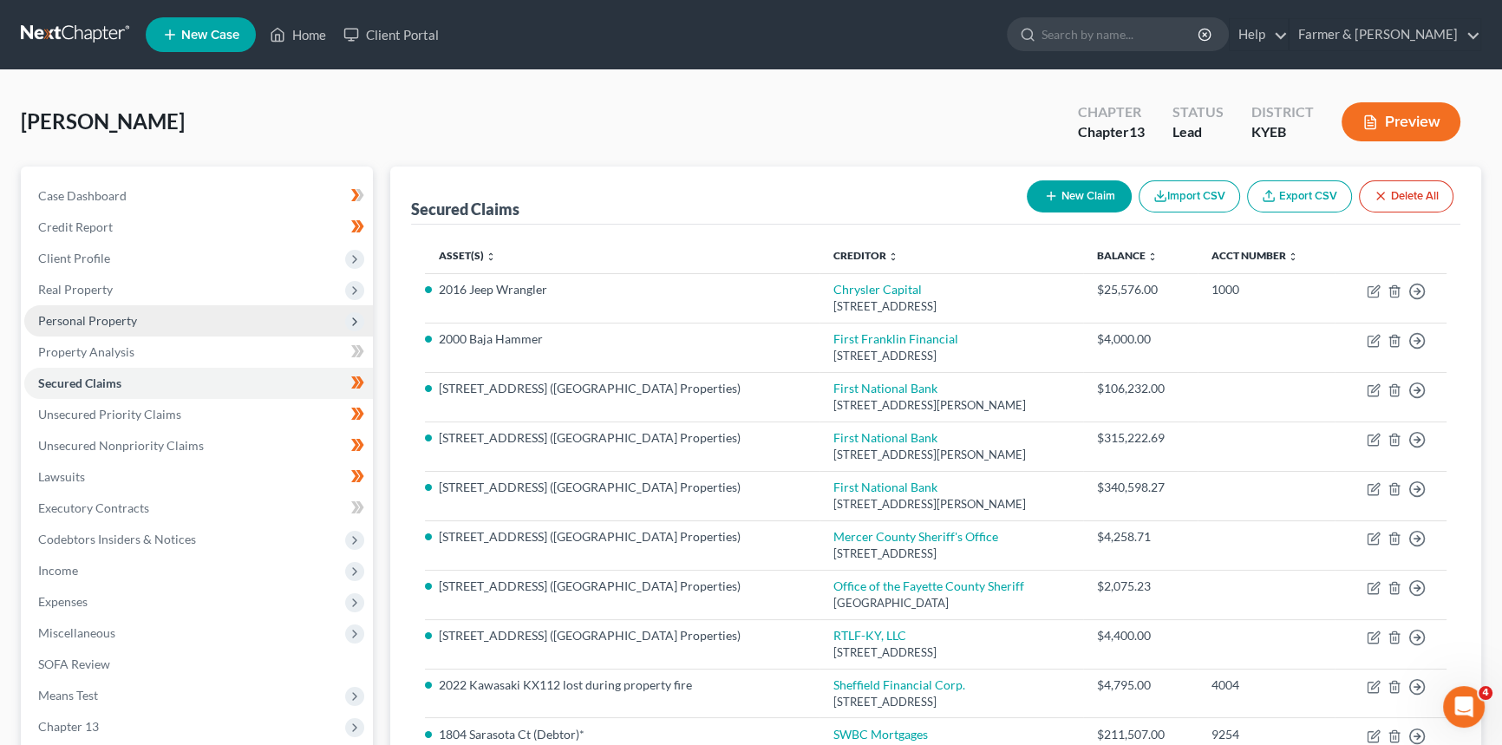
click at [118, 320] on span "Personal Property" at bounding box center [87, 320] width 99 height 15
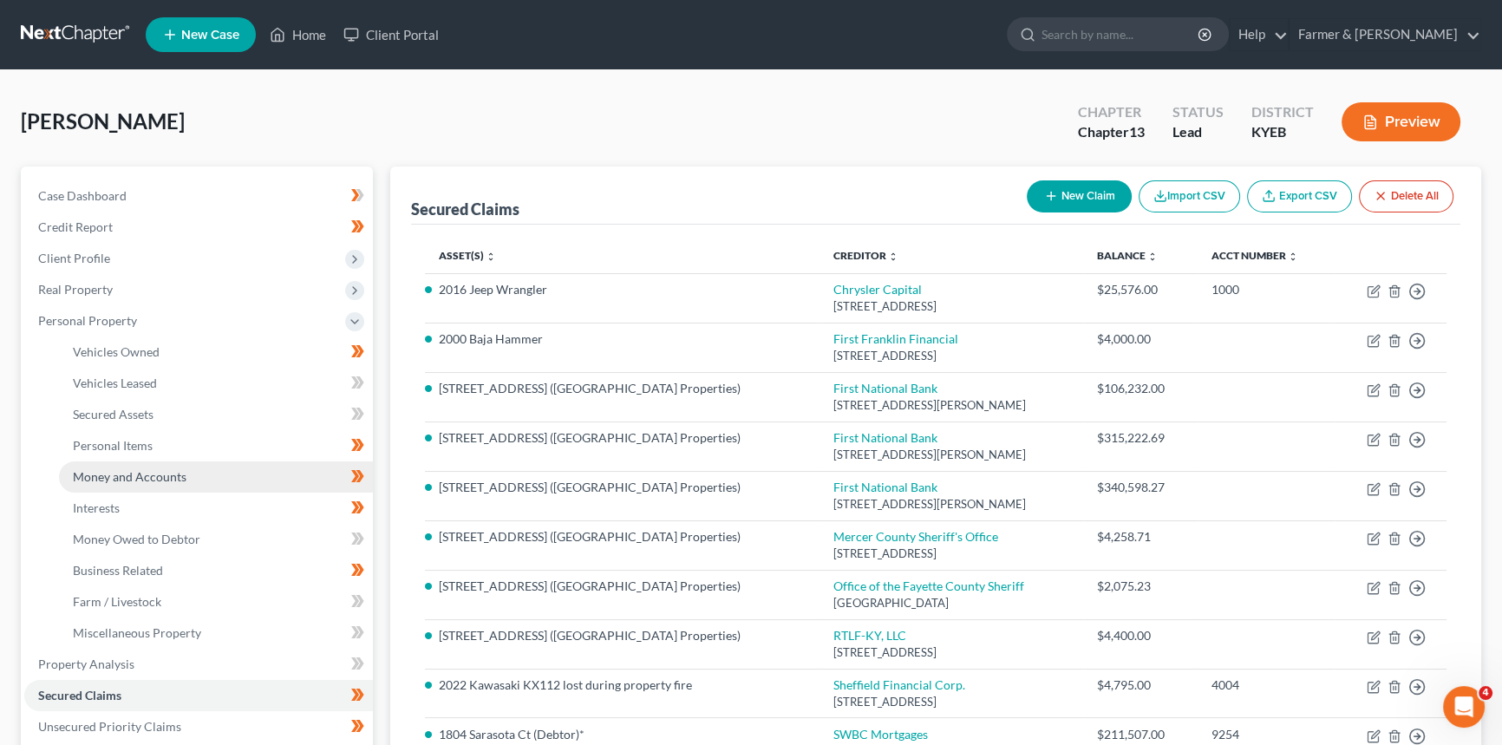
click at [88, 477] on span "Money and Accounts" at bounding box center [130, 476] width 114 height 15
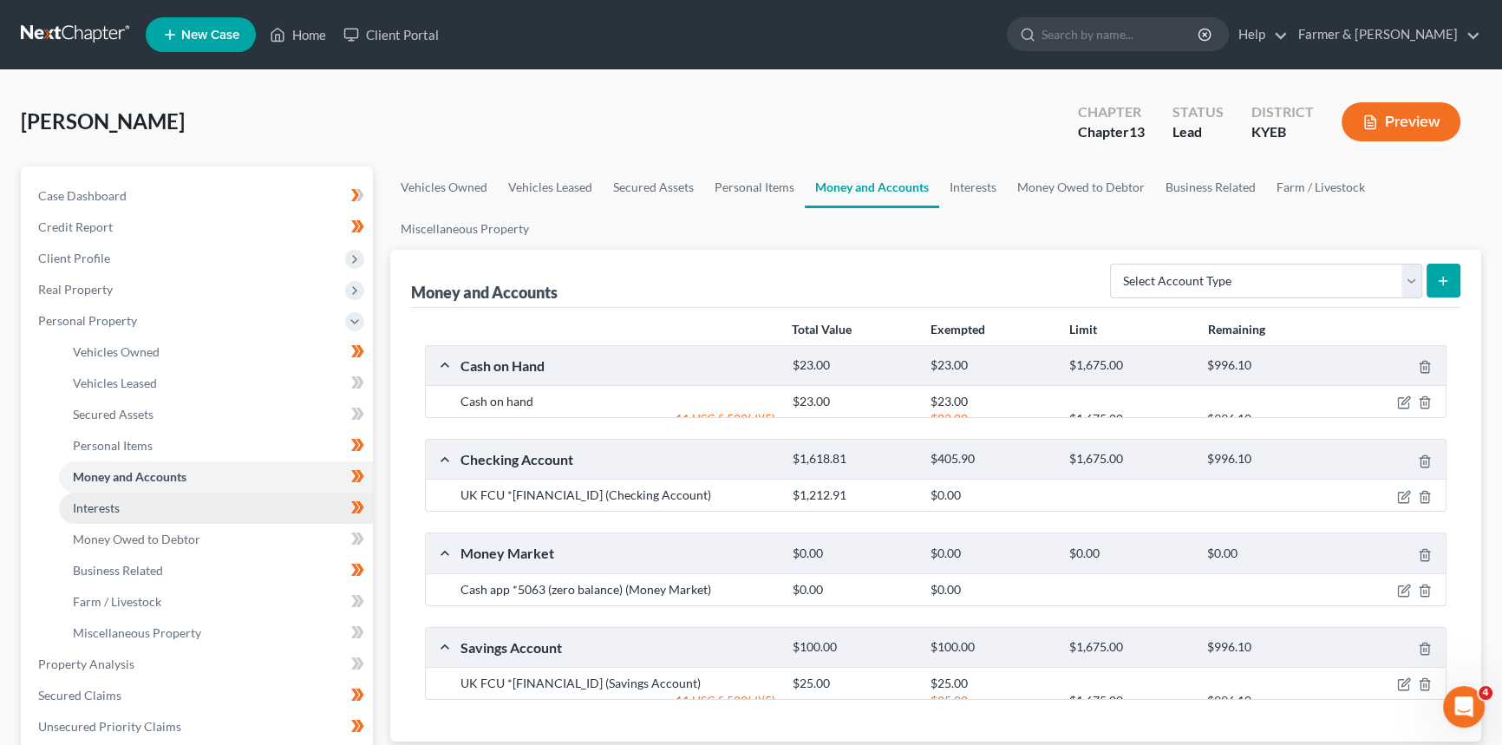
click at [86, 512] on span "Interests" at bounding box center [96, 508] width 47 height 15
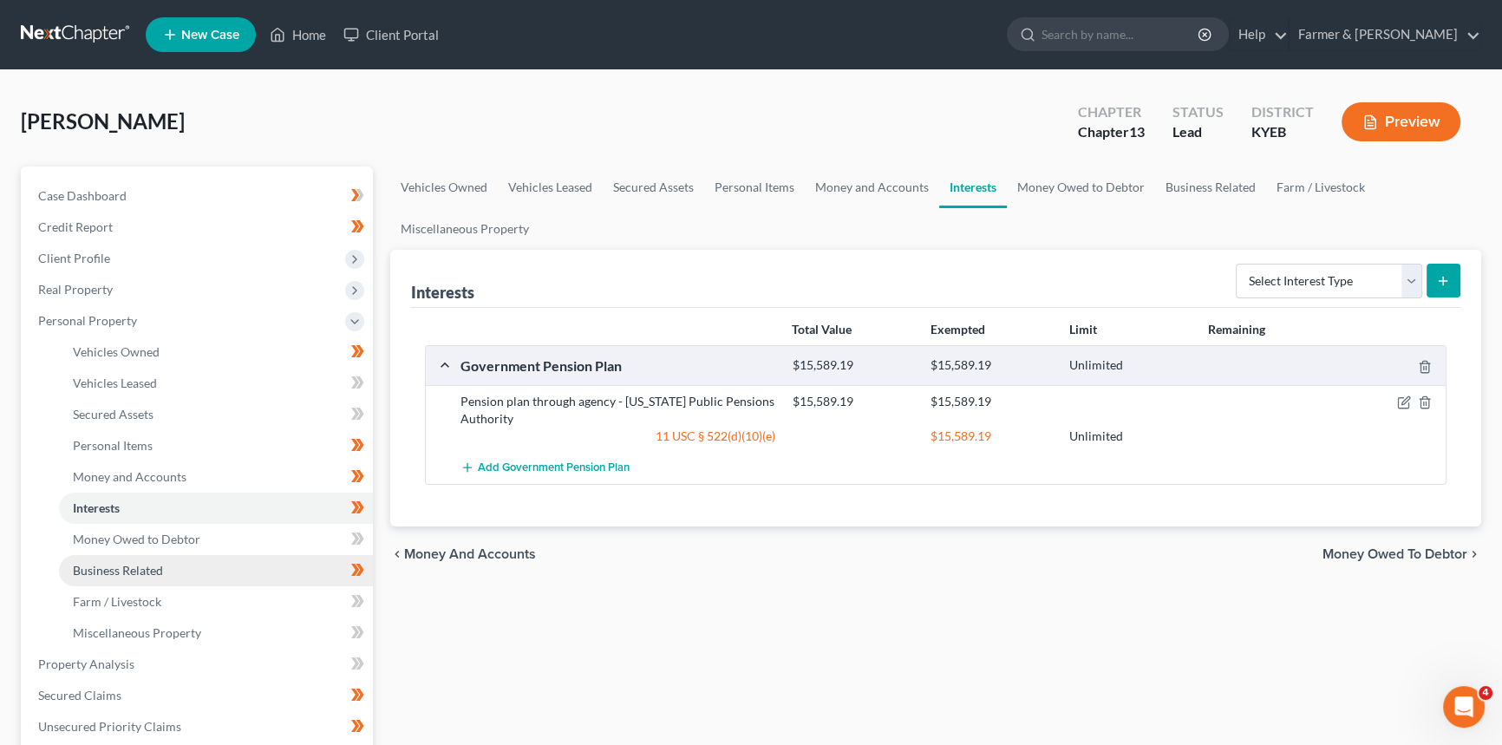
click at [93, 563] on span "Business Related" at bounding box center [118, 570] width 90 height 15
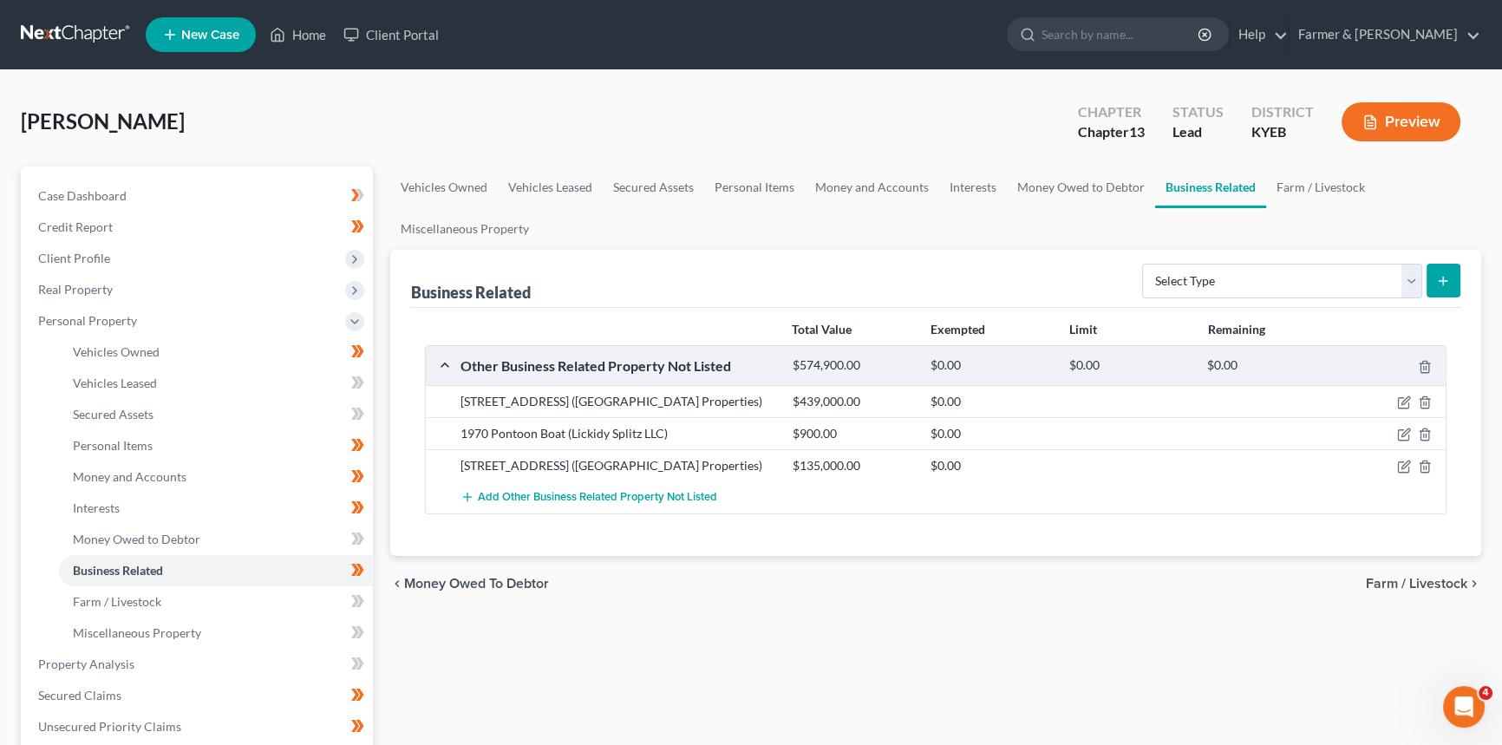
click at [671, 407] on div "[STREET_ADDRESS] ([GEOGRAPHIC_DATA] Properties)" at bounding box center [618, 401] width 332 height 17
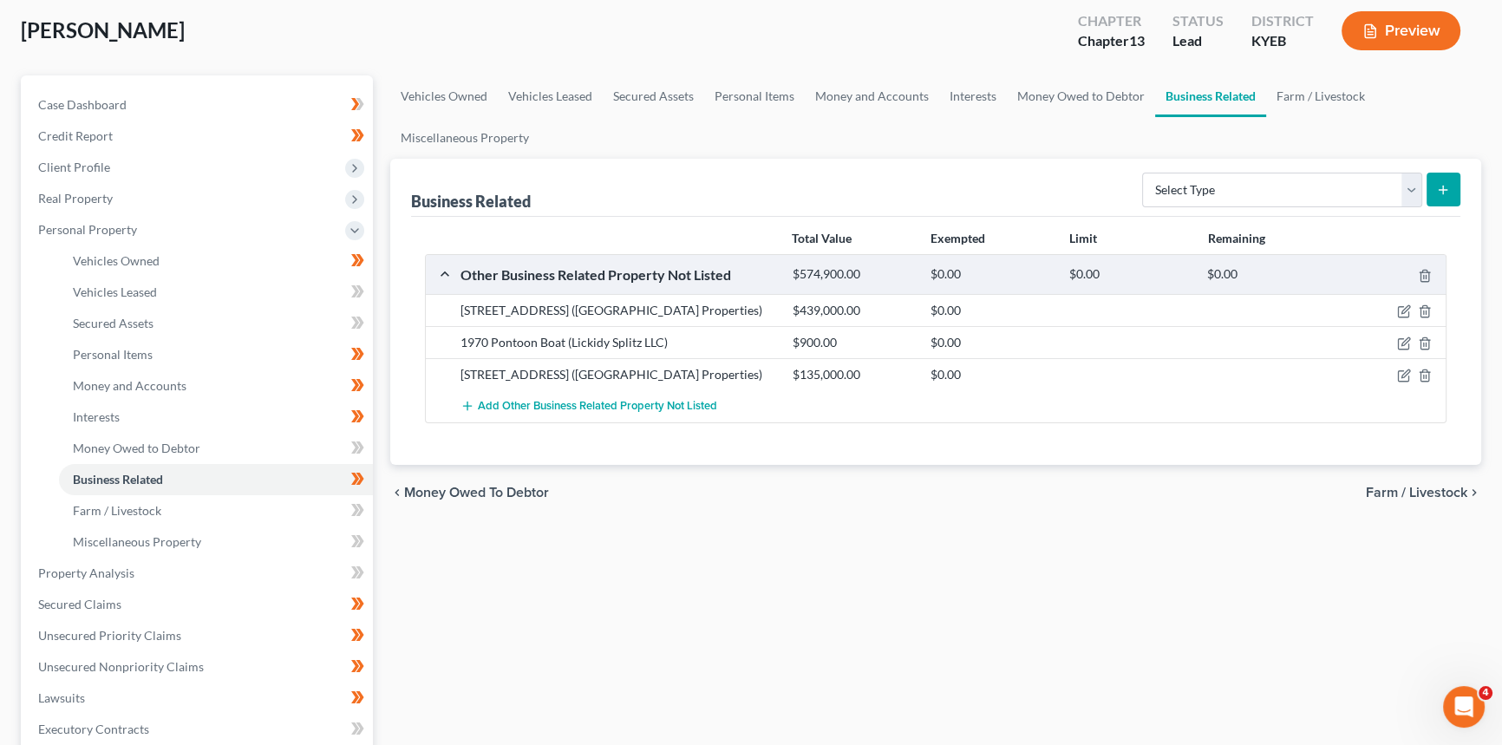
scroll to position [236, 0]
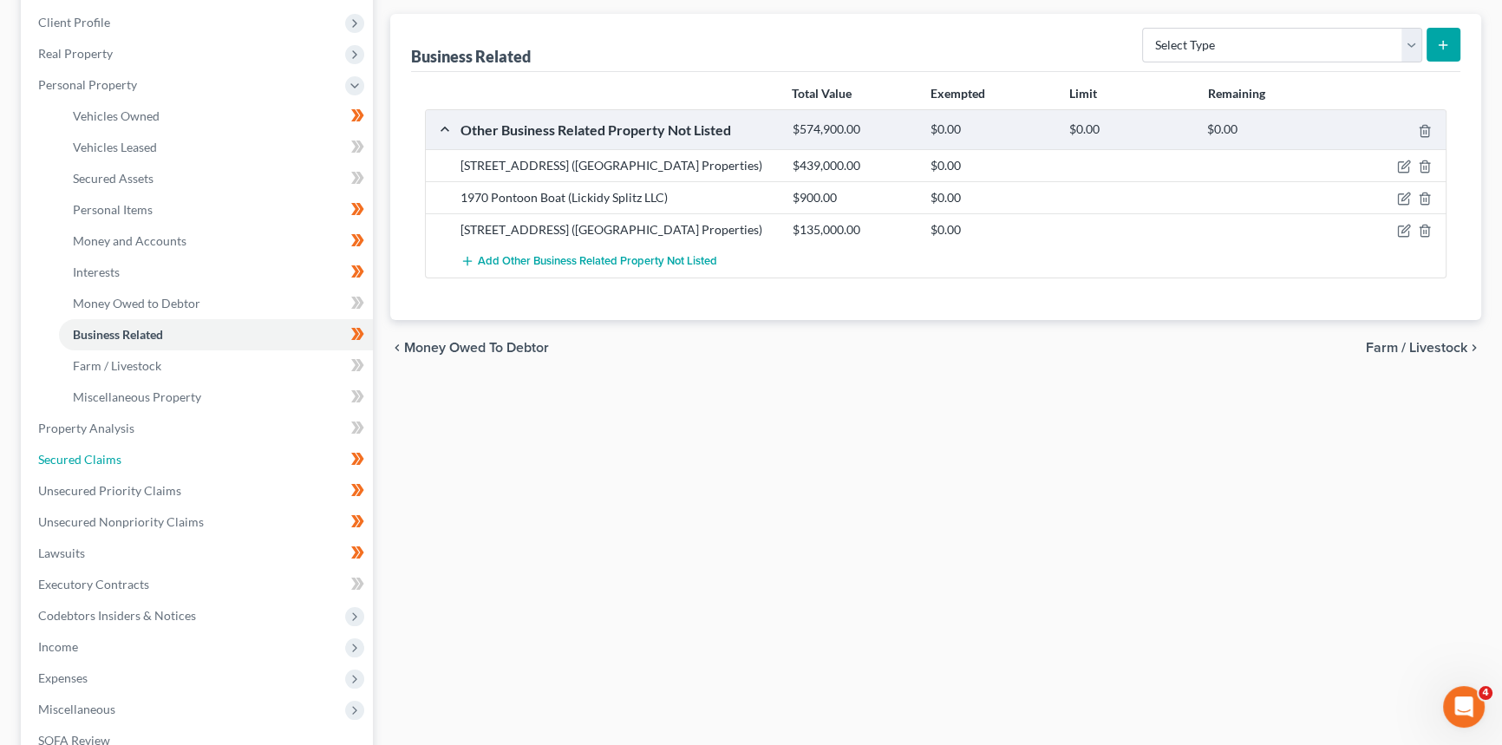
click at [103, 457] on span "Secured Claims" at bounding box center [79, 459] width 83 height 15
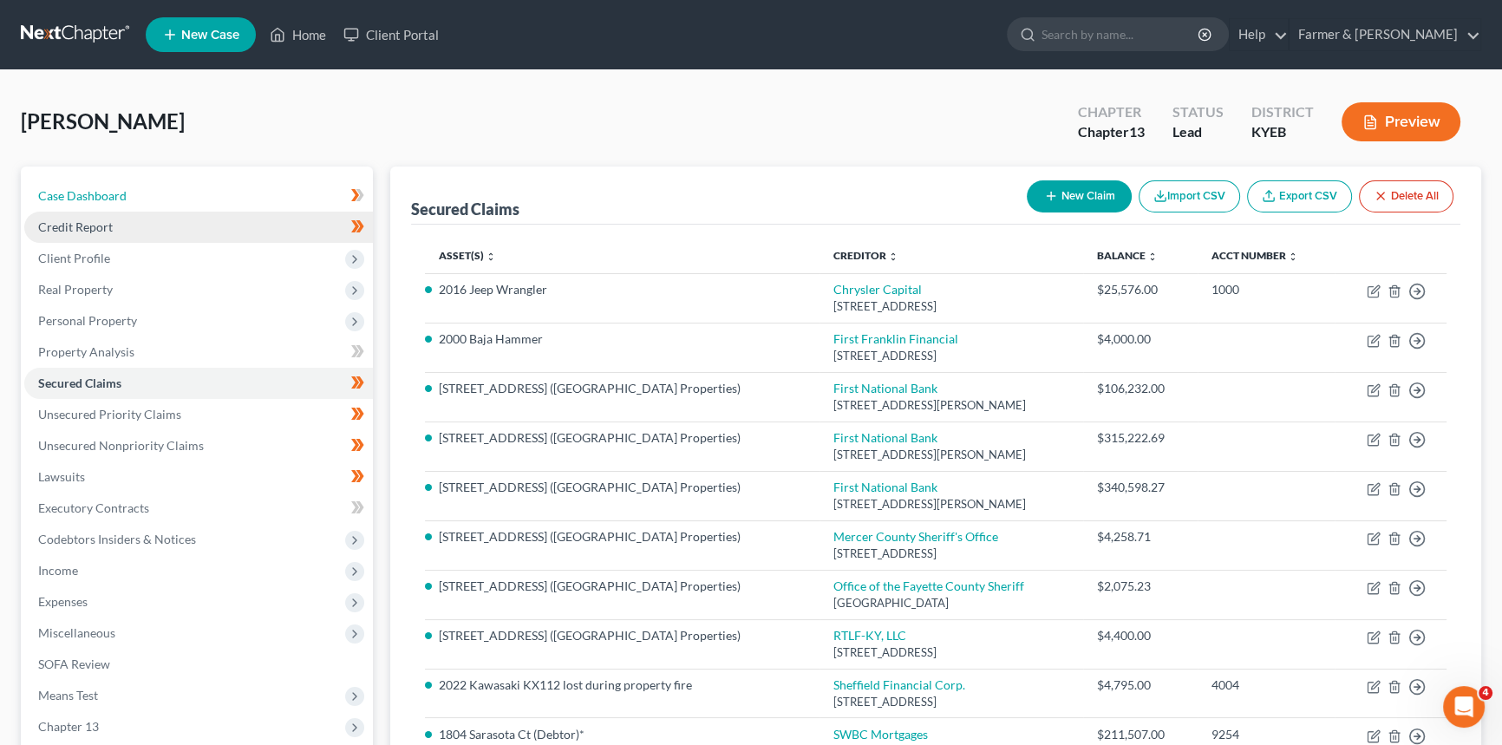
drag, startPoint x: 136, startPoint y: 192, endPoint x: 277, endPoint y: 215, distance: 142.5
click at [136, 192] on link "Case Dashboard" at bounding box center [198, 195] width 349 height 31
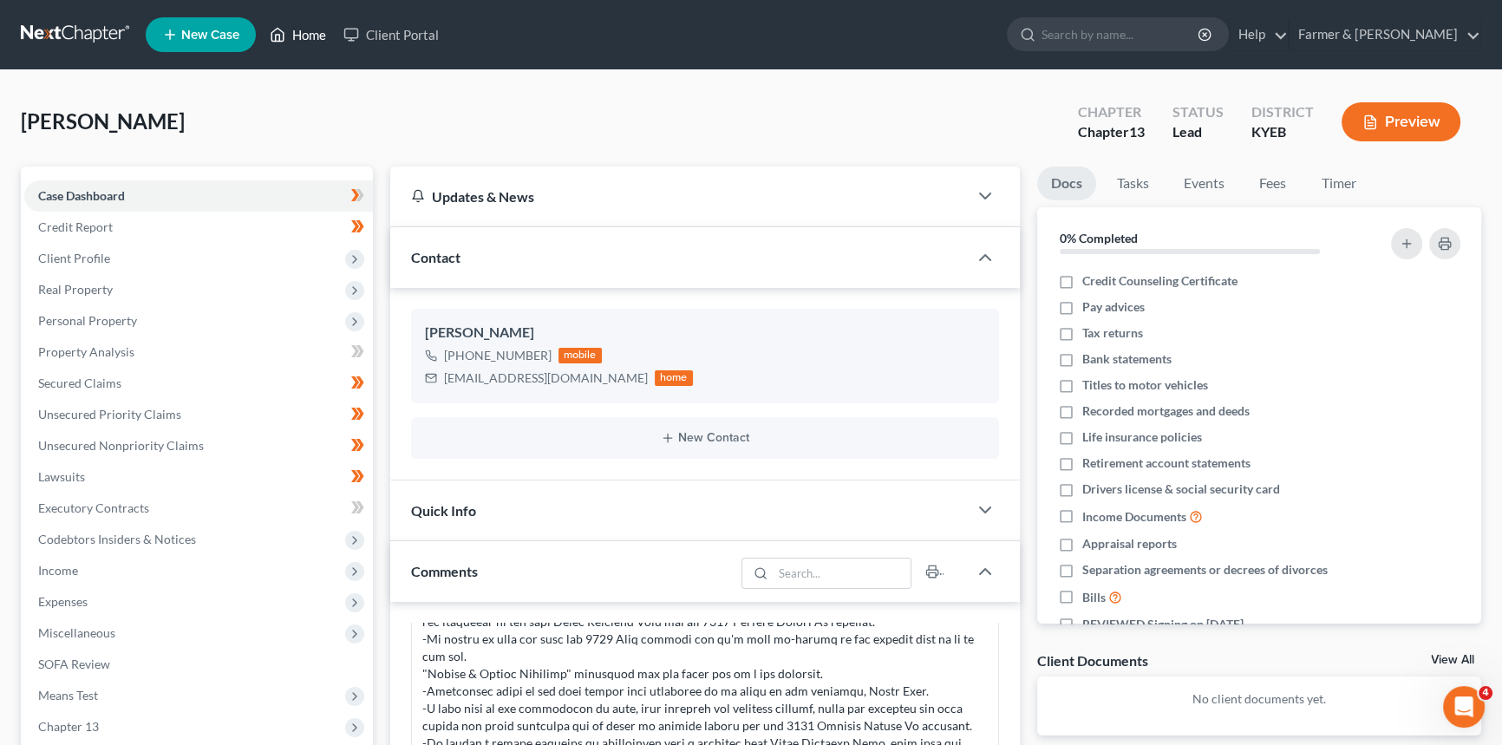
drag, startPoint x: 309, startPoint y: 31, endPoint x: 18, endPoint y: 18, distance: 290.9
click at [309, 30] on link "Home" at bounding box center [298, 34] width 74 height 31
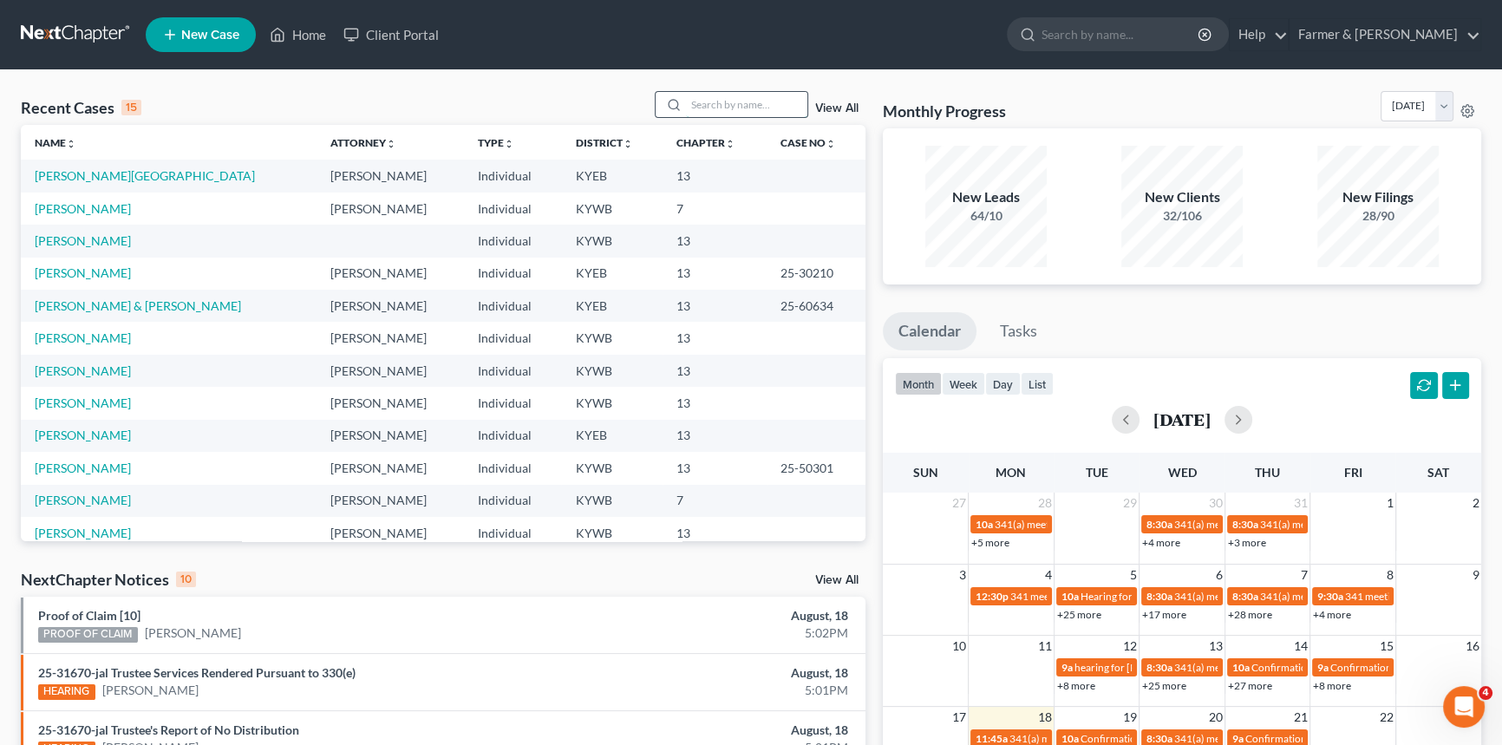
click at [718, 106] on input "search" at bounding box center [746, 104] width 121 height 25
click at [716, 103] on input "search" at bounding box center [746, 104] width 121 height 25
type input "[PERSON_NAME]"
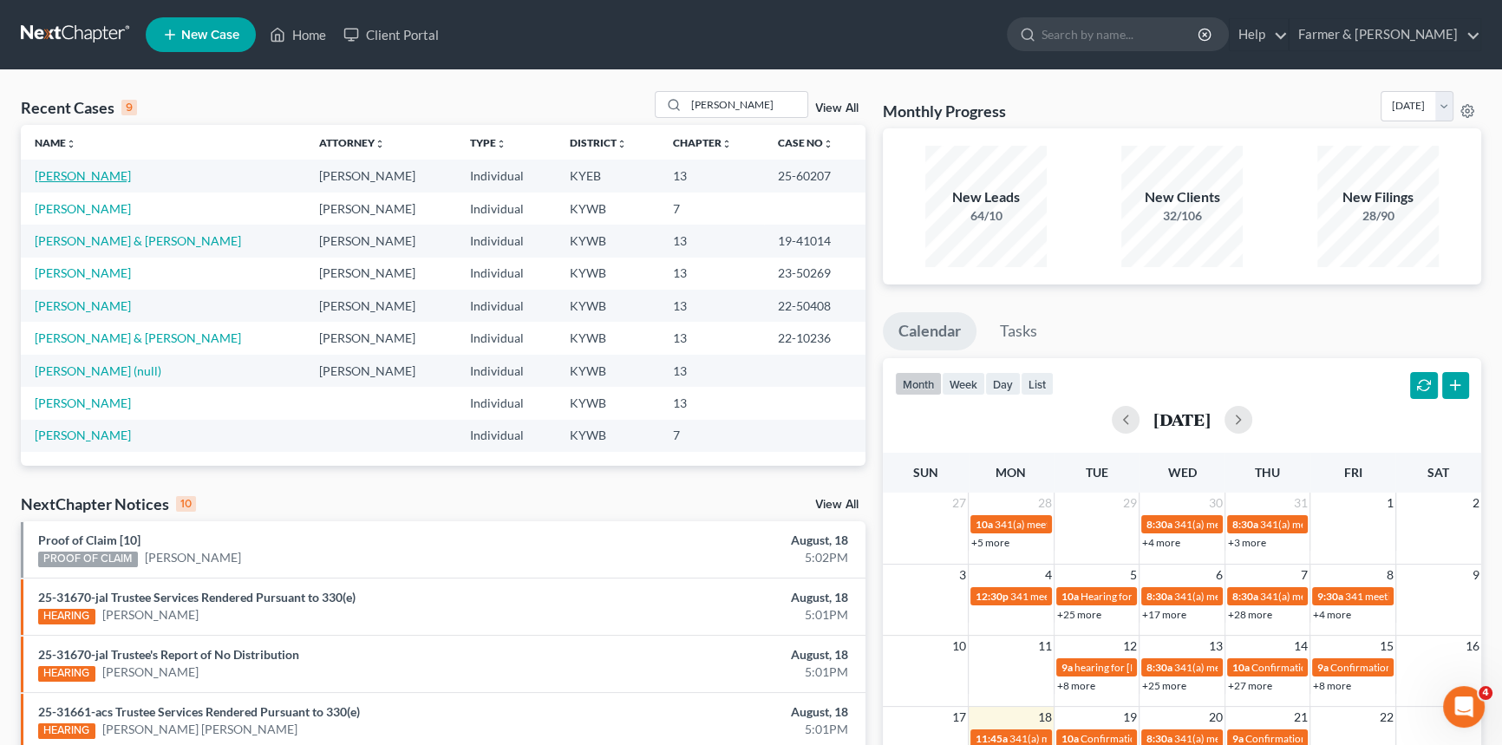
click at [91, 179] on link "[PERSON_NAME]" at bounding box center [83, 175] width 96 height 15
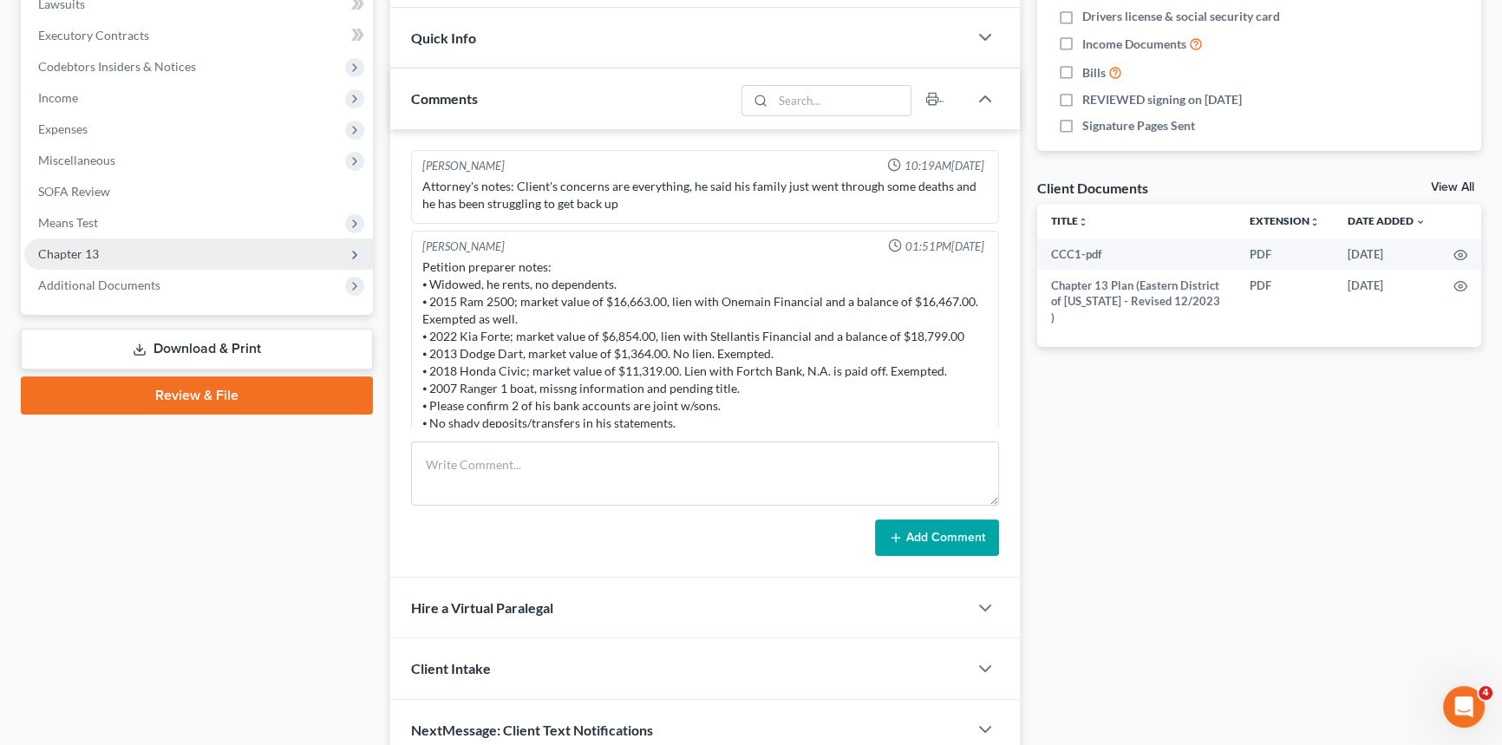
scroll to position [216, 0]
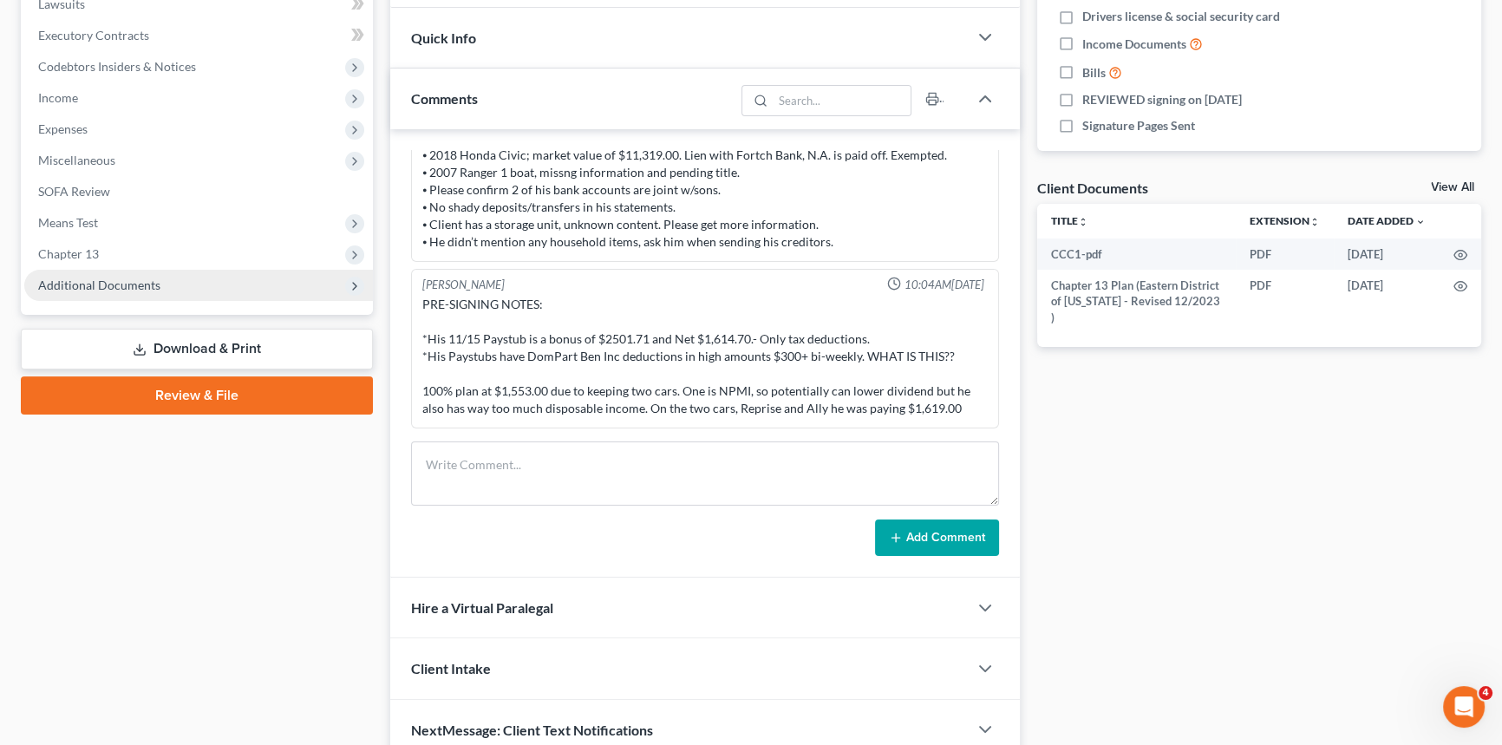
drag, startPoint x: 101, startPoint y: 286, endPoint x: 116, endPoint y: 285, distance: 14.8
click at [101, 286] on span "Additional Documents" at bounding box center [99, 285] width 122 height 15
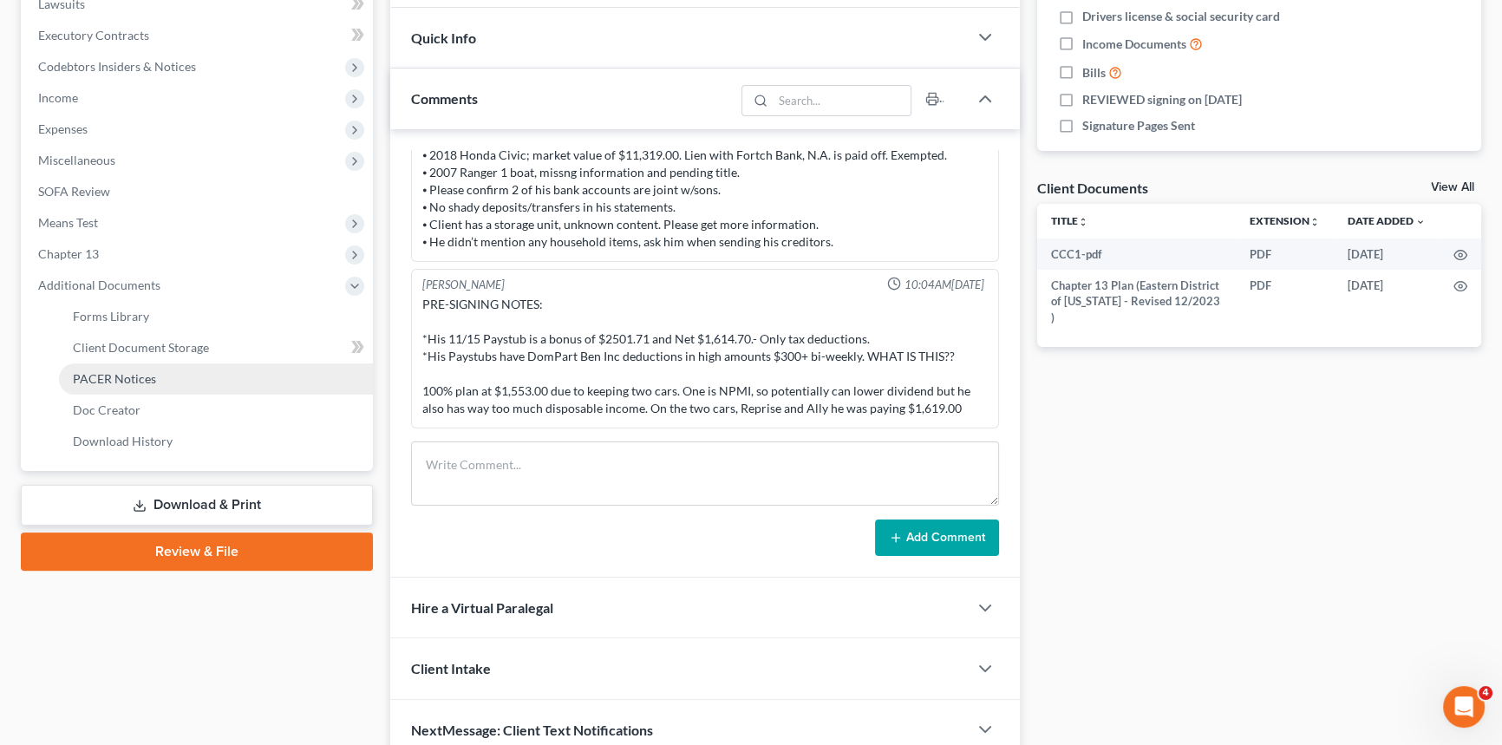
click at [110, 373] on span "PACER Notices" at bounding box center [114, 378] width 83 height 15
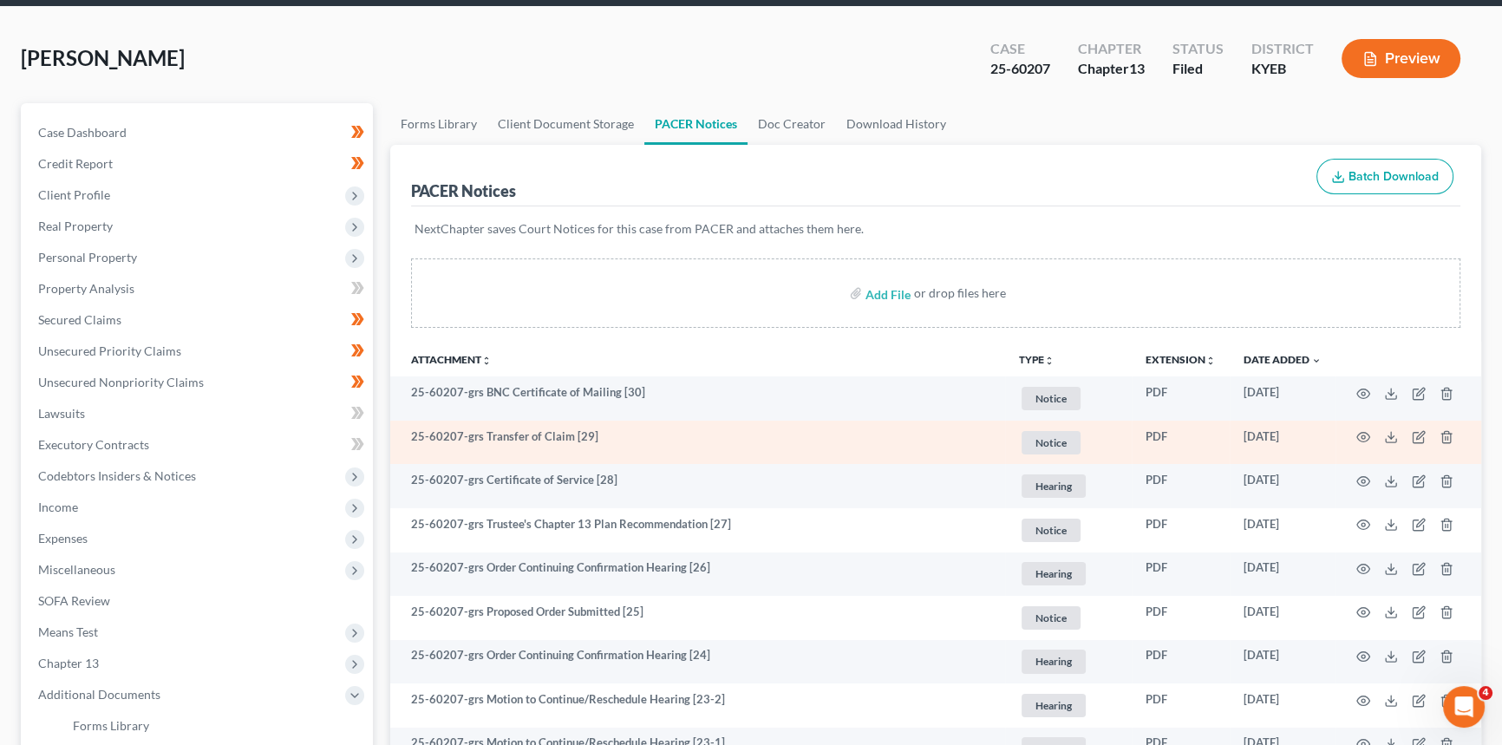
scroll to position [78, 0]
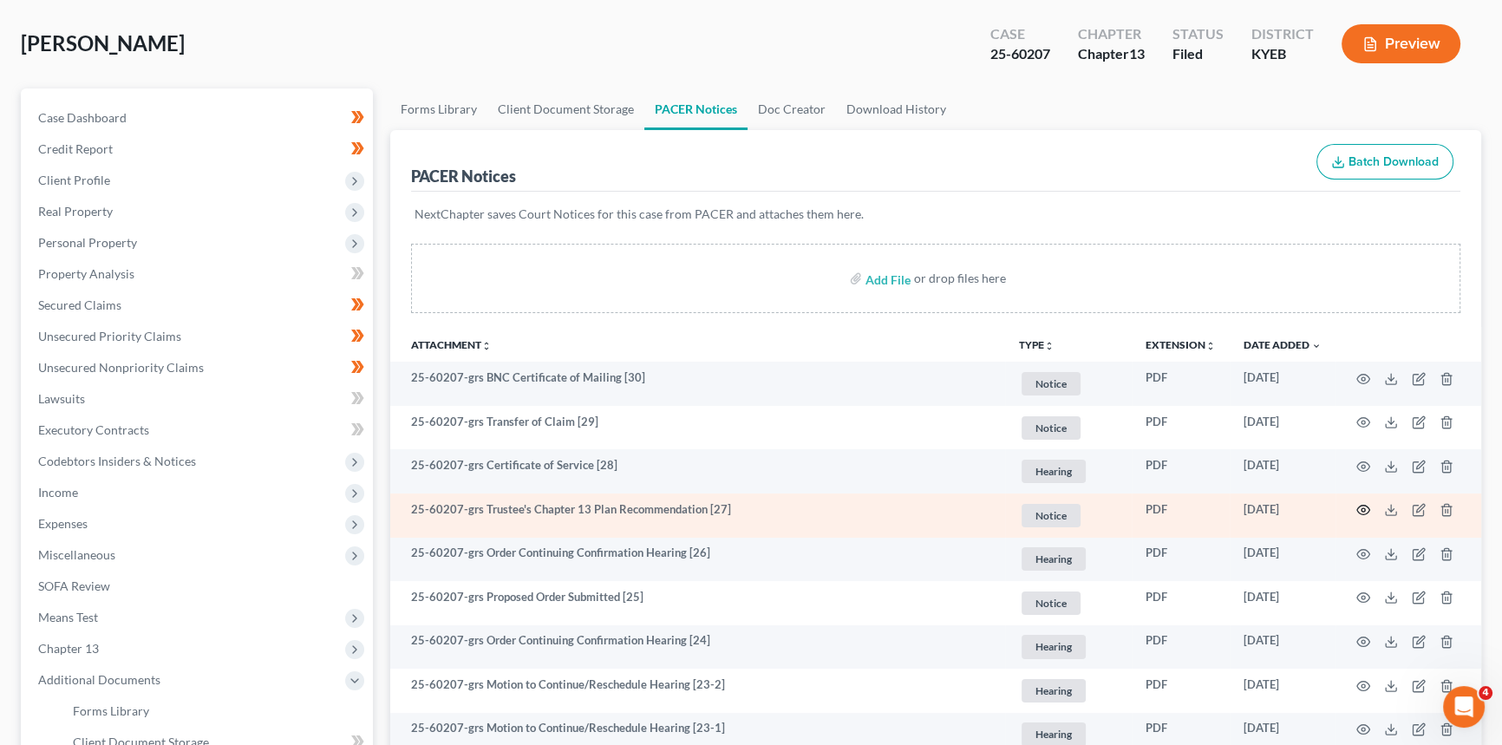
click at [1367, 506] on icon "button" at bounding box center [1364, 511] width 13 height 10
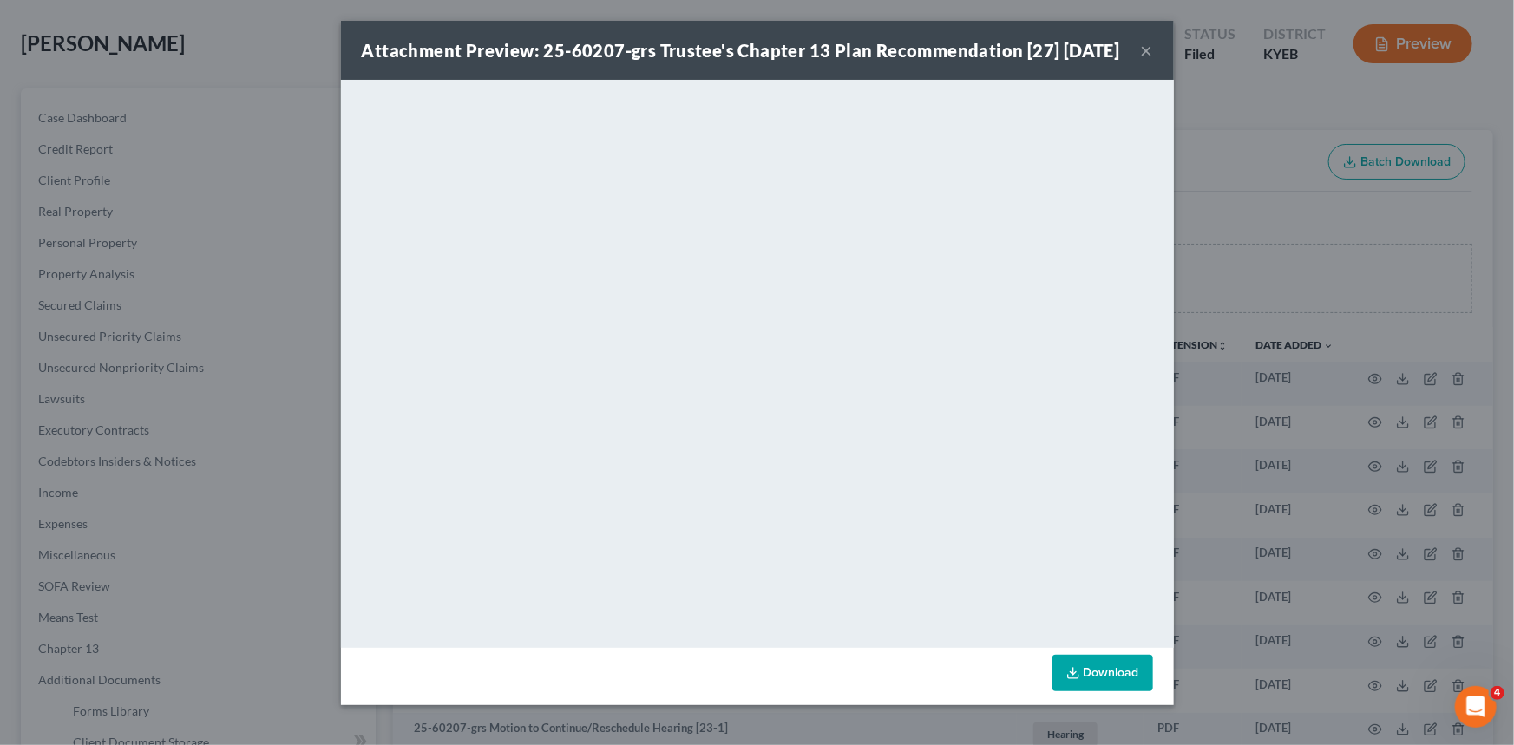
click at [1141, 61] on button "×" at bounding box center [1147, 50] width 12 height 21
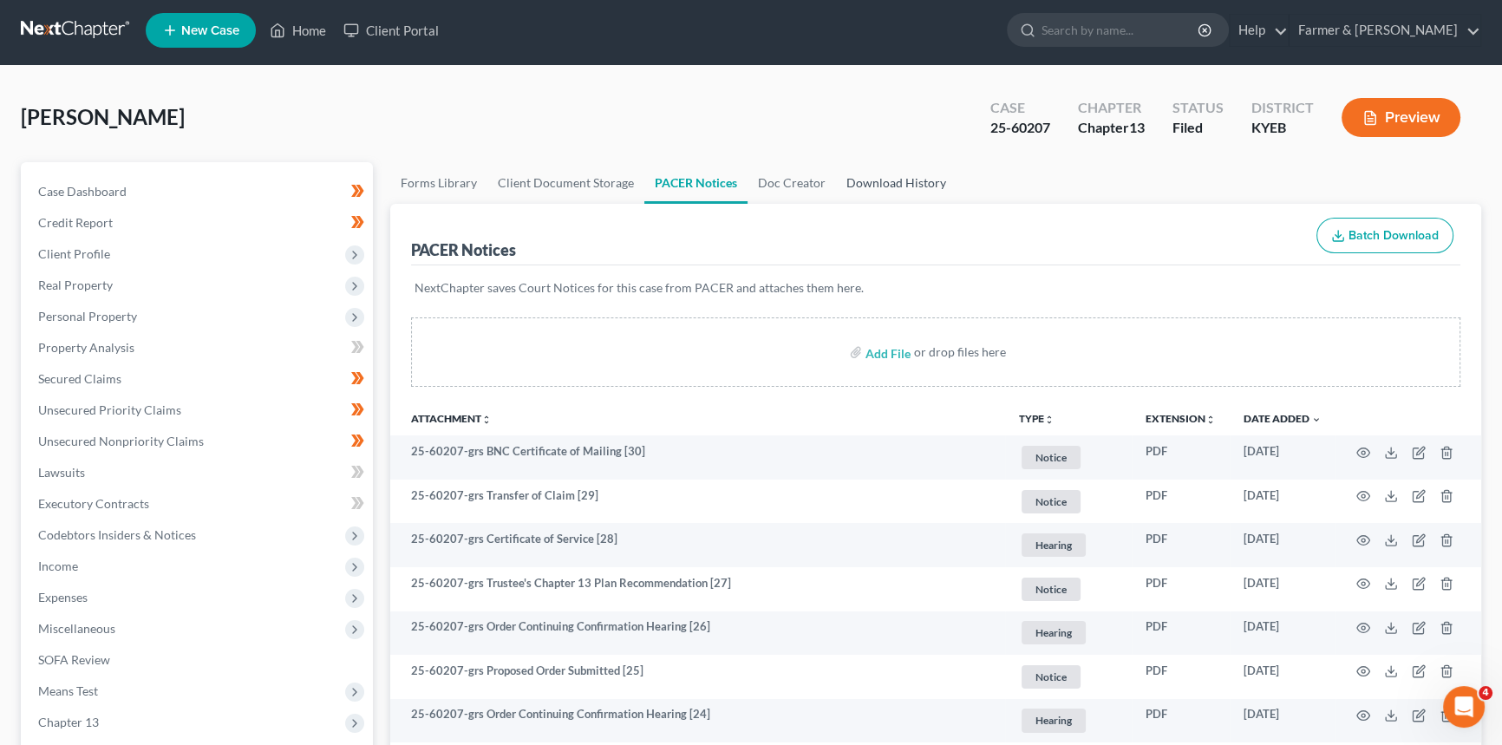
scroll to position [0, 0]
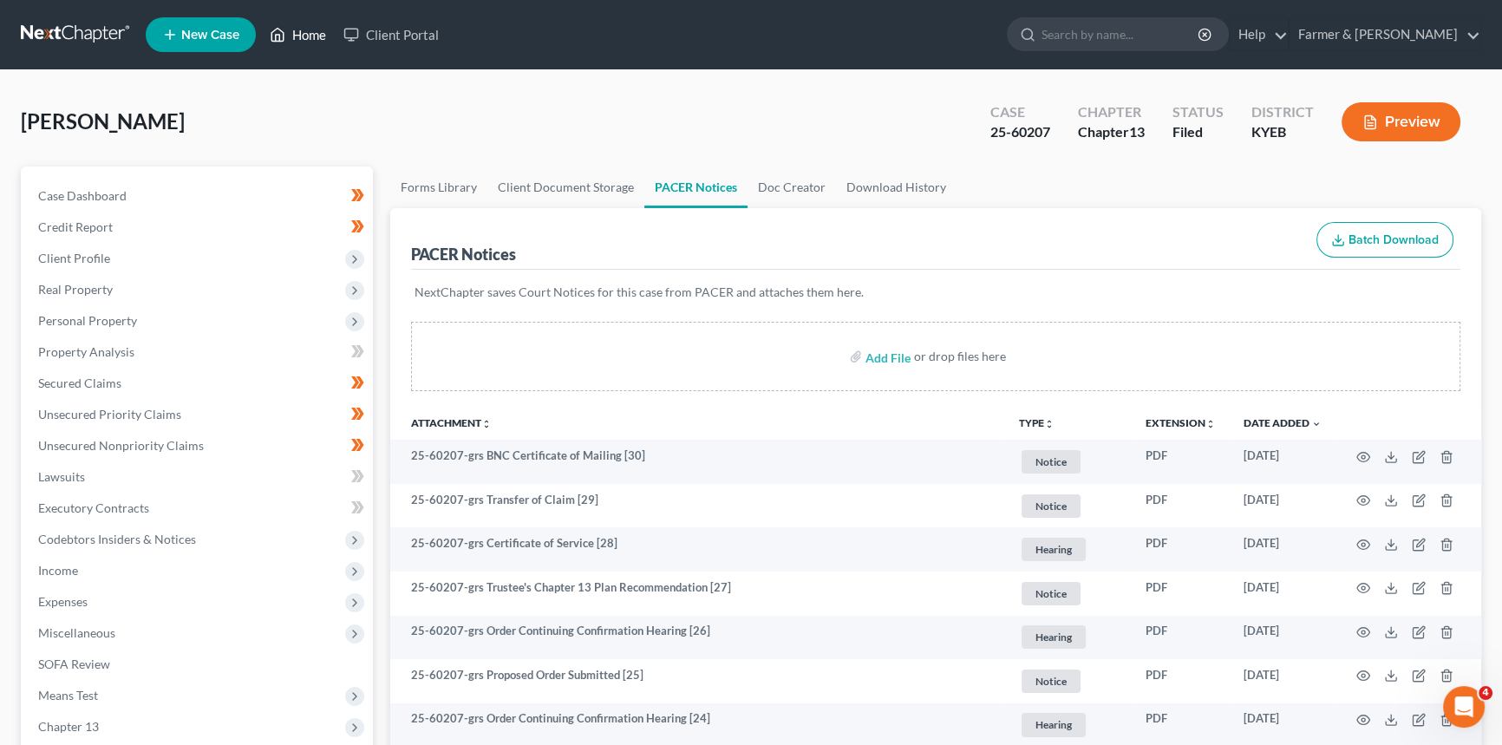
click at [310, 29] on link "Home" at bounding box center [298, 34] width 74 height 31
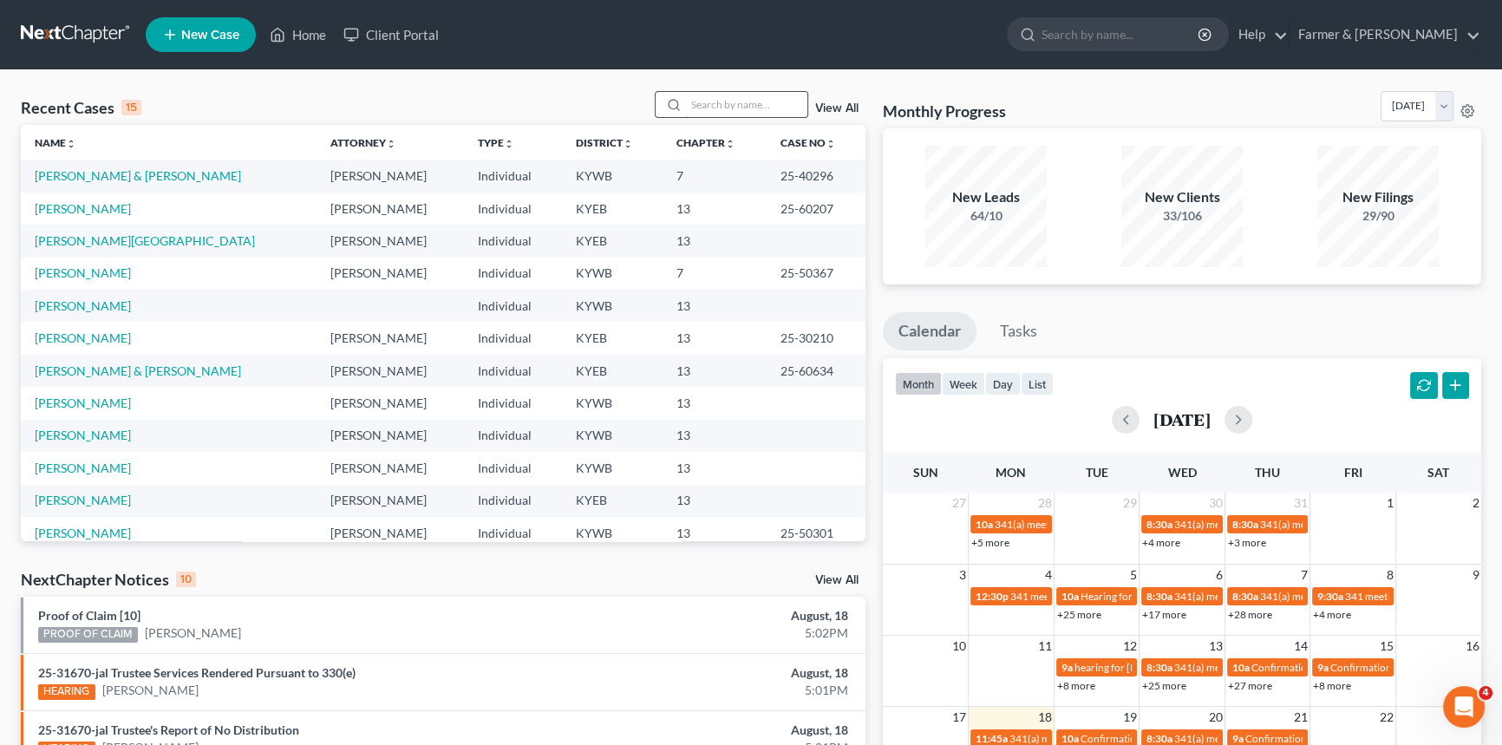
click at [741, 104] on input "search" at bounding box center [746, 104] width 121 height 25
type input "[PERSON_NAME]"
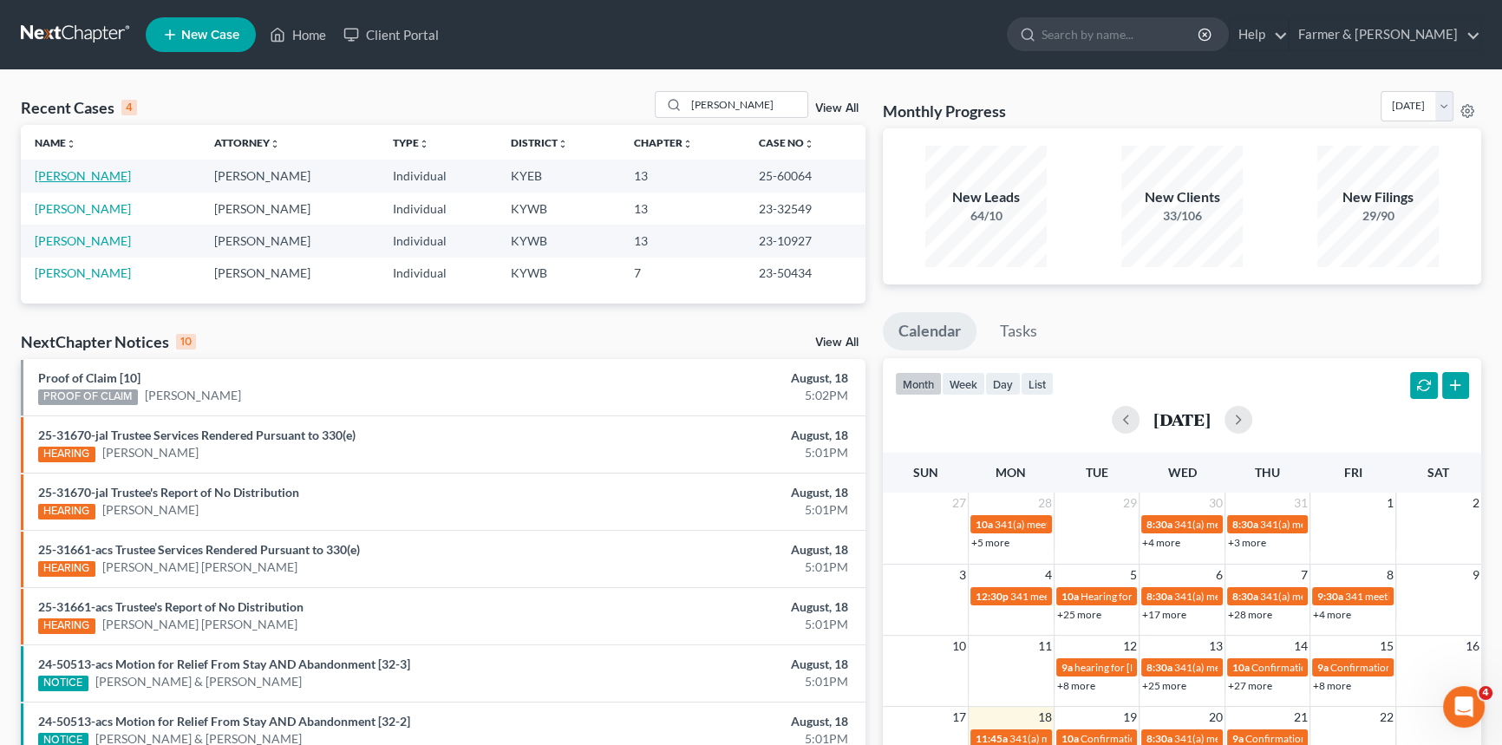
click at [107, 174] on link "[PERSON_NAME]" at bounding box center [83, 175] width 96 height 15
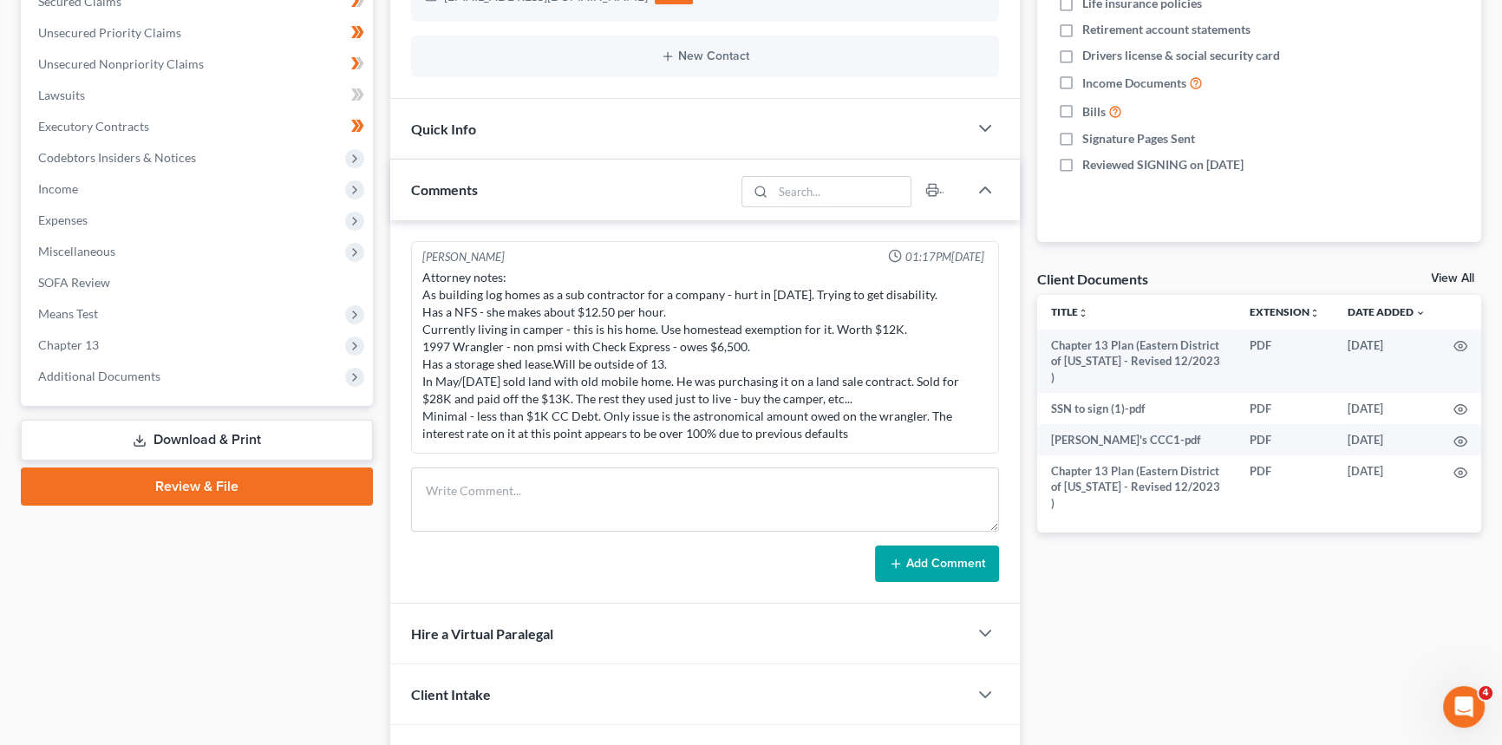
scroll to position [394, 0]
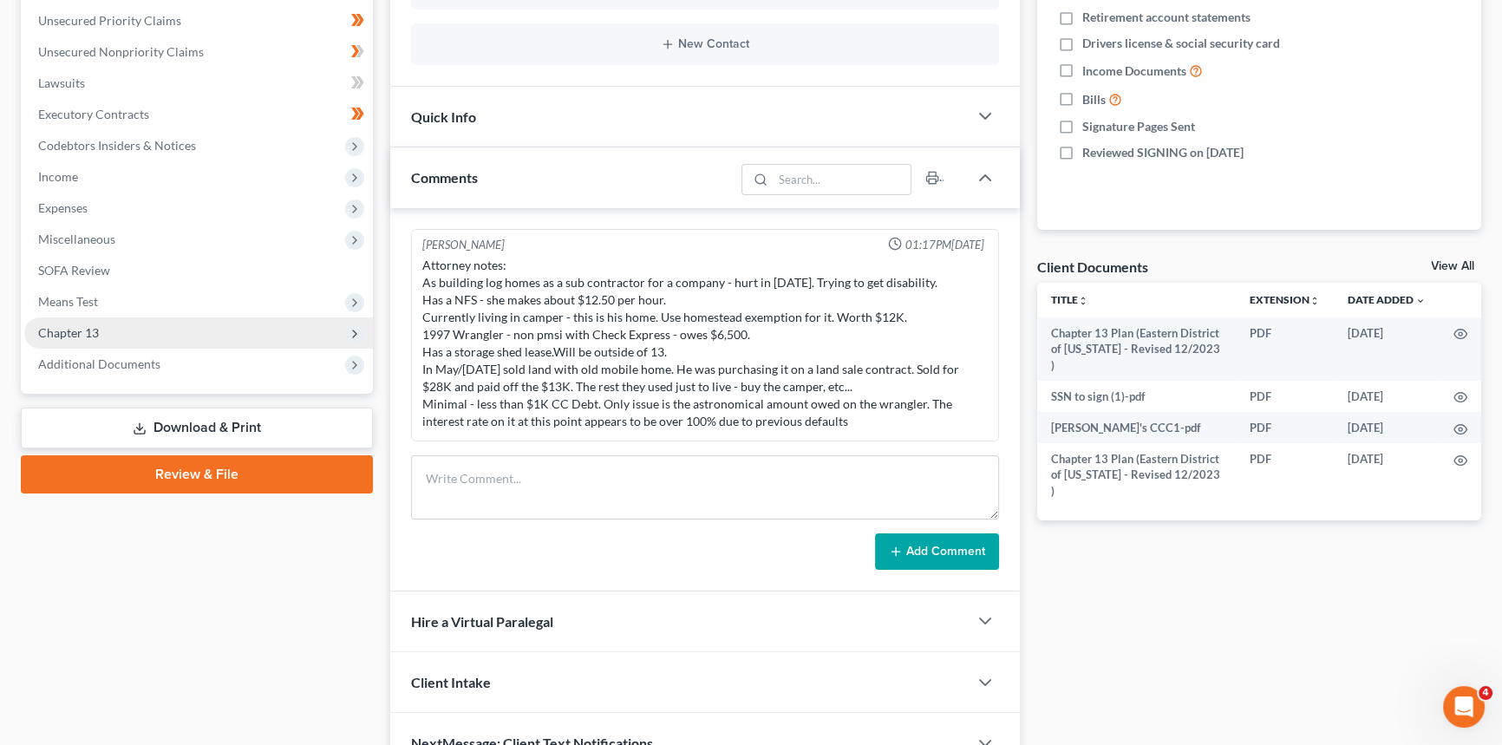
click at [86, 329] on span "Chapter 13" at bounding box center [68, 332] width 61 height 15
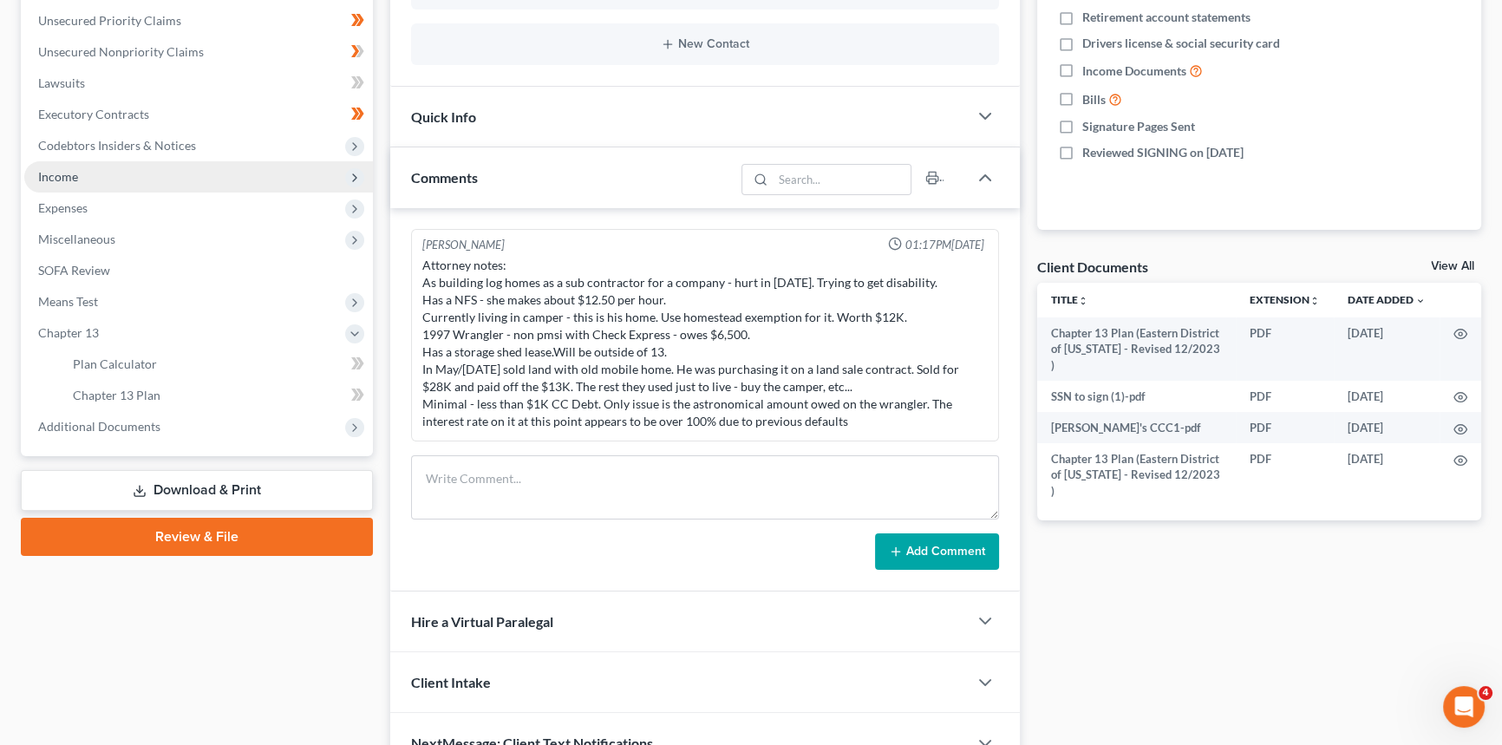
click at [102, 180] on span "Income" at bounding box center [198, 176] width 349 height 31
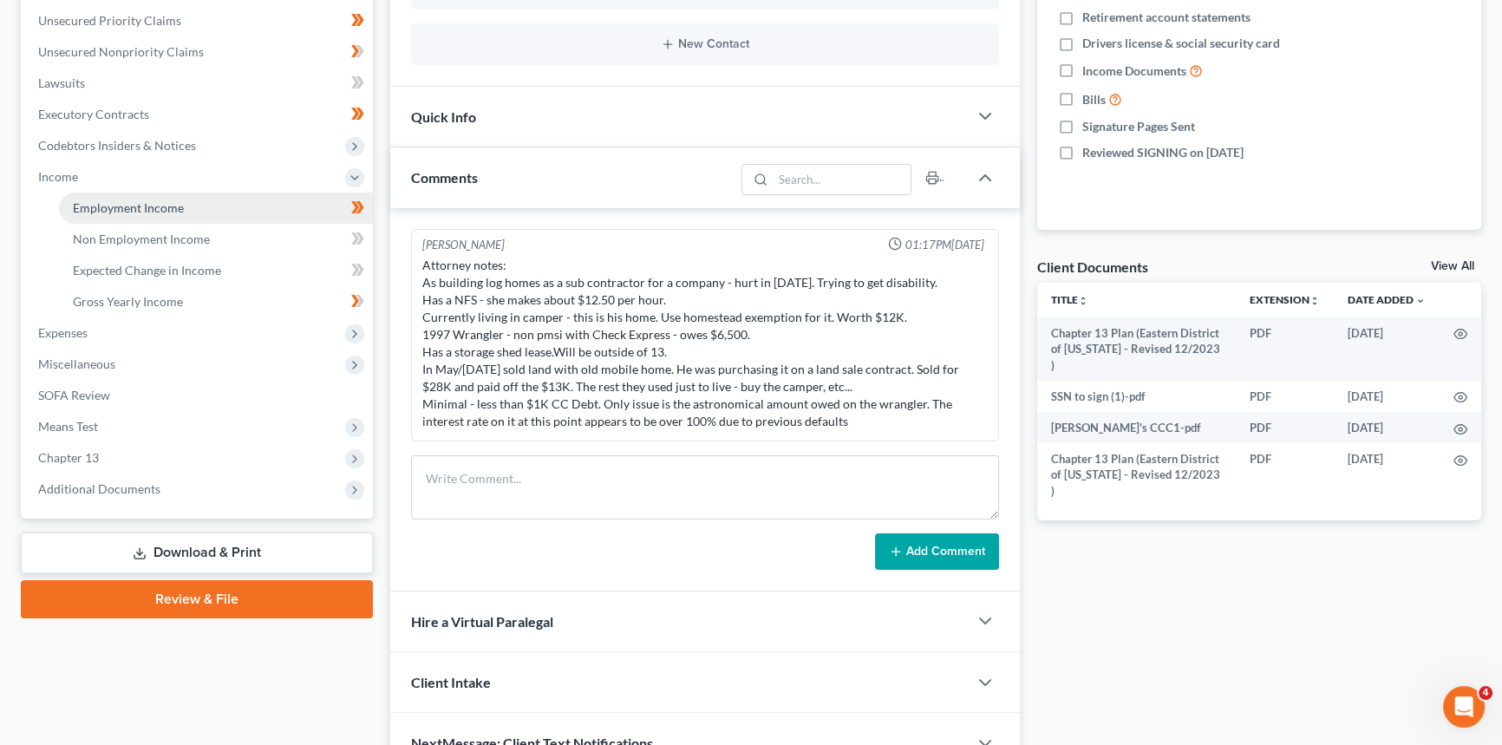
click at [121, 213] on span "Employment Income" at bounding box center [128, 207] width 111 height 15
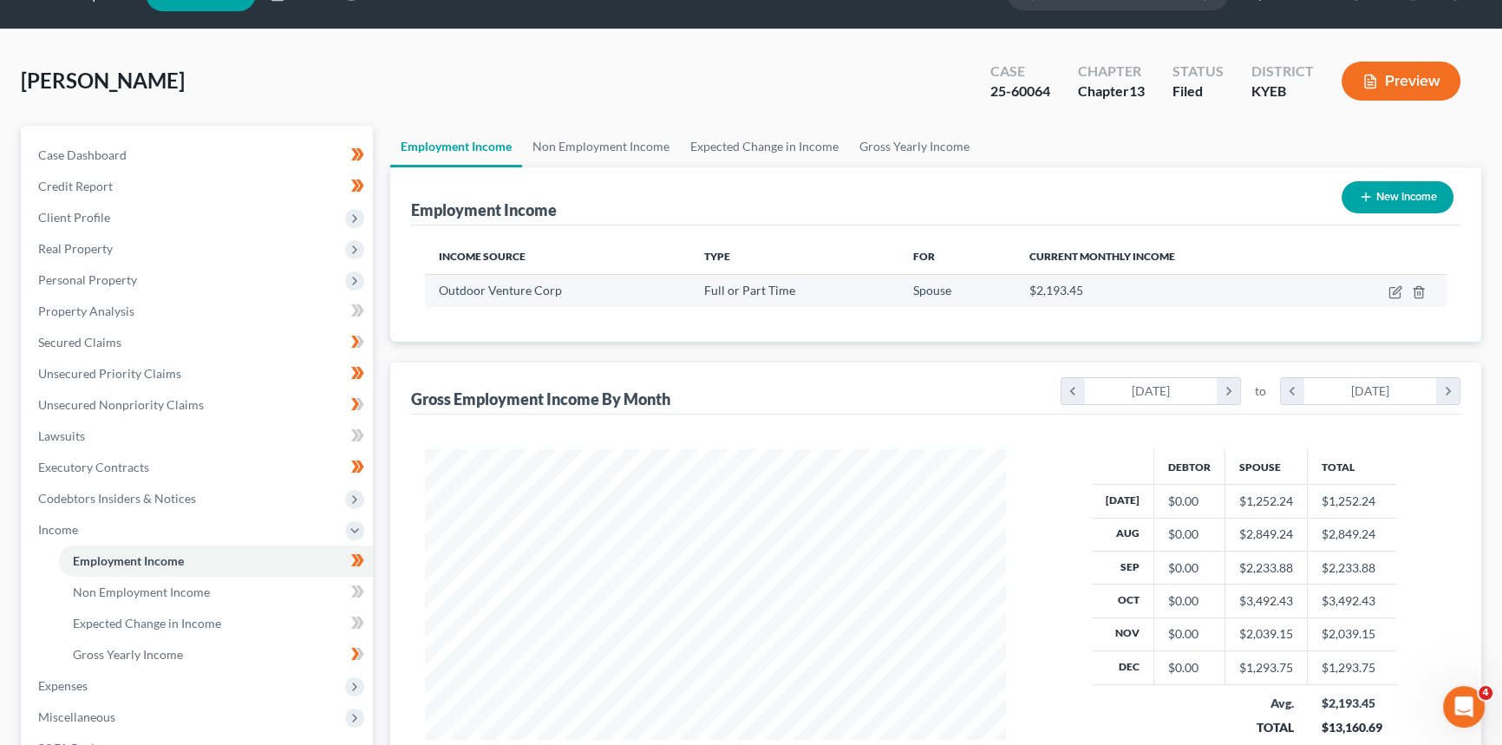
scroll to position [157, 0]
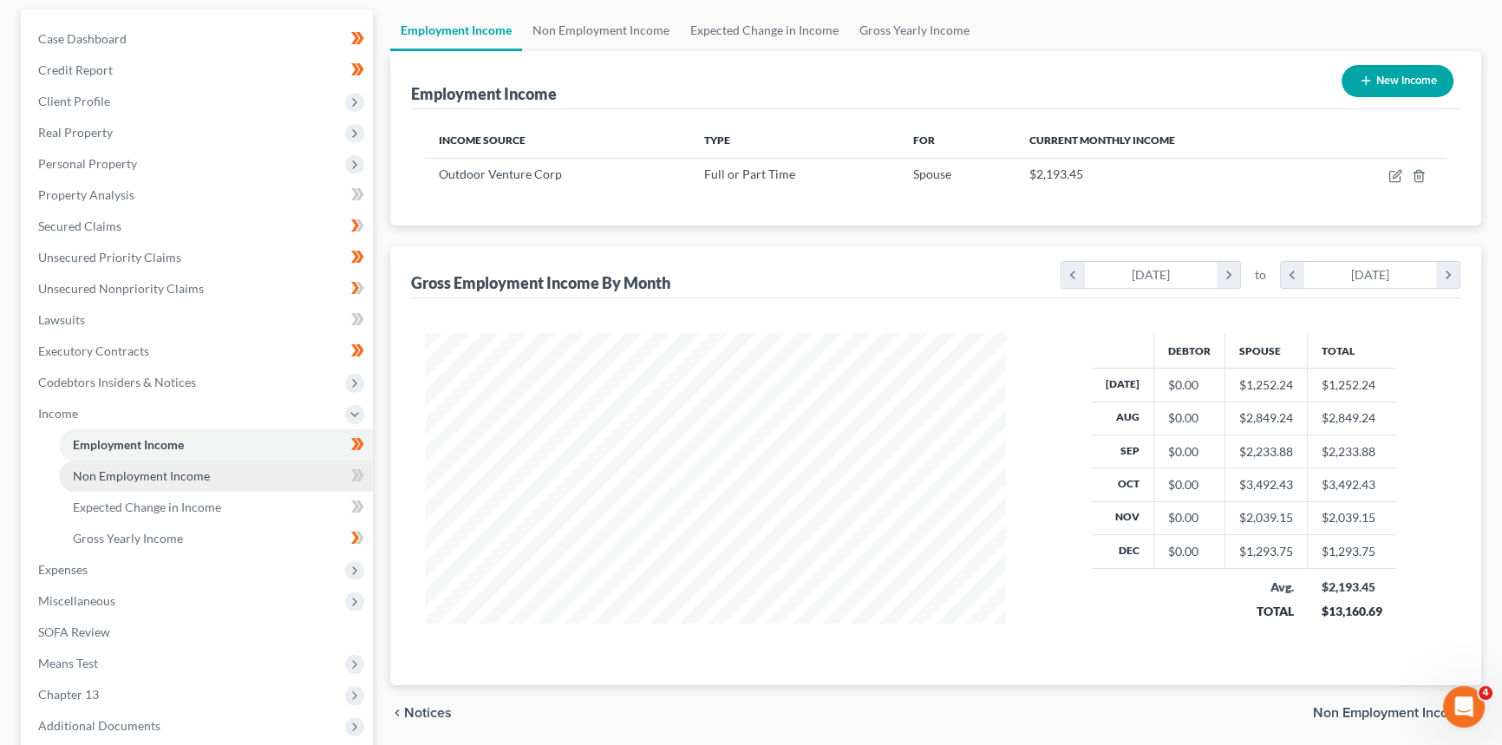
click at [147, 475] on span "Non Employment Income" at bounding box center [141, 475] width 137 height 15
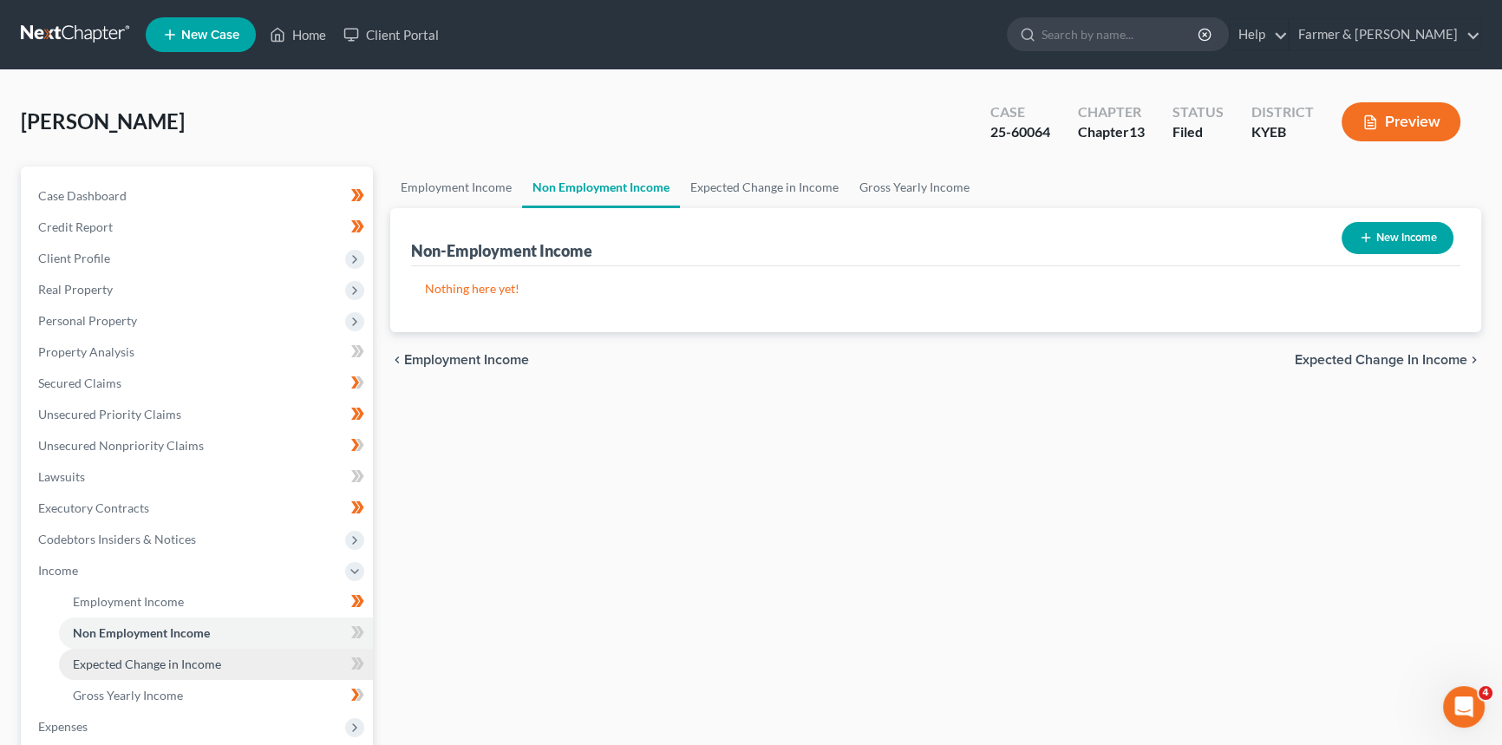
click at [175, 664] on span "Expected Change in Income" at bounding box center [147, 664] width 148 height 15
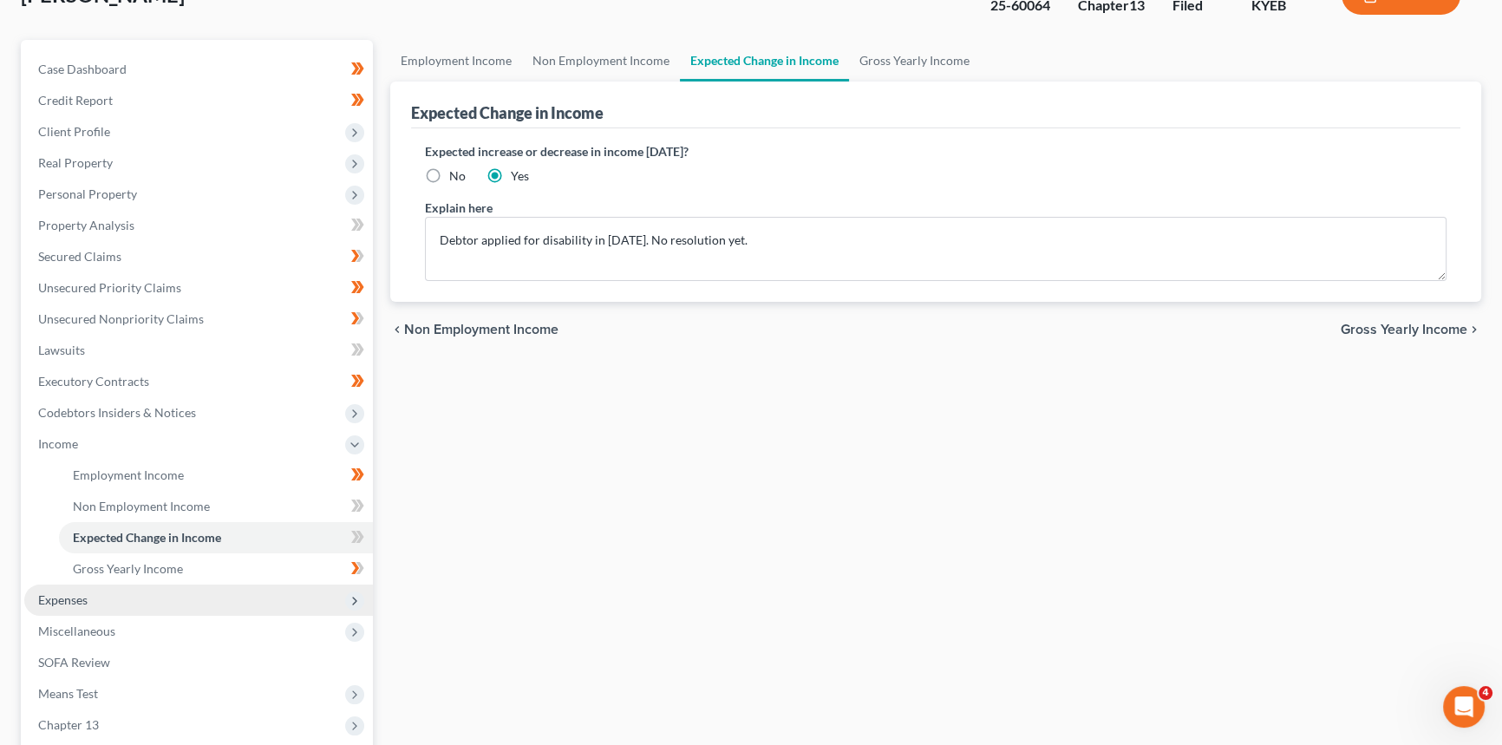
scroll to position [157, 0]
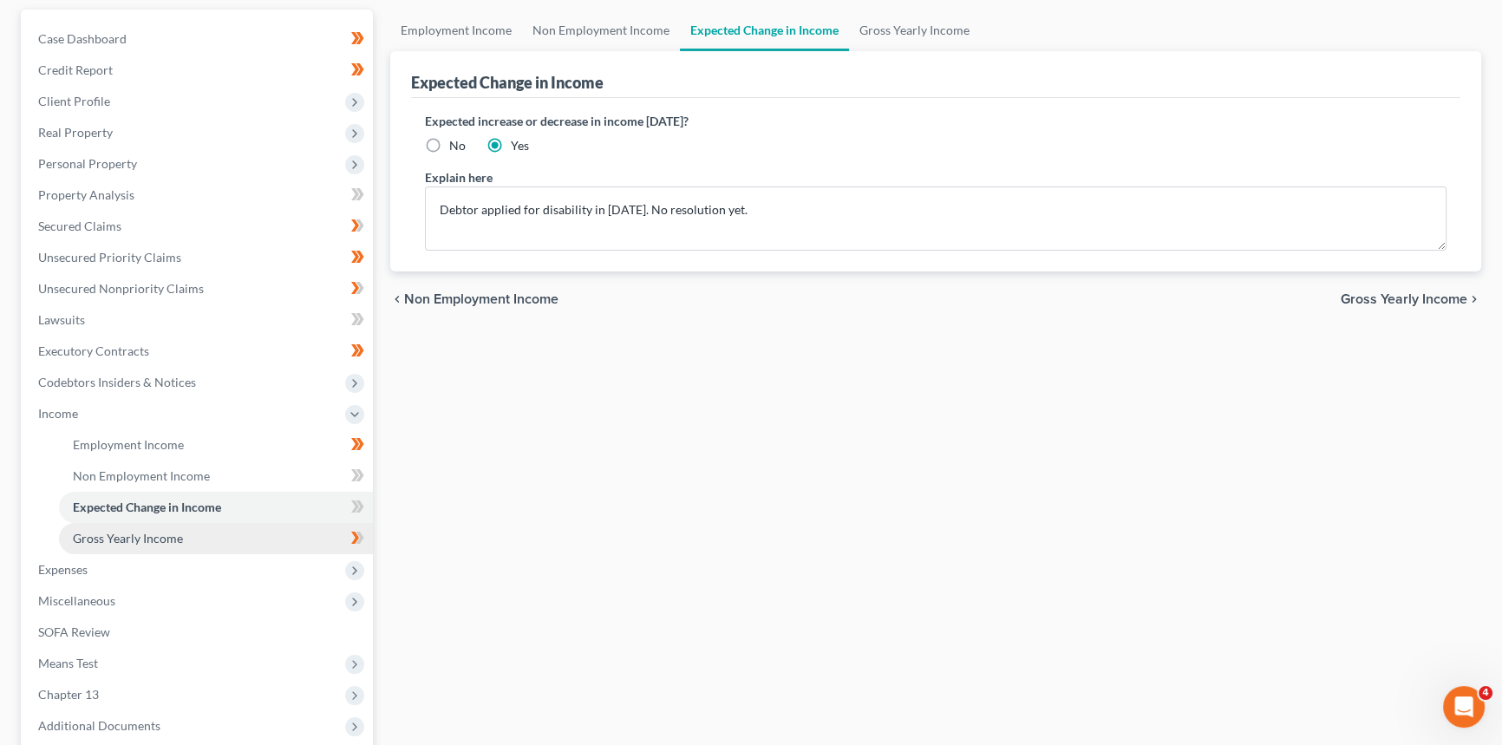
click at [160, 531] on span "Gross Yearly Income" at bounding box center [128, 538] width 110 height 15
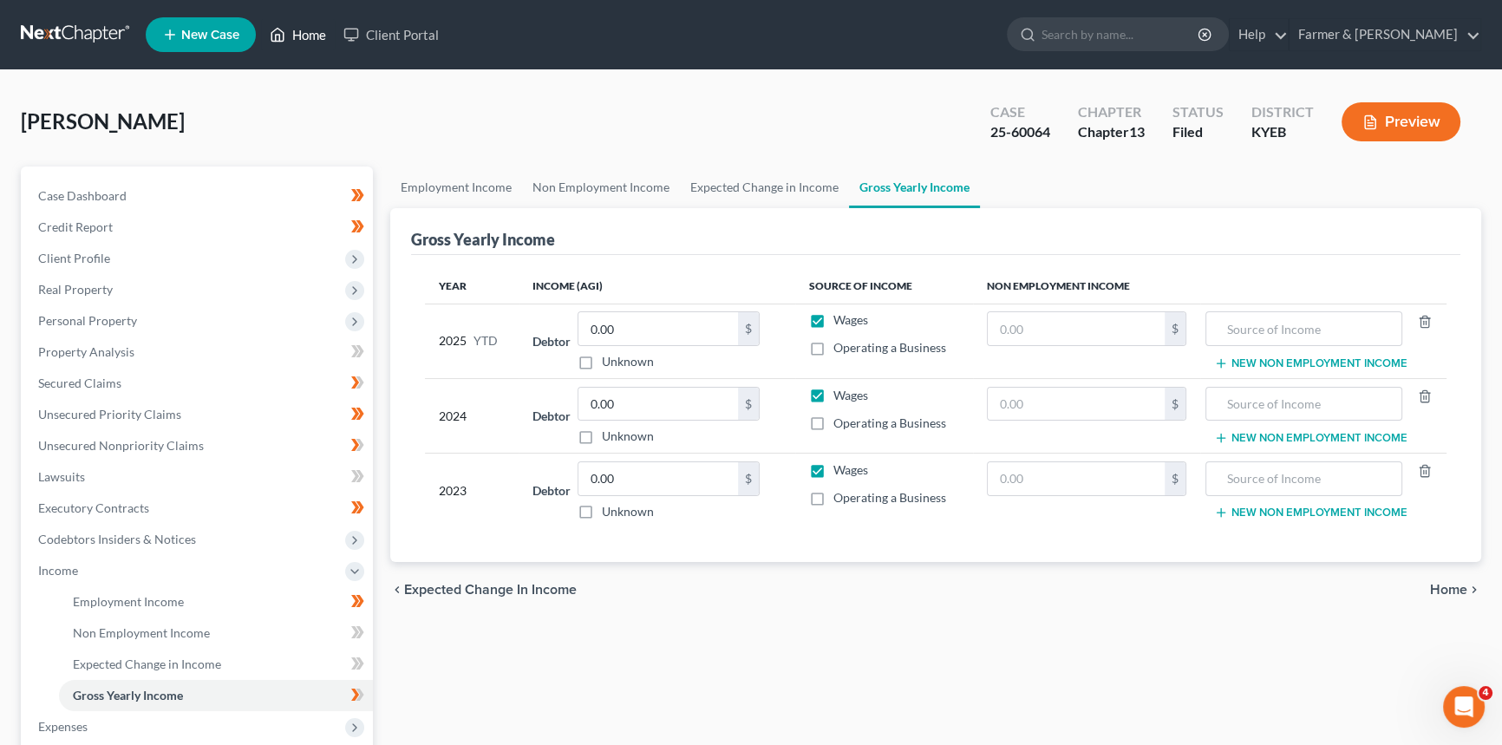
drag, startPoint x: 296, startPoint y: 37, endPoint x: 110, endPoint y: 165, distance: 225.2
click at [296, 37] on link "Home" at bounding box center [298, 34] width 74 height 31
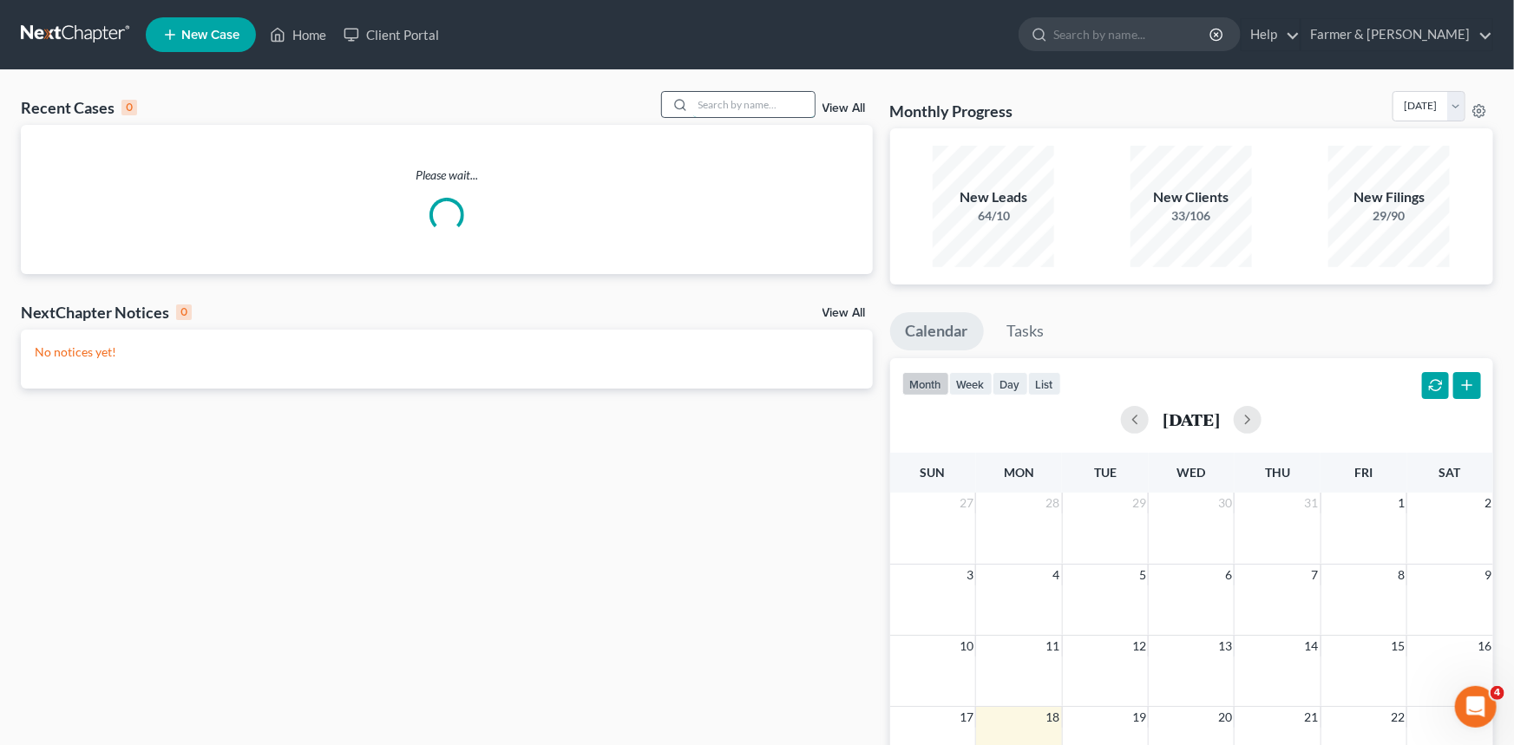
click at [762, 105] on input "search" at bounding box center [753, 104] width 121 height 25
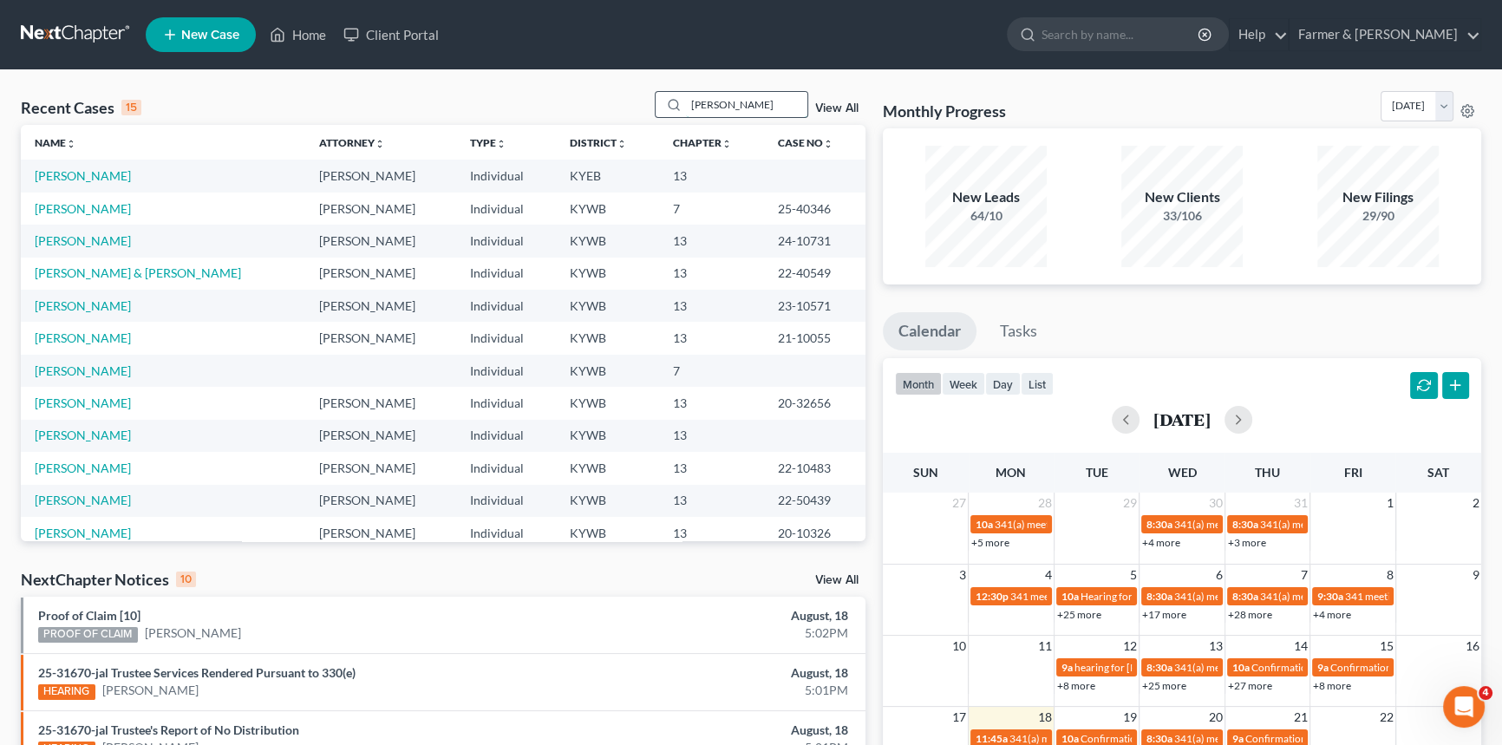
type input "[PERSON_NAME]"
click at [72, 175] on link "[PERSON_NAME]" at bounding box center [83, 175] width 96 height 15
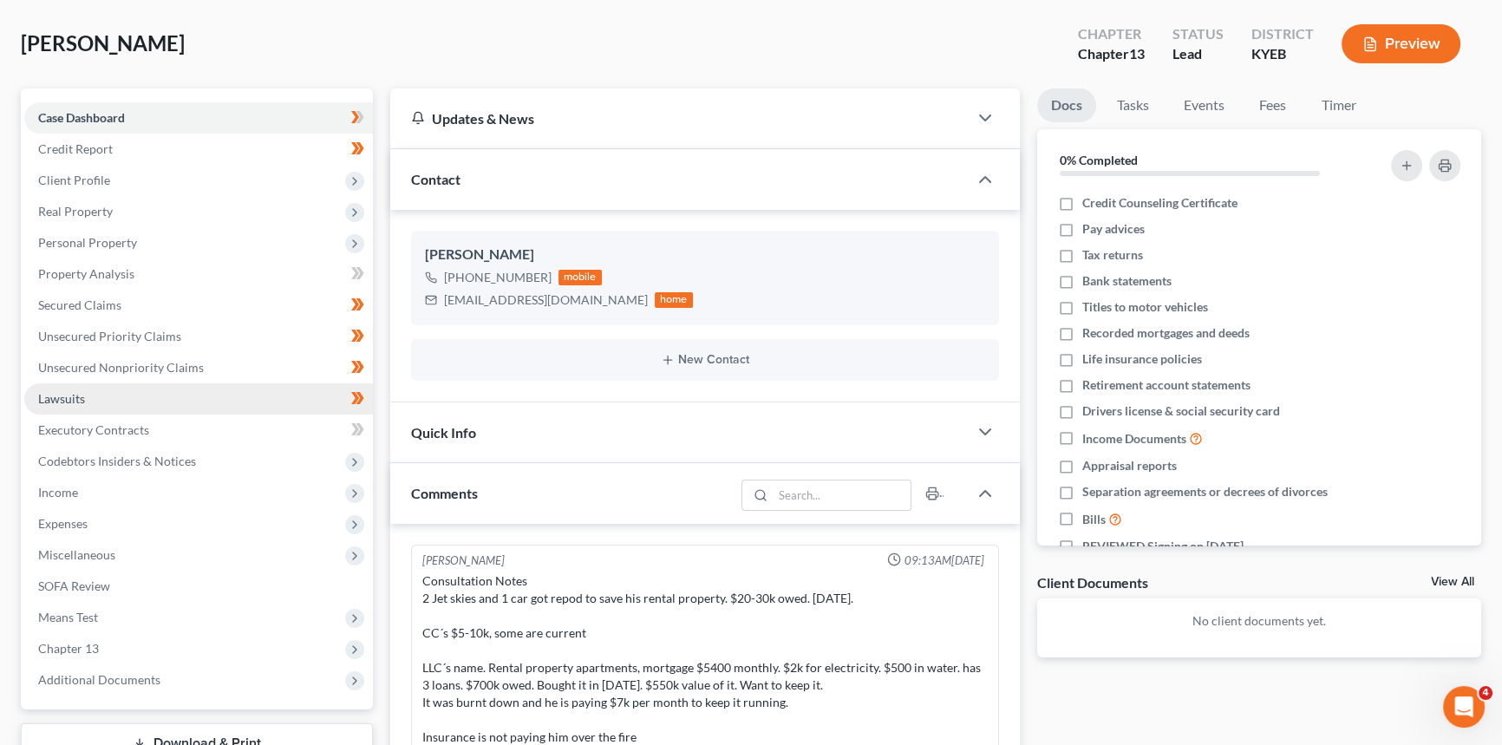
scroll to position [690, 0]
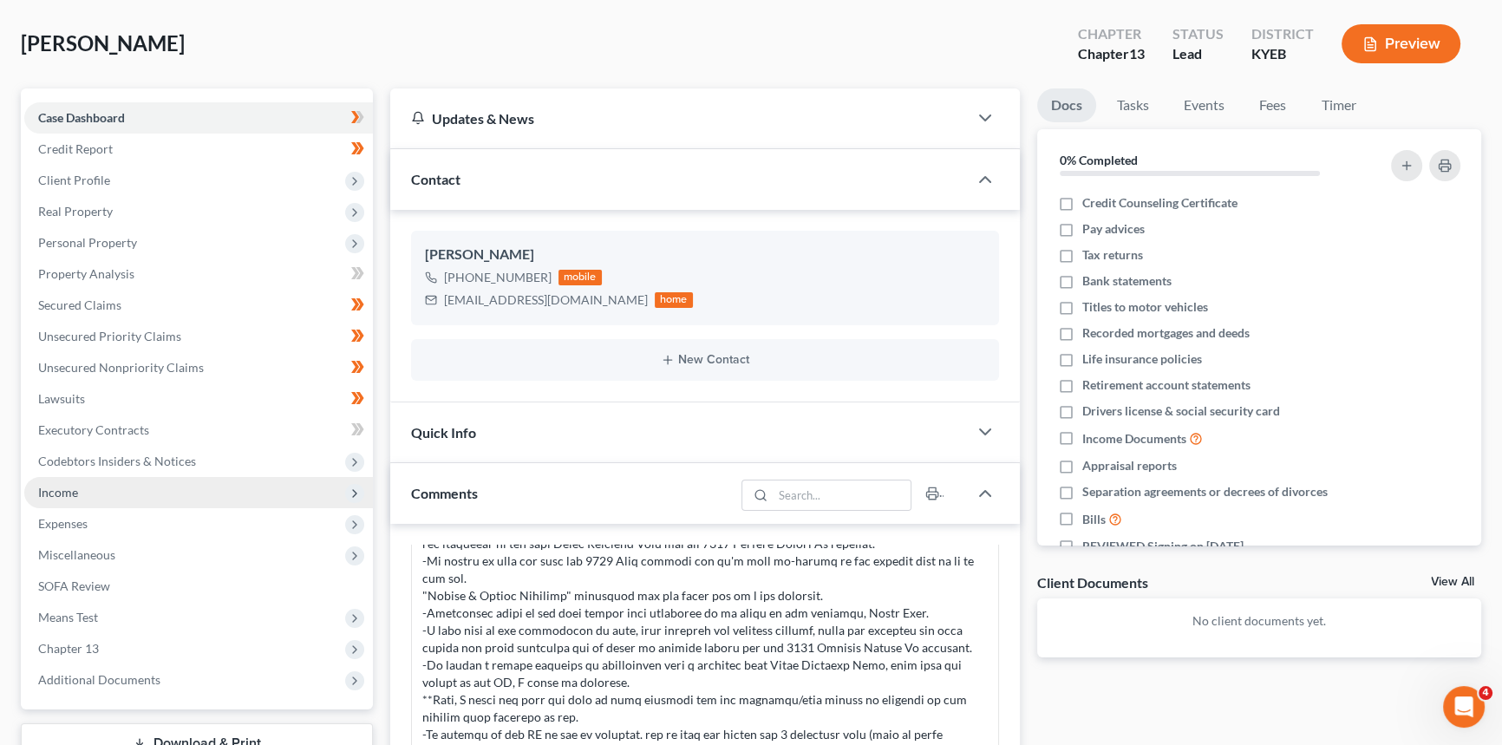
click at [75, 494] on span "Income" at bounding box center [58, 492] width 40 height 15
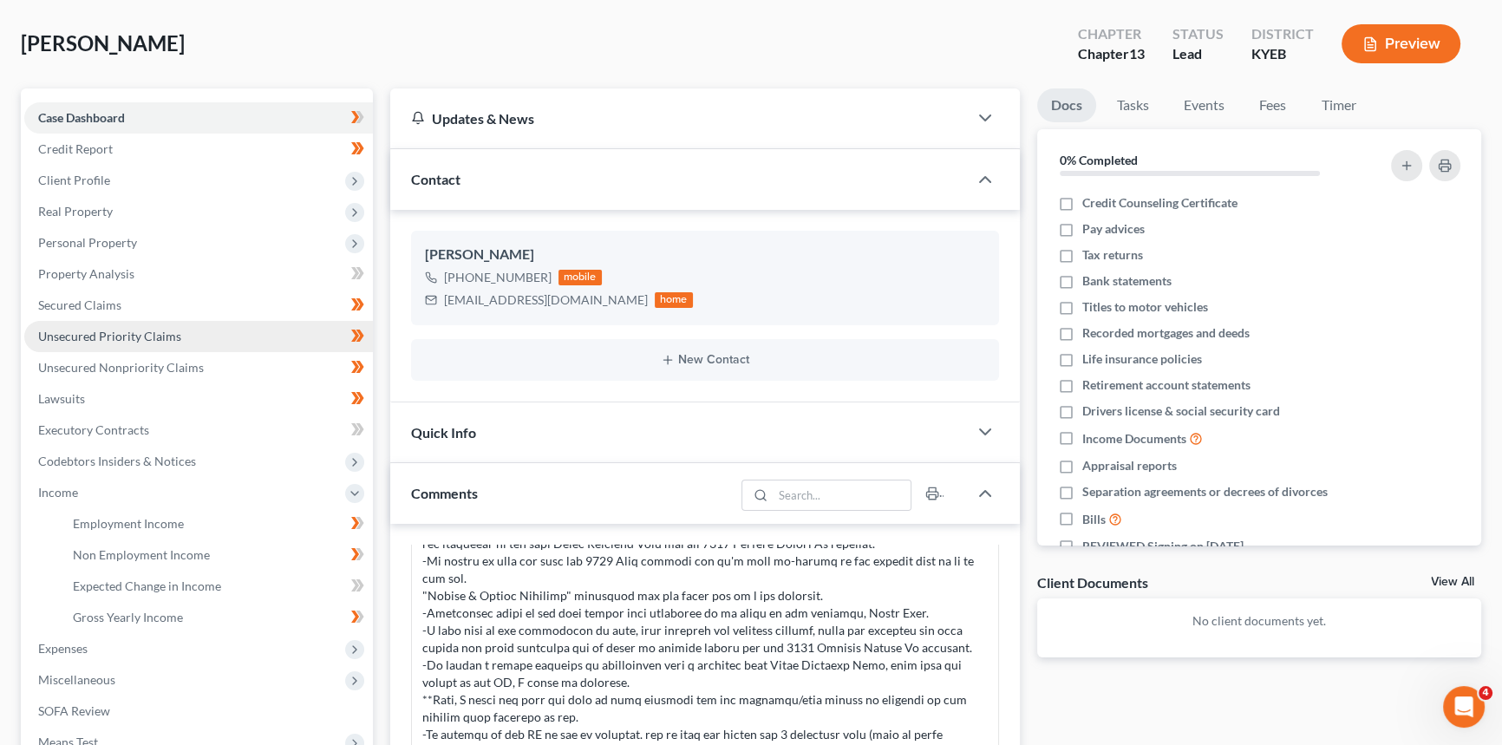
click at [104, 333] on span "Unsecured Priority Claims" at bounding box center [109, 336] width 143 height 15
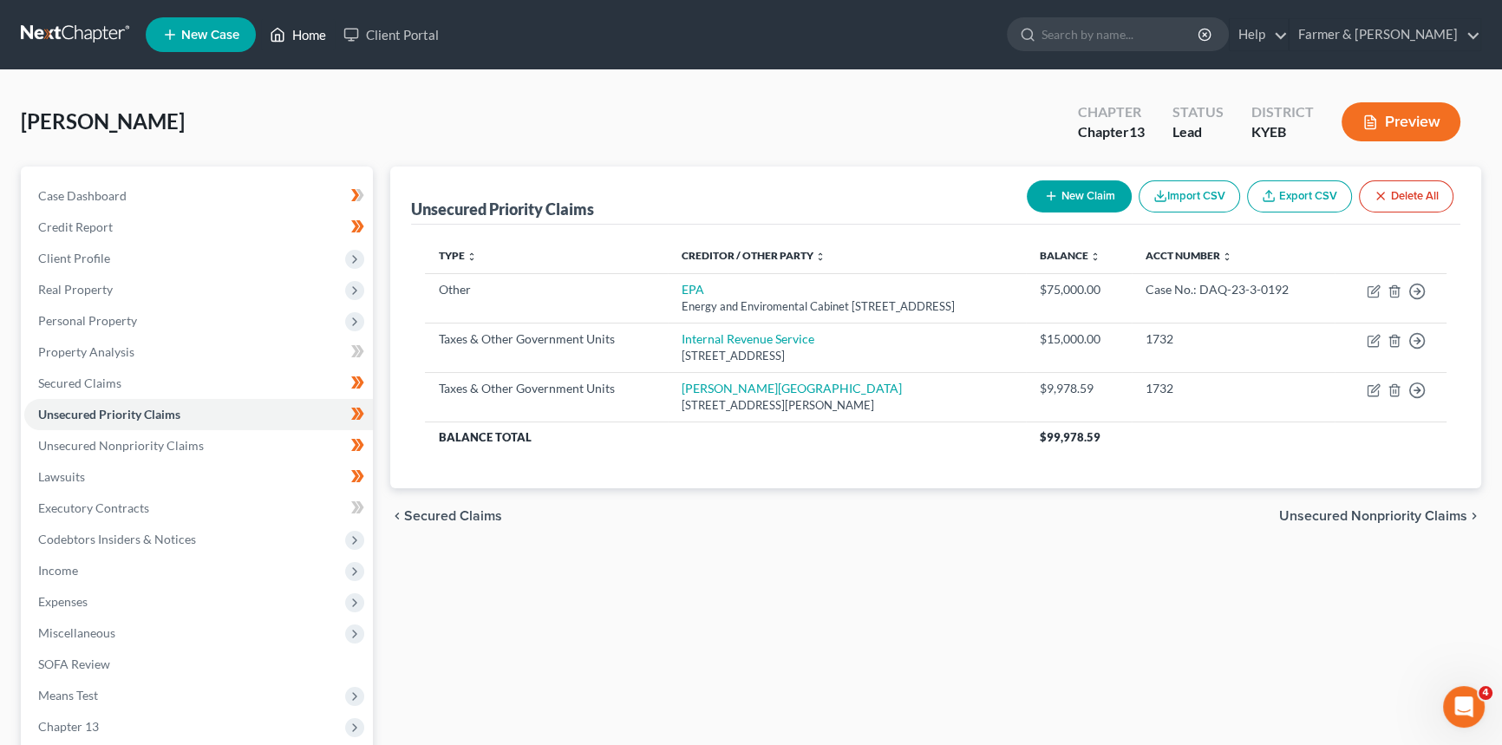
click at [302, 38] on link "Home" at bounding box center [298, 34] width 74 height 31
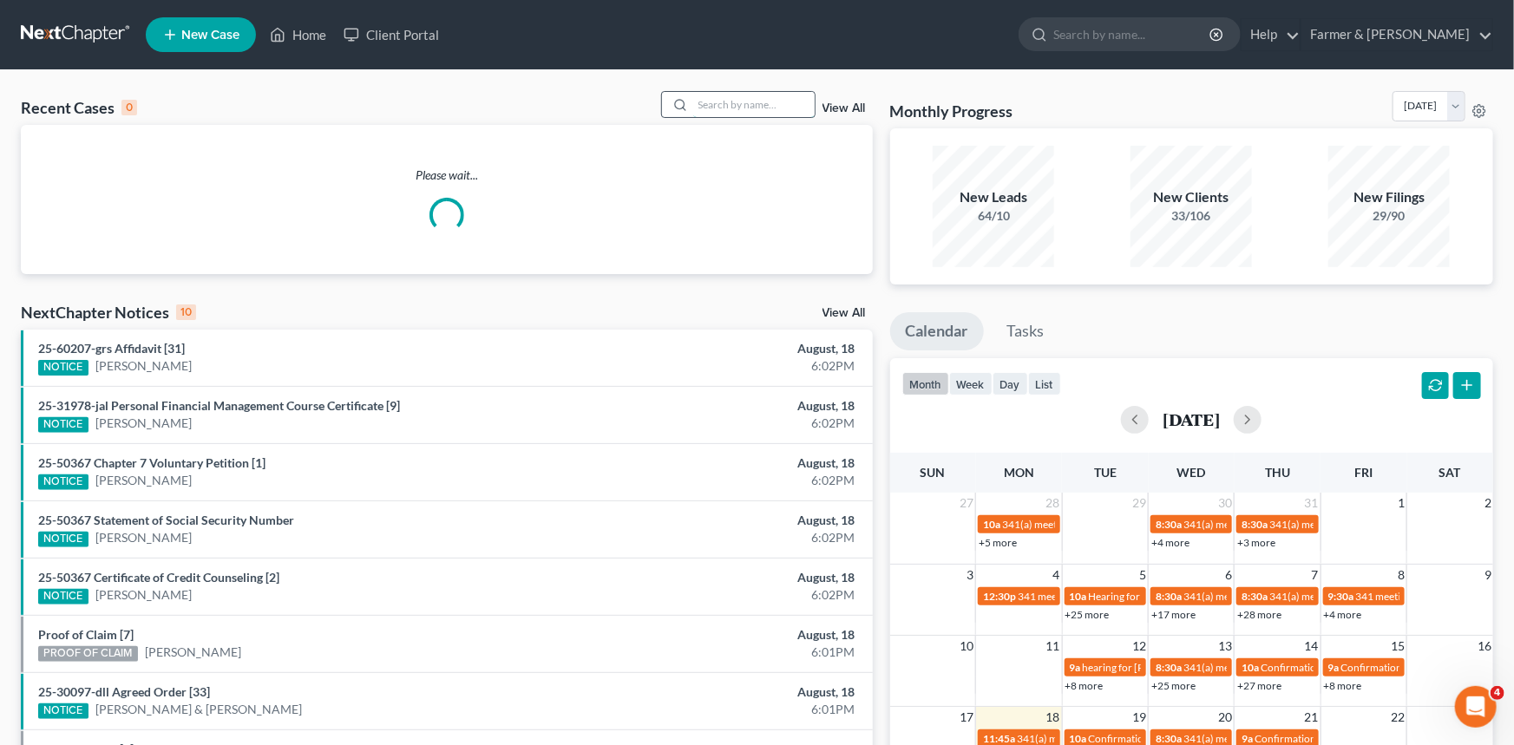
click at [759, 108] on input "search" at bounding box center [753, 104] width 121 height 25
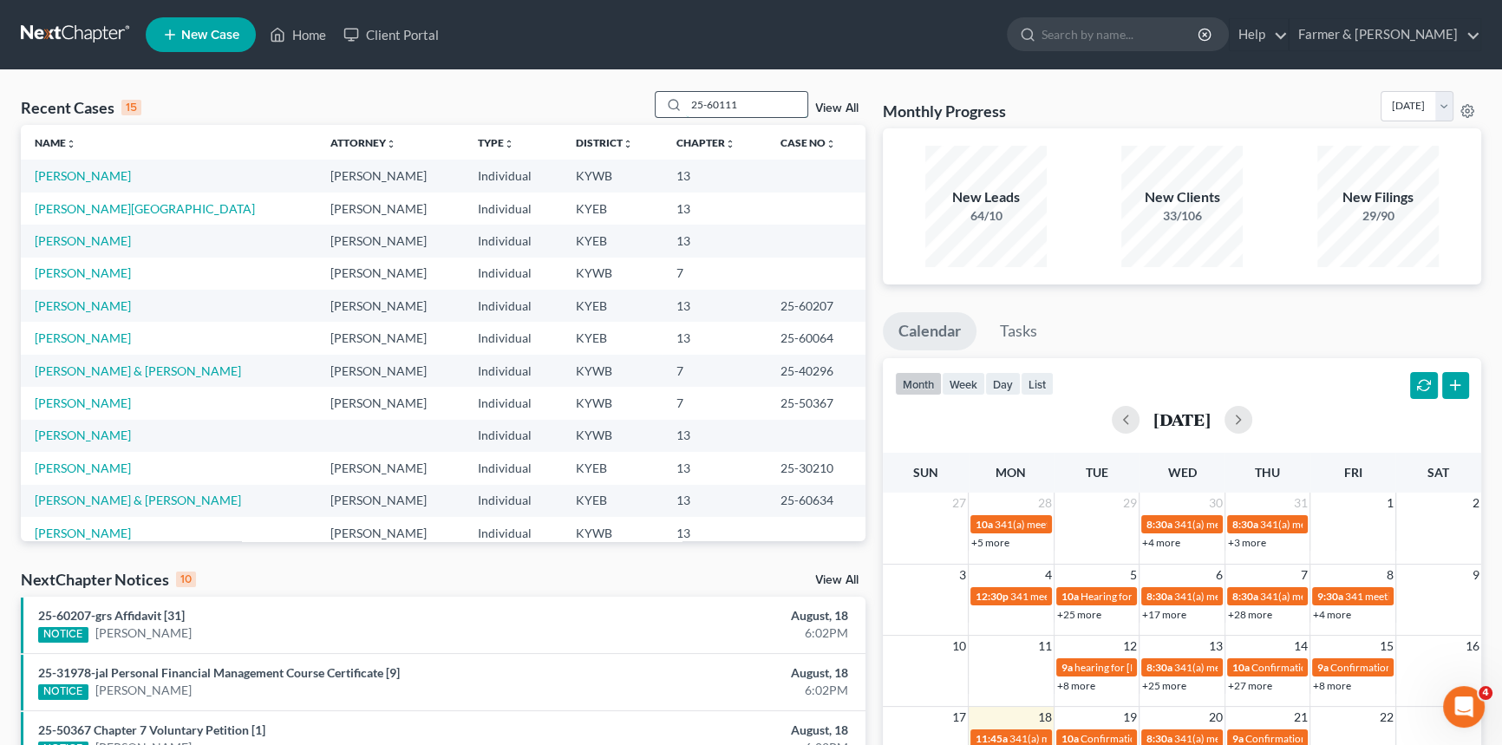
type input "25-60111"
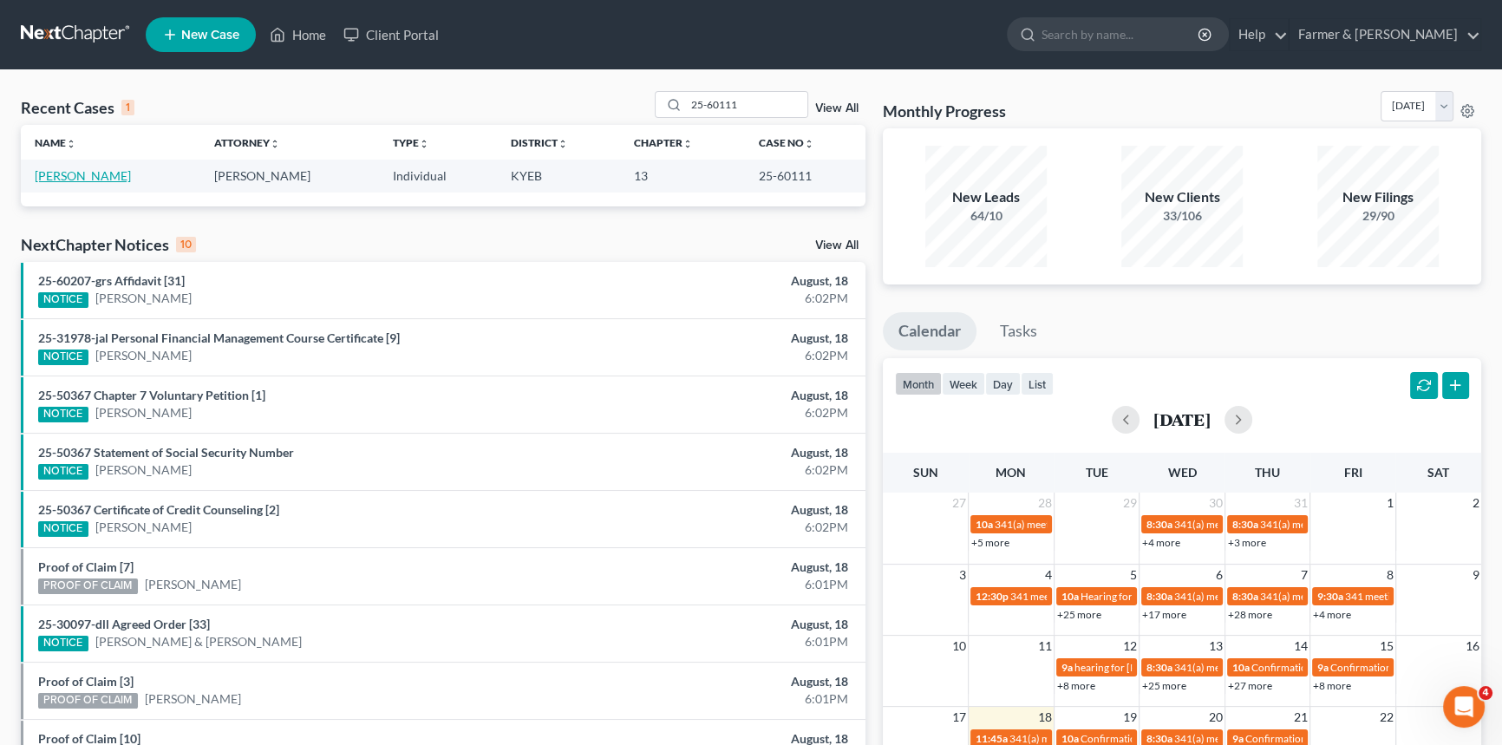
click at [74, 176] on link "[PERSON_NAME]" at bounding box center [83, 175] width 96 height 15
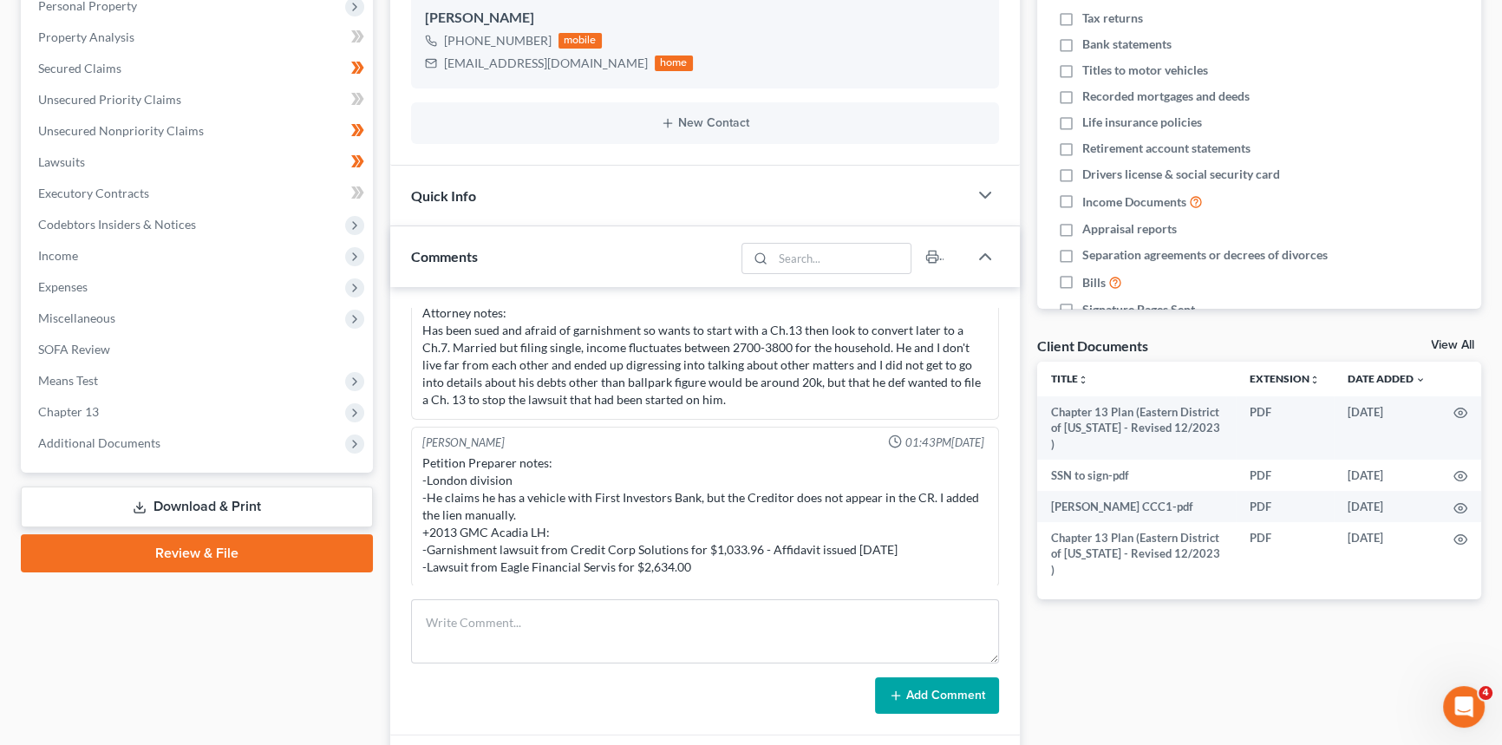
scroll to position [394, 0]
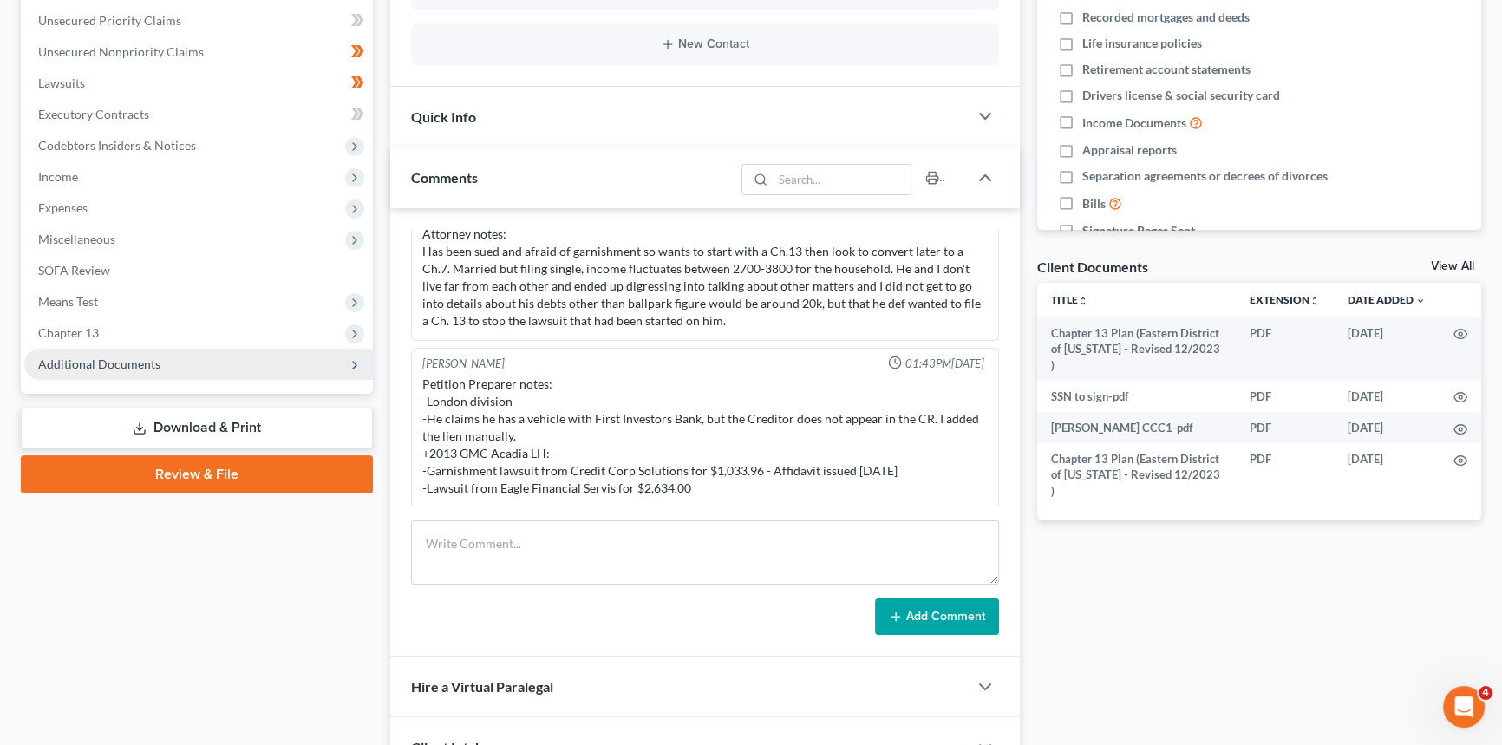
click at [89, 368] on span "Additional Documents" at bounding box center [99, 364] width 122 height 15
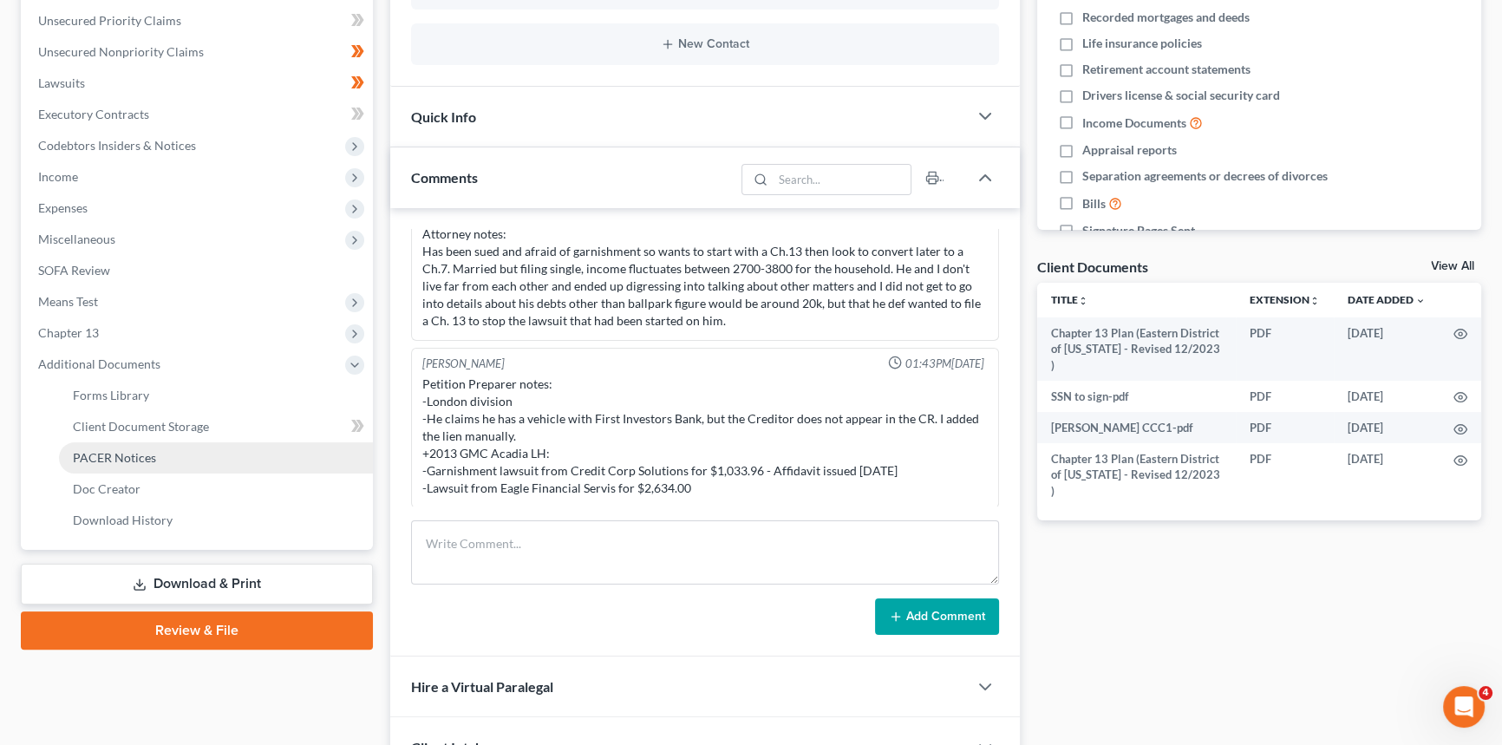
click at [102, 451] on span "PACER Notices" at bounding box center [114, 457] width 83 height 15
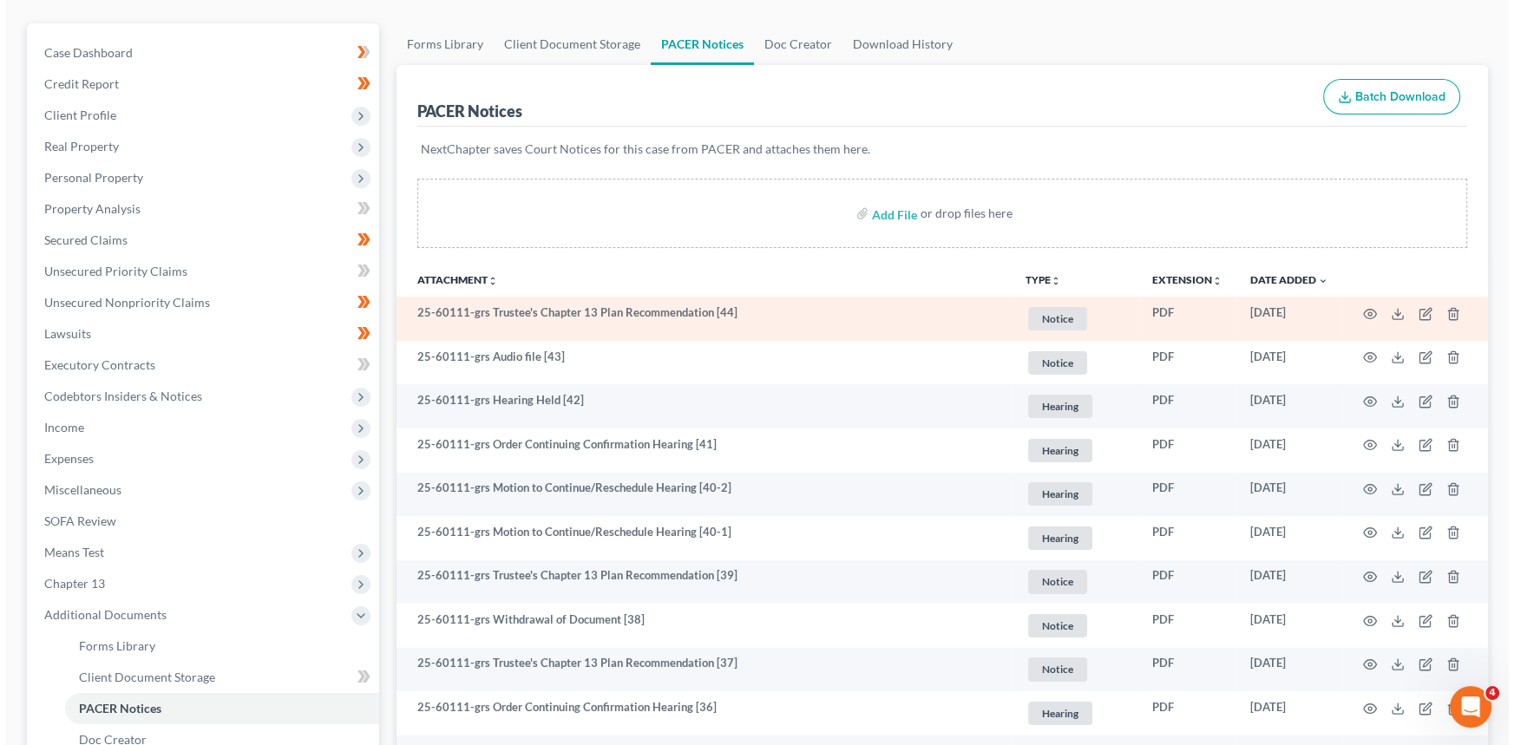
scroll to position [157, 0]
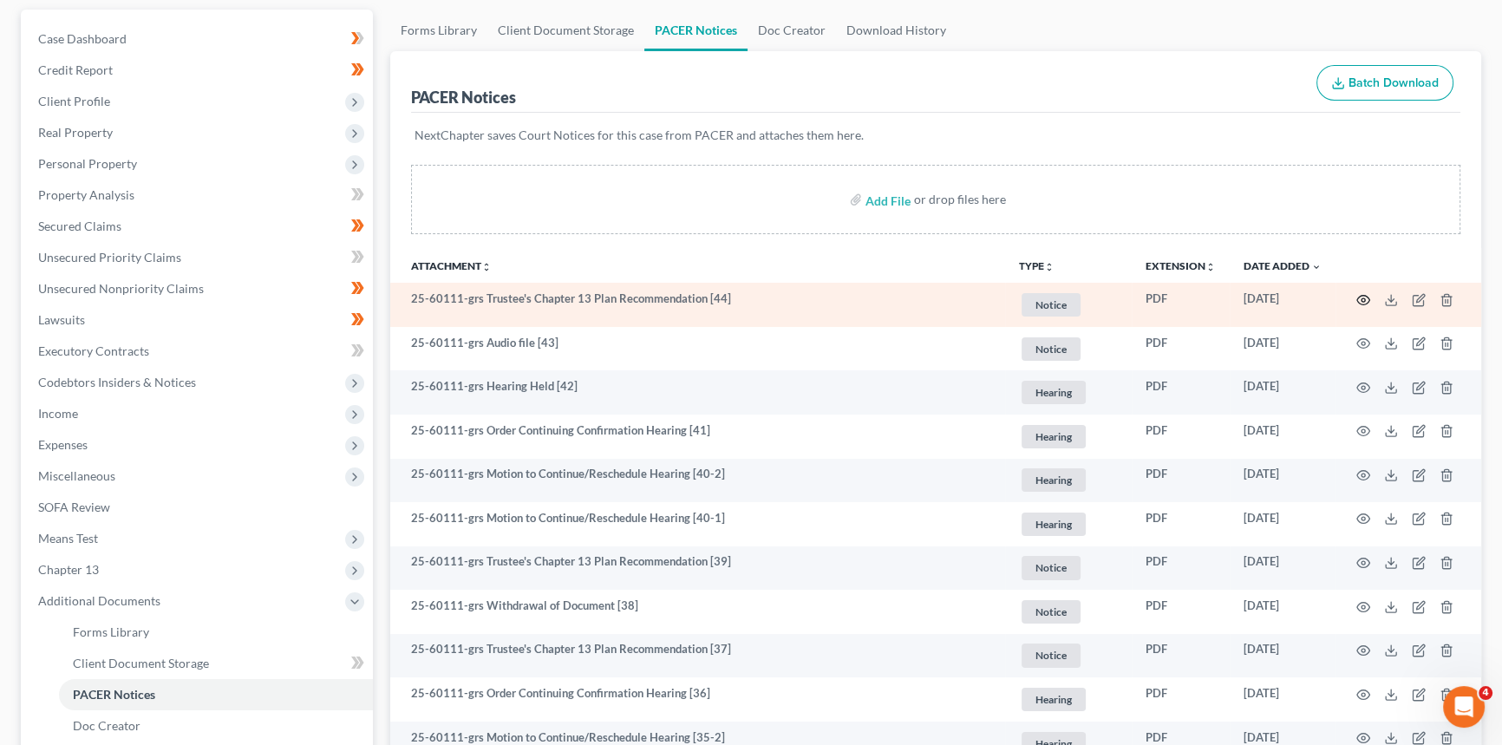
click at [1364, 293] on icon "button" at bounding box center [1364, 300] width 14 height 14
